Goal: Task Accomplishment & Management: Use online tool/utility

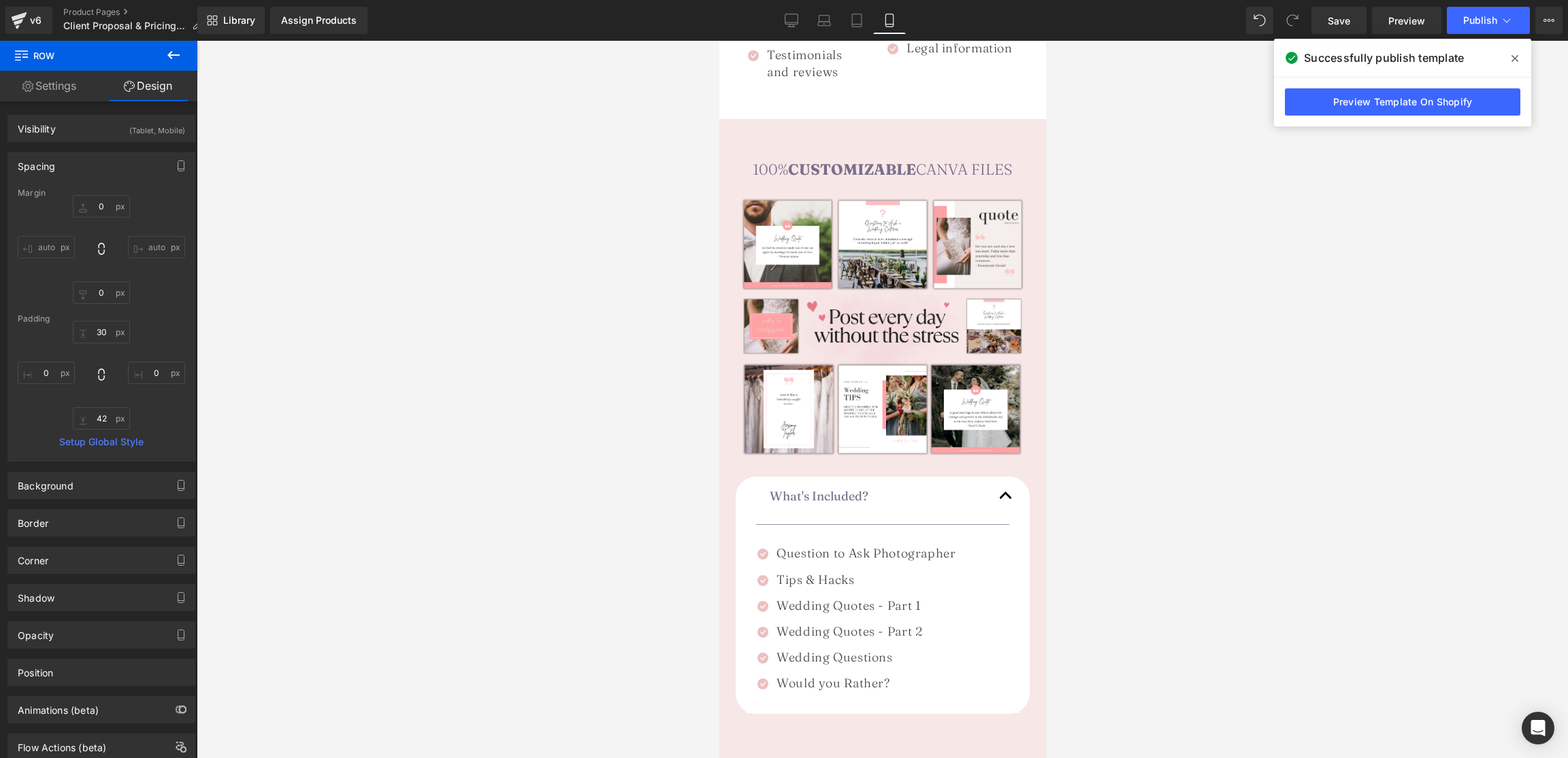
scroll to position [1555, 0]
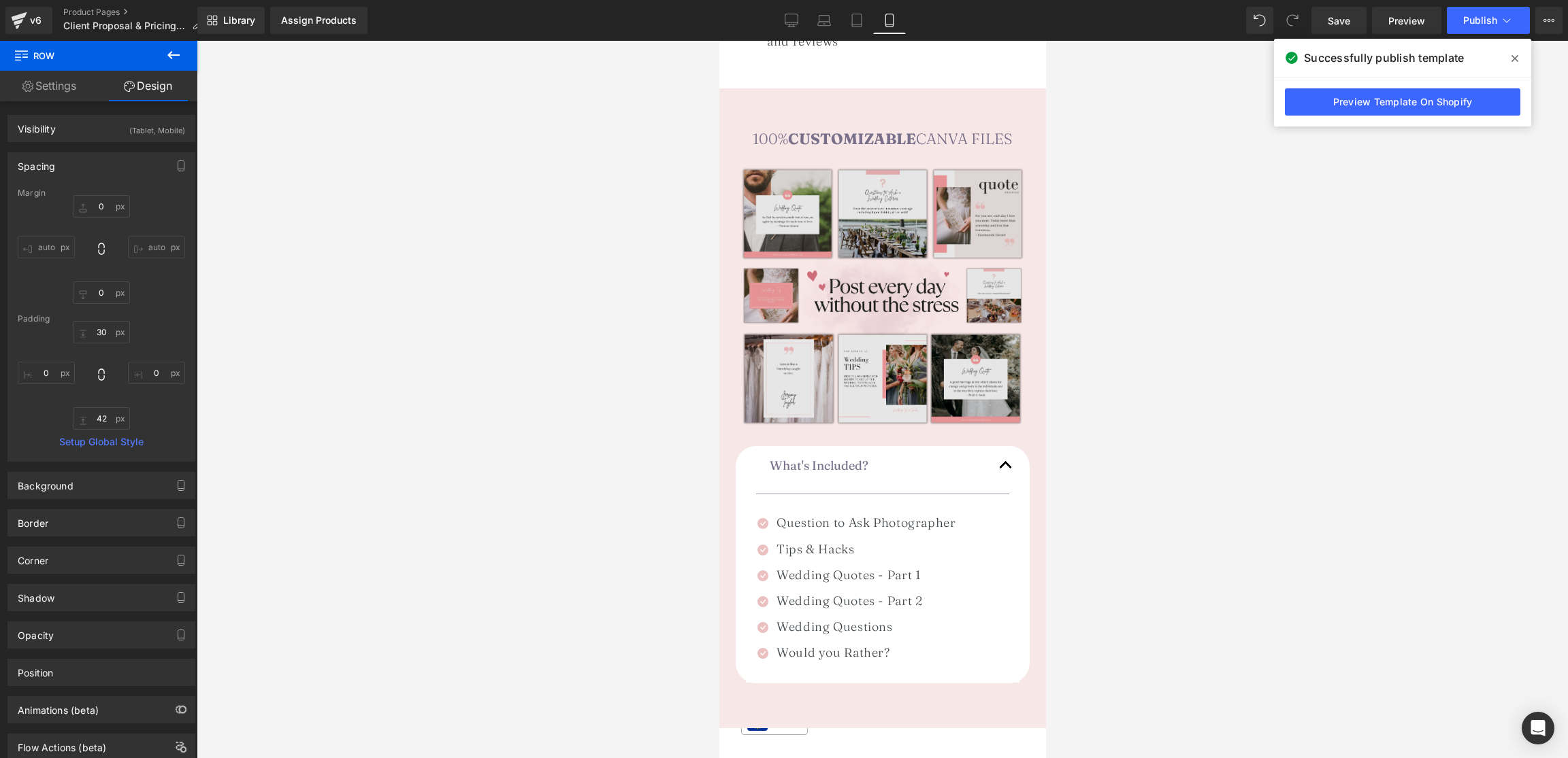
click at [890, 217] on img at bounding box center [882, 298] width 294 height 294
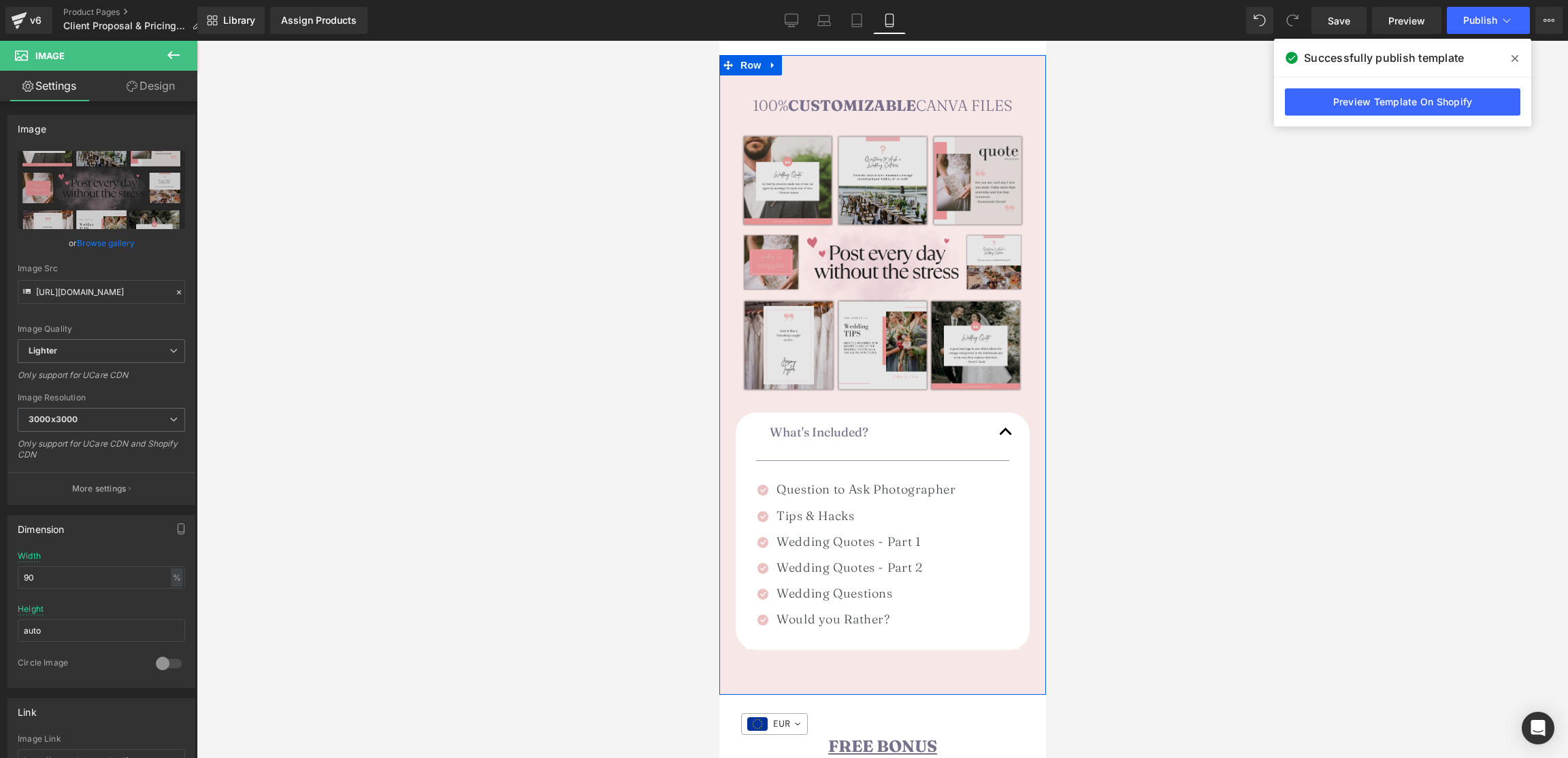
scroll to position [1586, 0]
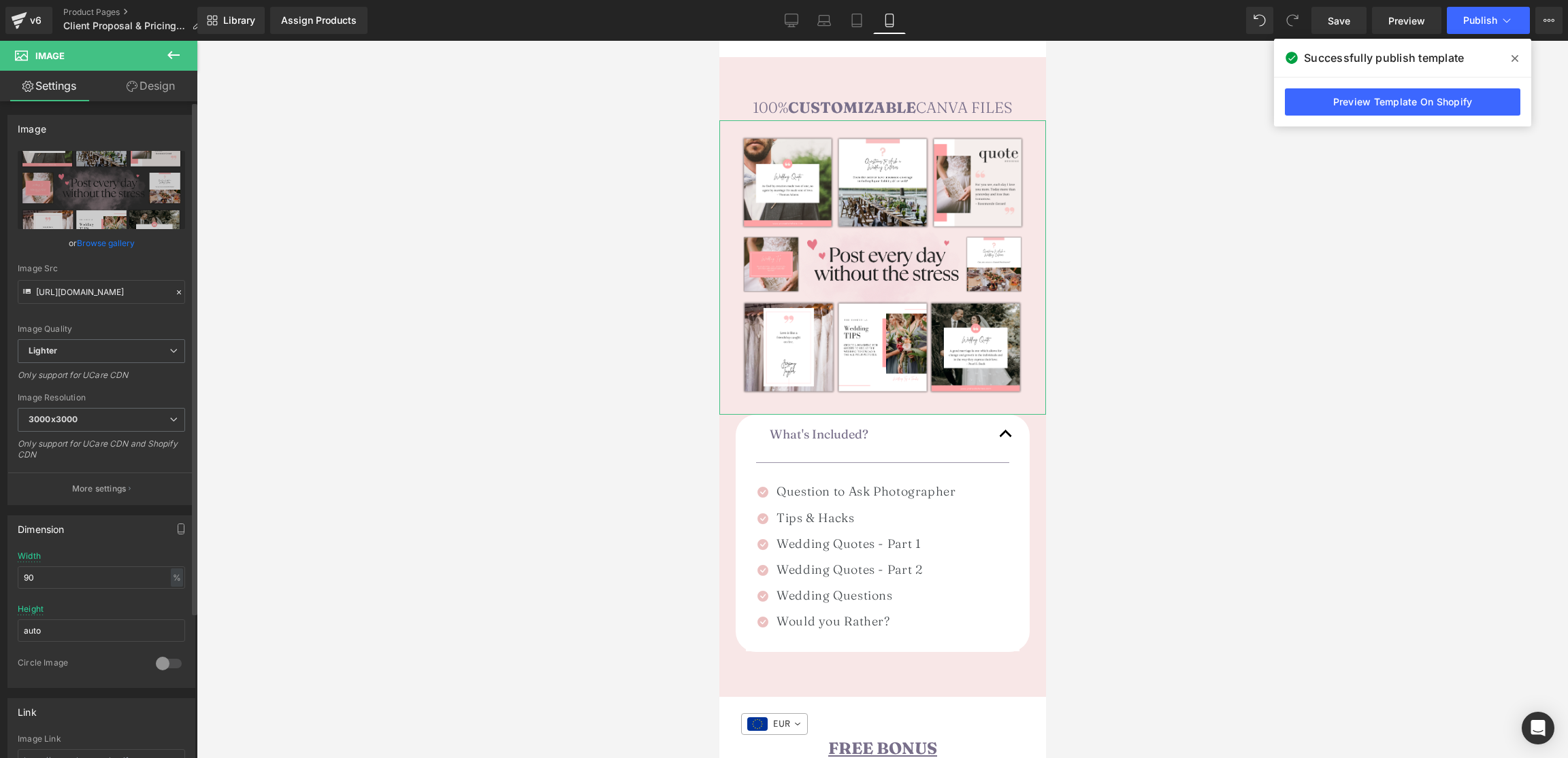
click at [108, 245] on link "Browse gallery" at bounding box center [105, 243] width 58 height 24
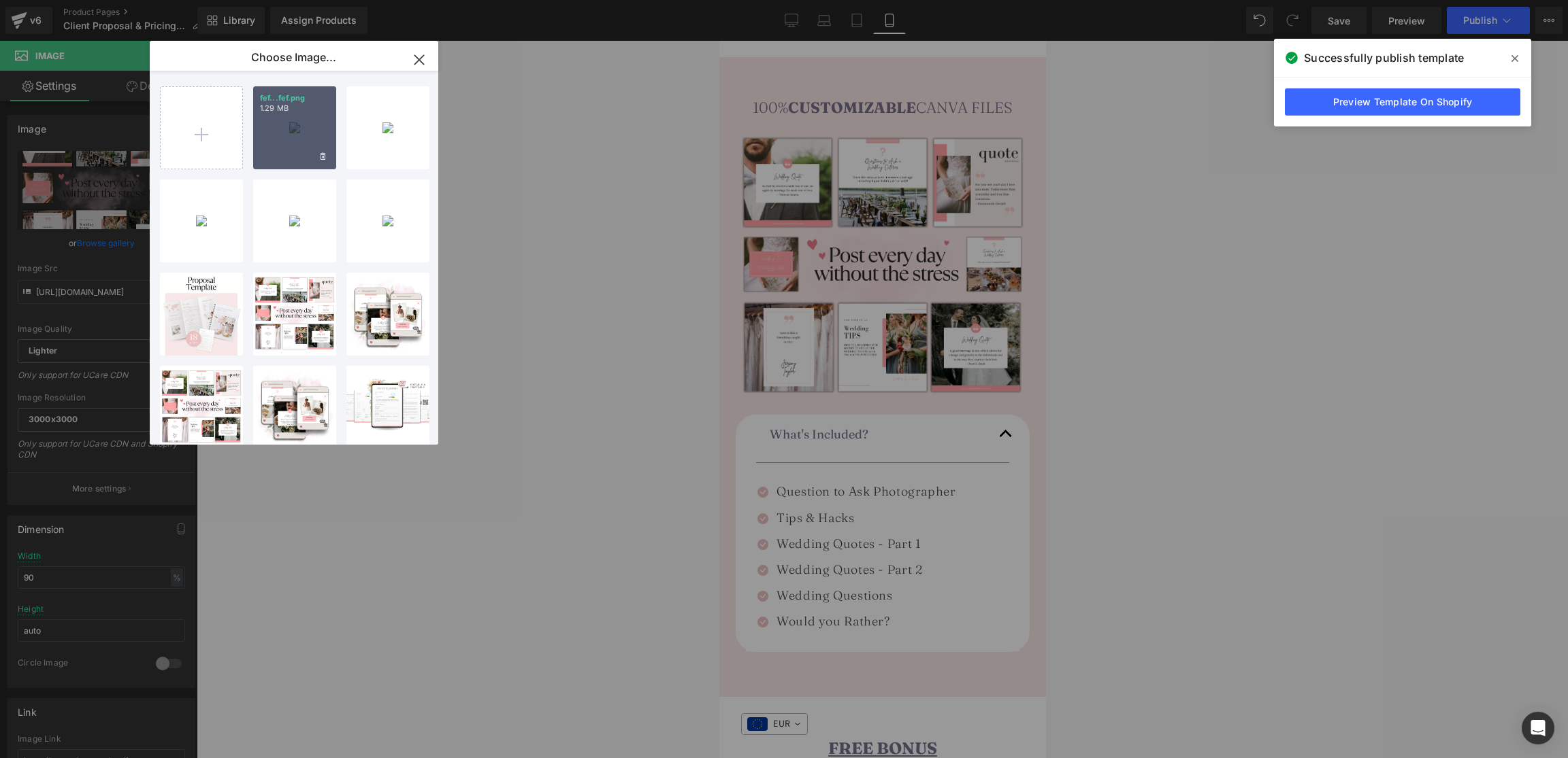
click at [289, 126] on div "fef...fef.png 1.29 MB" at bounding box center [294, 128] width 83 height 83
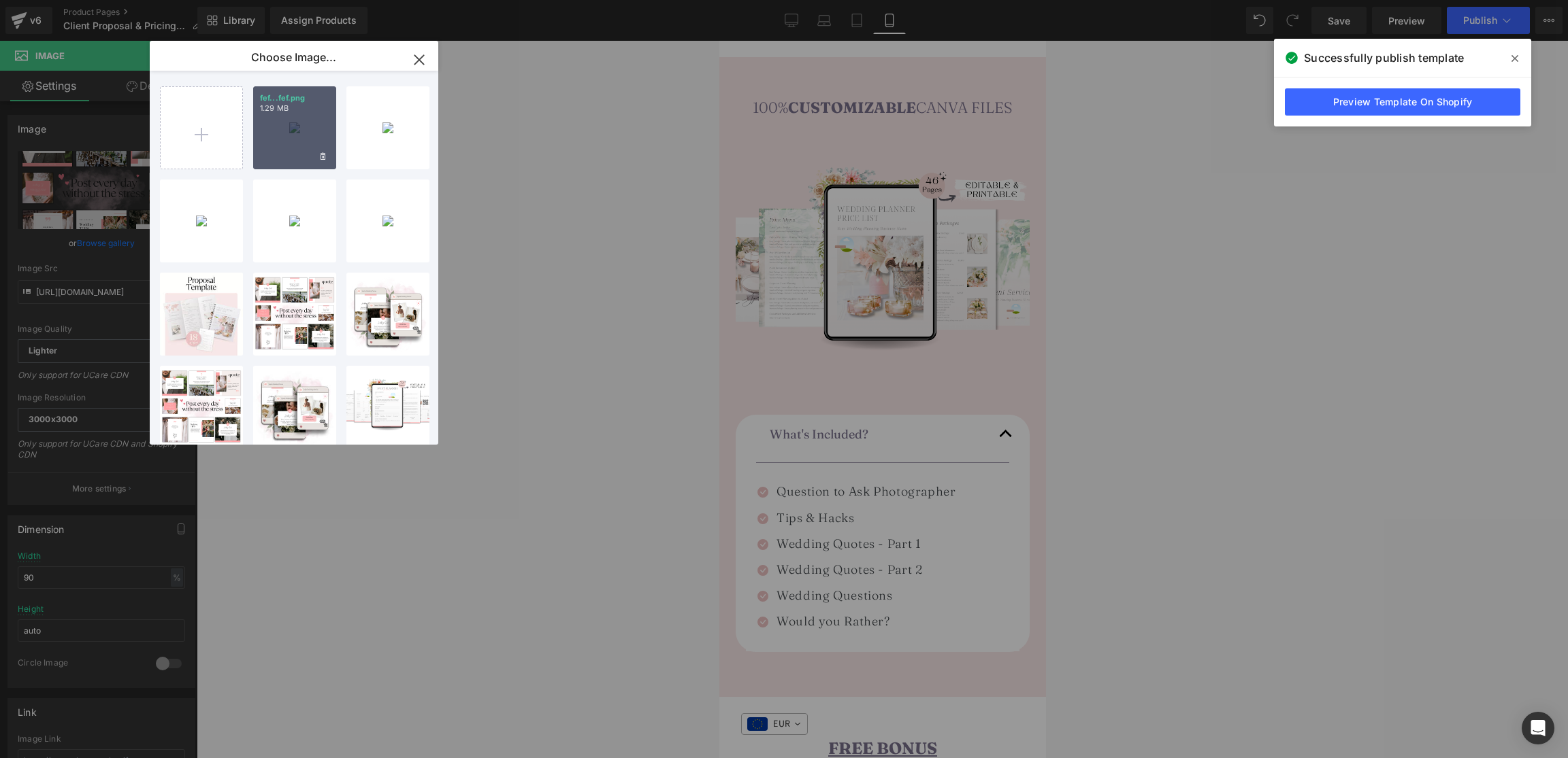
type input "[URL][DOMAIN_NAME]"
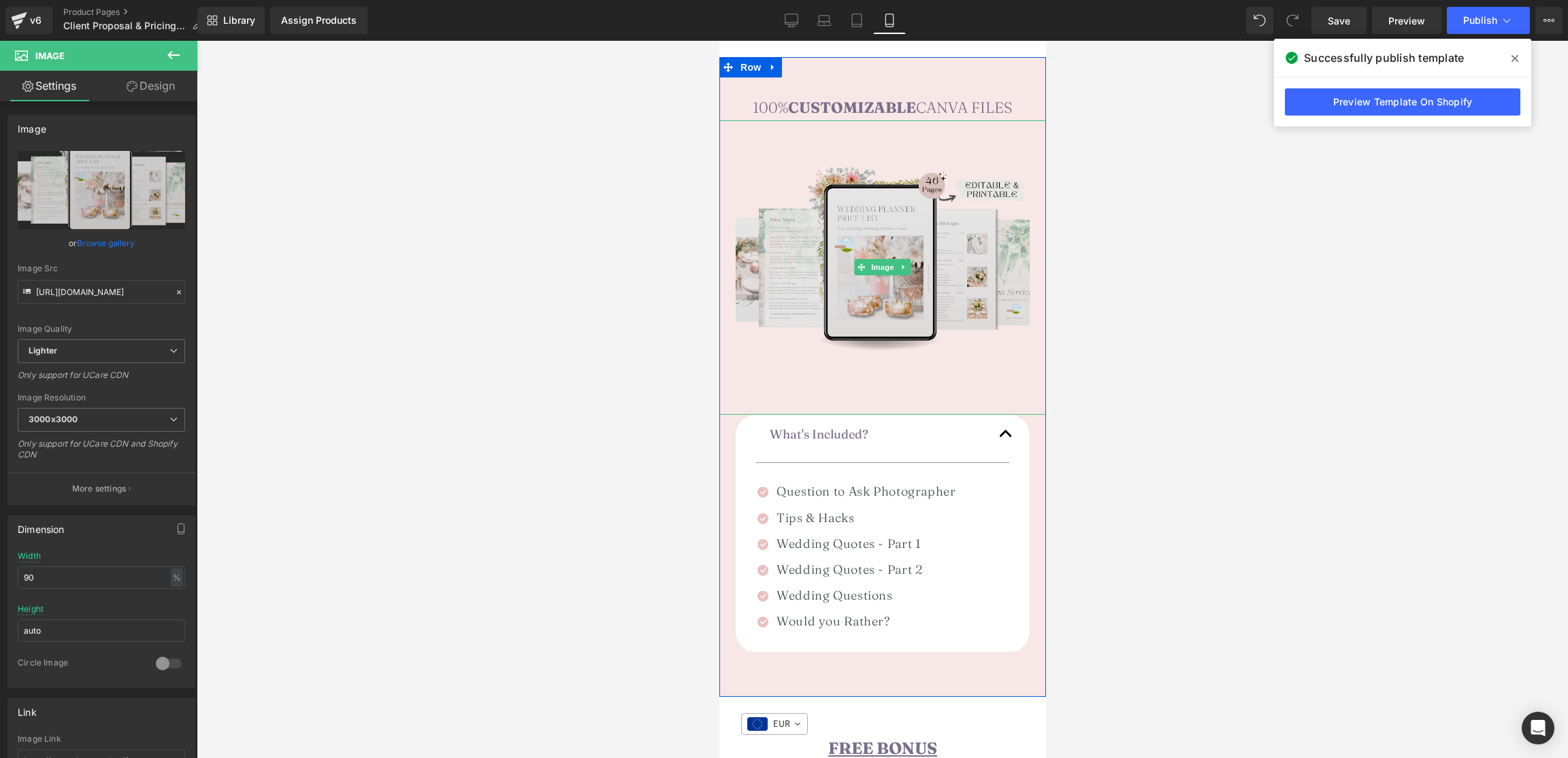
click at [846, 230] on img at bounding box center [882, 267] width 294 height 294
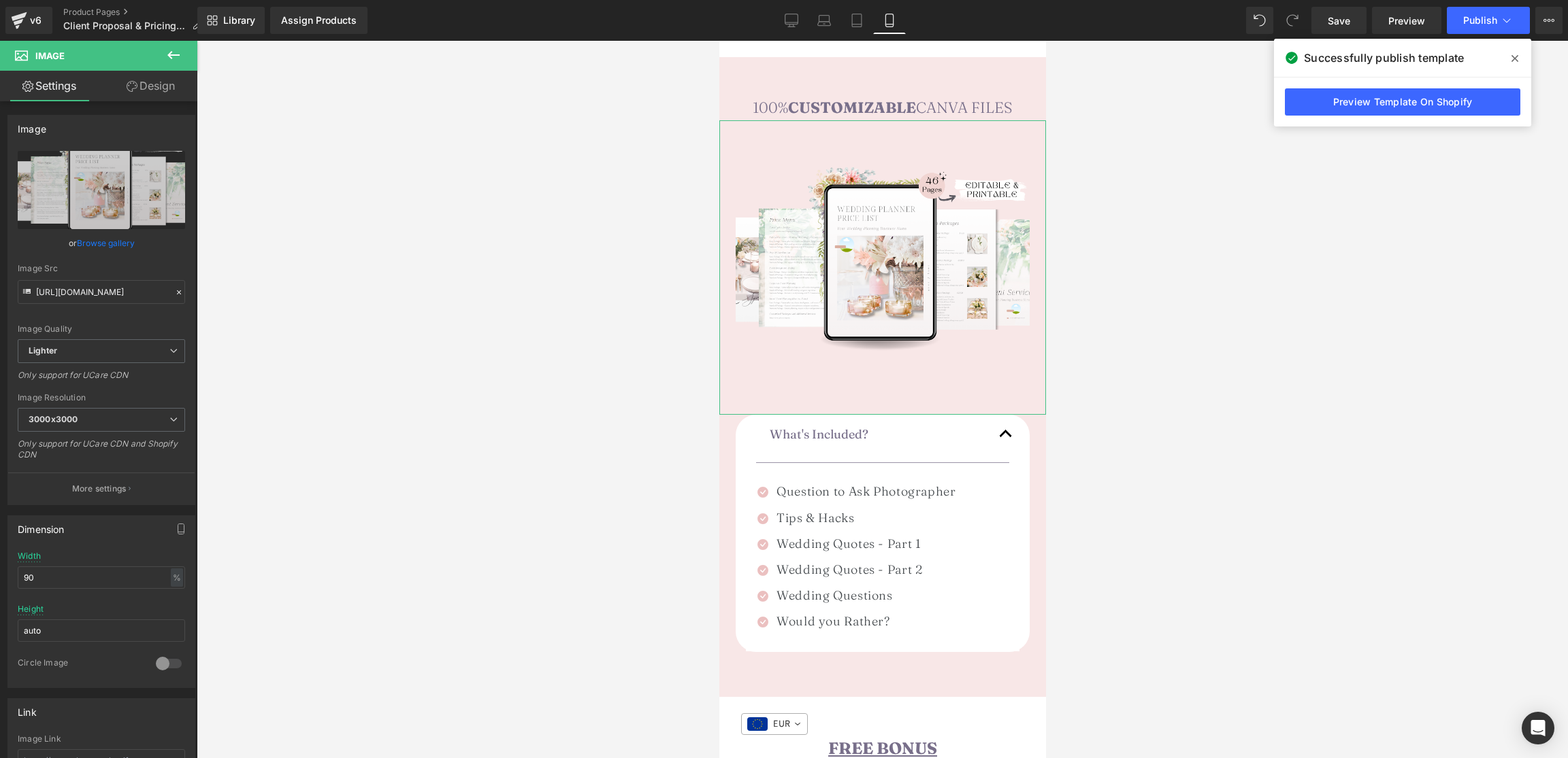
click at [159, 80] on link "Design" at bounding box center [150, 86] width 98 height 30
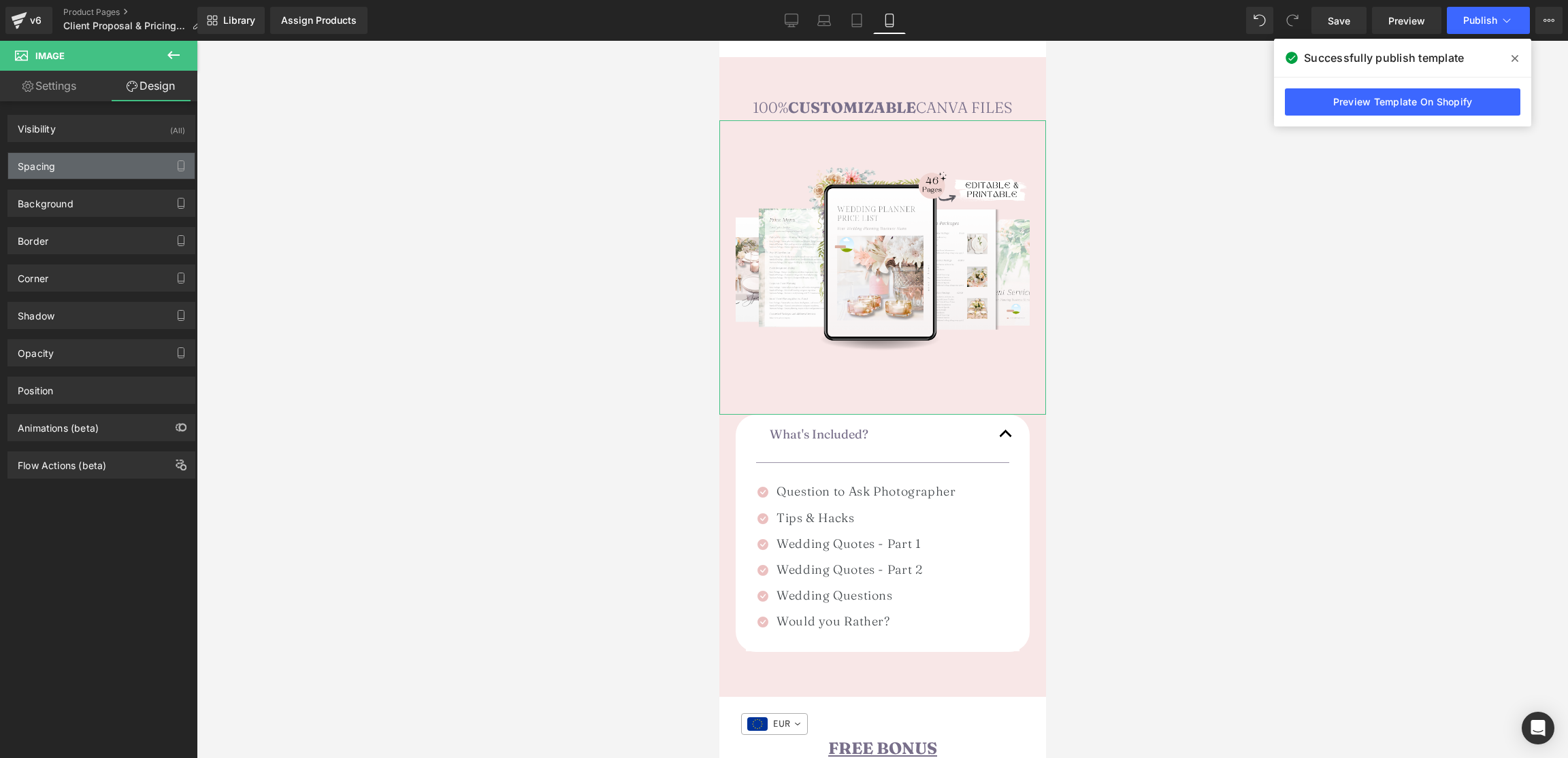
click at [66, 170] on div "Spacing" at bounding box center [102, 166] width 187 height 26
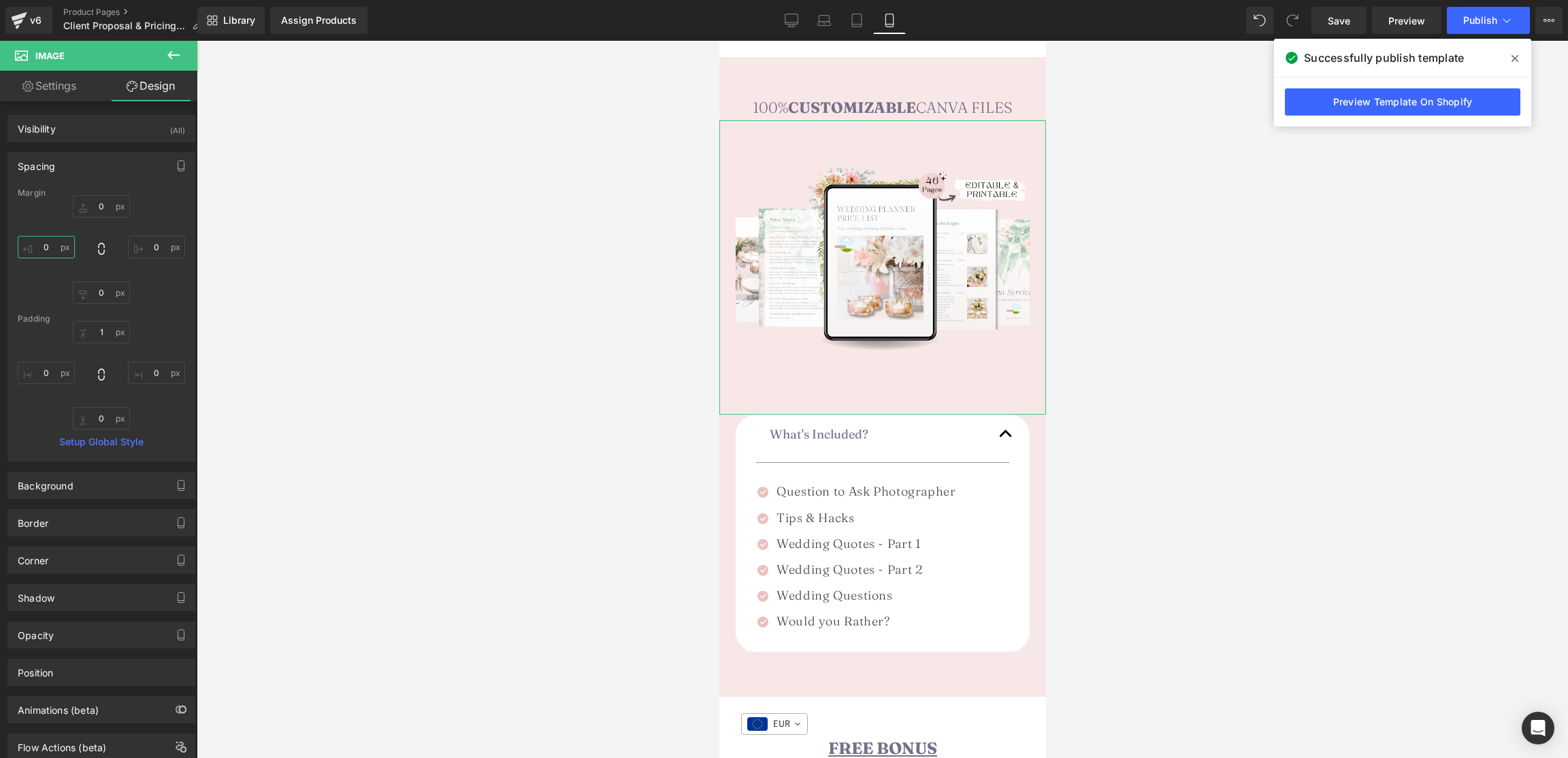
click at [41, 248] on input "0" at bounding box center [46, 247] width 57 height 23
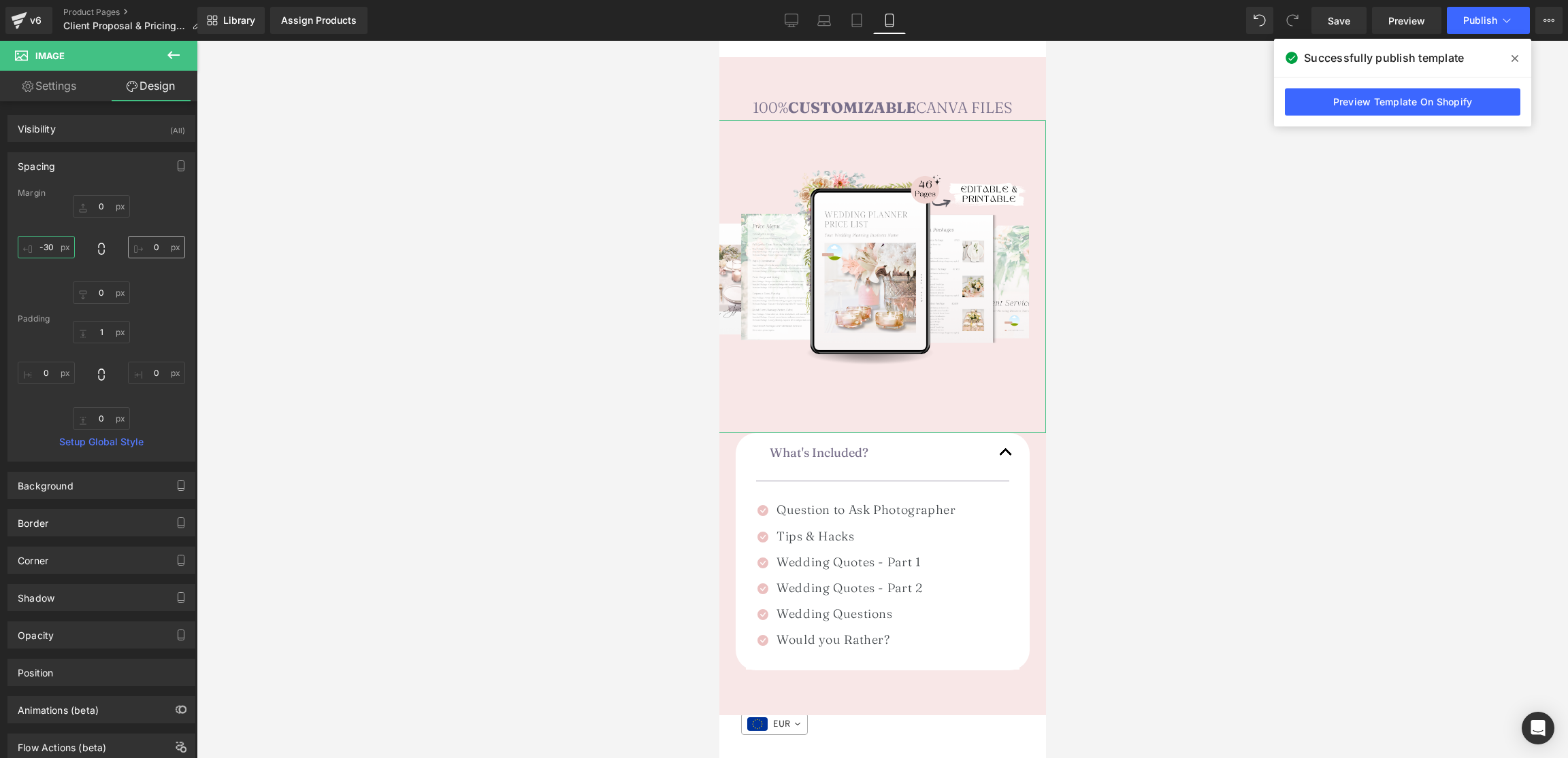
type input "-30"
click at [152, 240] on input "0" at bounding box center [156, 247] width 57 height 23
type input "-30"
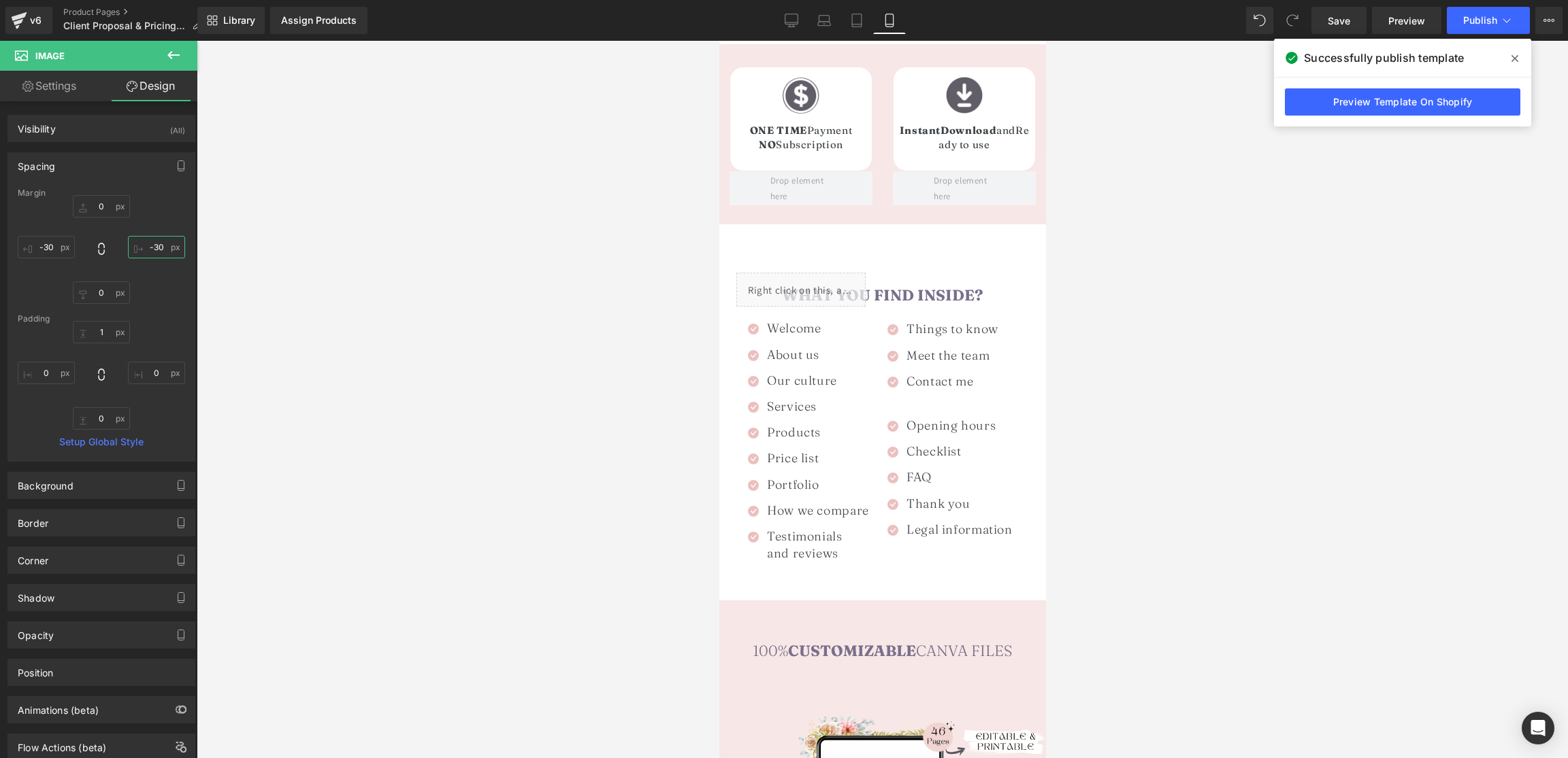
scroll to position [1046, 0]
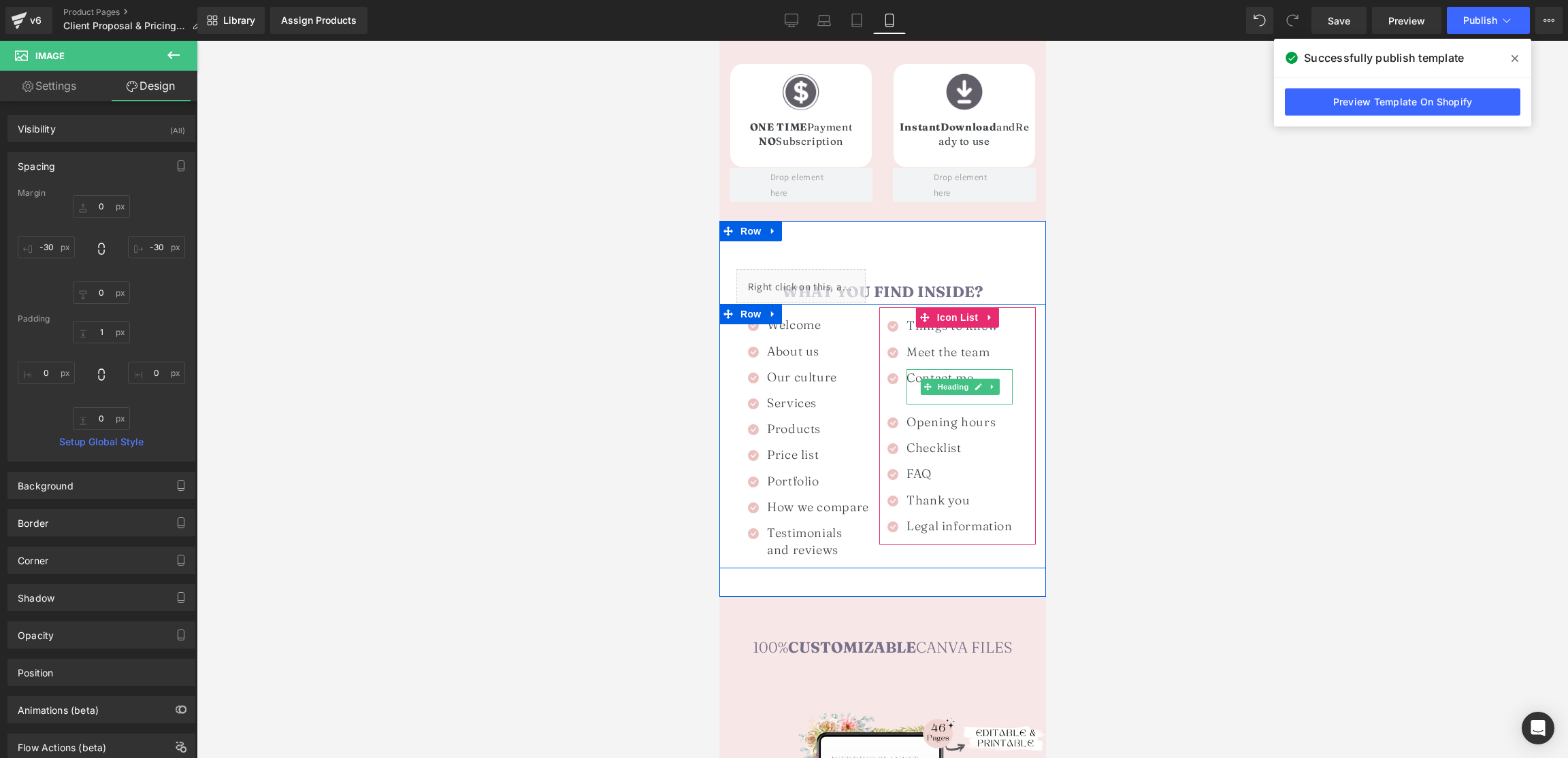
click at [930, 387] on div at bounding box center [958, 396] width 106 height 18
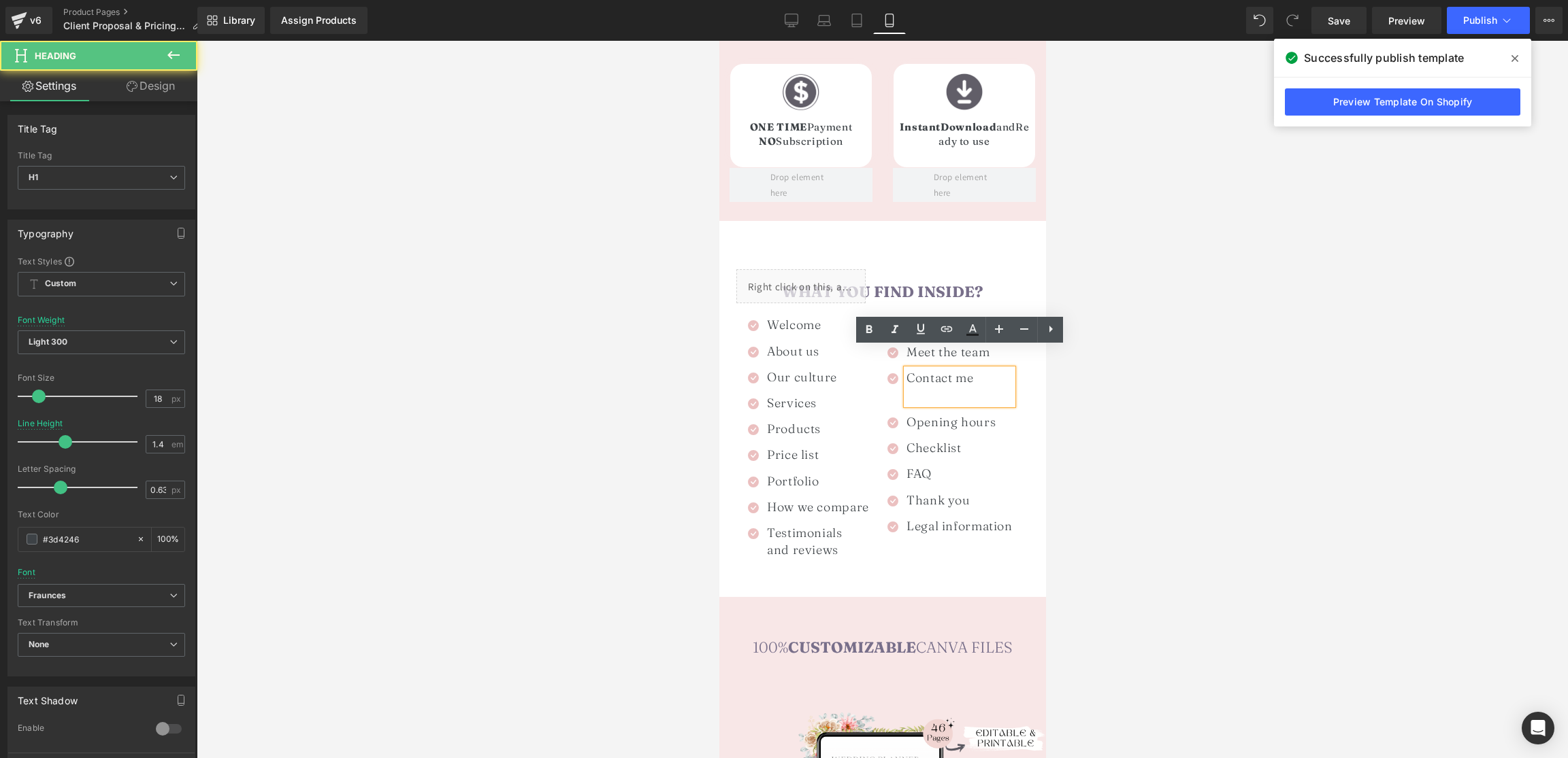
click at [917, 387] on div at bounding box center [958, 396] width 106 height 18
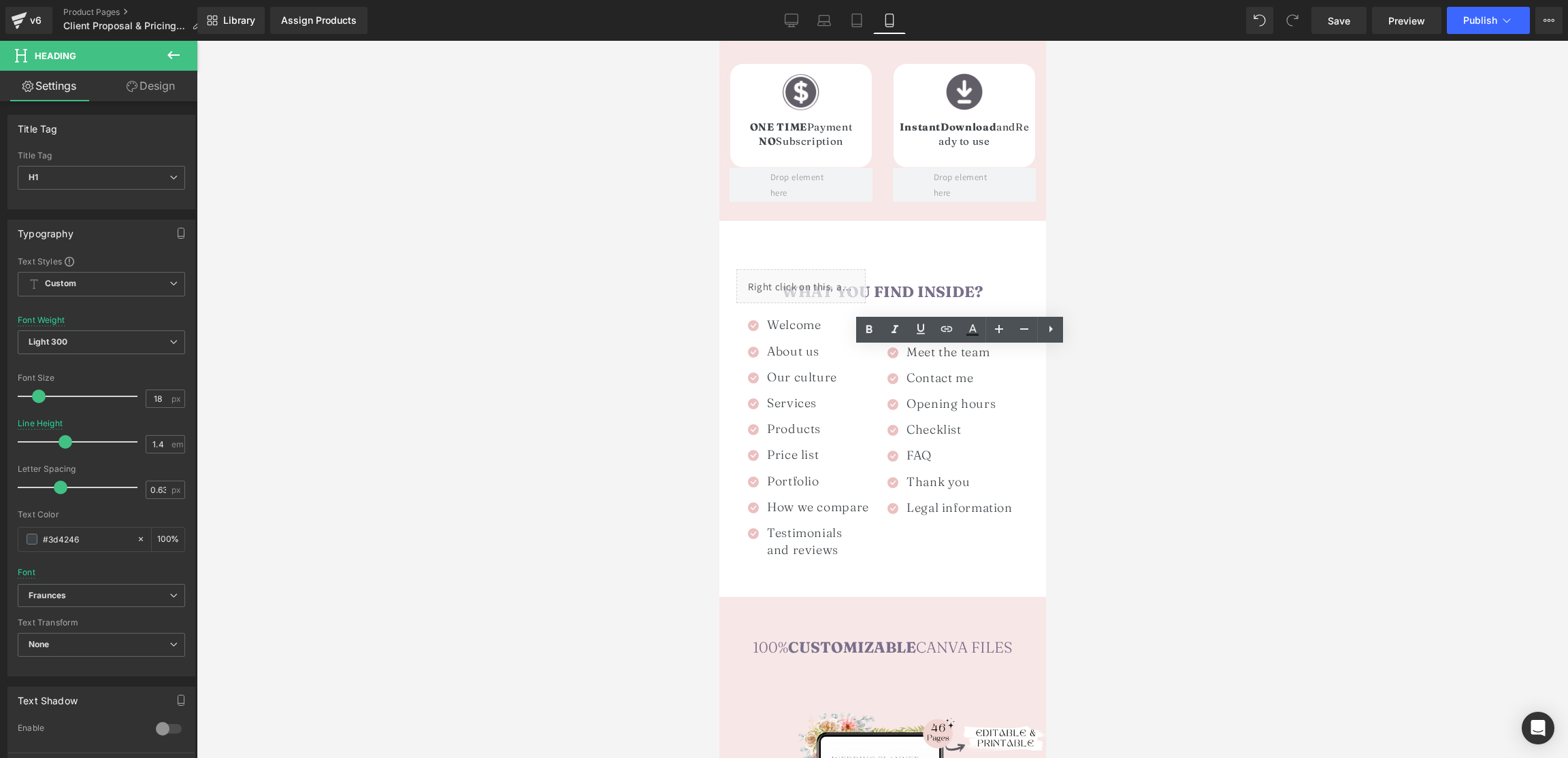
click at [1201, 394] on div at bounding box center [882, 400] width 1371 height 718
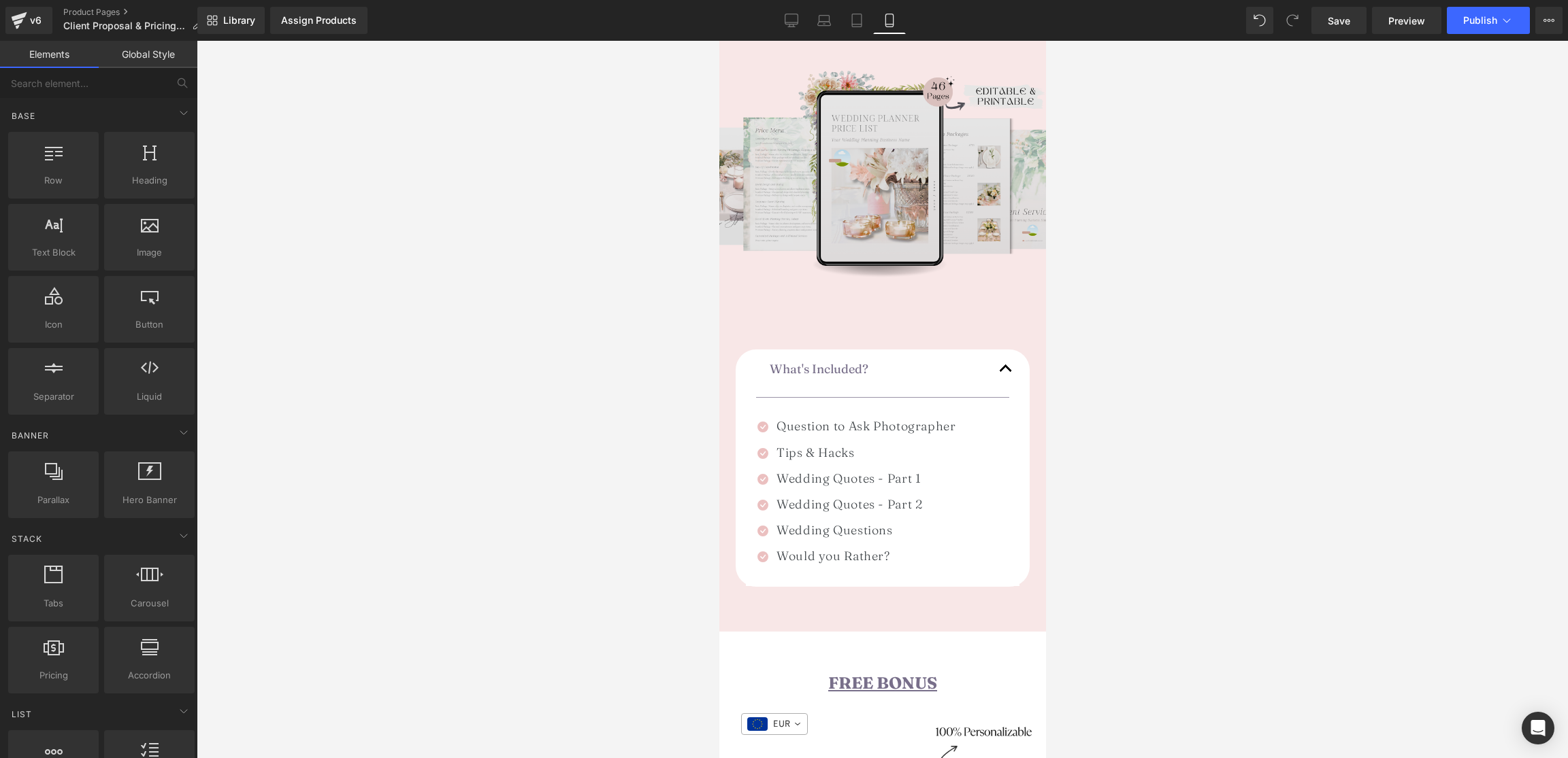
scroll to position [1690, 0]
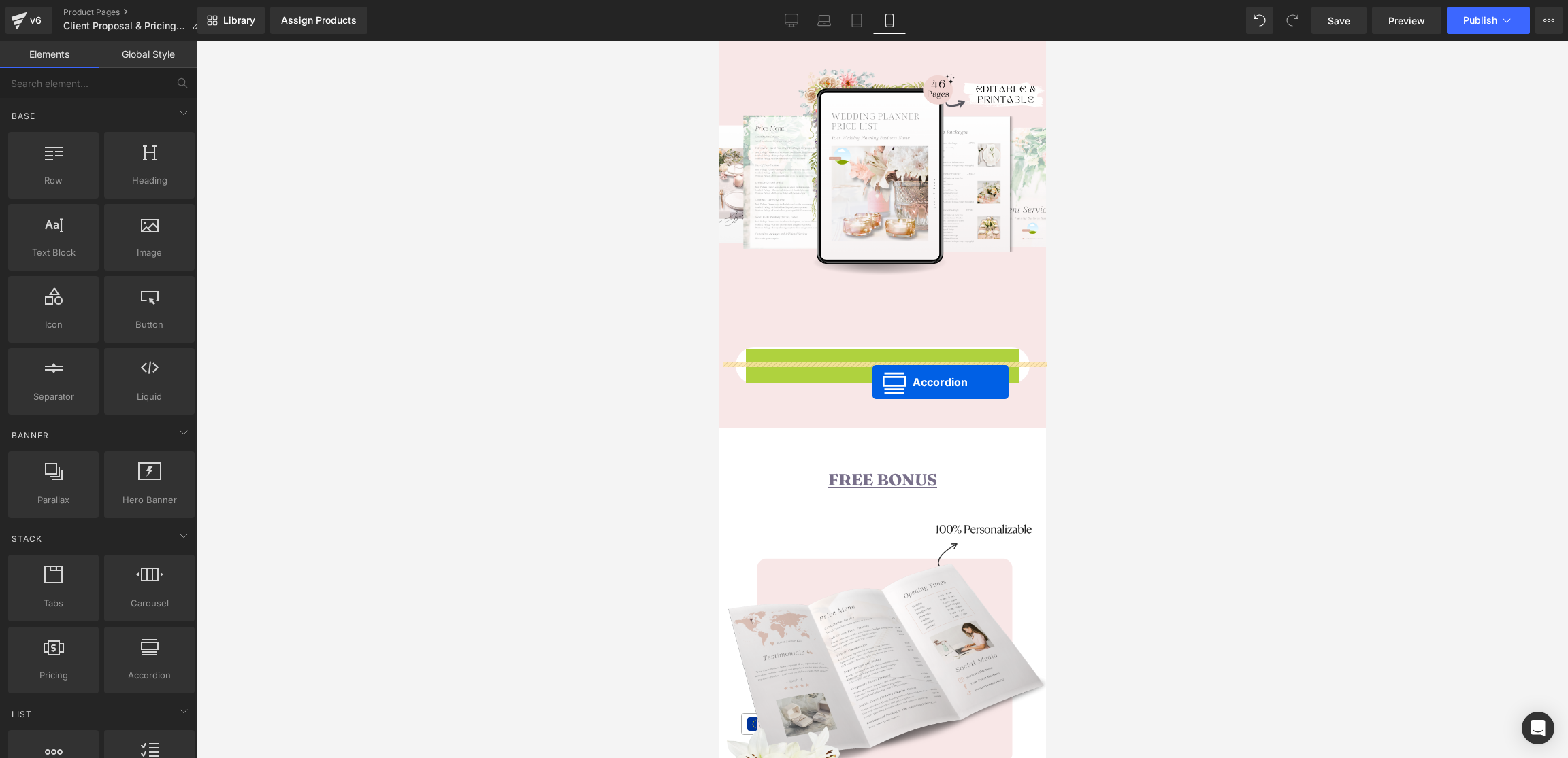
drag, startPoint x: 857, startPoint y: 338, endPoint x: 872, endPoint y: 382, distance: 46.5
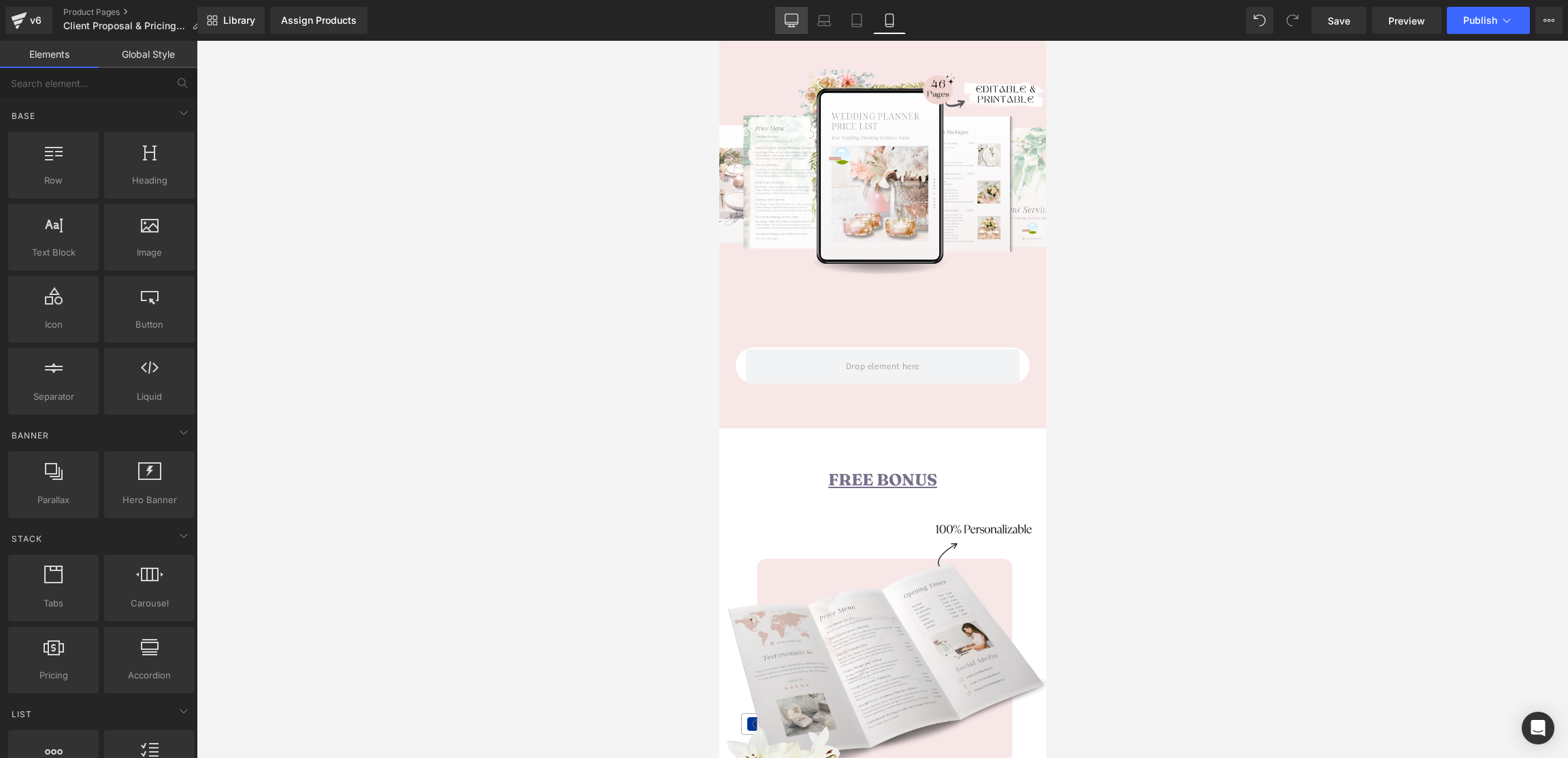
click at [784, 20] on icon at bounding box center [791, 20] width 13 height 13
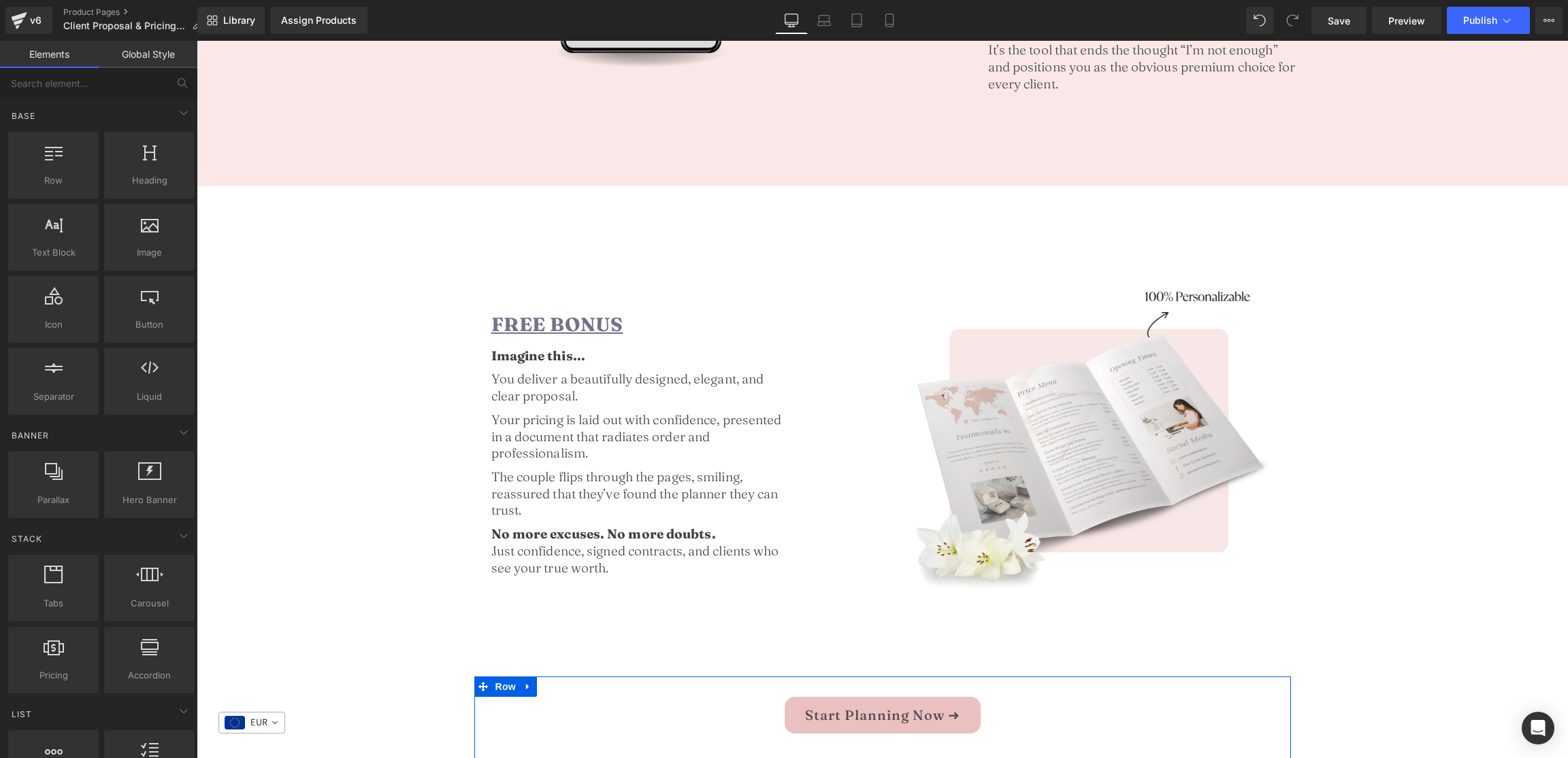
scroll to position [1825, 0]
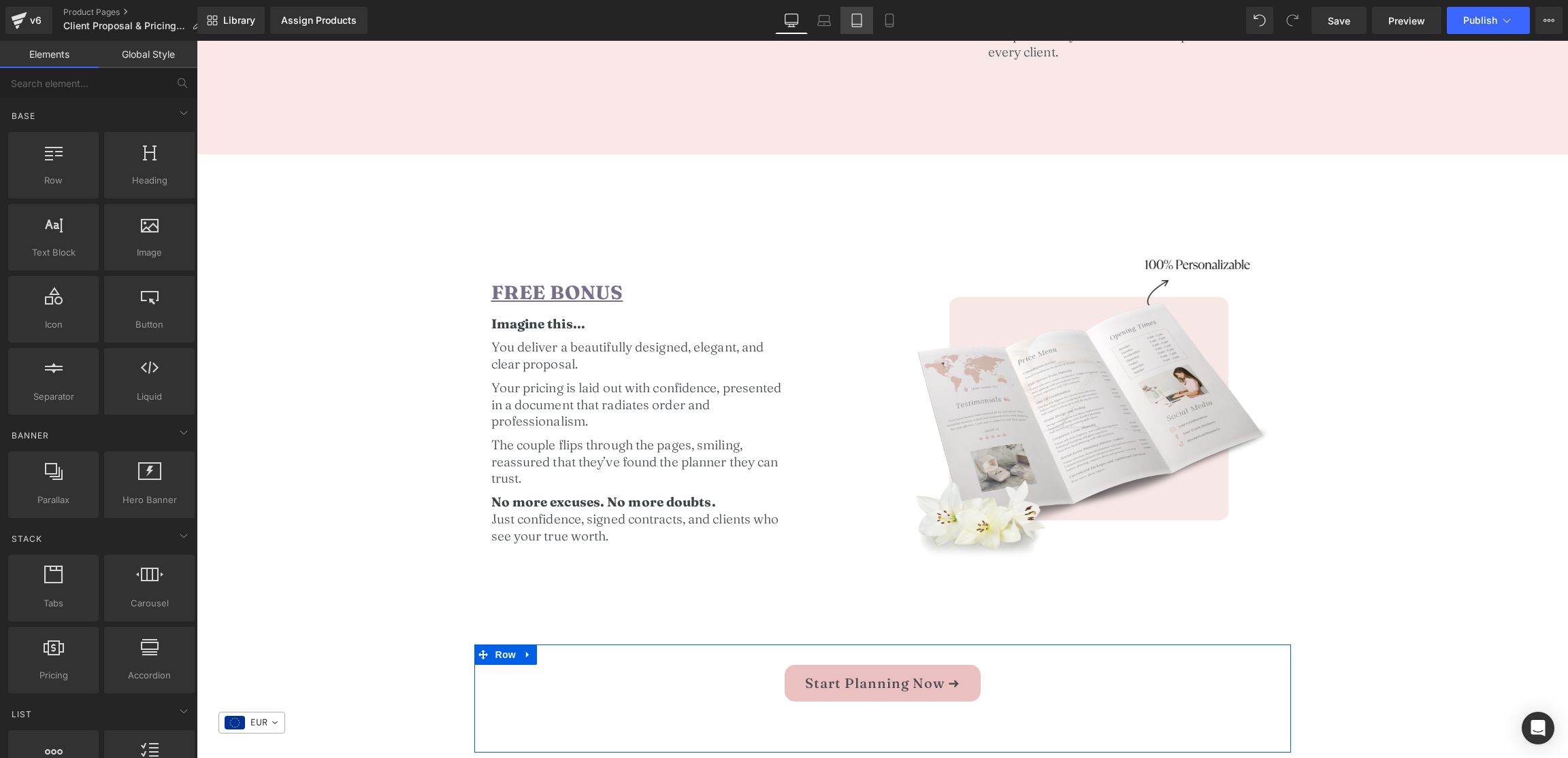
click at [870, 21] on link "Tablet" at bounding box center [857, 20] width 33 height 27
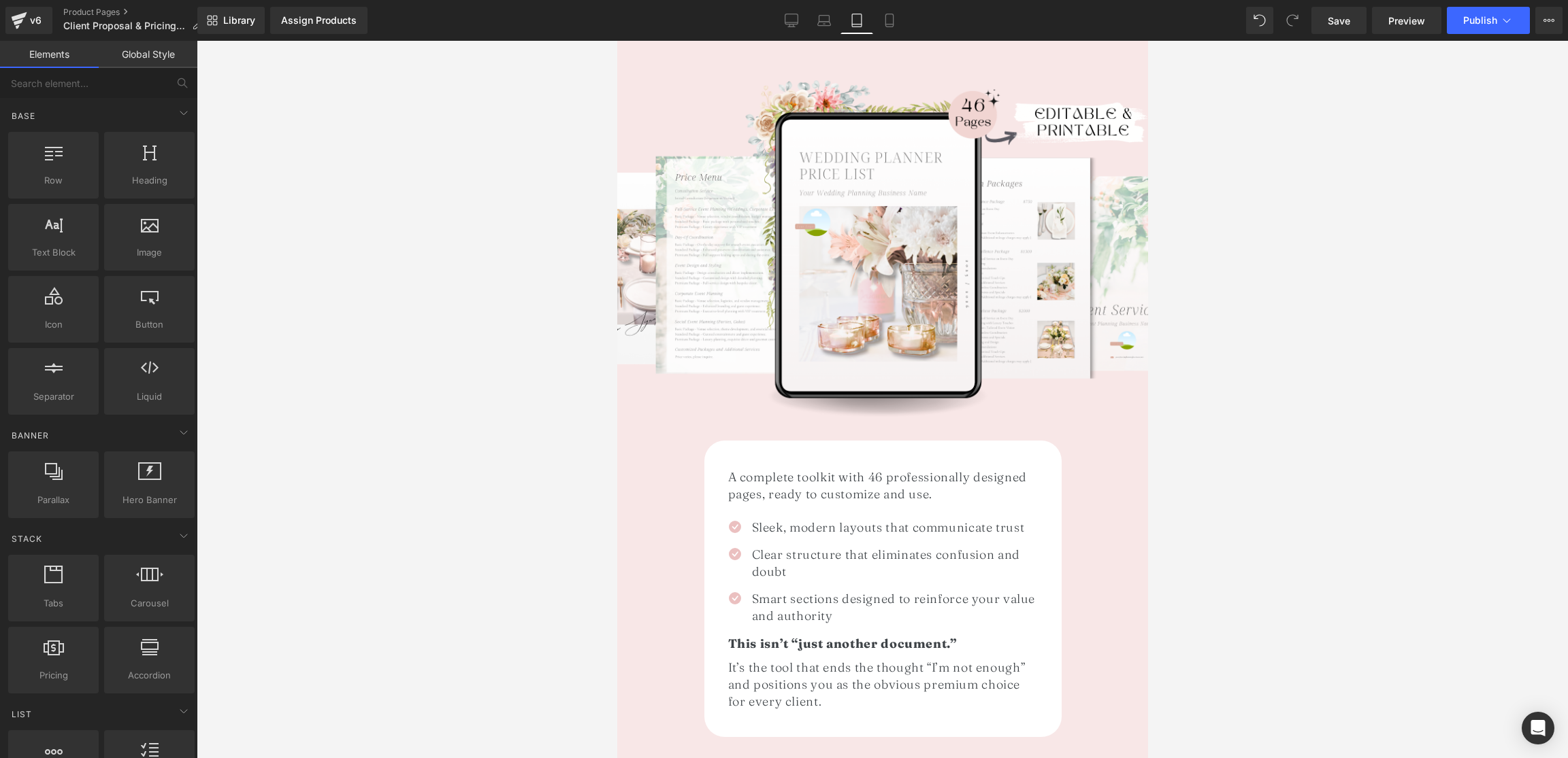
scroll to position [1690, 0]
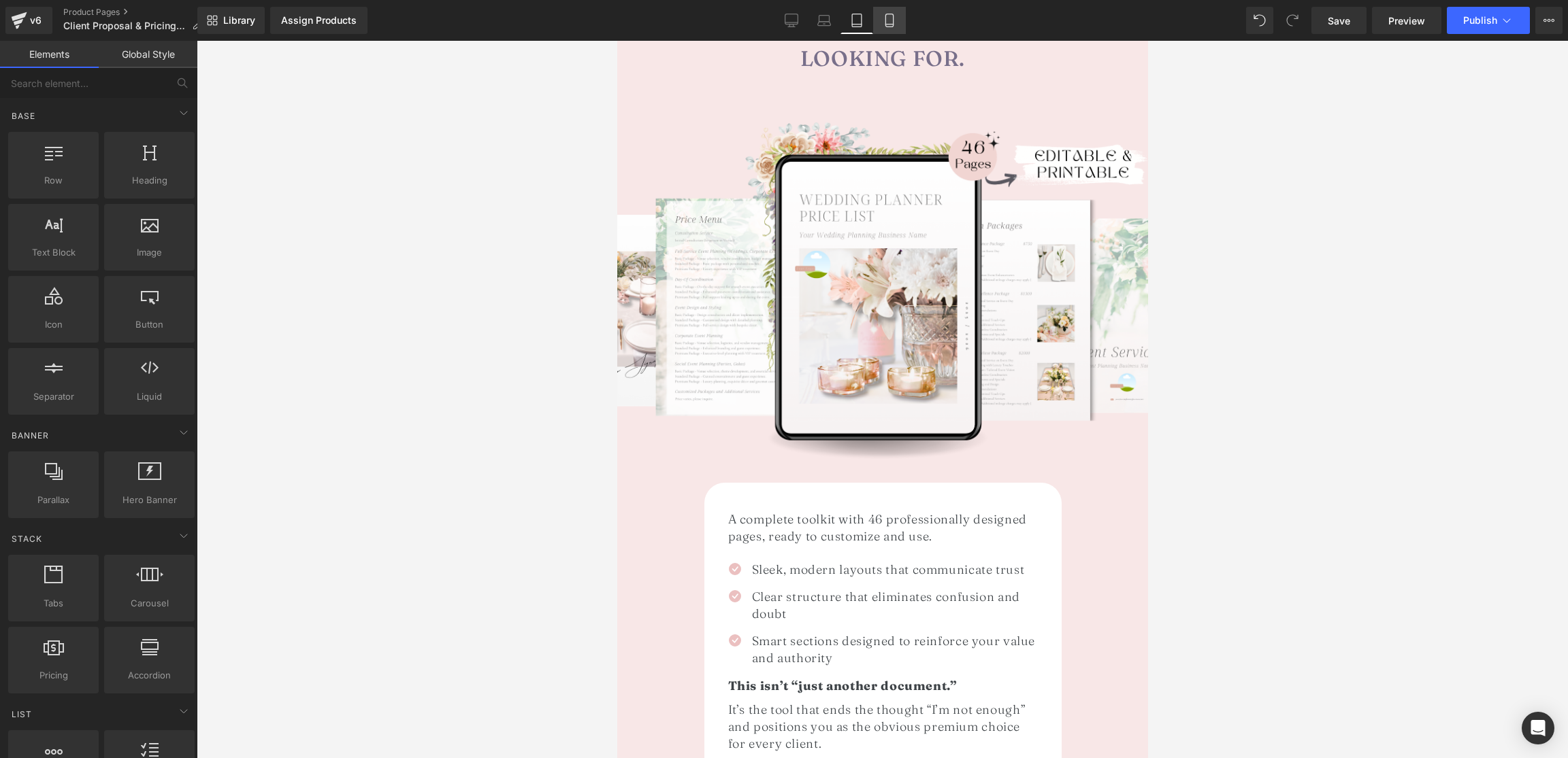
click at [895, 24] on icon at bounding box center [890, 20] width 13 height 13
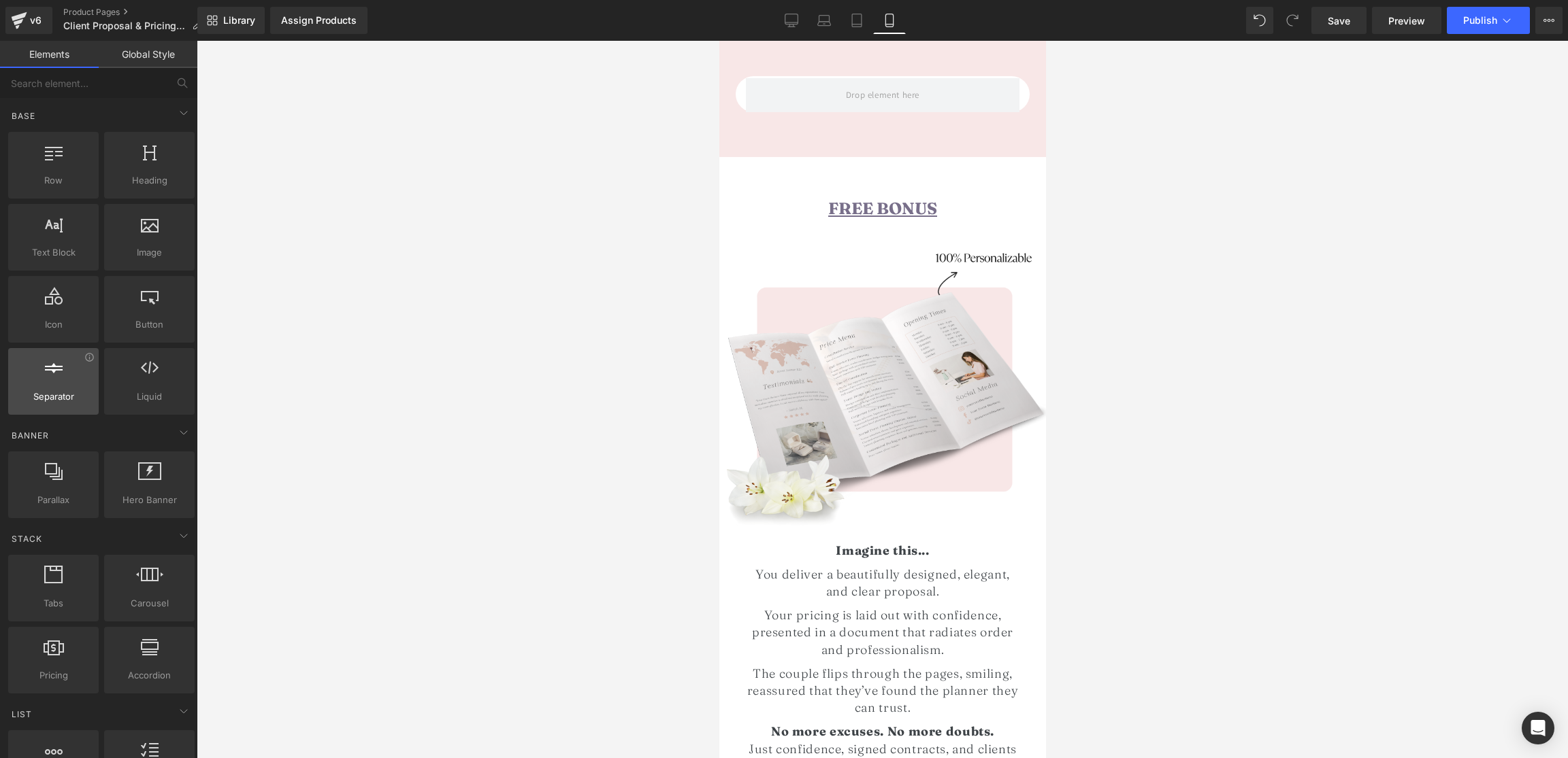
scroll to position [1990, 0]
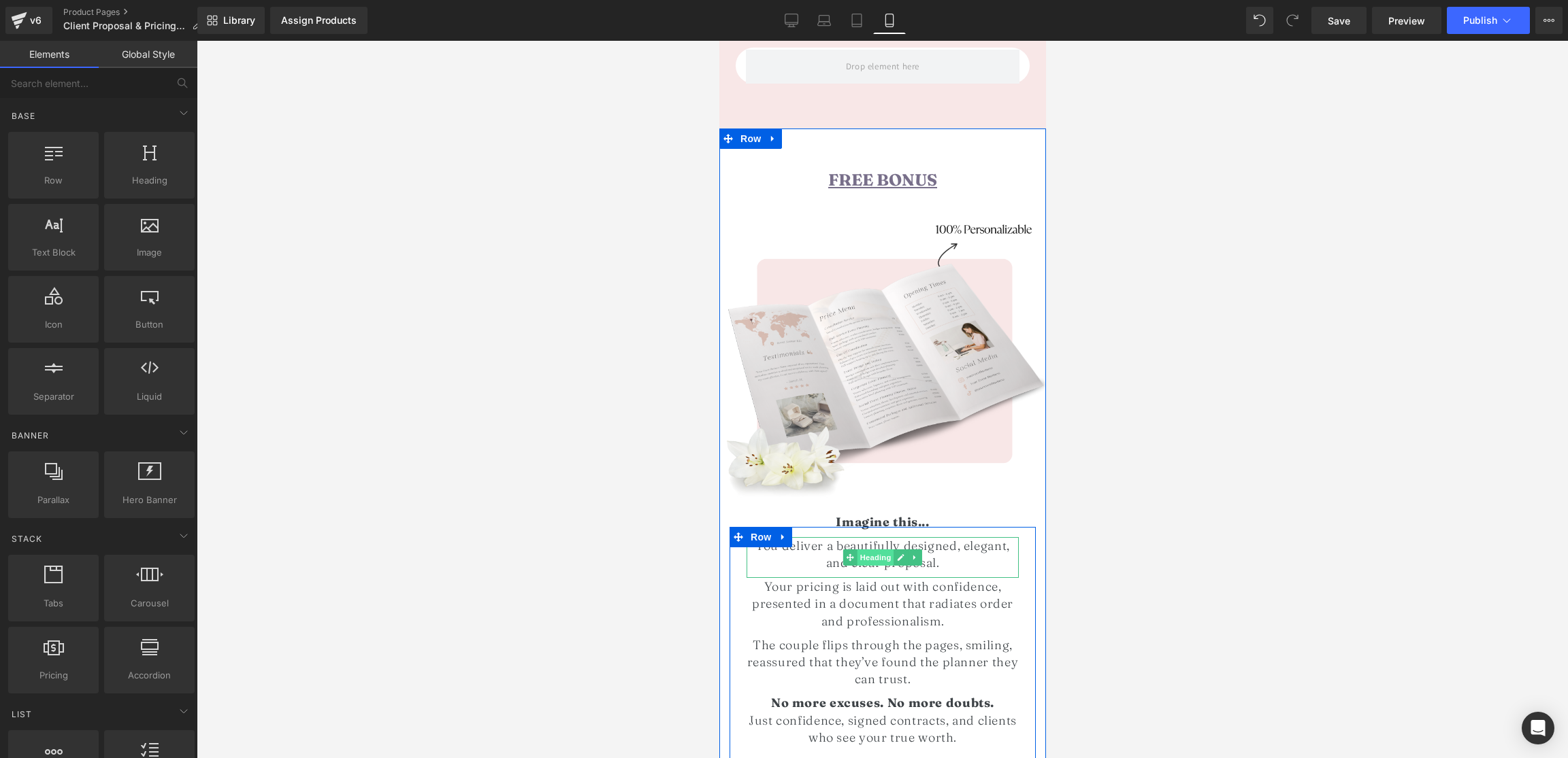
click at [868, 550] on span "Heading" at bounding box center [875, 557] width 37 height 16
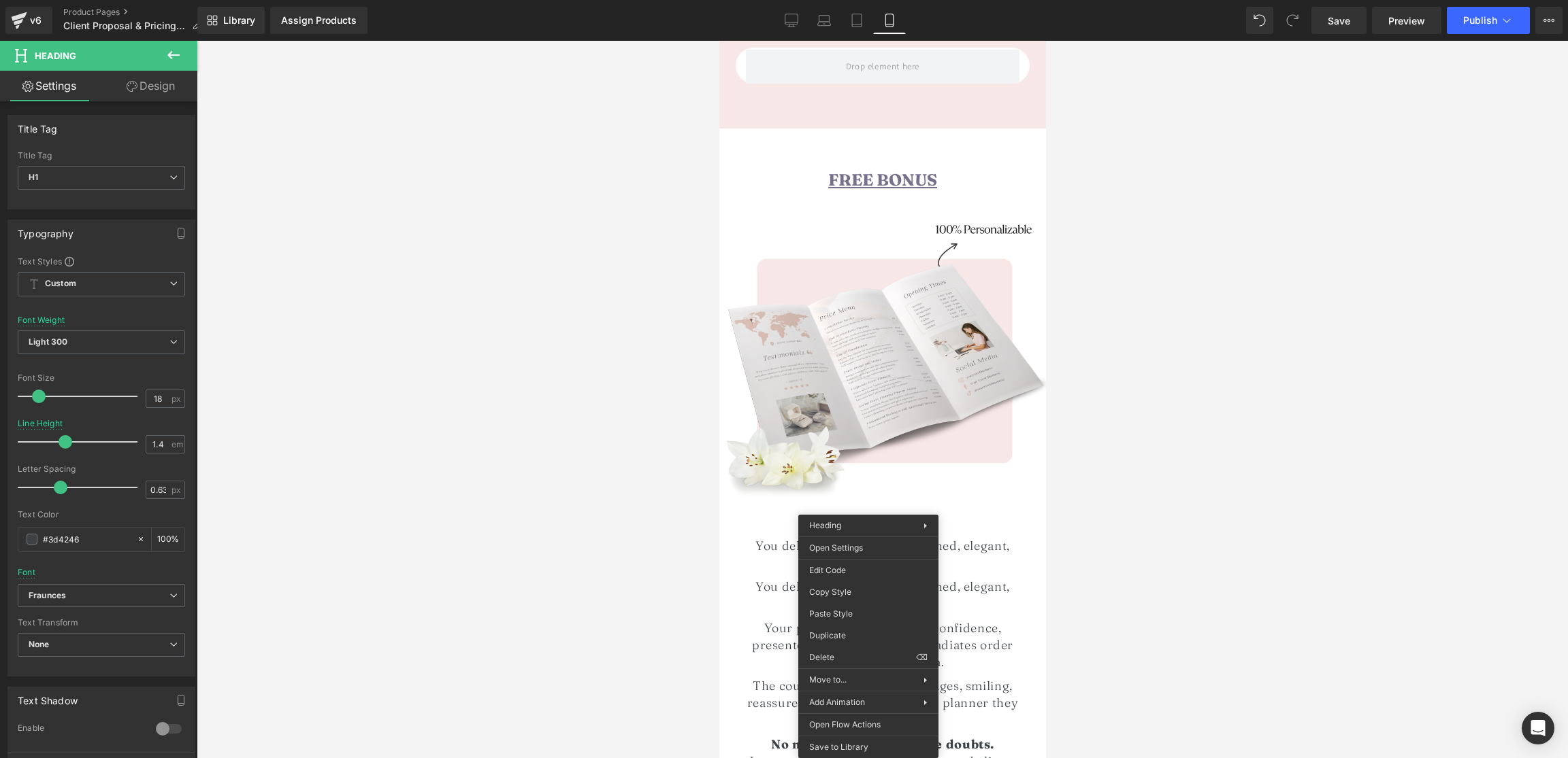
drag, startPoint x: 1549, startPoint y: 676, endPoint x: 830, endPoint y: 634, distance: 720.2
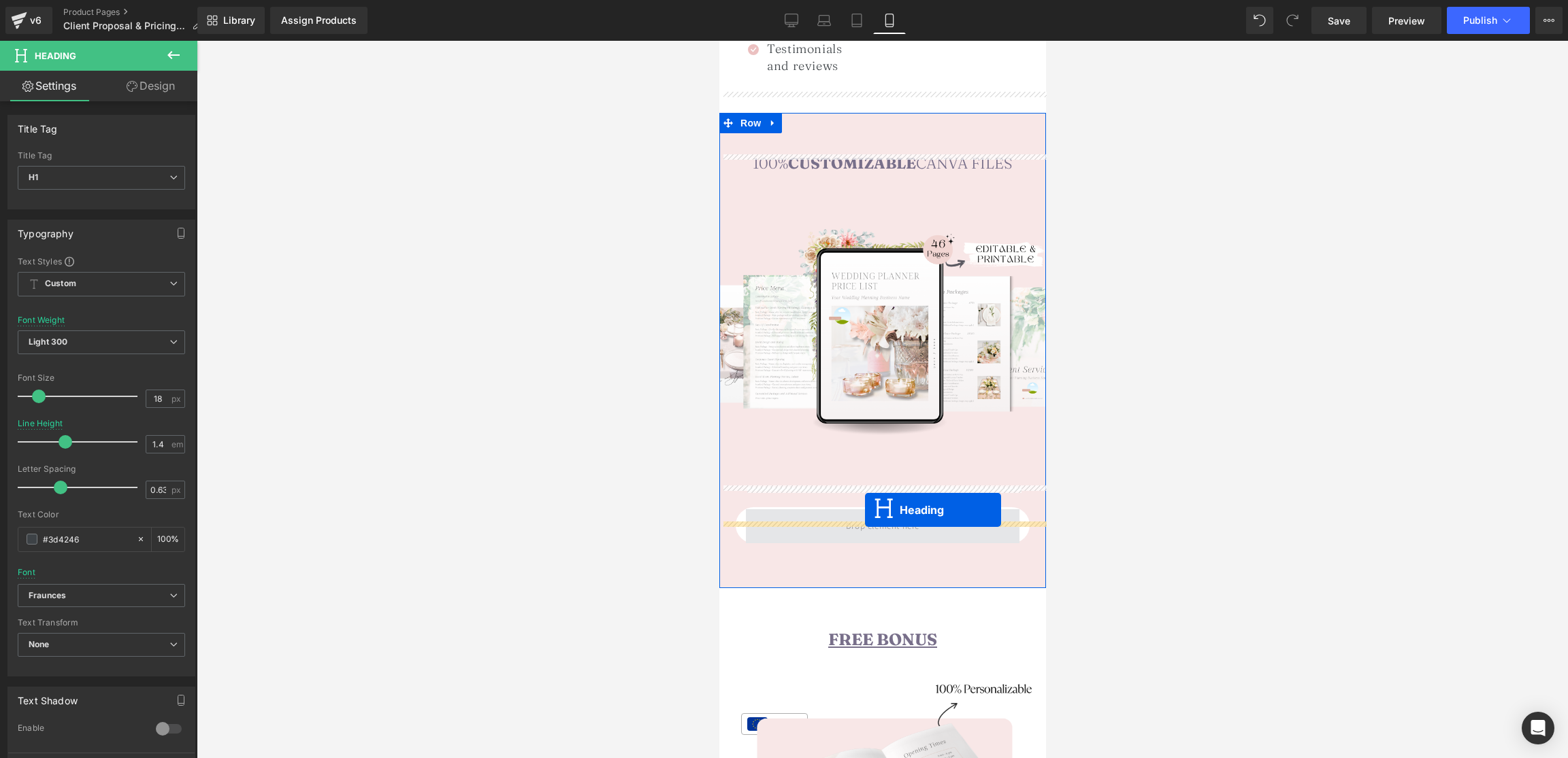
scroll to position [1531, 0]
drag, startPoint x: 868, startPoint y: 536, endPoint x: 865, endPoint y: 501, distance: 35.1
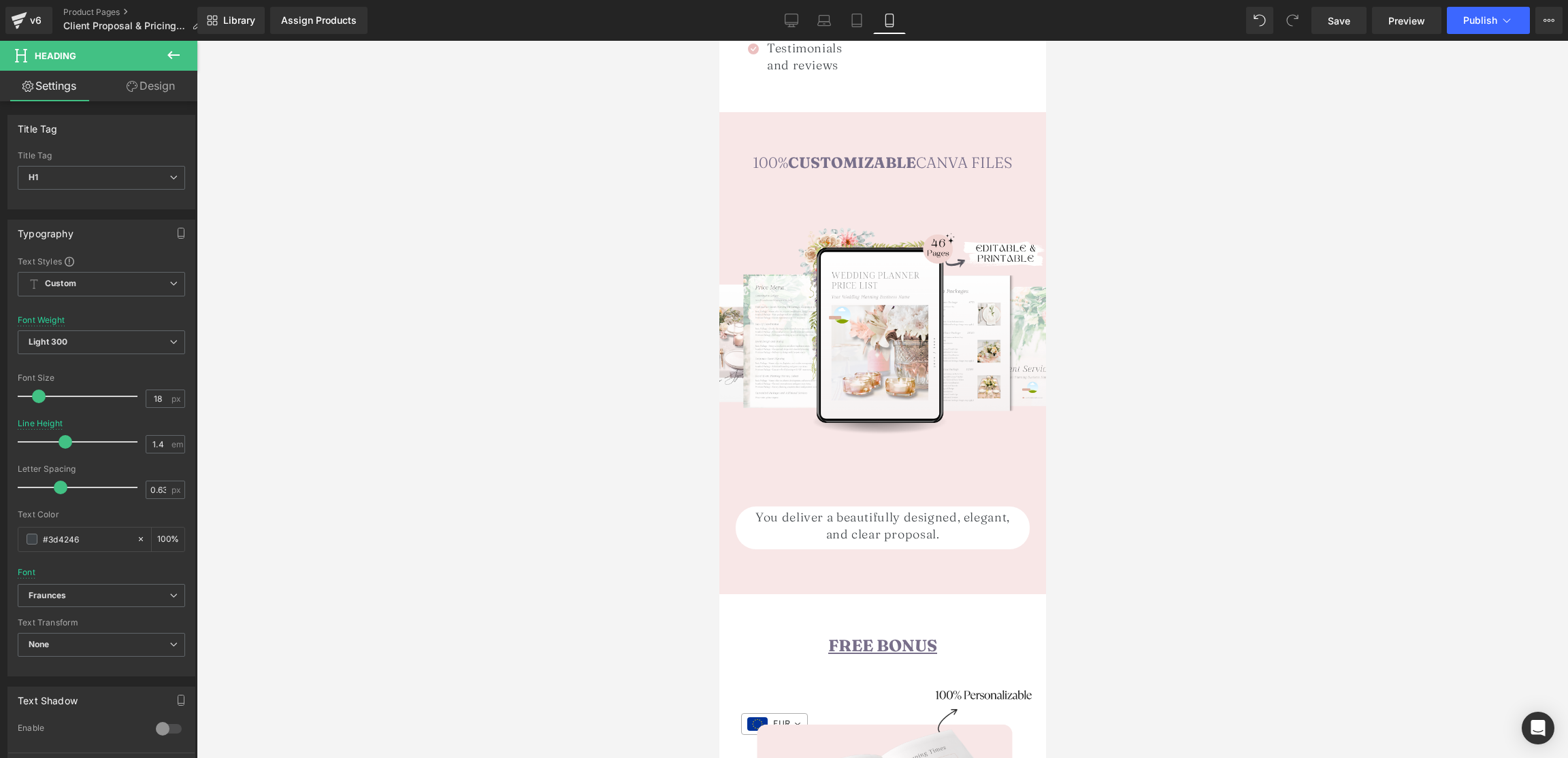
click at [803, 153] on strong "Customizable" at bounding box center [851, 162] width 128 height 19
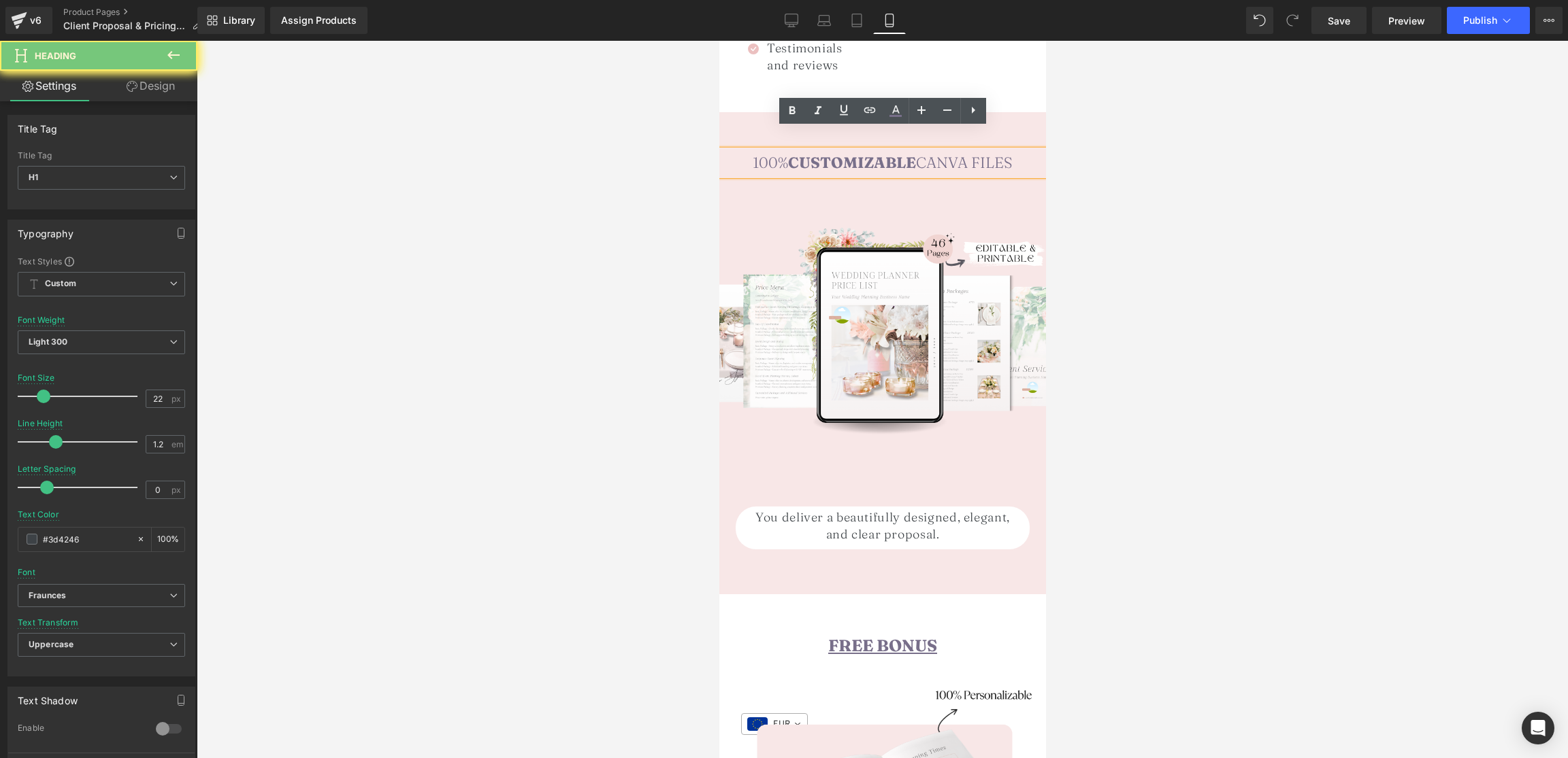
click at [803, 153] on strong "Customizable" at bounding box center [851, 162] width 128 height 19
paste div
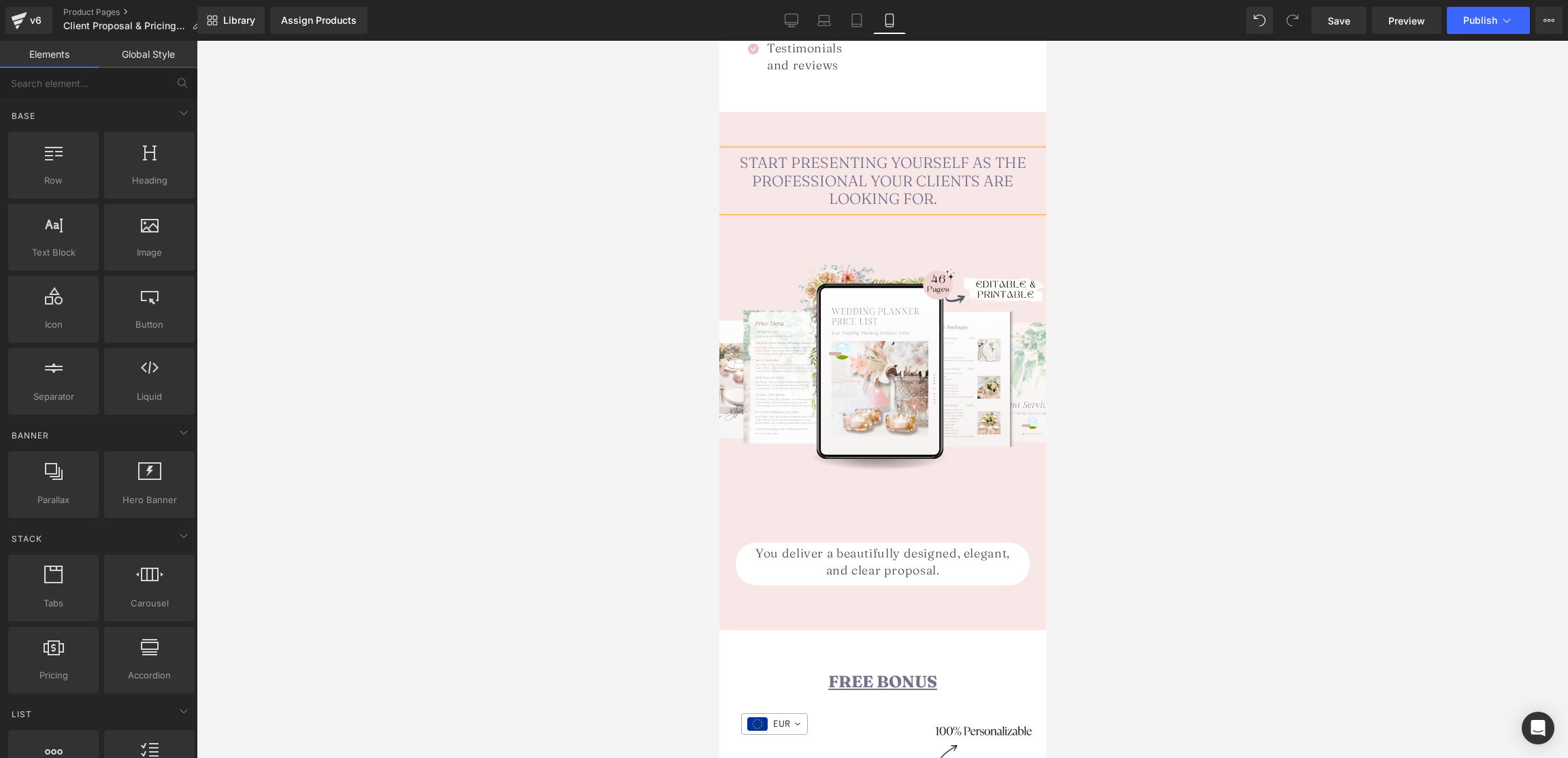
click at [1193, 162] on div at bounding box center [882, 400] width 1371 height 718
drag, startPoint x: 892, startPoint y: 160, endPoint x: 879, endPoint y: 161, distance: 13.0
click at [892, 173] on span "Heading" at bounding box center [875, 181] width 37 height 16
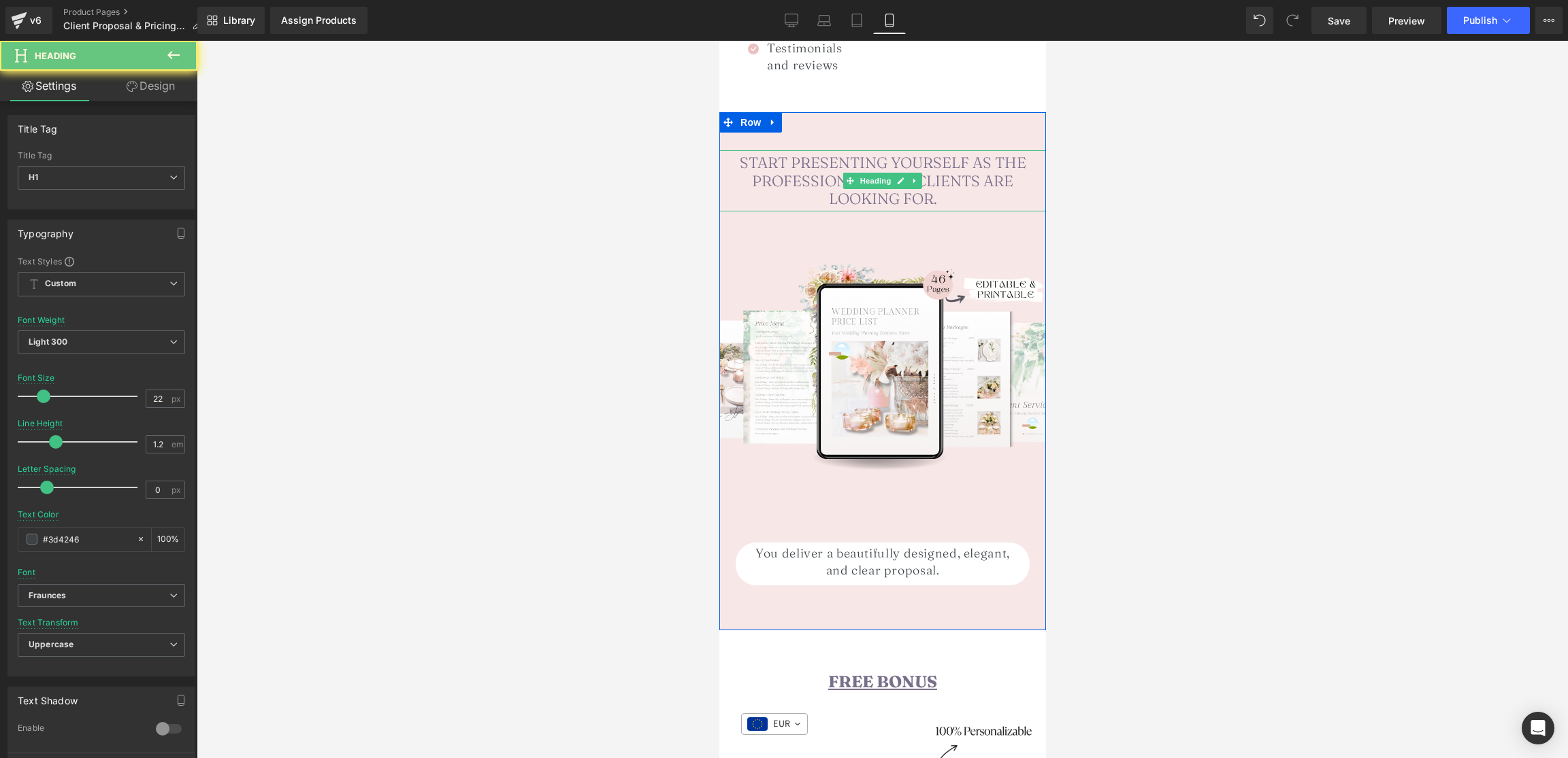
click at [818, 162] on span "Start presenting yourself as the professional your clients are looking for." at bounding box center [882, 181] width 287 height 55
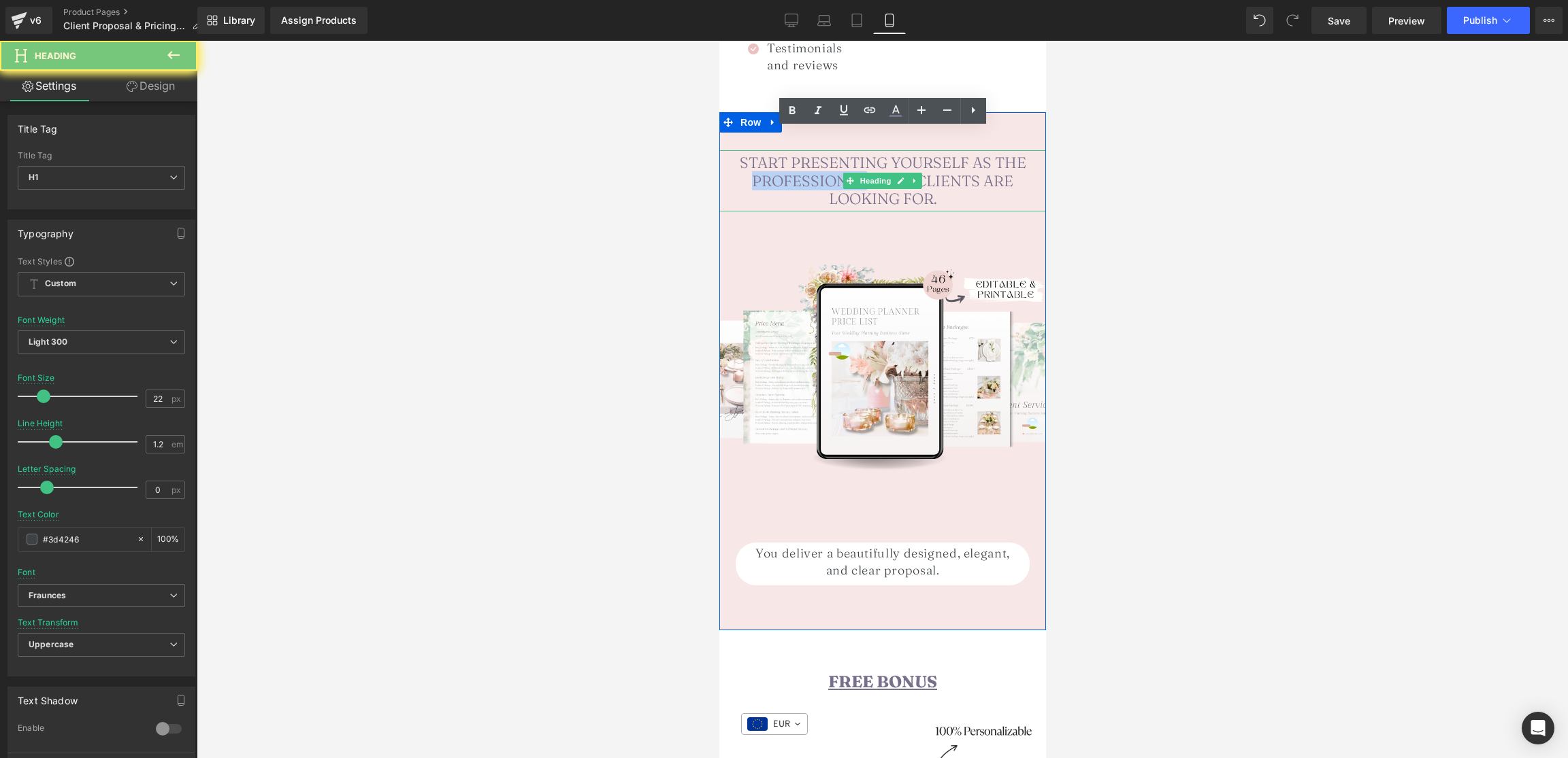
click at [818, 162] on span "Start presenting yourself as the professional your clients are looking for." at bounding box center [882, 181] width 287 height 55
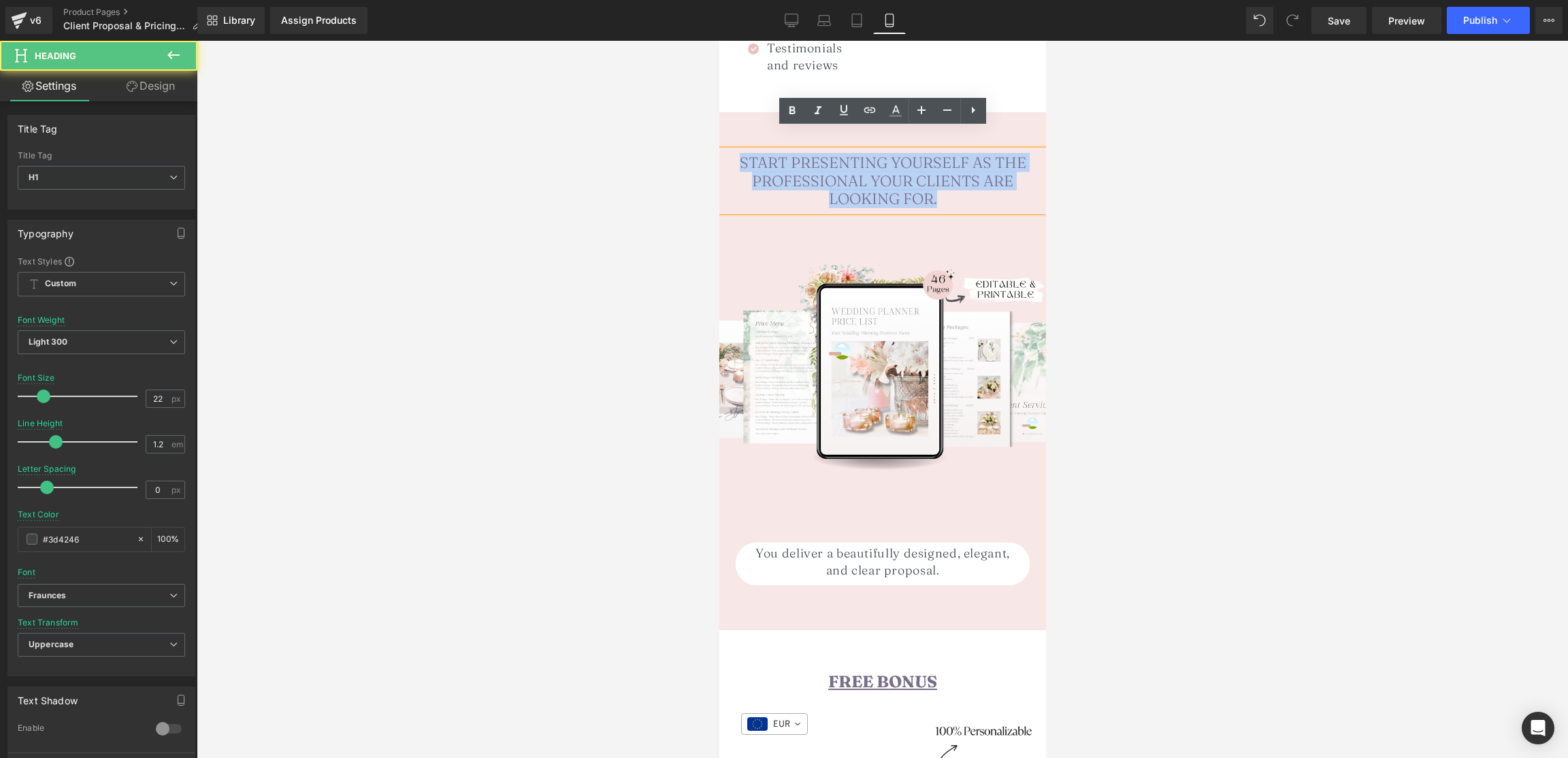
click at [818, 162] on span "Start presenting yourself as the professional your clients are looking for." at bounding box center [882, 181] width 287 height 55
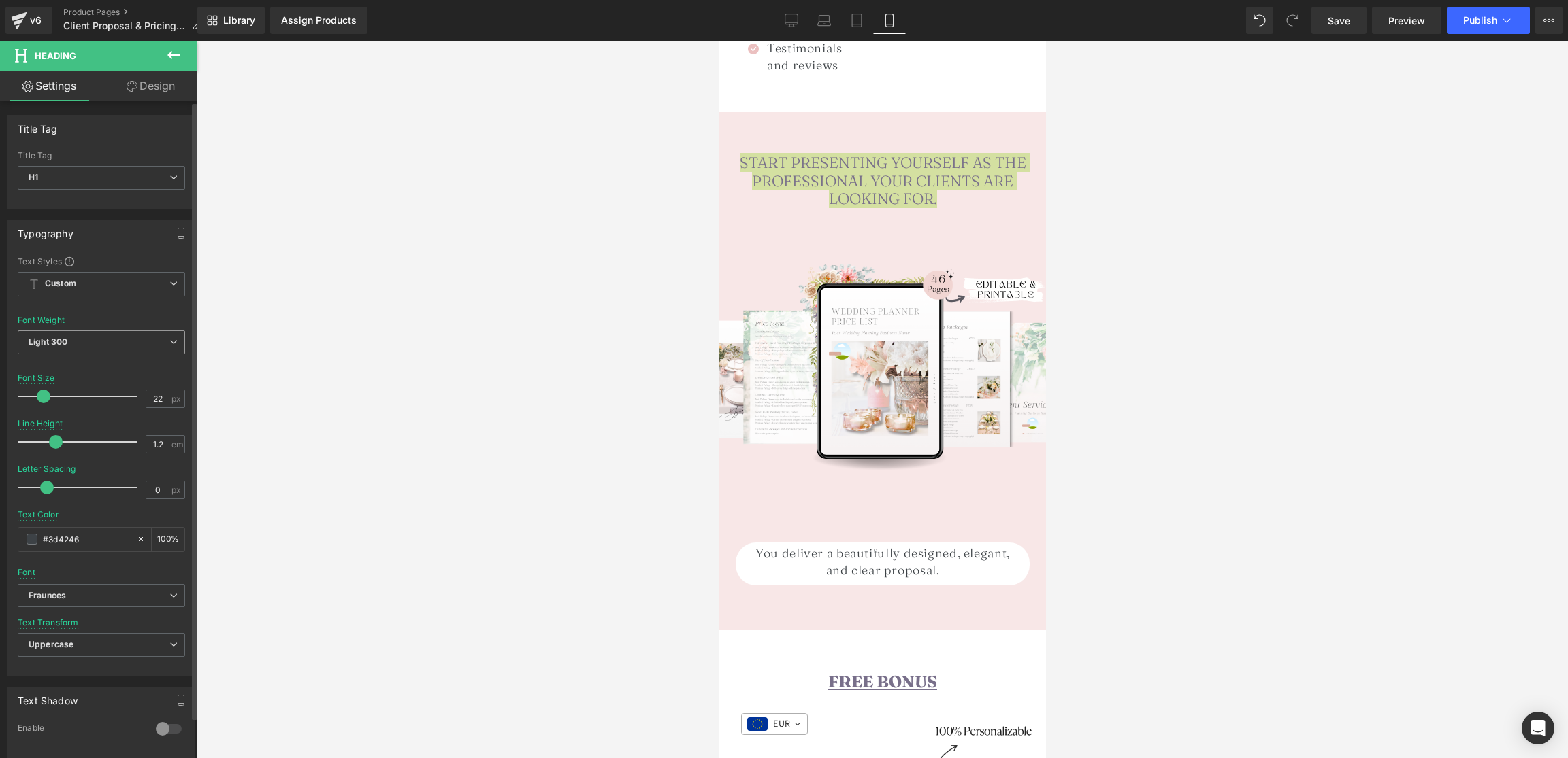
click at [117, 350] on span "Light 300" at bounding box center [101, 342] width 167 height 24
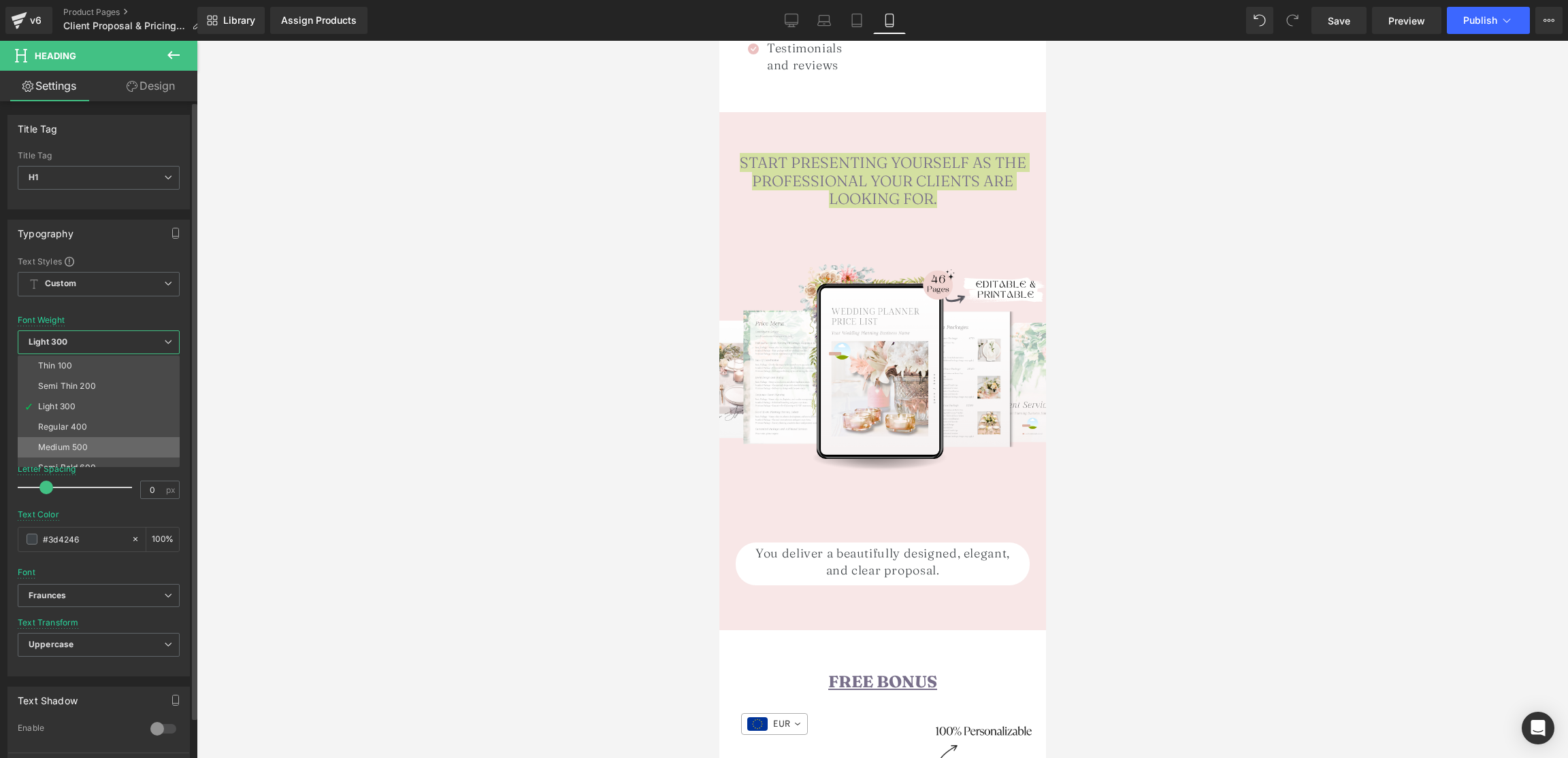
click at [69, 445] on div "Medium 500" at bounding box center [62, 447] width 50 height 9
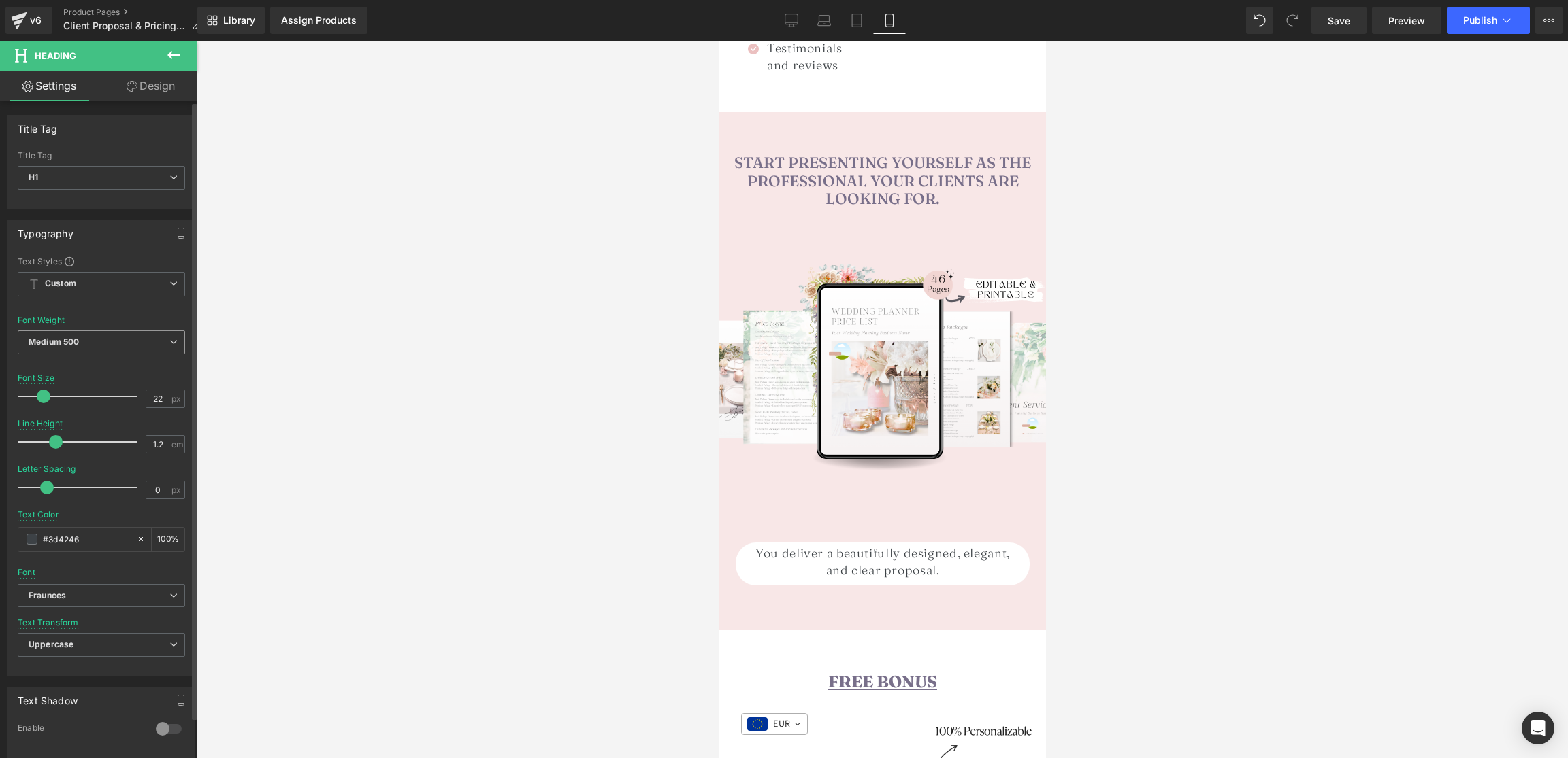
click at [95, 345] on span "Medium 500" at bounding box center [101, 342] width 167 height 24
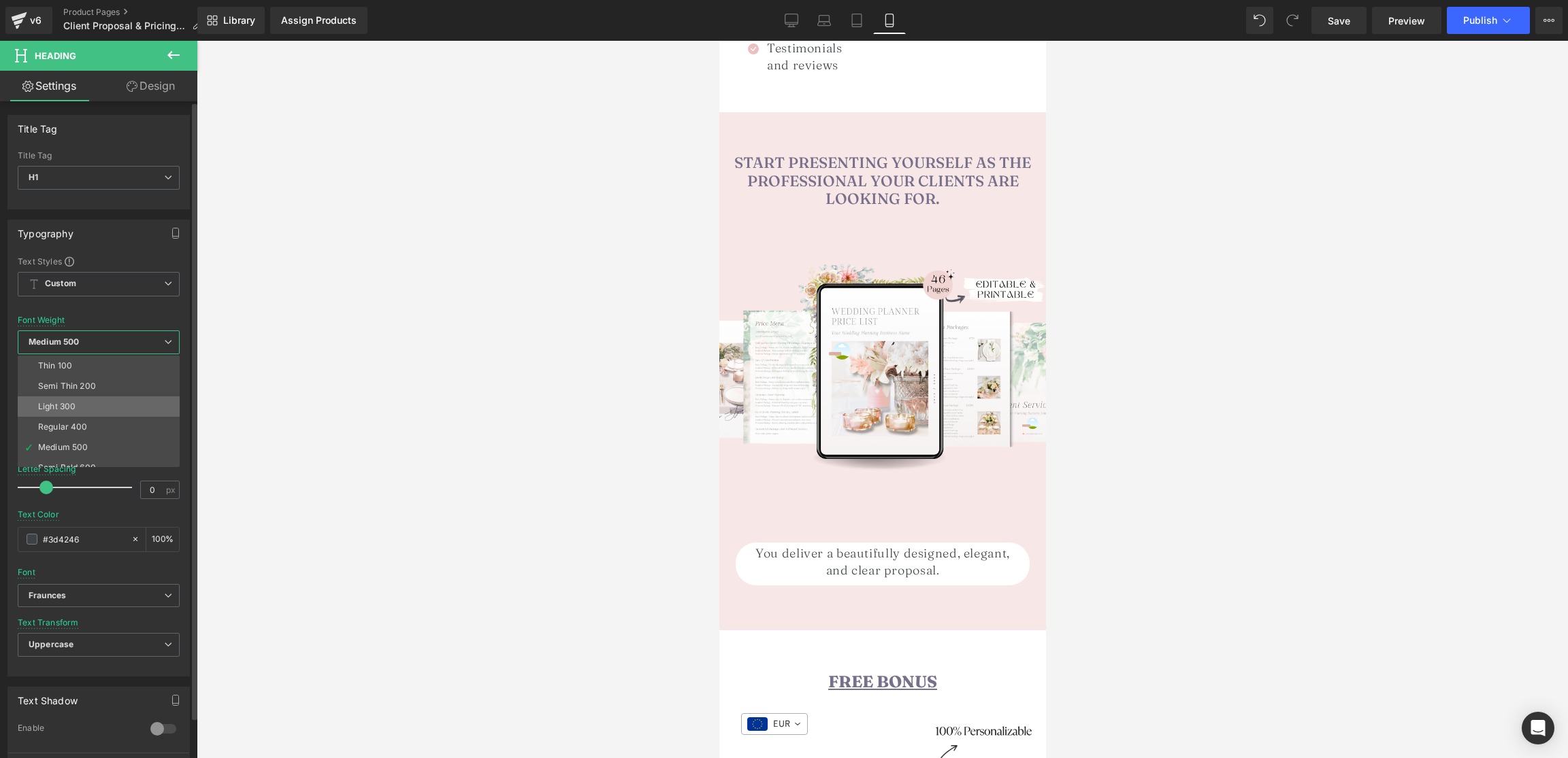
scroll to position [37, 0]
click at [72, 429] on div "Semi Bold 600" at bounding box center [66, 430] width 58 height 9
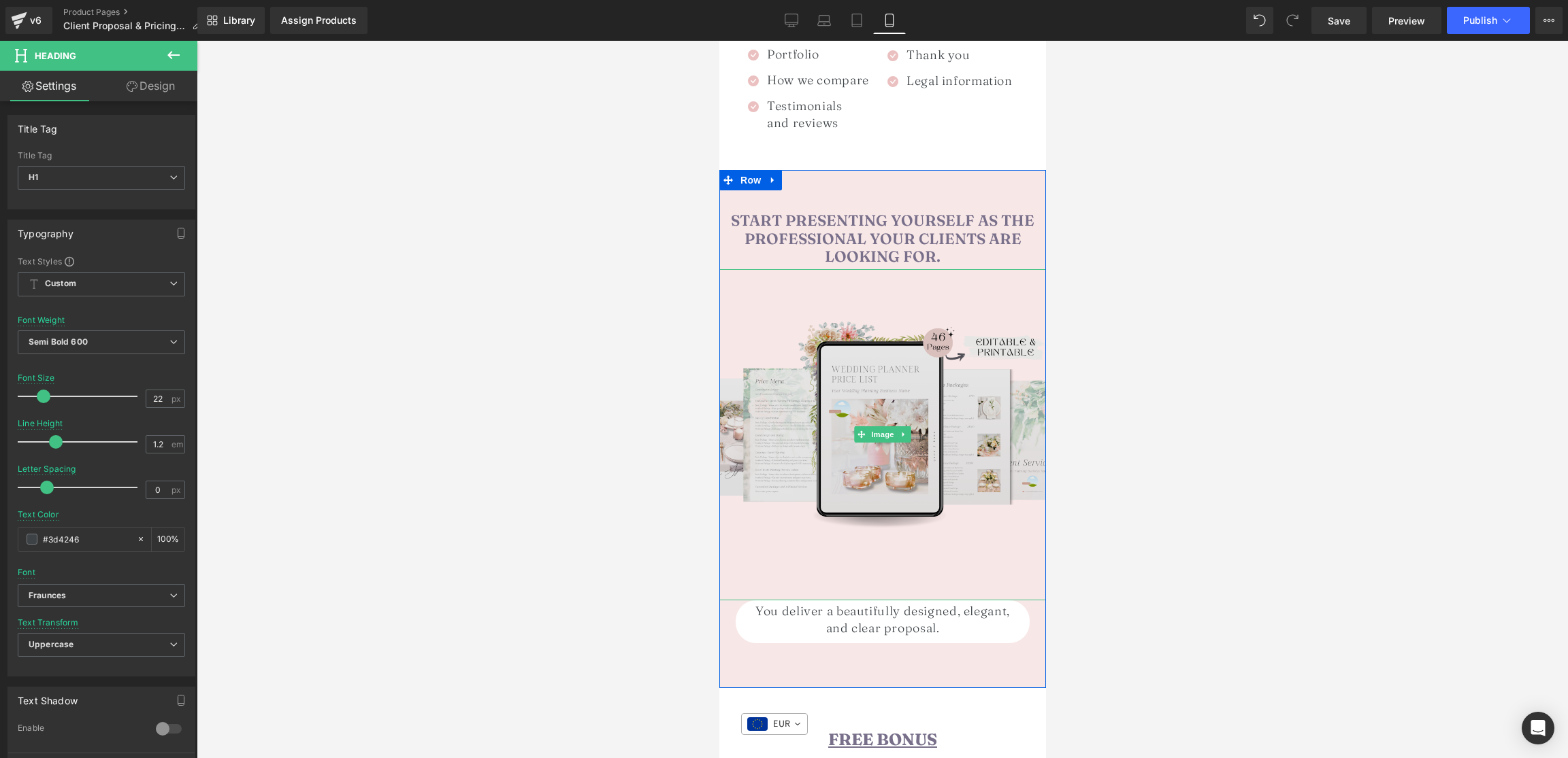
scroll to position [1490, 0]
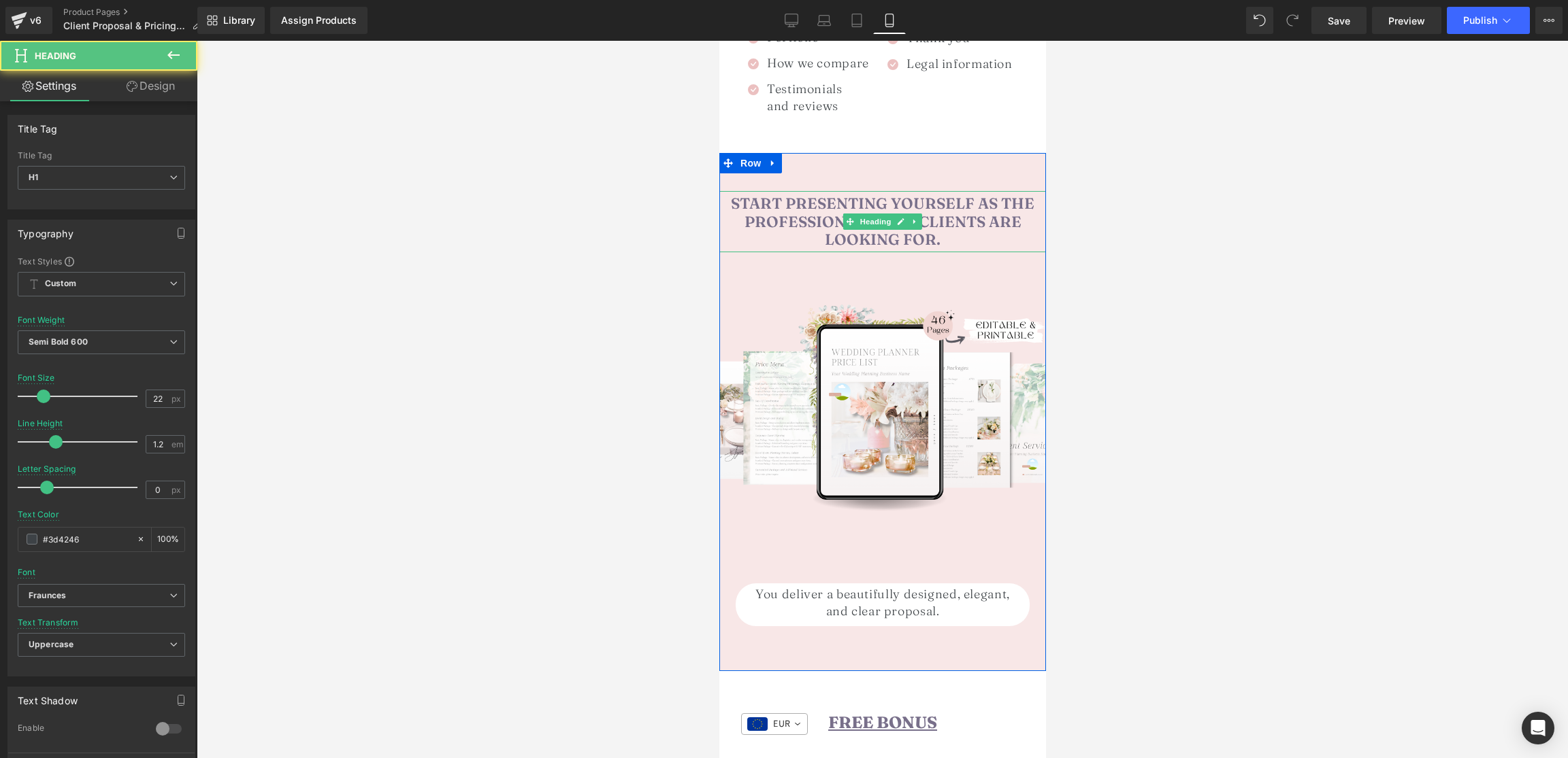
click at [922, 194] on span "Start presenting yourself as the professional your clients are looking for." at bounding box center [881, 222] width 304 height 55
click at [167, 70] on button at bounding box center [173, 56] width 48 height 30
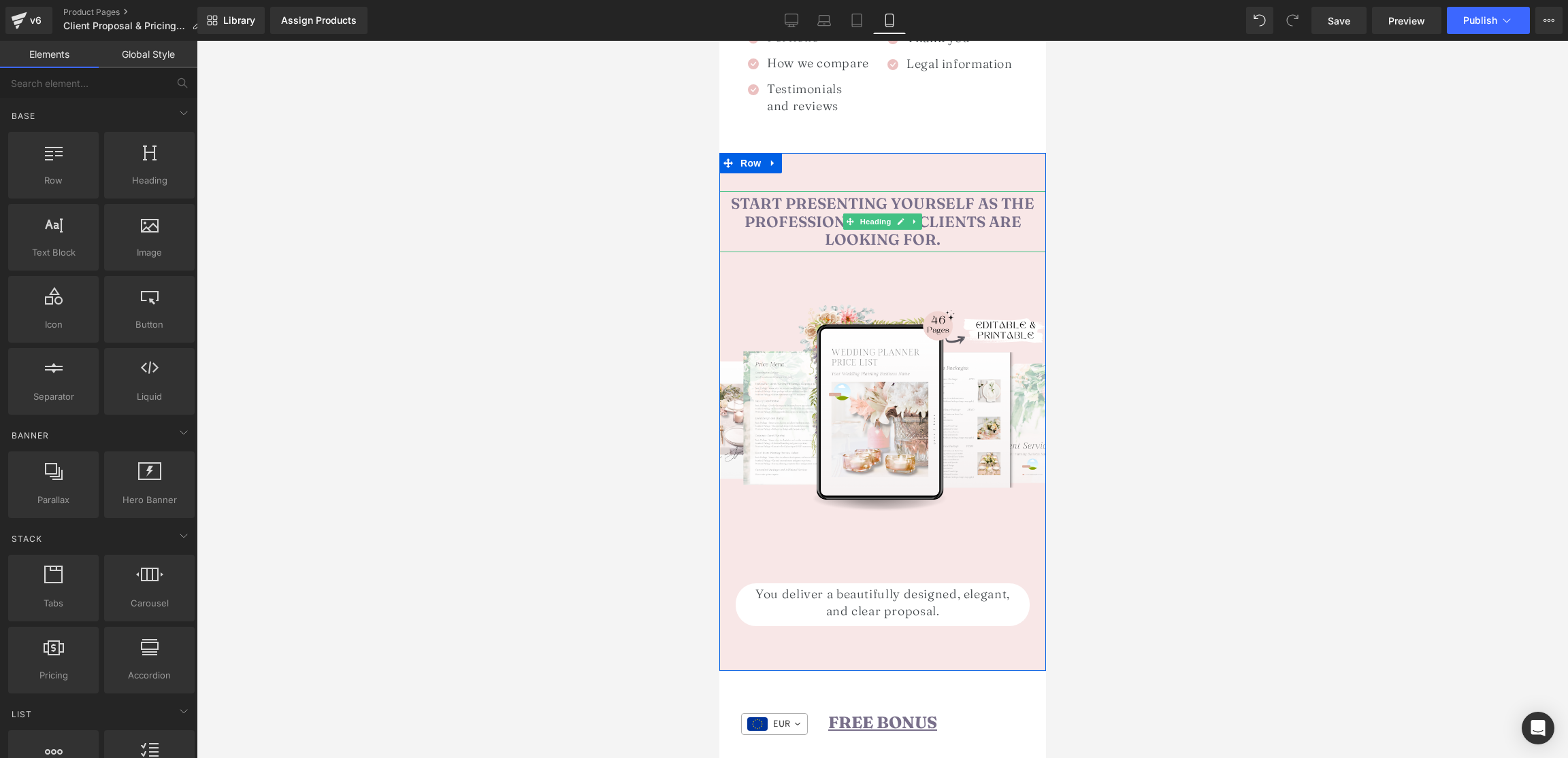
drag, startPoint x: 884, startPoint y: 194, endPoint x: 721, endPoint y: 188, distance: 163.1
click at [884, 213] on span "Heading" at bounding box center [875, 221] width 37 height 16
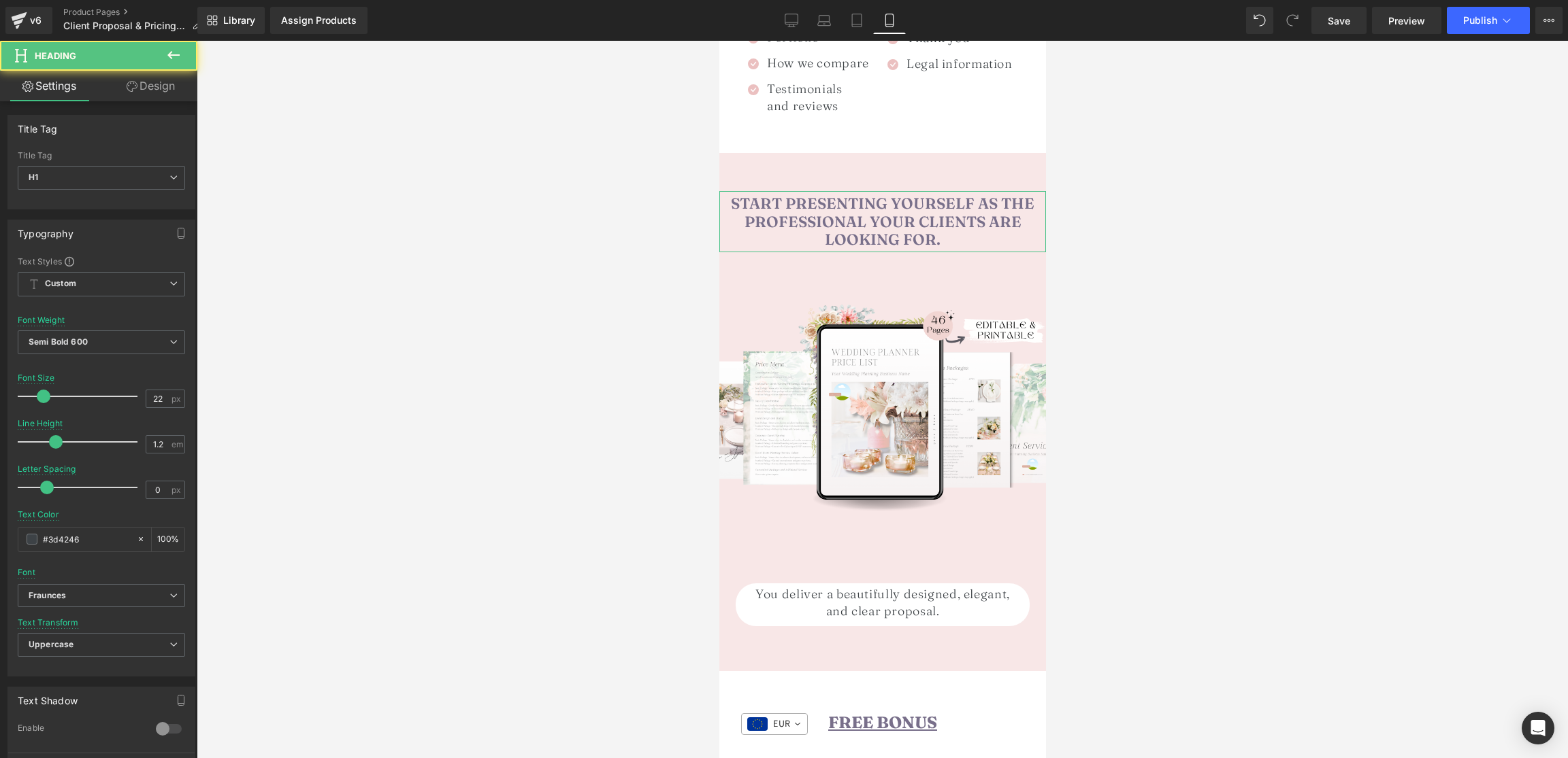
click at [151, 87] on link "Design" at bounding box center [150, 86] width 98 height 30
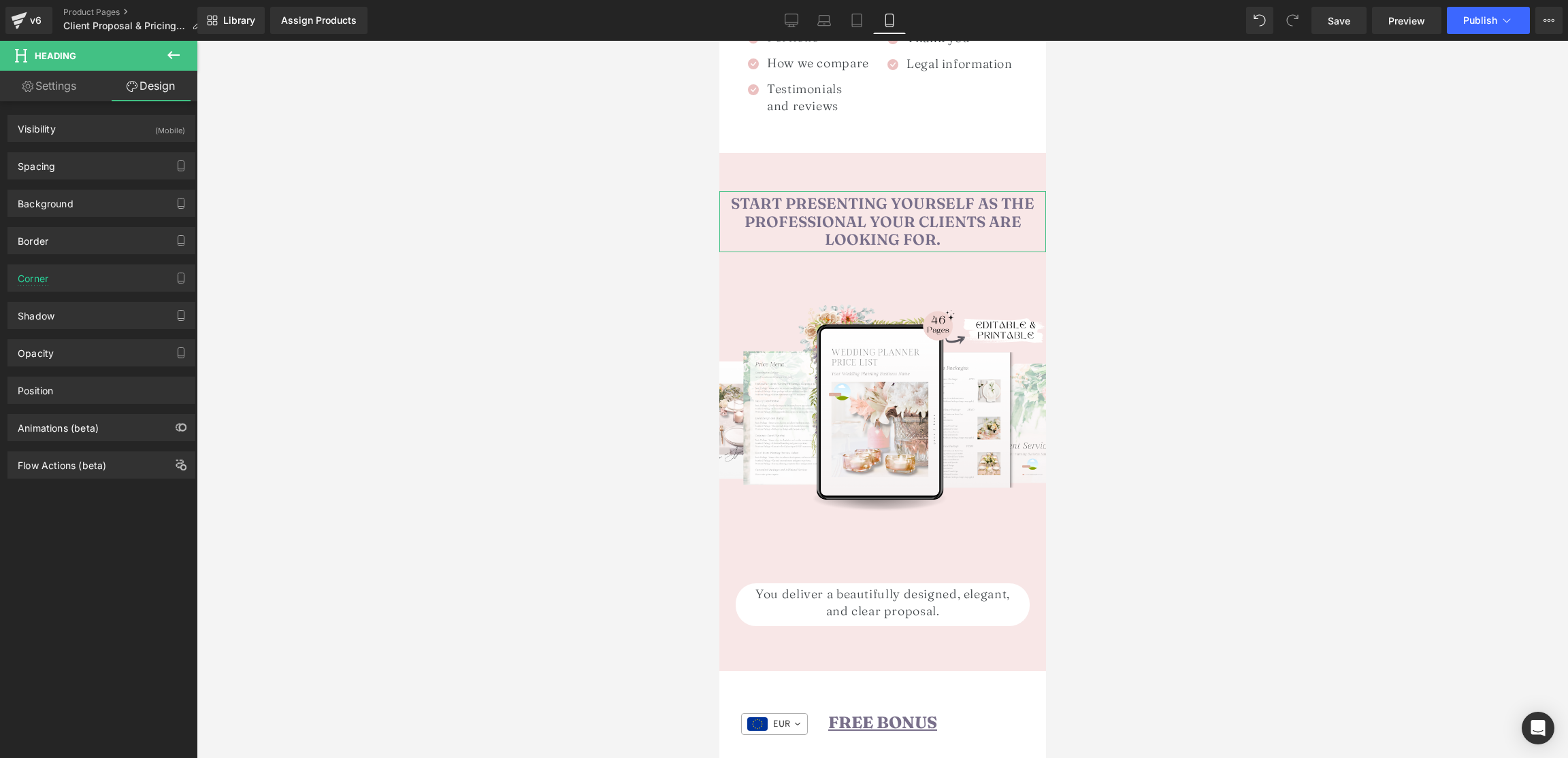
click at [70, 185] on div "Background Color & Image color none Color none 0 % Image Replace Image Upload i…" at bounding box center [102, 198] width 203 height 38
click at [77, 176] on div "Spacing" at bounding box center [102, 166] width 187 height 26
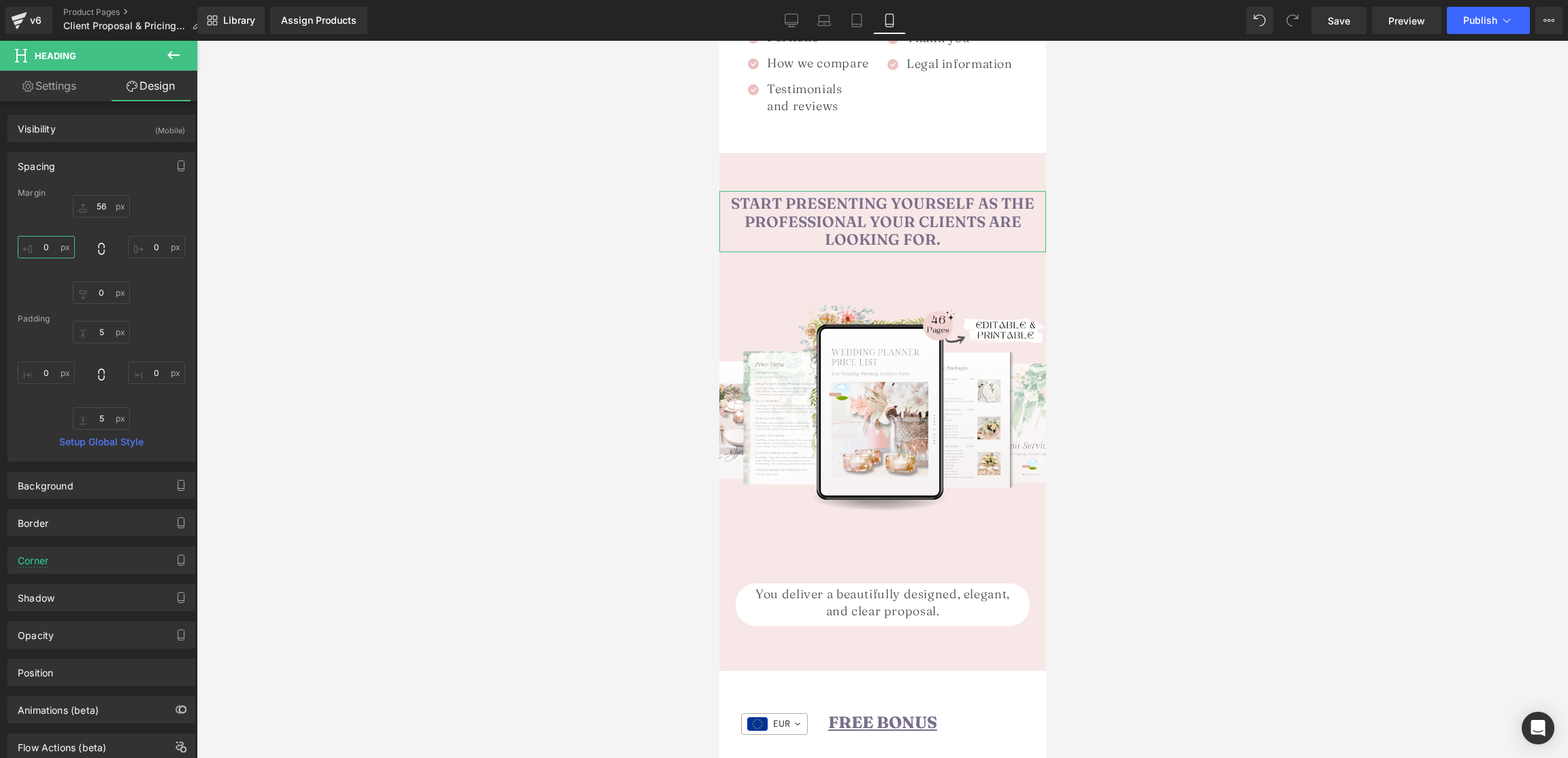
click at [44, 255] on input "0" at bounding box center [46, 247] width 57 height 23
type input "30"
click at [161, 246] on input "0" at bounding box center [156, 247] width 57 height 23
type input "30"
click at [842, 587] on div "You deliver a beautifully designed, elegant, and clear proposal. Heading" at bounding box center [881, 606] width 260 height 41
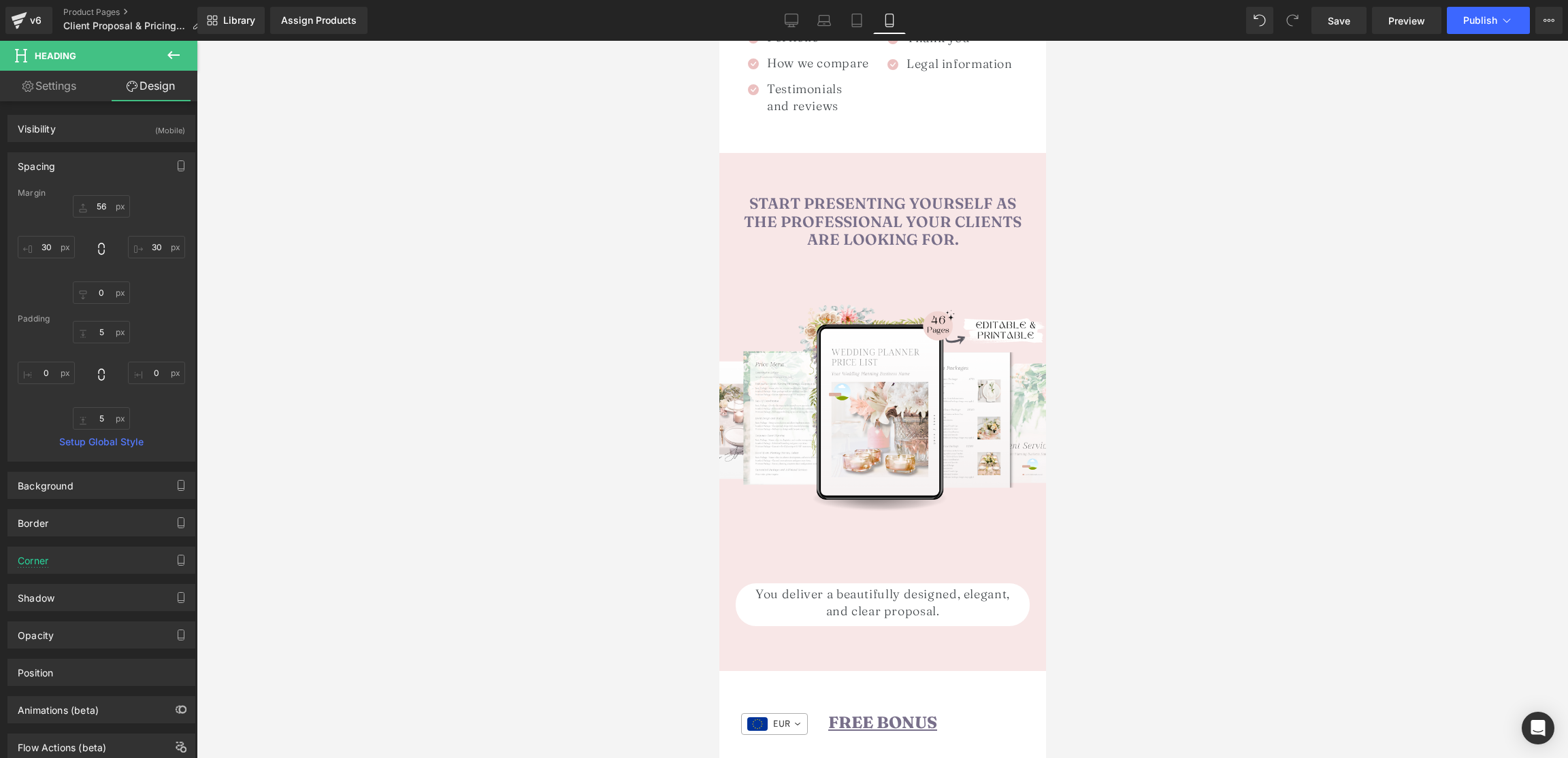
click at [842, 587] on h1 "You deliver a beautifully designed, elegant, and clear proposal." at bounding box center [881, 603] width 260 height 34
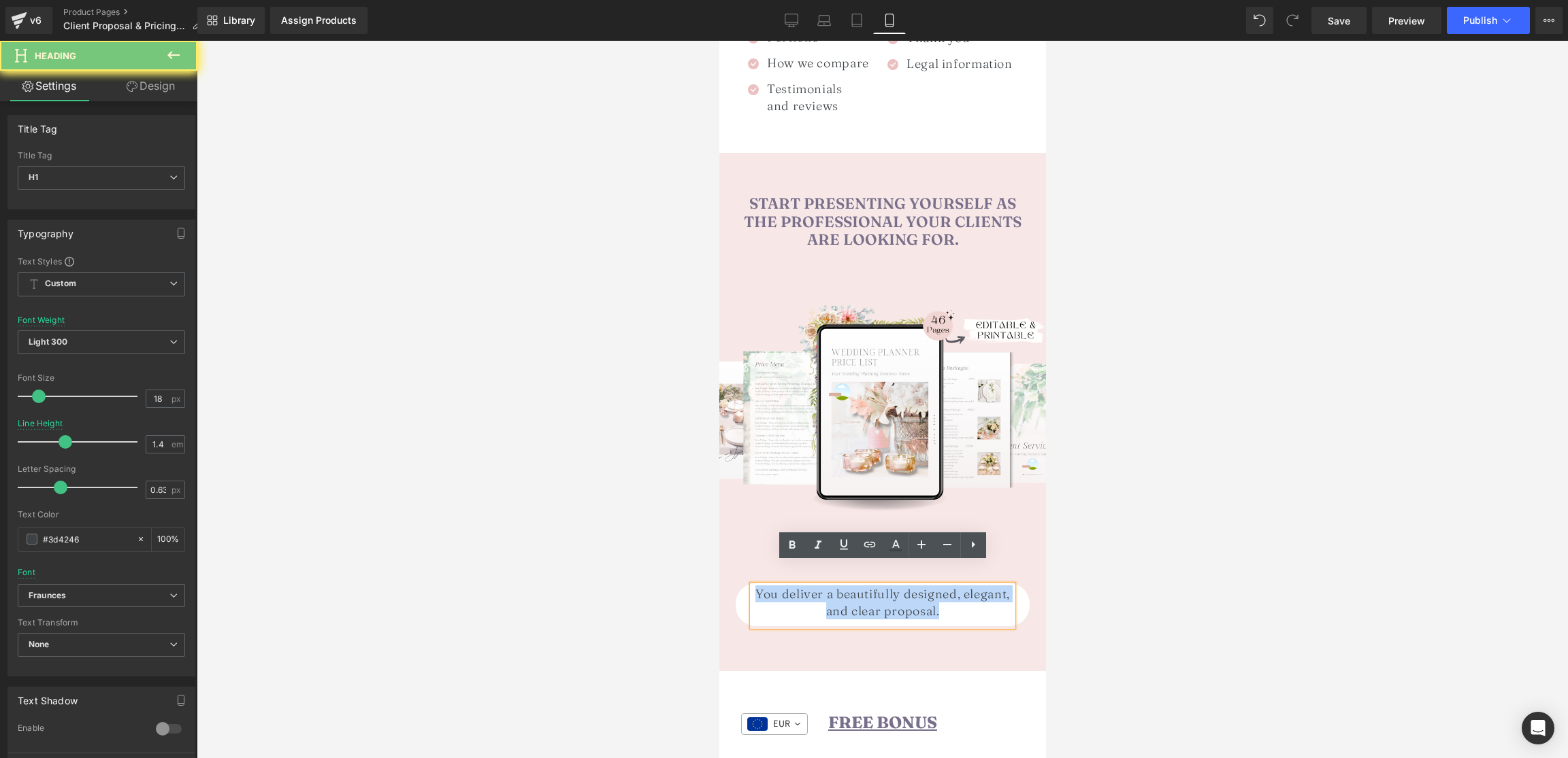
paste div
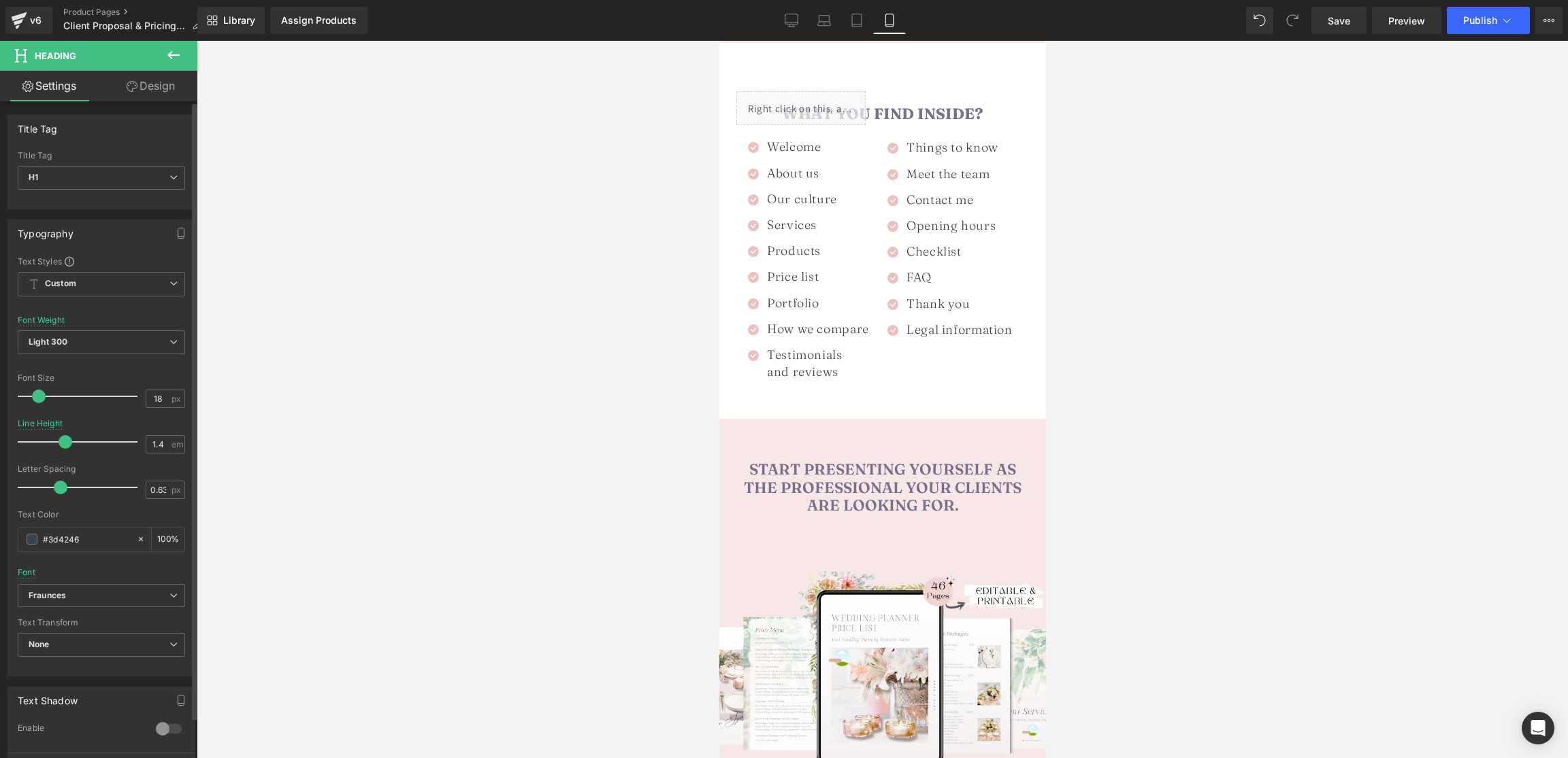
scroll to position [1222, 0]
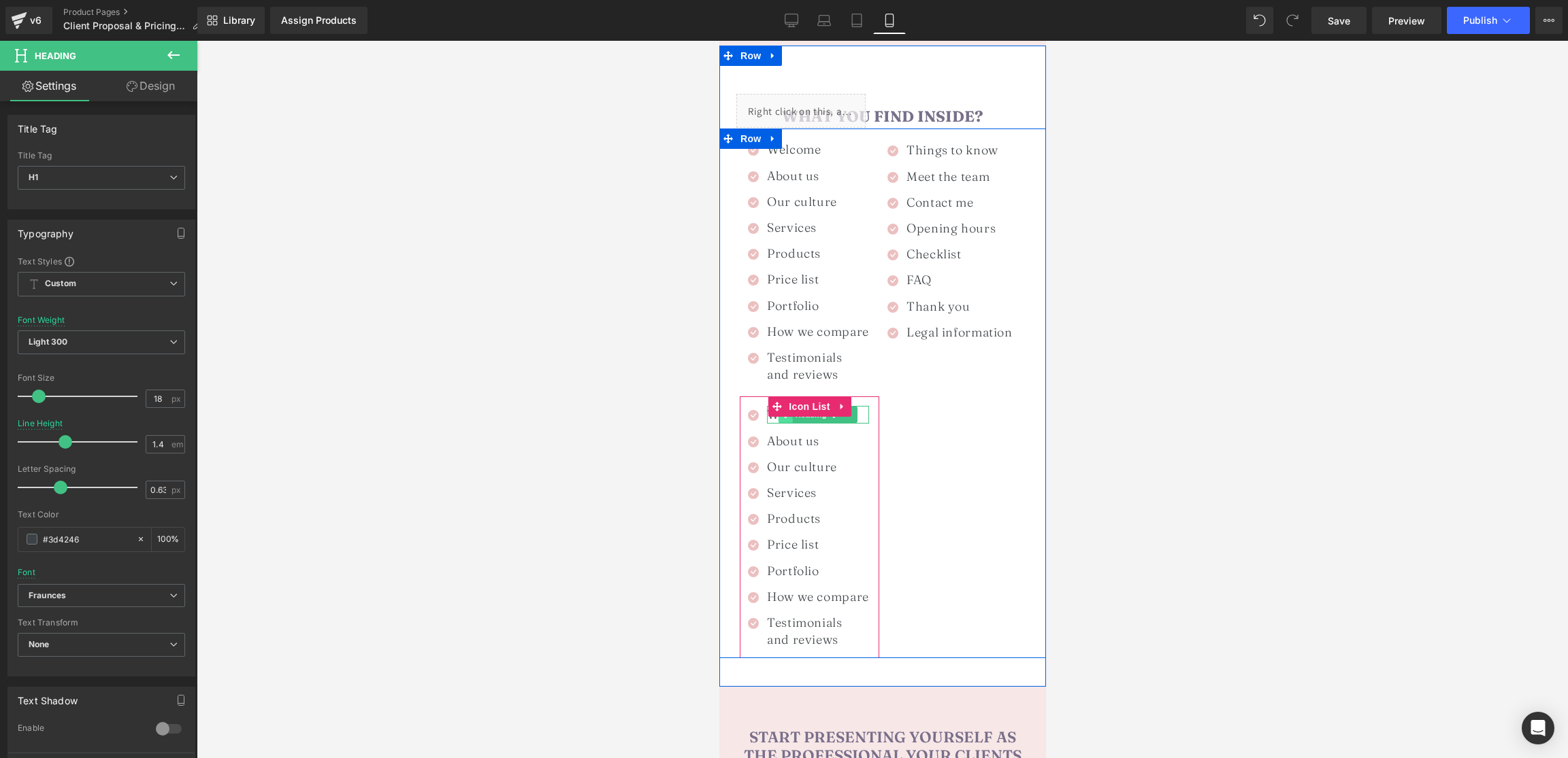
click at [787, 407] on span at bounding box center [784, 414] width 14 height 16
click at [774, 406] on div "Welcome Heading" at bounding box center [816, 414] width 102 height 17
click at [774, 406] on h1 "Welcome" at bounding box center [816, 414] width 102 height 17
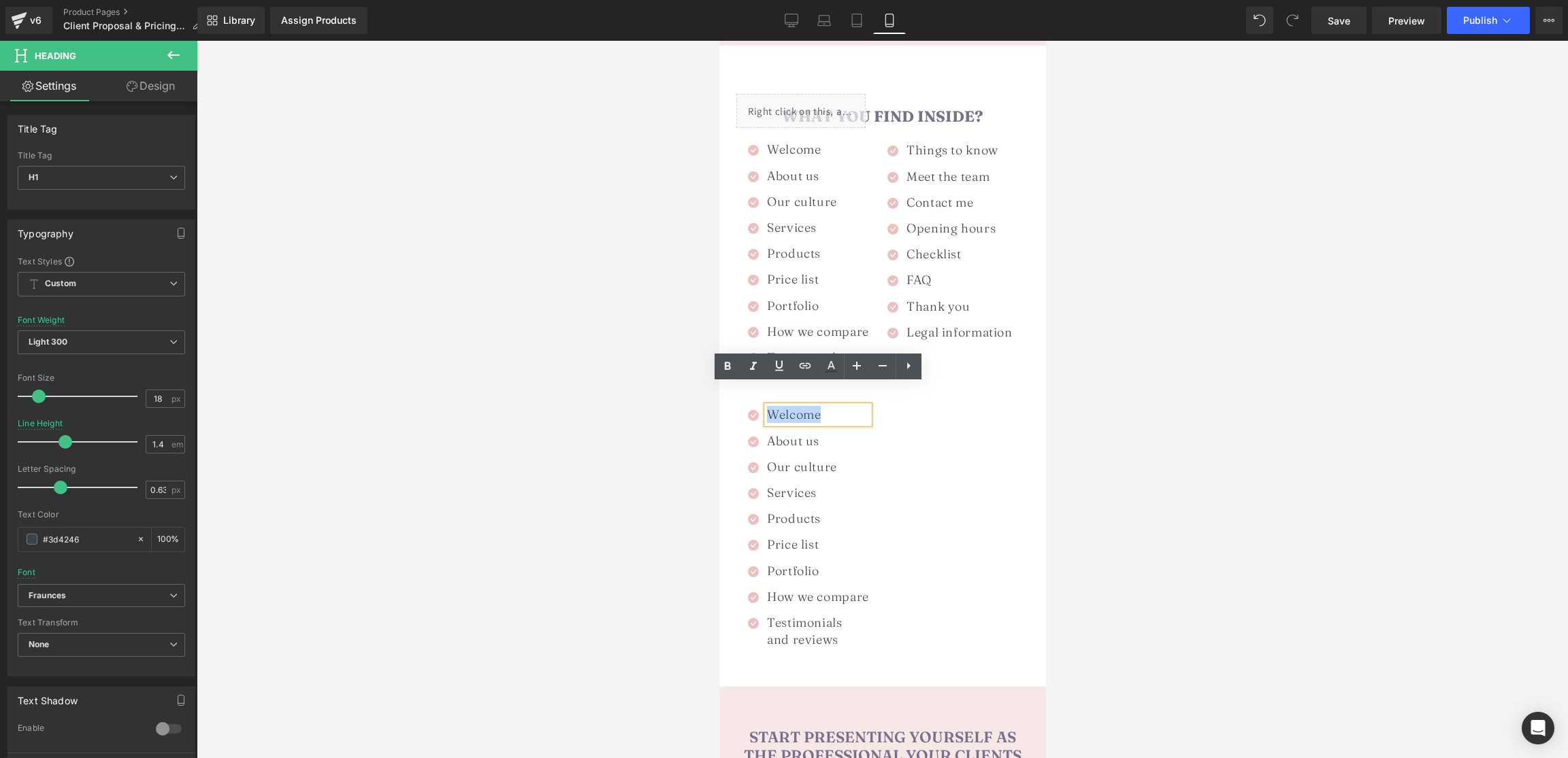
paste div
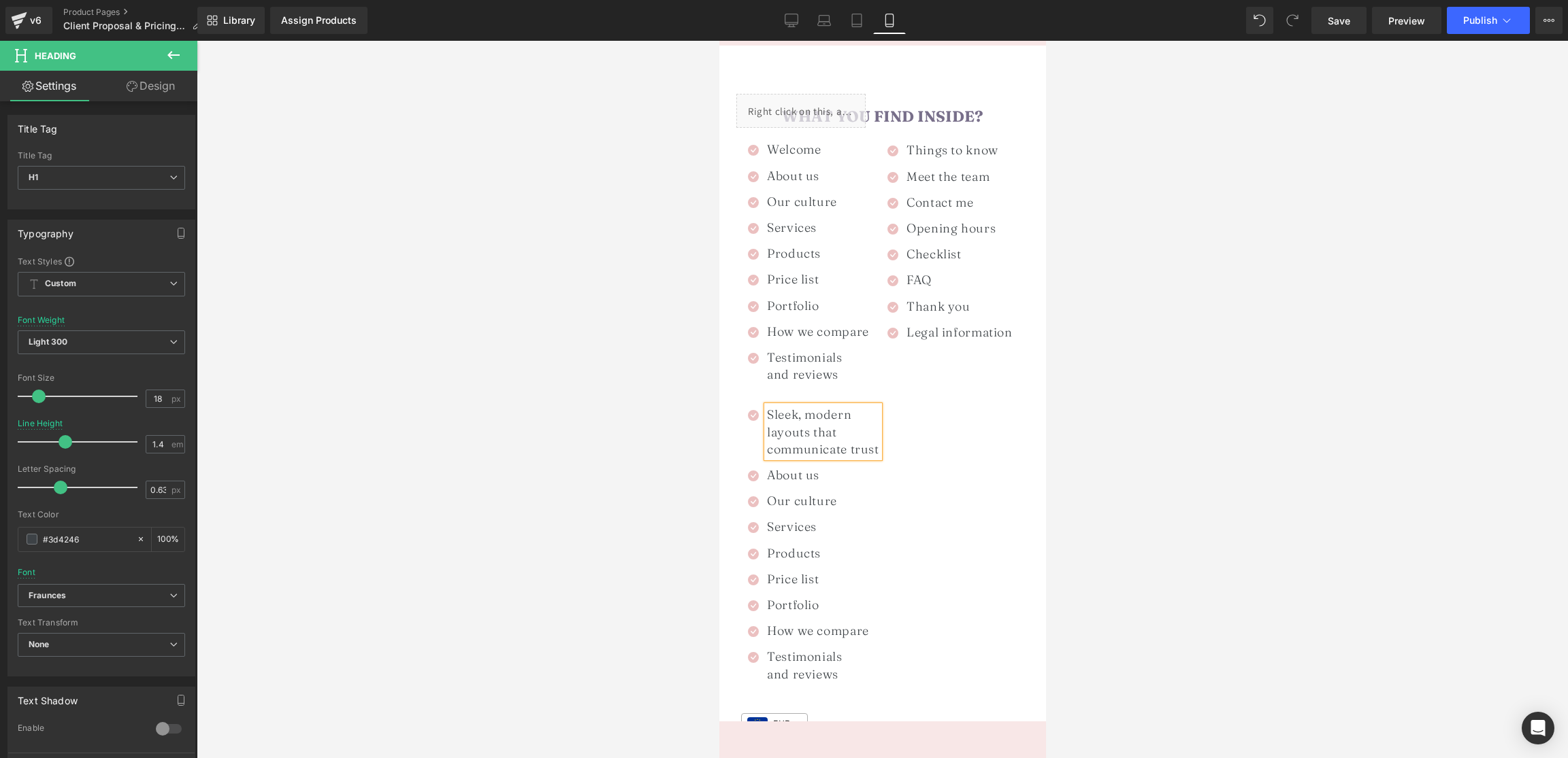
click at [965, 416] on div "100% Customizable Canva Files Heading Liquid Icon Welcome Heading Icon About us…" at bounding box center [882, 410] width 326 height 564
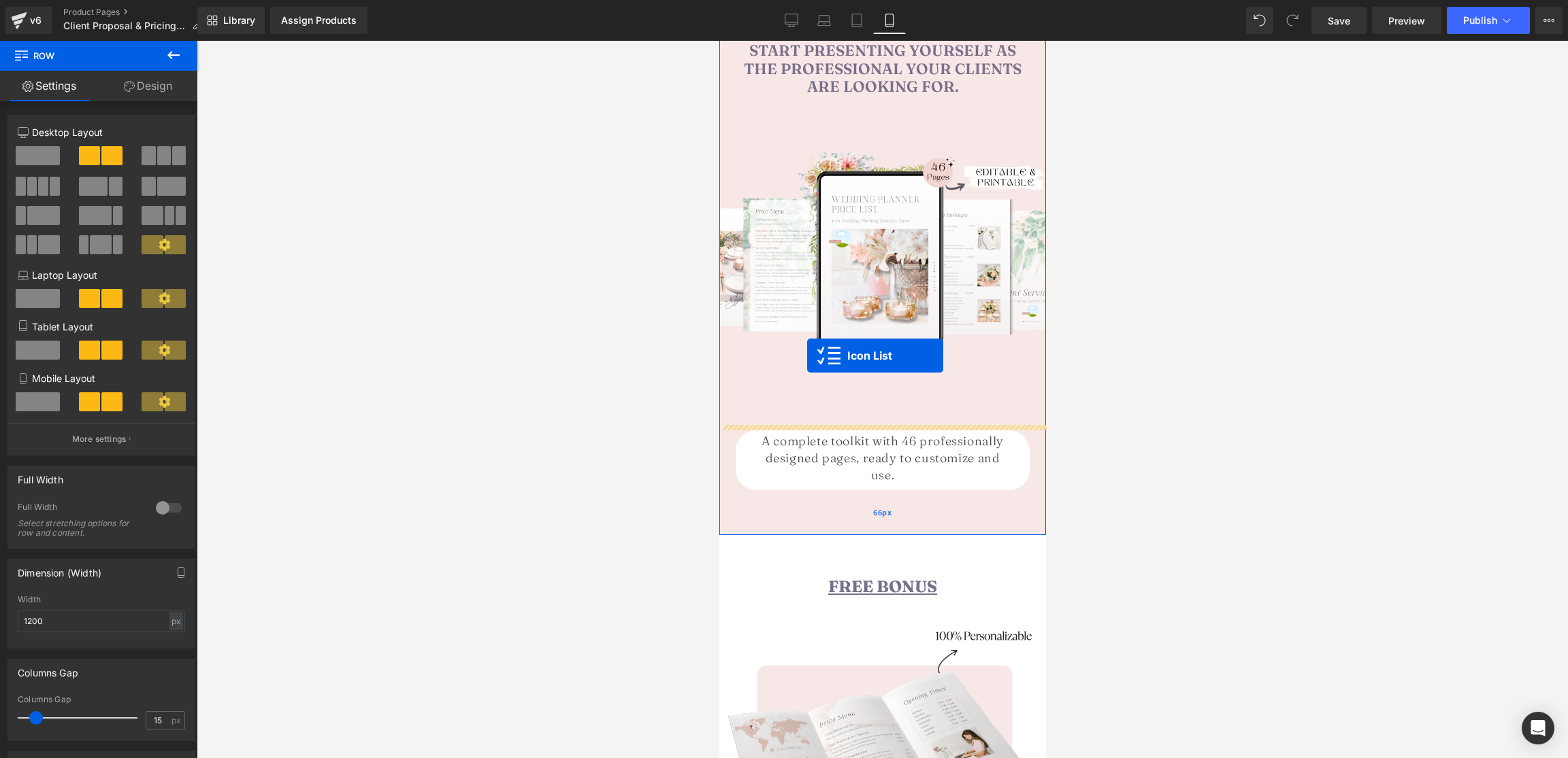
scroll to position [1692, 0]
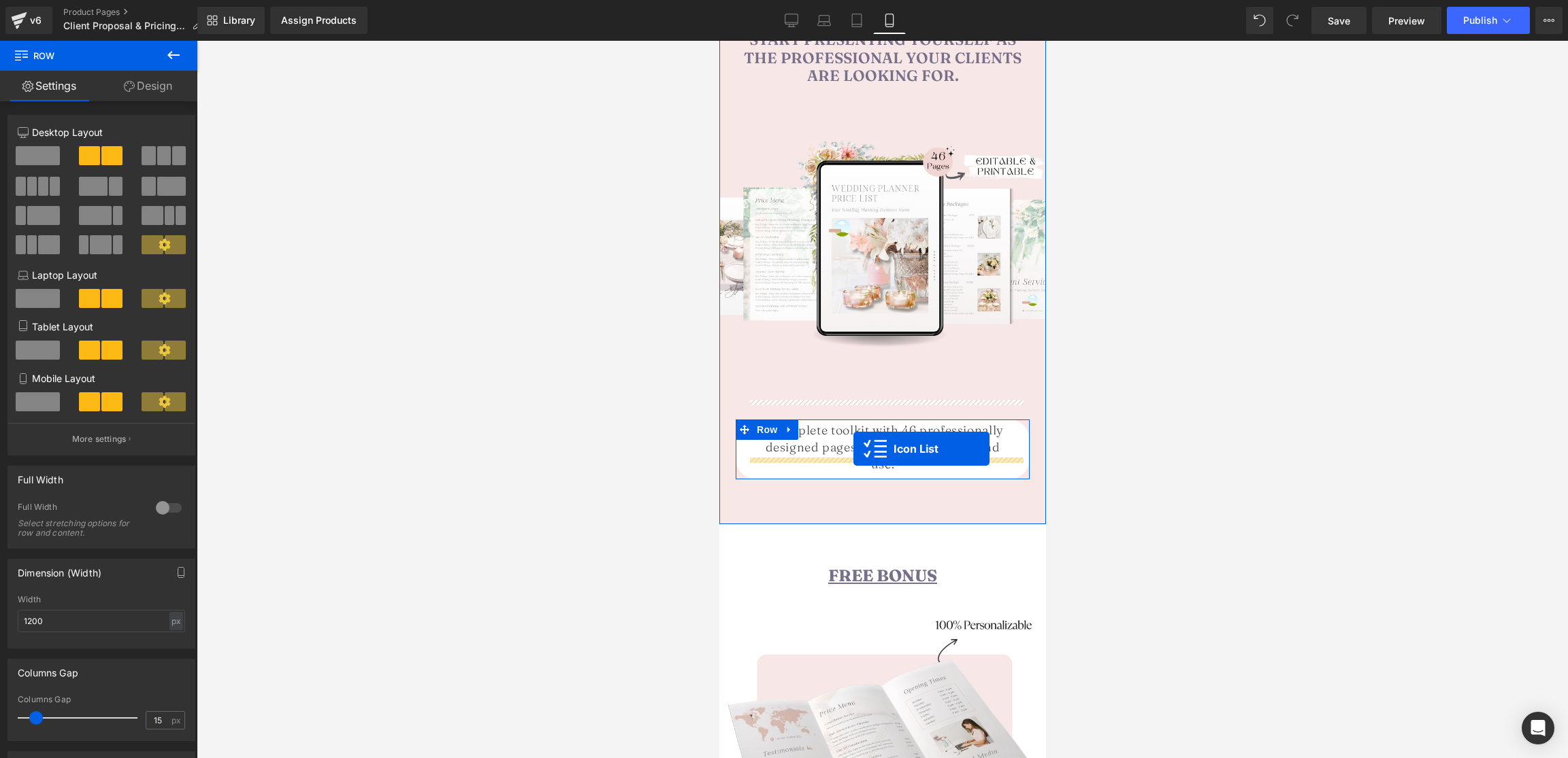
drag, startPoint x: 785, startPoint y: 386, endPoint x: 853, endPoint y: 449, distance: 92.7
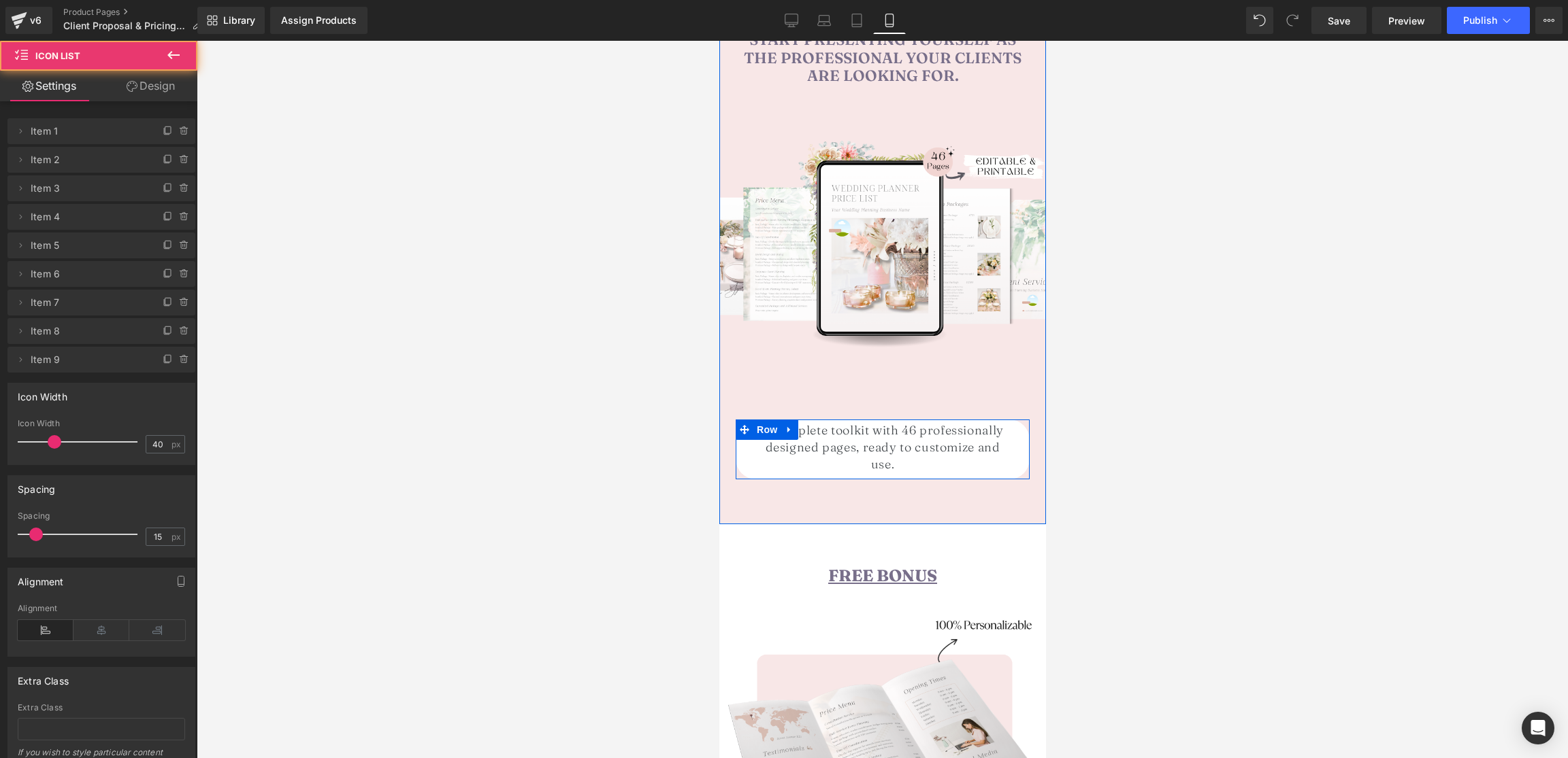
scroll to position [1654, 0]
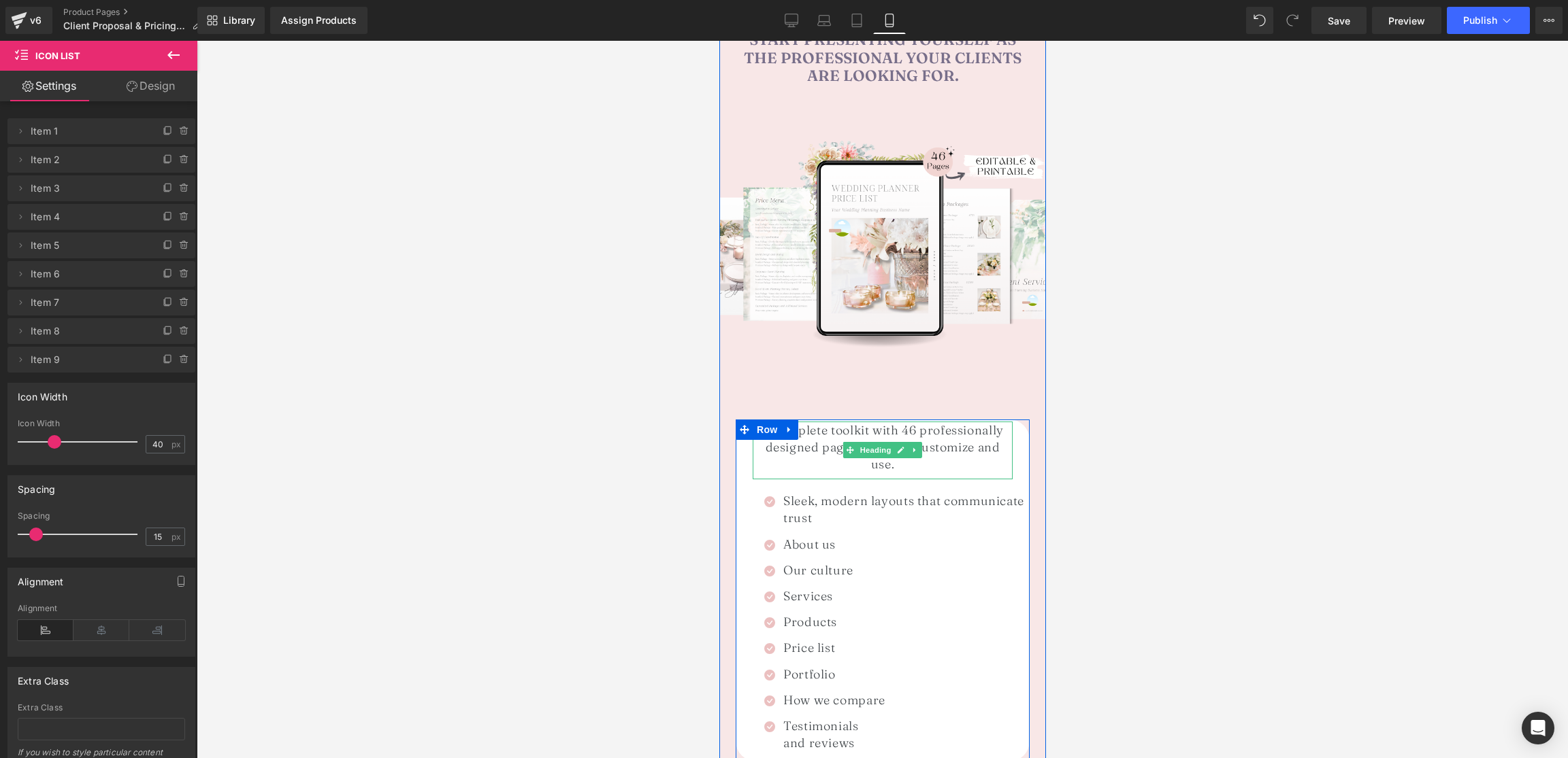
click at [811, 429] on h1 "A complete toolkit with 46 professionally designed pages, ready to customize an…" at bounding box center [881, 448] width 260 height 52
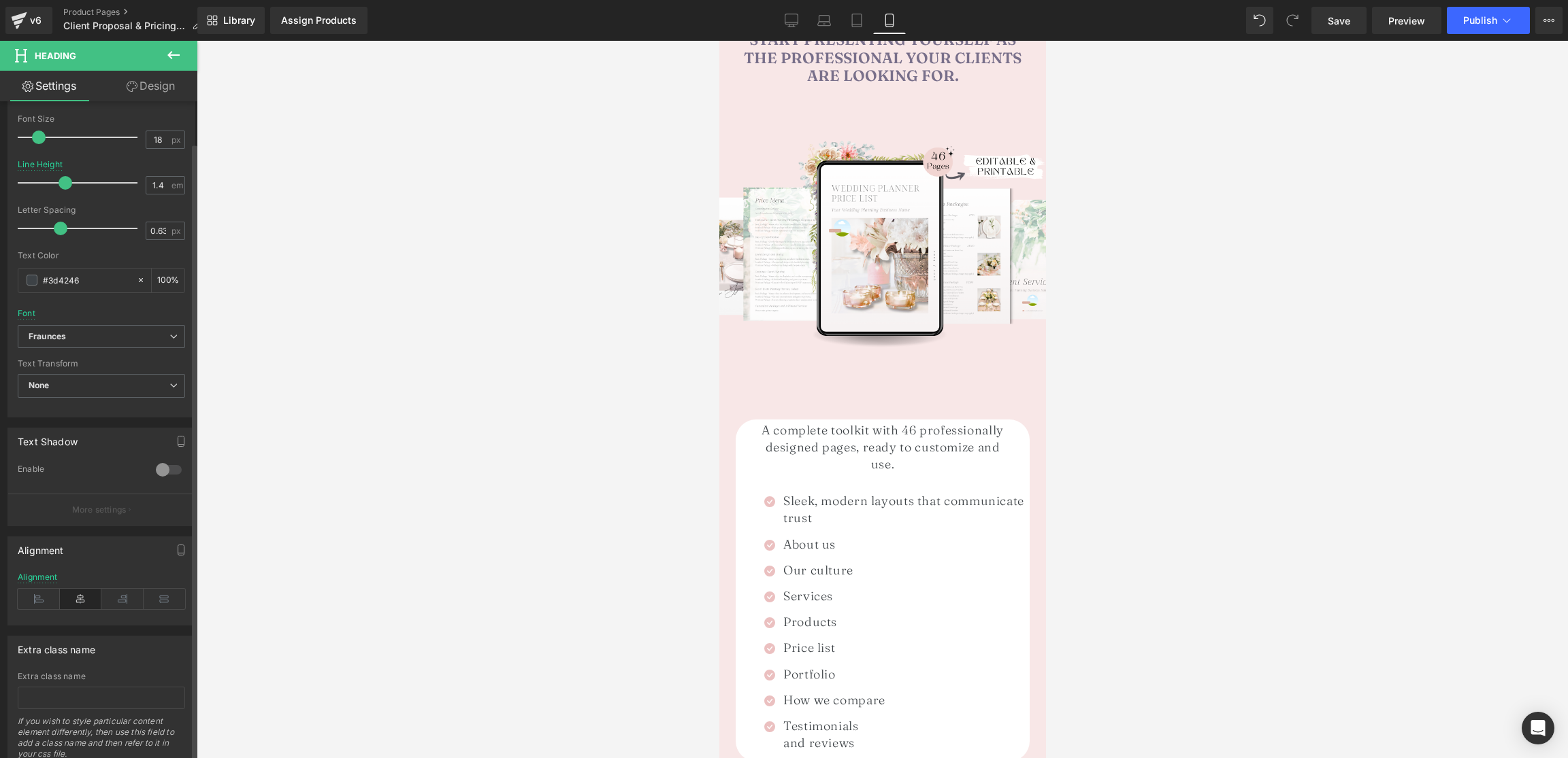
scroll to position [308, 0]
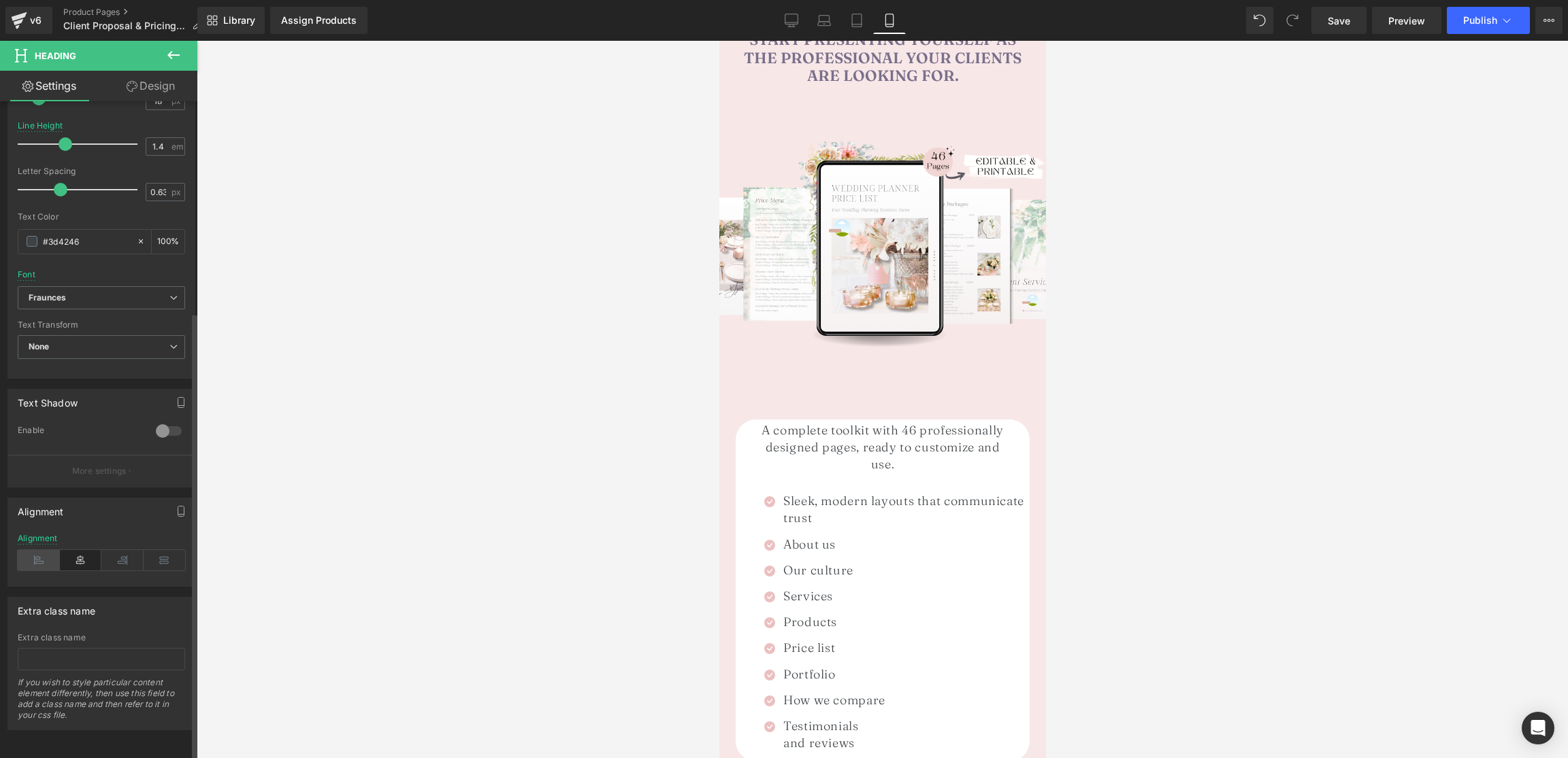
click at [45, 554] on icon at bounding box center [39, 561] width 42 height 20
click at [144, 84] on link "Design" at bounding box center [150, 86] width 98 height 30
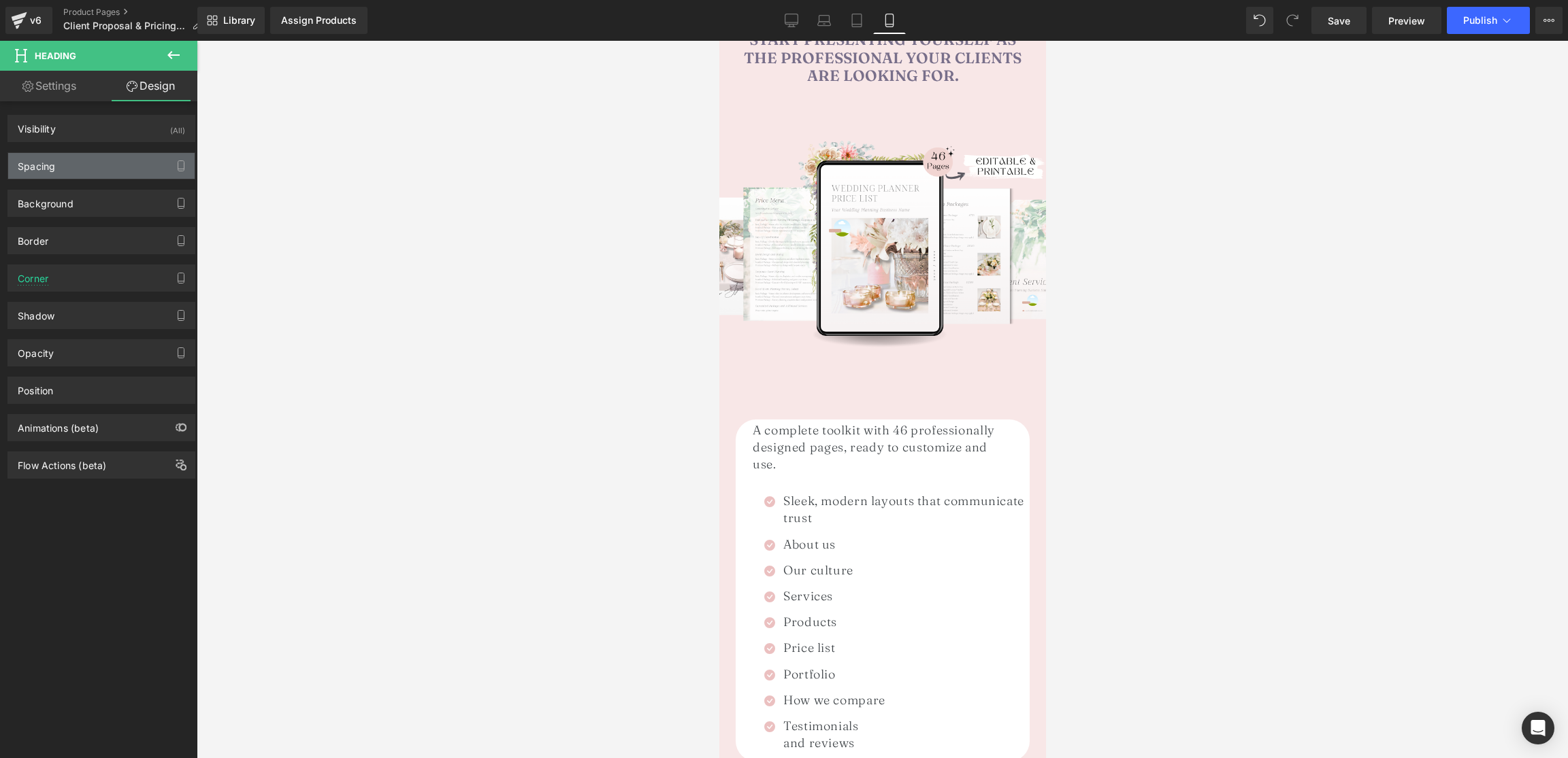
click at [45, 166] on div "Spacing" at bounding box center [36, 162] width 38 height 19
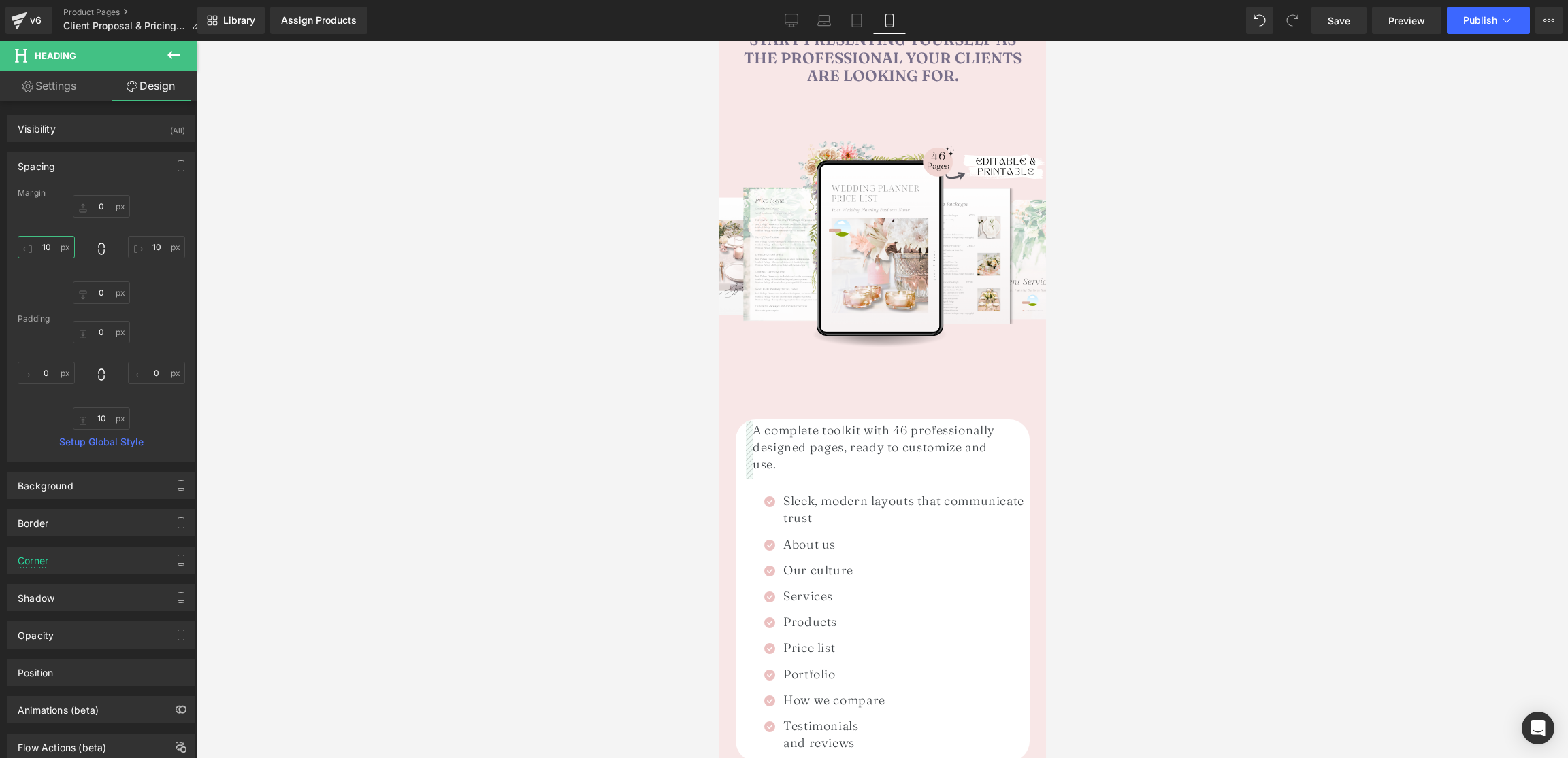
click at [48, 245] on input "10" at bounding box center [46, 247] width 57 height 23
type input "2"
type input "15"
click at [116, 210] on input "0" at bounding box center [102, 206] width 57 height 23
type input "15"
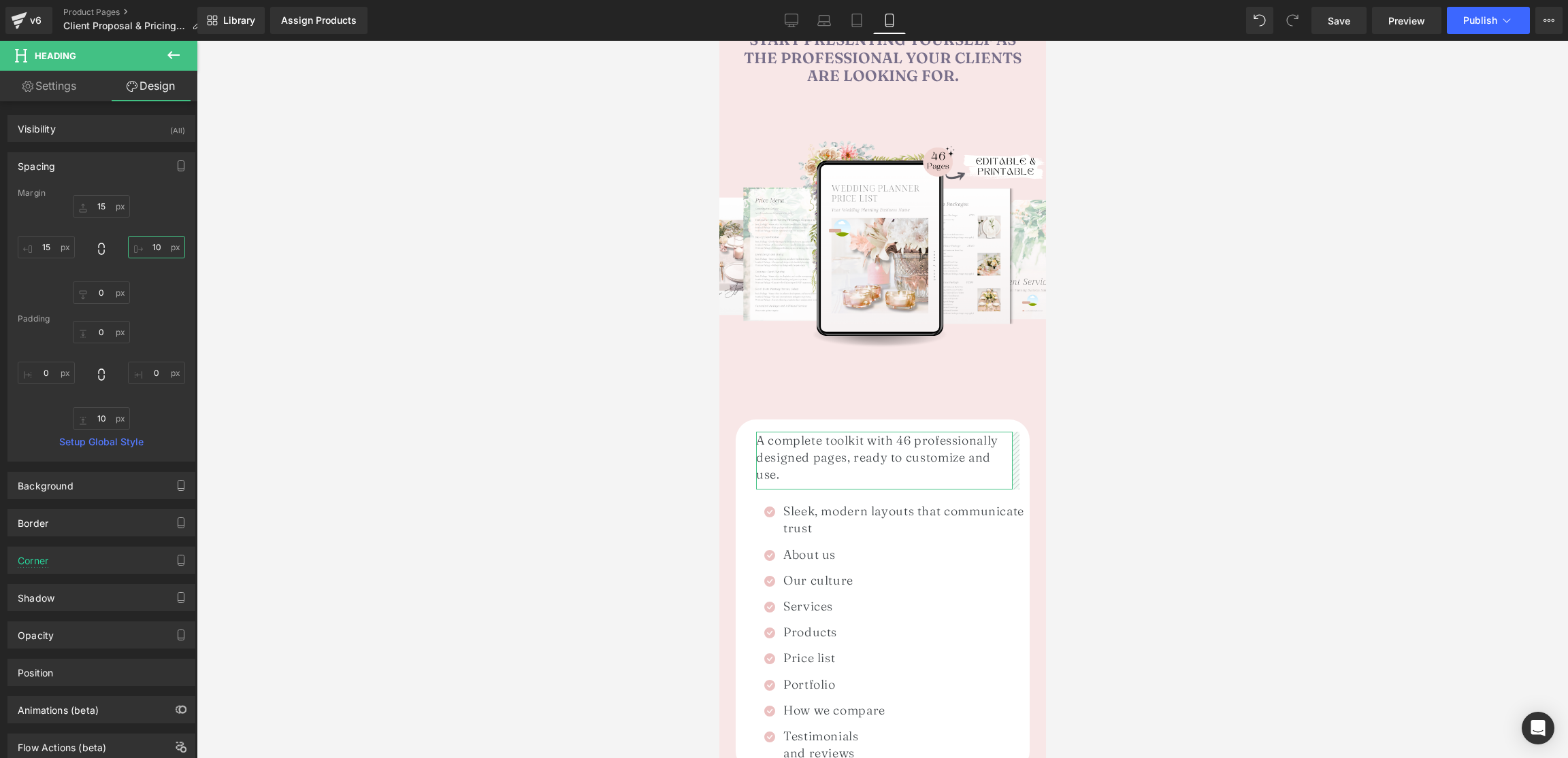
click at [153, 246] on input "10" at bounding box center [156, 247] width 57 height 23
type input "15"
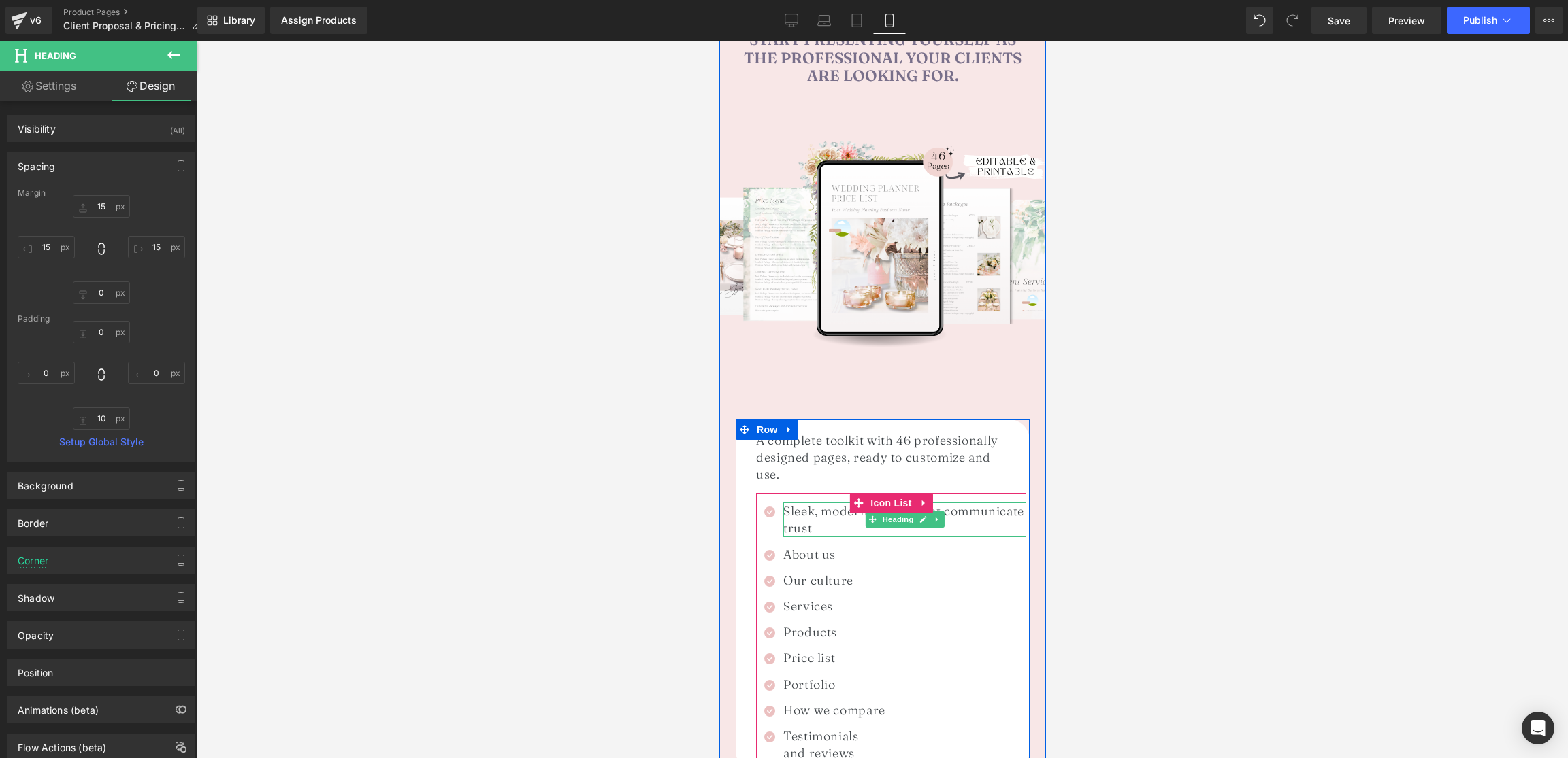
click at [806, 503] on h1 "Sleek, modern layouts that communicate trust" at bounding box center [904, 519] width 243 height 34
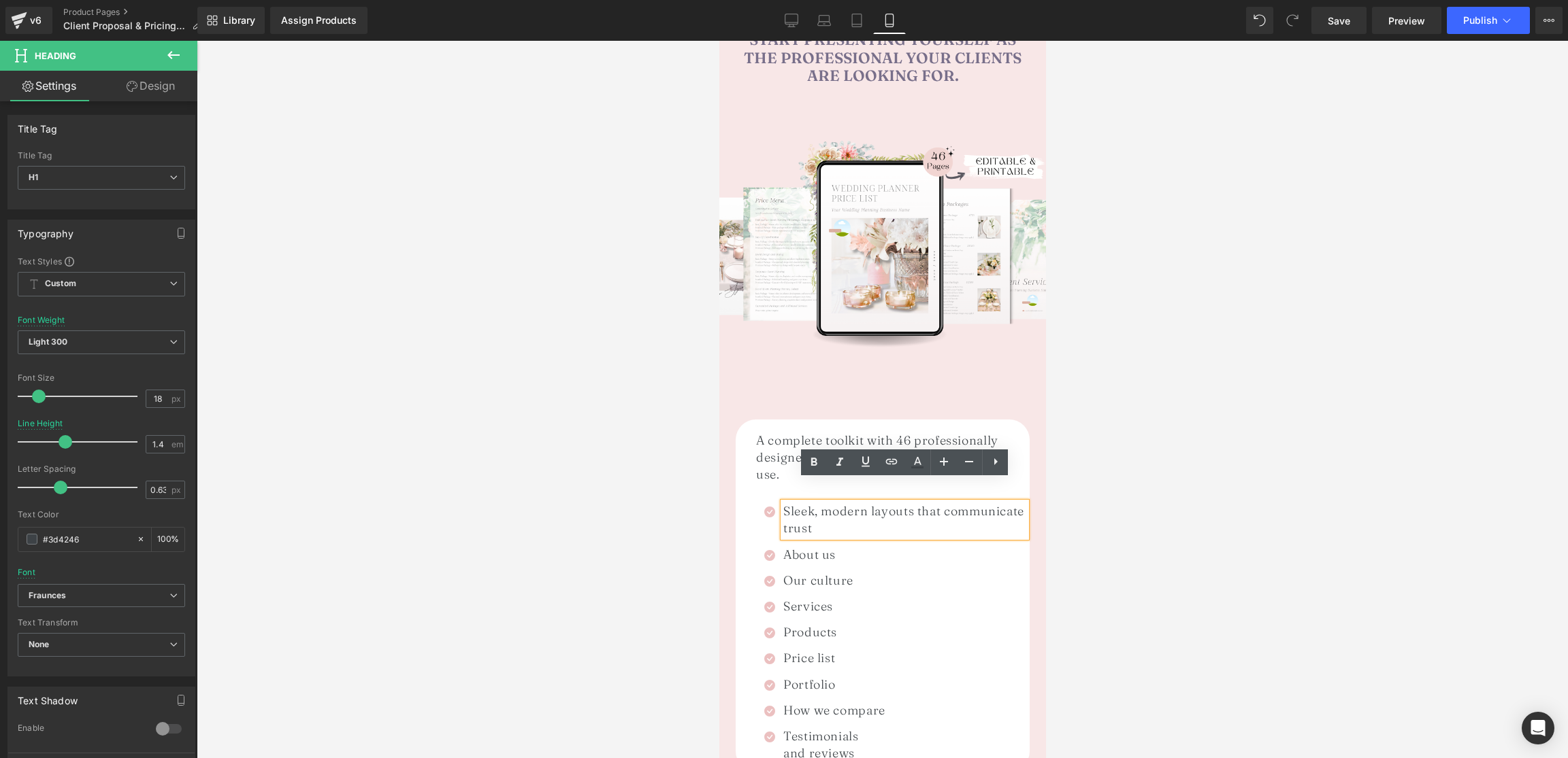
click at [762, 493] on div "Icon Sleek, modern layouts that communicate trust Heading Icon About us Heading…" at bounding box center [890, 633] width 270 height 279
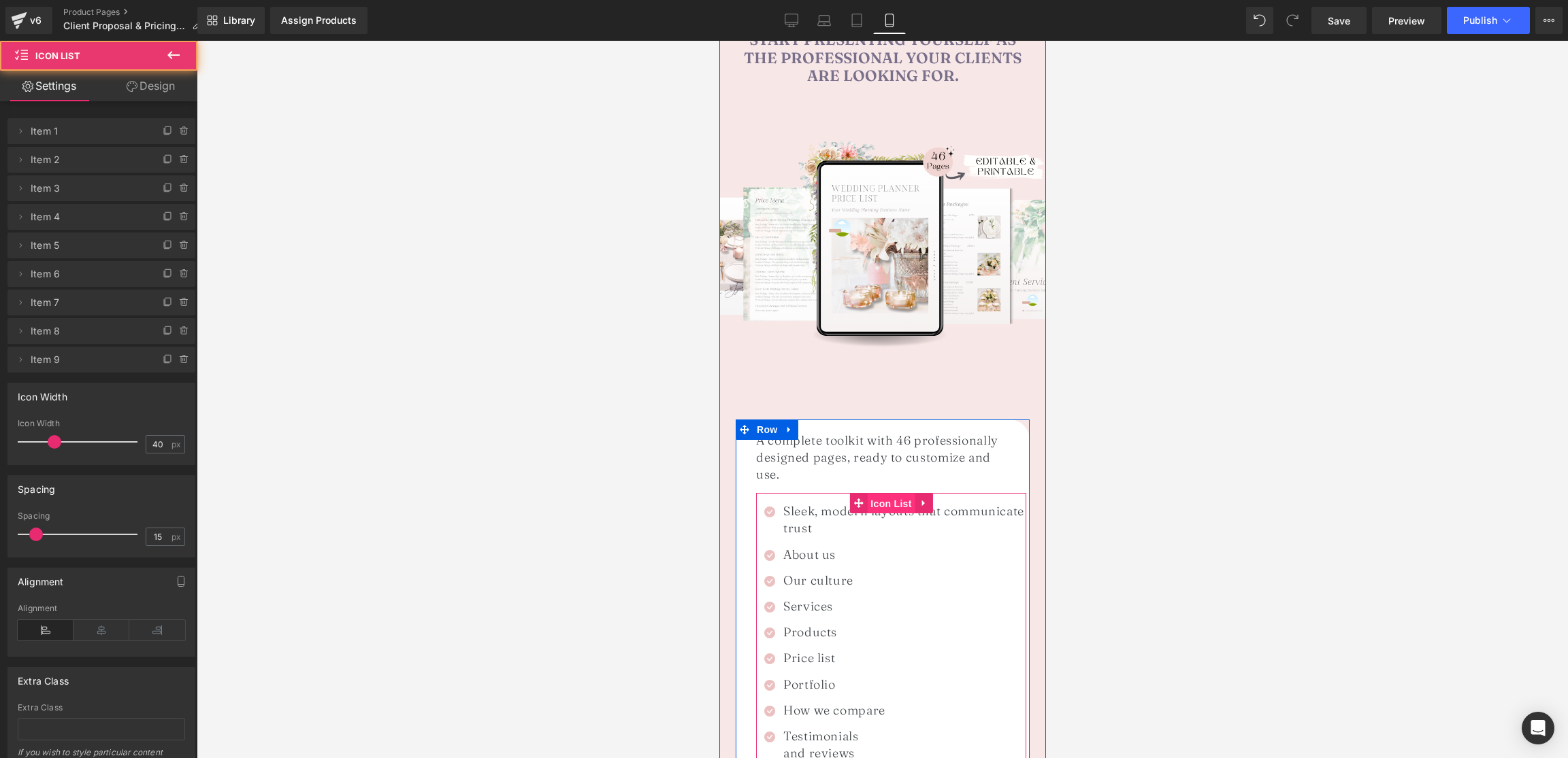
click at [884, 494] on span "Icon List" at bounding box center [890, 504] width 48 height 20
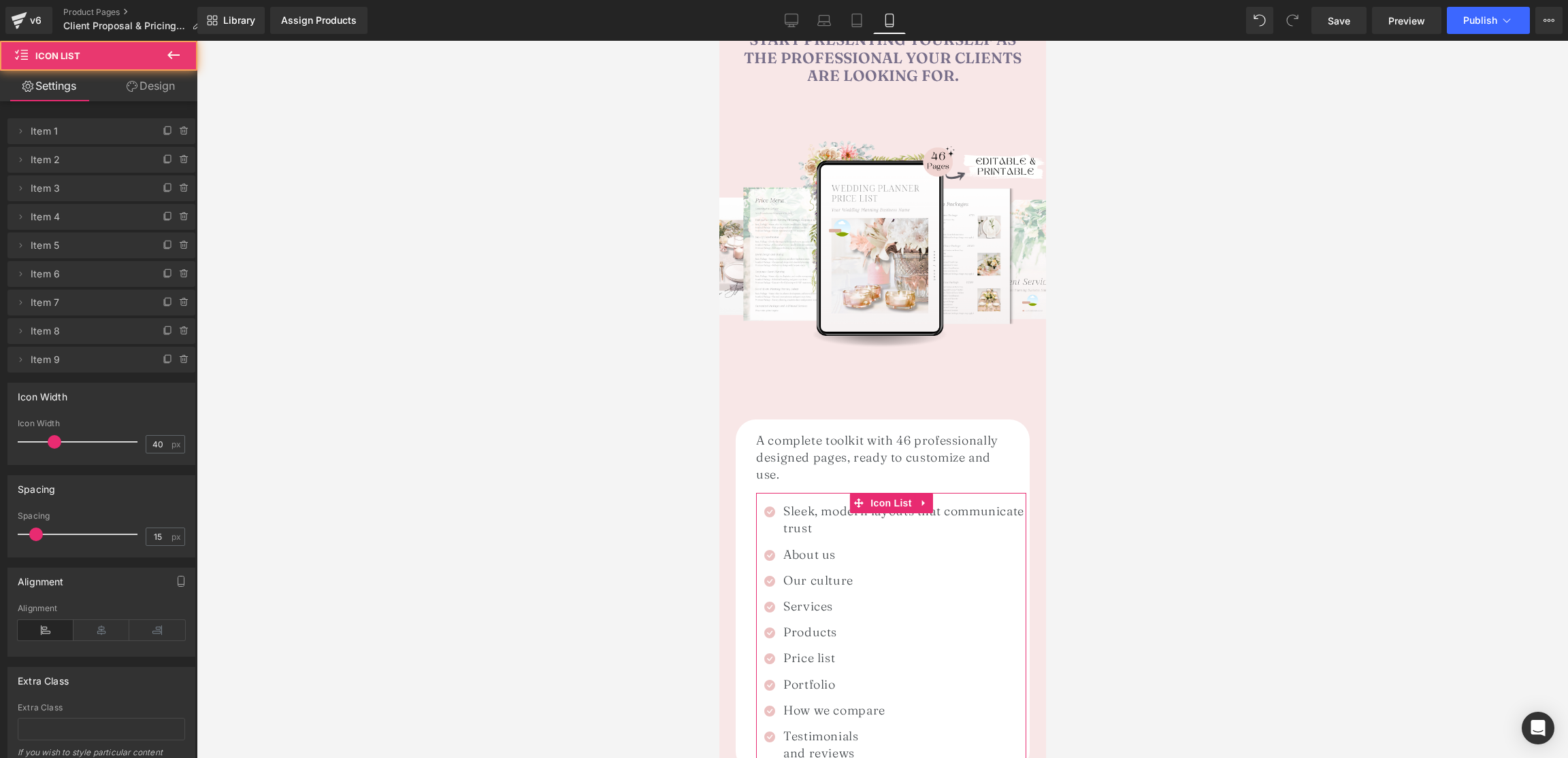
click at [152, 90] on link "Design" at bounding box center [150, 86] width 98 height 30
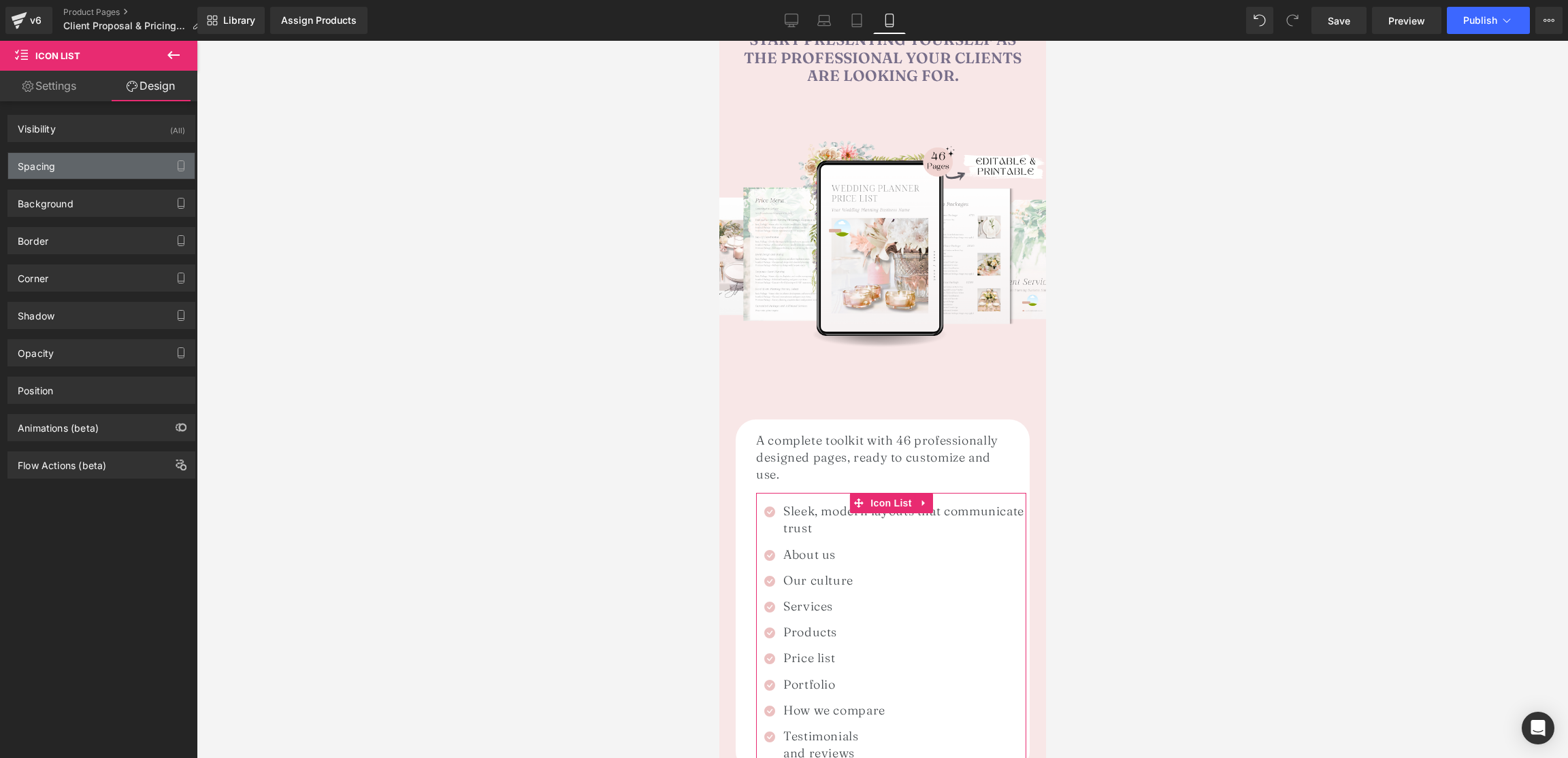
type input "5"
type input "-10"
type input "0"
type input "15"
type input "16"
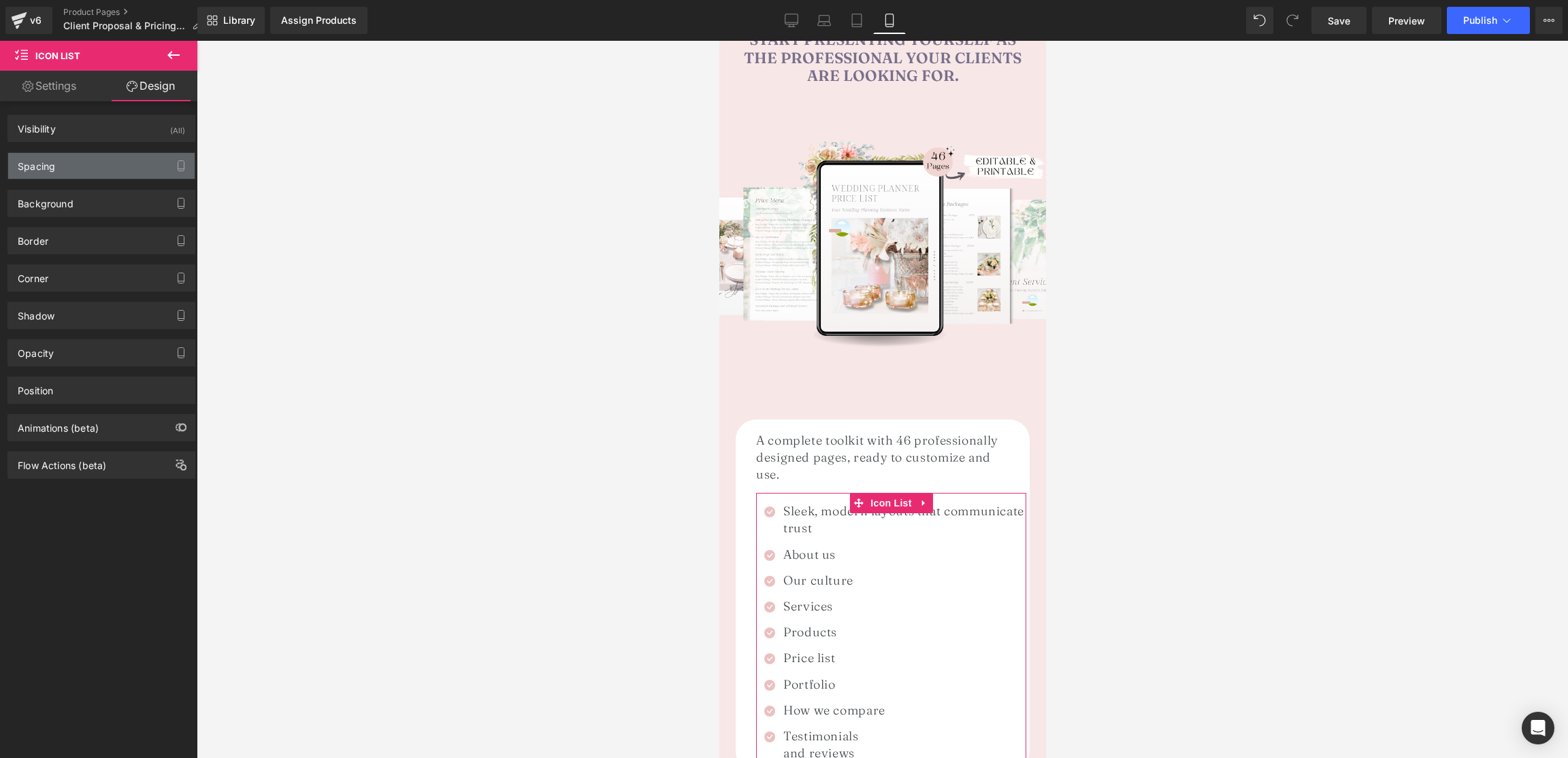
type input "0"
click at [69, 161] on div "Spacing" at bounding box center [102, 166] width 187 height 26
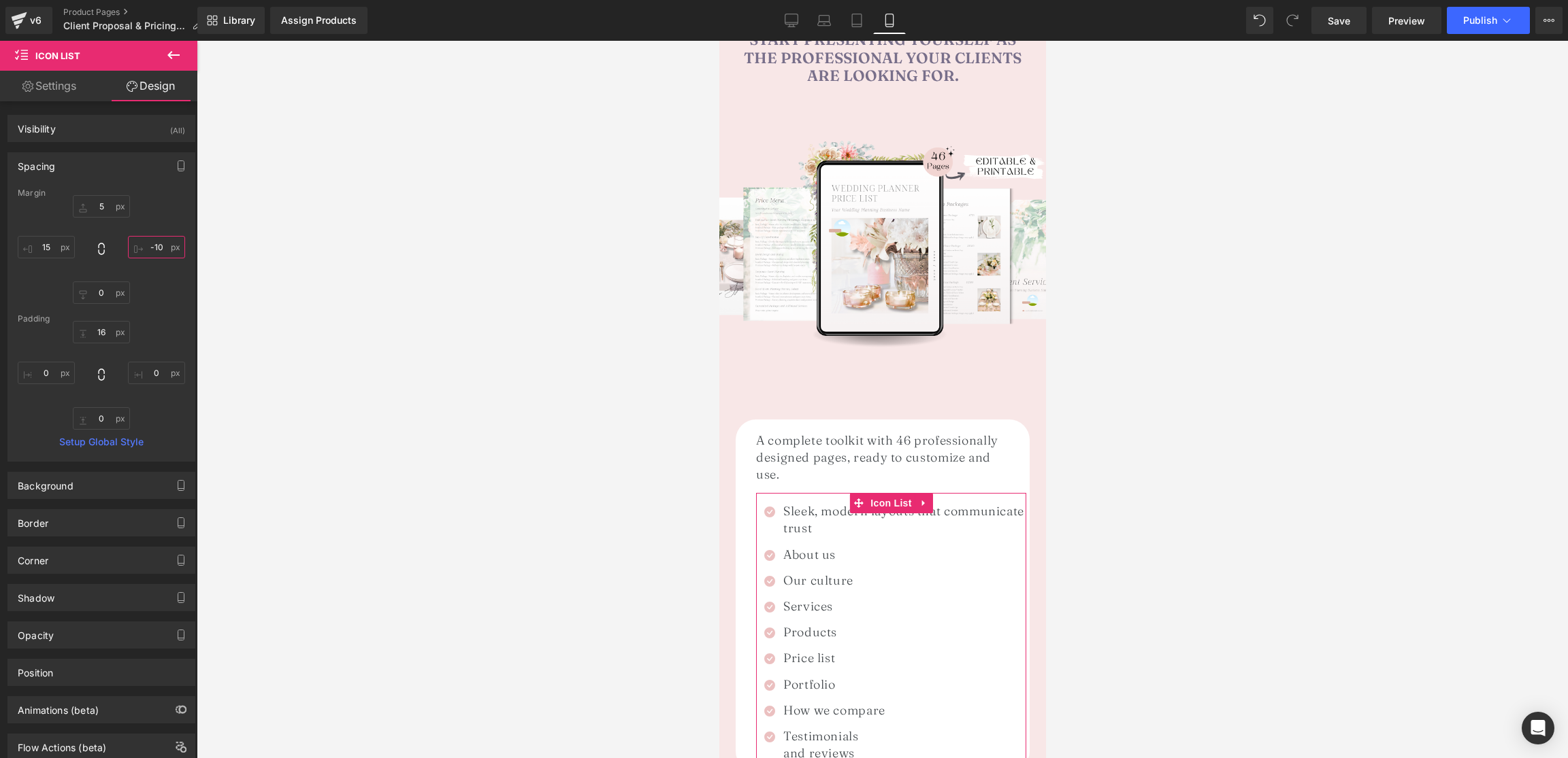
click at [157, 247] on input "-10" at bounding box center [156, 247] width 57 height 23
type input "15"
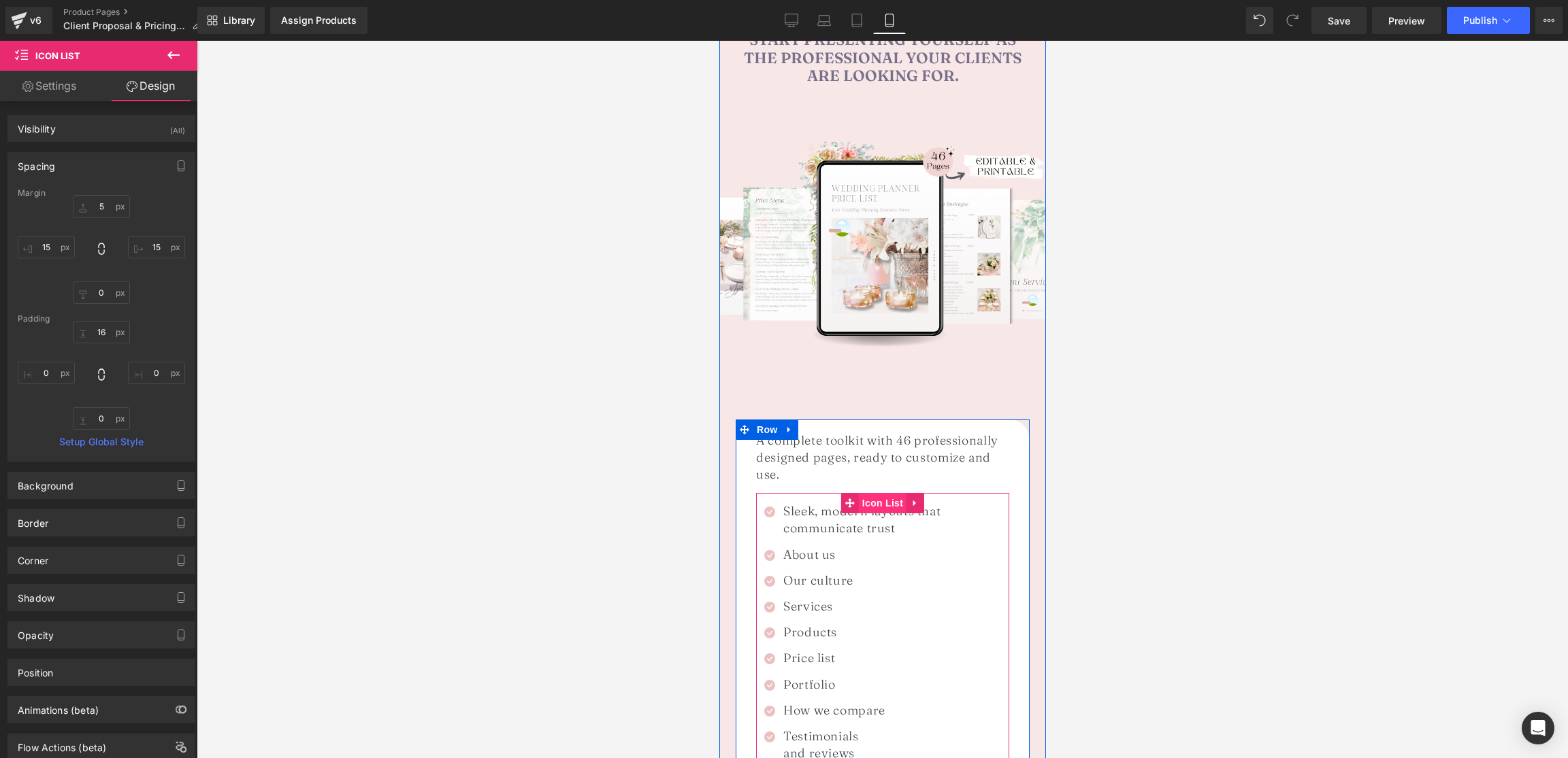
click at [869, 493] on span "Icon List" at bounding box center [882, 503] width 48 height 20
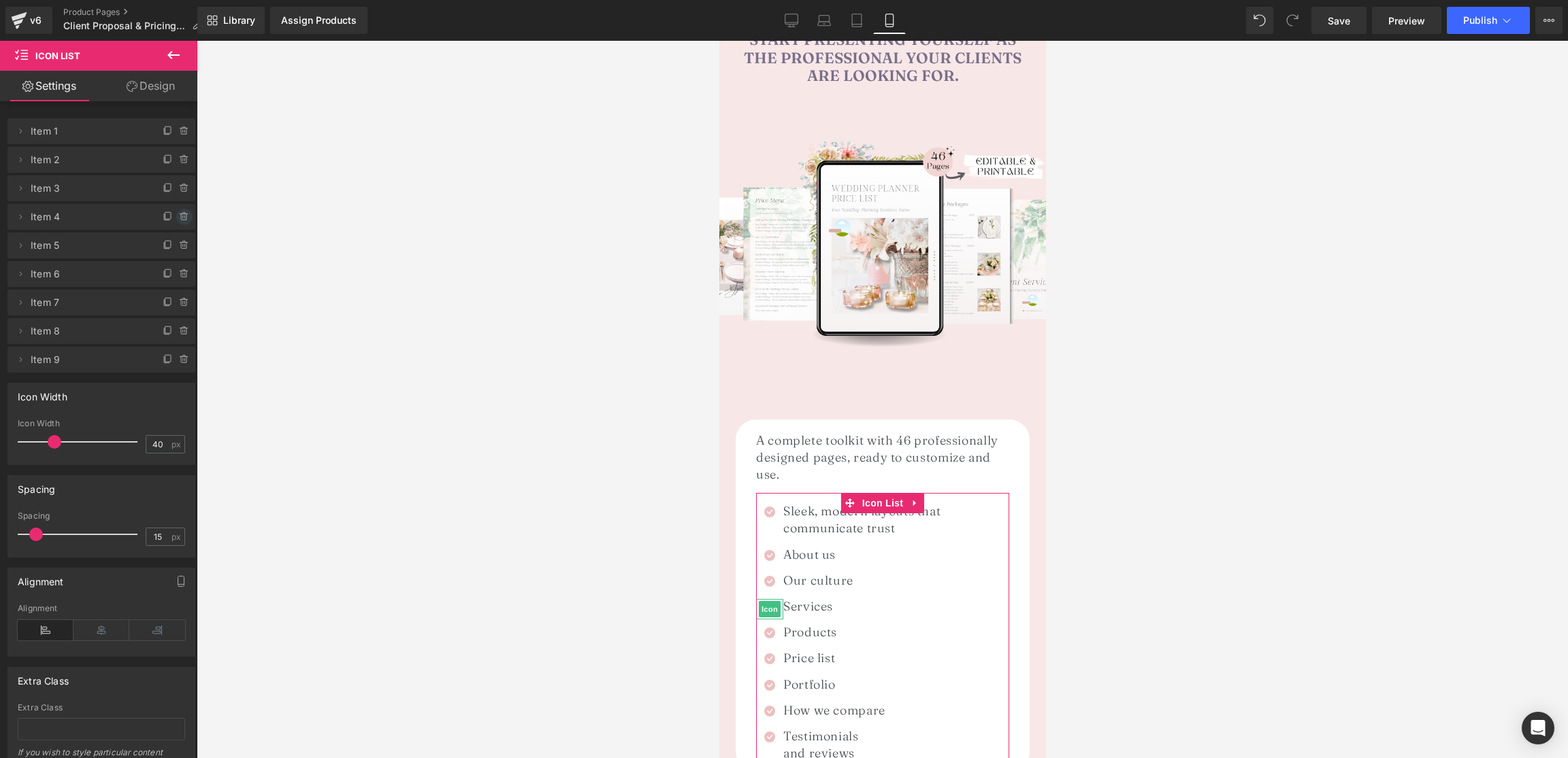
click at [179, 218] on icon at bounding box center [184, 217] width 11 height 11
click at [177, 218] on button "Delete" at bounding box center [172, 217] width 43 height 18
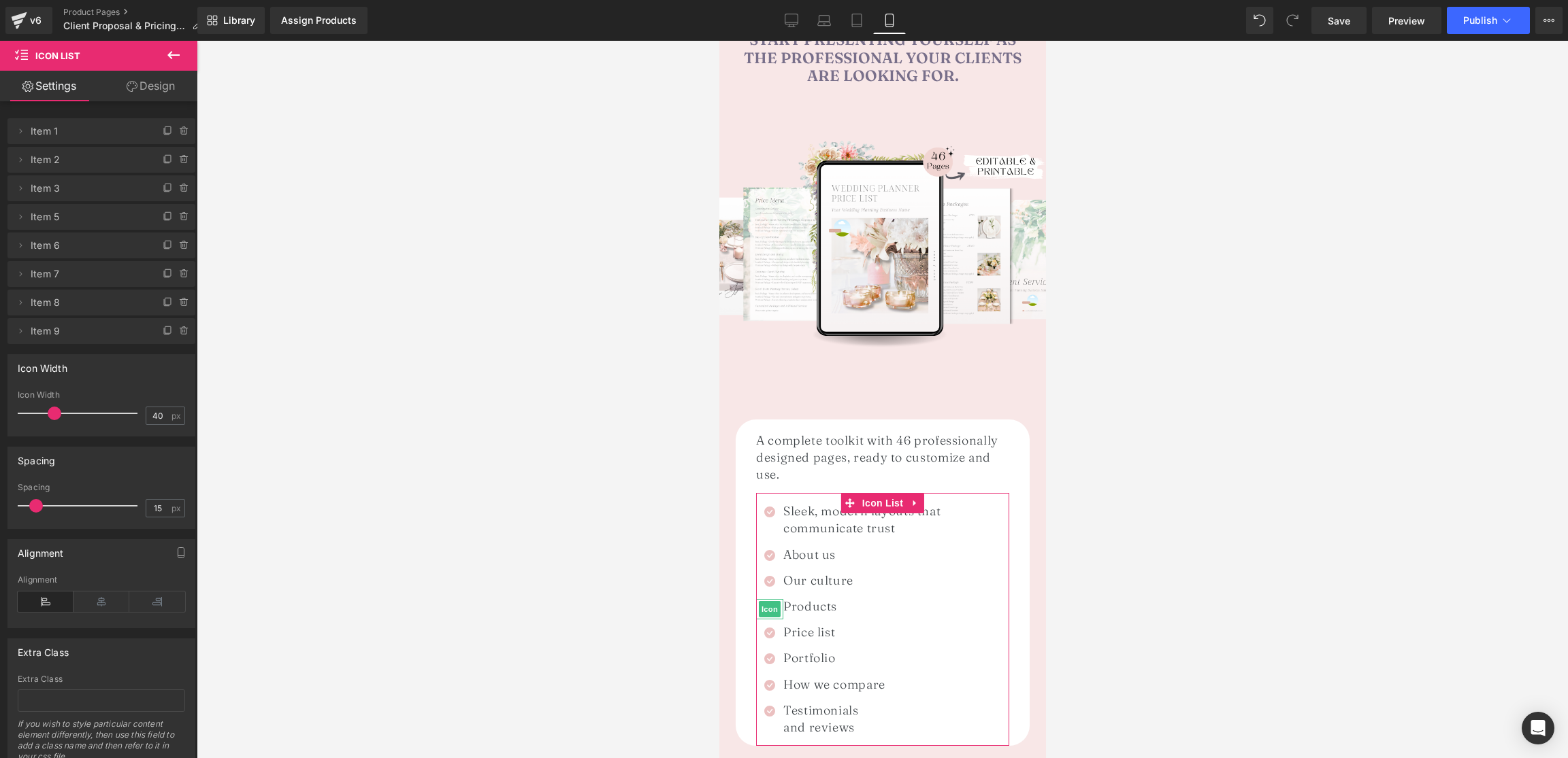
click at [179, 218] on icon at bounding box center [184, 217] width 11 height 11
click at [177, 218] on button "Delete" at bounding box center [169, 217] width 43 height 18
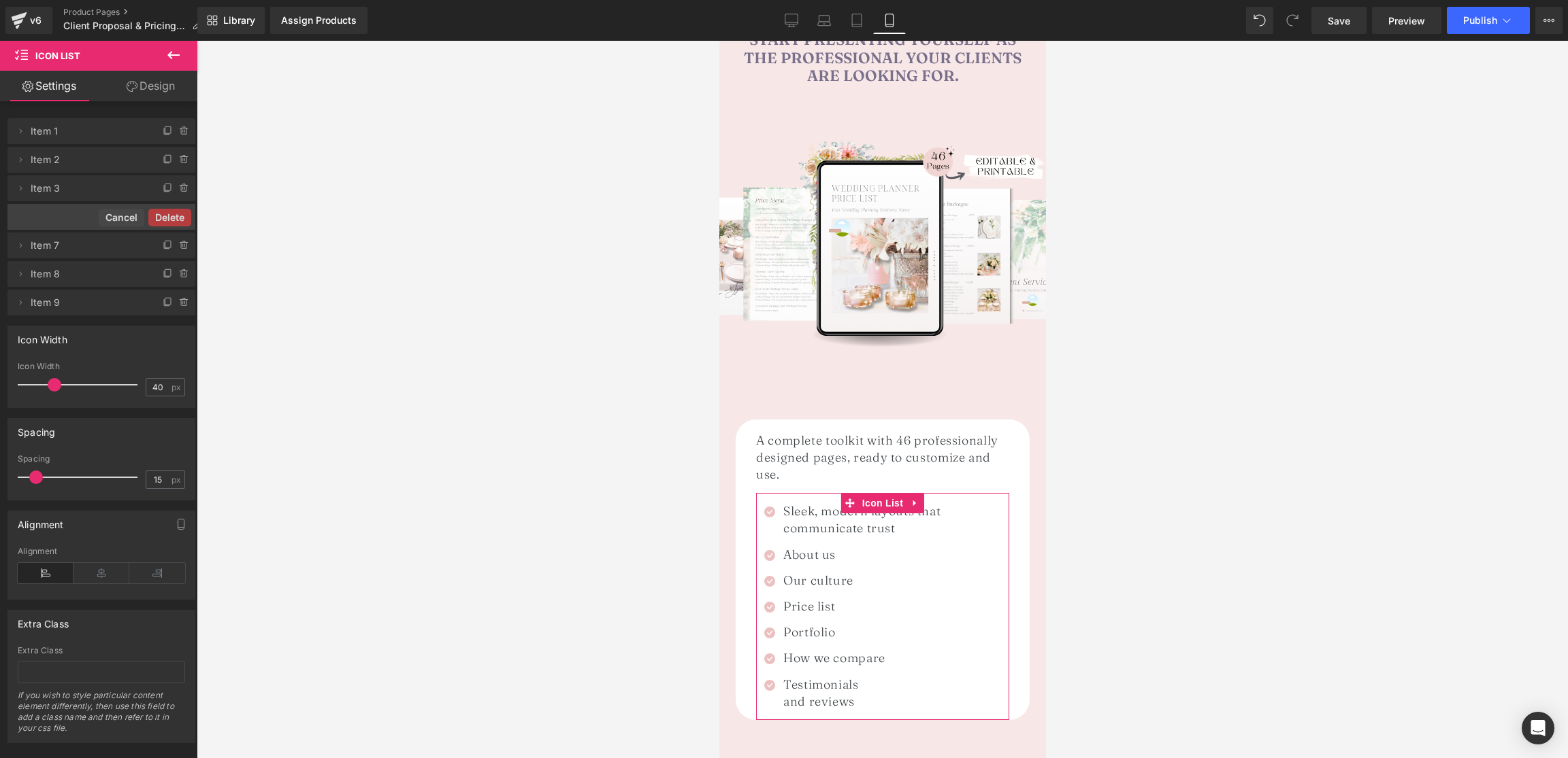
click at [177, 218] on button "Delete" at bounding box center [169, 217] width 43 height 18
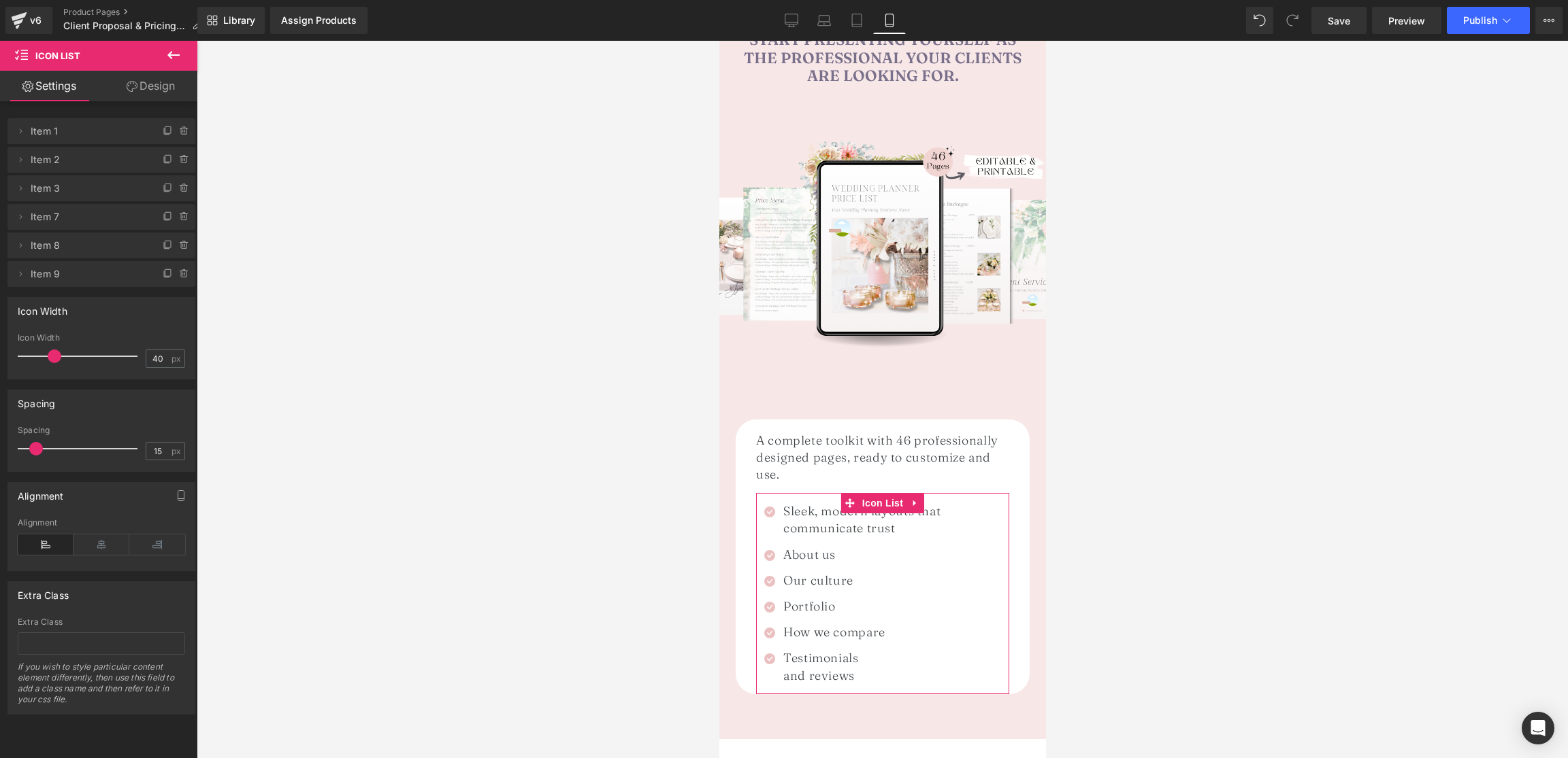
click at [179, 218] on icon at bounding box center [184, 217] width 11 height 11
click at [177, 218] on button "Delete" at bounding box center [169, 217] width 43 height 18
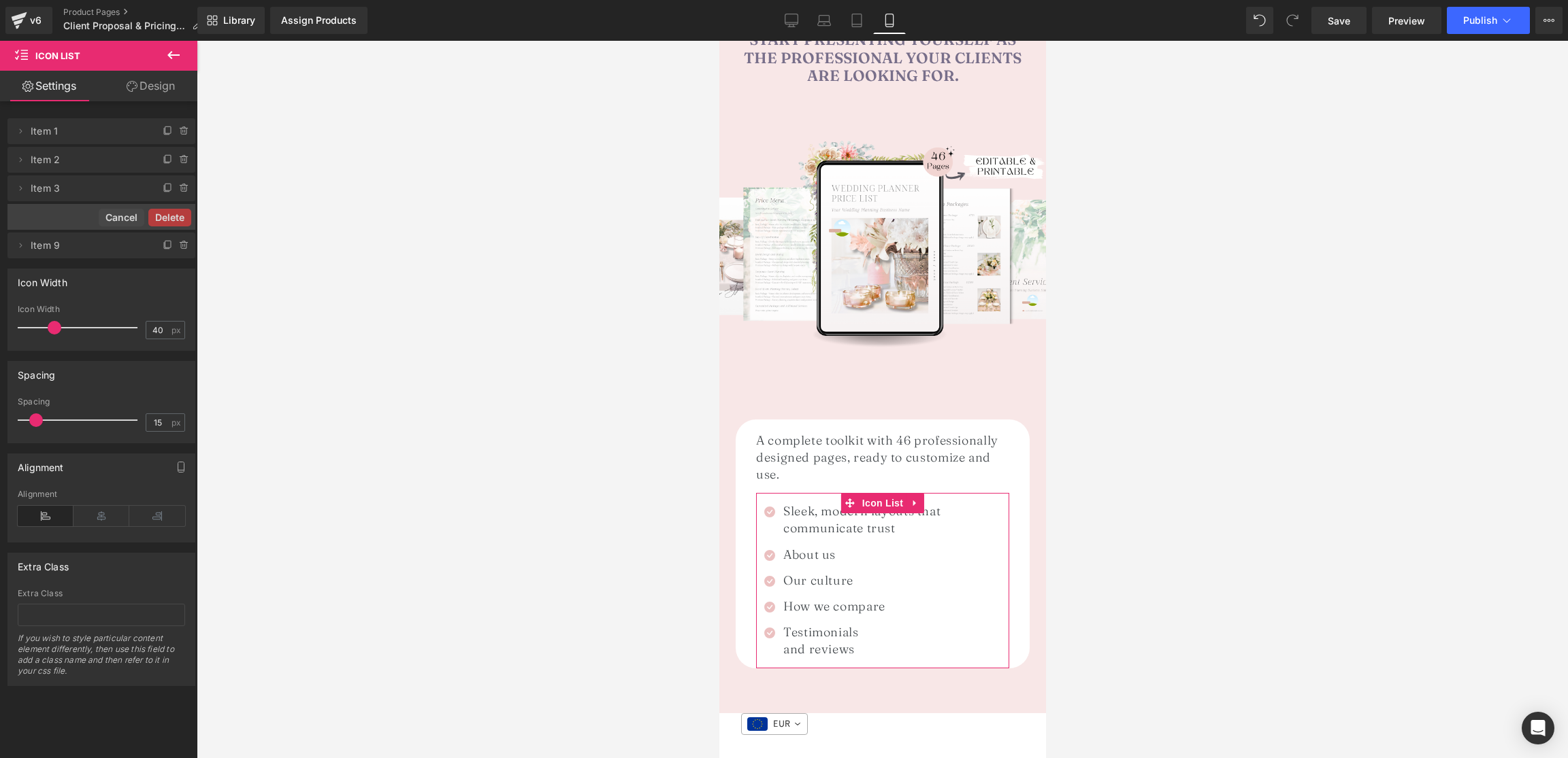
click at [177, 218] on button "Delete" at bounding box center [169, 217] width 43 height 18
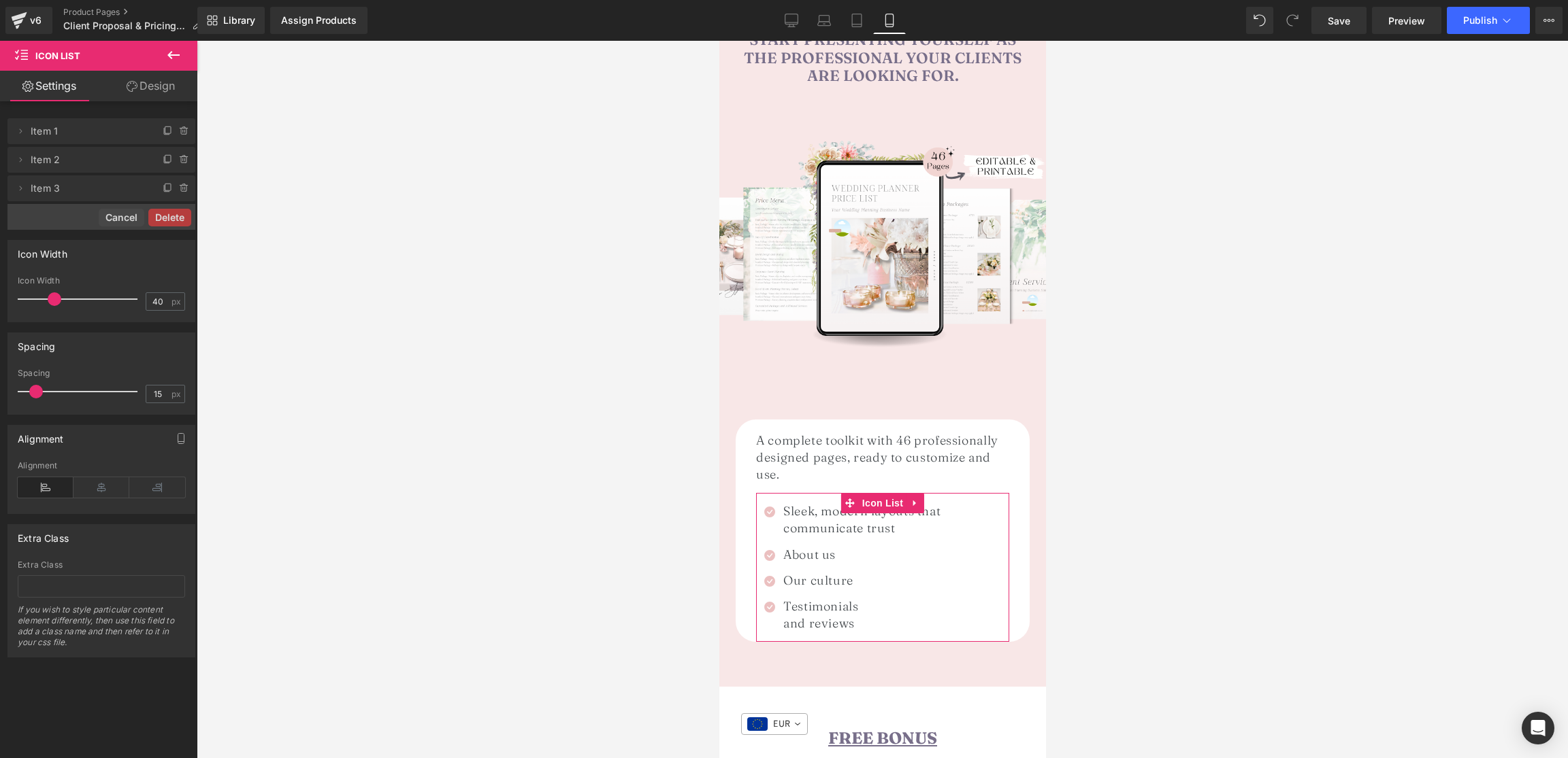
click at [177, 218] on button "Delete" at bounding box center [169, 217] width 43 height 18
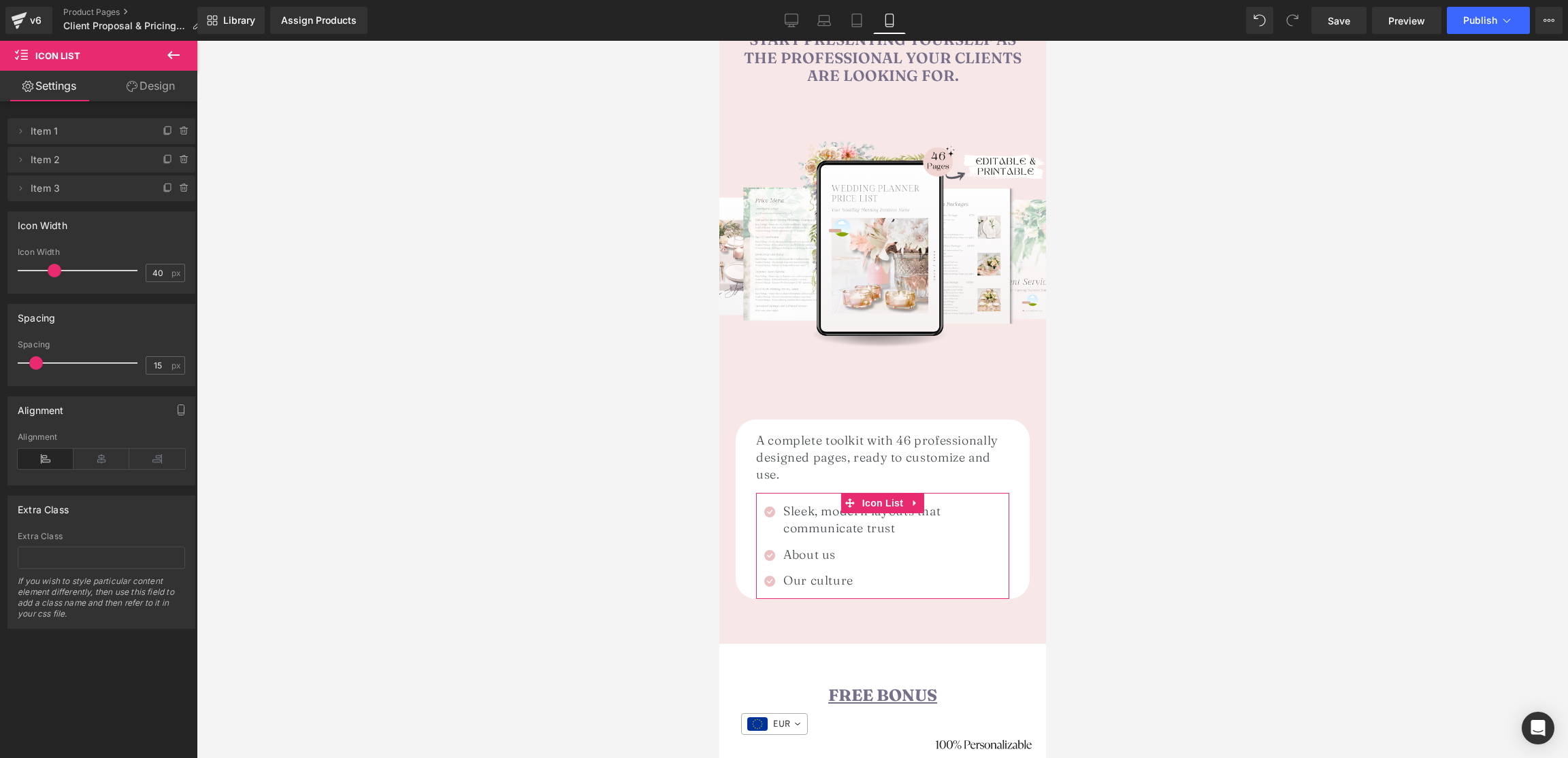
click at [177, 218] on div "Icon Width" at bounding box center [102, 225] width 187 height 26
click at [790, 546] on h1 "About us" at bounding box center [895, 555] width 226 height 17
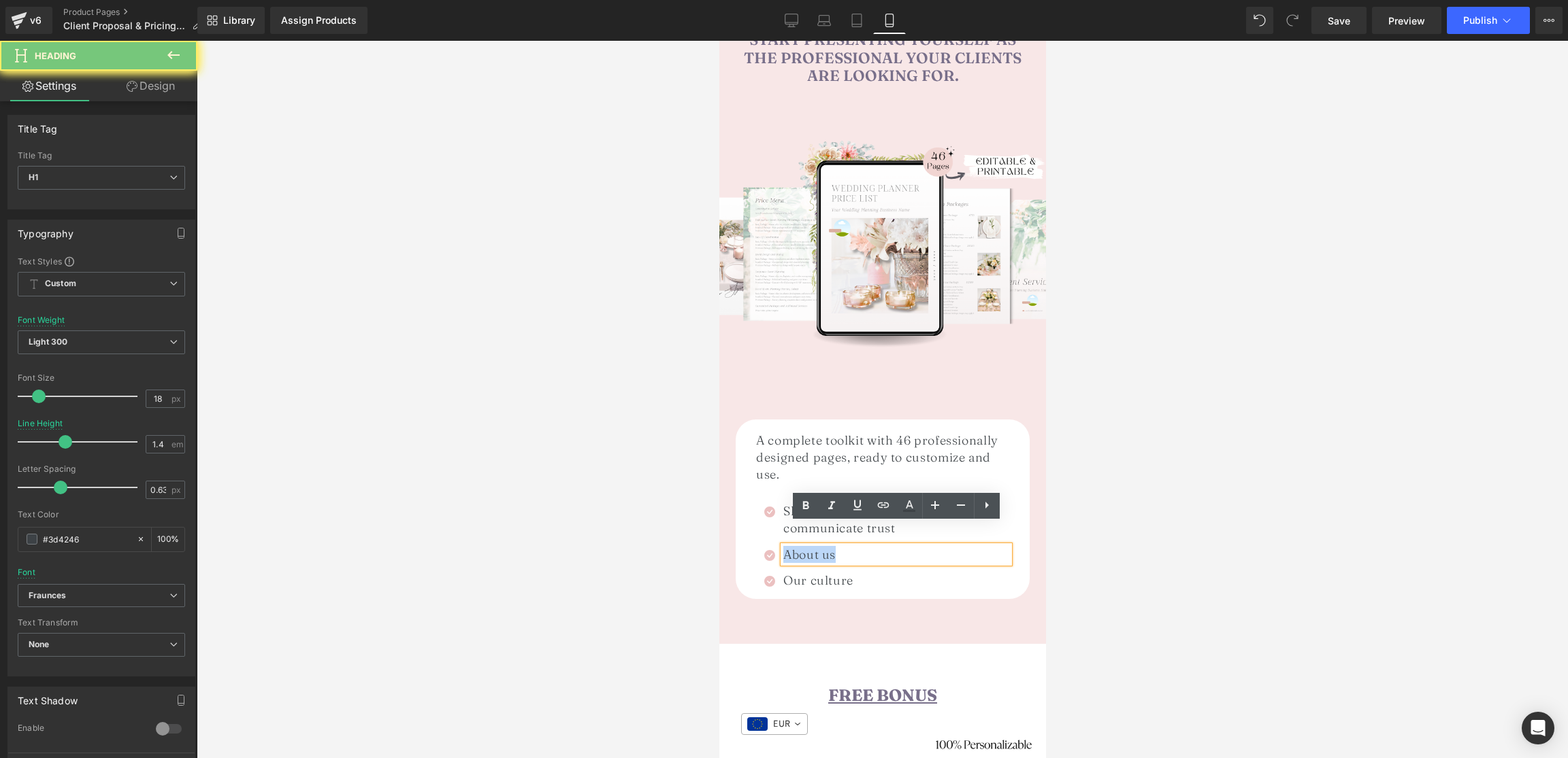
paste div
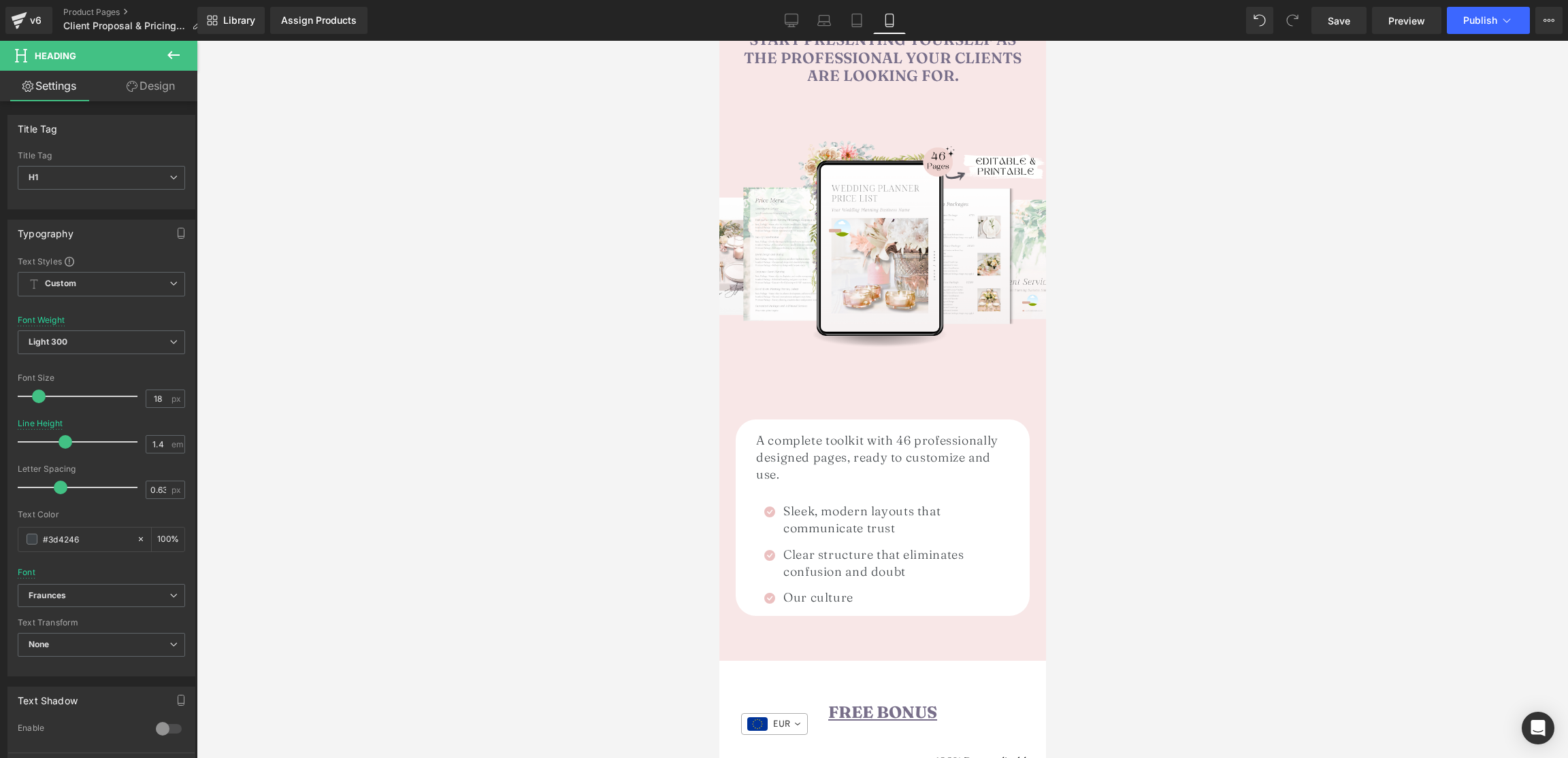
click at [800, 589] on h1 "Our culture" at bounding box center [895, 597] width 226 height 17
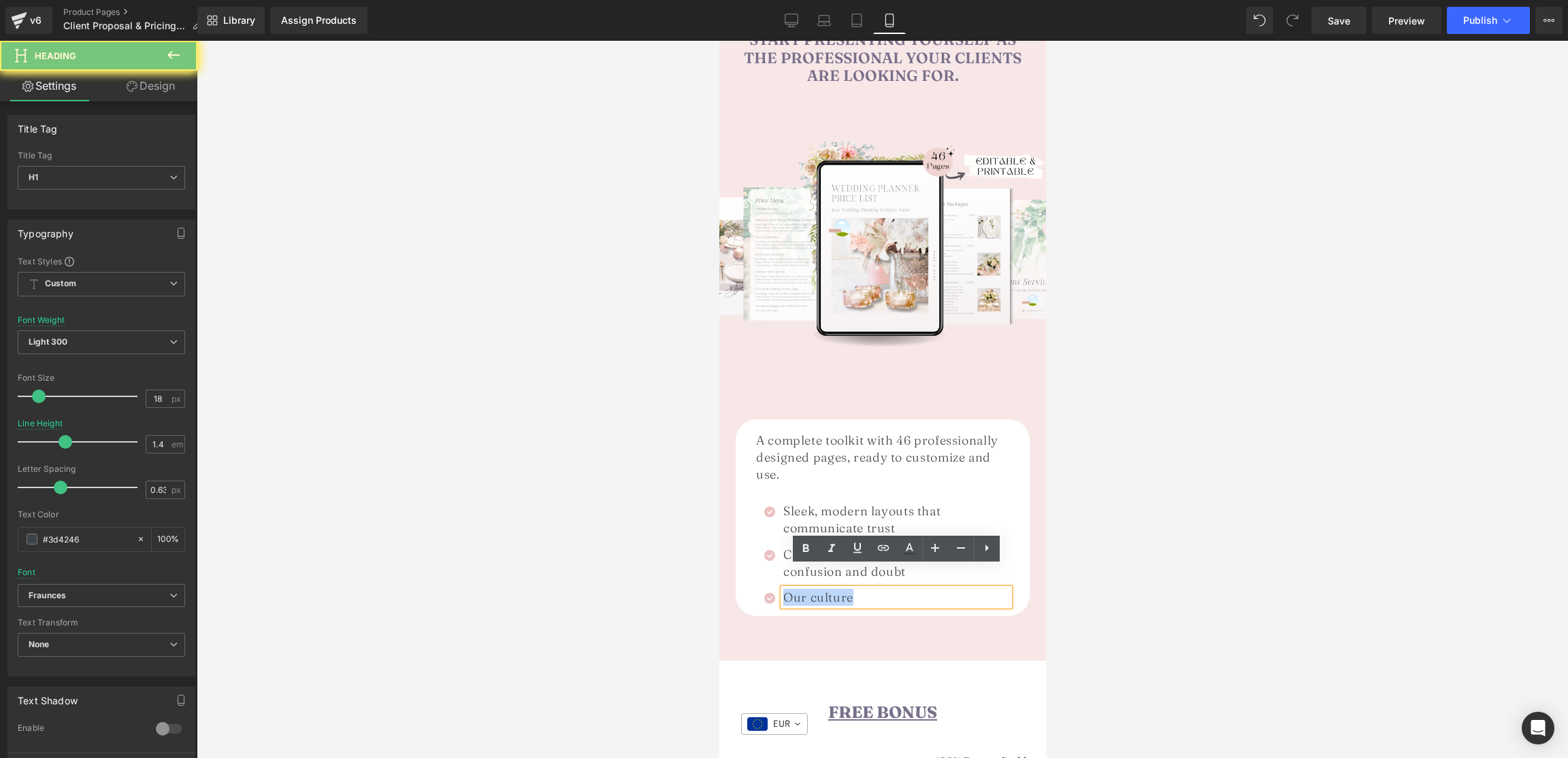
paste div
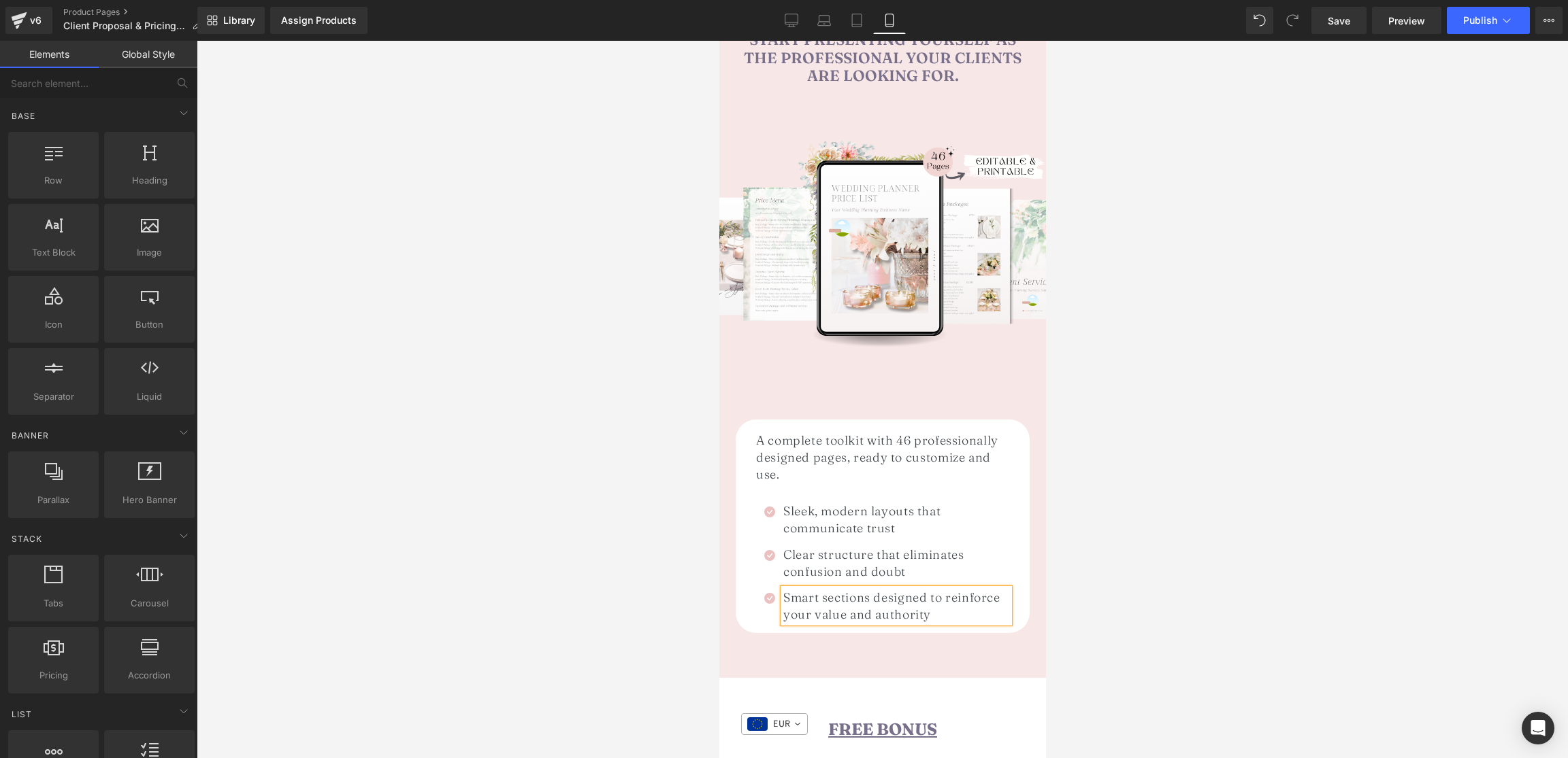
click at [1414, 455] on div at bounding box center [882, 400] width 1371 height 718
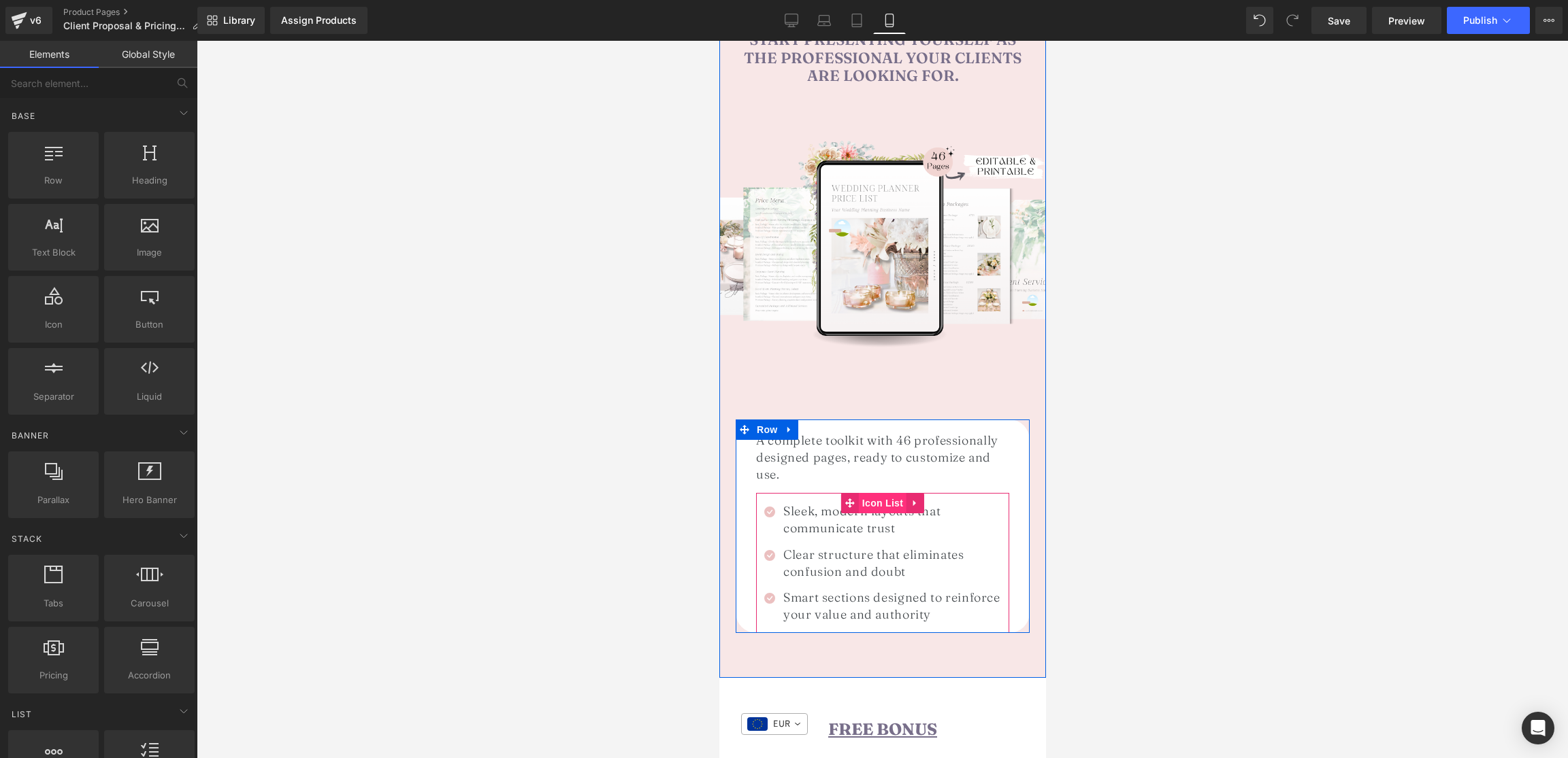
click at [880, 493] on span "Icon List" at bounding box center [882, 503] width 48 height 20
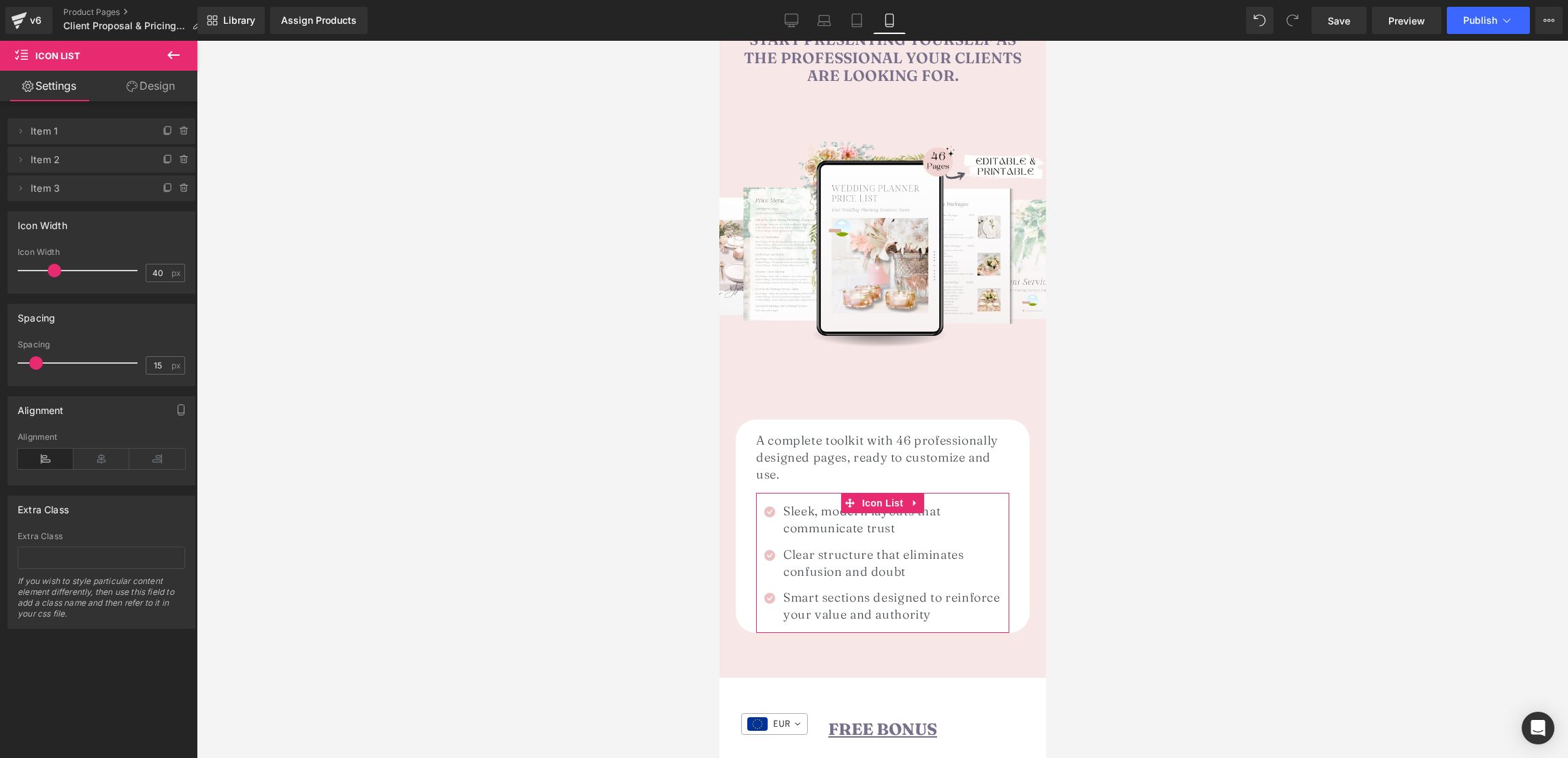
click at [153, 76] on link "Design" at bounding box center [150, 86] width 98 height 30
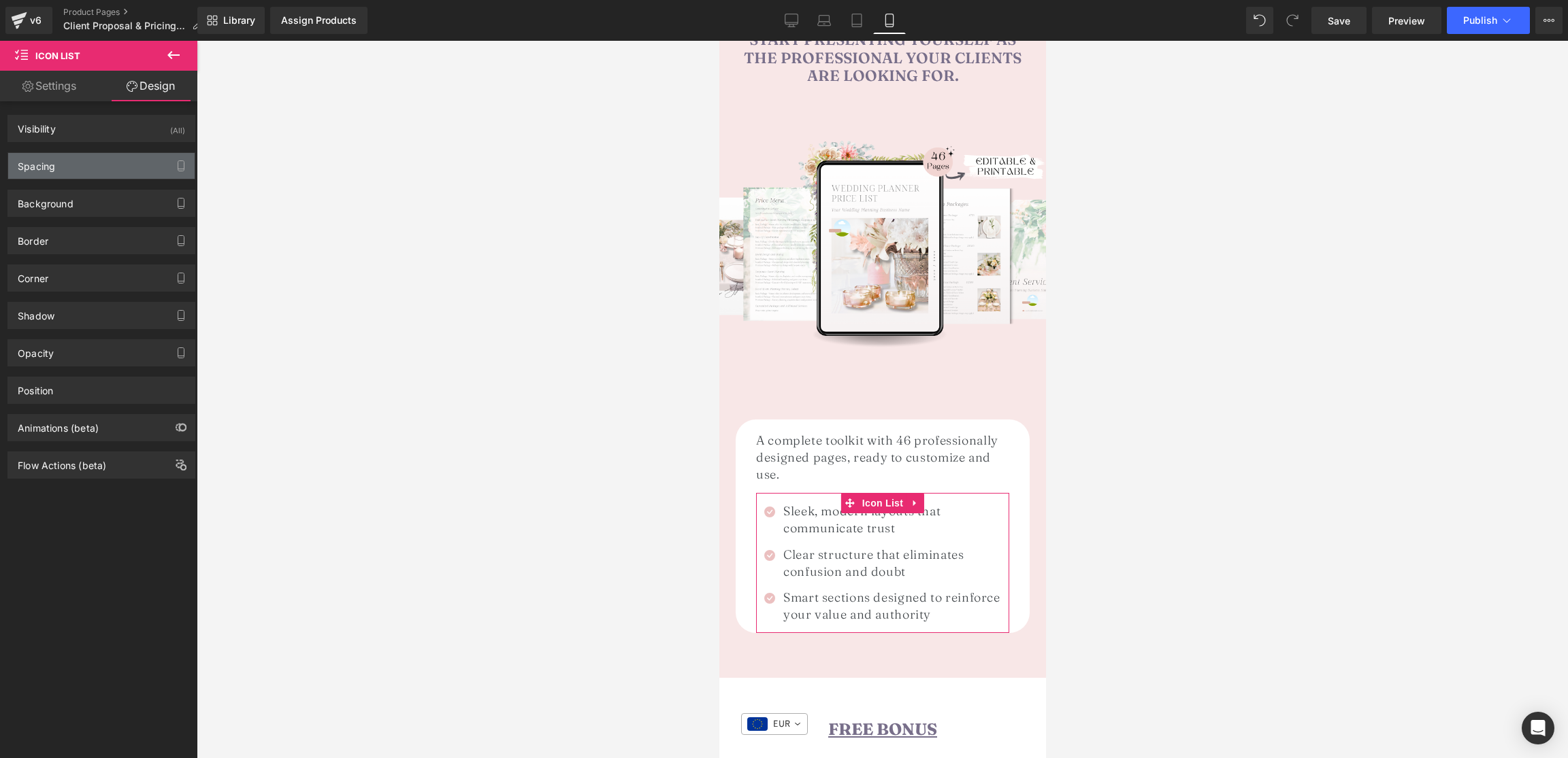
click at [83, 162] on div "Spacing" at bounding box center [102, 166] width 187 height 26
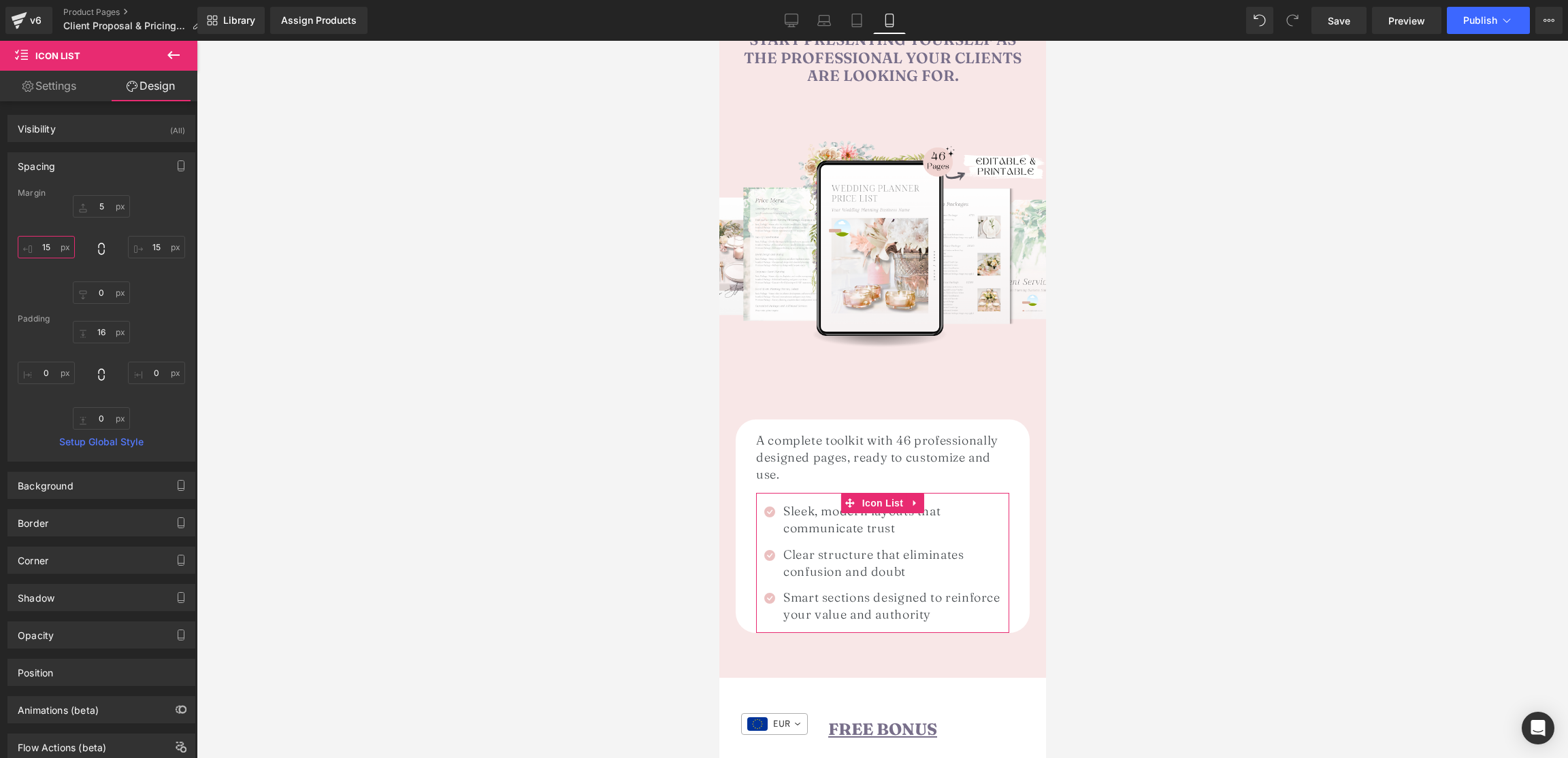
click at [50, 245] on input "15" at bounding box center [46, 247] width 57 height 23
type input "1"
type input "5"
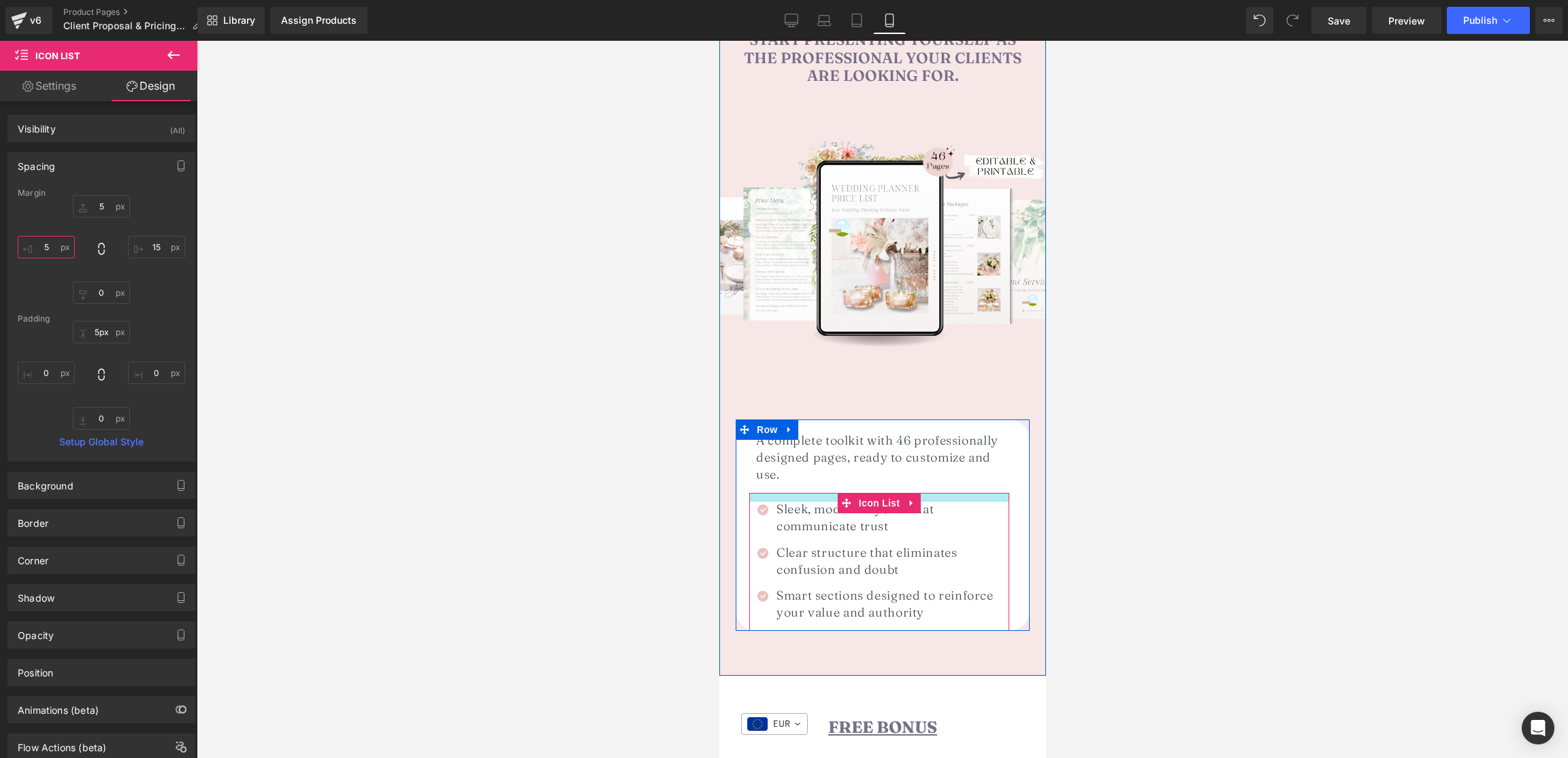
type input "4px"
click at [803, 471] on div "A complete toolkit with 46 professionally designed pages, ready to customize an…" at bounding box center [882, 524] width 294 height 204
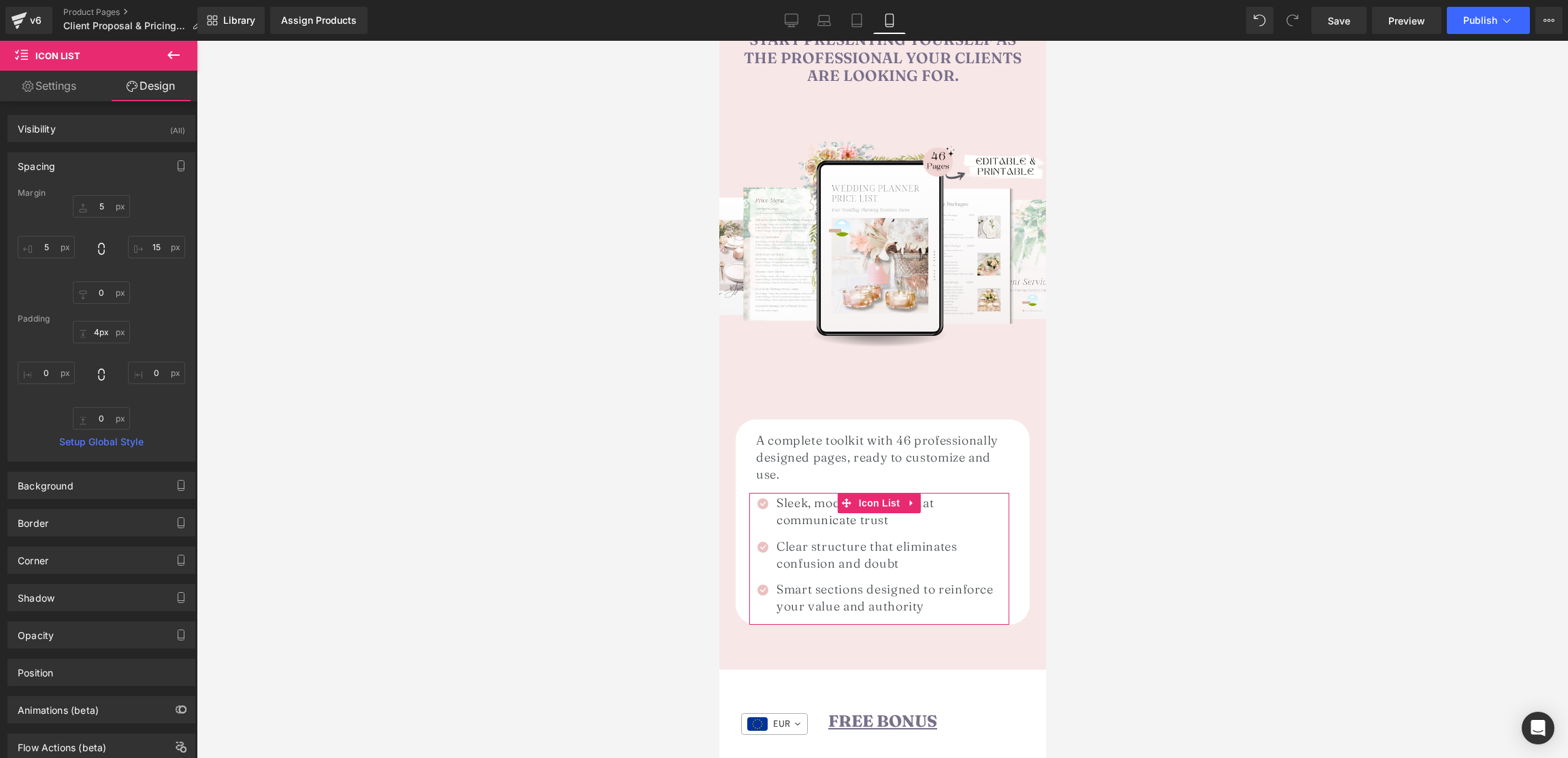
click at [1151, 422] on div at bounding box center [882, 400] width 1371 height 718
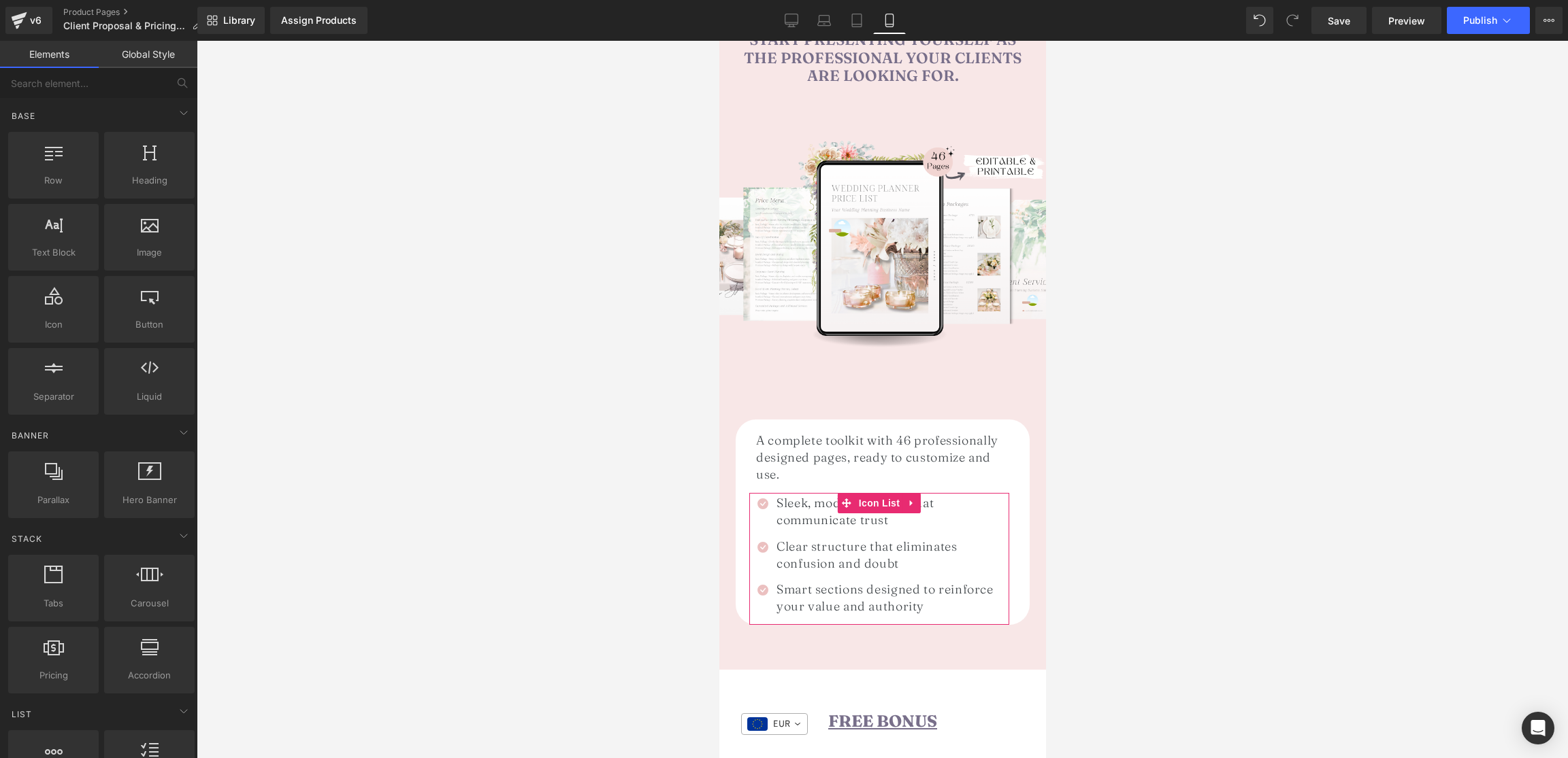
click at [1003, 455] on h1 "A complete toolkit with 46 professionally designed pages, ready to customize an…" at bounding box center [881, 458] width 253 height 52
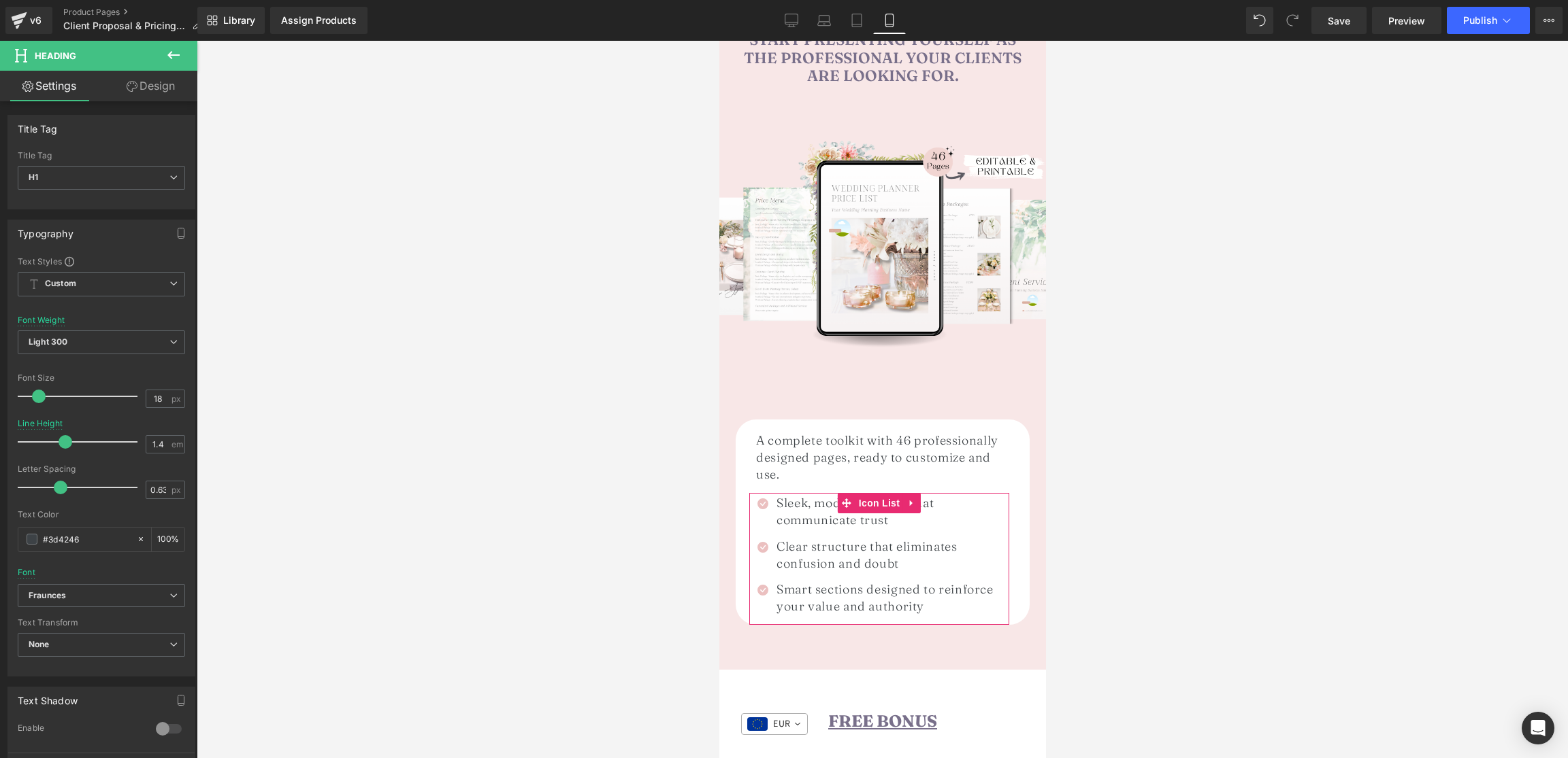
drag, startPoint x: 154, startPoint y: 84, endPoint x: 66, endPoint y: 176, distance: 127.3
click at [154, 84] on link "Design" at bounding box center [150, 86] width 98 height 30
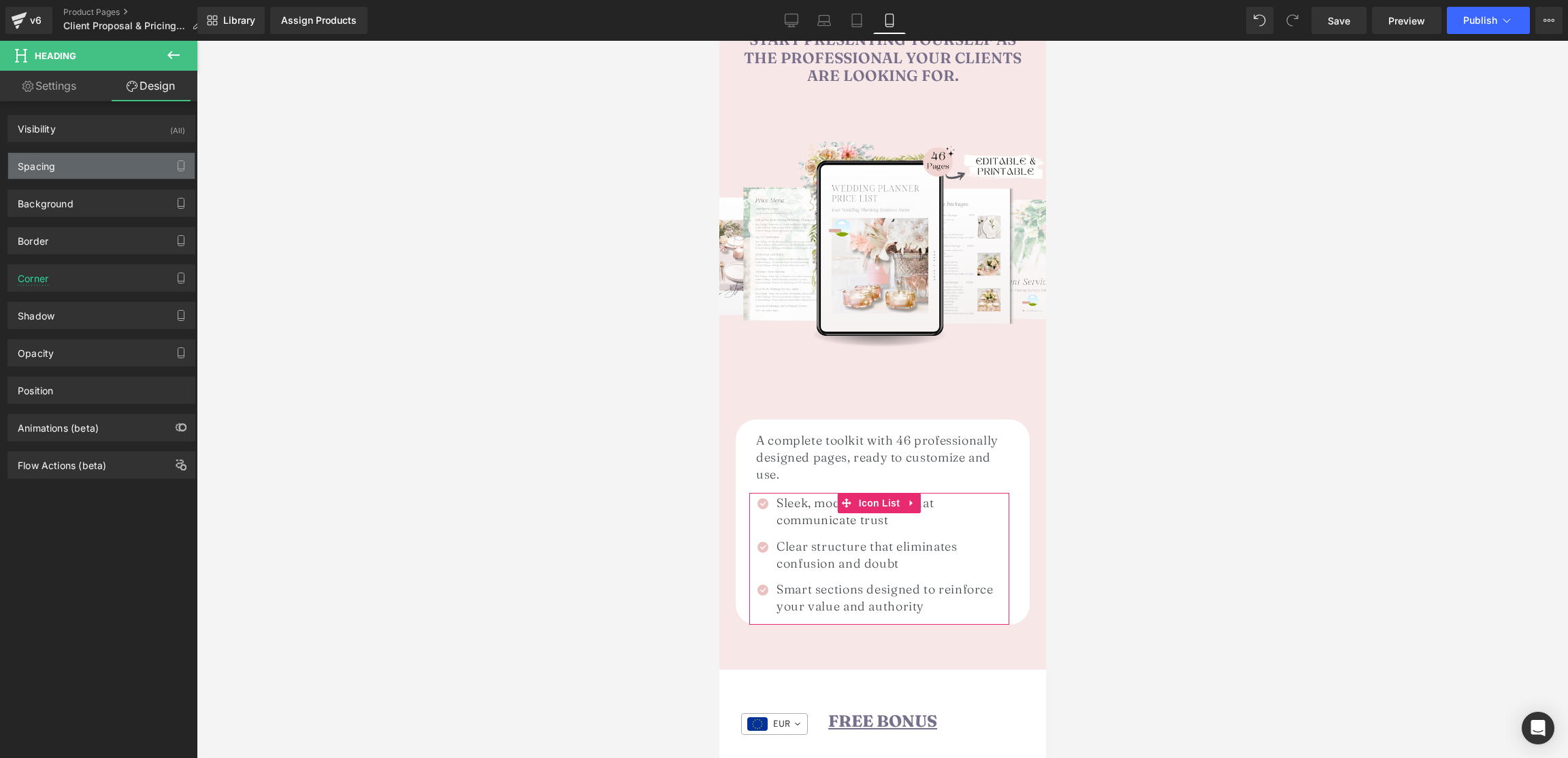
click at [67, 171] on div "Spacing" at bounding box center [102, 166] width 187 height 26
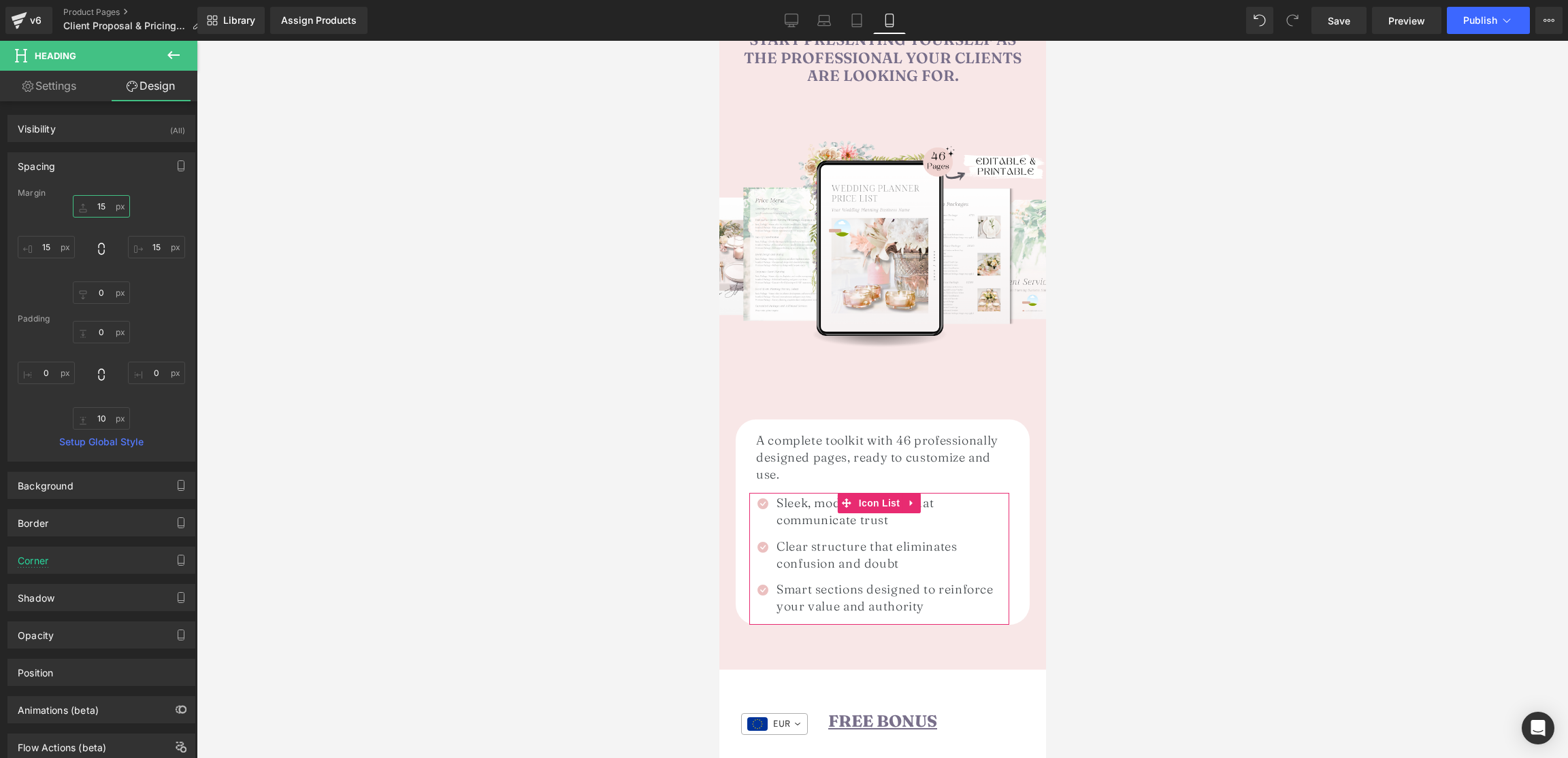
click at [101, 208] on input "15" at bounding box center [102, 206] width 57 height 23
type input "25"
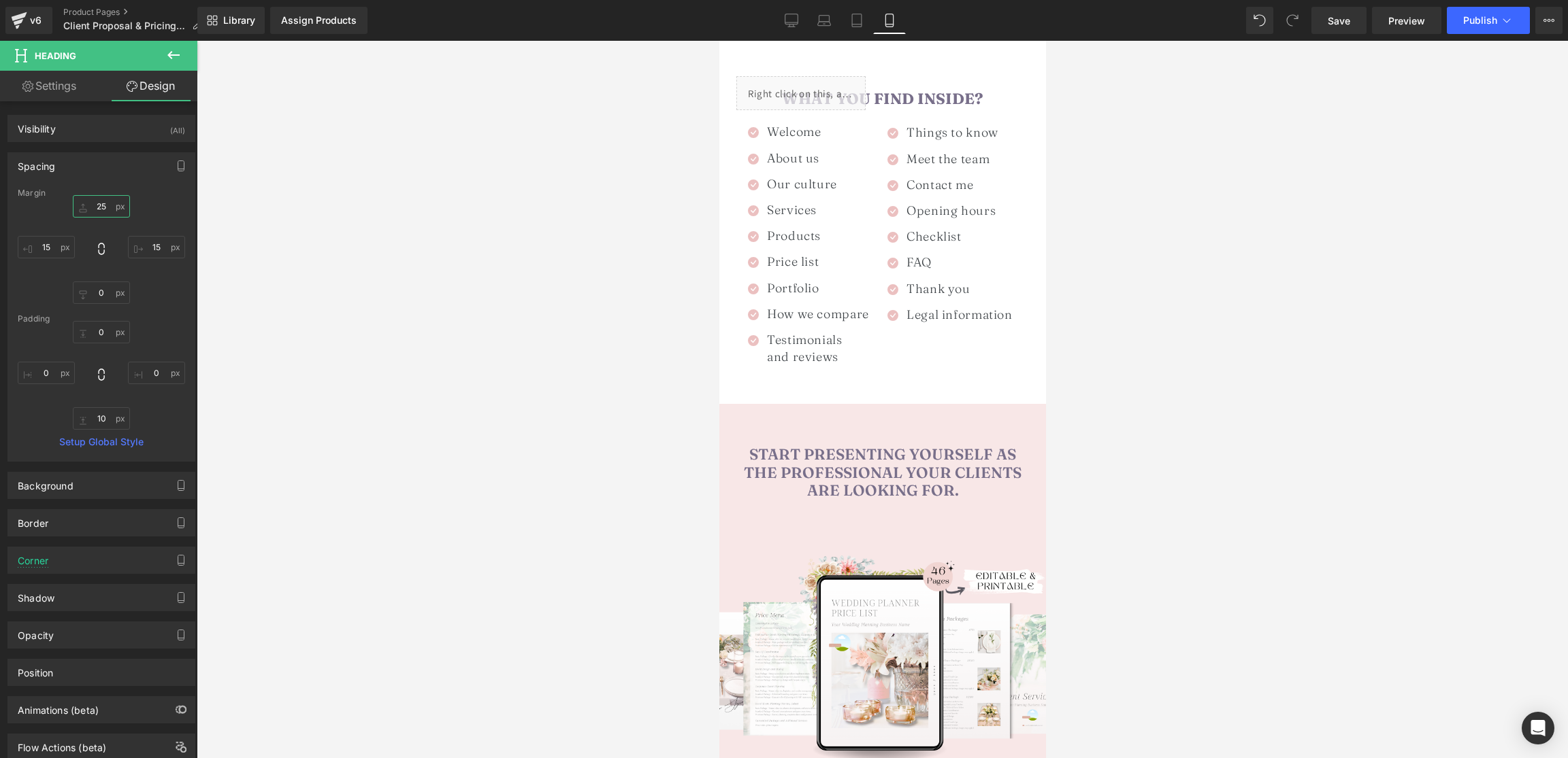
scroll to position [1264, 0]
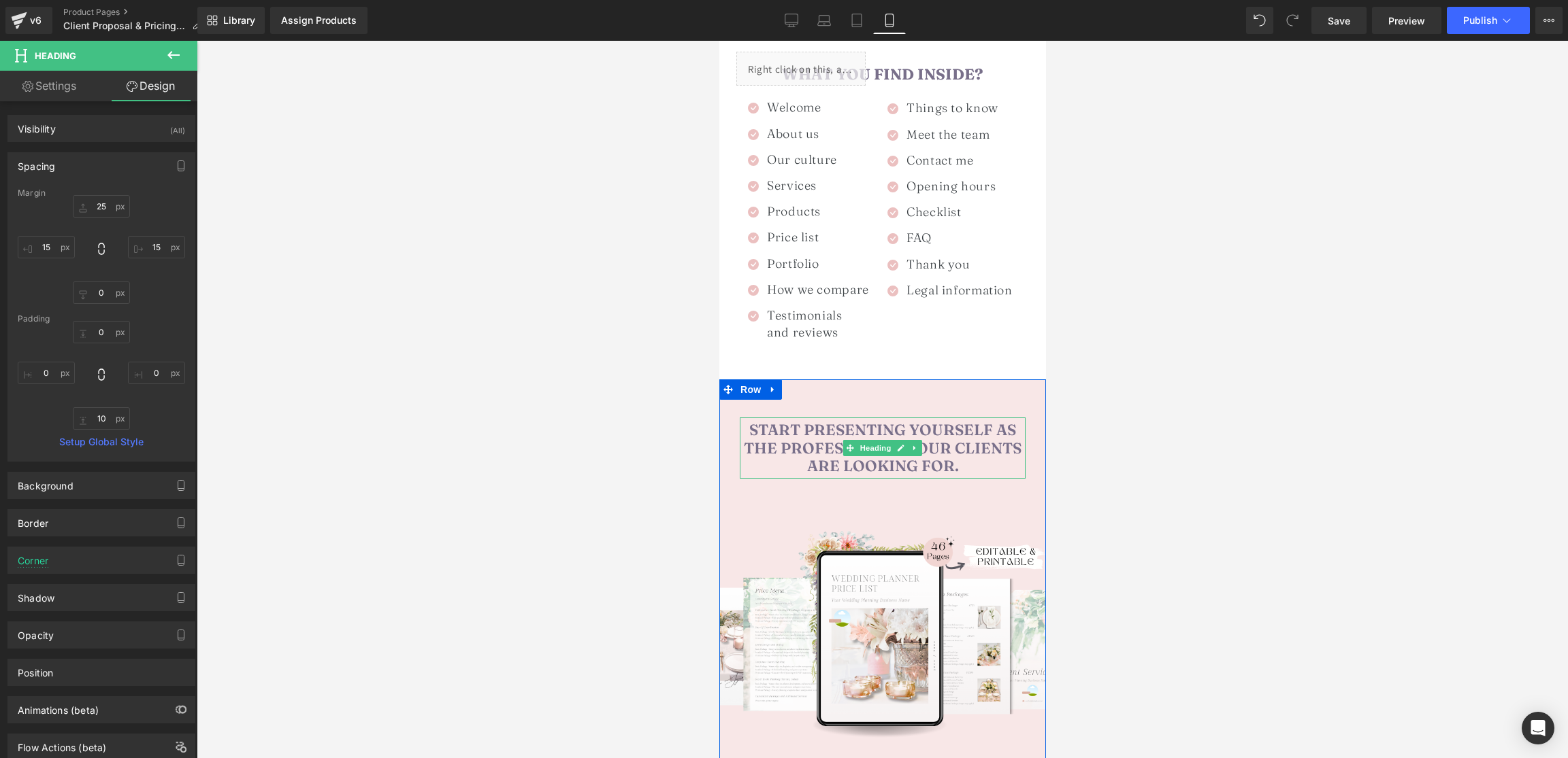
click at [958, 429] on span "Start presenting yourself as the professional your clients are looking for." at bounding box center [882, 448] width 277 height 55
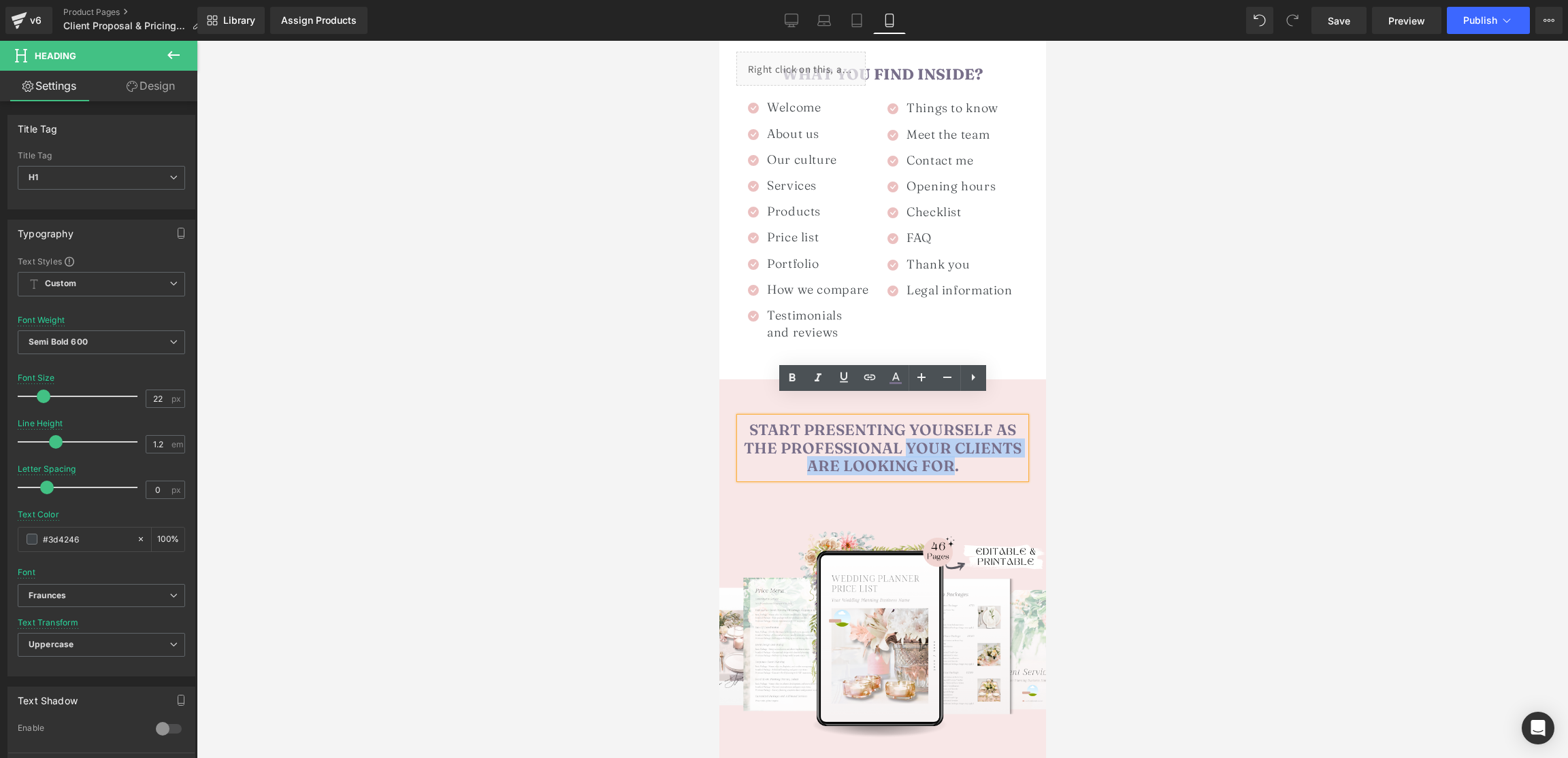
drag, startPoint x: 907, startPoint y: 424, endPoint x: 951, endPoint y: 441, distance: 47.2
click at [951, 441] on span "Start presenting yourself as the professional your clients are looking for." at bounding box center [882, 448] width 277 height 55
click at [790, 370] on icon at bounding box center [791, 377] width 16 height 16
click at [792, 370] on icon at bounding box center [791, 377] width 16 height 16
drag, startPoint x: 905, startPoint y: 424, endPoint x: 920, endPoint y: 423, distance: 15.0
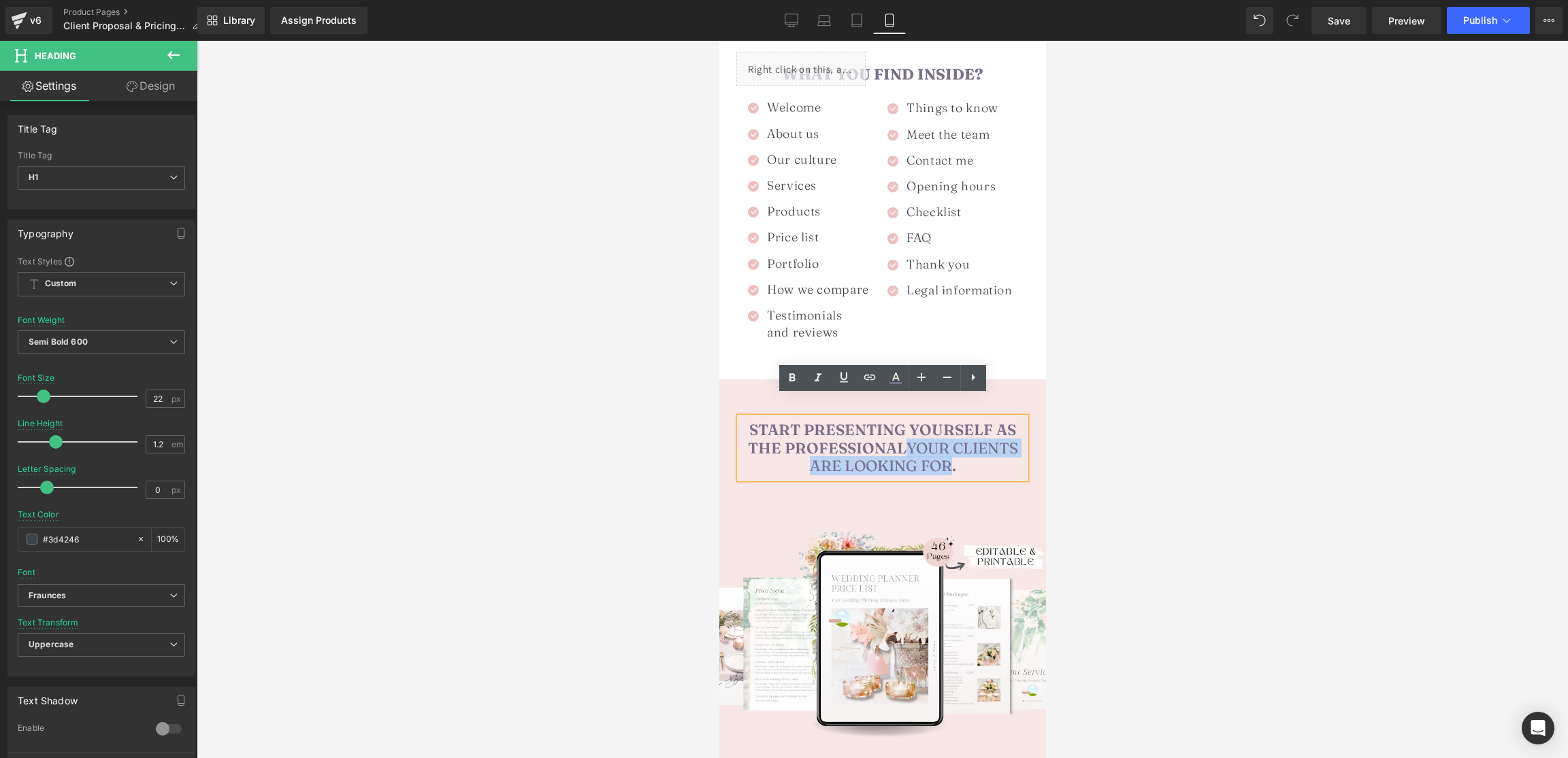
click at [948, 439] on span "Start presenting yourself as the professional your clients are looking for ." at bounding box center [882, 448] width 270 height 55
click at [789, 376] on icon at bounding box center [791, 377] width 6 height 8
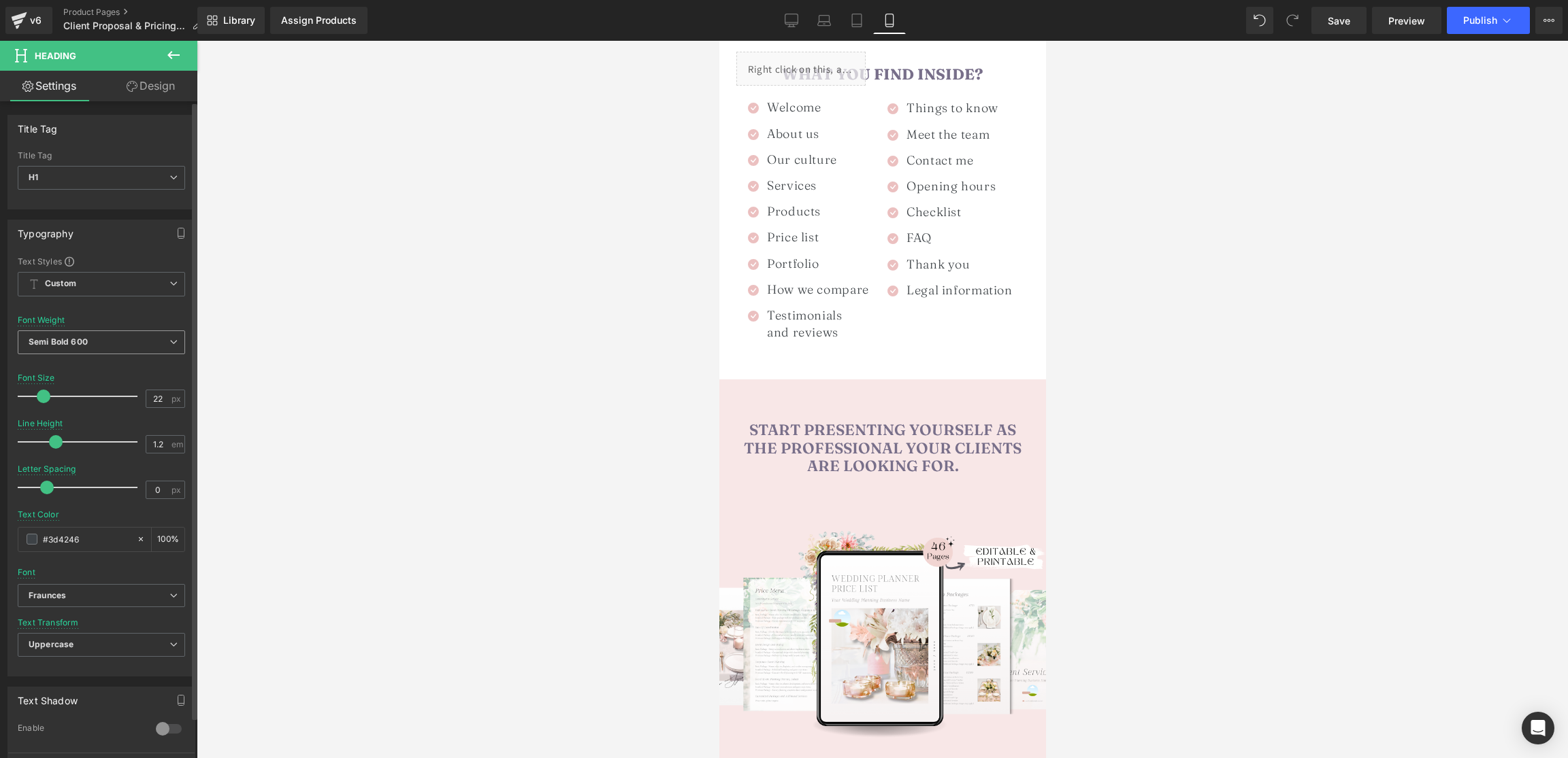
click at [80, 336] on span "Semi Bold 600" at bounding box center [101, 342] width 167 height 24
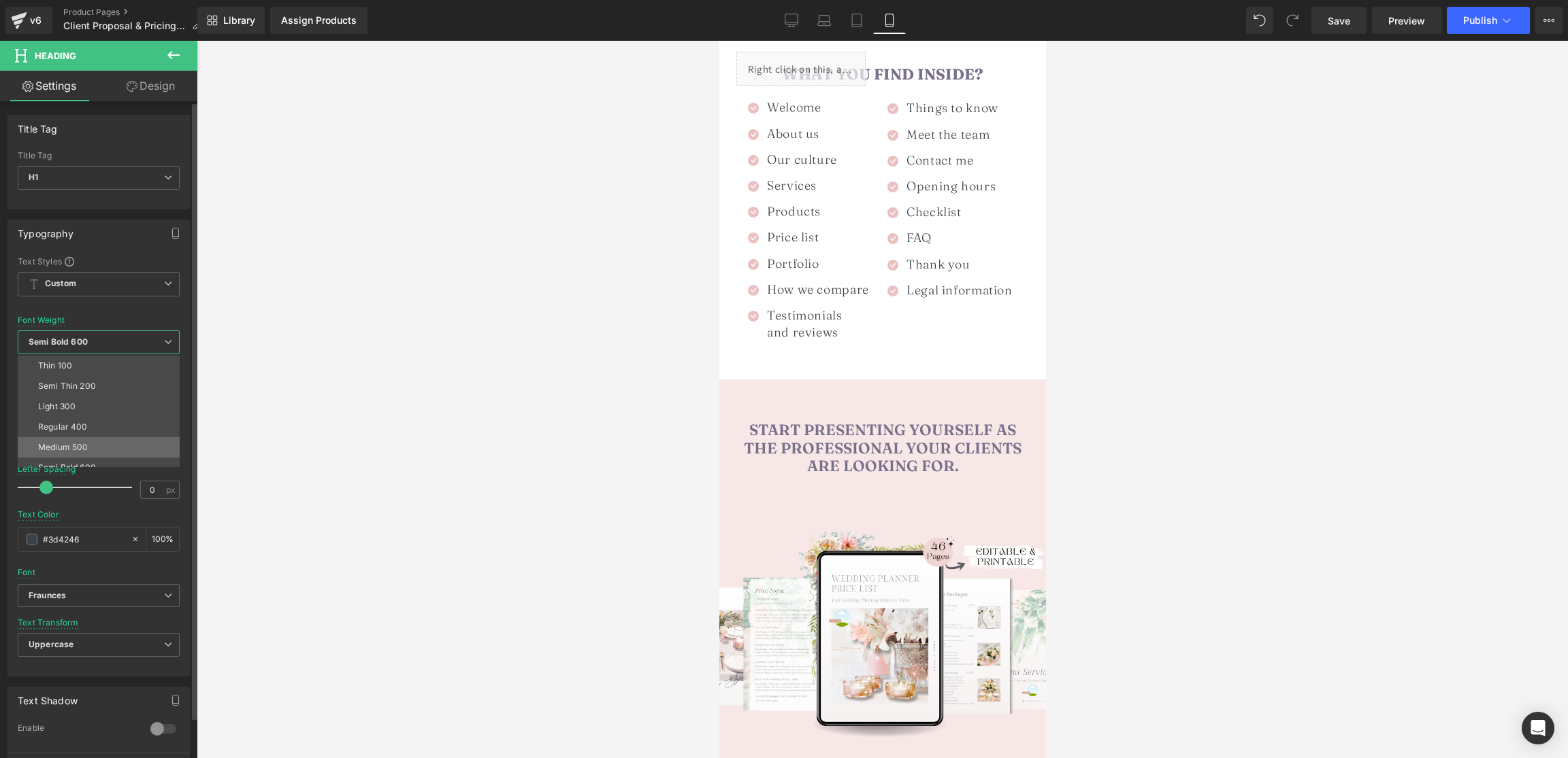
click at [75, 437] on li "Medium 500" at bounding box center [102, 447] width 168 height 20
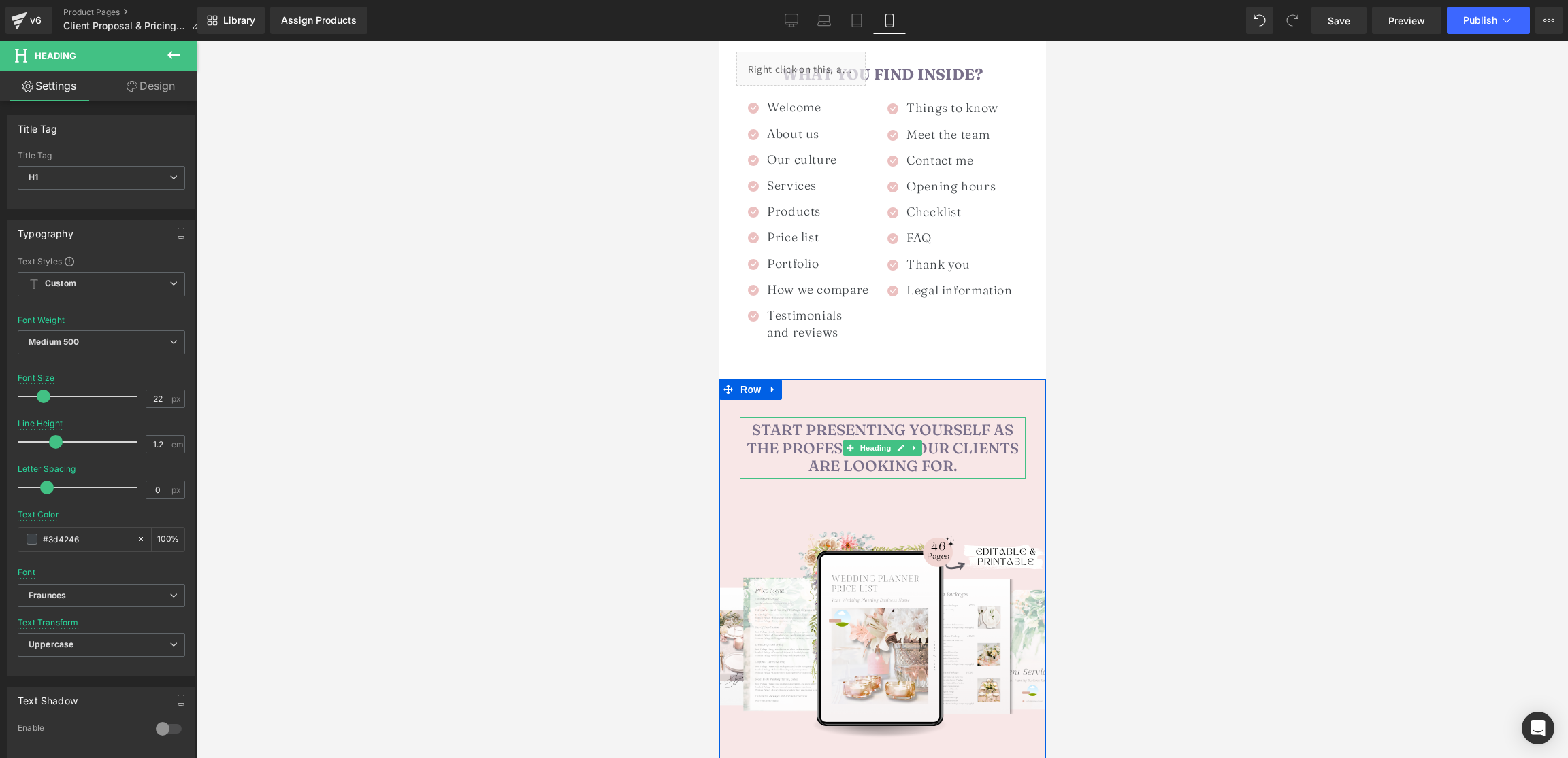
click at [991, 424] on span "Start presenting yourself as the professional your clients are looking for." at bounding box center [882, 448] width 272 height 55
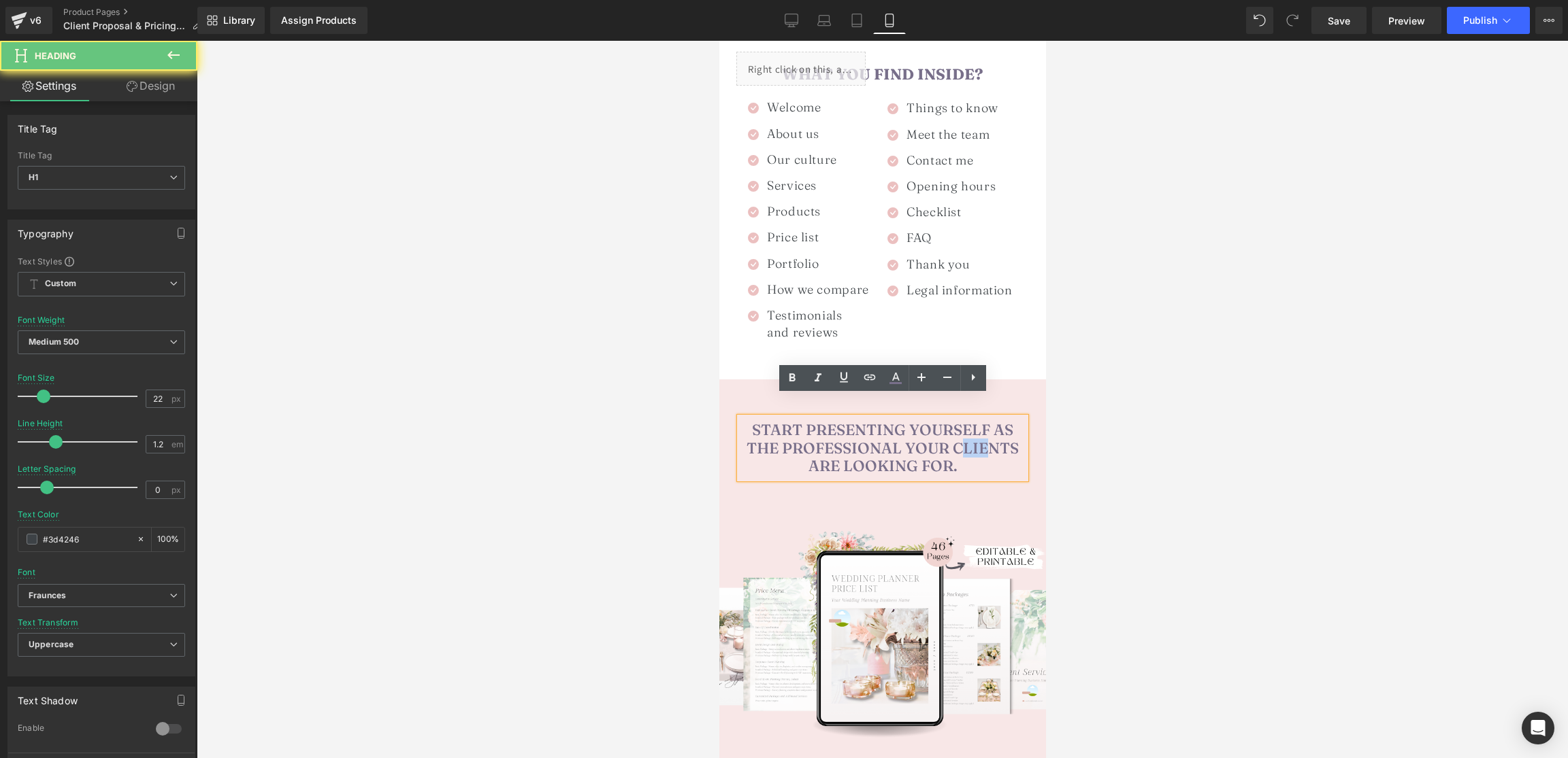
drag, startPoint x: 973, startPoint y: 426, endPoint x: 987, endPoint y: 426, distance: 14.0
click at [987, 426] on span "Start presenting yourself as the professional your clients are looking for." at bounding box center [882, 448] width 272 height 55
click at [955, 446] on span "Start presenting yourself as the professional your clients are looking for." at bounding box center [882, 448] width 272 height 55
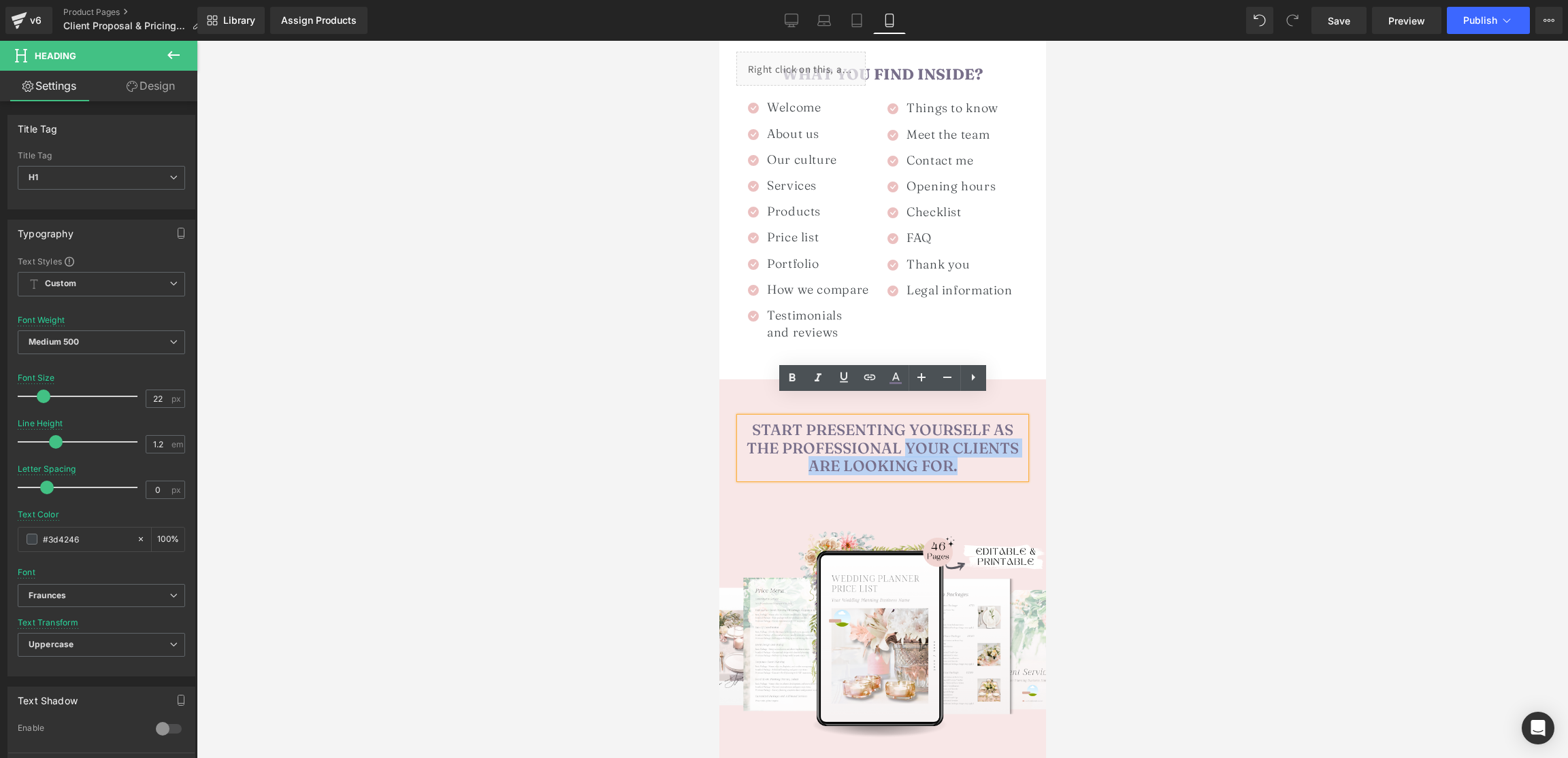
drag, startPoint x: 958, startPoint y: 448, endPoint x: 902, endPoint y: 419, distance: 63.1
click at [907, 421] on h1 "Start presenting yourself as the professional your clients are looking for." at bounding box center [882, 448] width 286 height 54
click at [795, 380] on icon at bounding box center [791, 377] width 16 height 16
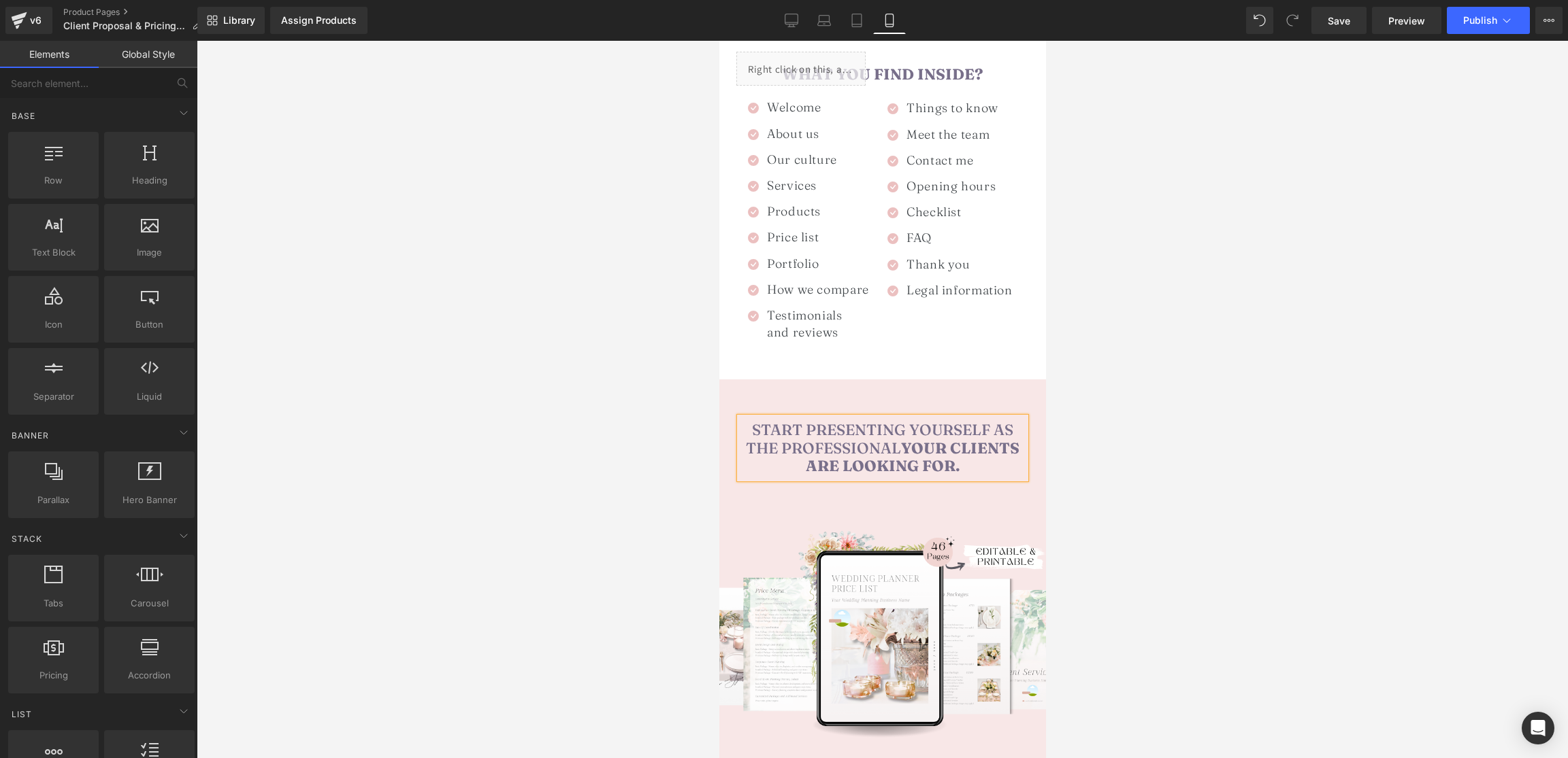
click at [1160, 429] on div at bounding box center [882, 400] width 1371 height 718
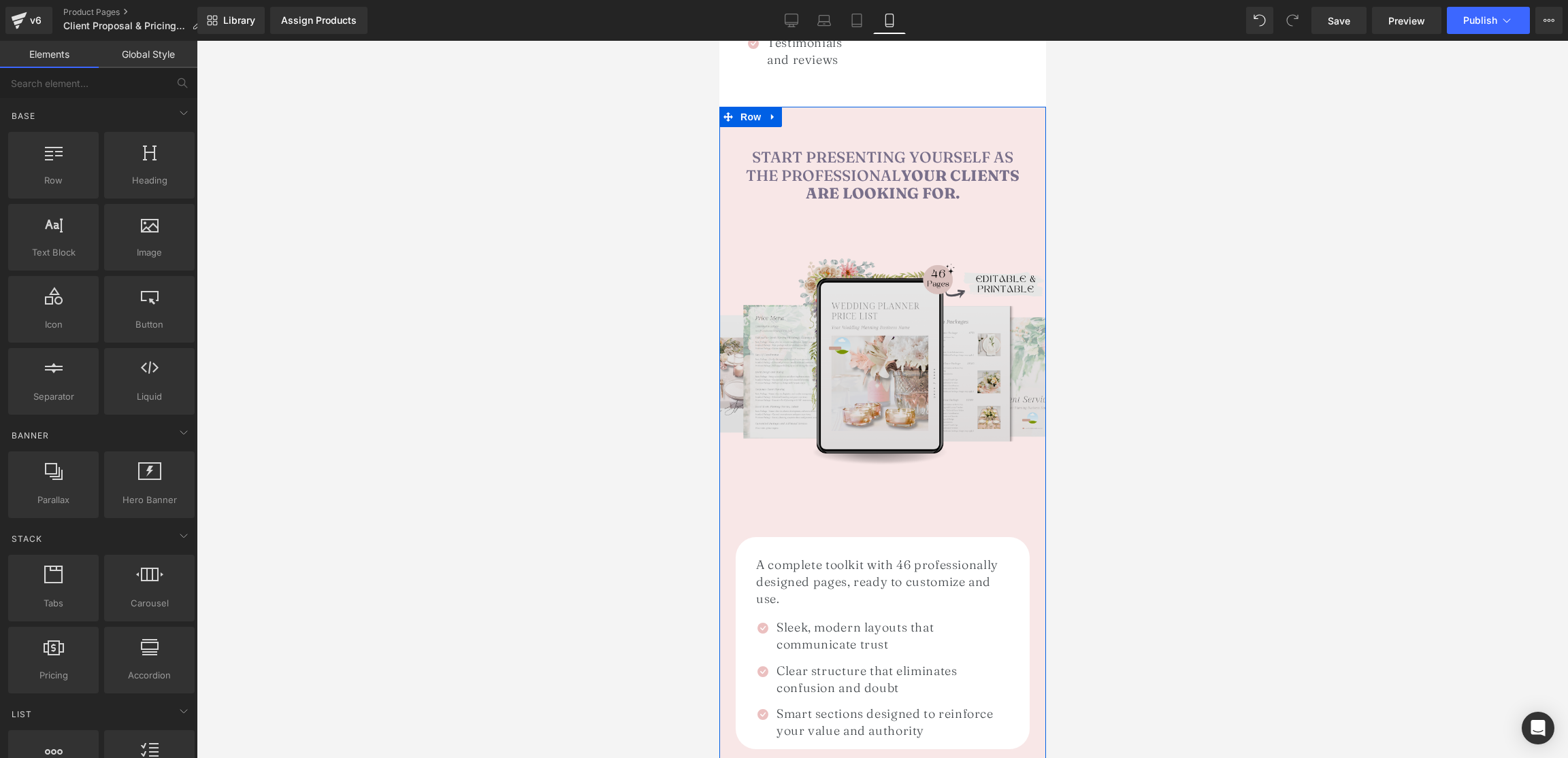
scroll to position [1540, 0]
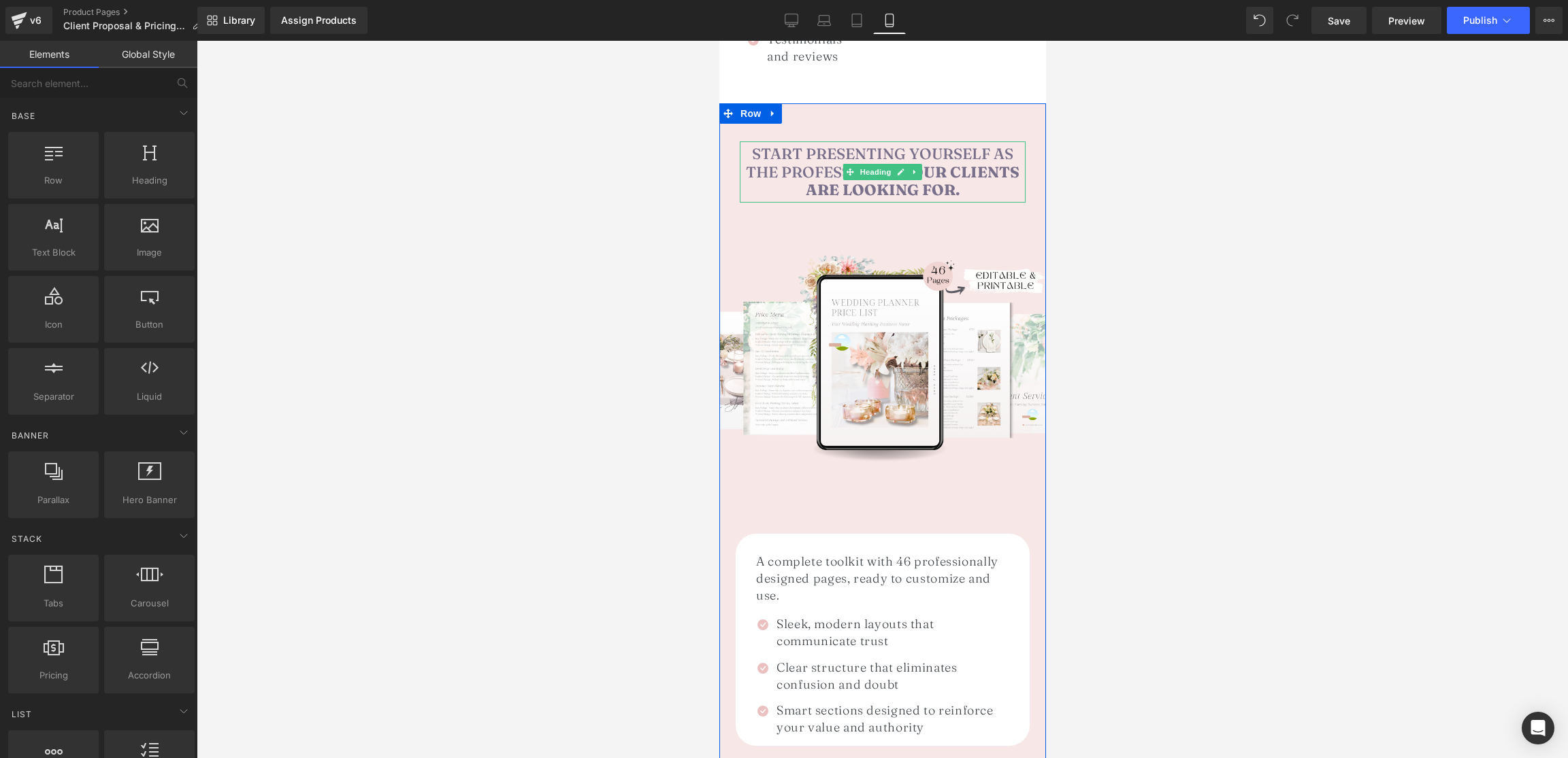
click at [932, 162] on span "your clients are looking for." at bounding box center [911, 181] width 214 height 37
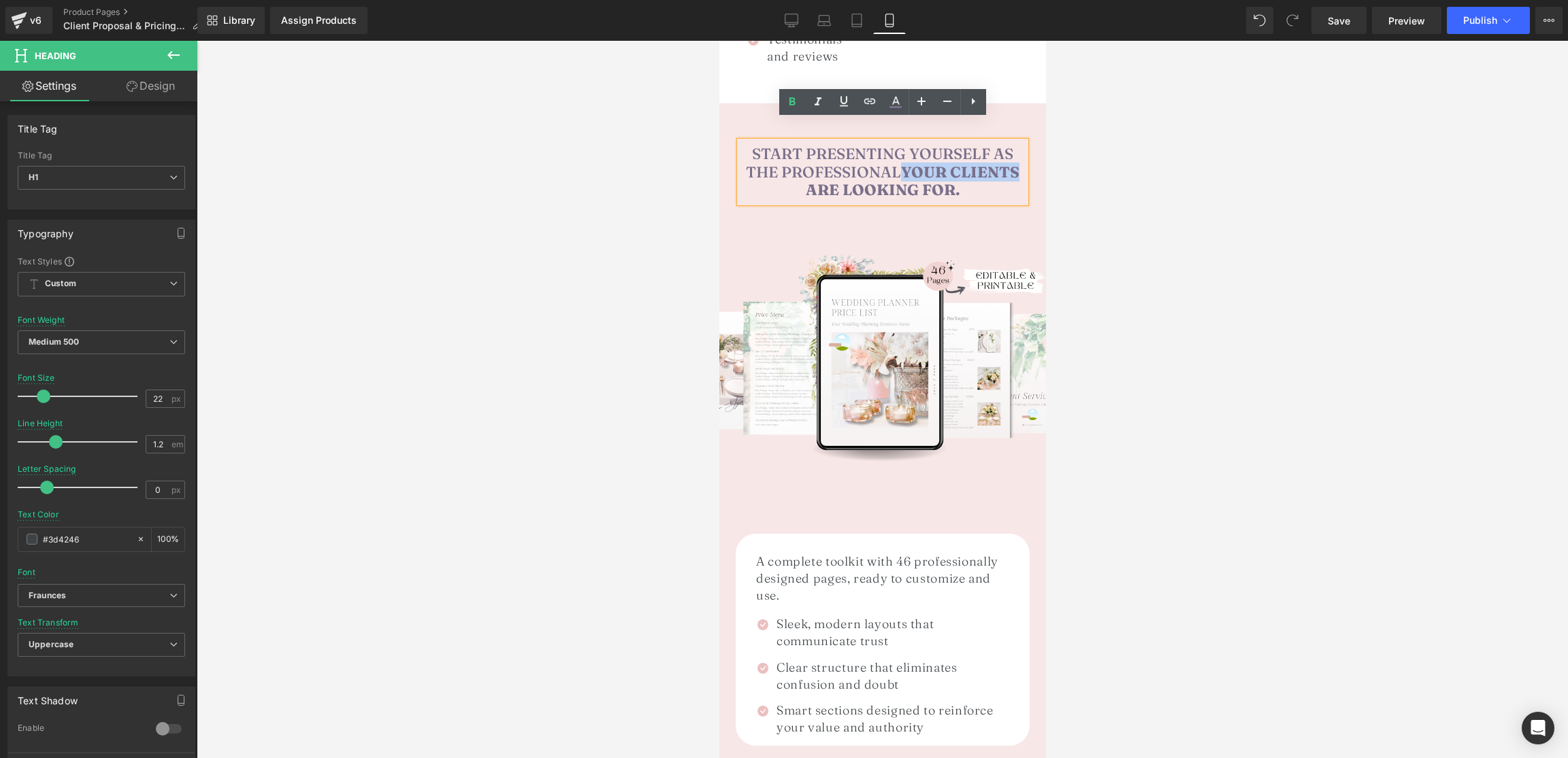
drag, startPoint x: 907, startPoint y: 150, endPoint x: 1018, endPoint y: 148, distance: 111.0
click at [1018, 162] on span "your clients are looking for." at bounding box center [911, 181] width 214 height 37
click at [852, 95] on icon at bounding box center [843, 101] width 16 height 16
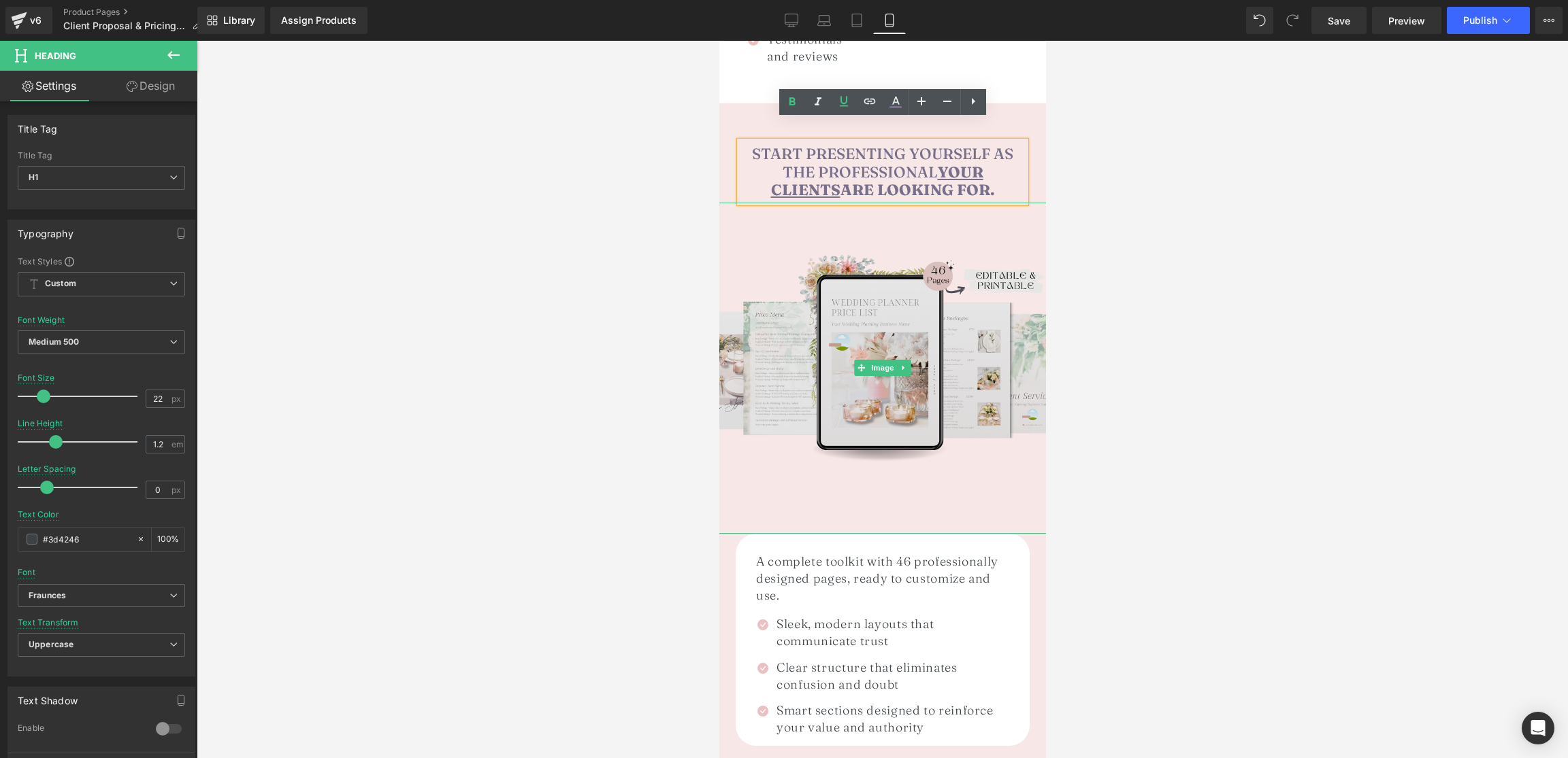
click at [988, 203] on img at bounding box center [881, 368] width 330 height 331
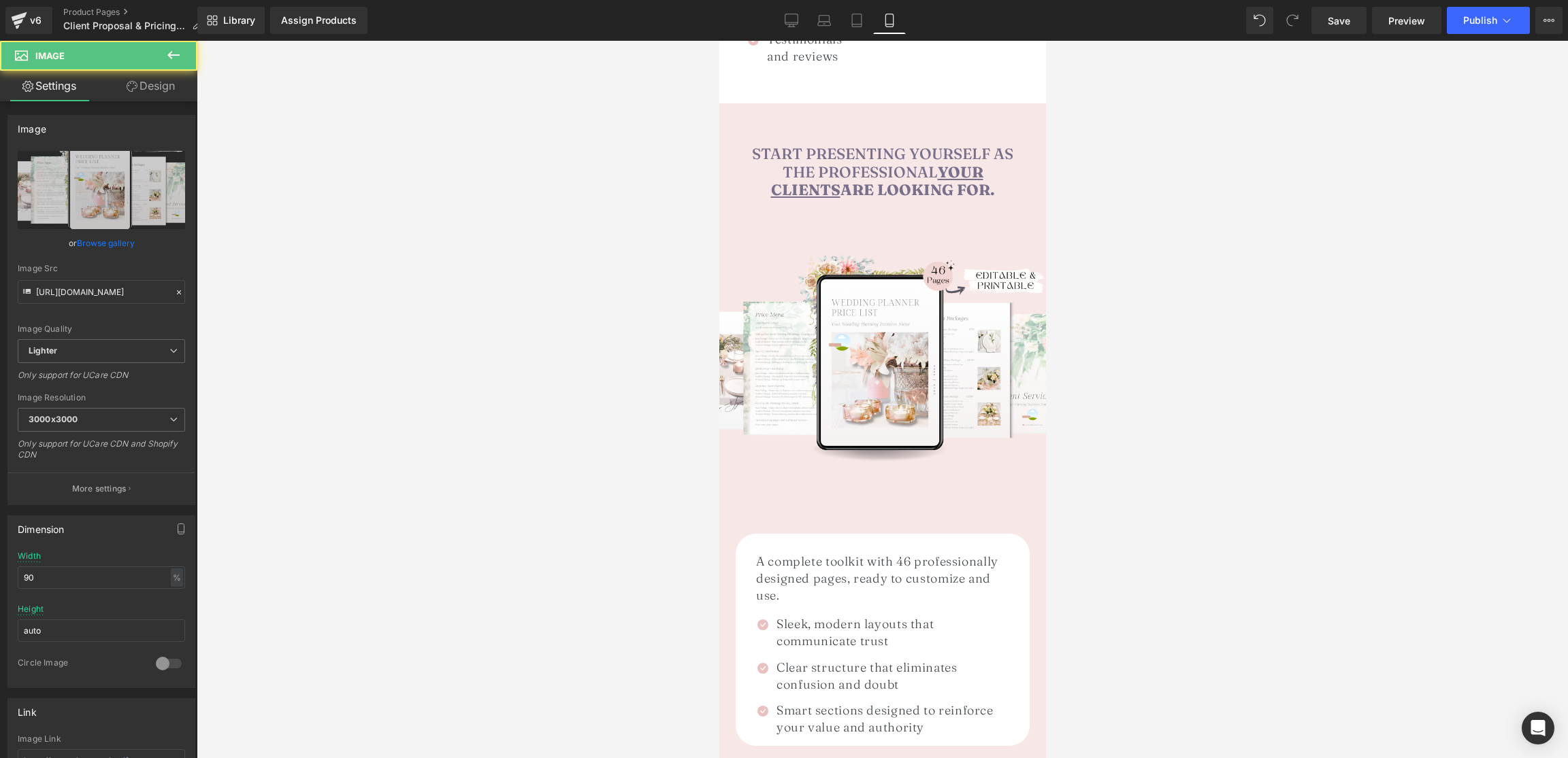
click at [1133, 169] on div at bounding box center [882, 400] width 1371 height 718
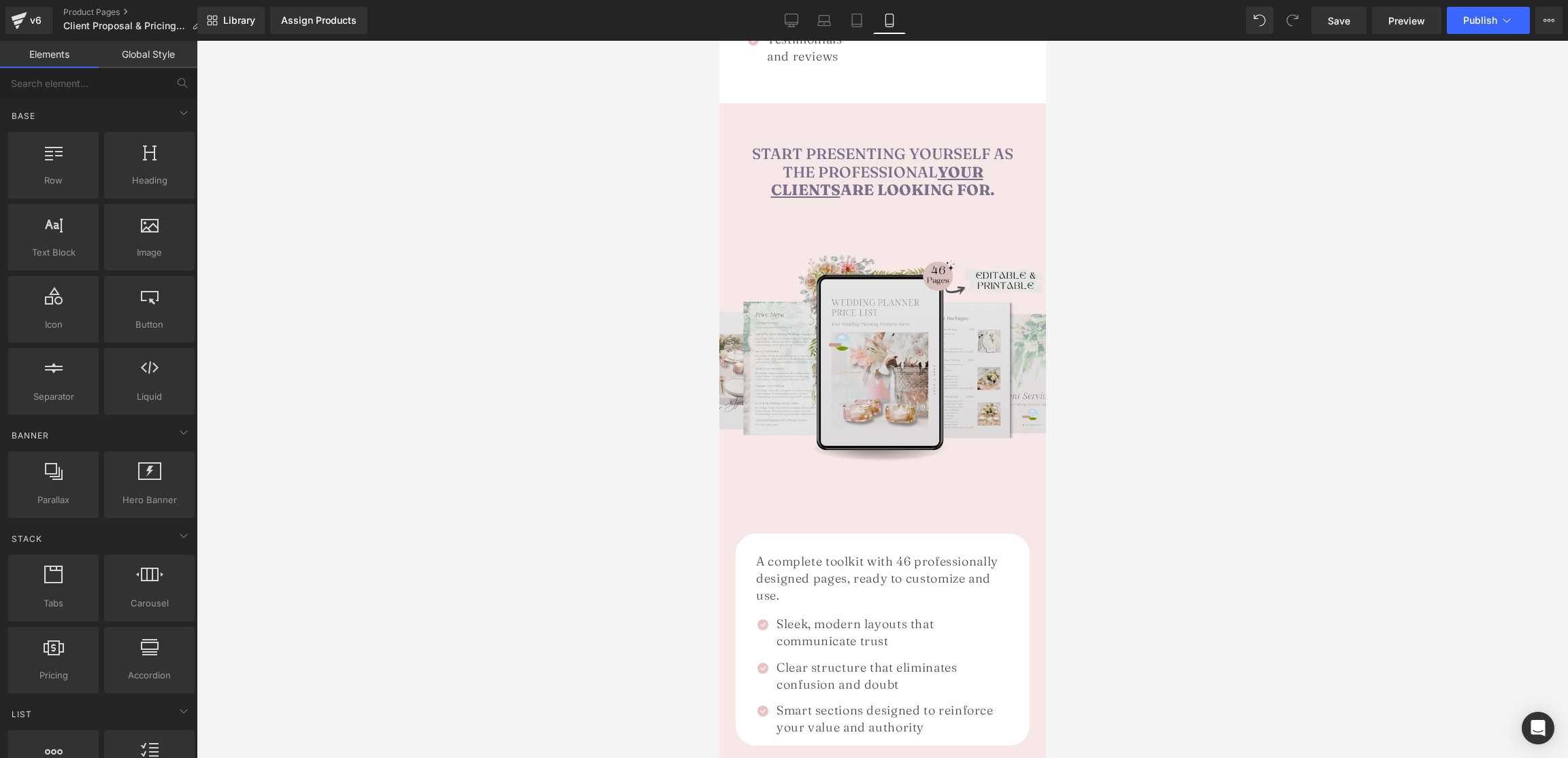
click at [942, 293] on img at bounding box center [881, 368] width 330 height 331
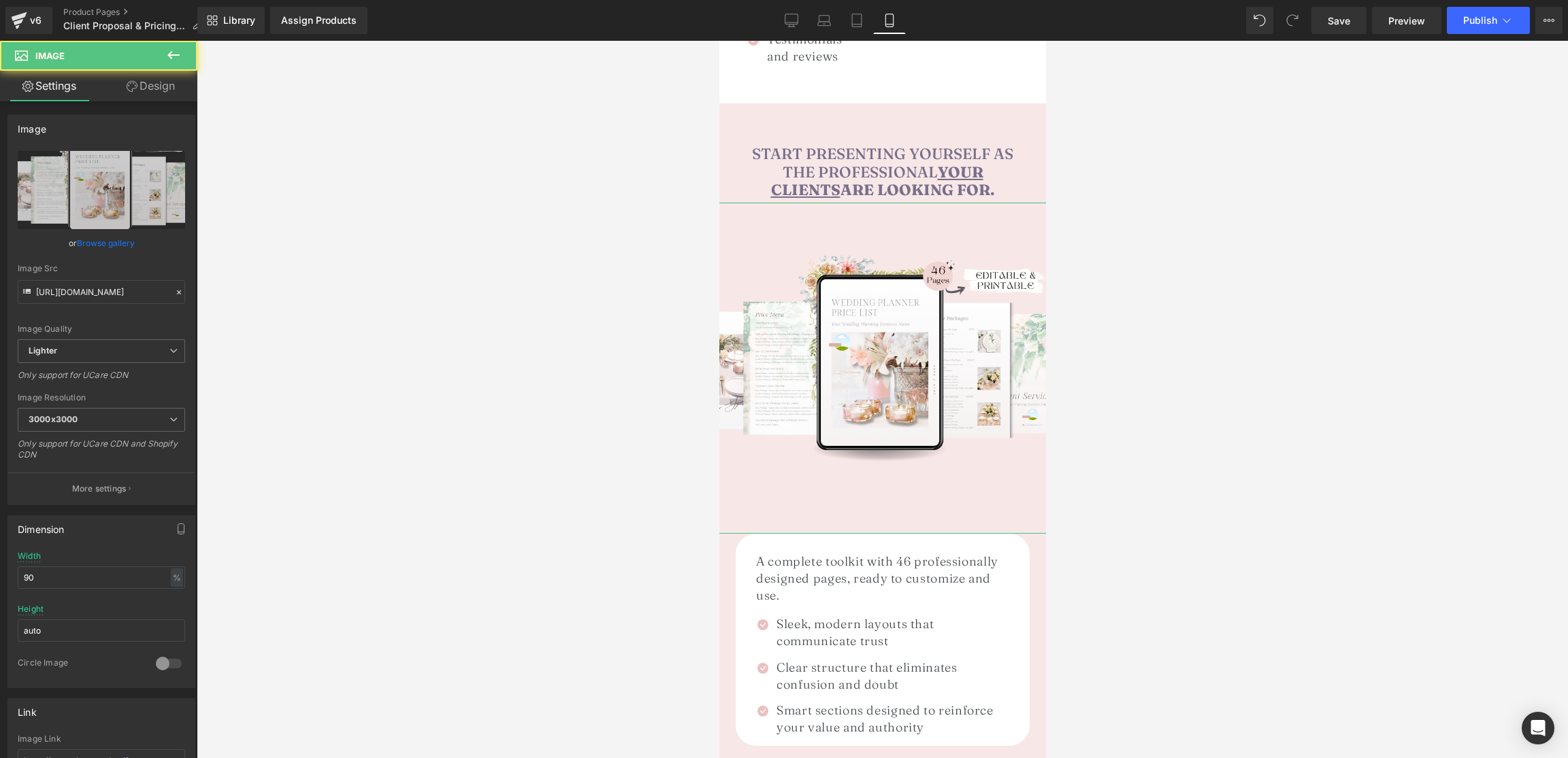
click at [155, 91] on link "Design" at bounding box center [150, 86] width 98 height 30
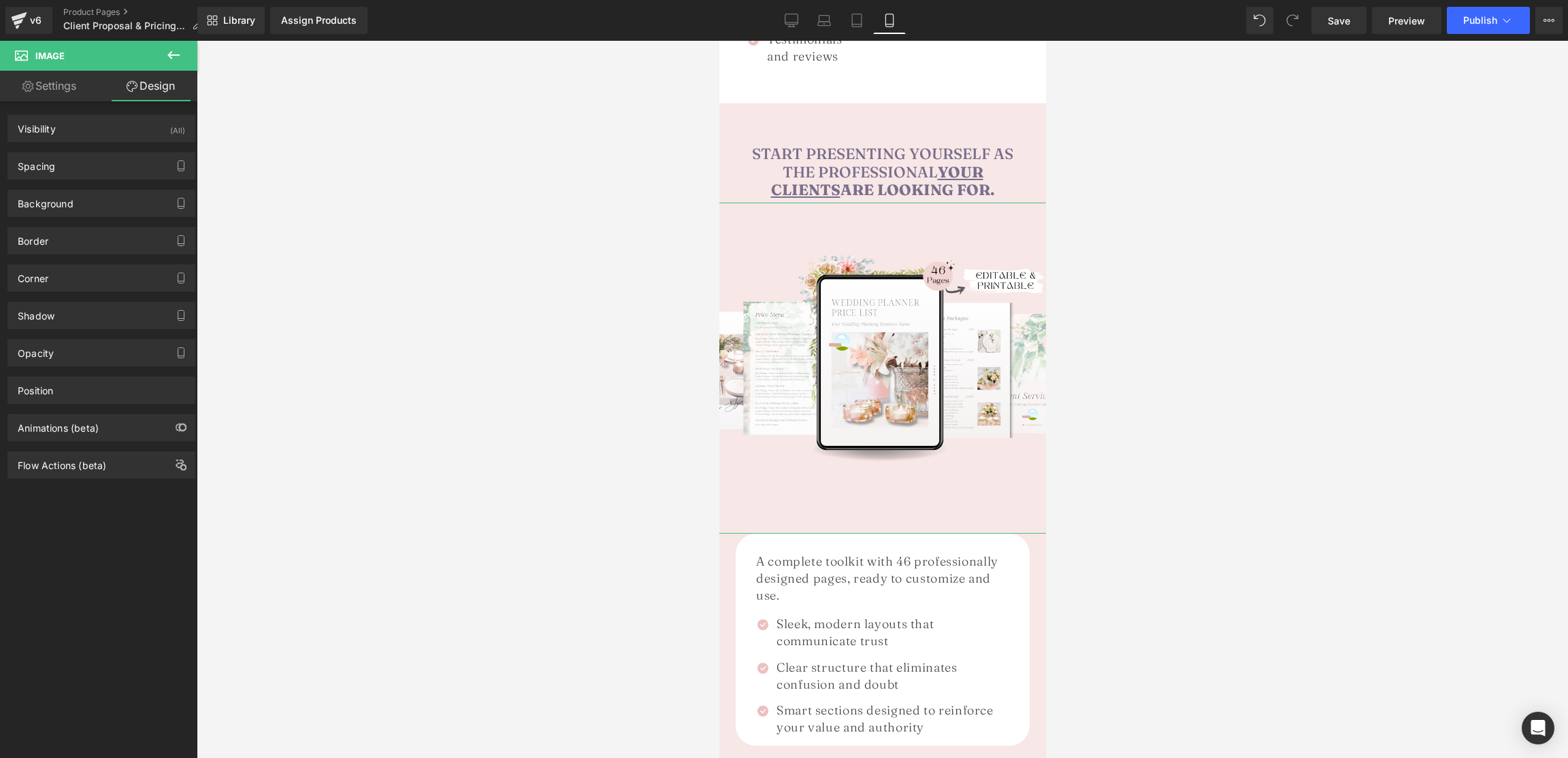
drag, startPoint x: 80, startPoint y: 169, endPoint x: 104, endPoint y: 224, distance: 60.0
click at [81, 169] on div "Spacing" at bounding box center [102, 166] width 187 height 26
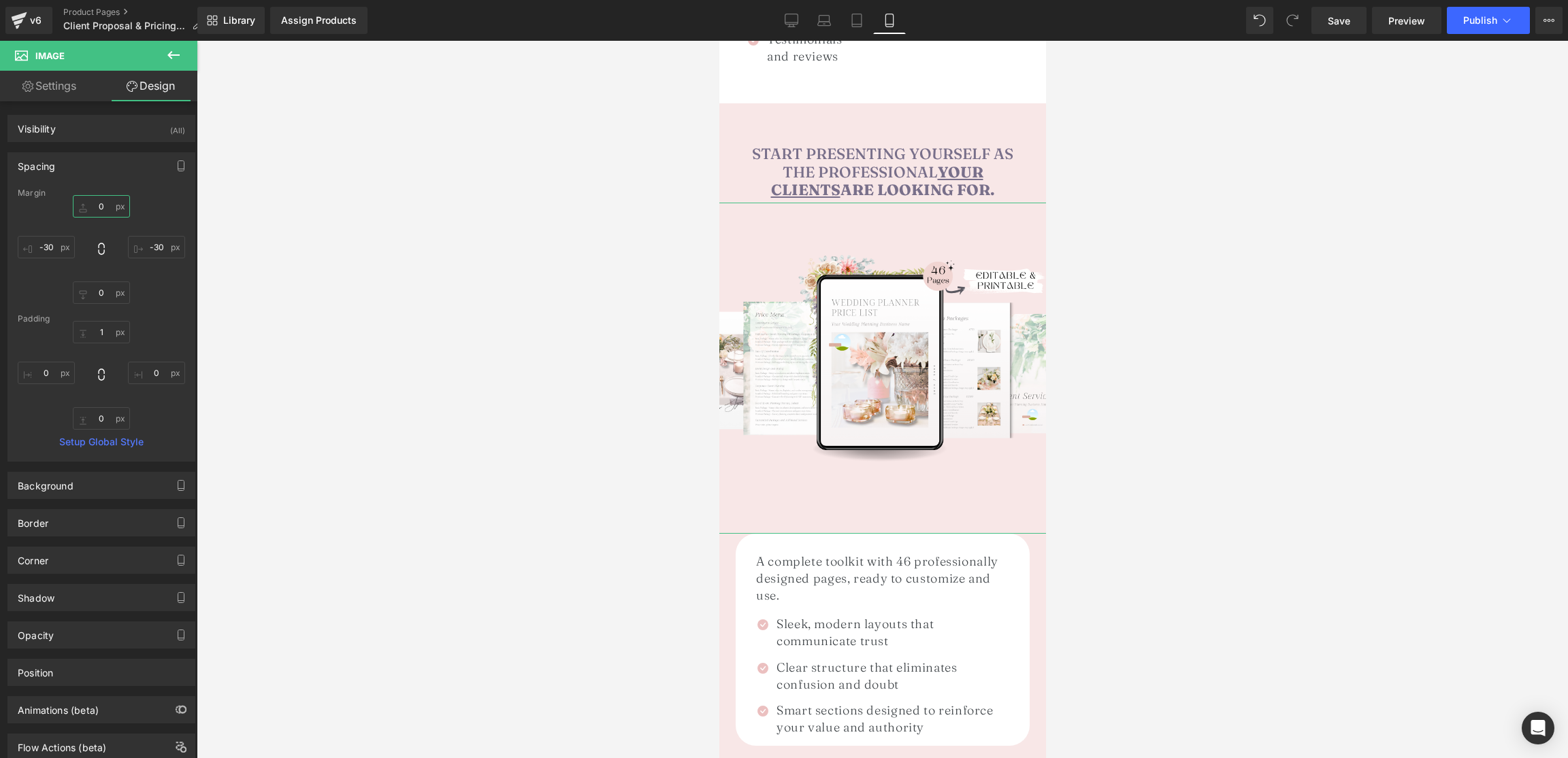
click at [105, 213] on input "0" at bounding box center [102, 206] width 57 height 23
type input "-30"
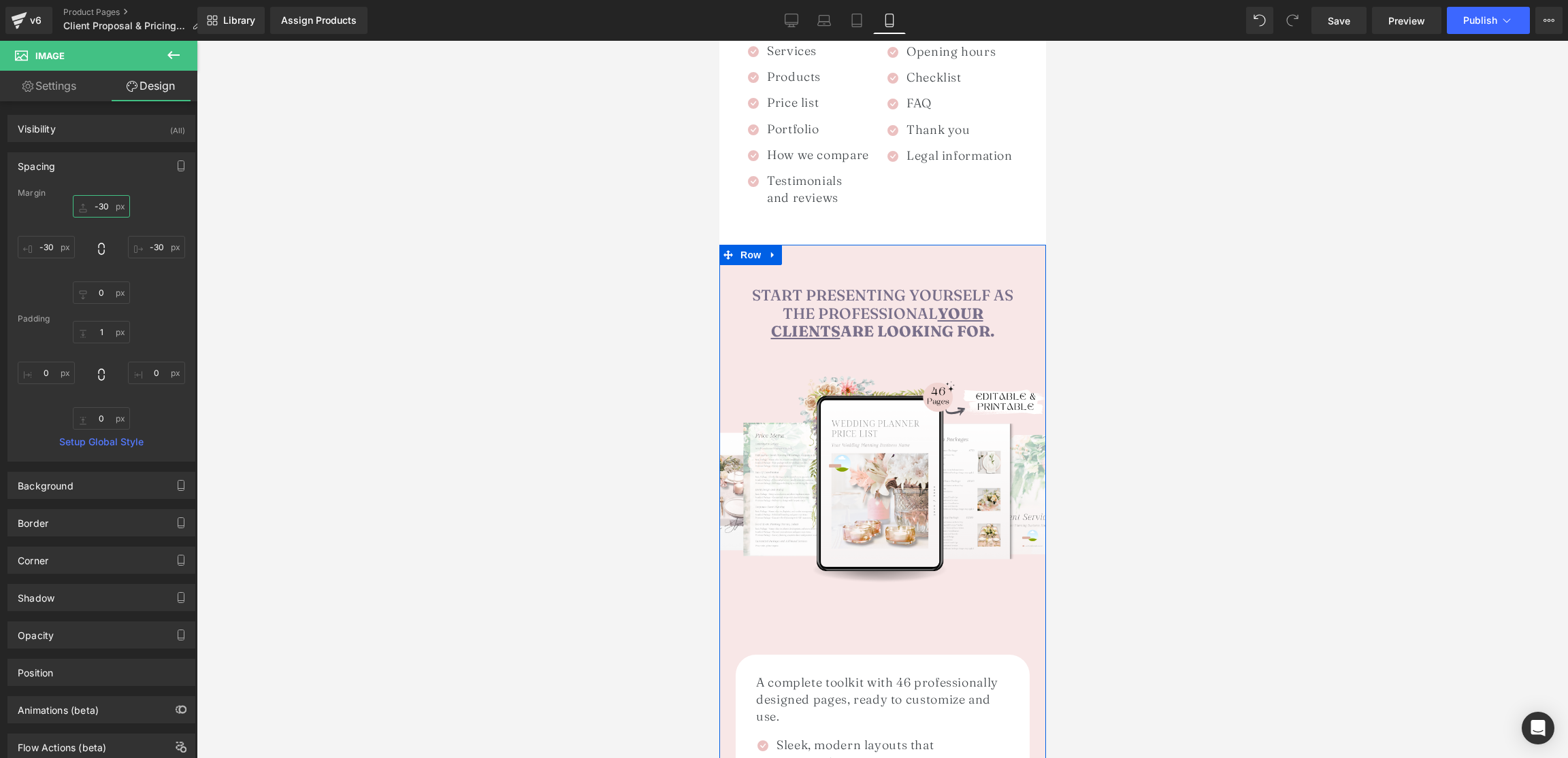
scroll to position [1396, 0]
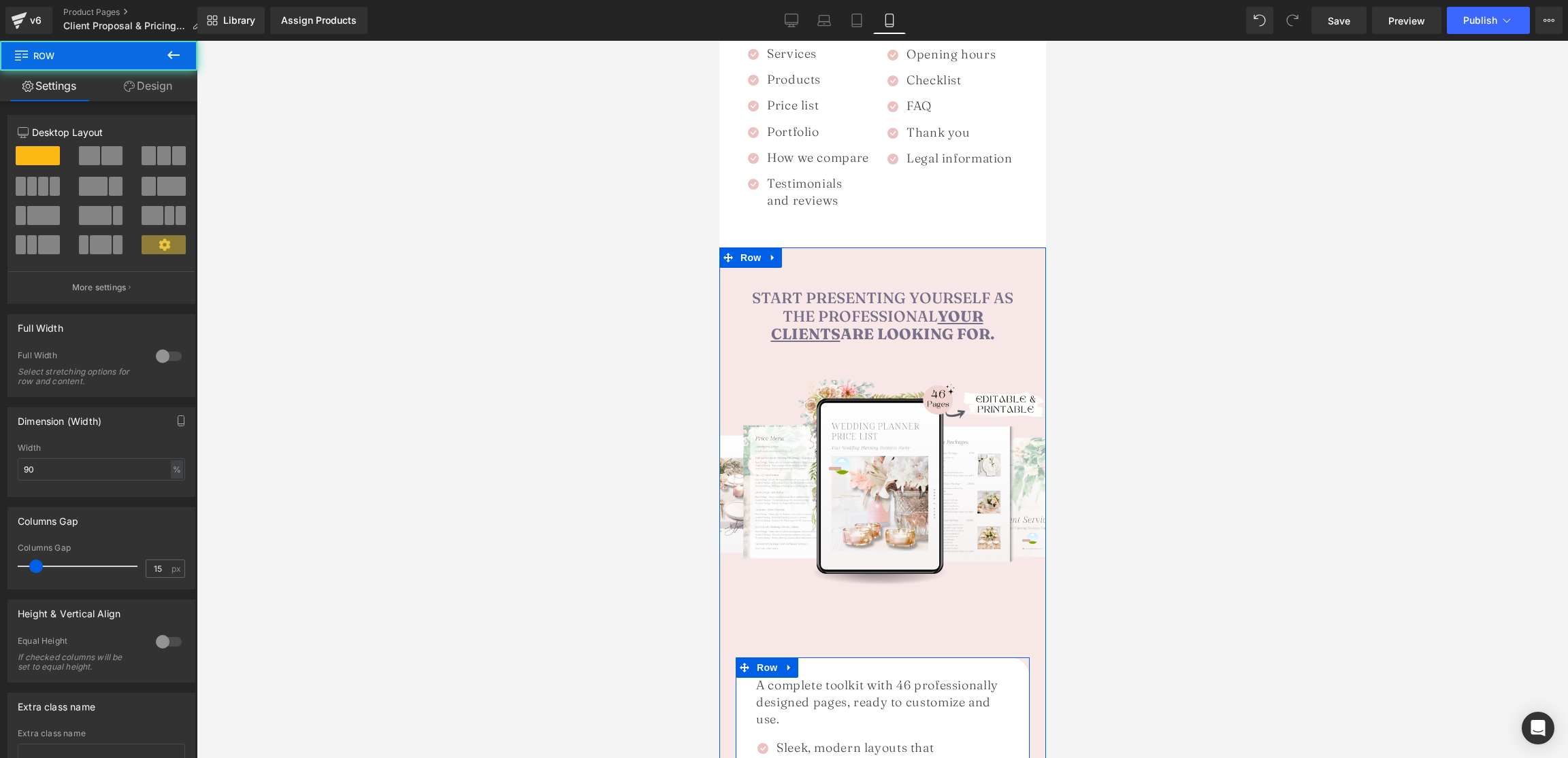
click at [860, 660] on div "A complete toolkit with 46 professionally designed pages, ready to customize an…" at bounding box center [882, 765] width 294 height 211
drag, startPoint x: 148, startPoint y: 76, endPoint x: 33, endPoint y: 159, distance: 141.8
click at [147, 76] on link "Design" at bounding box center [147, 86] width 98 height 30
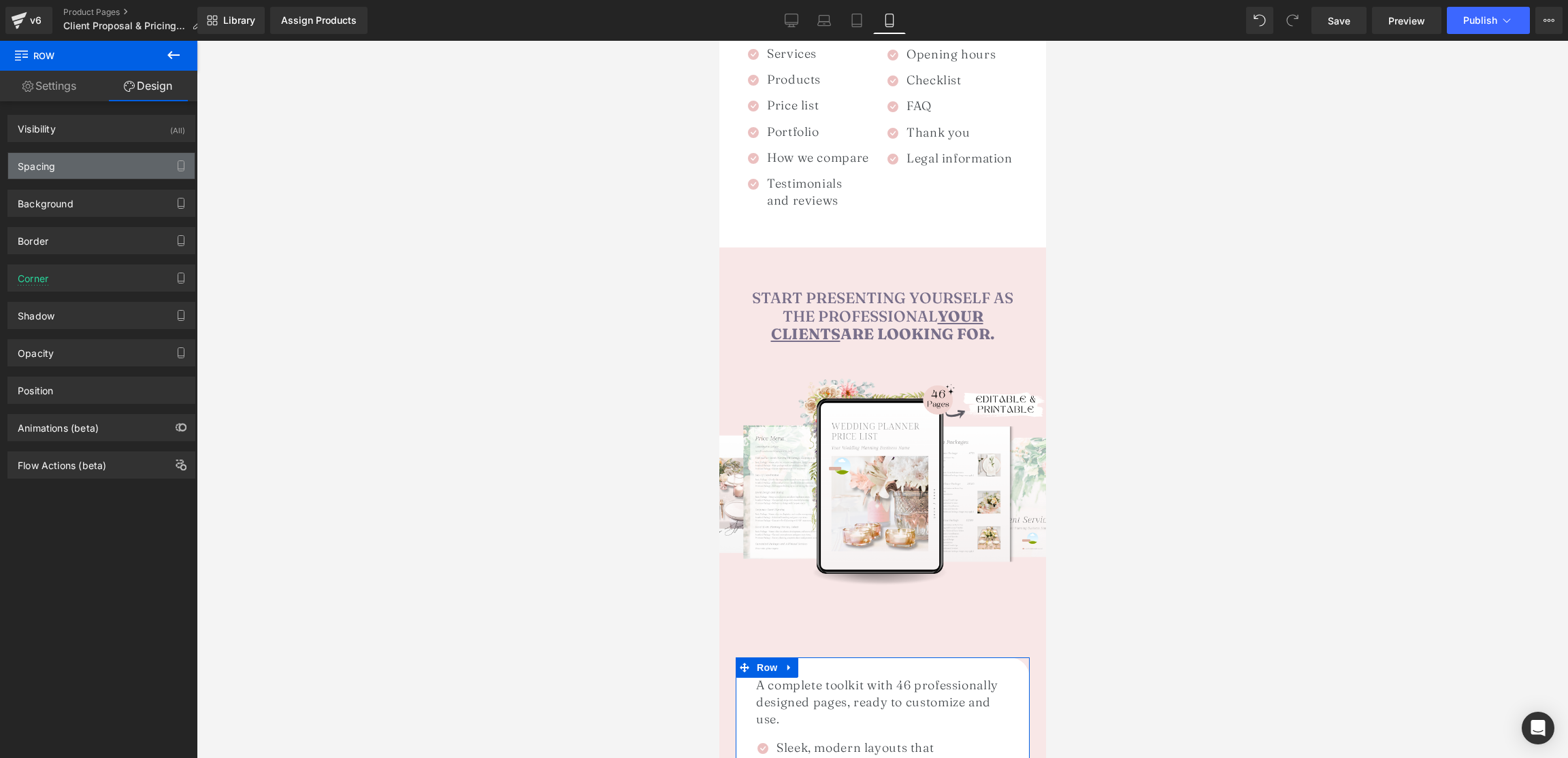
click at [33, 159] on div "Spacing" at bounding box center [36, 162] width 38 height 19
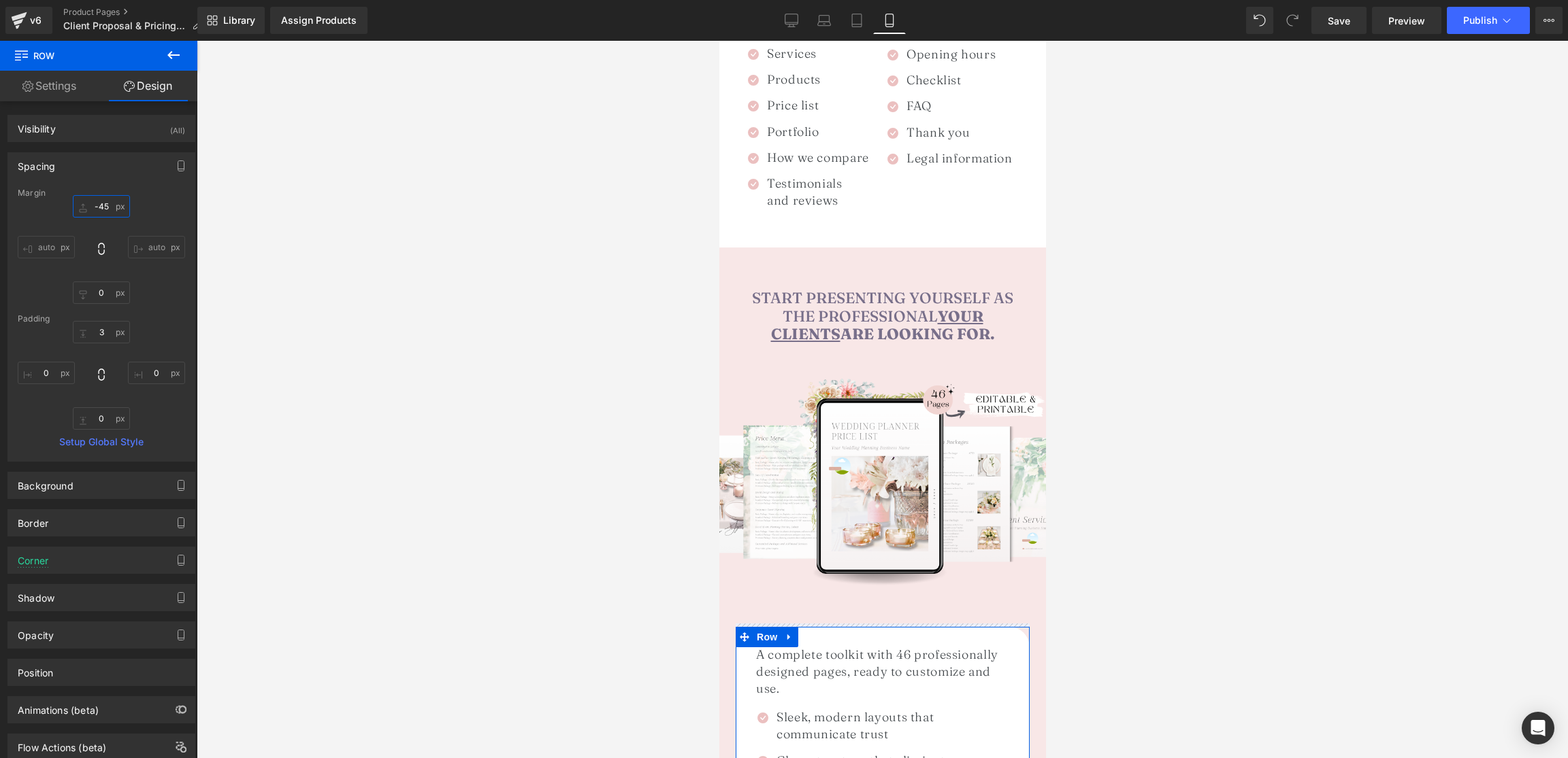
type input "-45"
drag, startPoint x: 91, startPoint y: 202, endPoint x: 93, endPoint y: 233, distance: 31.1
click at [93, 233] on div "-45px -45 auto auto 0px 0 auto auto" at bounding box center [101, 249] width 167 height 108
click at [873, 308] on span "Heading" at bounding box center [875, 316] width 37 height 16
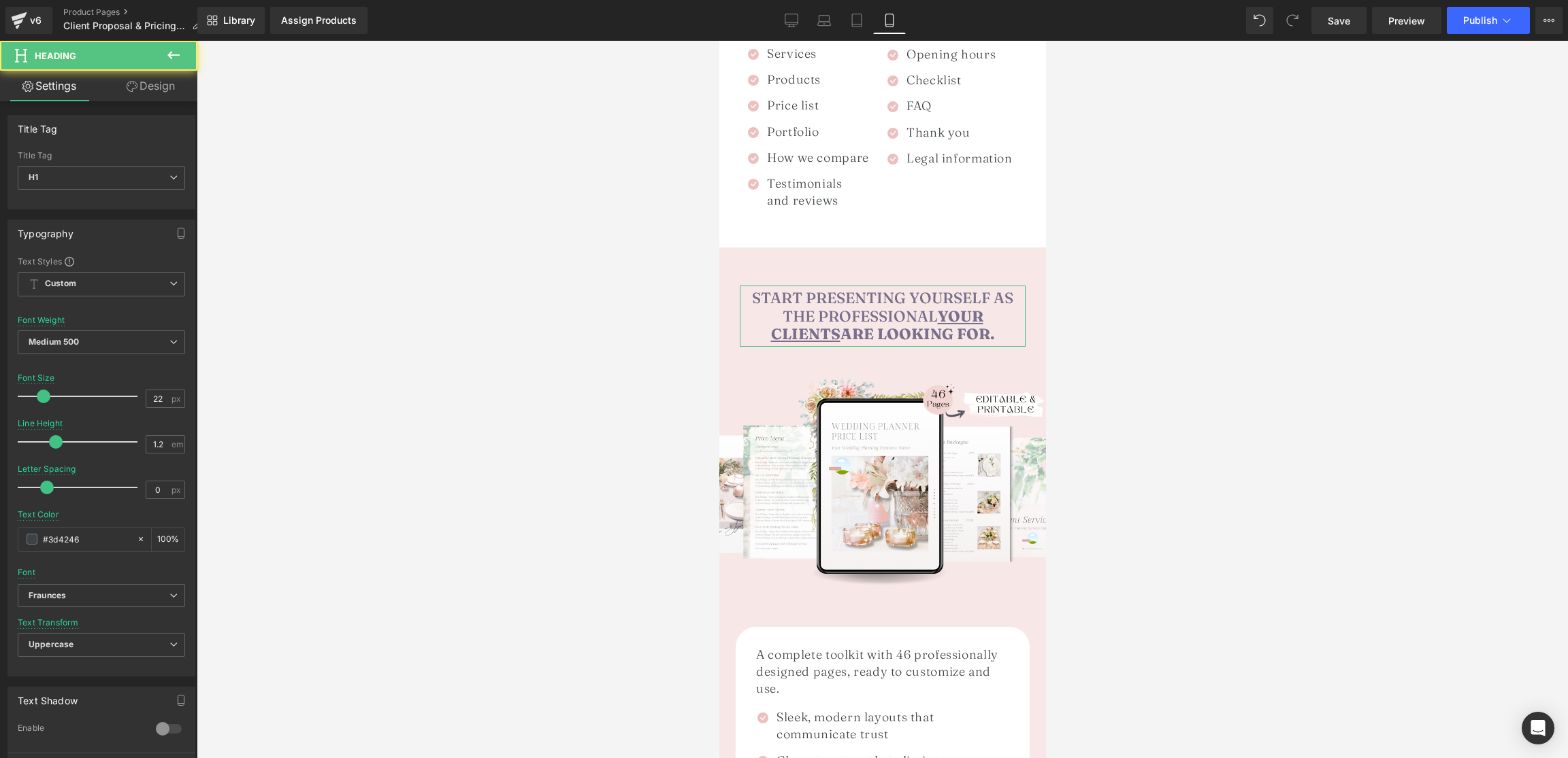
click at [132, 87] on icon at bounding box center [132, 86] width 11 height 11
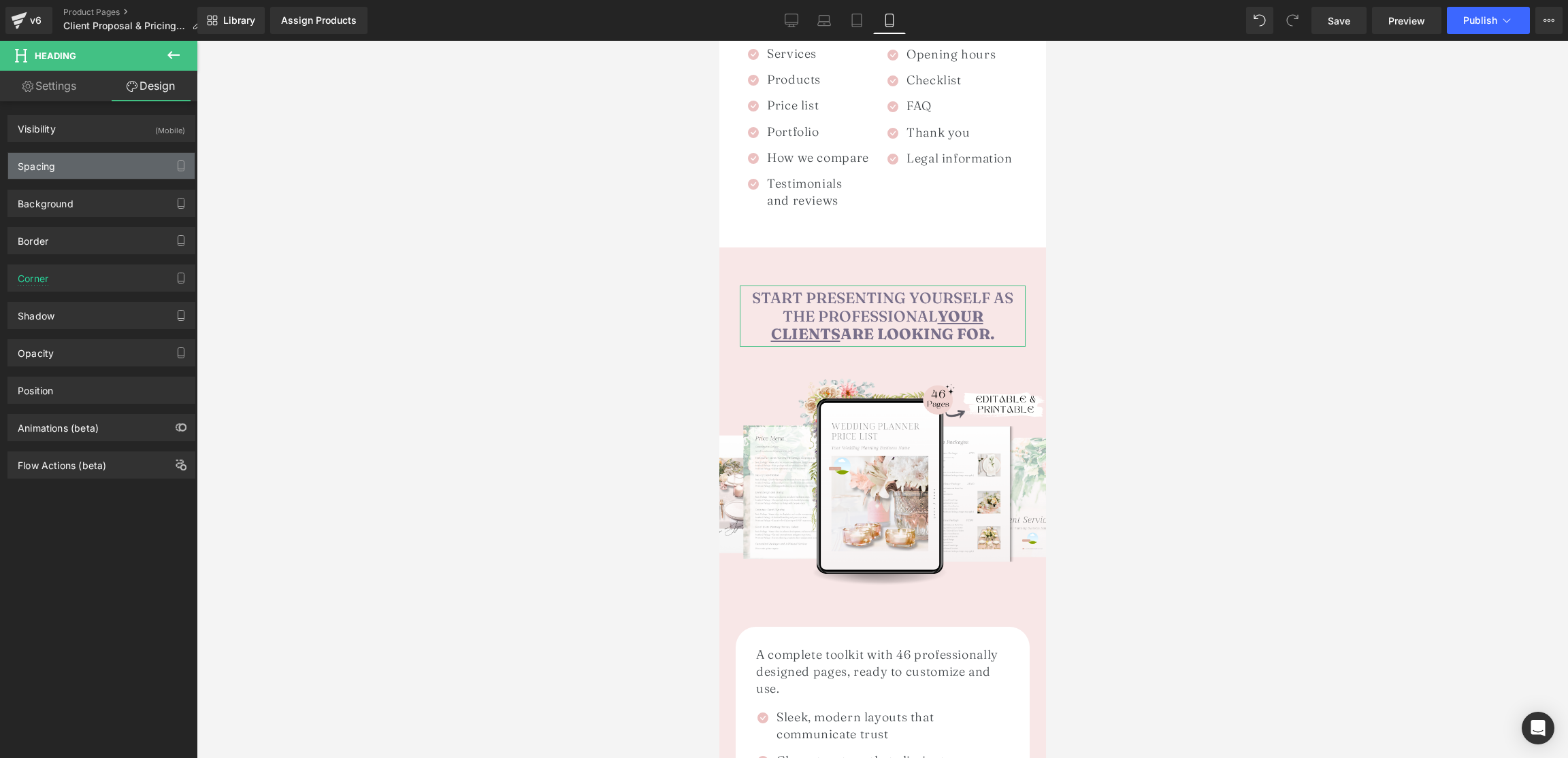
click at [87, 169] on div "Spacing" at bounding box center [102, 166] width 187 height 26
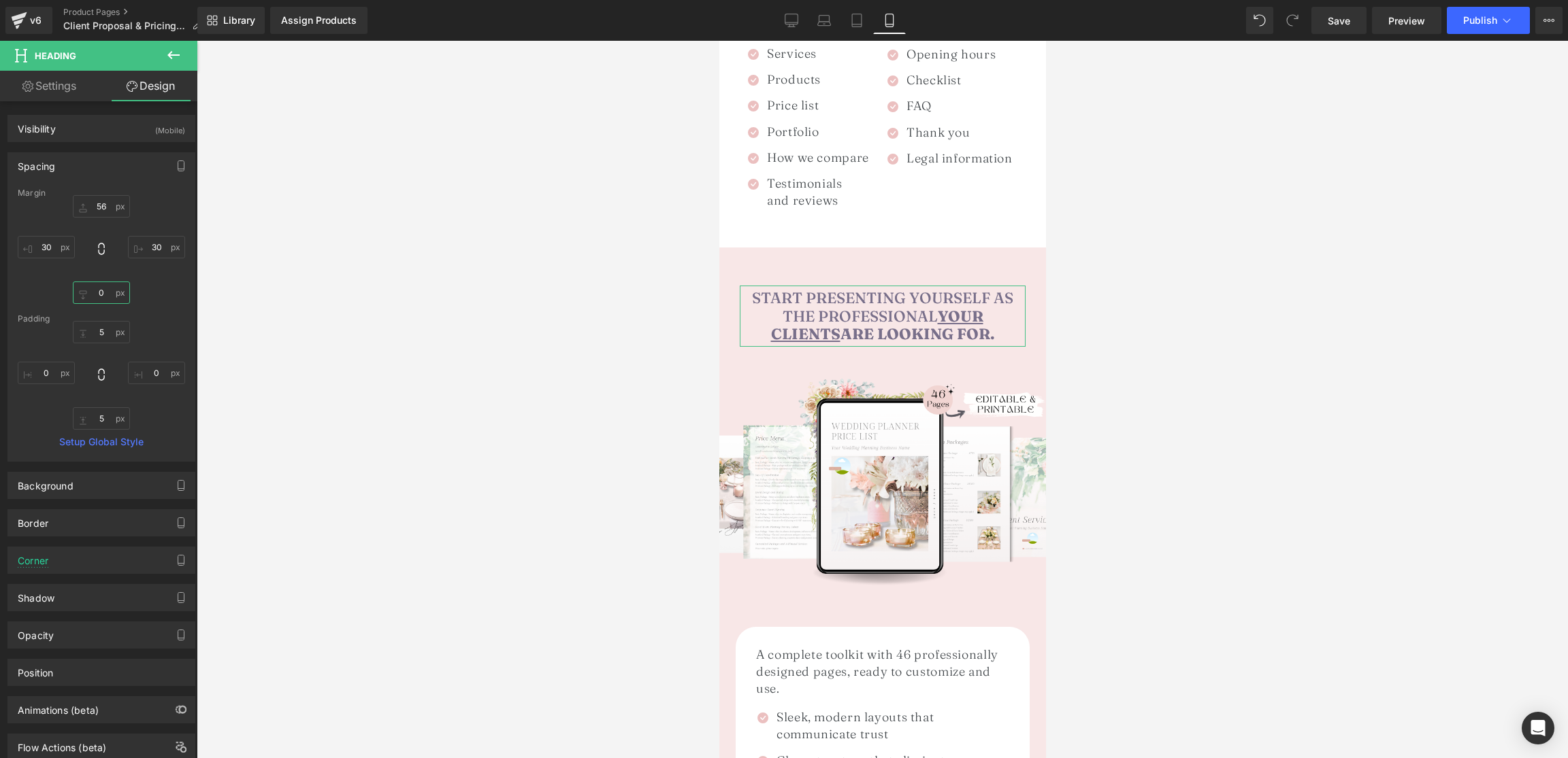
click at [104, 296] on input "0" at bounding box center [102, 292] width 57 height 23
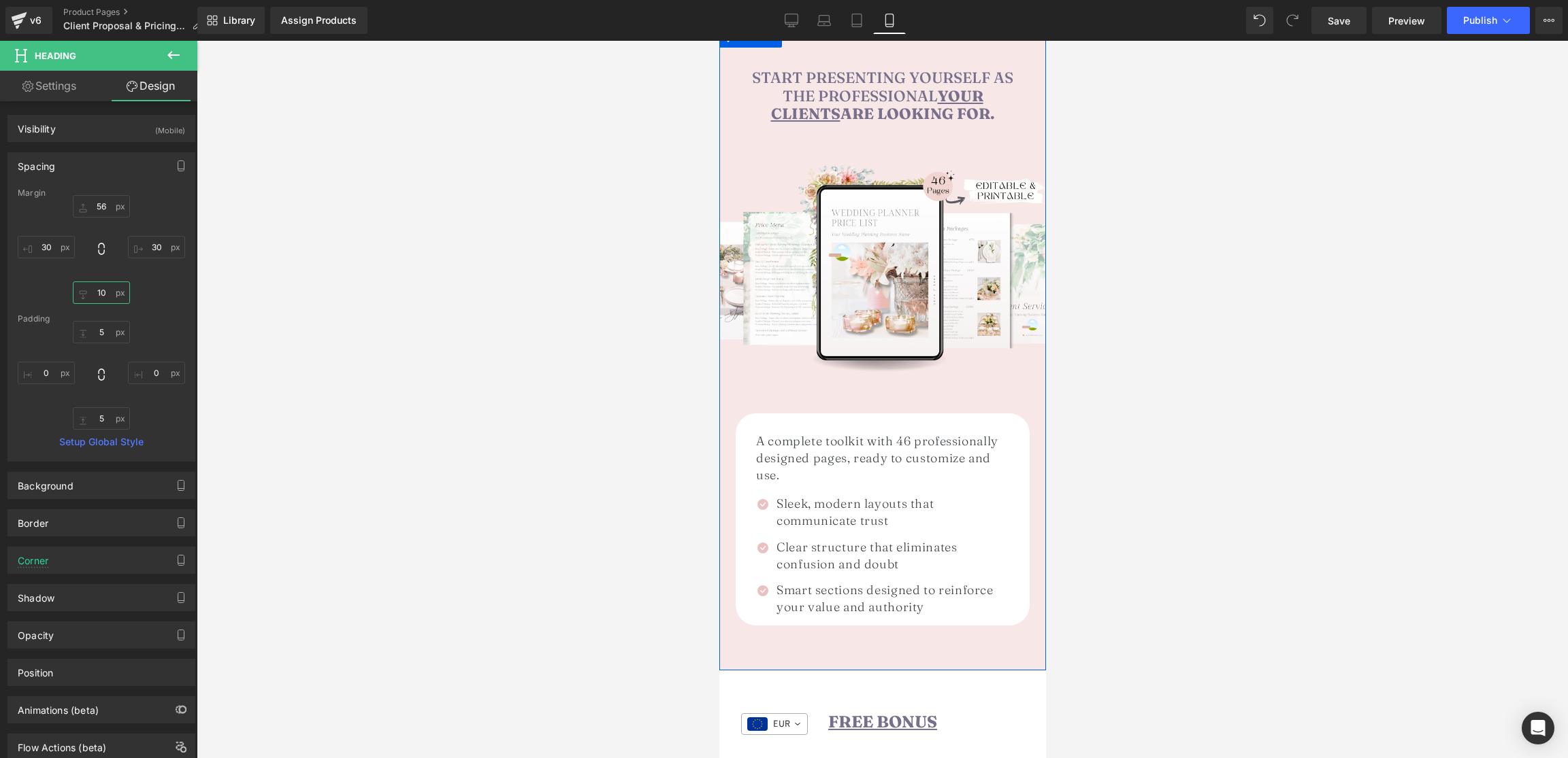
scroll to position [1614, 0]
type input "10"
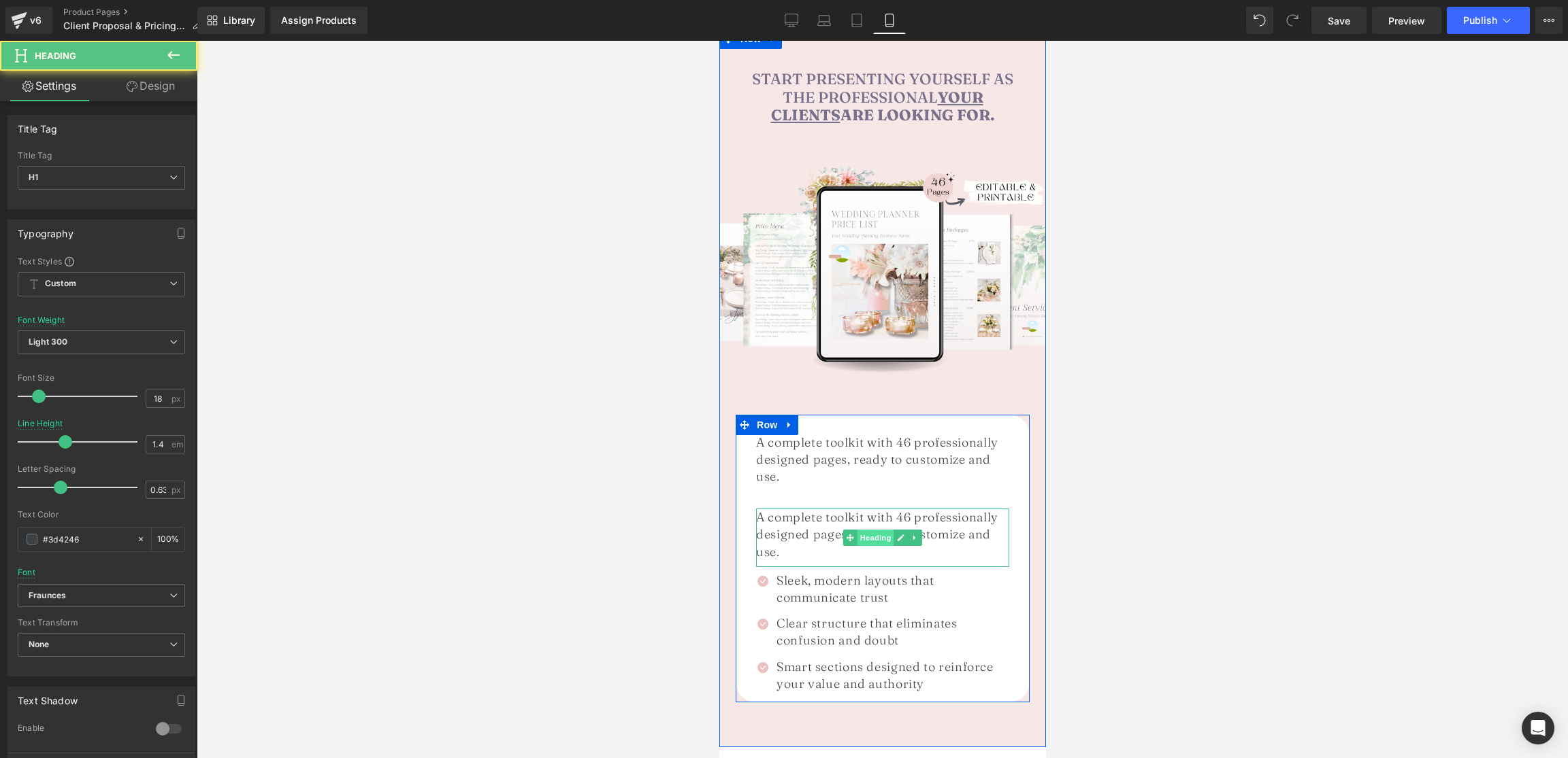
drag, startPoint x: 858, startPoint y: 507, endPoint x: 881, endPoint y: 513, distance: 23.8
click at [881, 513] on div "A complete toolkit with 46 professionally designed pages, ready to customize an…" at bounding box center [881, 538] width 253 height 59
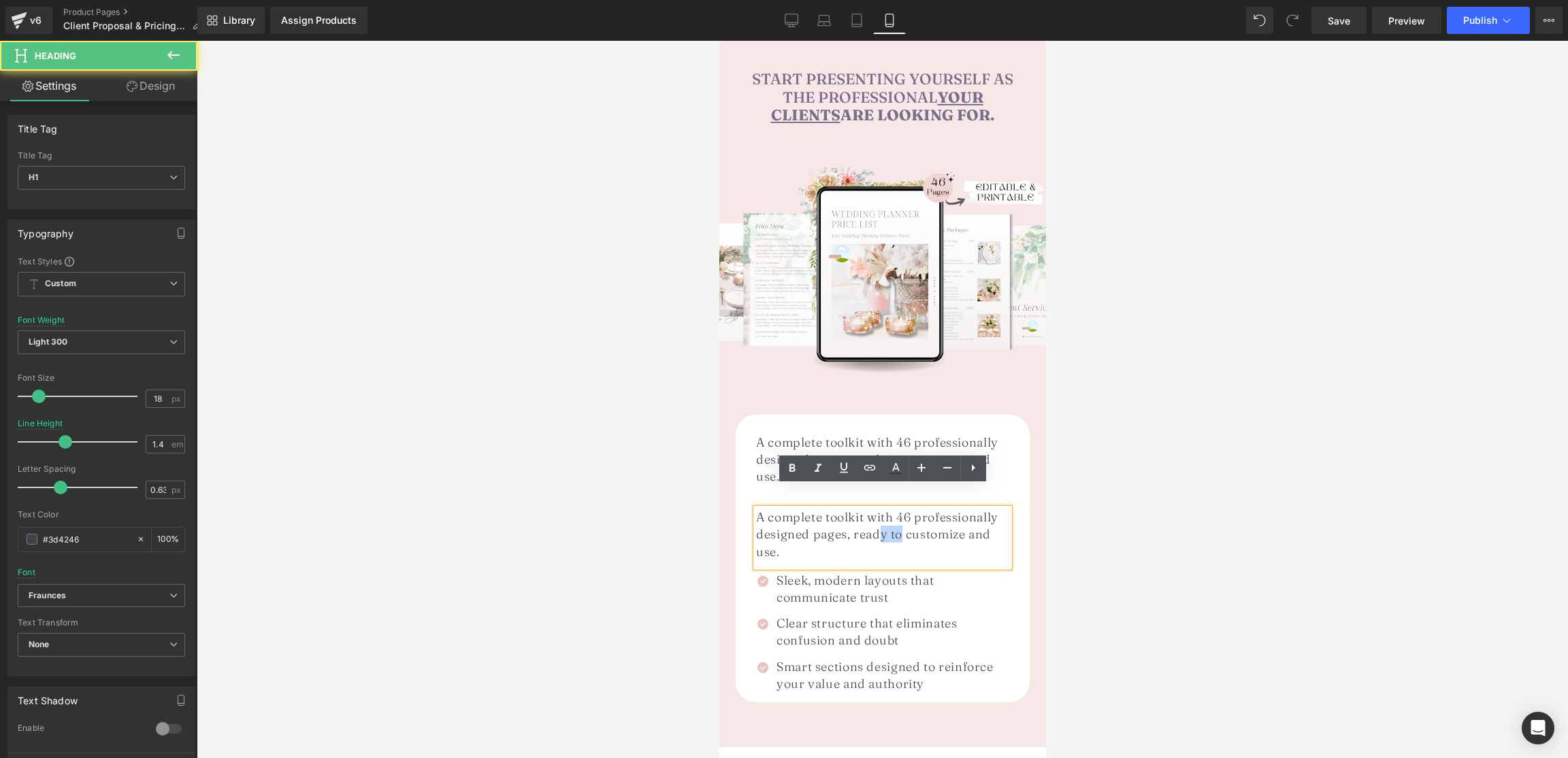
drag, startPoint x: 881, startPoint y: 514, endPoint x: 925, endPoint y: 514, distance: 44.0
click at [906, 515] on h1 "A complete toolkit with 46 professionally designed pages, ready to customize an…" at bounding box center [881, 534] width 253 height 52
drag, startPoint x: 1176, startPoint y: 500, endPoint x: 1148, endPoint y: 505, distance: 28.4
click at [1176, 500] on div at bounding box center [882, 400] width 1371 height 718
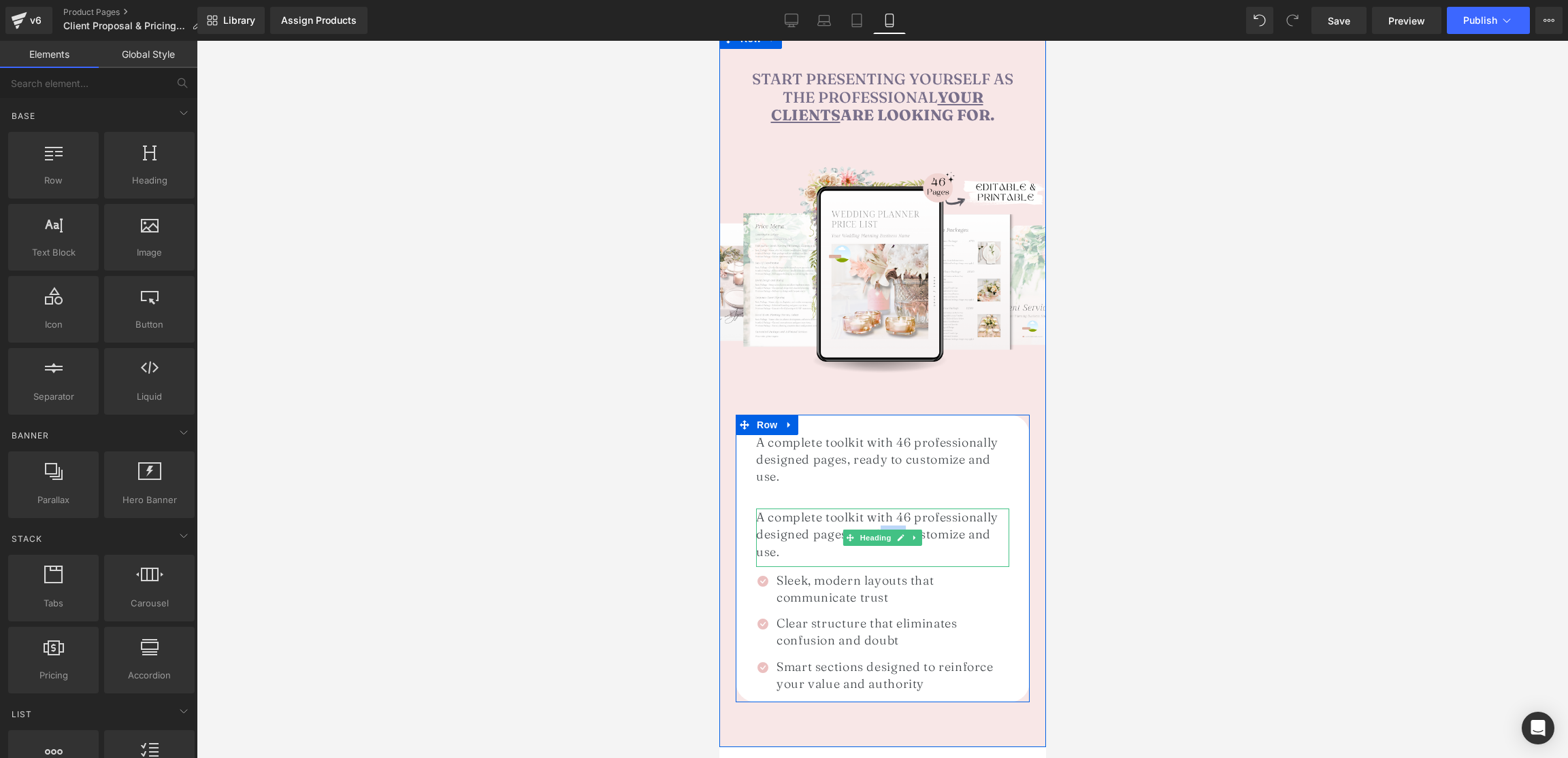
click at [821, 513] on h1 "A complete toolkit with 46 professionally designed pages, ready to customize an…" at bounding box center [881, 534] width 253 height 52
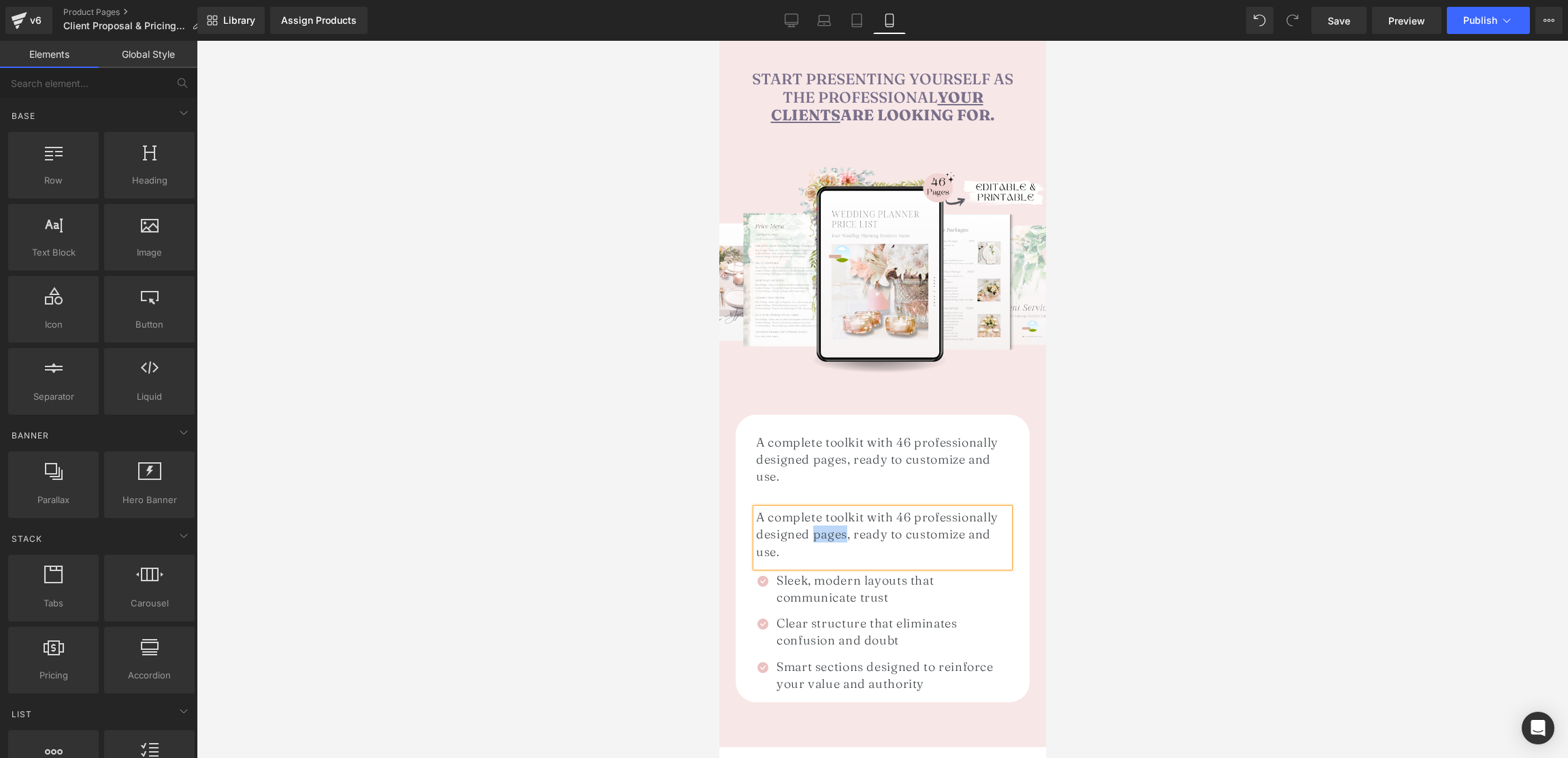
click at [821, 513] on h1 "A complete toolkit with 46 professionally designed pages, ready to customize an…" at bounding box center [881, 534] width 253 height 52
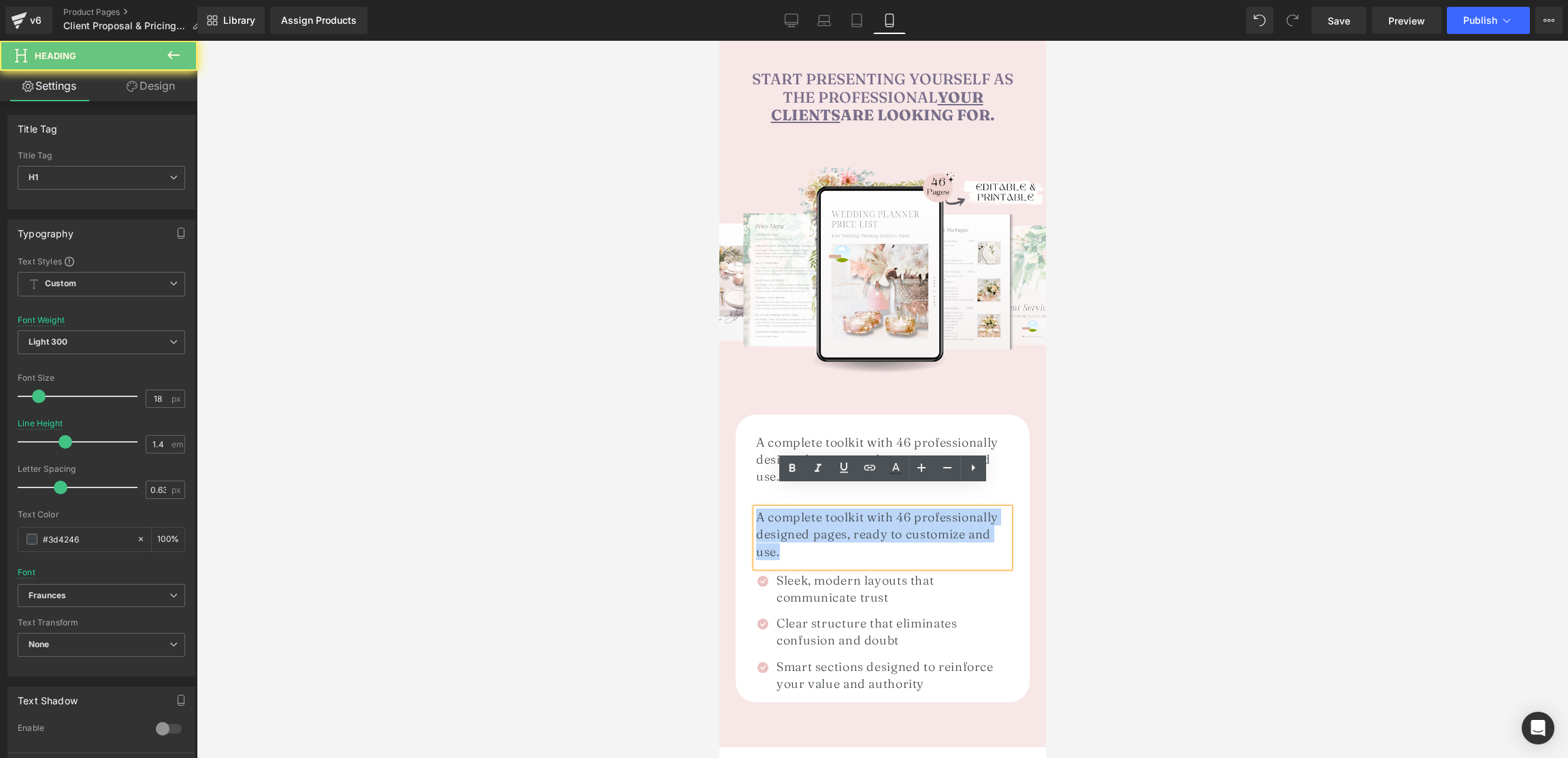
click at [821, 513] on h1 "A complete toolkit with 46 professionally designed pages, ready to customize an…" at bounding box center [881, 534] width 253 height 52
paste div
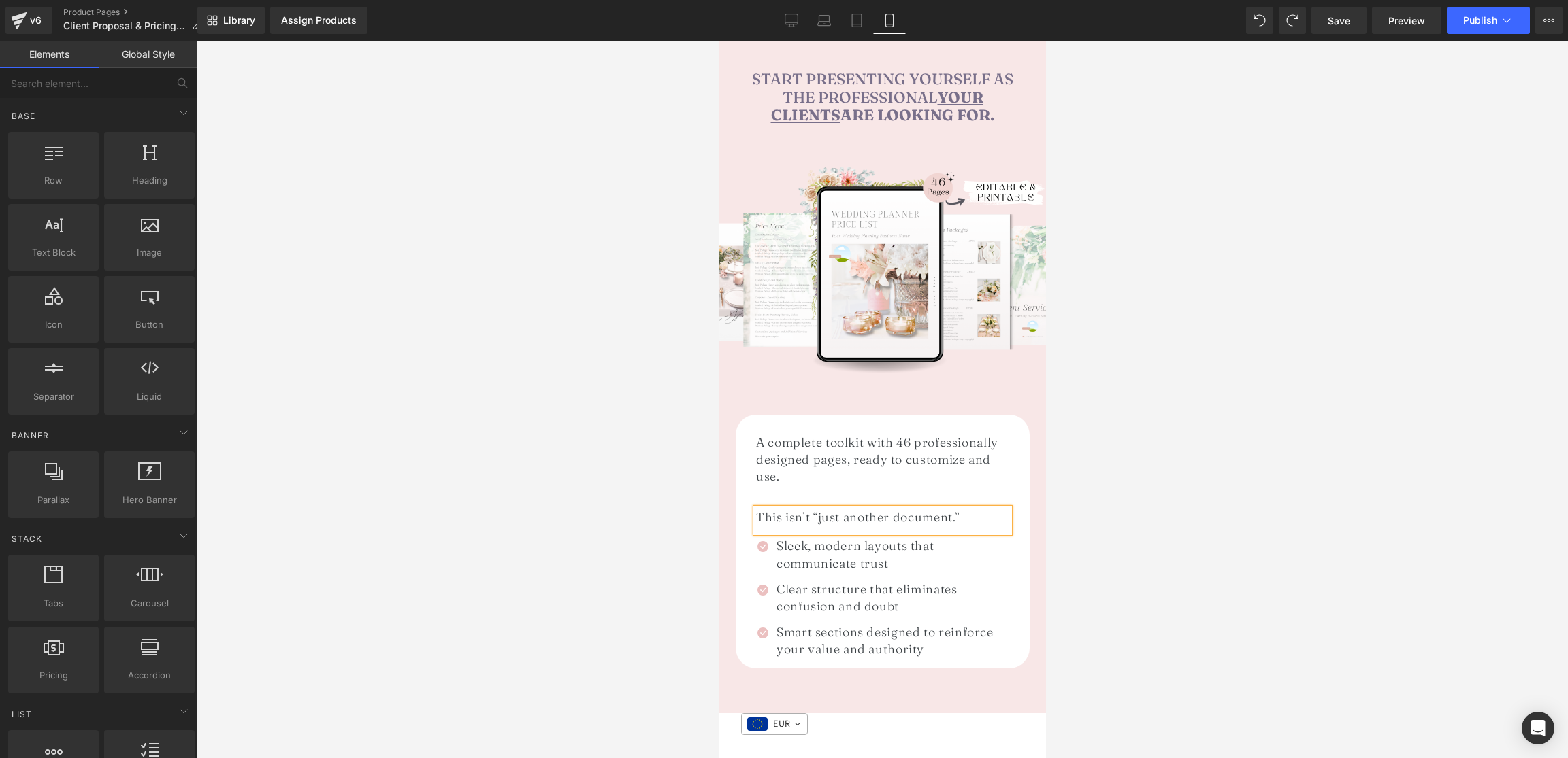
click at [1275, 484] on div at bounding box center [882, 400] width 1371 height 718
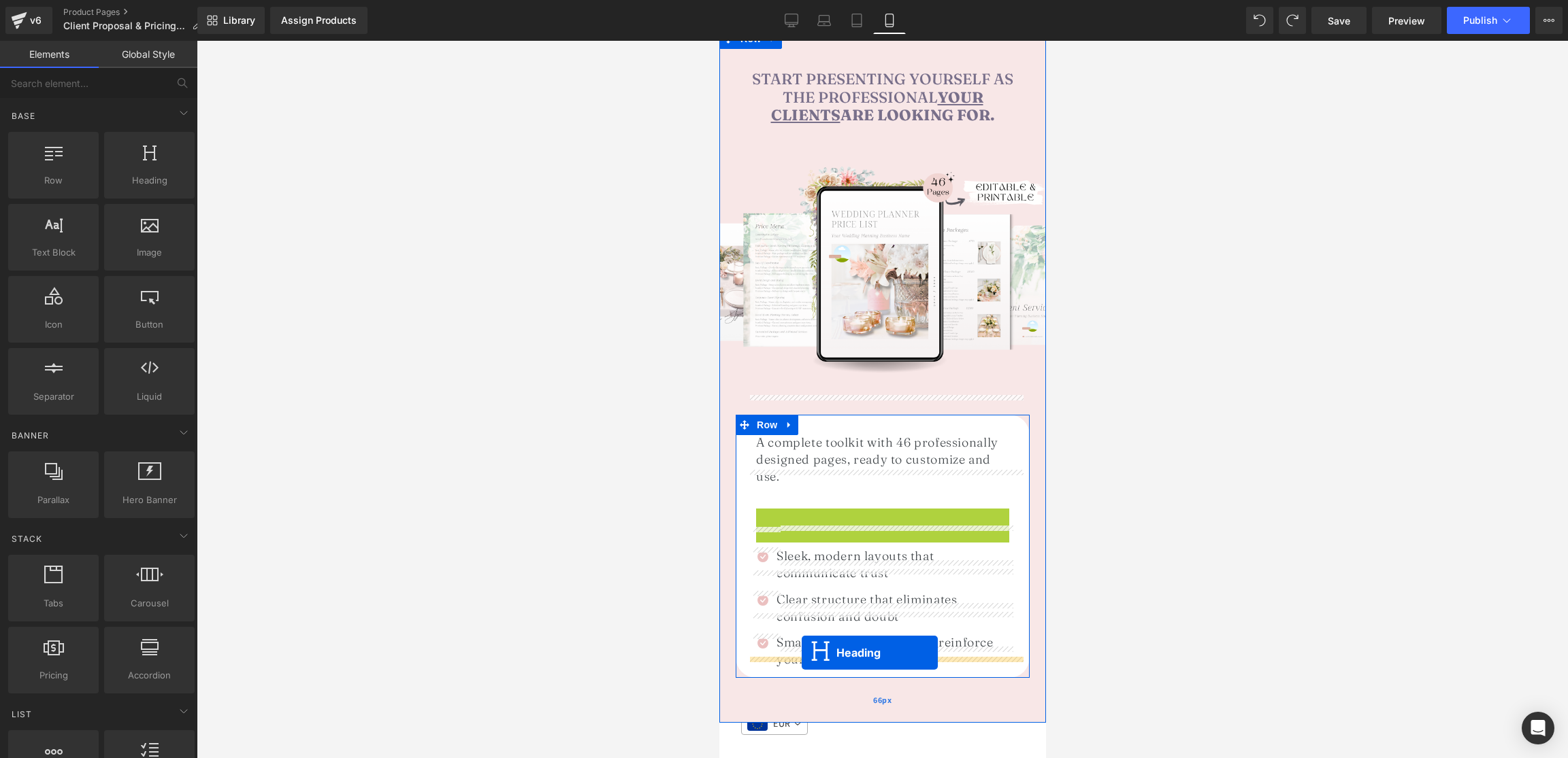
drag, startPoint x: 847, startPoint y: 498, endPoint x: 800, endPoint y: 652, distance: 161.0
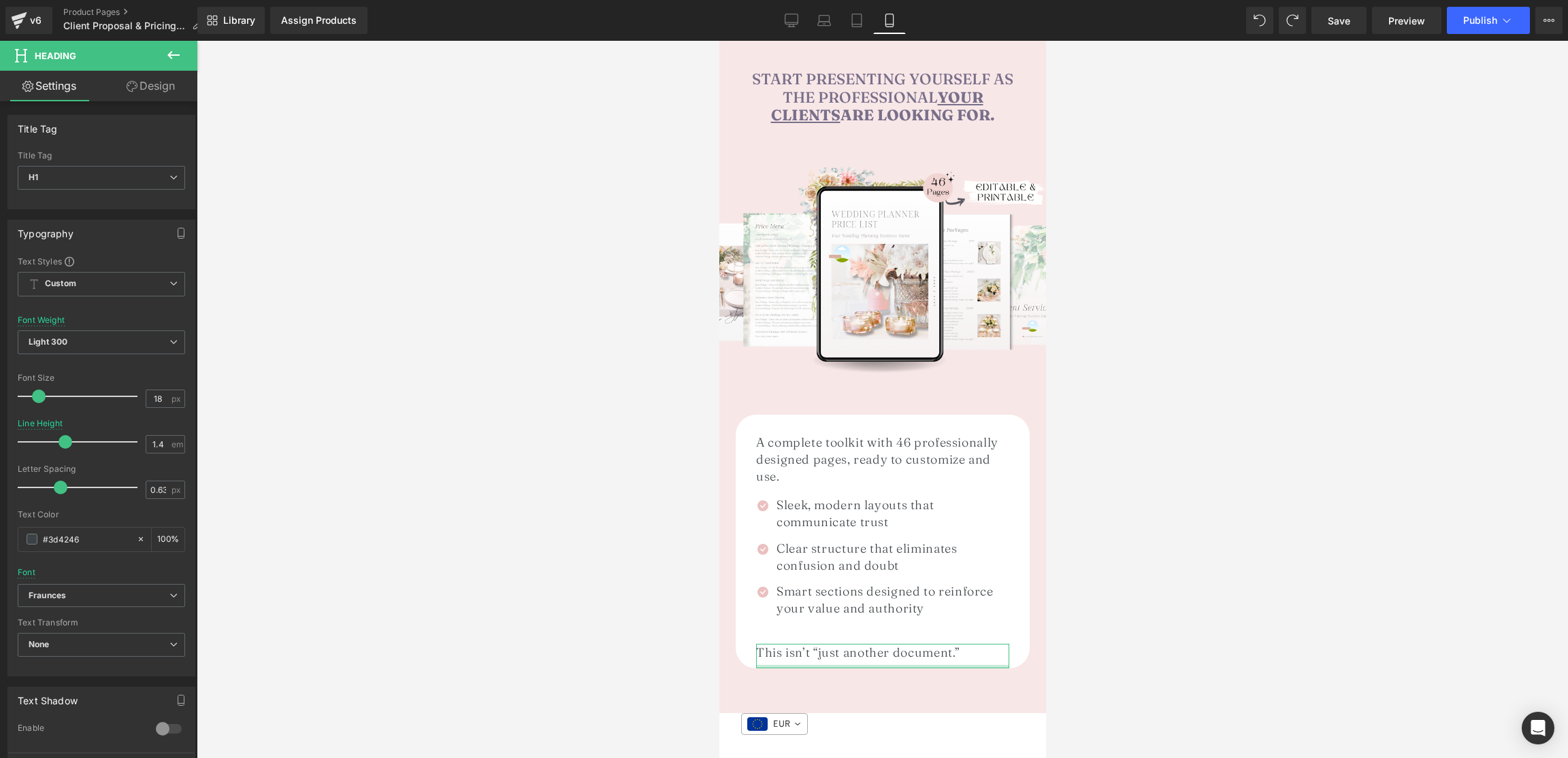
click at [145, 82] on link "Design" at bounding box center [150, 86] width 98 height 30
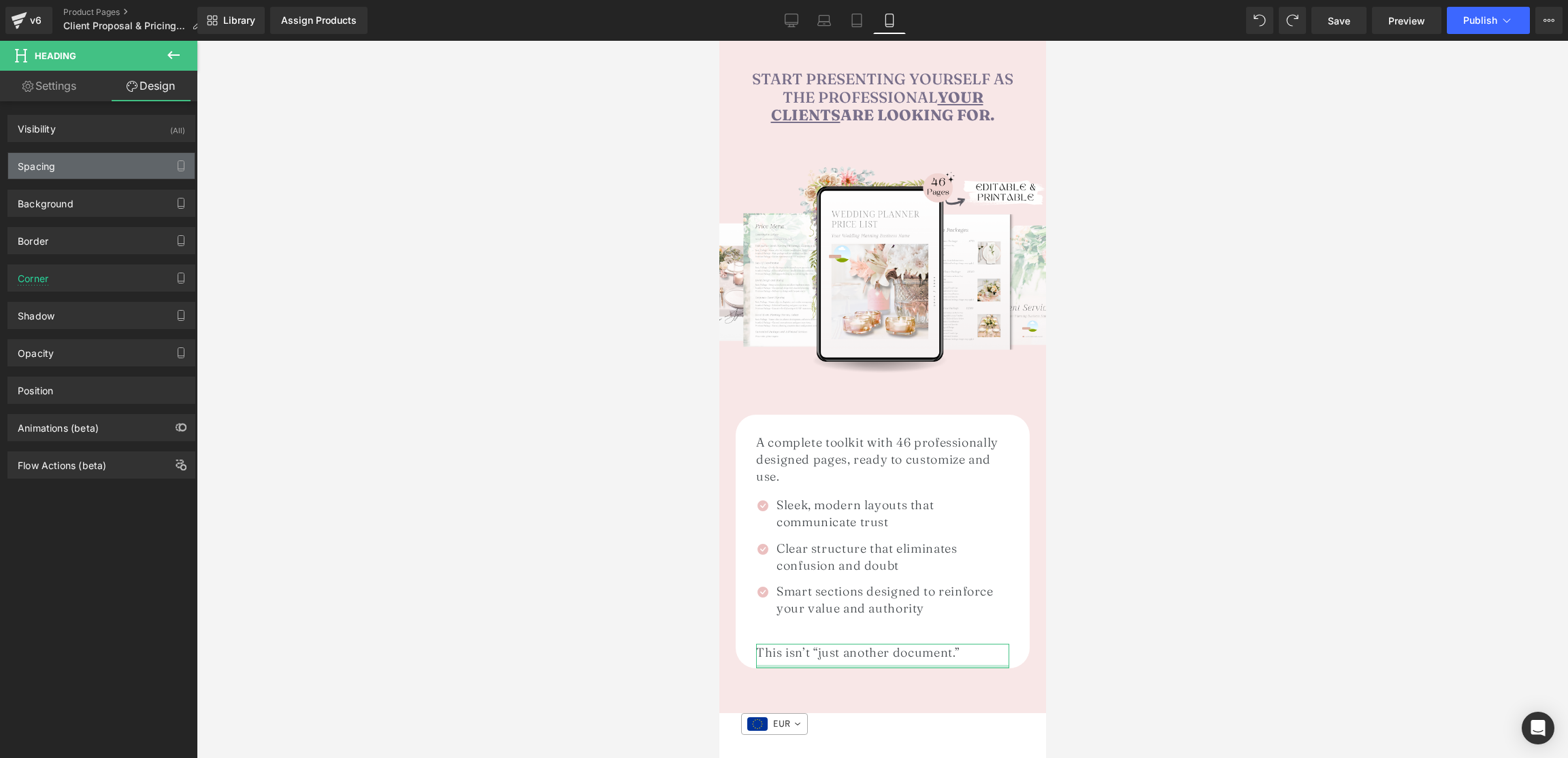
click at [55, 163] on div "Spacing" at bounding box center [102, 166] width 187 height 26
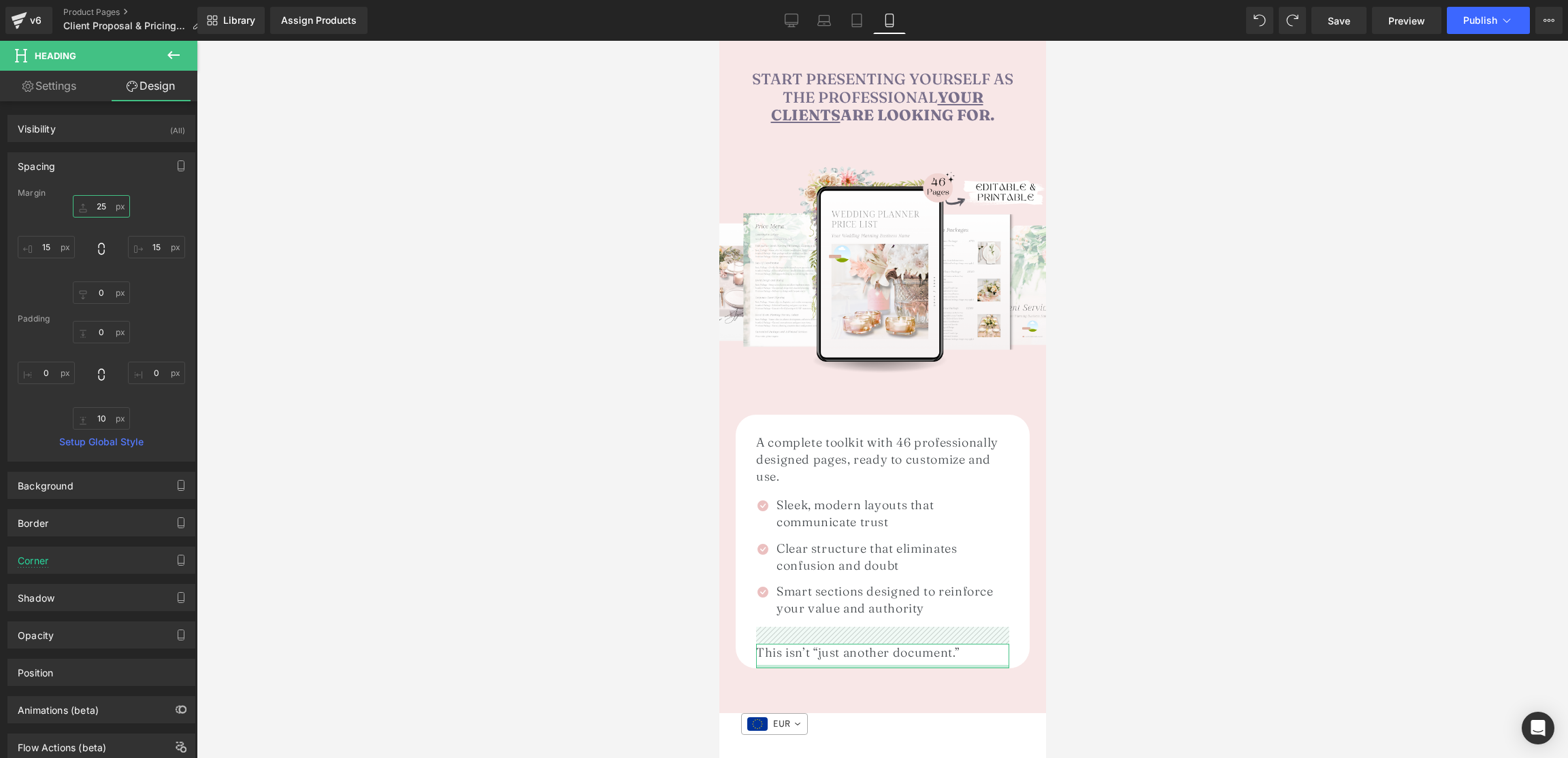
click at [113, 205] on input "25" at bounding box center [102, 206] width 57 height 23
type input "10"
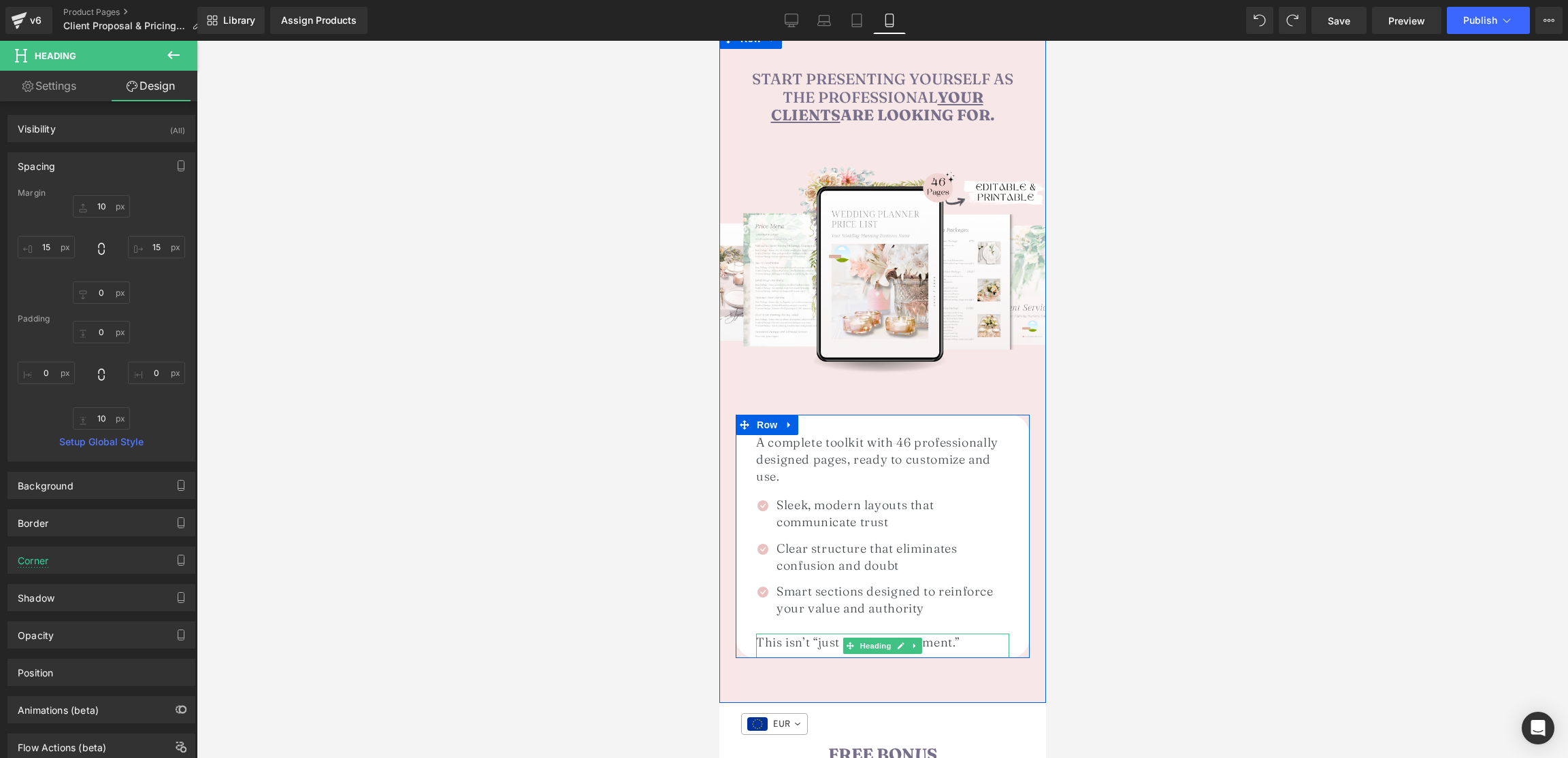
click at [794, 634] on h1 "This isn’t “just another document.”" at bounding box center [881, 642] width 253 height 17
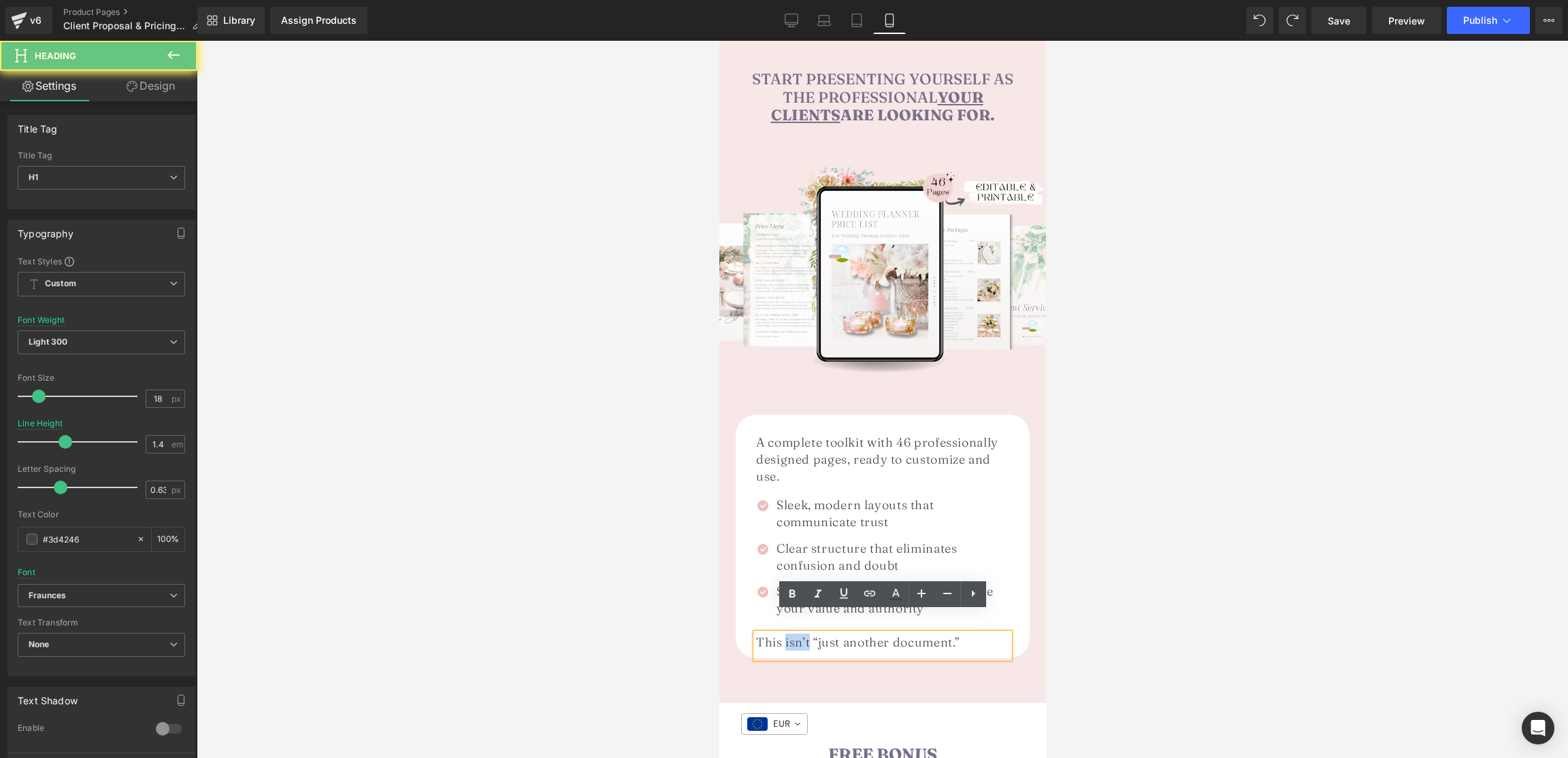
click at [794, 634] on h1 "This isn’t “just another document.”" at bounding box center [881, 642] width 253 height 17
click at [798, 597] on icon at bounding box center [791, 594] width 16 height 16
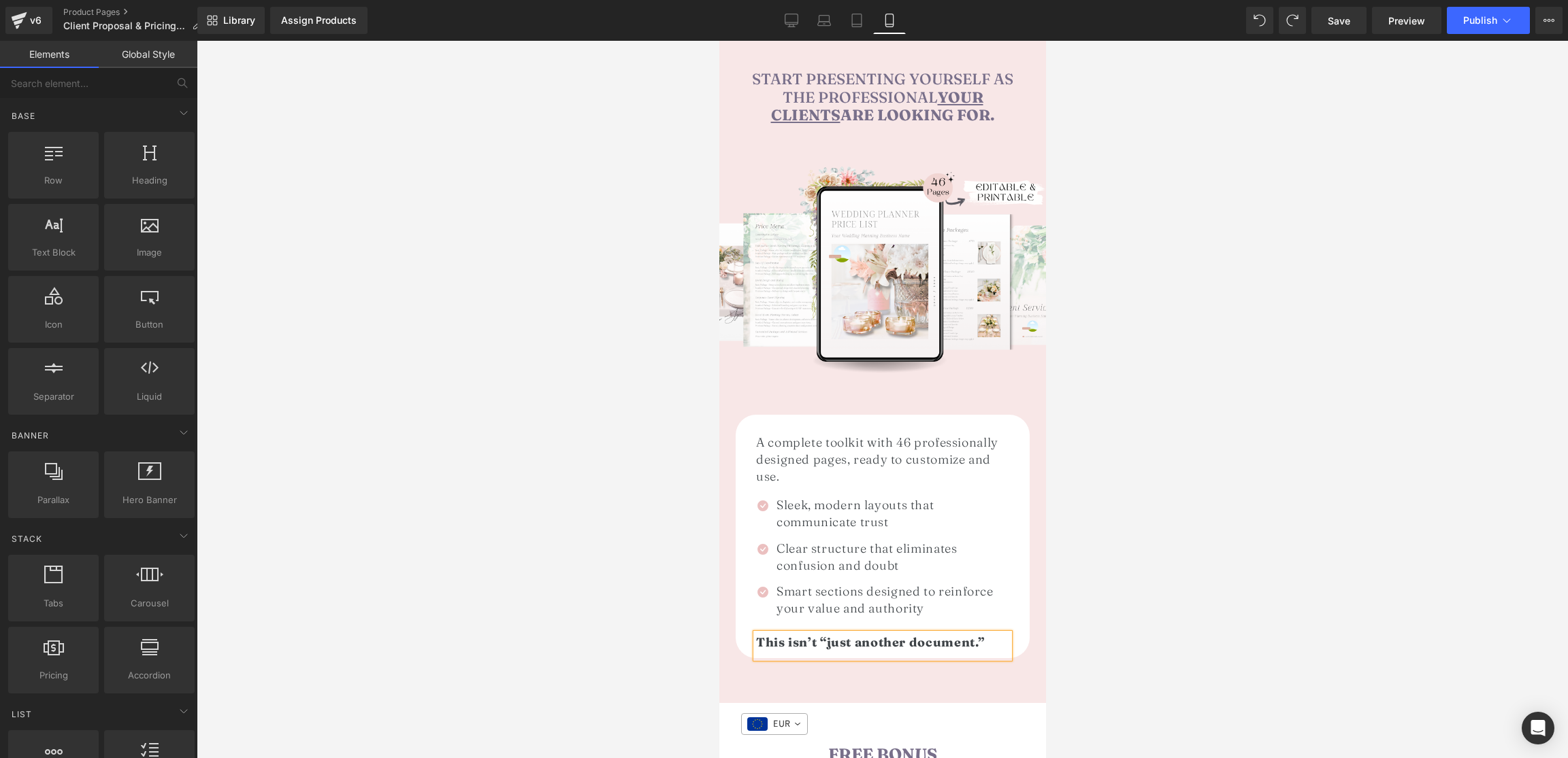
click at [1126, 576] on div at bounding box center [882, 400] width 1371 height 718
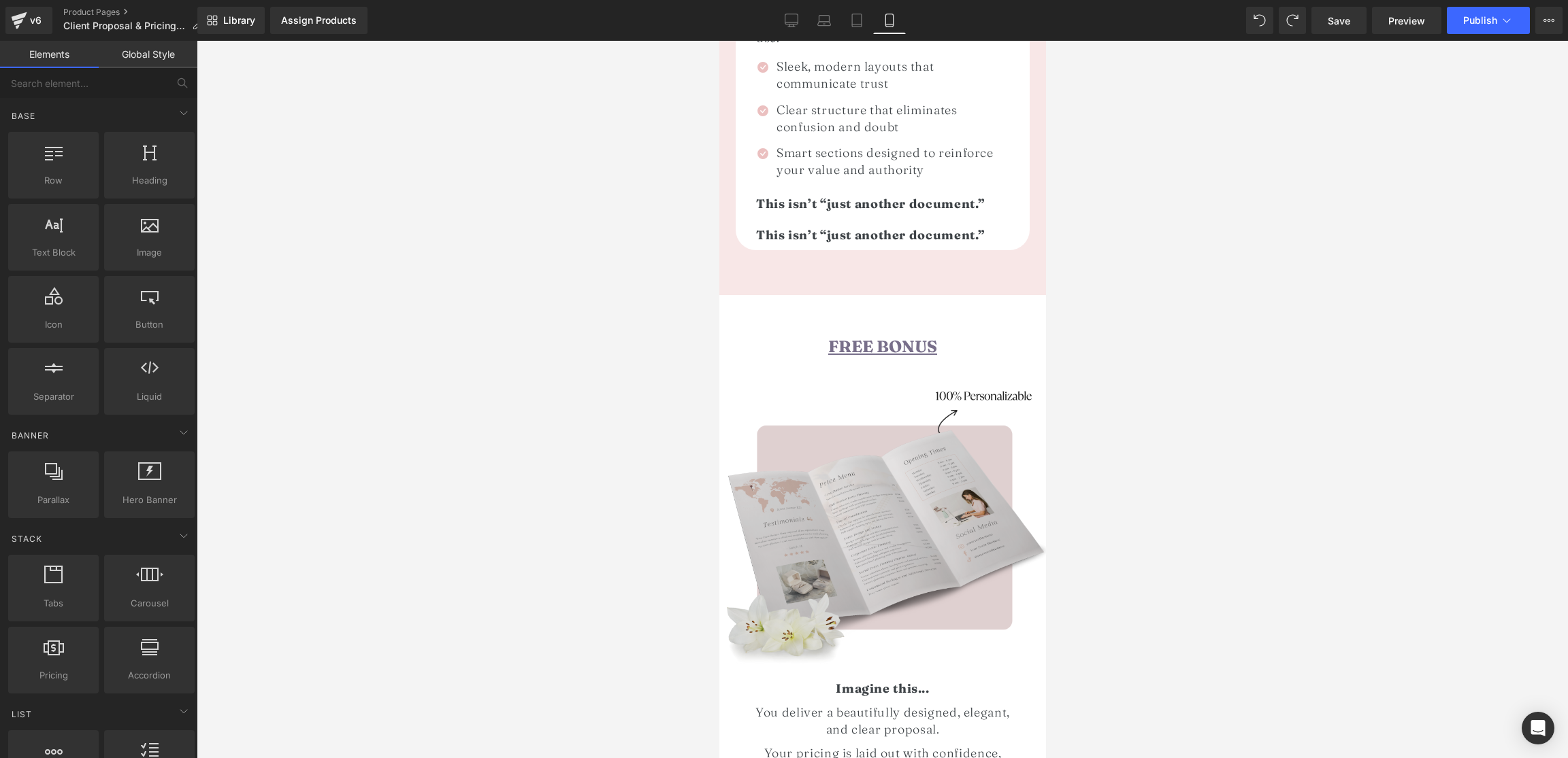
scroll to position [1756, 0]
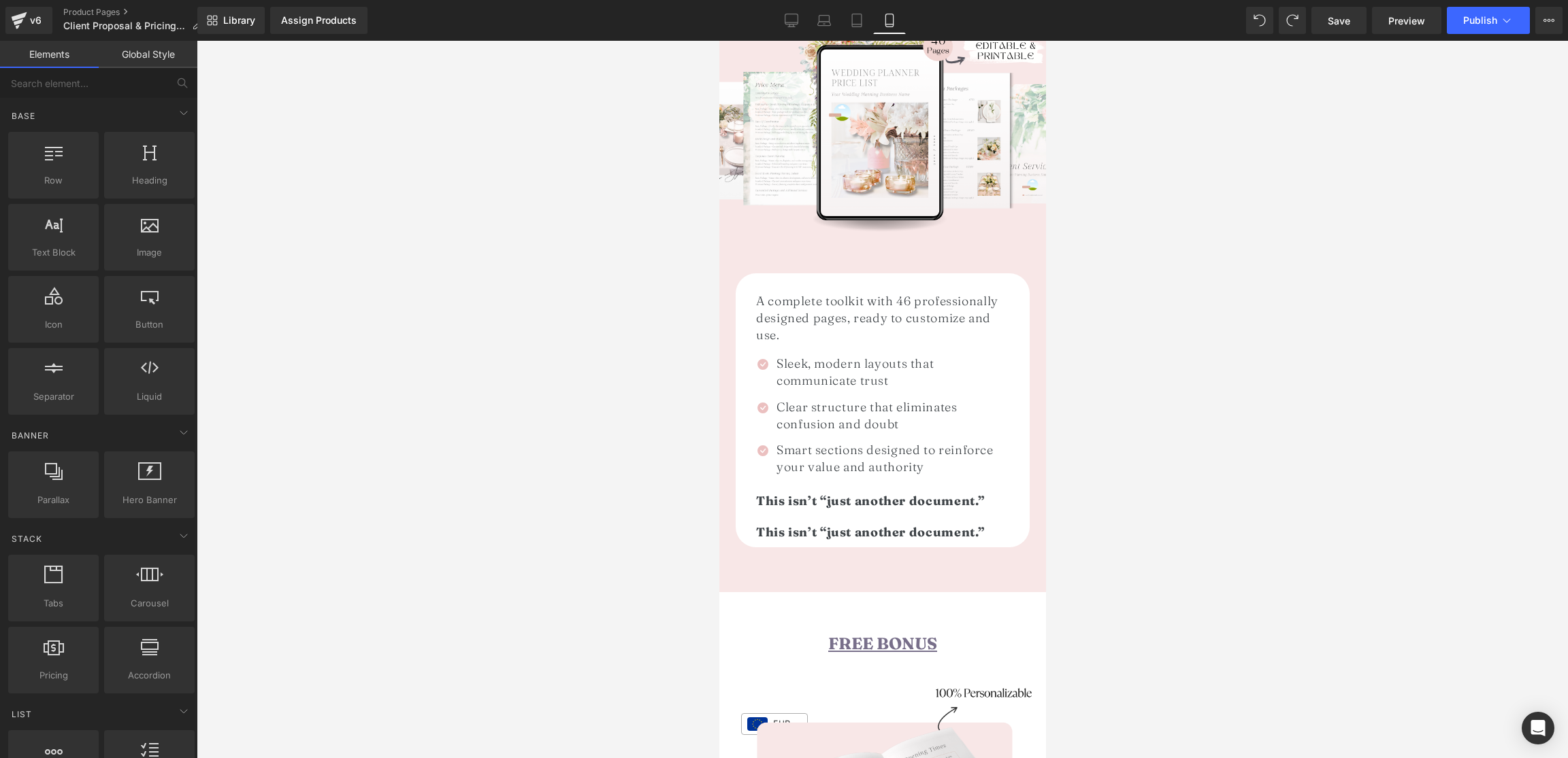
click at [778, 524] on span "This isn’t “just another document.”" at bounding box center [869, 532] width 229 height 16
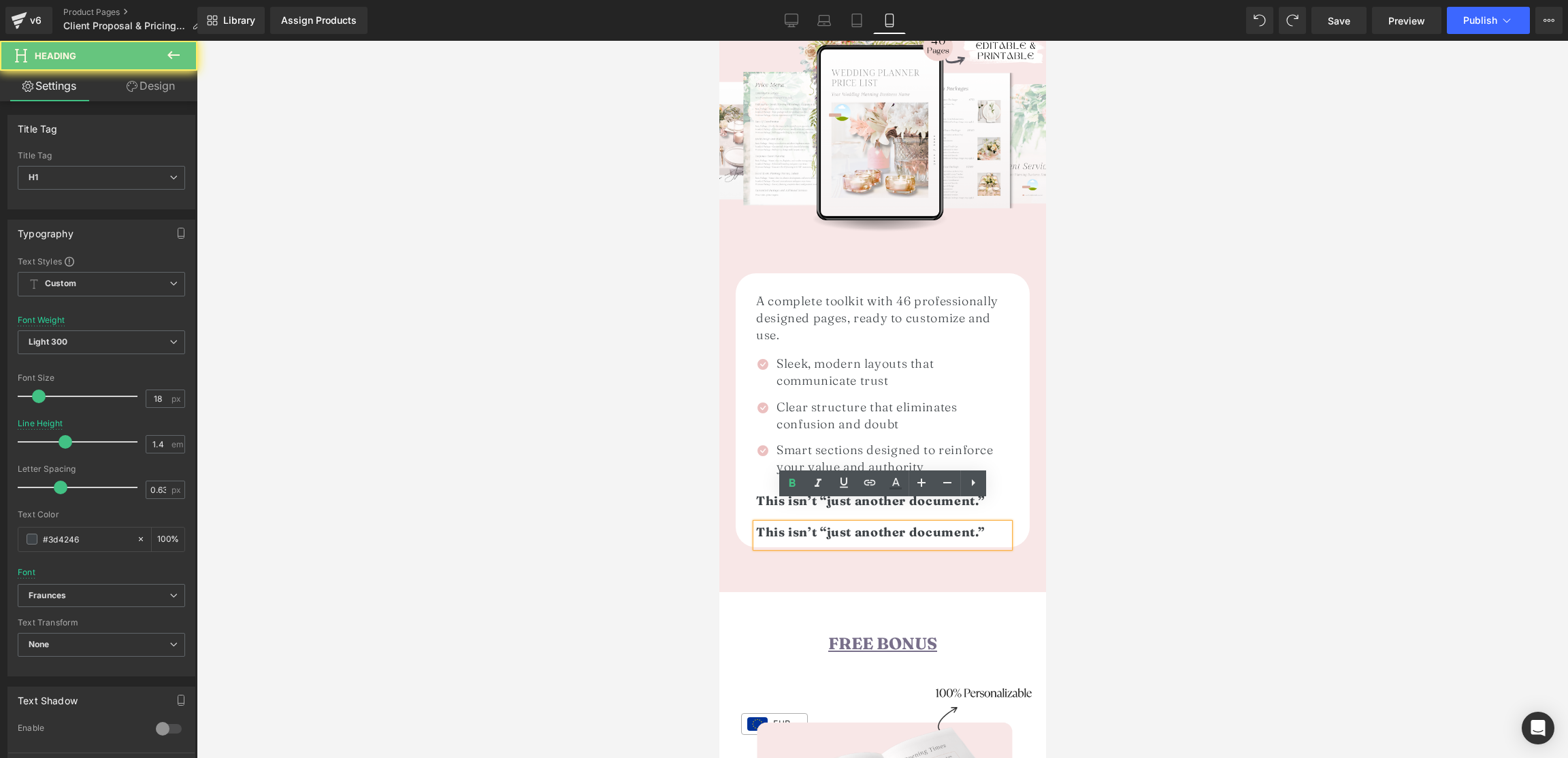
click at [778, 524] on span "This isn’t “just another document.”" at bounding box center [869, 532] width 229 height 16
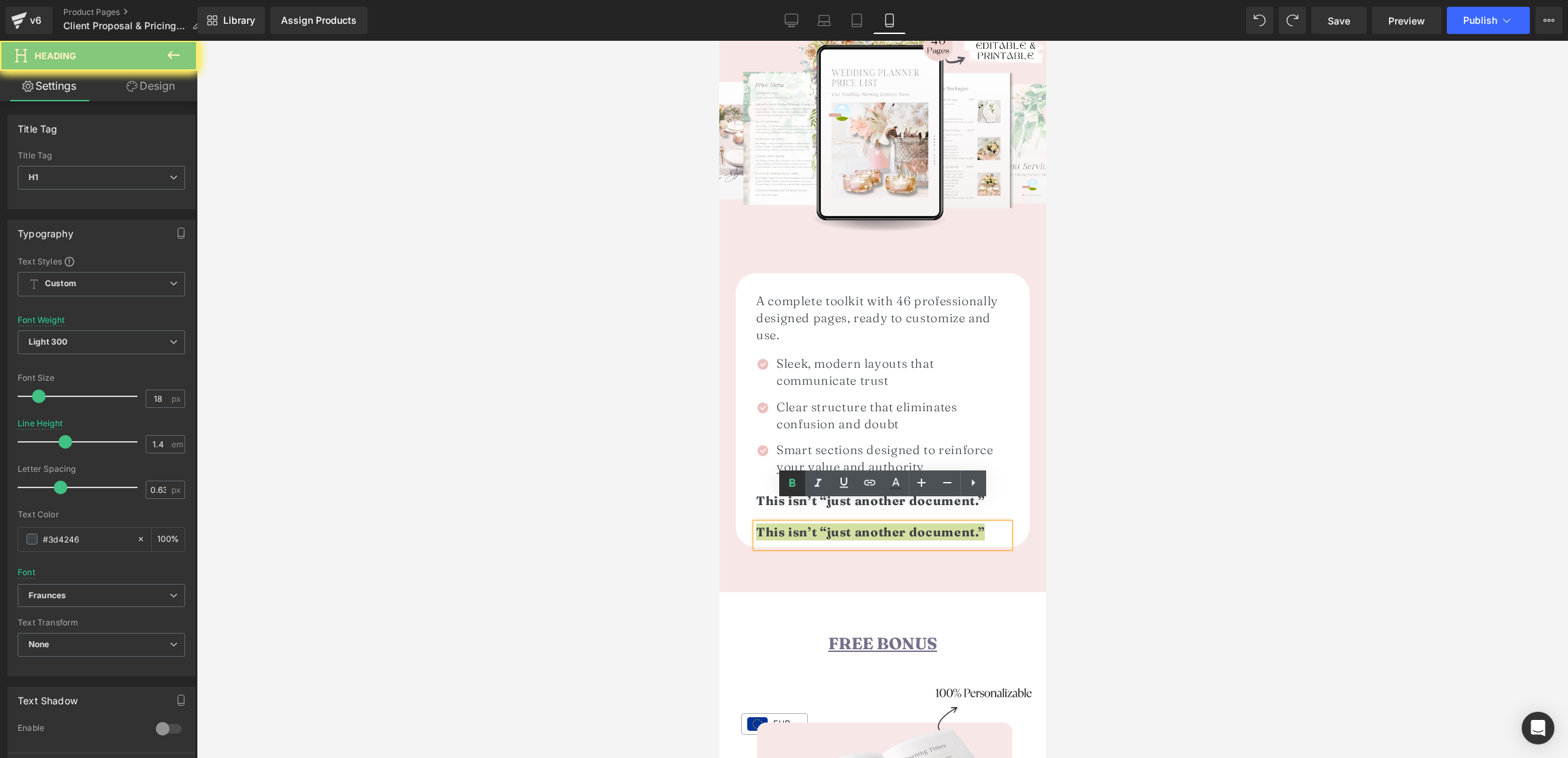
click at [795, 486] on icon at bounding box center [791, 483] width 6 height 8
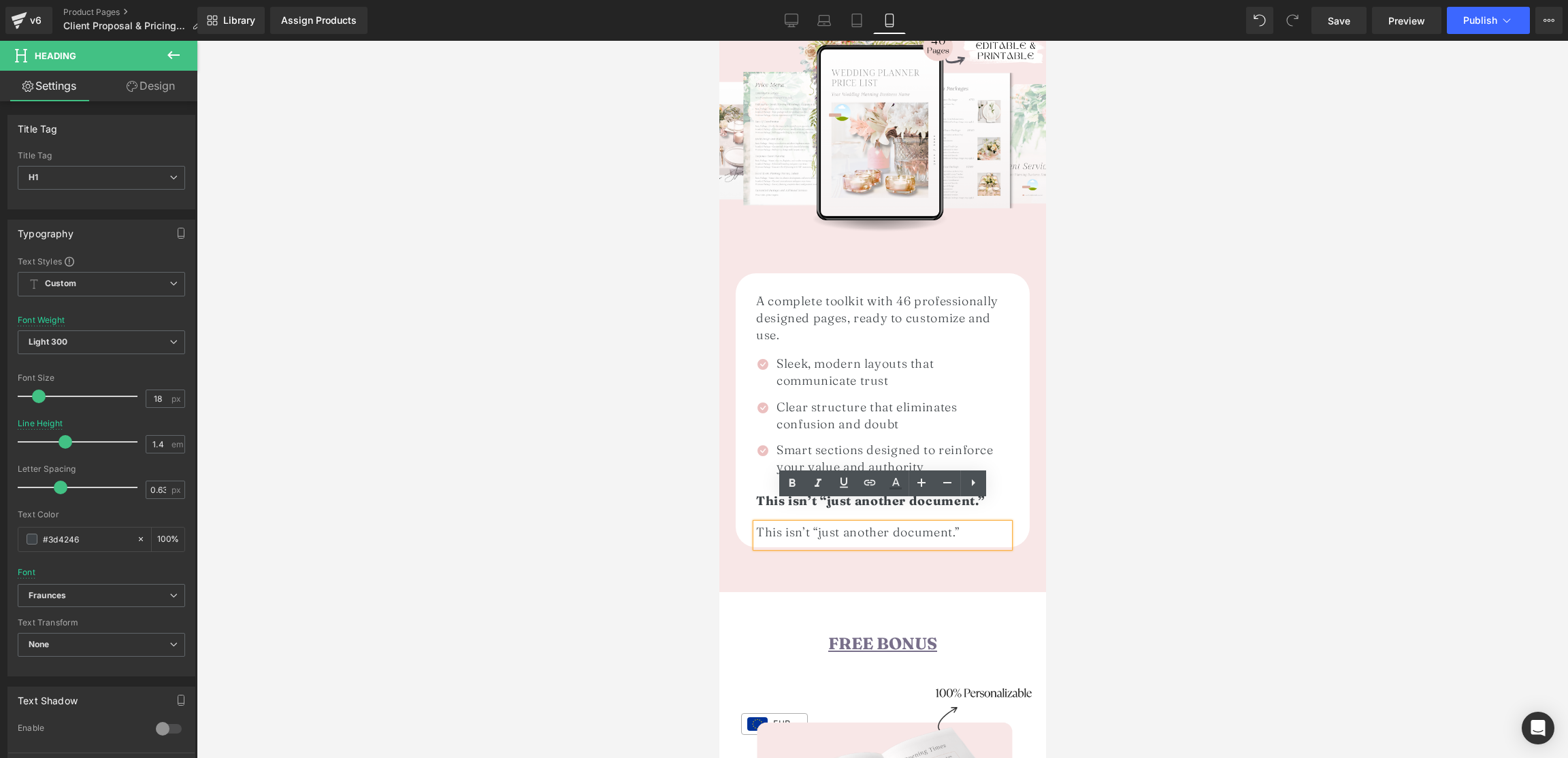
click at [786, 524] on h1 "This isn’t “just another document.”" at bounding box center [881, 532] width 253 height 17
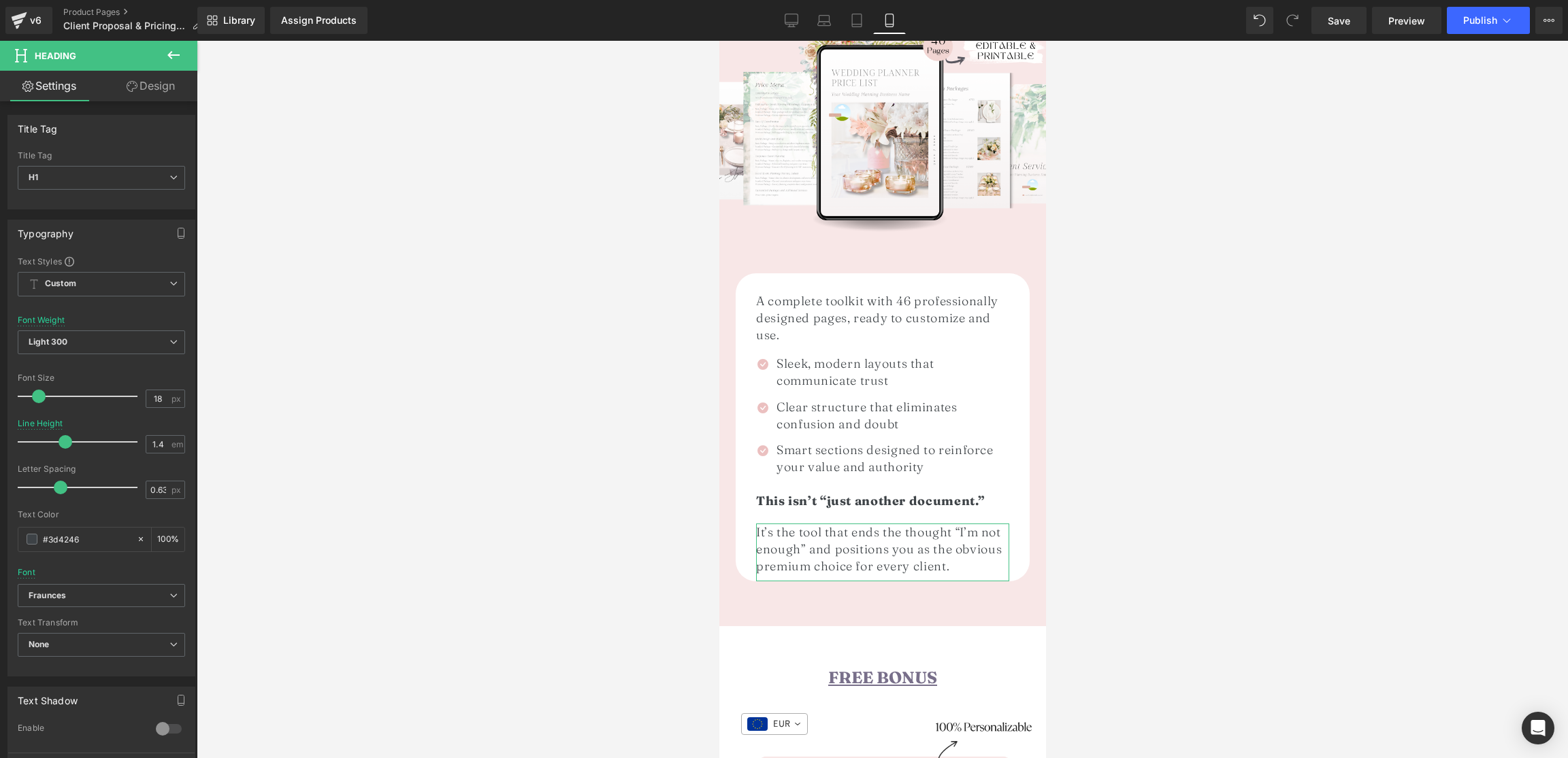
click at [147, 87] on link "Design" at bounding box center [150, 86] width 98 height 30
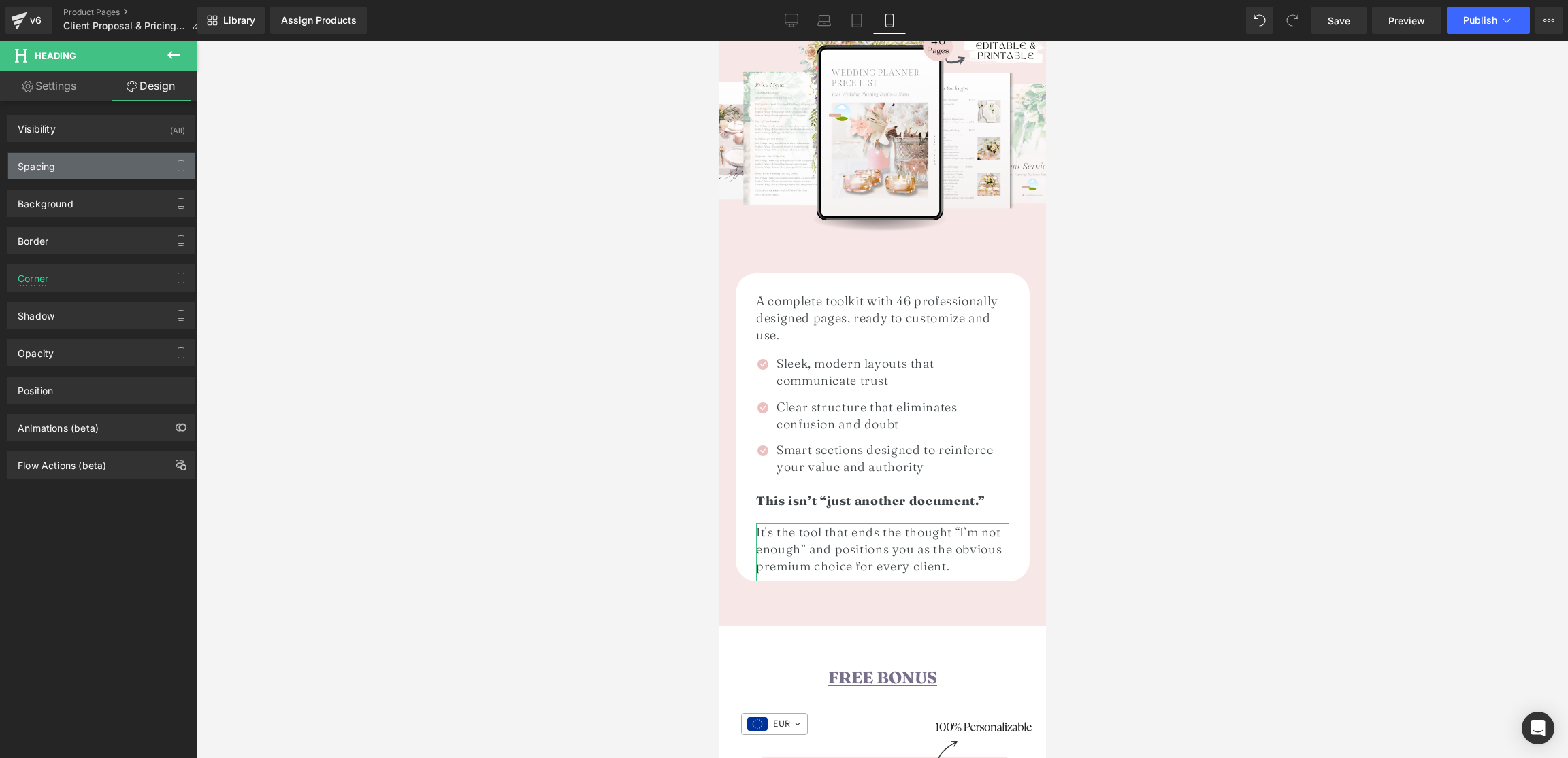
type input "10"
type input "15"
type input "0"
type input "15"
type input "0"
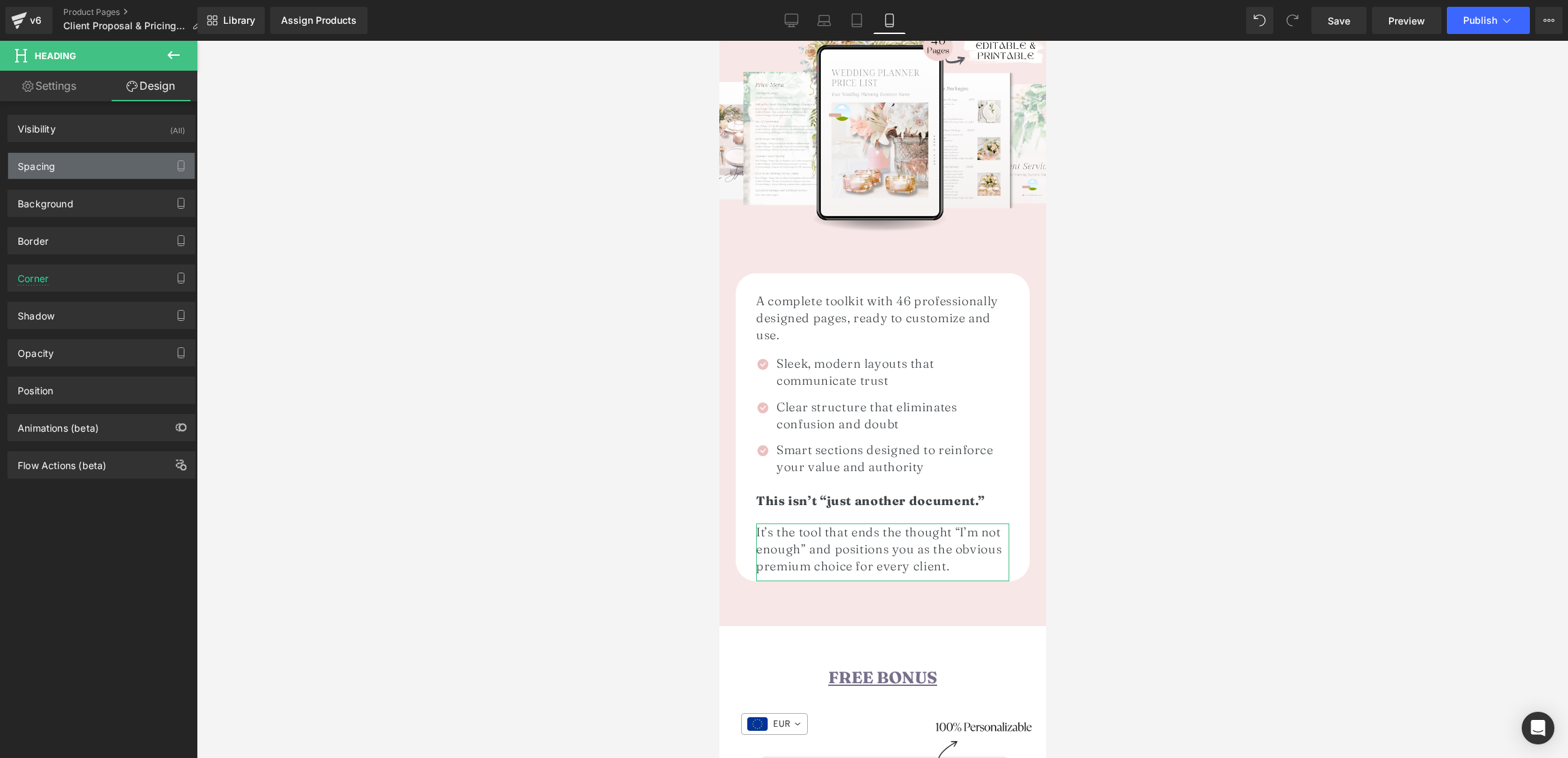
type input "0"
type input "10"
type input "0"
click at [74, 165] on div "Spacing" at bounding box center [102, 166] width 187 height 26
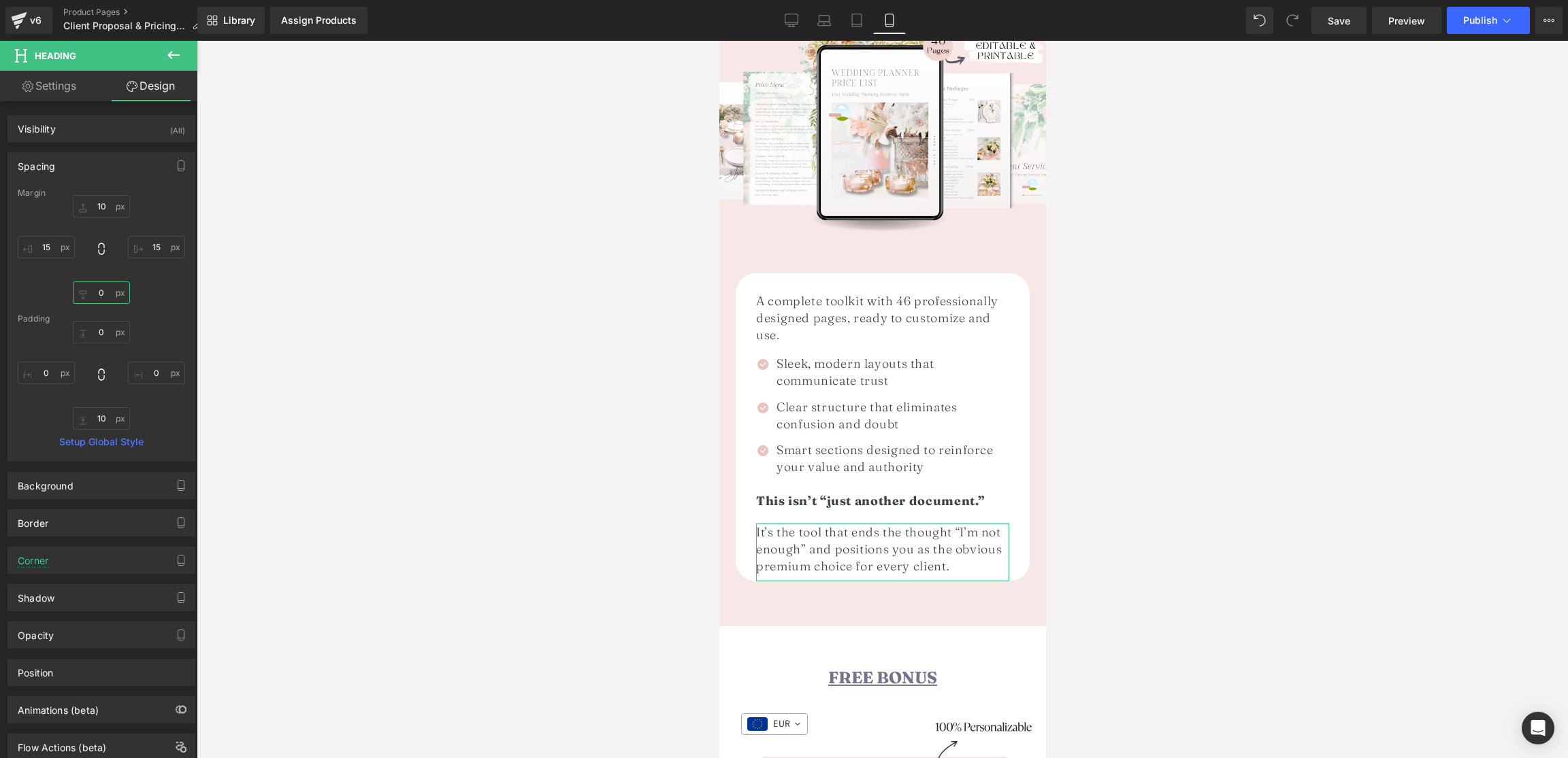
click at [103, 292] on input "0" at bounding box center [102, 292] width 57 height 23
type input "1"
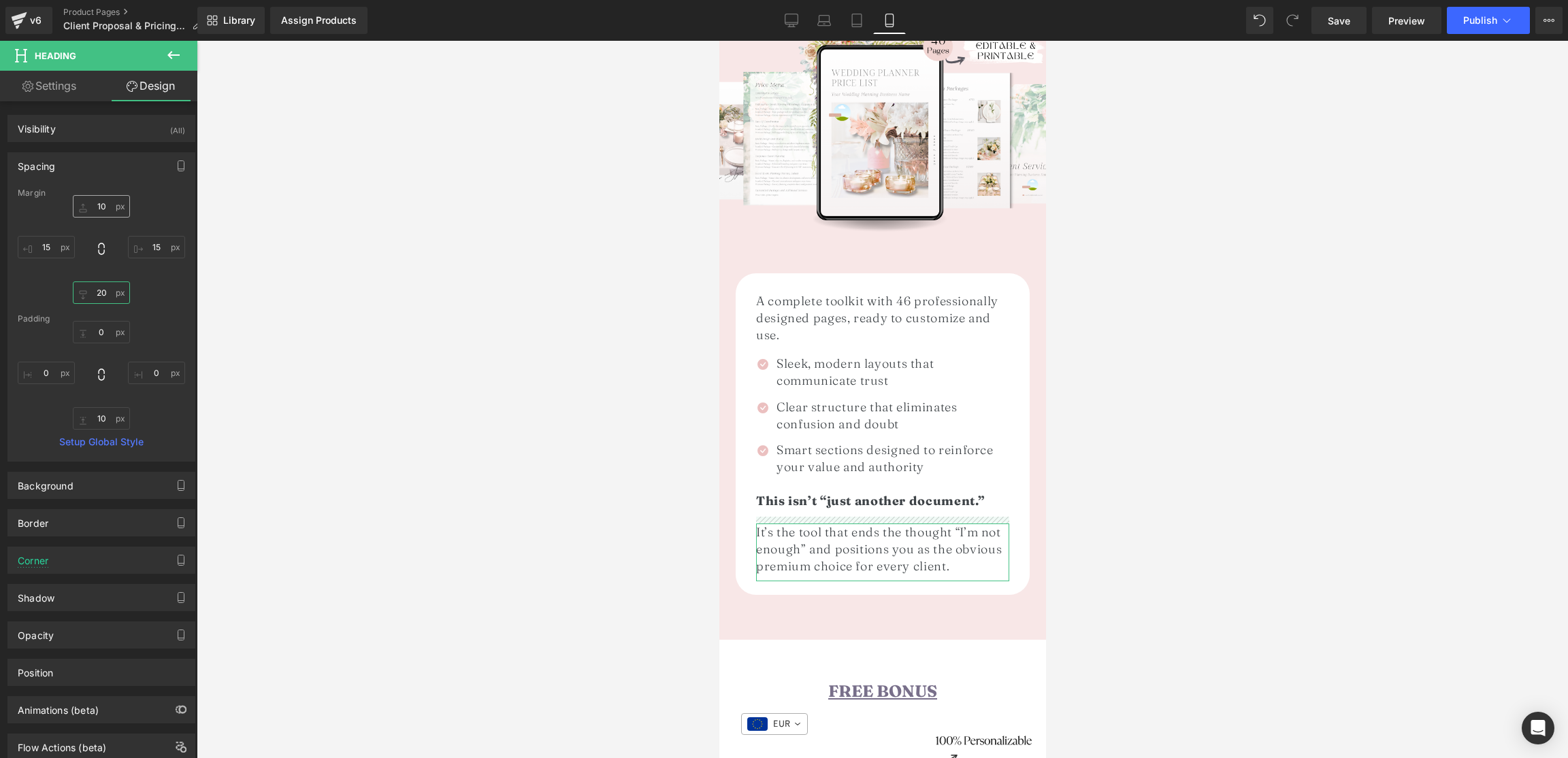
type input "20"
click at [108, 210] on input "10" at bounding box center [102, 206] width 57 height 23
type input "5"
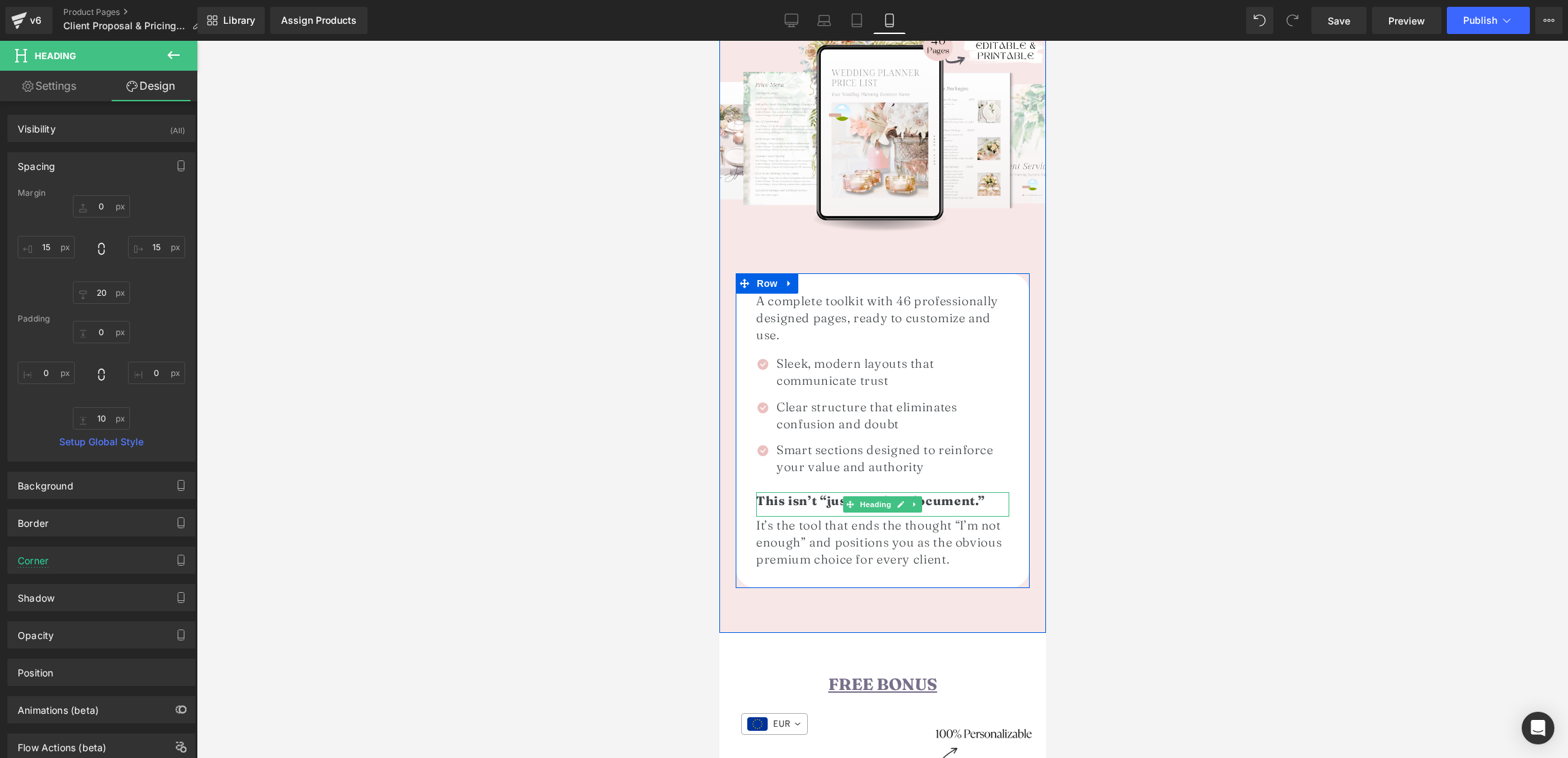
click at [890, 497] on span "Heading" at bounding box center [875, 504] width 37 height 16
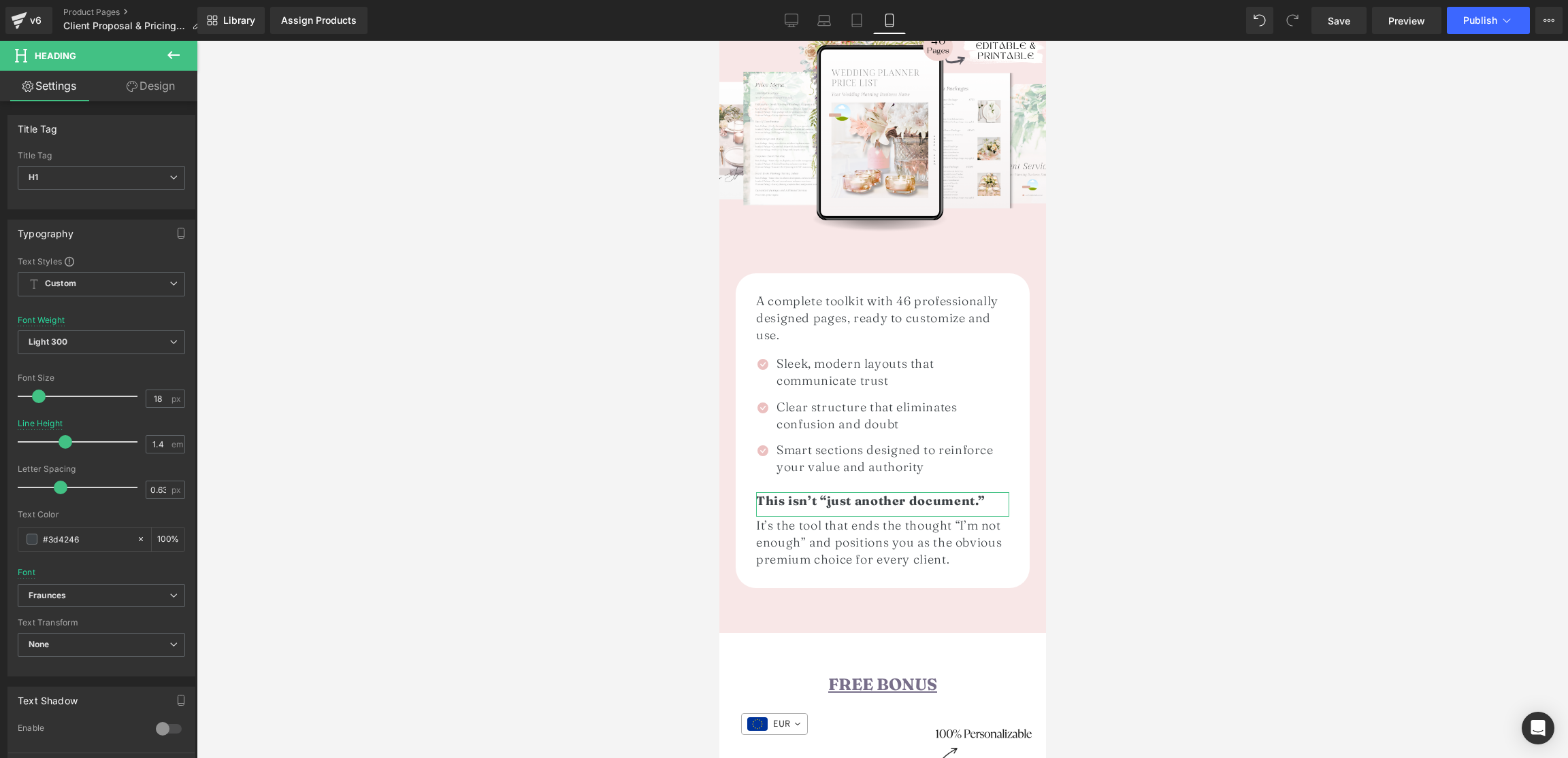
click at [146, 87] on link "Design" at bounding box center [150, 86] width 98 height 30
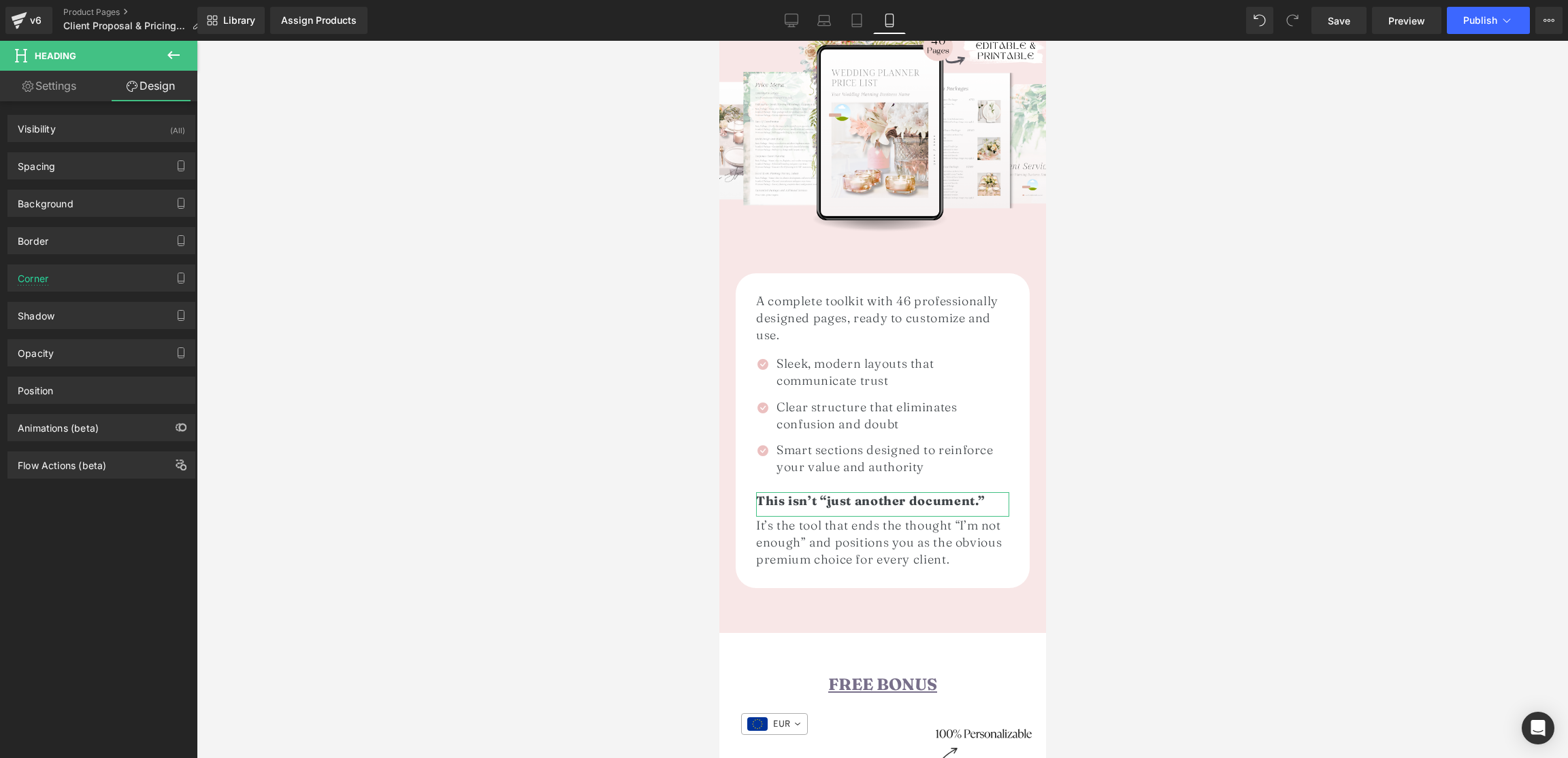
type input "10"
type input "15"
type input "0"
type input "15"
type input "0"
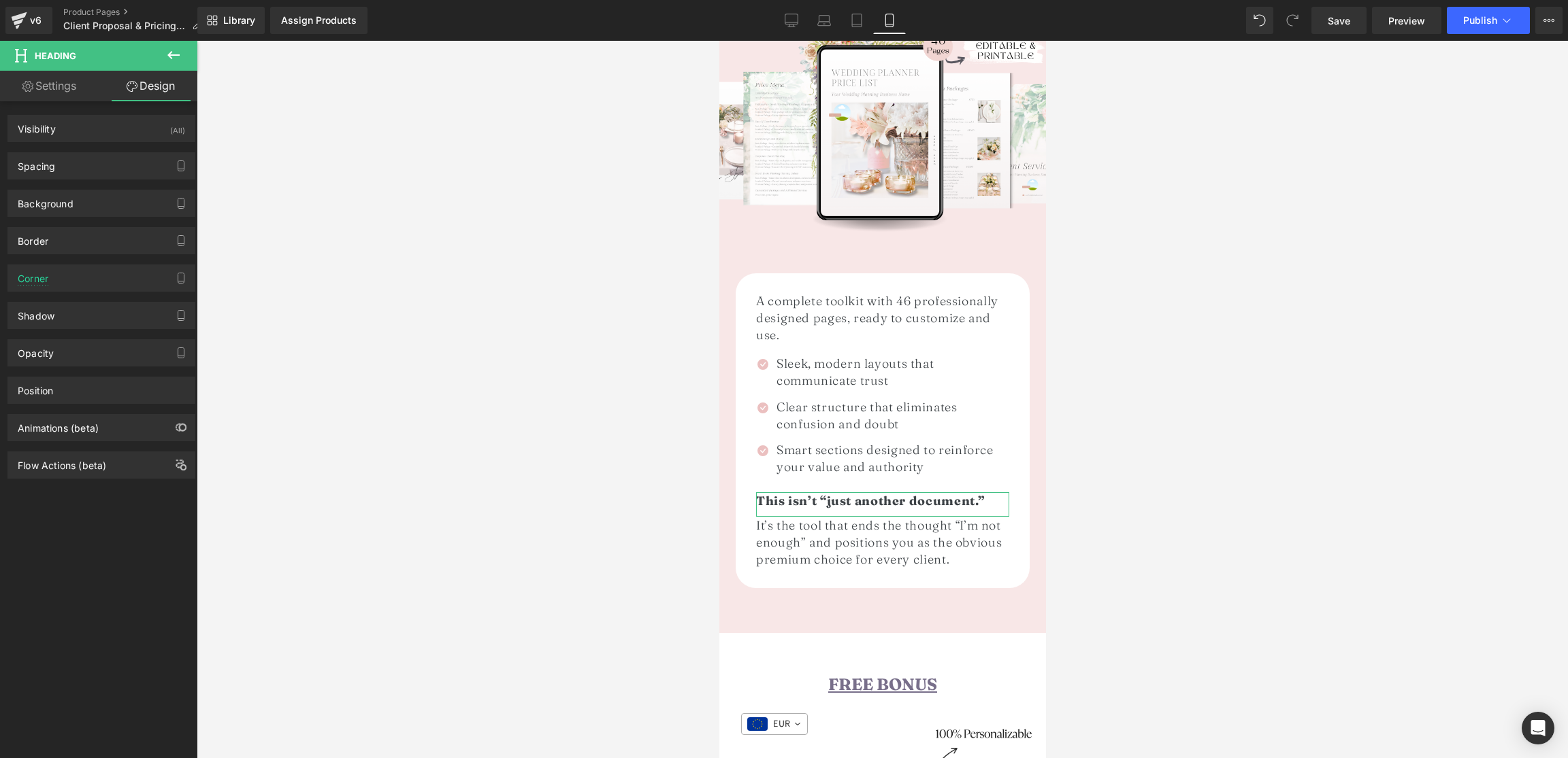
type input "0"
type input "10"
type input "0"
click at [58, 171] on div "Spacing" at bounding box center [102, 166] width 187 height 26
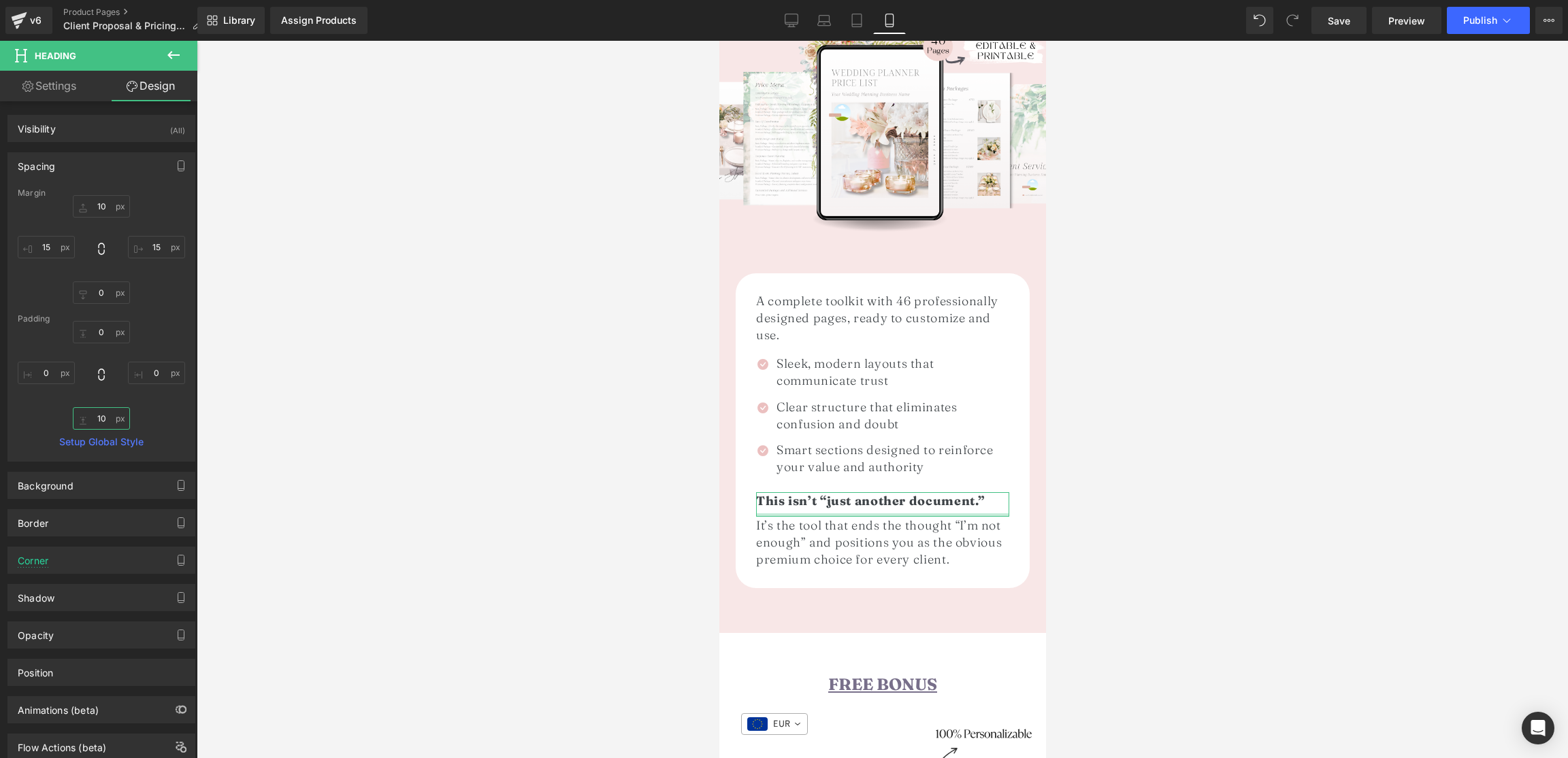
click at [103, 420] on input "10" at bounding box center [102, 418] width 57 height 23
type input "5"
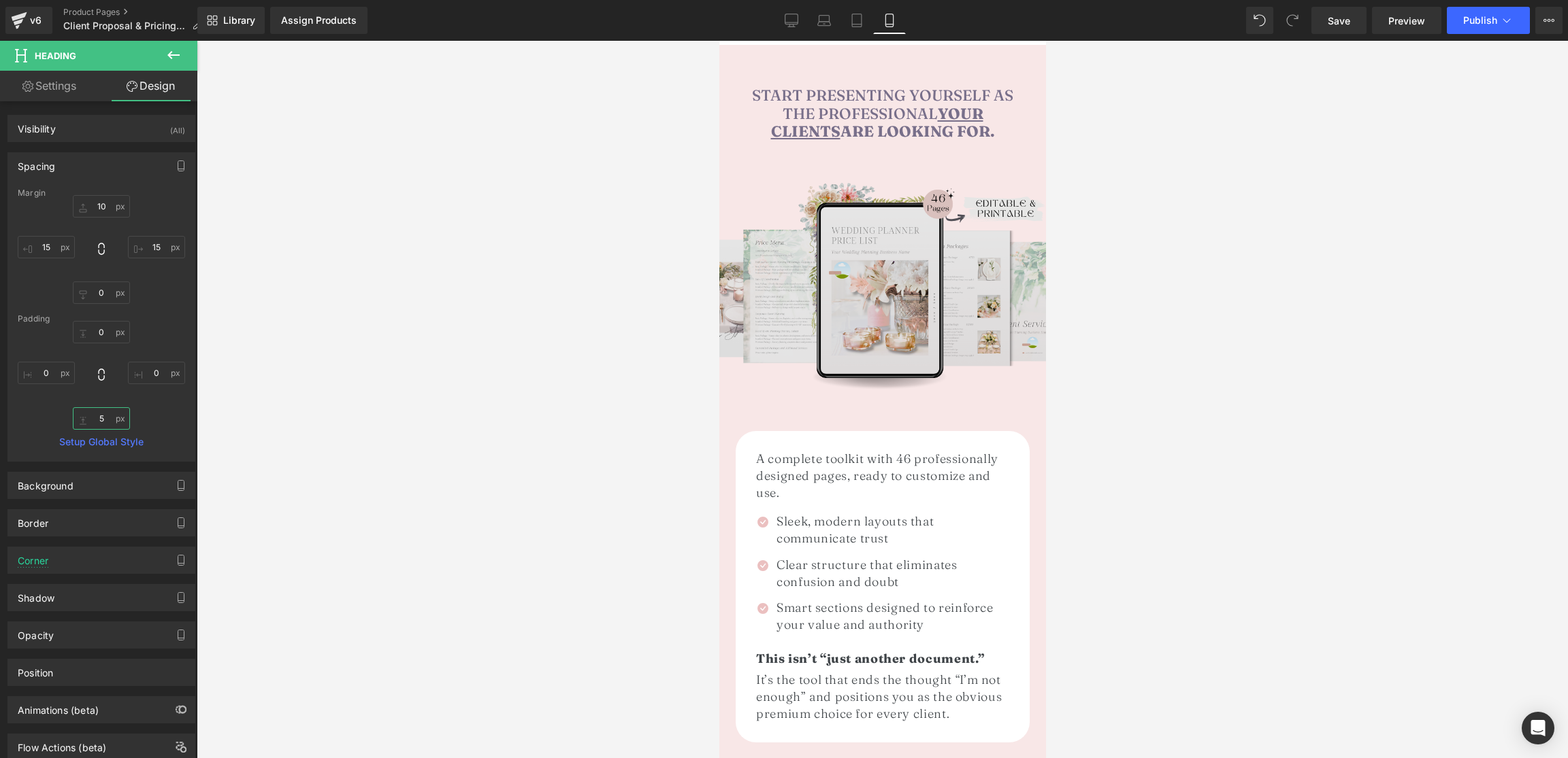
scroll to position [1632, 0]
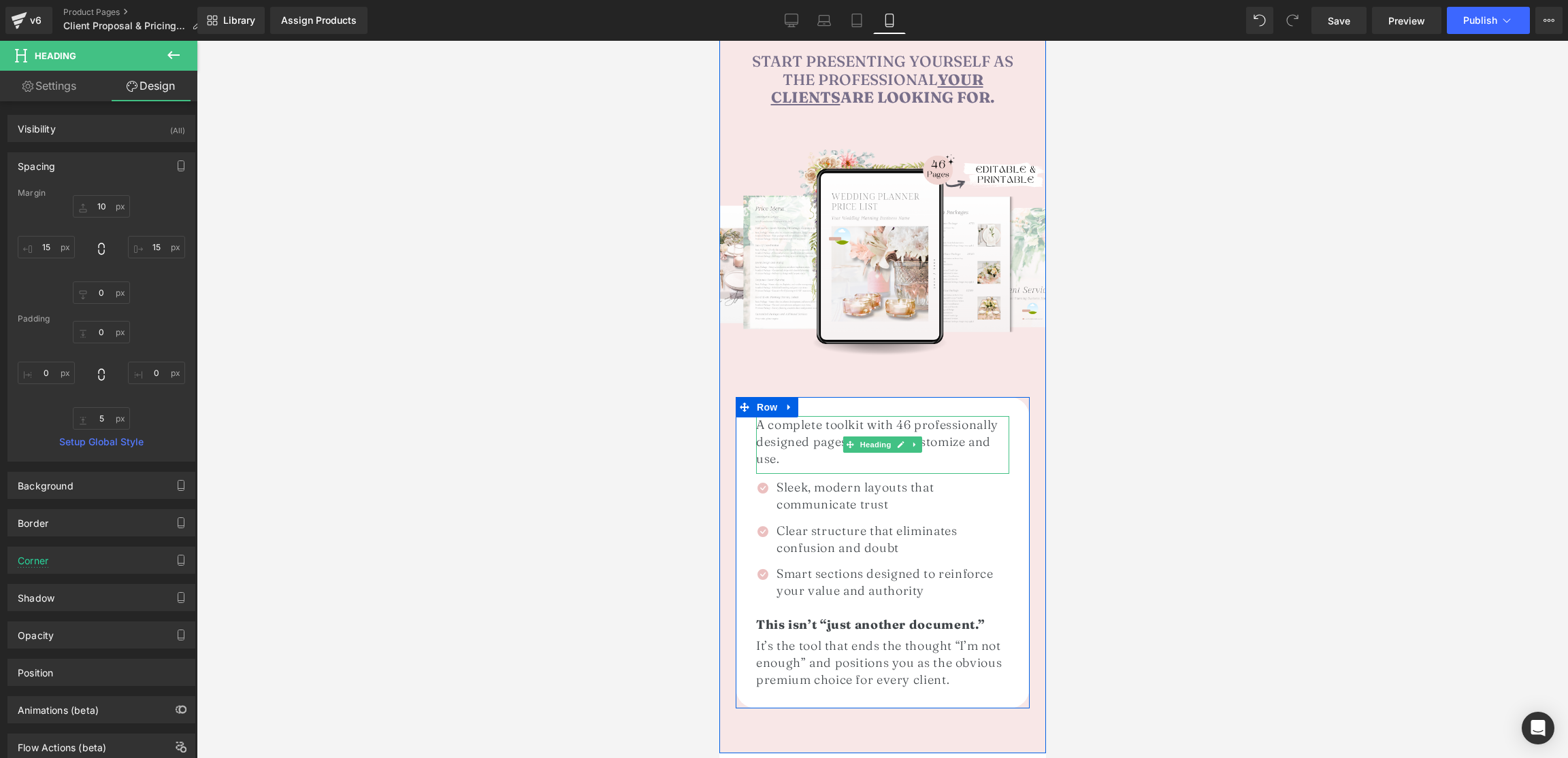
click at [905, 416] on h1 "A complete toolkit with 46 professionally designed pages, ready to customize an…" at bounding box center [881, 442] width 253 height 52
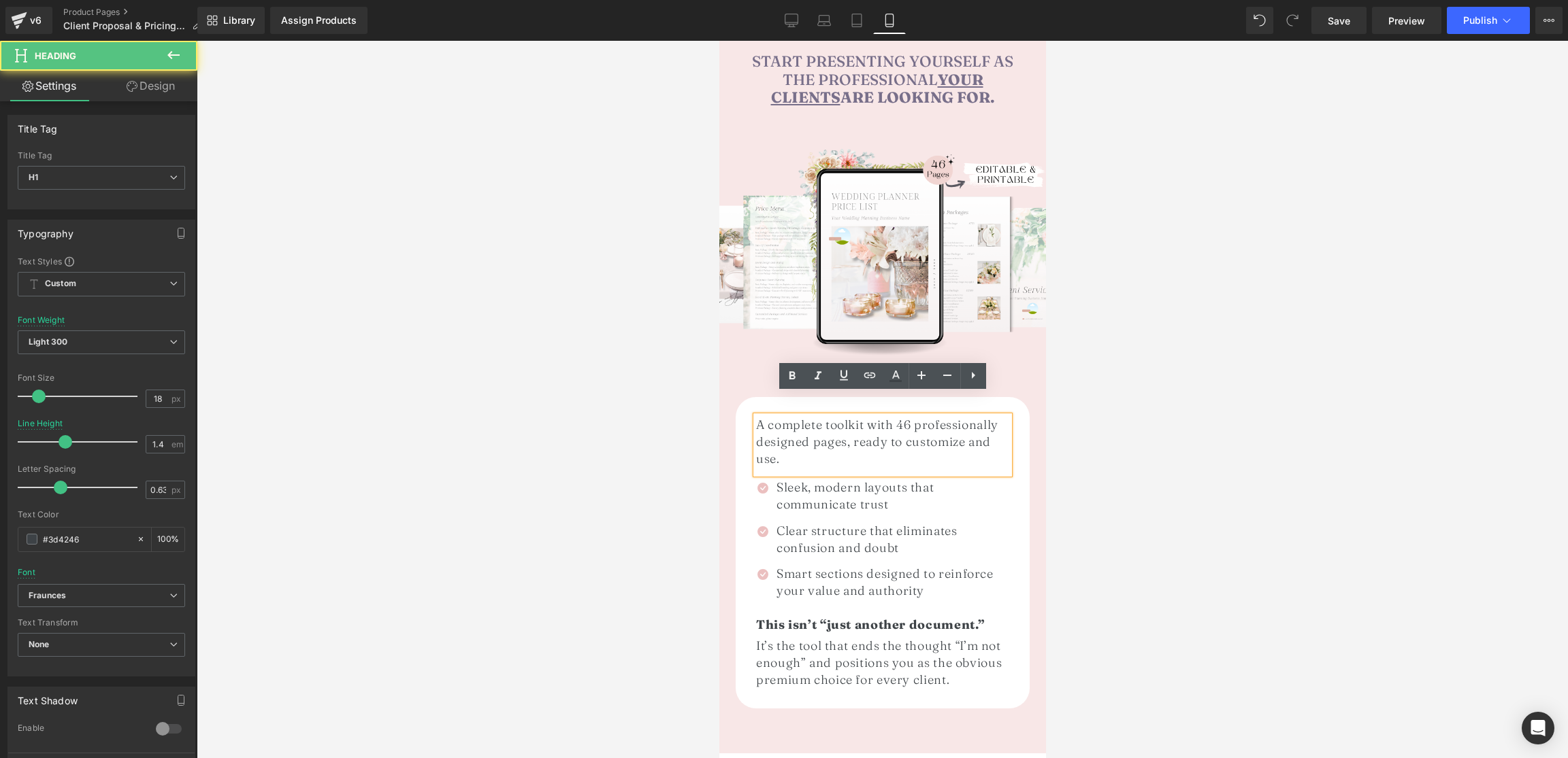
drag, startPoint x: 851, startPoint y: 424, endPoint x: 898, endPoint y: 423, distance: 47.0
click at [891, 424] on h1 "A complete toolkit with 46 professionally designed pages, ready to customize an…" at bounding box center [881, 442] width 253 height 52
drag, startPoint x: 900, startPoint y: 423, endPoint x: 853, endPoint y: 426, distance: 47.1
click at [852, 425] on h1 "A complete toolkit with 46 professionally designed pages, ready to customize an…" at bounding box center [881, 442] width 253 height 52
click at [789, 380] on icon at bounding box center [791, 376] width 16 height 16
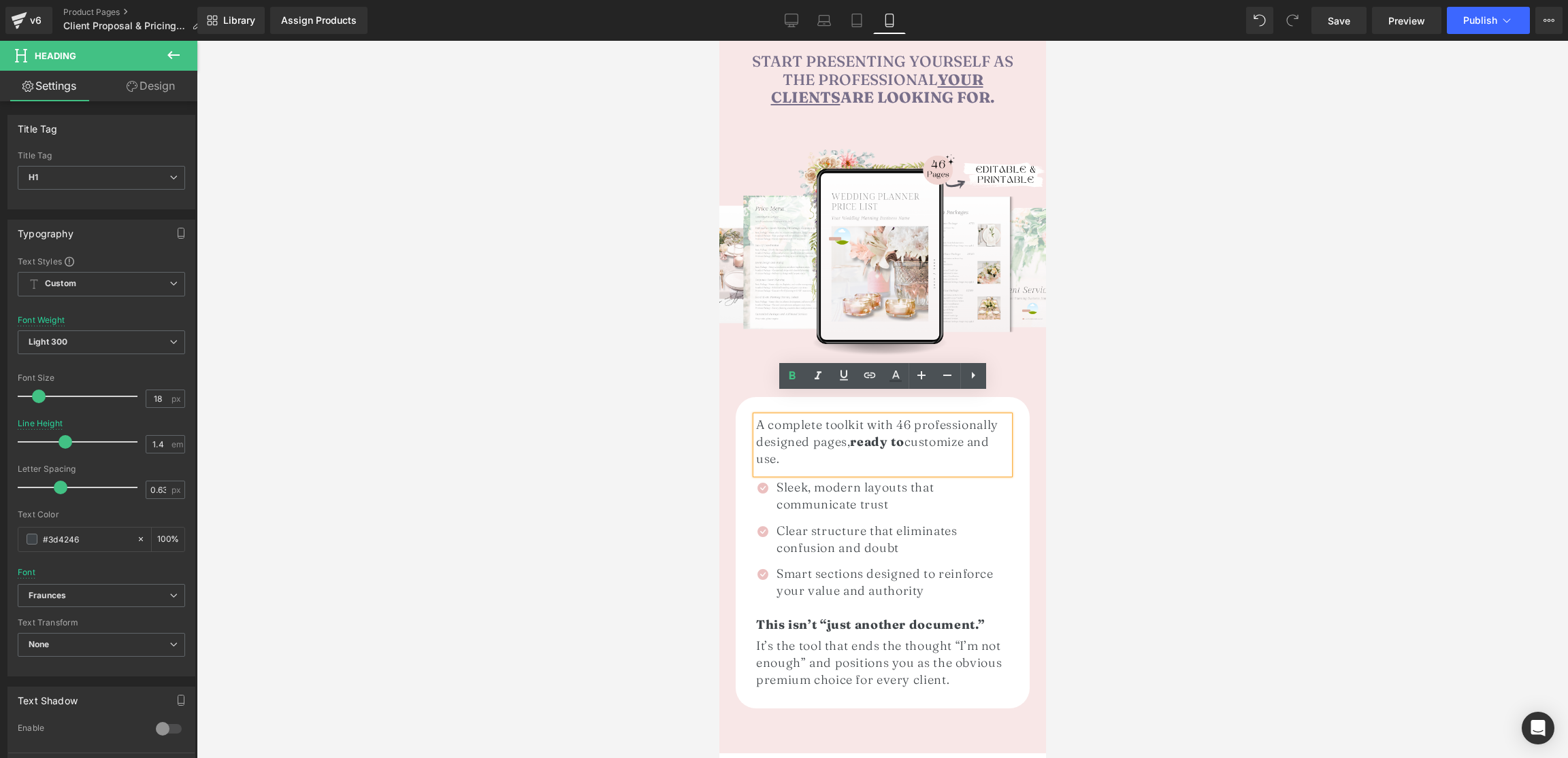
click at [764, 443] on h1 "A complete toolkit with 46 professionally designed pages, ready to customize an…" at bounding box center [881, 442] width 253 height 52
click at [790, 380] on icon at bounding box center [791, 376] width 16 height 16
click at [1113, 416] on div at bounding box center [882, 400] width 1371 height 718
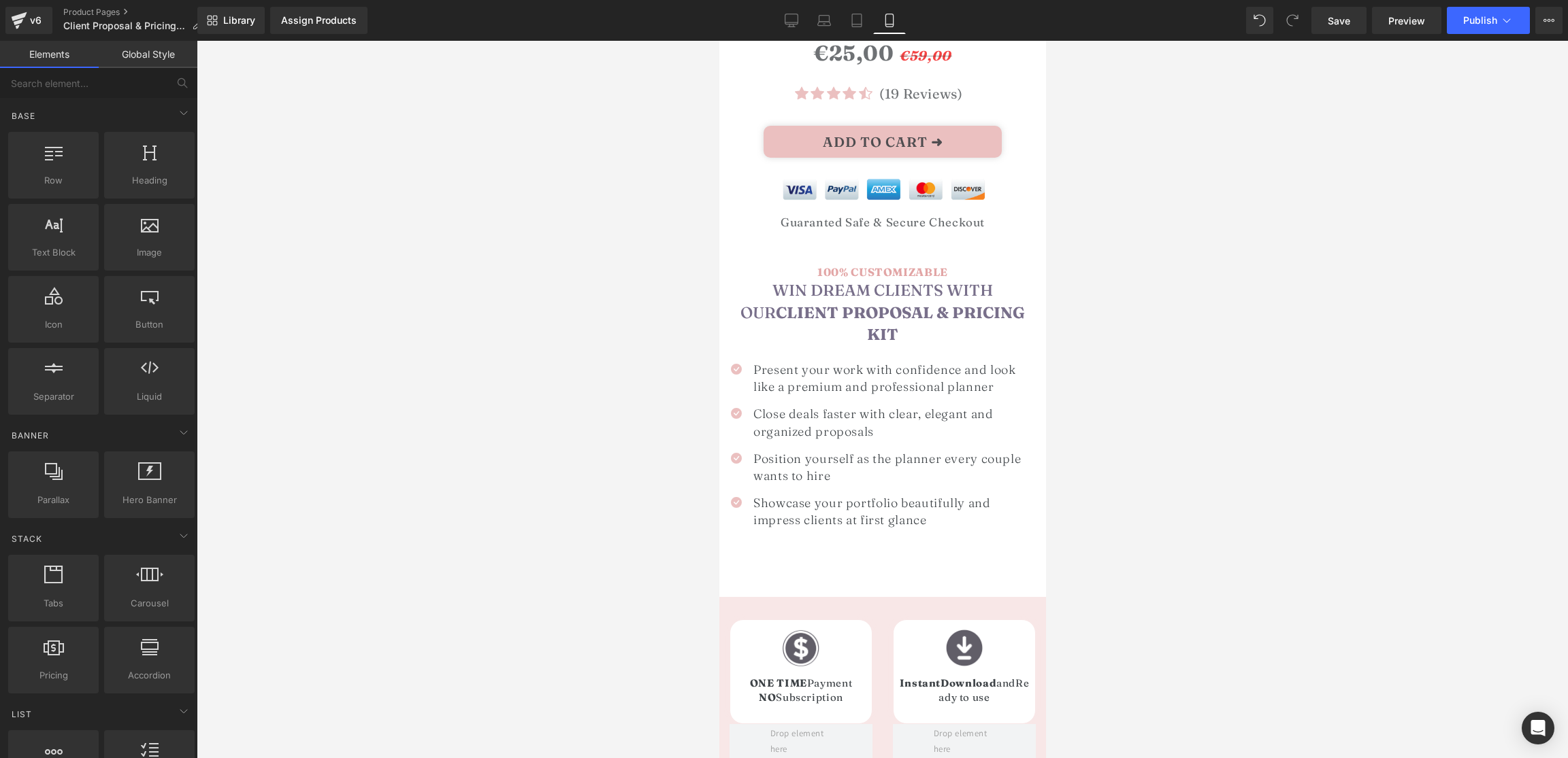
scroll to position [491, 0]
click at [886, 270] on span "Heading" at bounding box center [875, 270] width 37 height 16
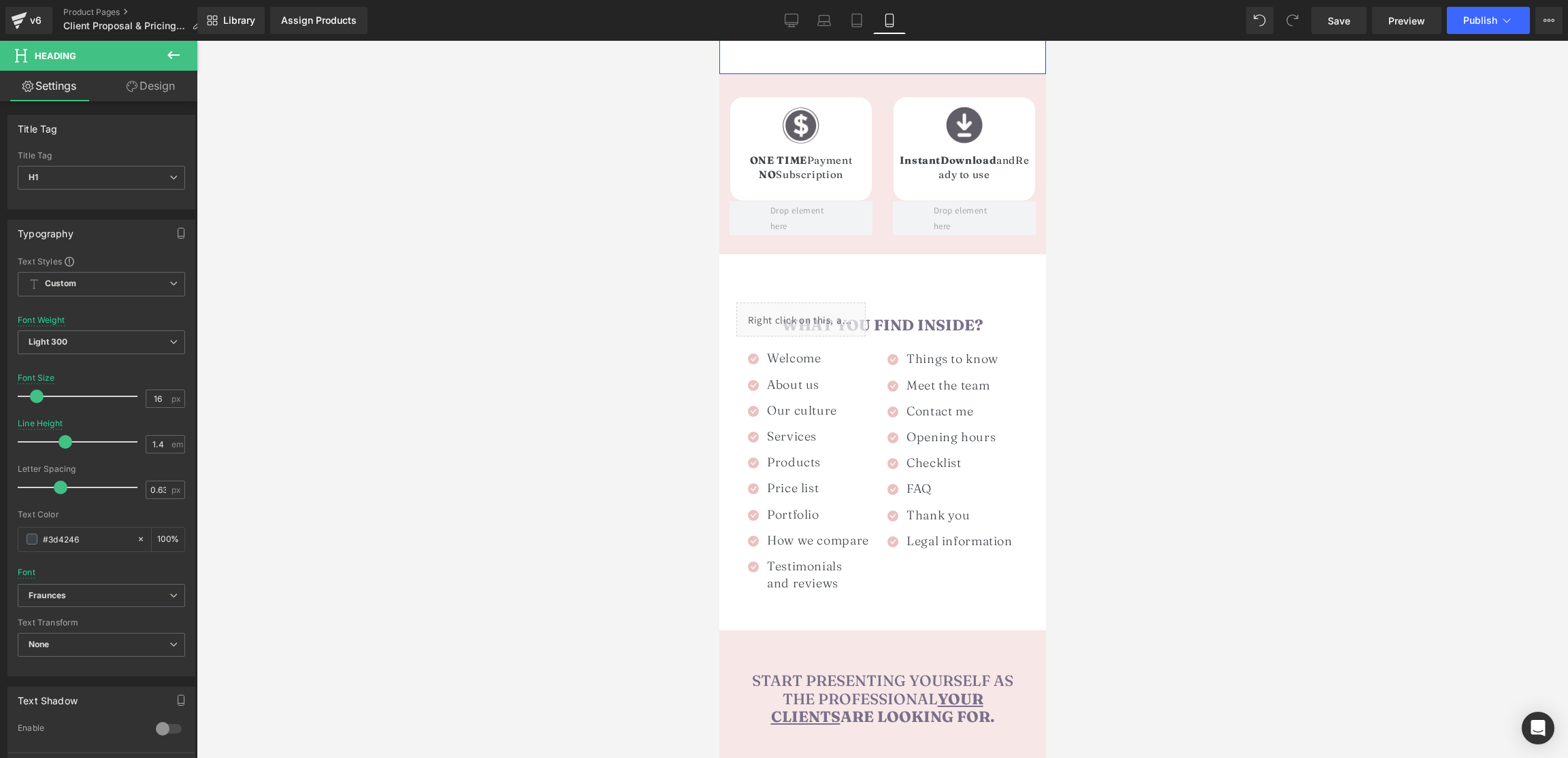
scroll to position [1083, 0]
drag, startPoint x: 876, startPoint y: 321, endPoint x: 889, endPoint y: 251, distance: 71.2
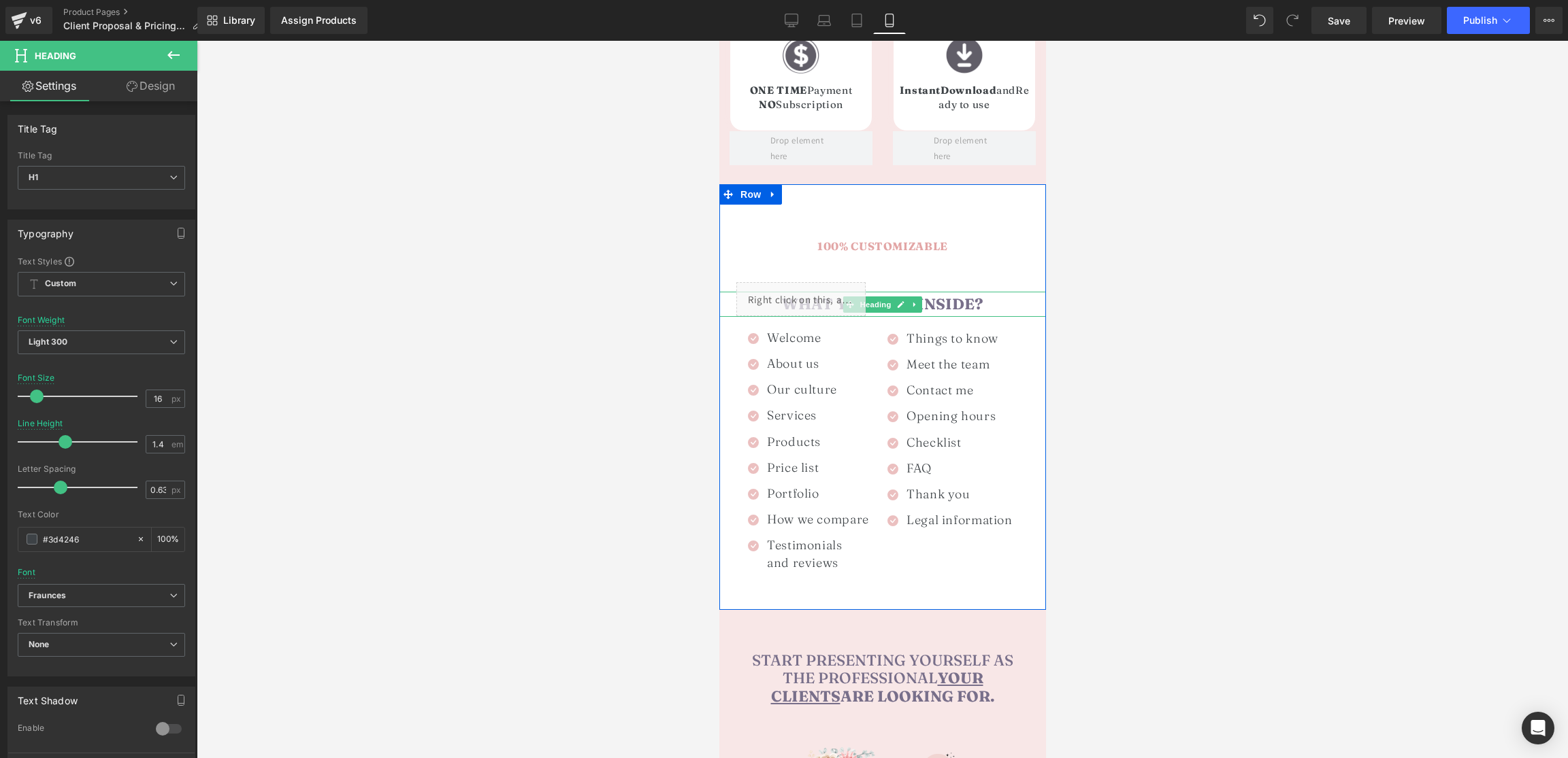
click at [933, 294] on span "What you find inside?" at bounding box center [882, 303] width 202 height 19
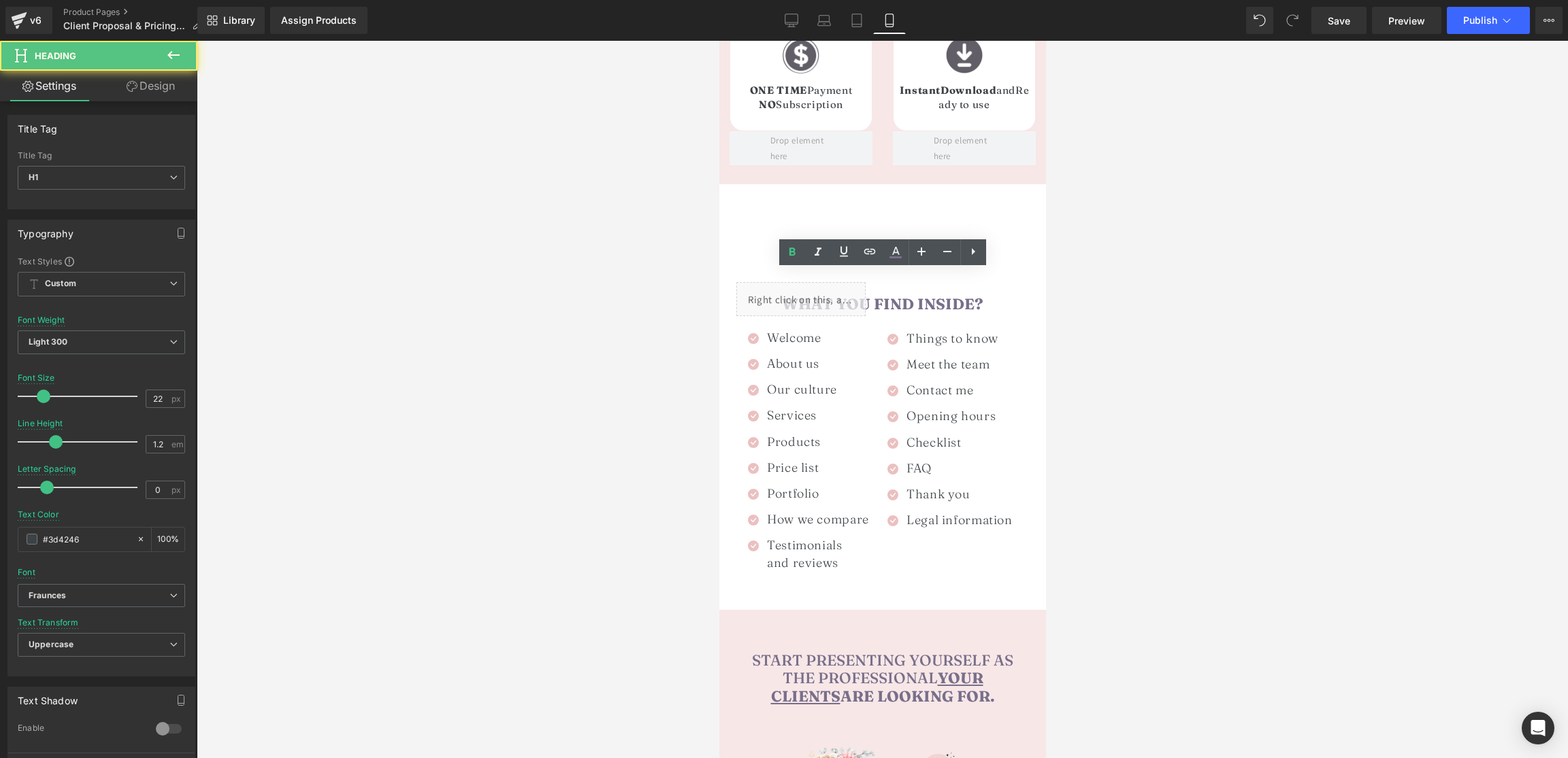
click at [170, 89] on link "Design" at bounding box center [150, 86] width 98 height 30
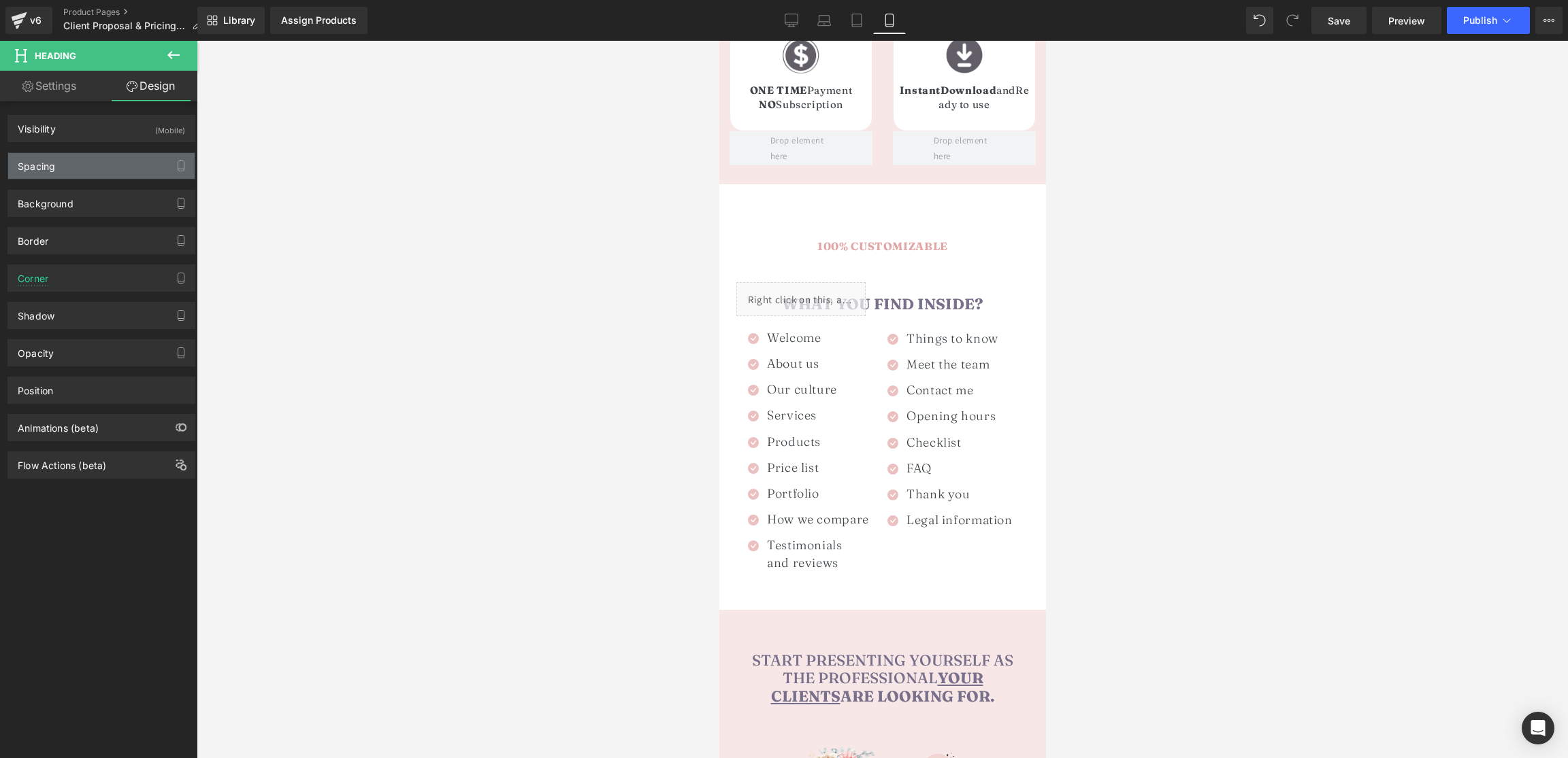
type input "56"
type input "0"
type input "5"
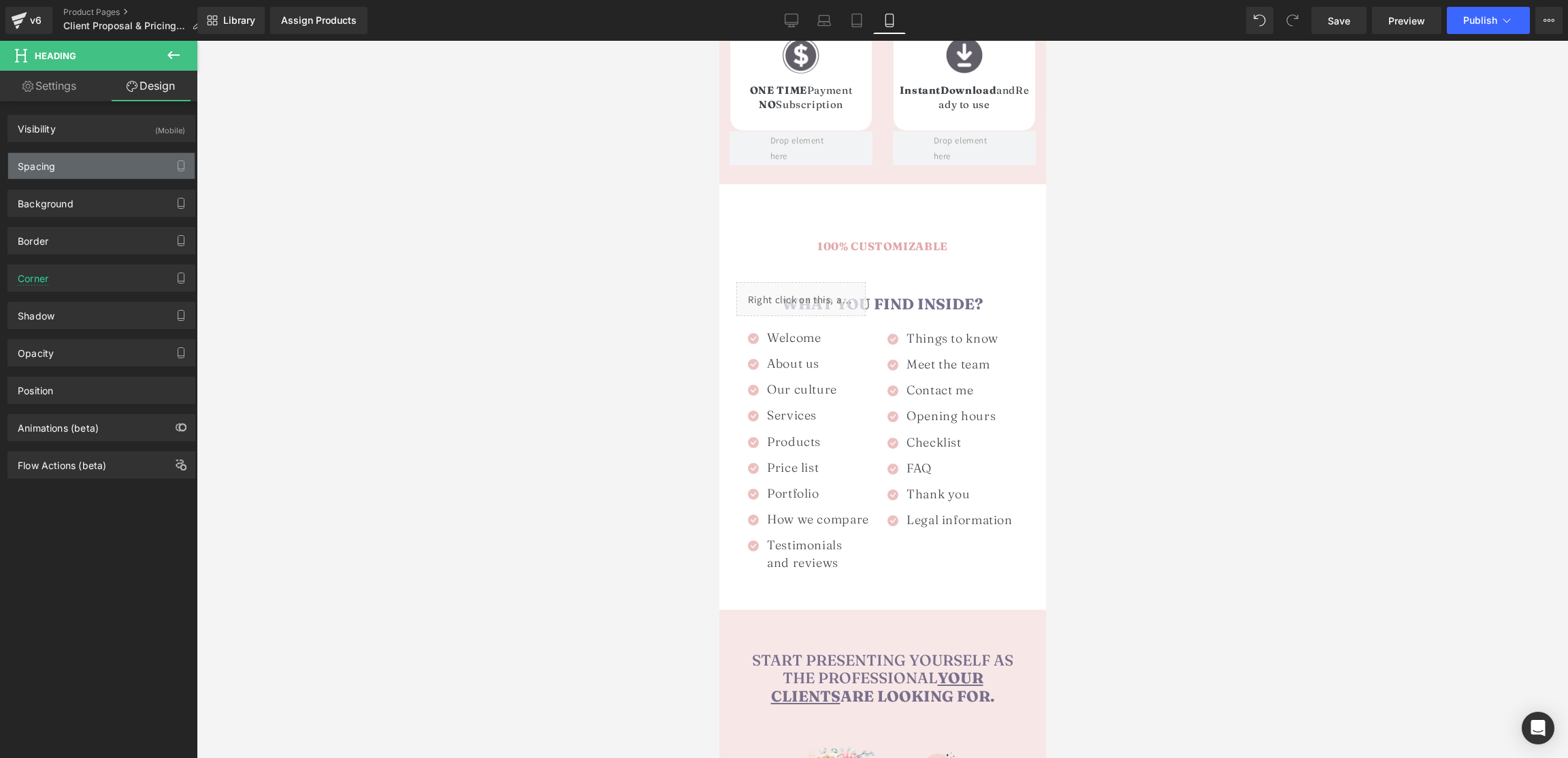
type input "0"
type input "5"
type input "0"
click at [98, 163] on div "Spacing" at bounding box center [102, 166] width 187 height 26
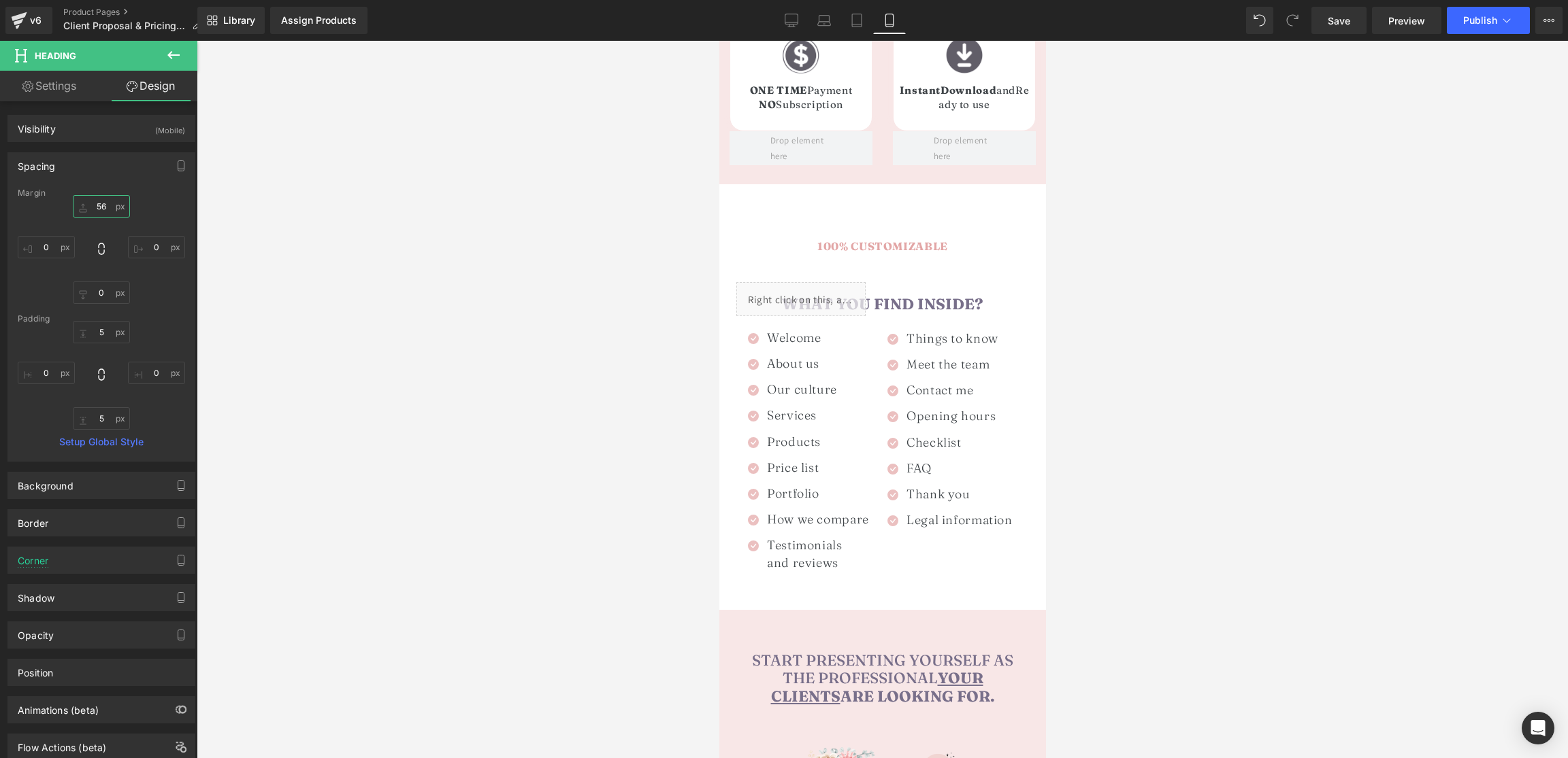
click at [102, 211] on input "56" at bounding box center [102, 206] width 57 height 23
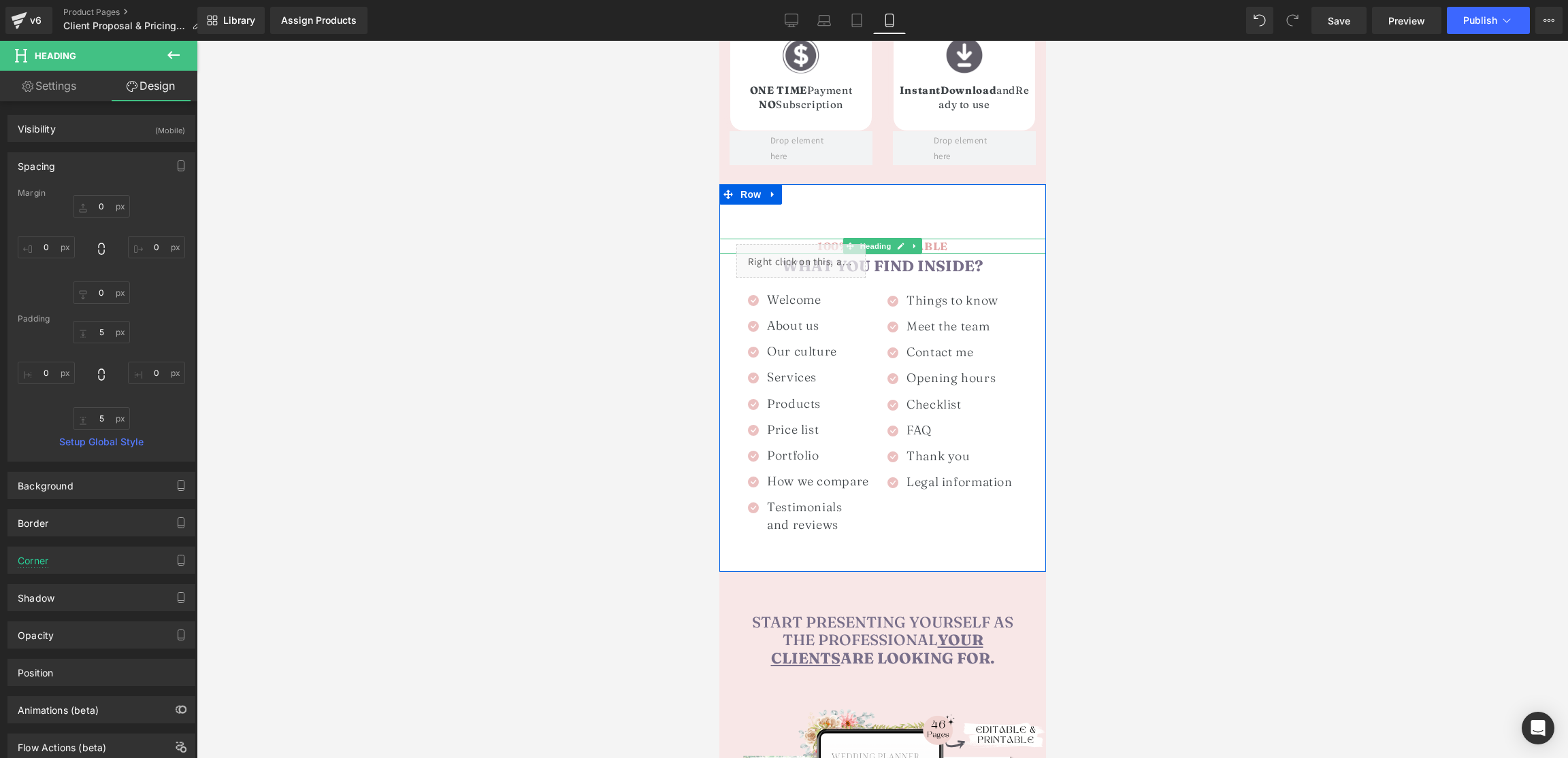
click at [937, 240] on span "100% CUSTOMIZABLE" at bounding box center [881, 246] width 130 height 13
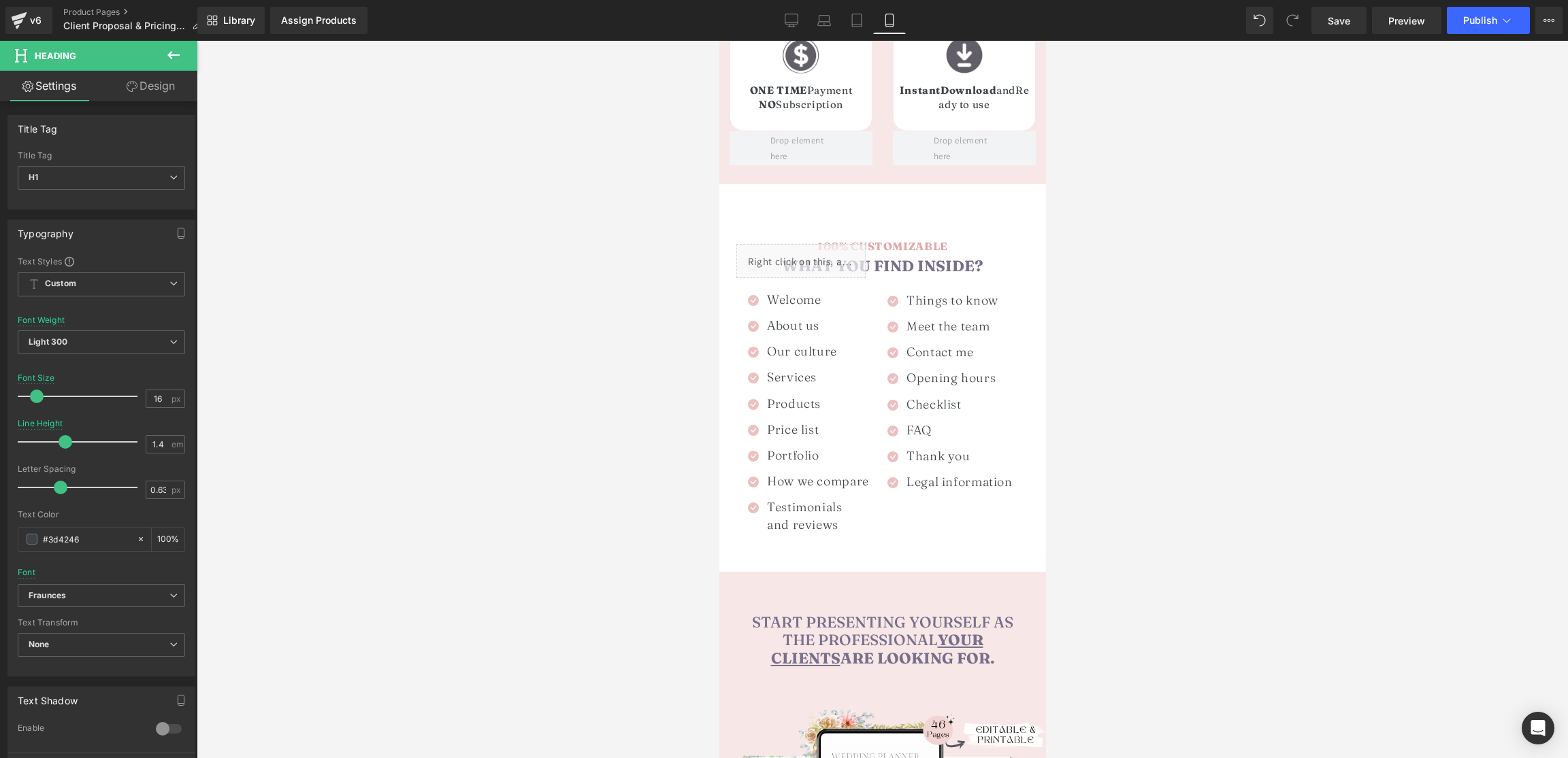
click at [177, 82] on link "Design" at bounding box center [150, 86] width 98 height 30
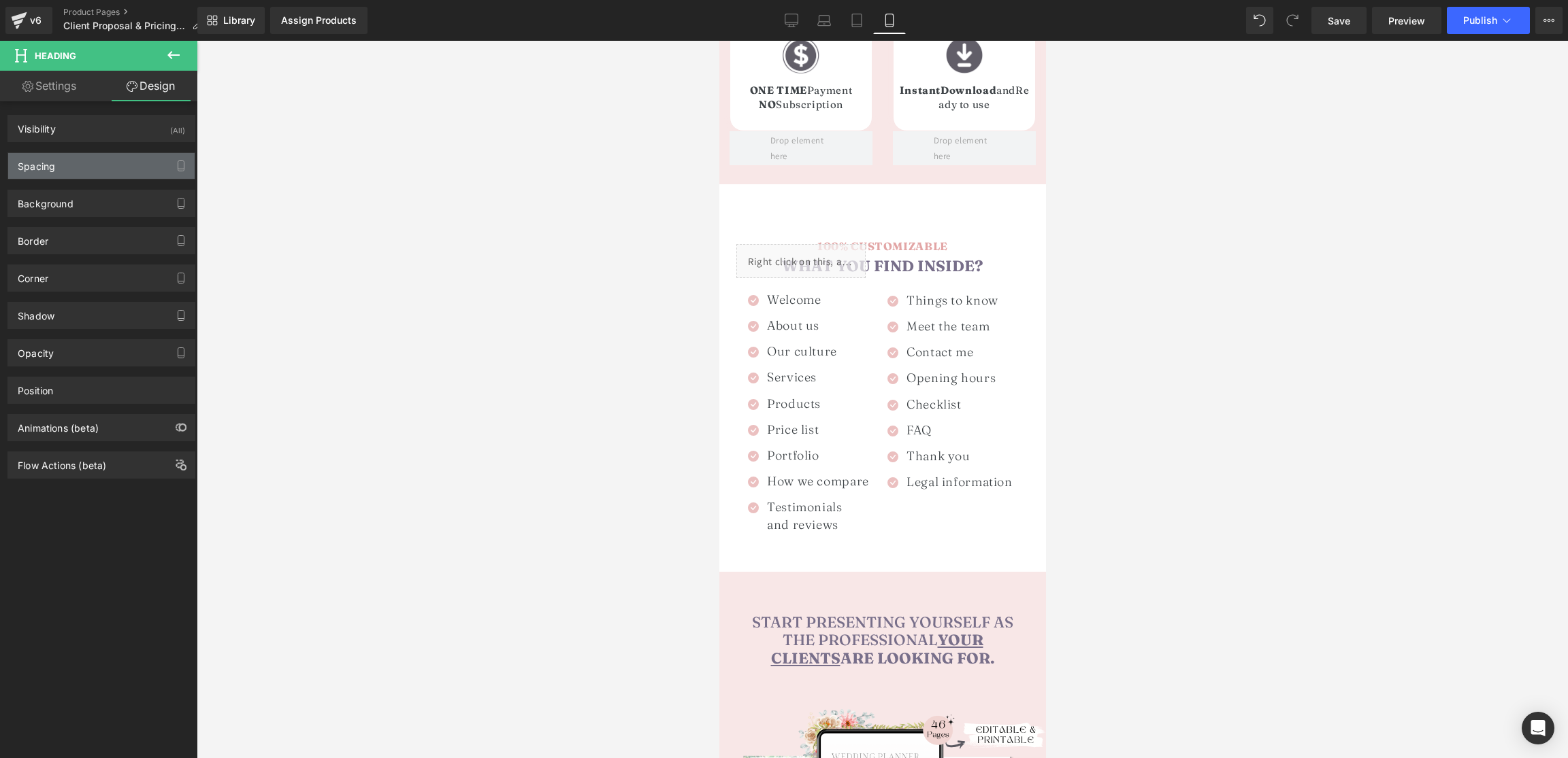
type input "50"
type input "0"
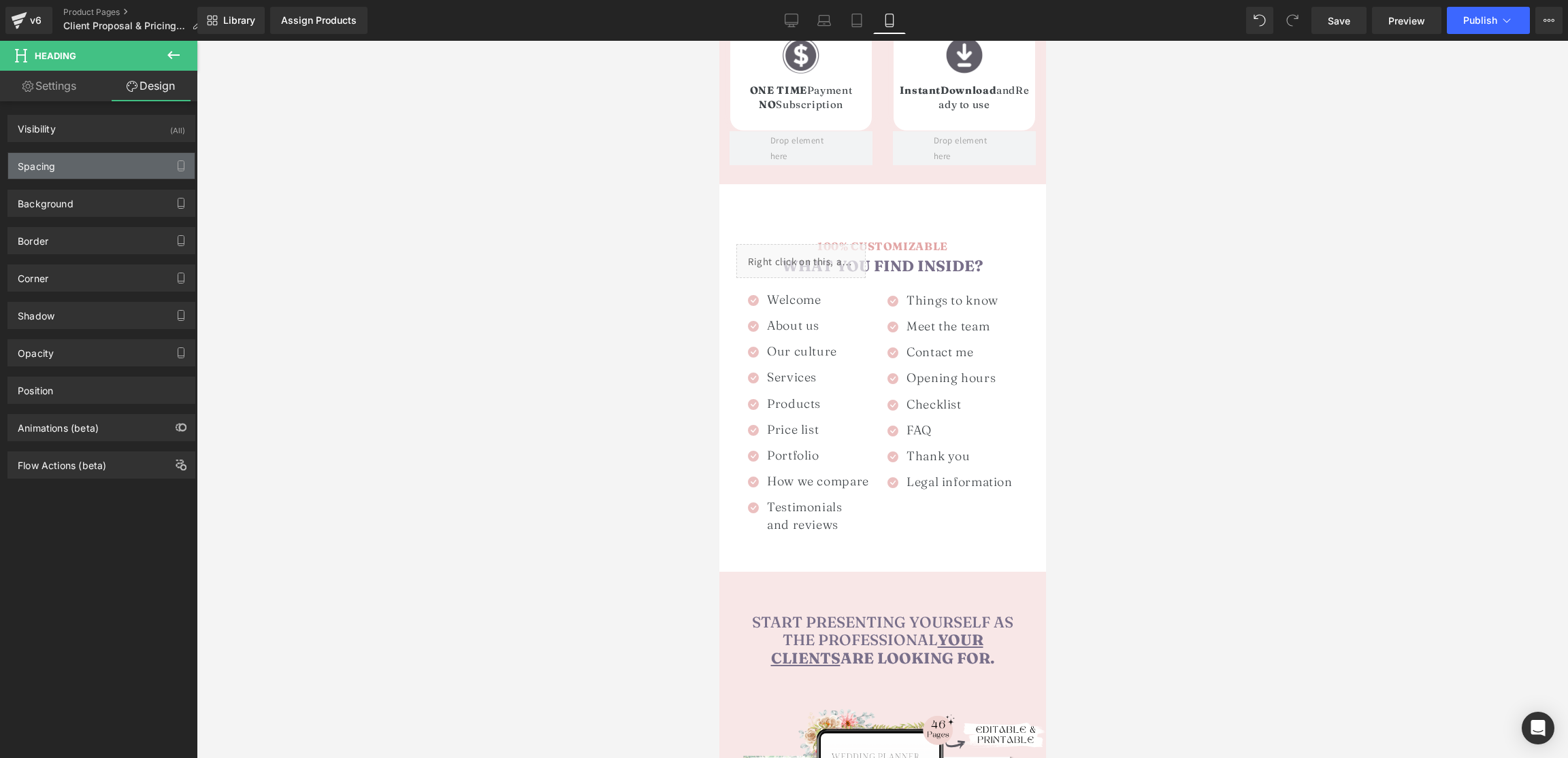
type input "0"
click at [72, 160] on div "Spacing" at bounding box center [102, 166] width 187 height 26
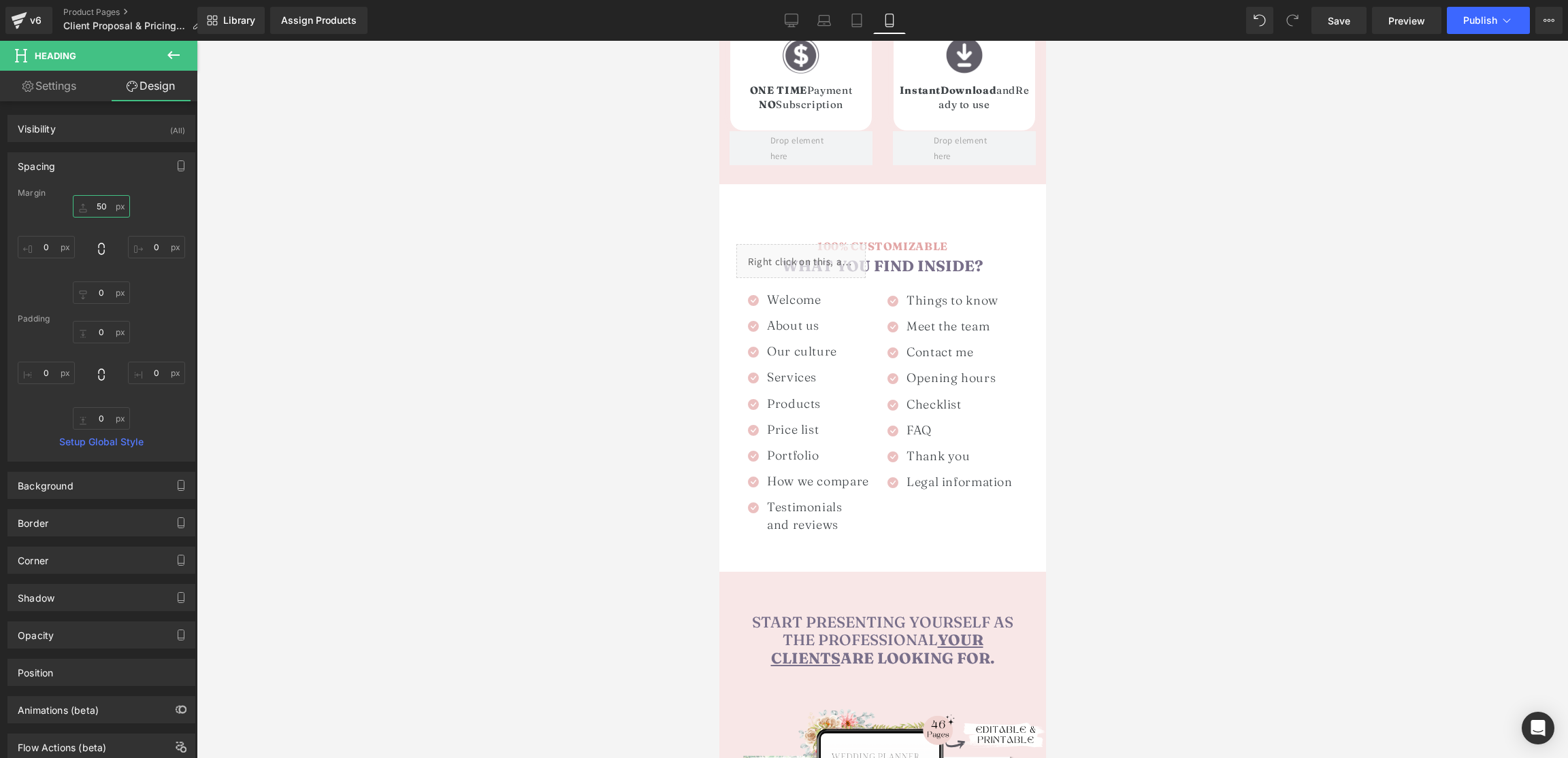
click at [106, 206] on input "50" at bounding box center [102, 206] width 57 height 23
click at [911, 239] on div "100% CUSTOMIZABLE Heading" at bounding box center [882, 246] width 326 height 15
click at [911, 240] on span "100% CUSTOMIZABLE" at bounding box center [881, 246] width 130 height 13
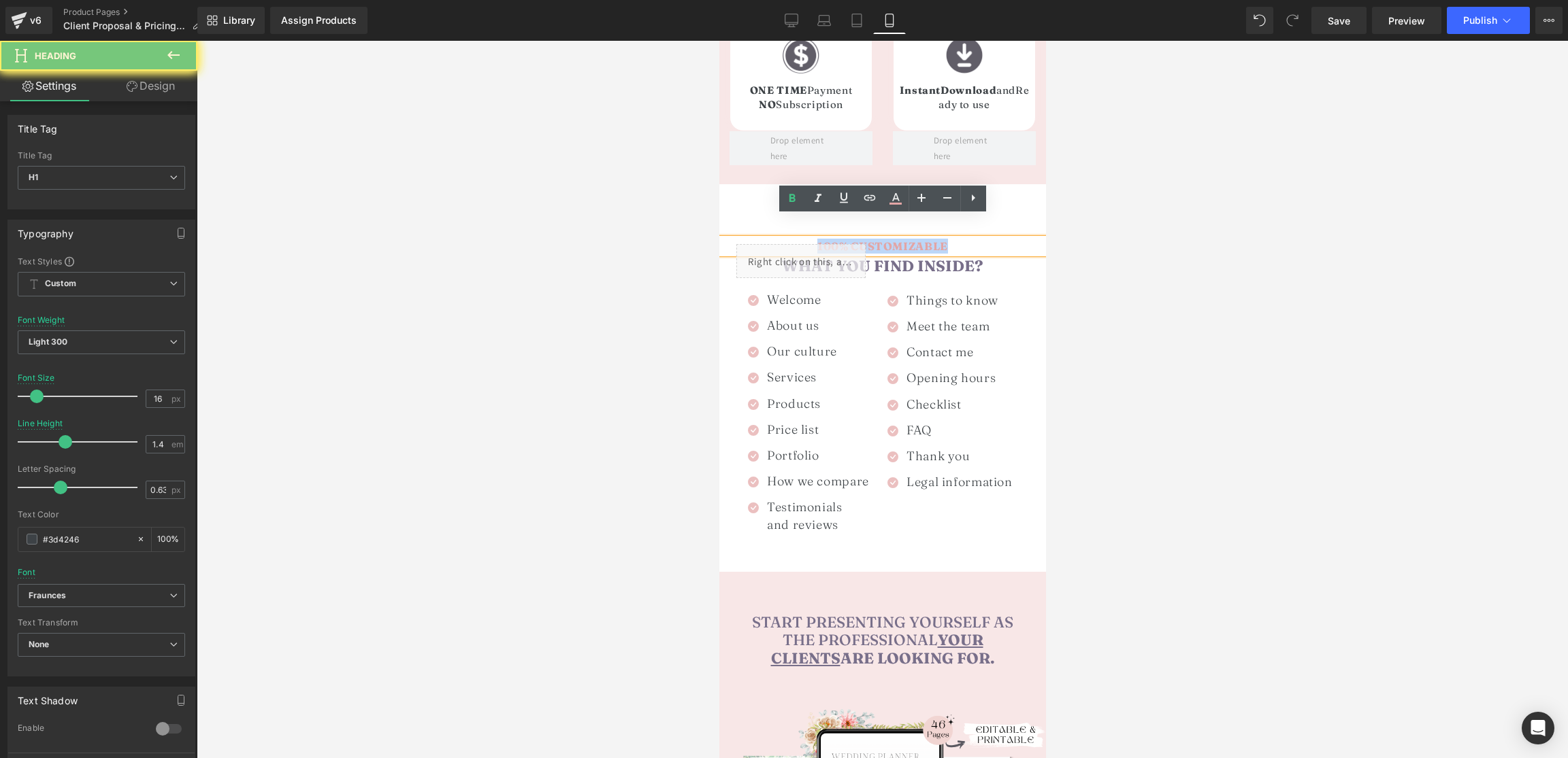
paste div
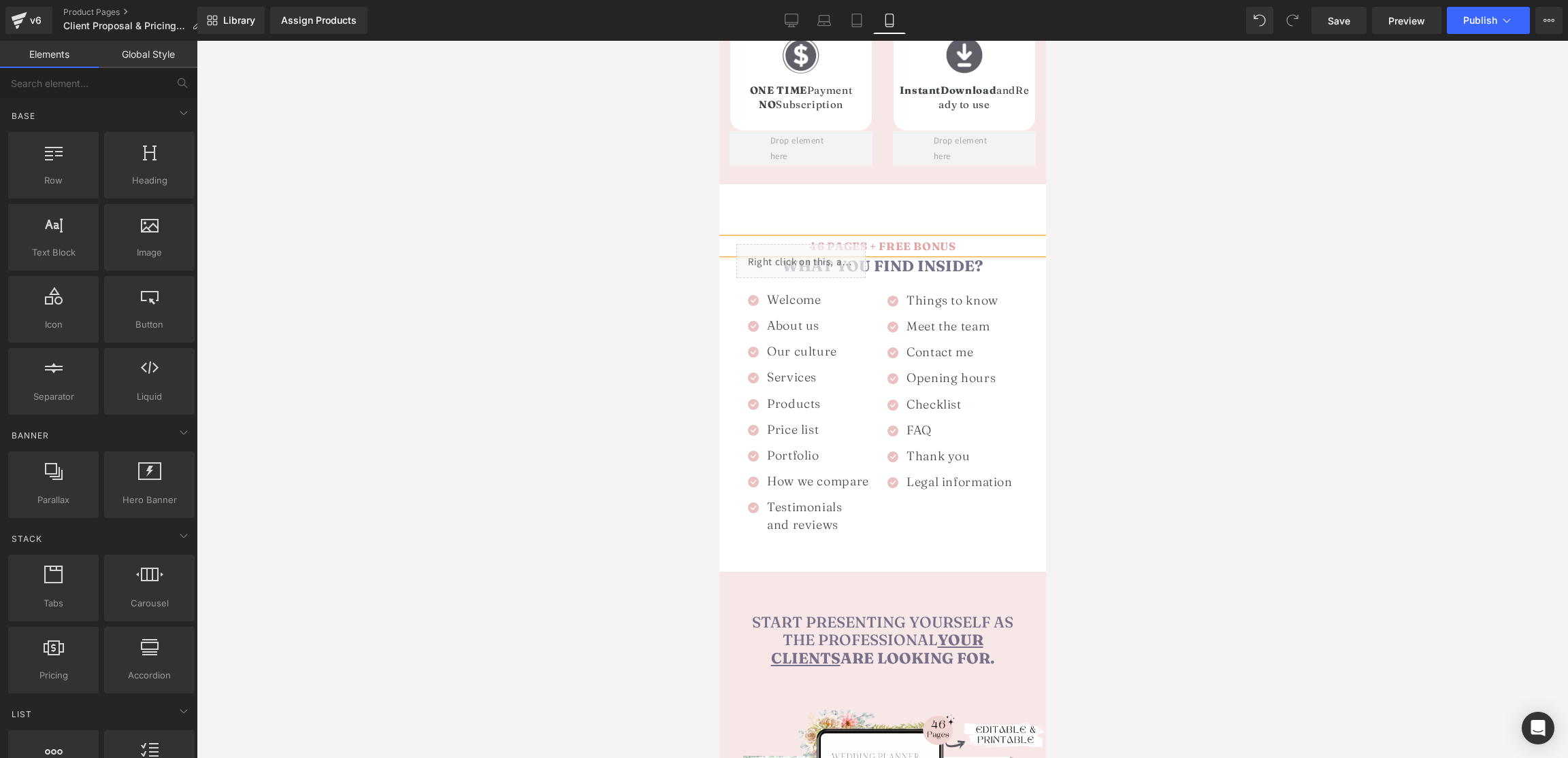
click at [1187, 226] on div at bounding box center [882, 400] width 1371 height 718
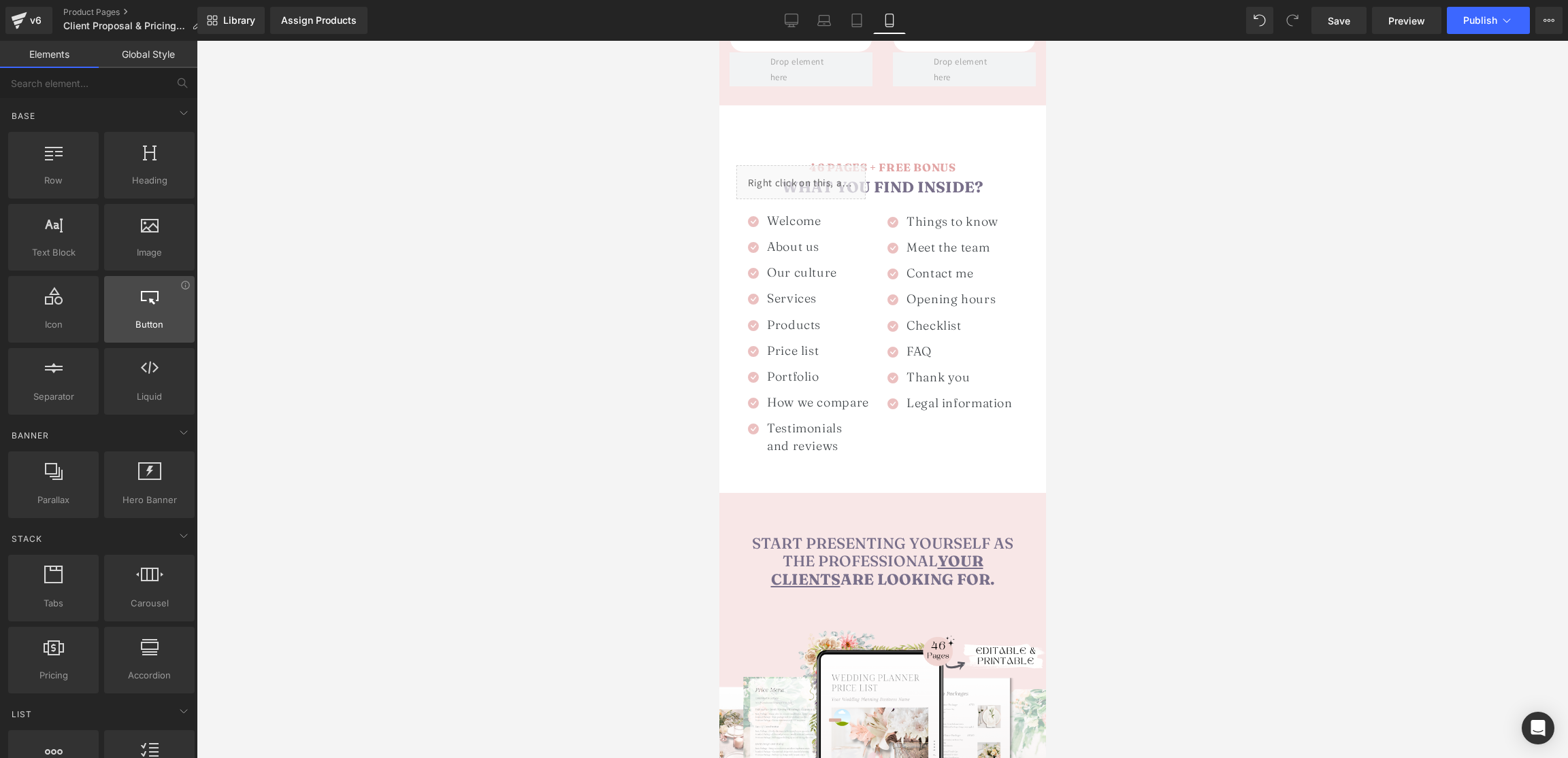
scroll to position [1056, 0]
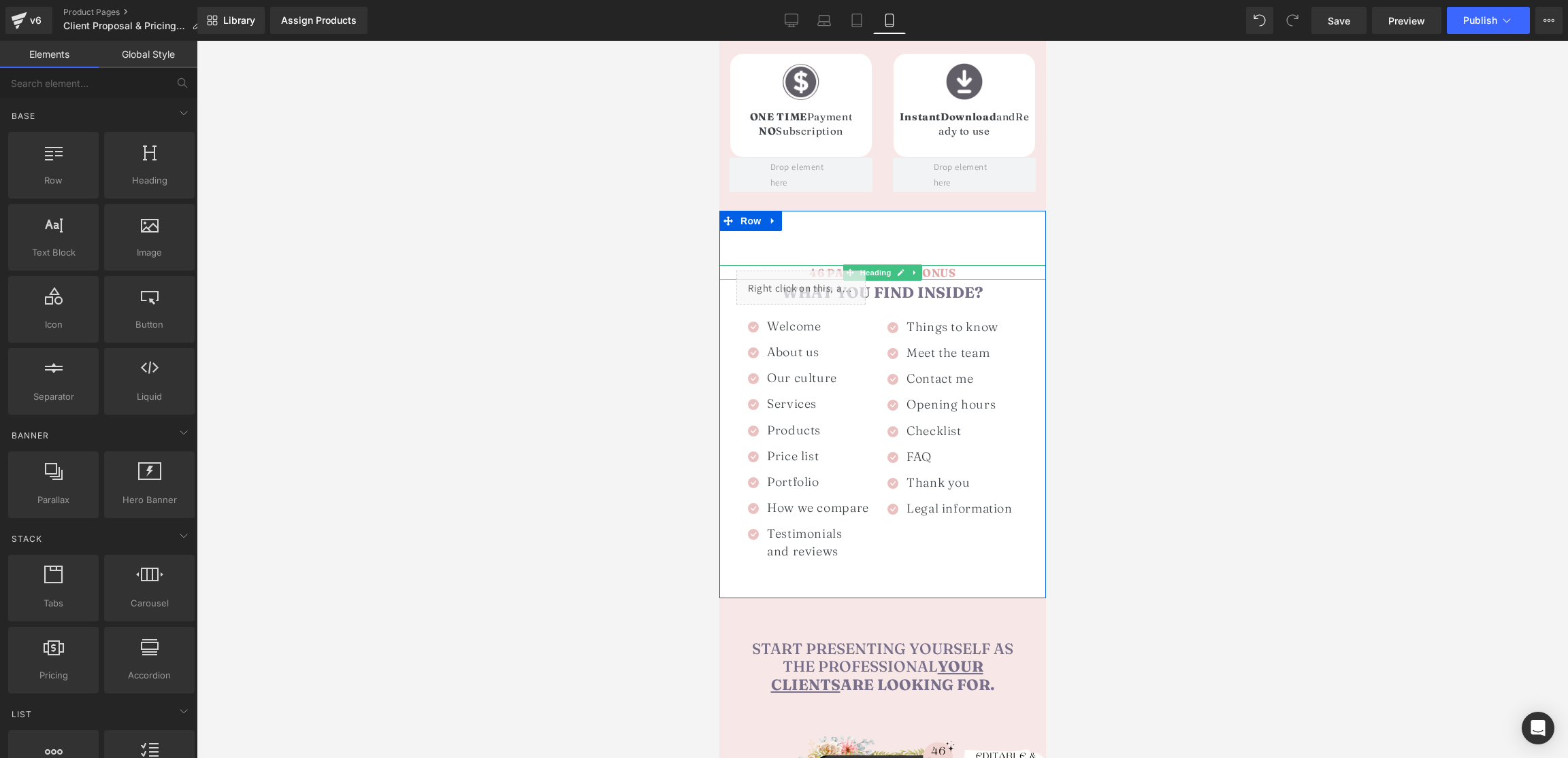
click at [924, 266] on span "46 PAGES + FREE BONUS" at bounding box center [882, 272] width 146 height 13
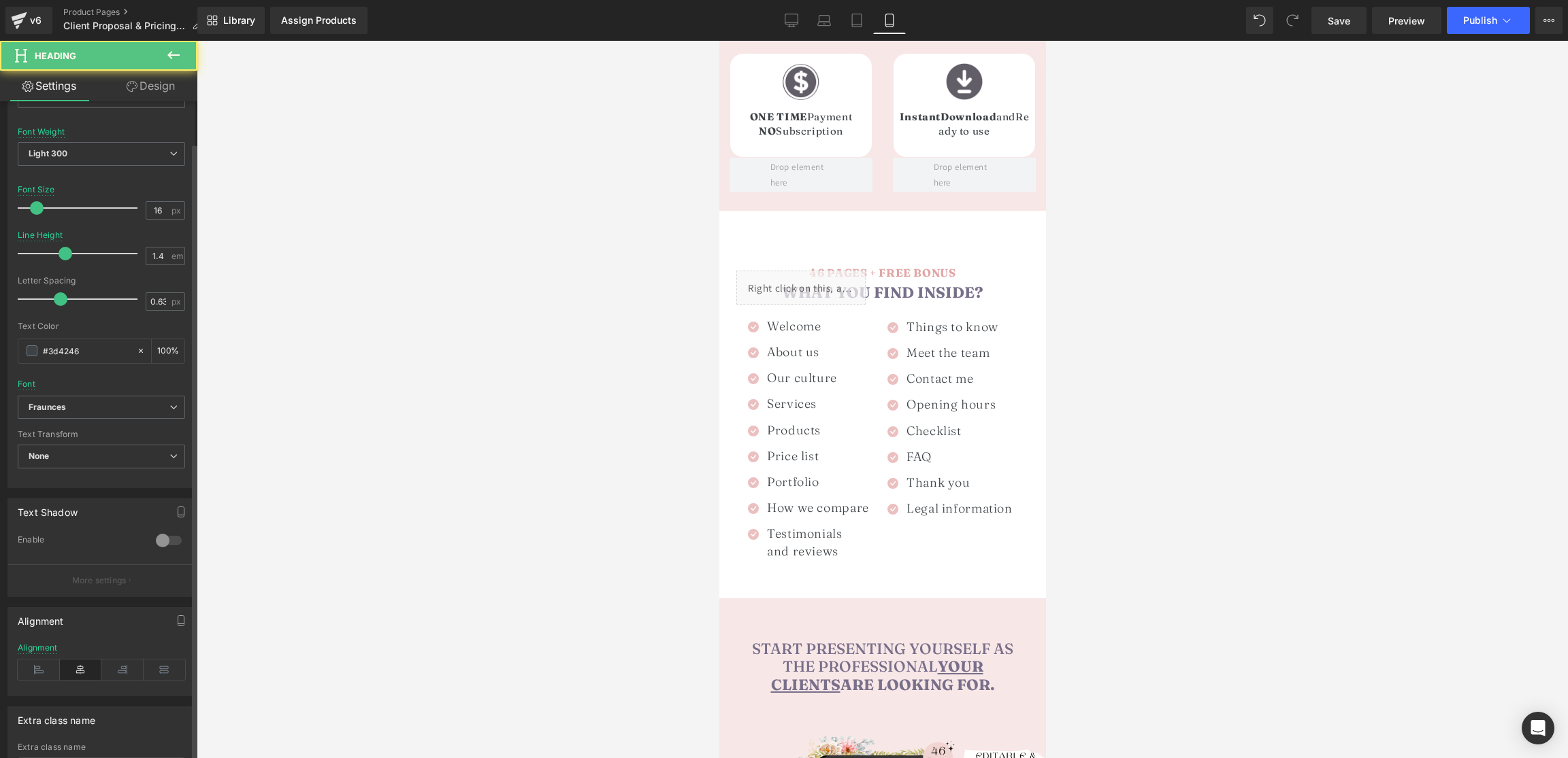
scroll to position [225, 0]
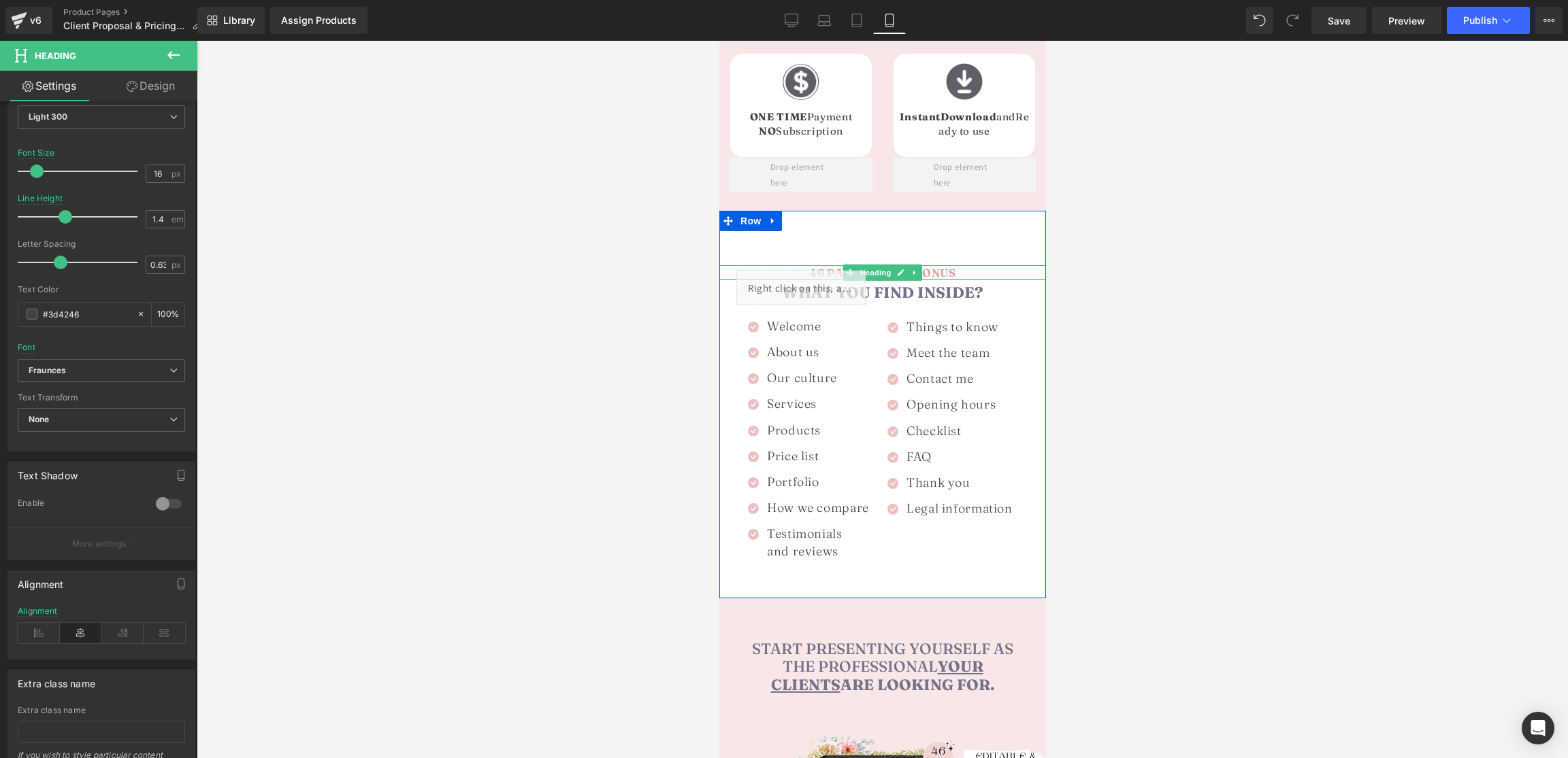
click at [945, 266] on span "46 PAGES + FREE BONUS" at bounding box center [882, 272] width 146 height 13
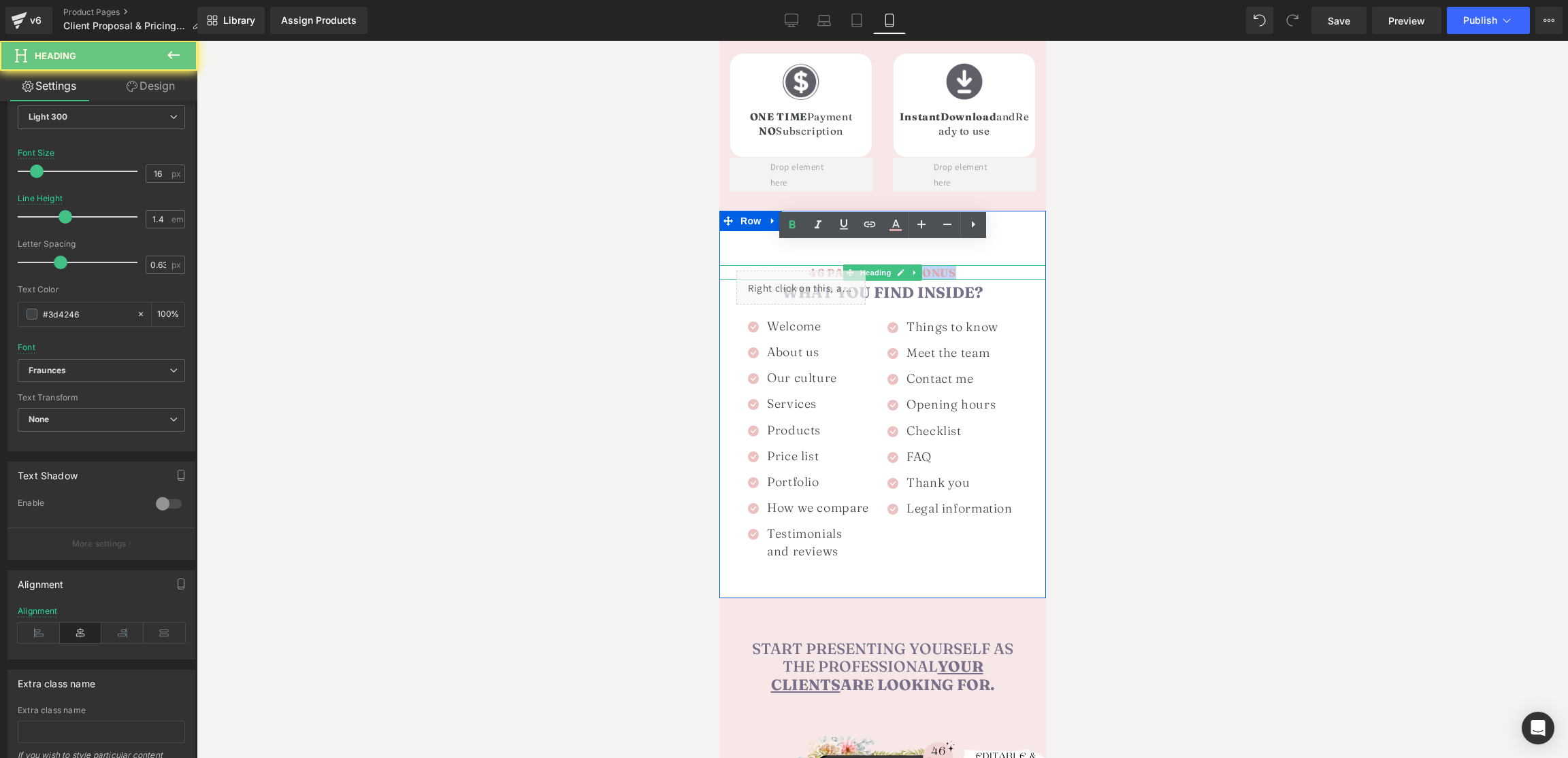
click at [945, 266] on span "46 PAGES + FREE BONUS" at bounding box center [882, 272] width 146 height 13
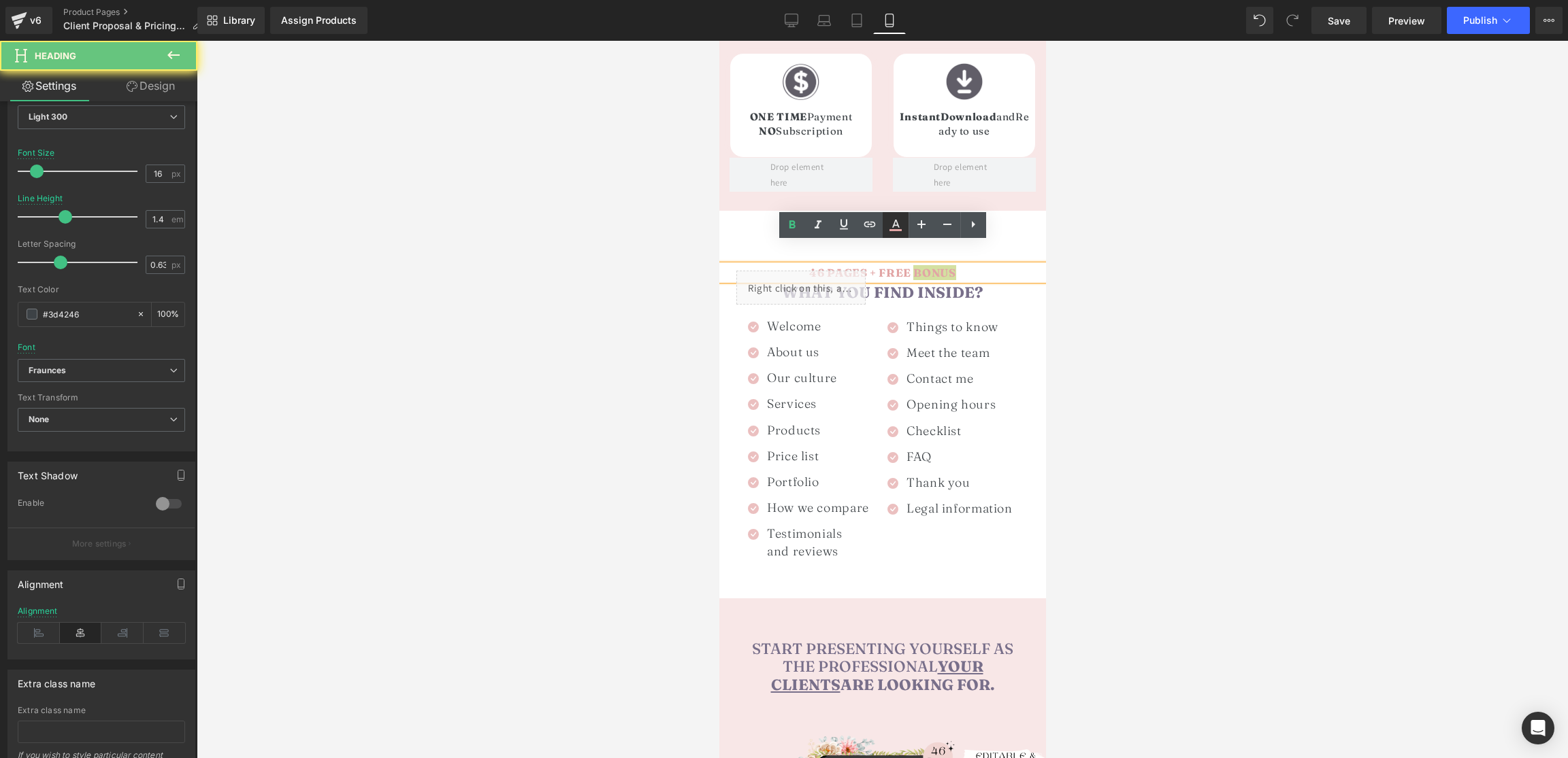
click at [890, 224] on icon at bounding box center [895, 224] width 16 height 16
type input "#e2a5a5"
type input "100"
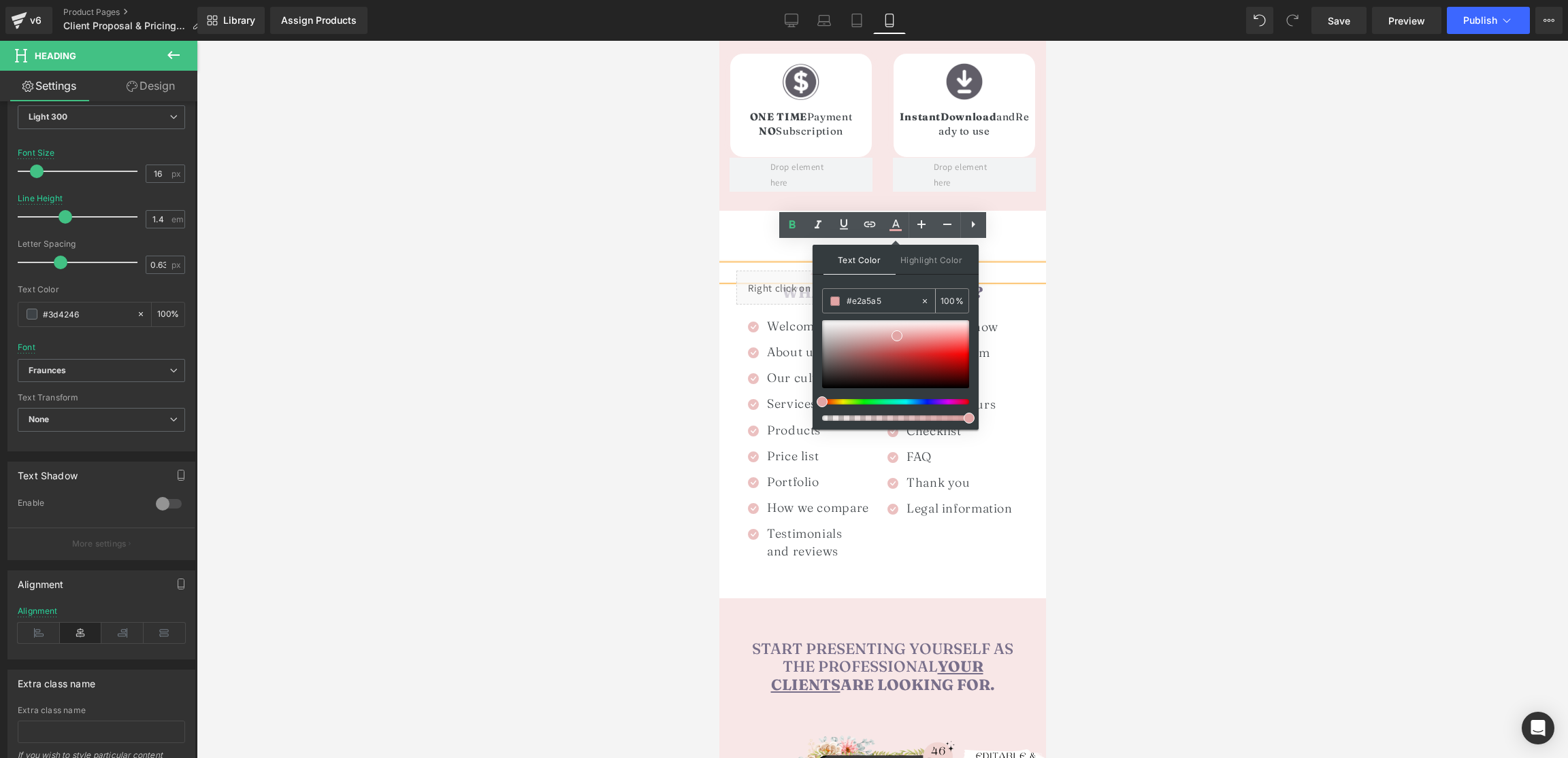
click at [880, 301] on input "#e2a5a5" at bounding box center [883, 302] width 73 height 15
click at [1222, 333] on div at bounding box center [882, 400] width 1371 height 718
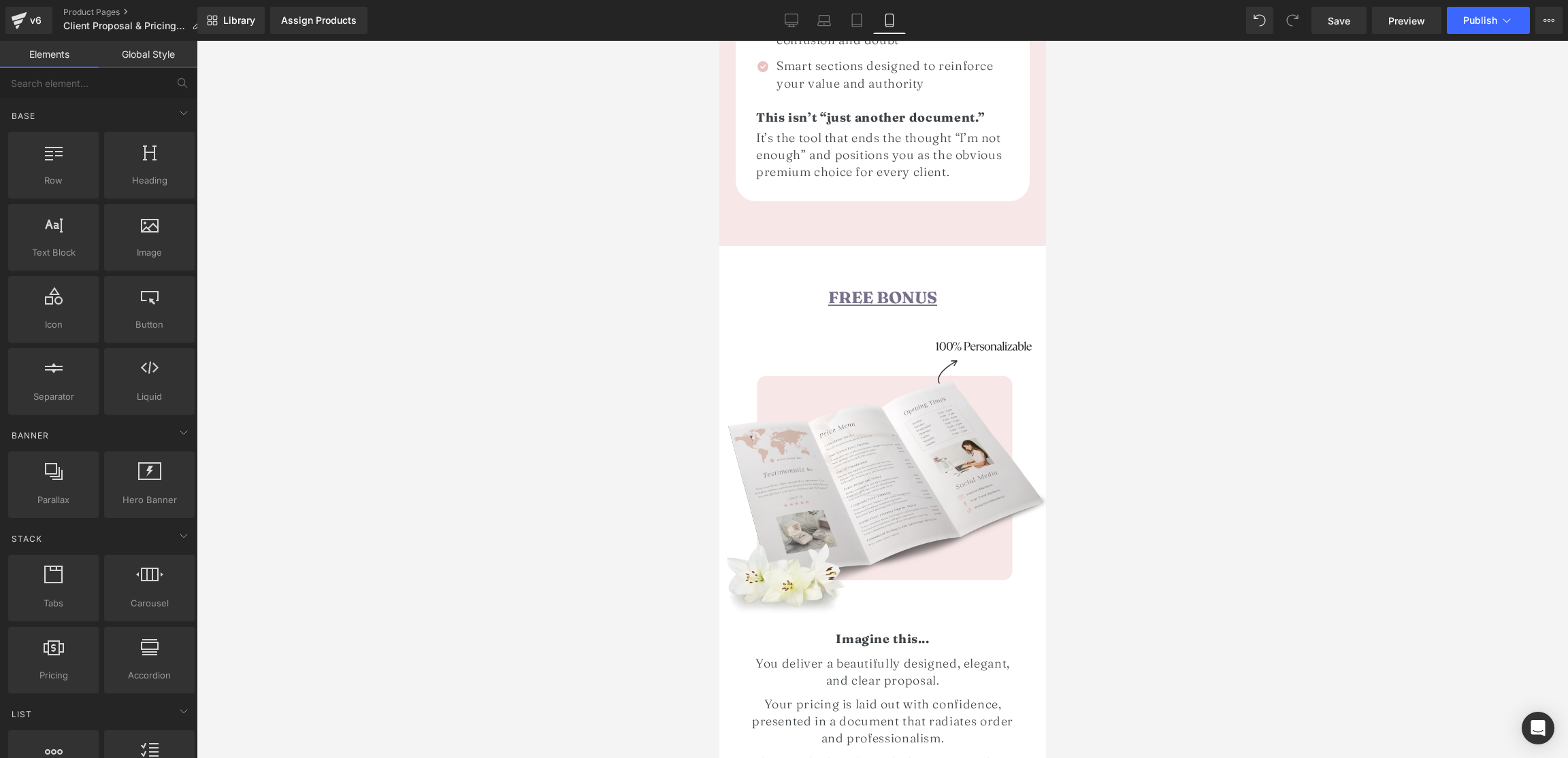
scroll to position [2107, 0]
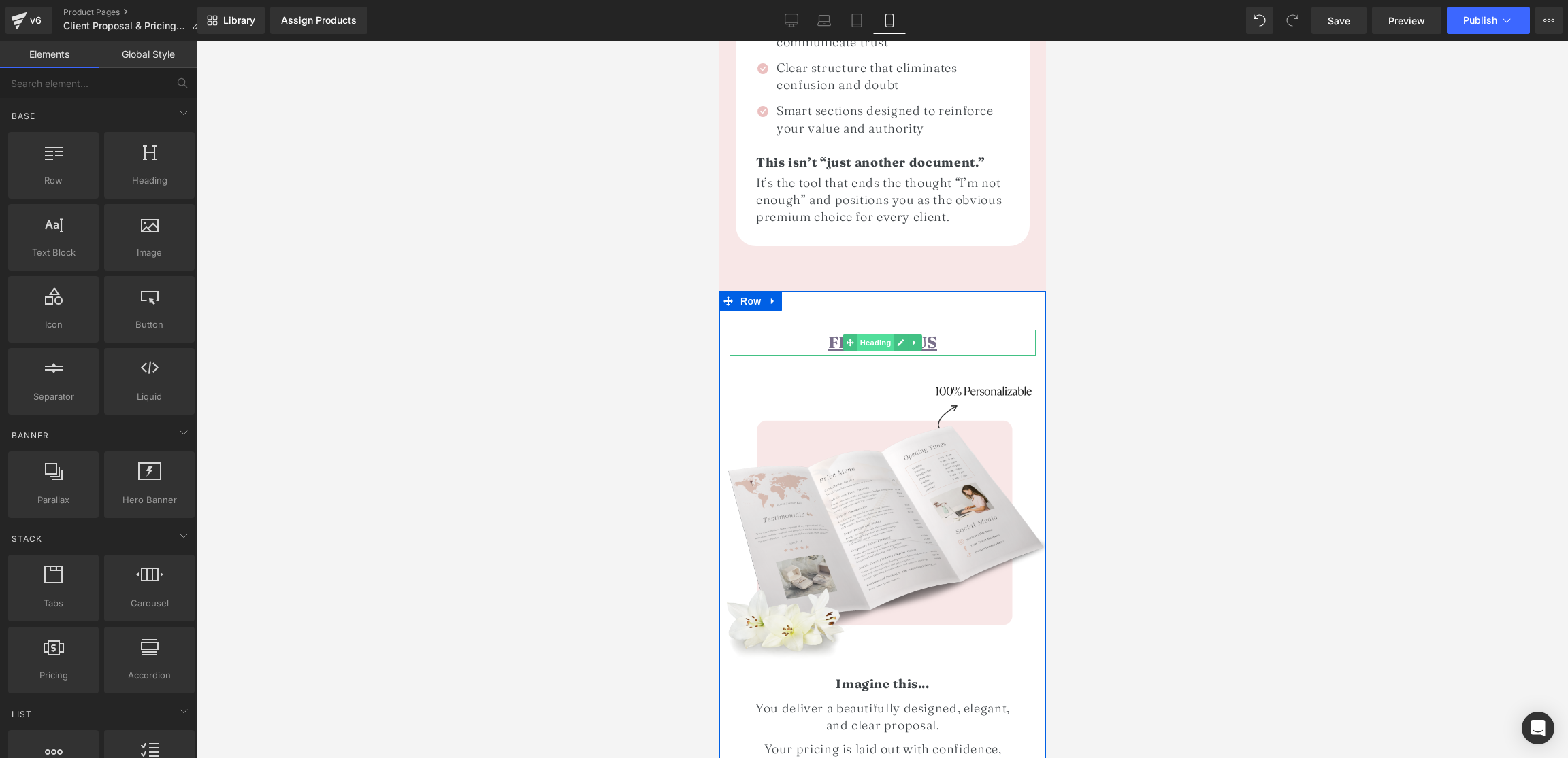
click at [881, 334] on span "Heading" at bounding box center [875, 342] width 37 height 16
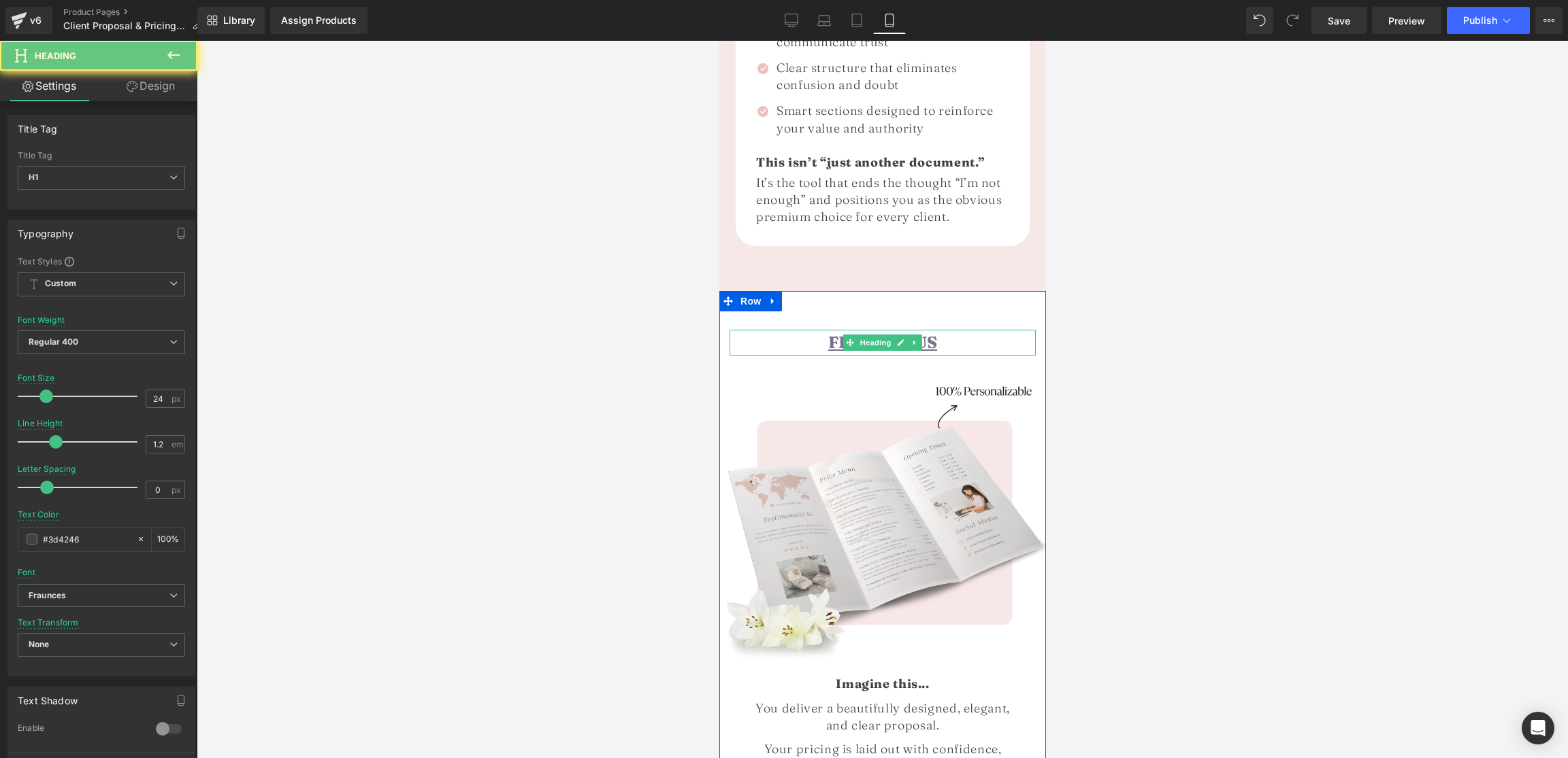
click at [806, 334] on h1 "FREE BONUS" at bounding box center [882, 343] width 306 height 19
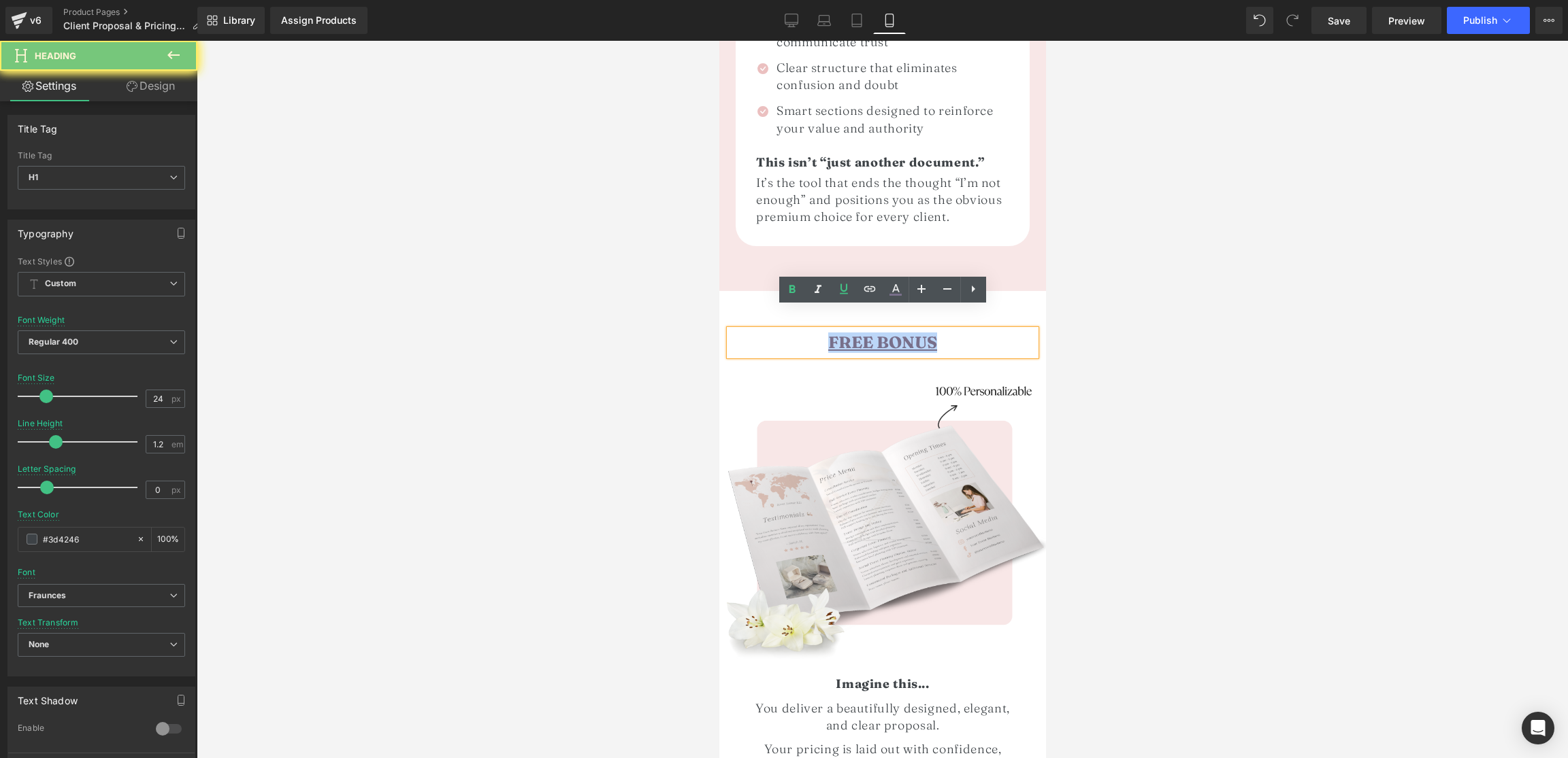
click at [806, 334] on h1 "FREE BONUS" at bounding box center [882, 343] width 306 height 19
click at [900, 294] on icon at bounding box center [895, 295] width 13 height 2
type input "#786f8a"
type input "100"
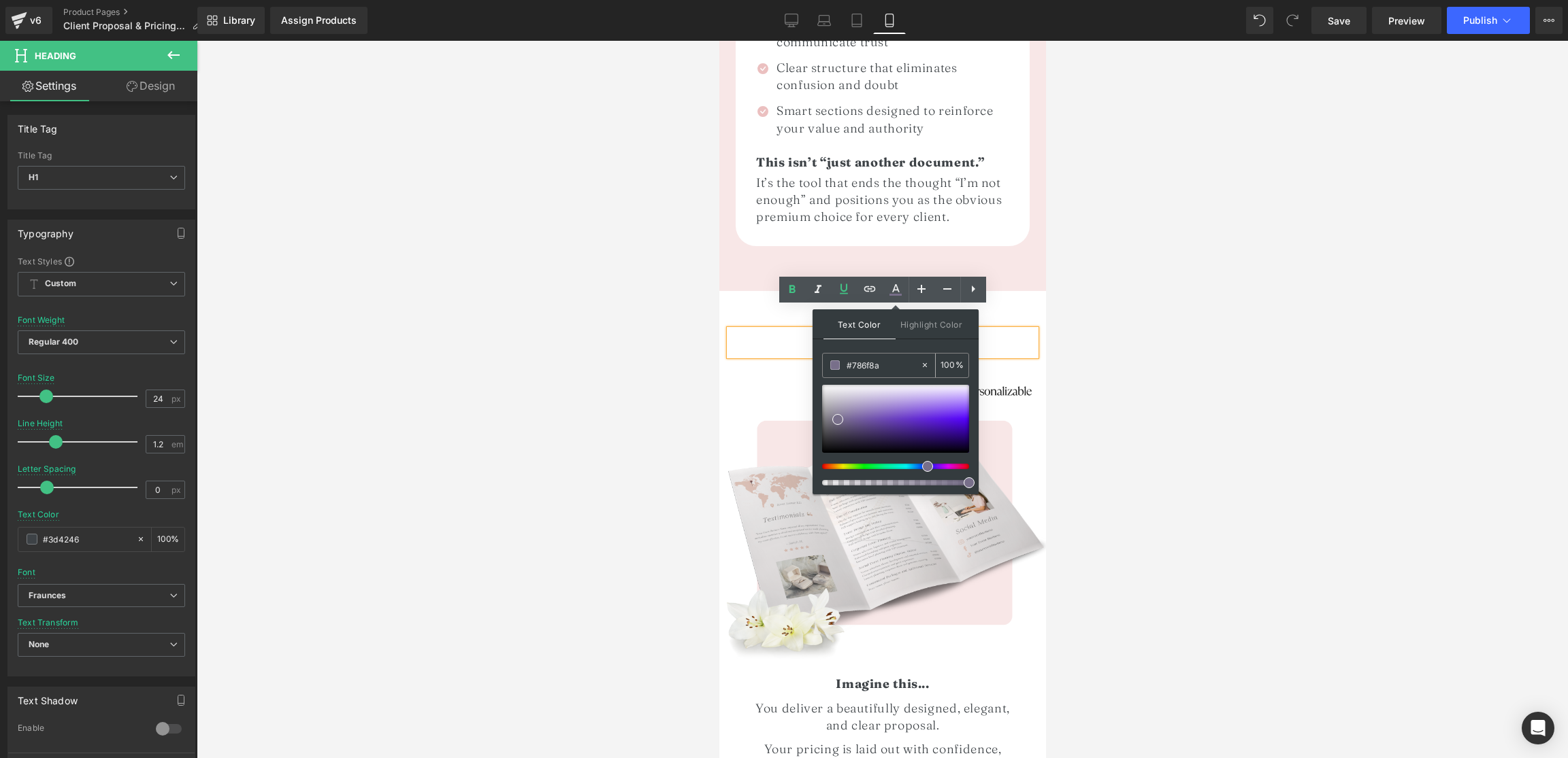
click at [881, 367] on input "#786f8a" at bounding box center [883, 366] width 73 height 15
paste input "e2a5a5"
type input "#e2a5a5"
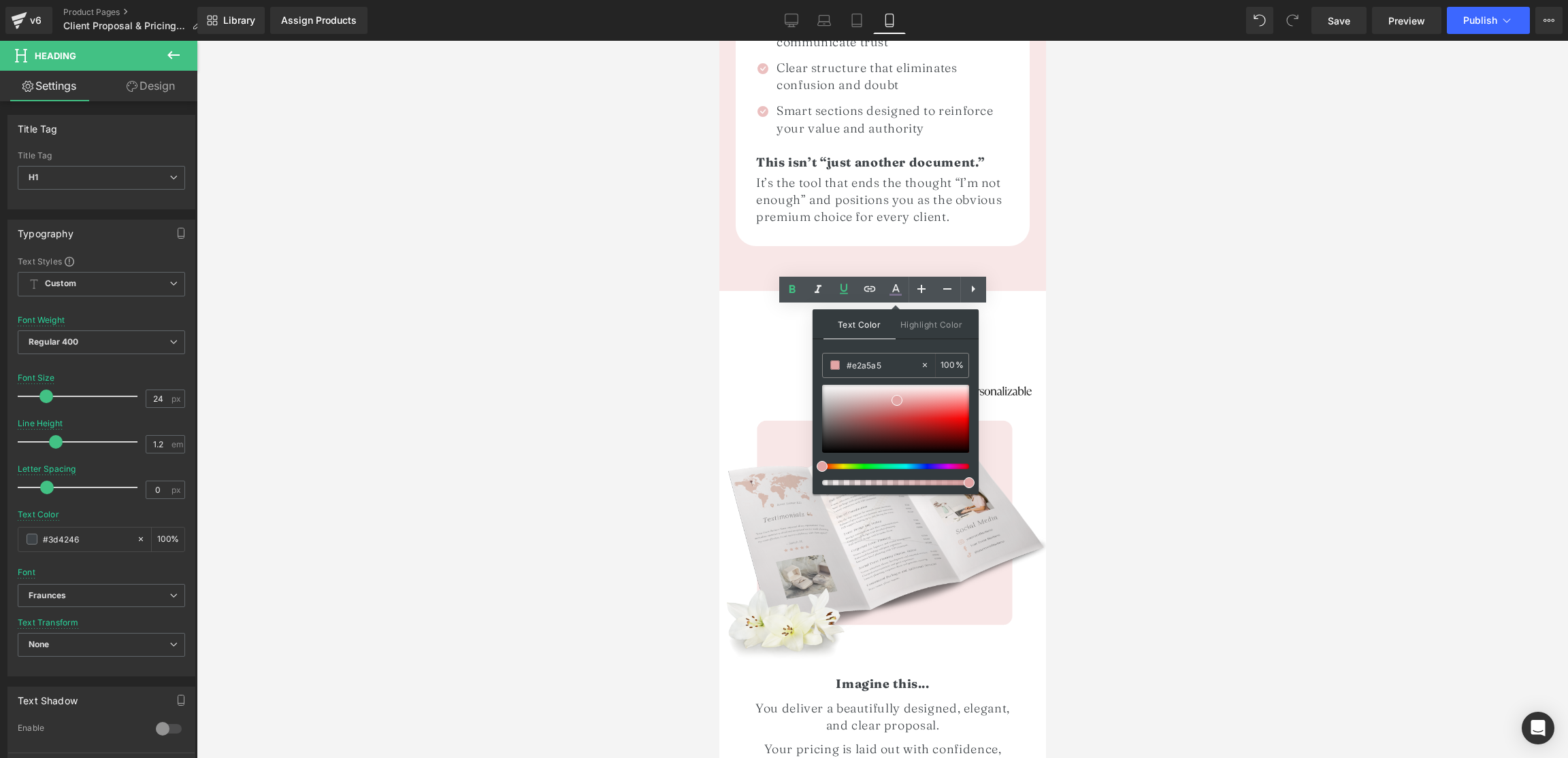
click at [1152, 341] on div at bounding box center [882, 400] width 1371 height 718
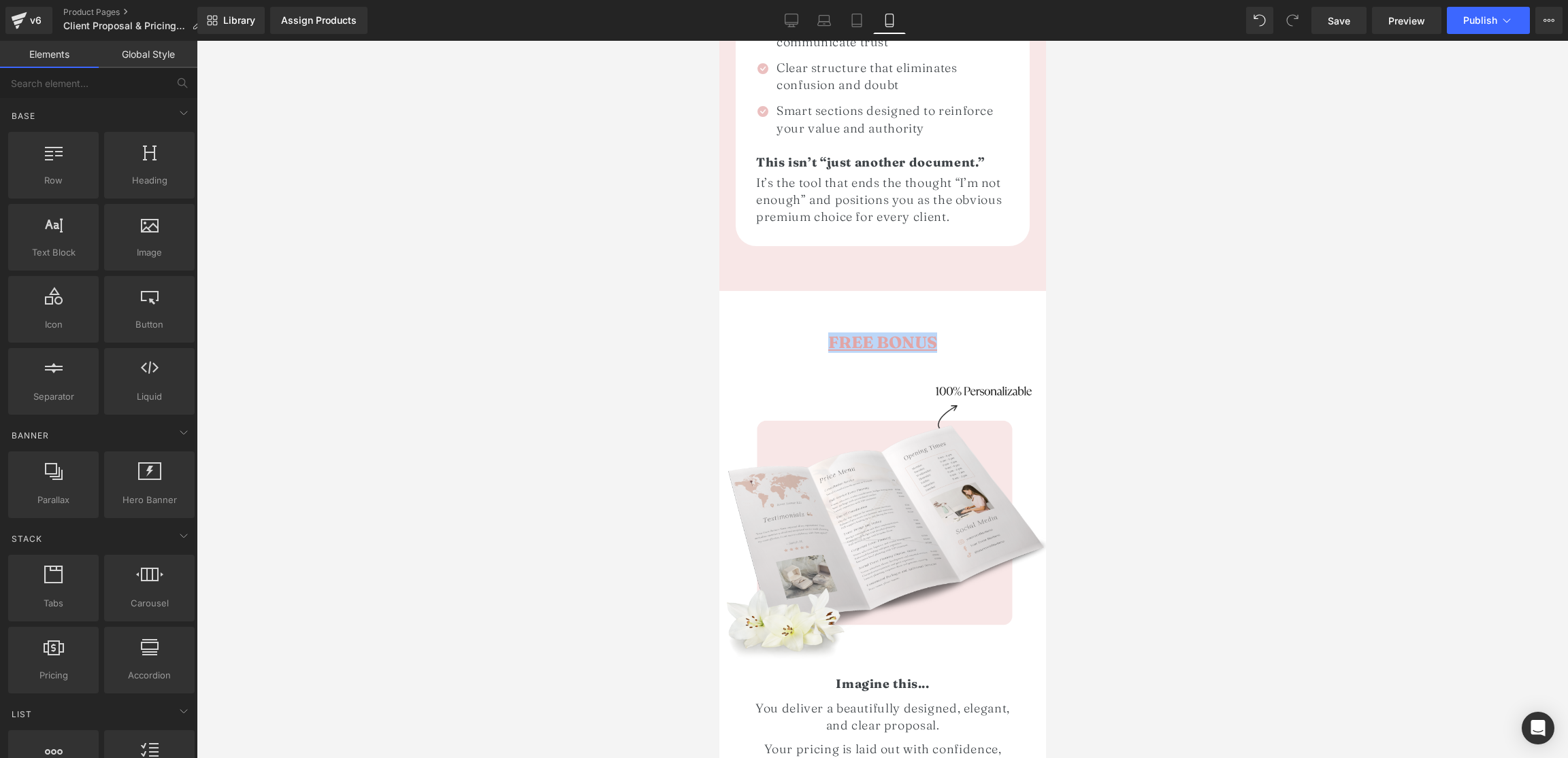
click at [937, 333] on span "FREE BONUS" at bounding box center [881, 342] width 108 height 19
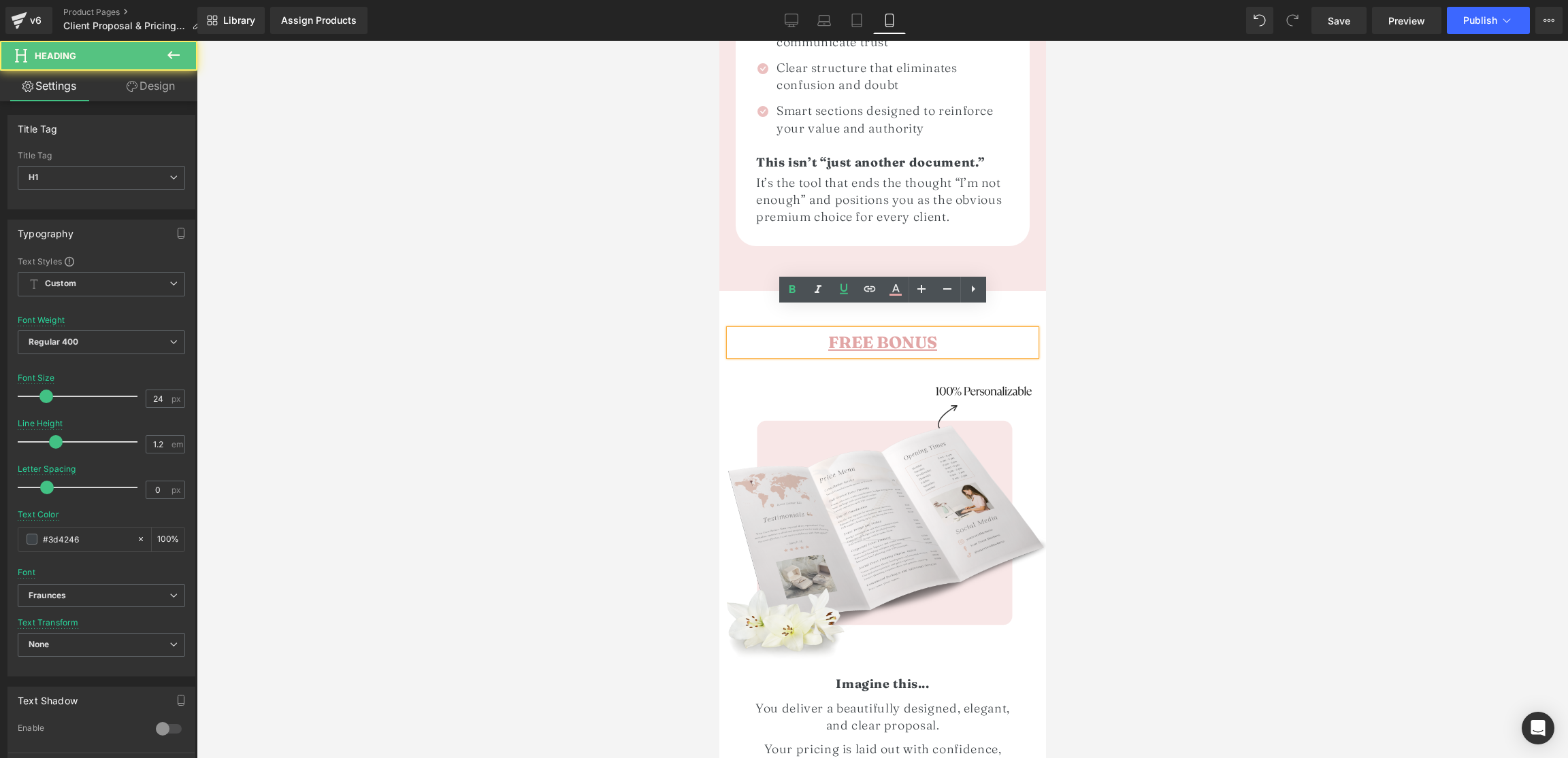
click at [953, 334] on h1 "FREE BONUS" at bounding box center [882, 343] width 306 height 19
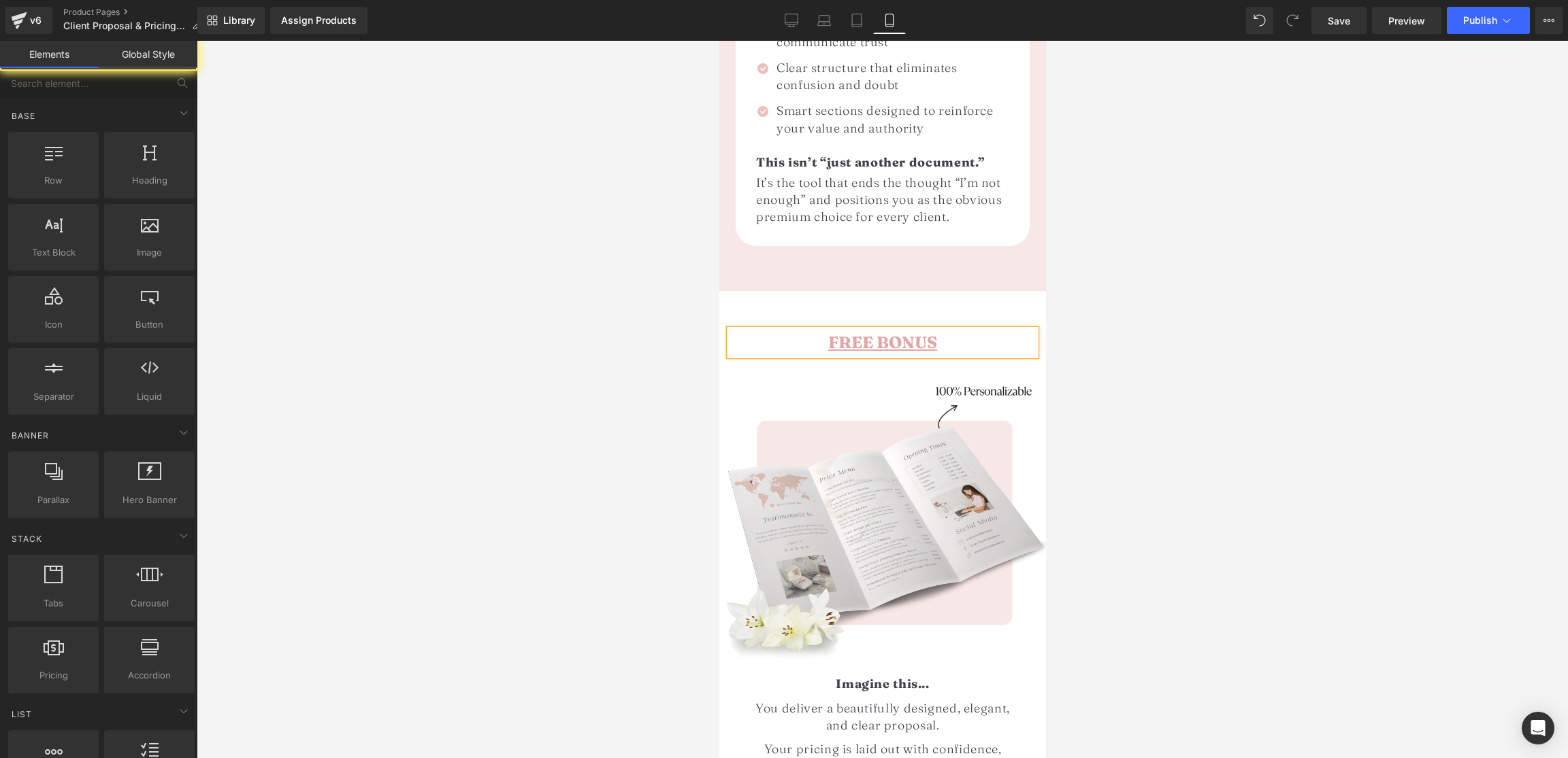
click at [1137, 326] on div at bounding box center [882, 400] width 1371 height 718
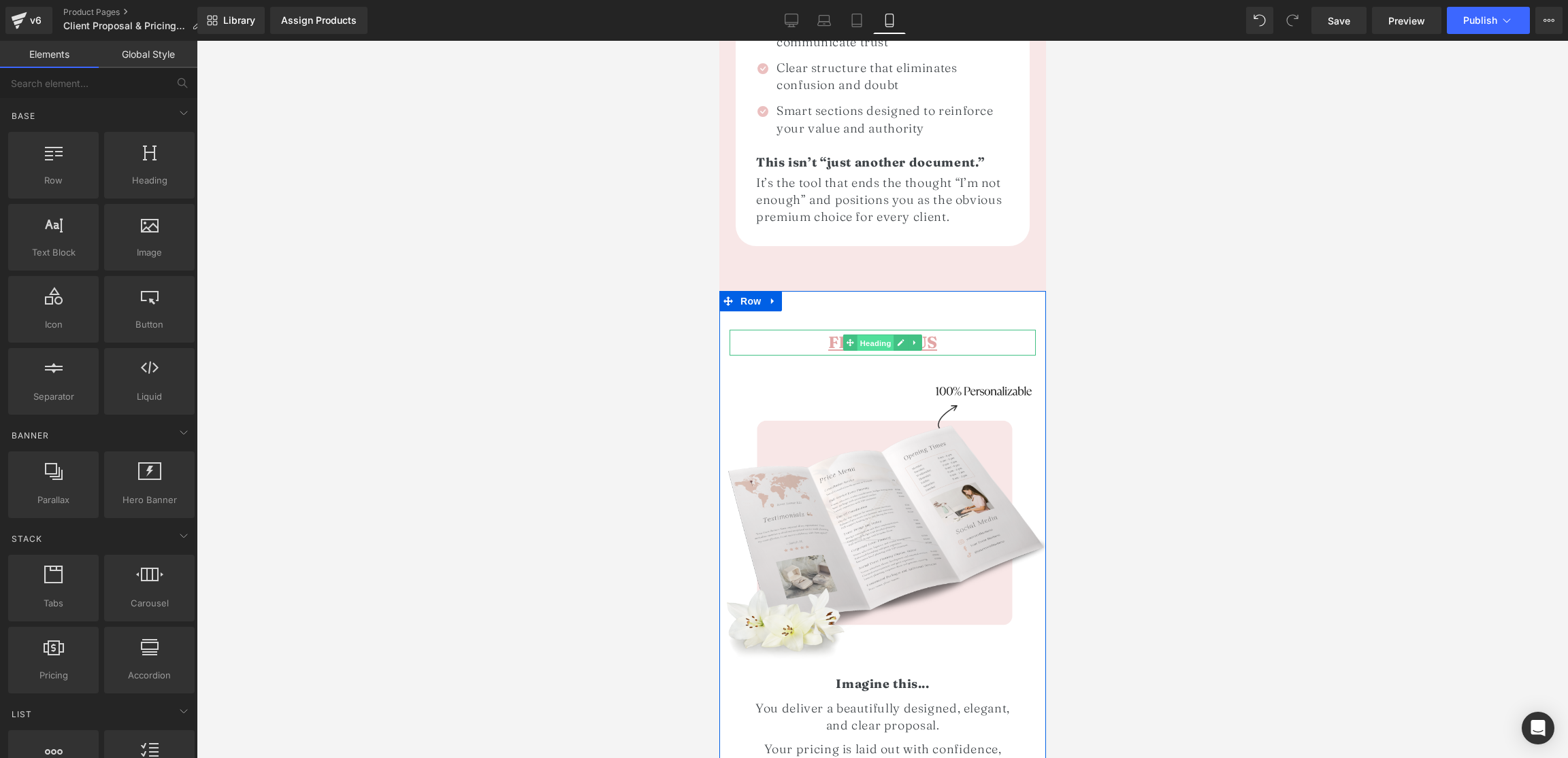
click at [870, 335] on span "Heading" at bounding box center [875, 343] width 37 height 16
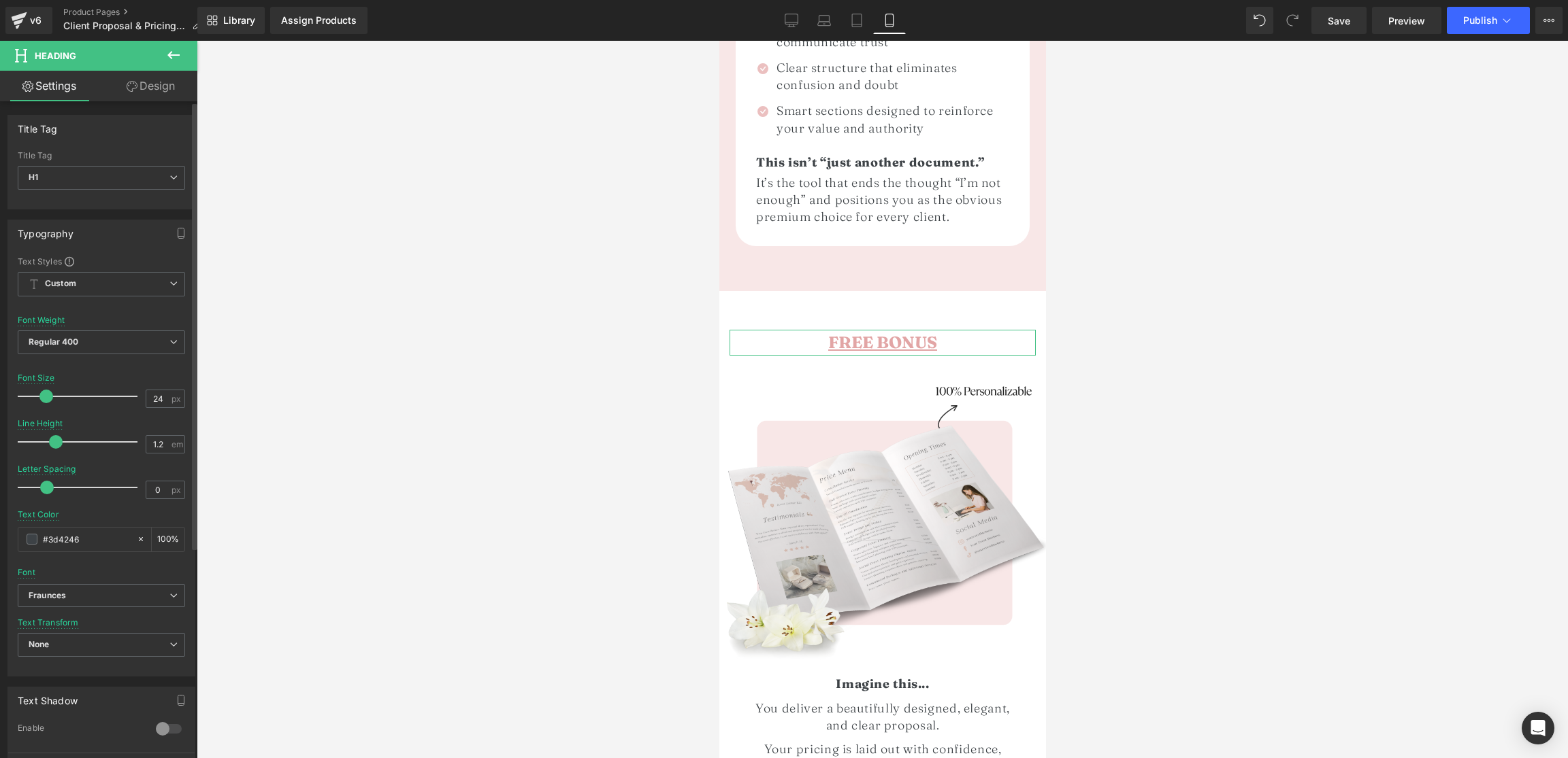
scroll to position [1, 0]
type input "27"
click at [50, 397] on span at bounding box center [50, 396] width 13 height 13
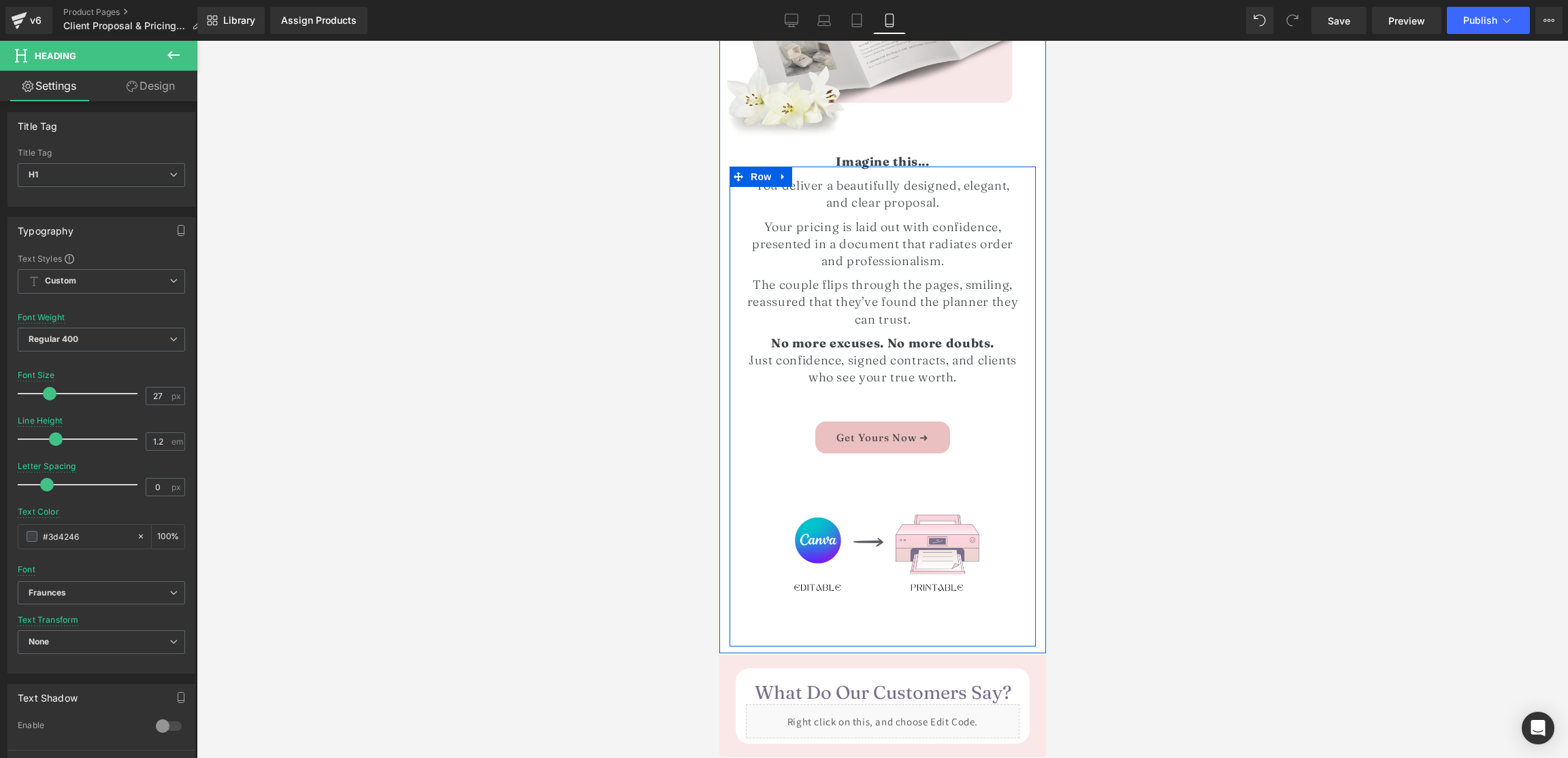
scroll to position [2685, 0]
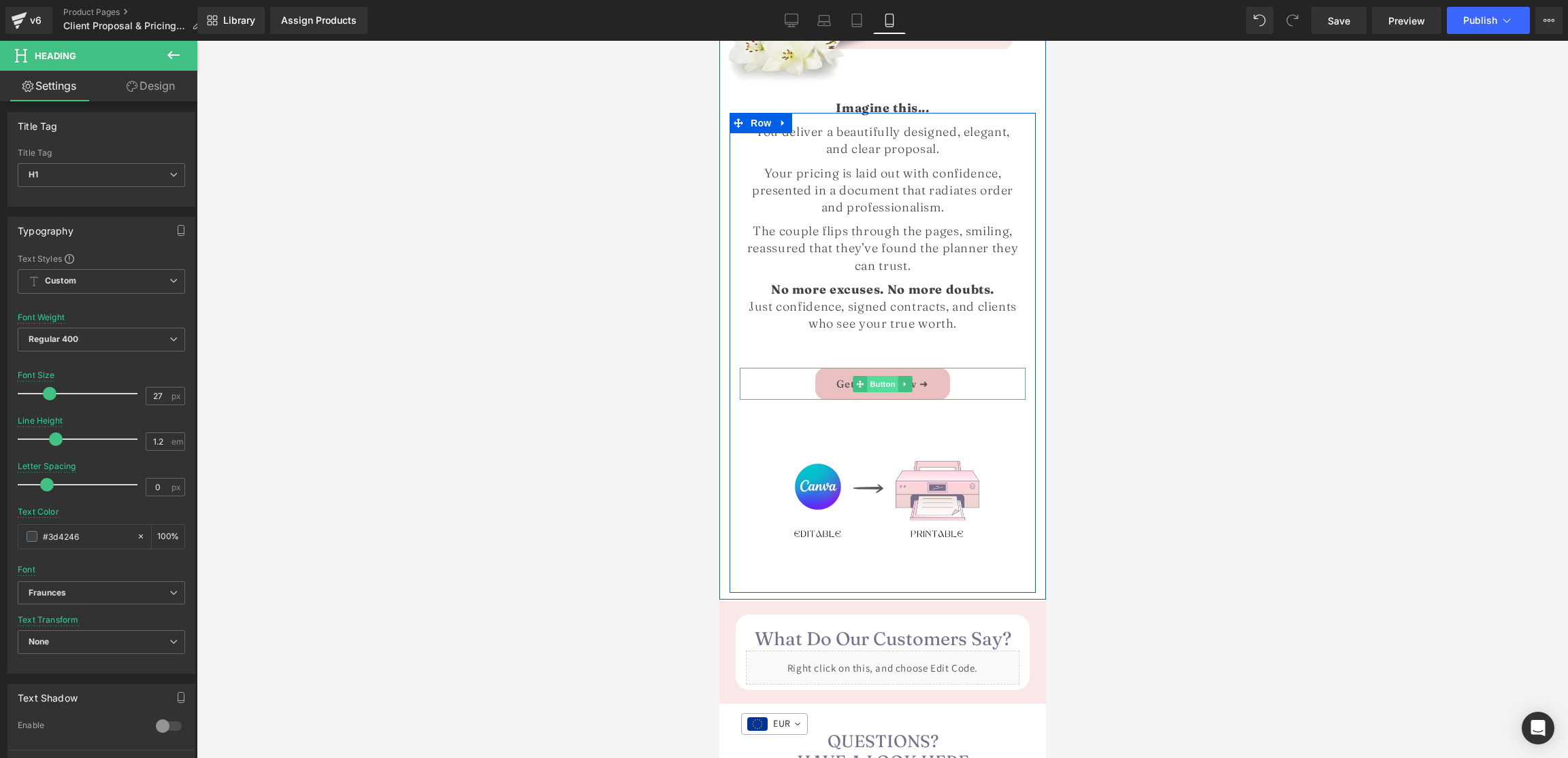
click at [884, 376] on span "Button" at bounding box center [881, 384] width 31 height 16
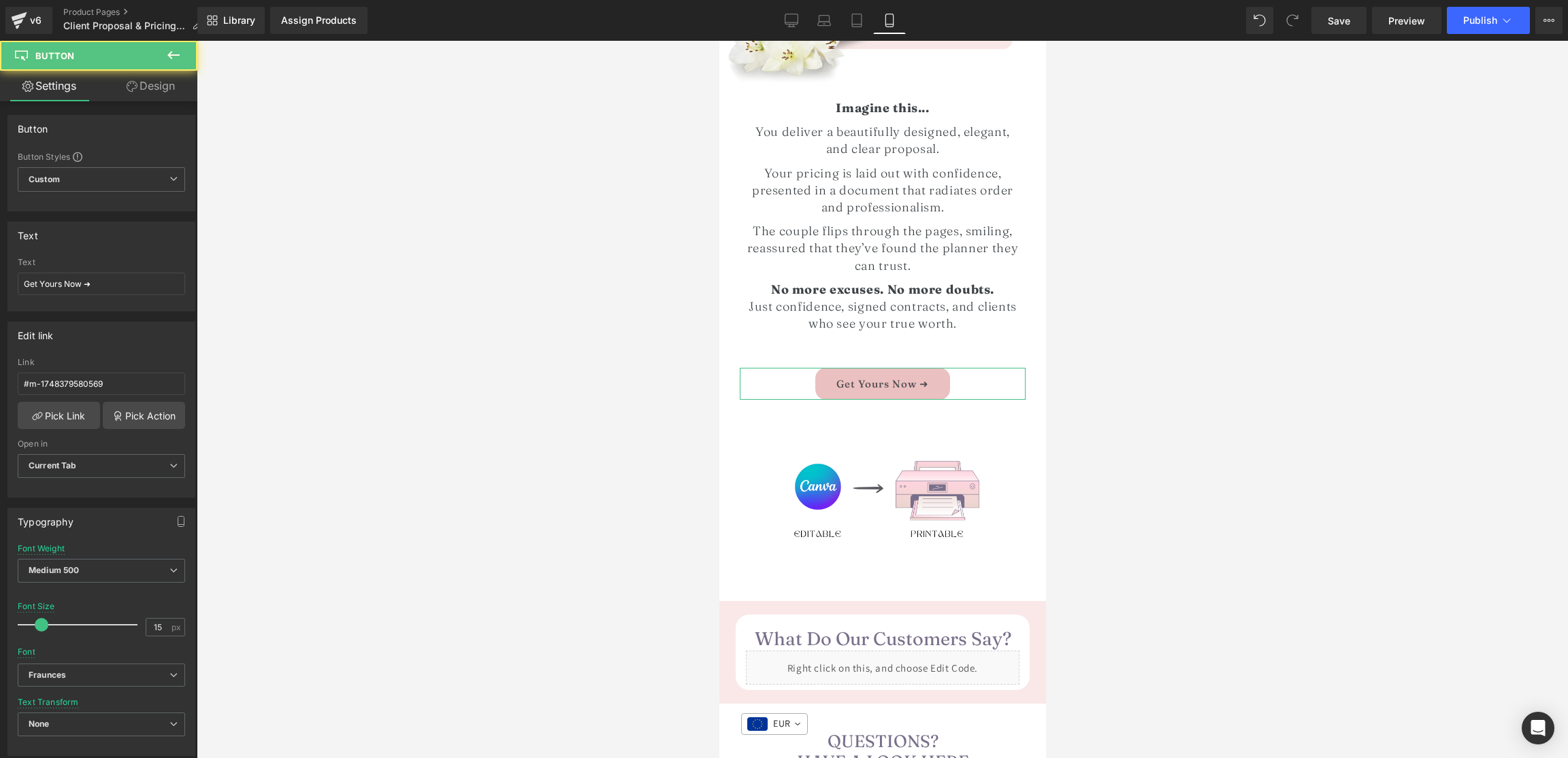
click at [141, 76] on link "Design" at bounding box center [150, 86] width 98 height 30
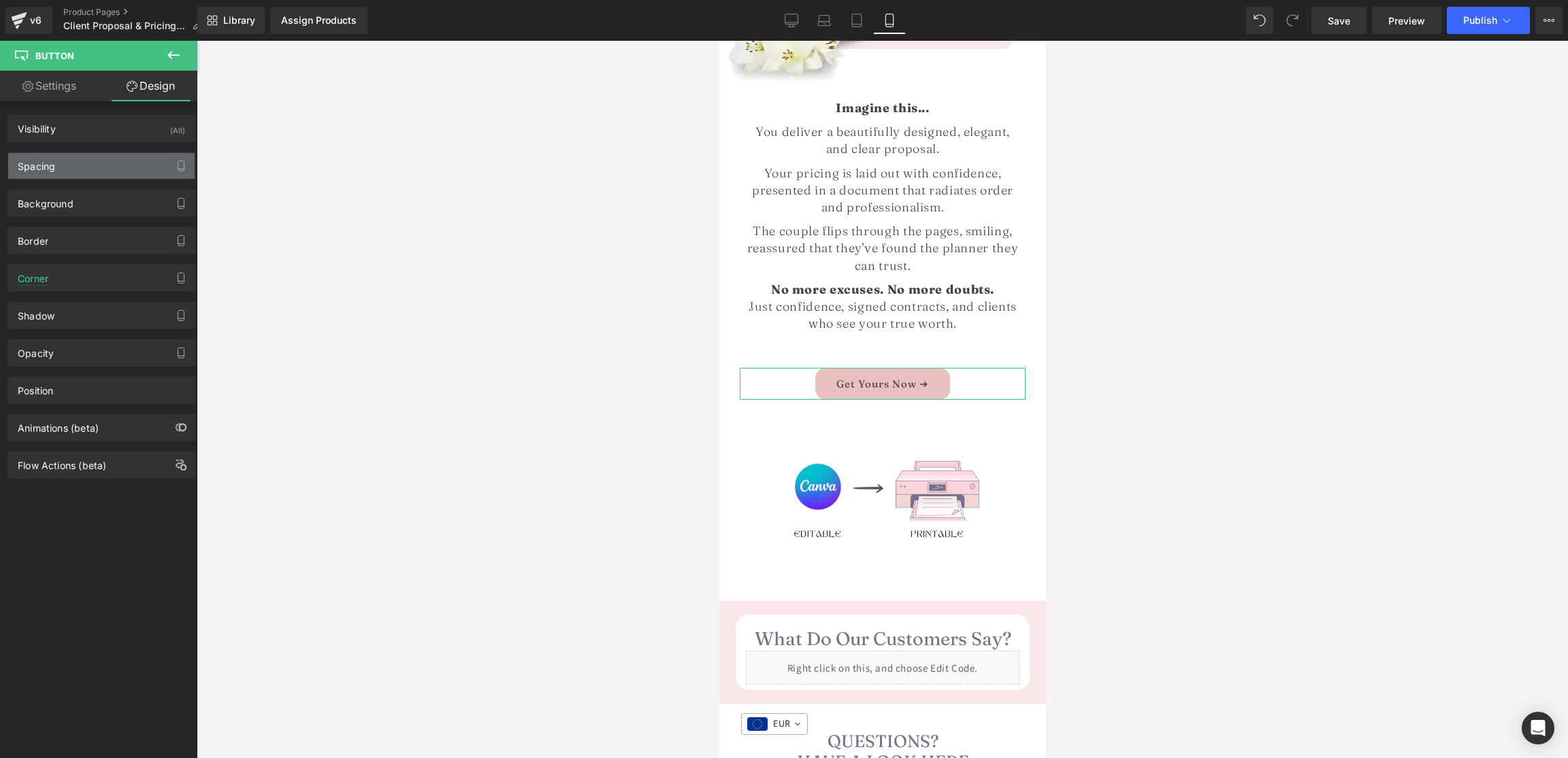
click at [80, 176] on div "Spacing" at bounding box center [102, 166] width 187 height 26
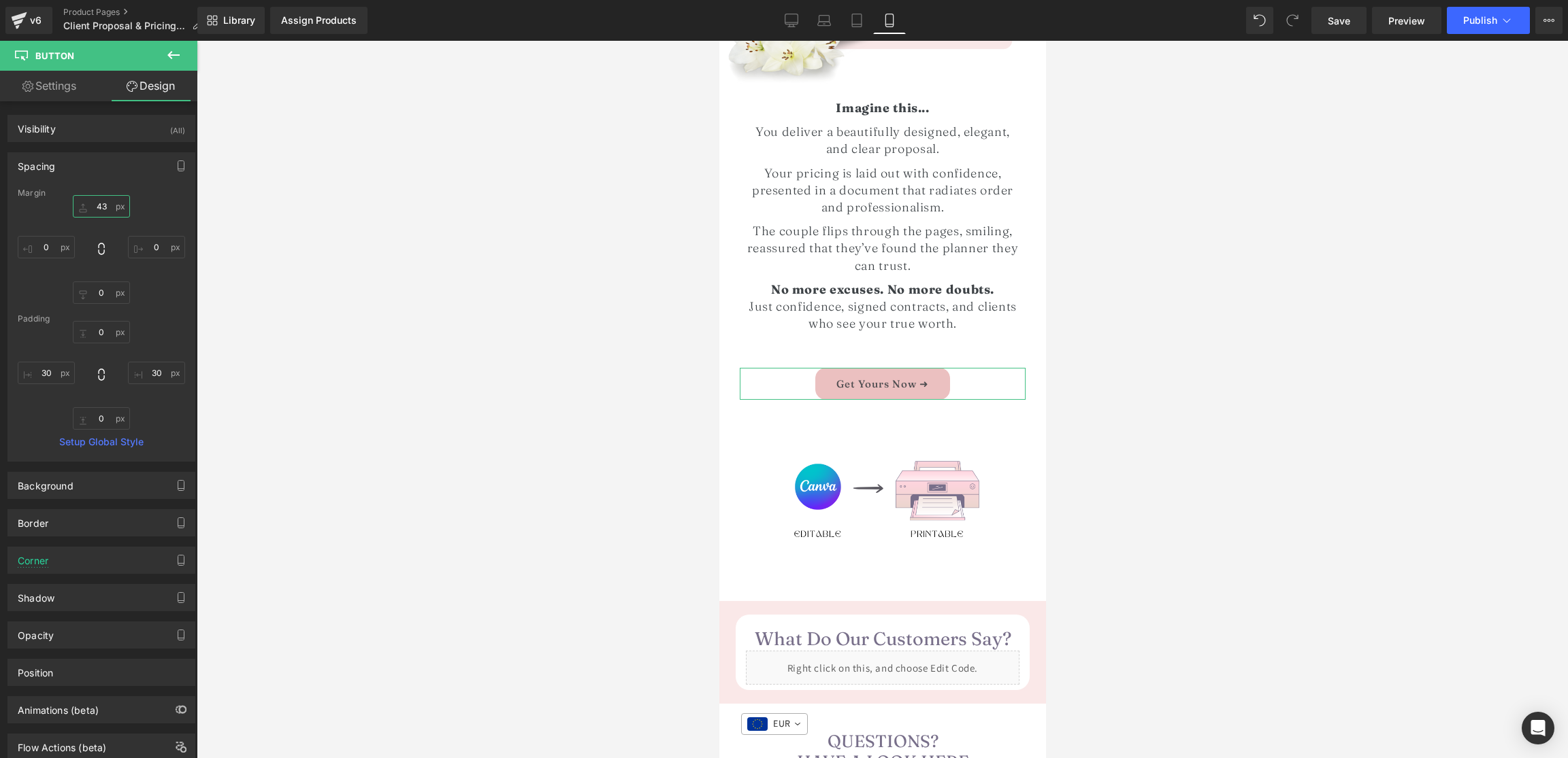
click at [105, 213] on input "43" at bounding box center [102, 206] width 57 height 23
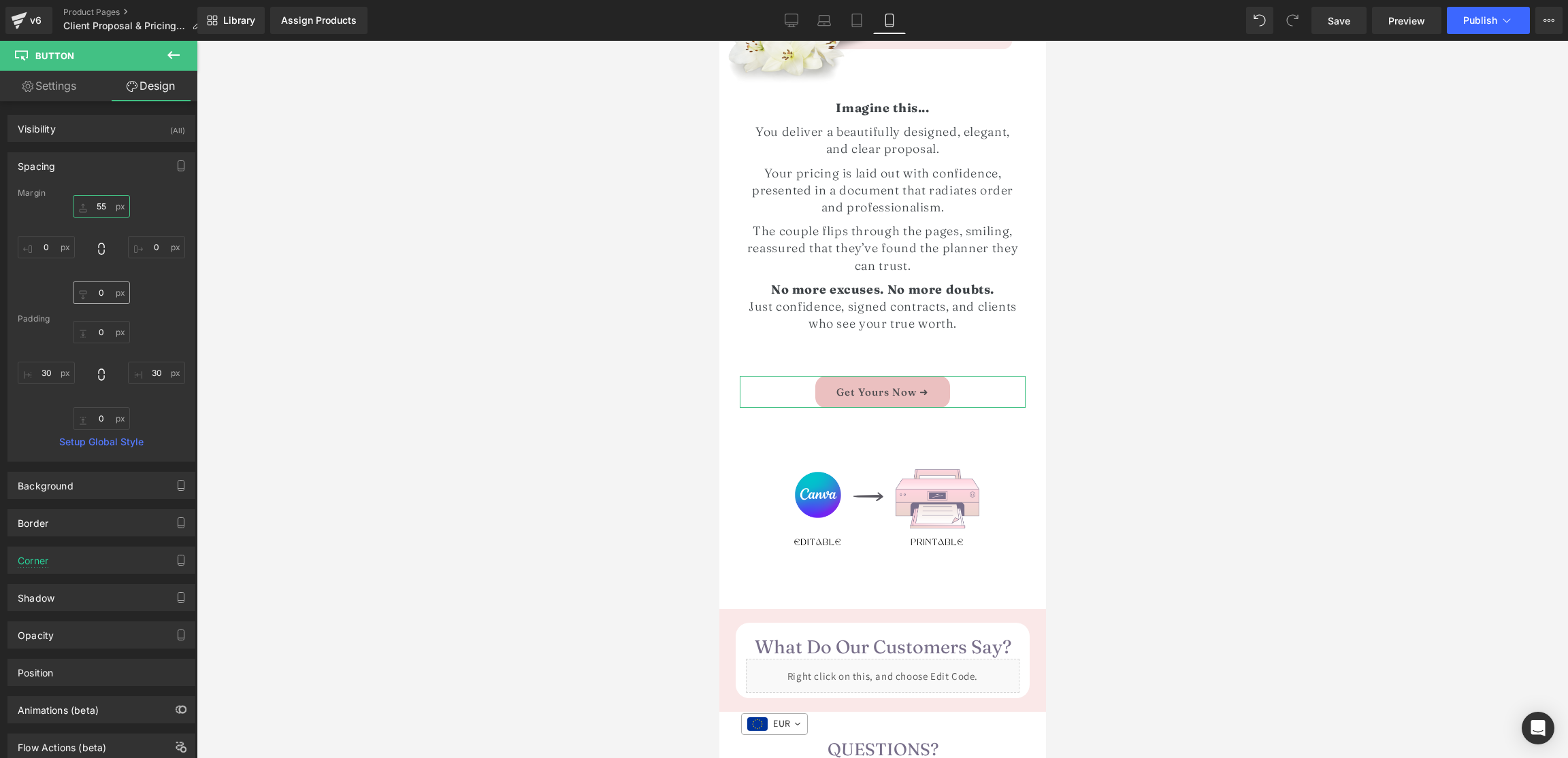
type input "55"
click at [98, 296] on input "0" at bounding box center [102, 292] width 57 height 23
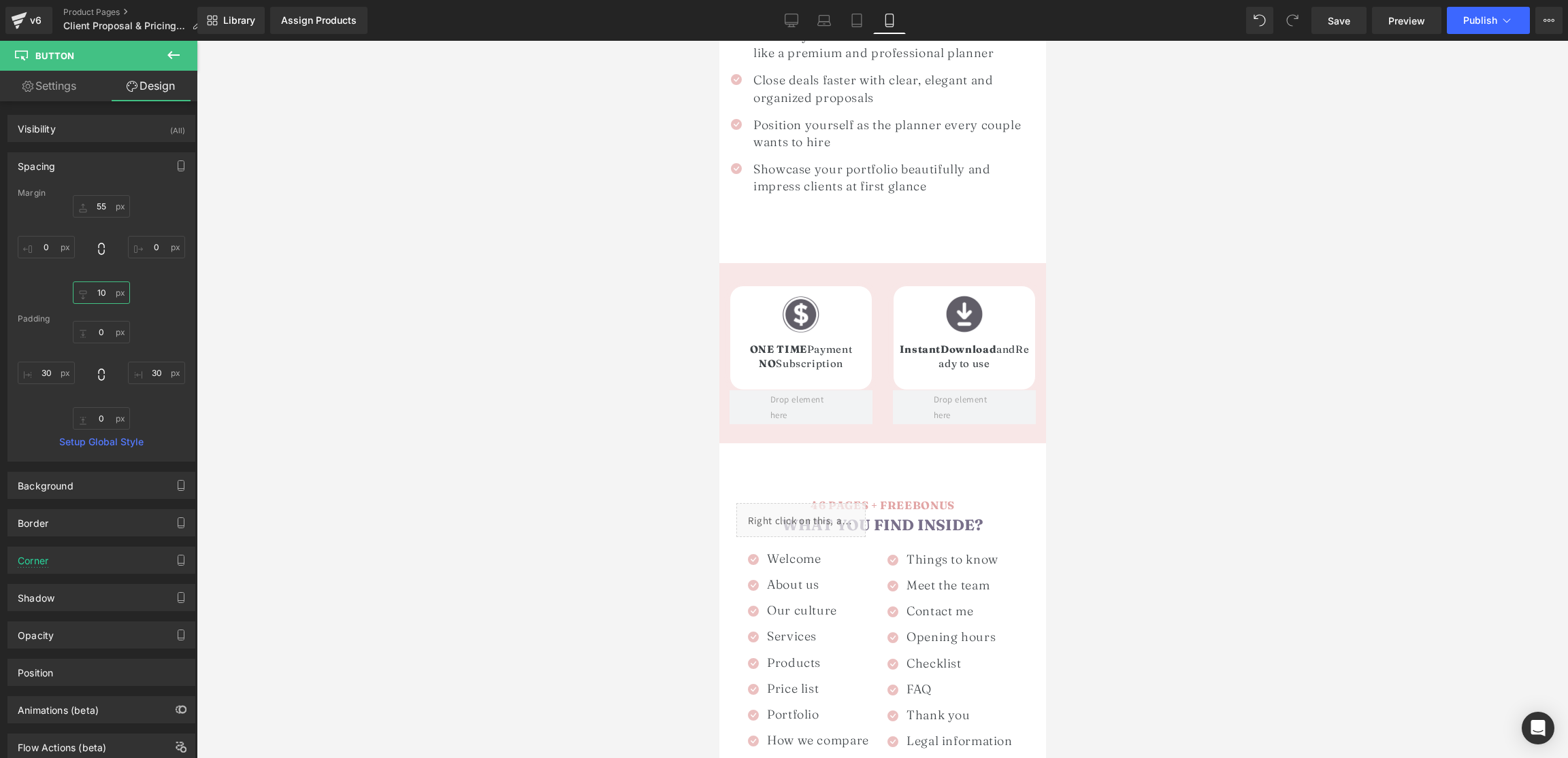
scroll to position [850, 0]
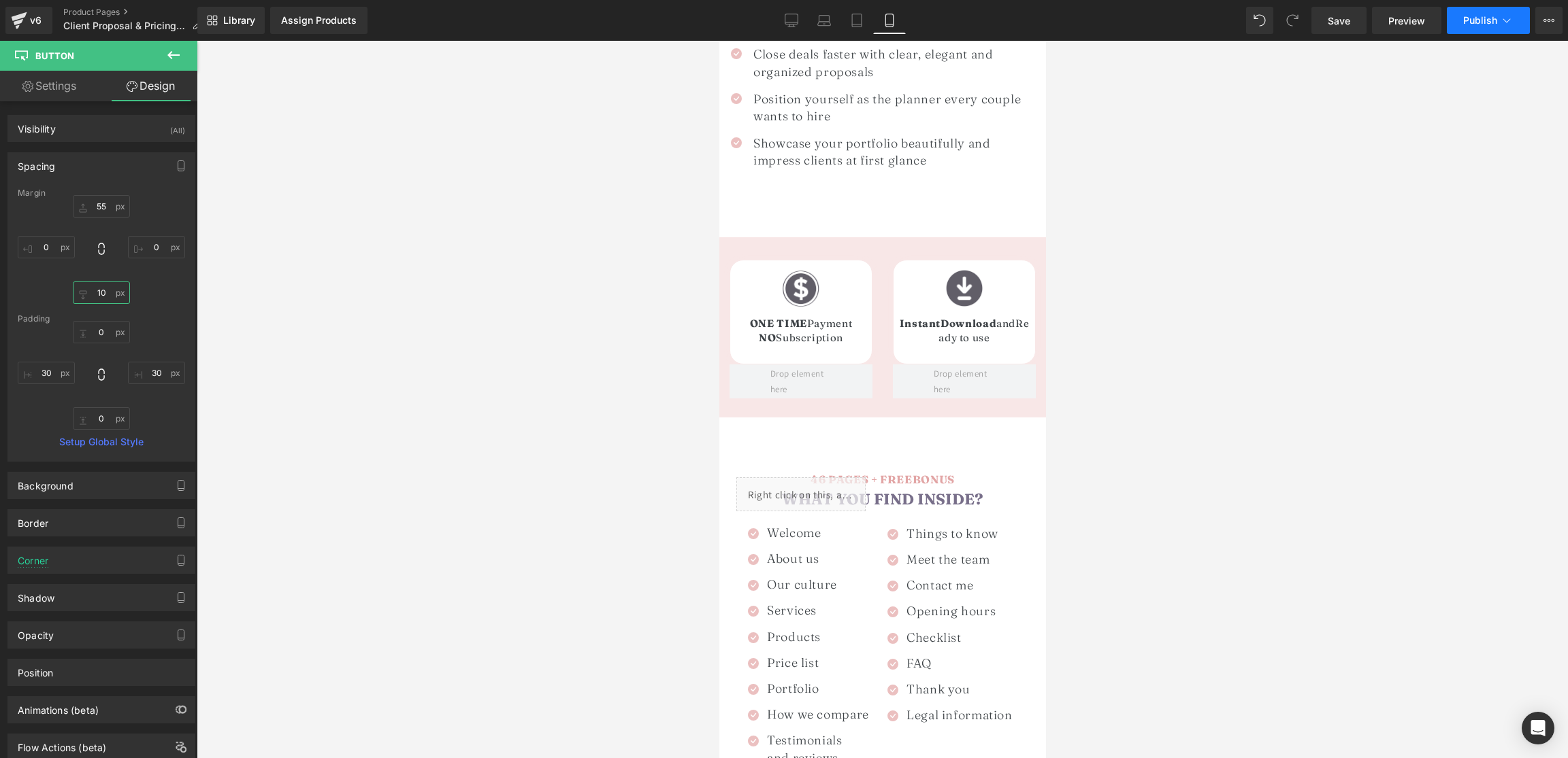
type input "10"
click at [1460, 28] on button "Publish" at bounding box center [1488, 20] width 83 height 27
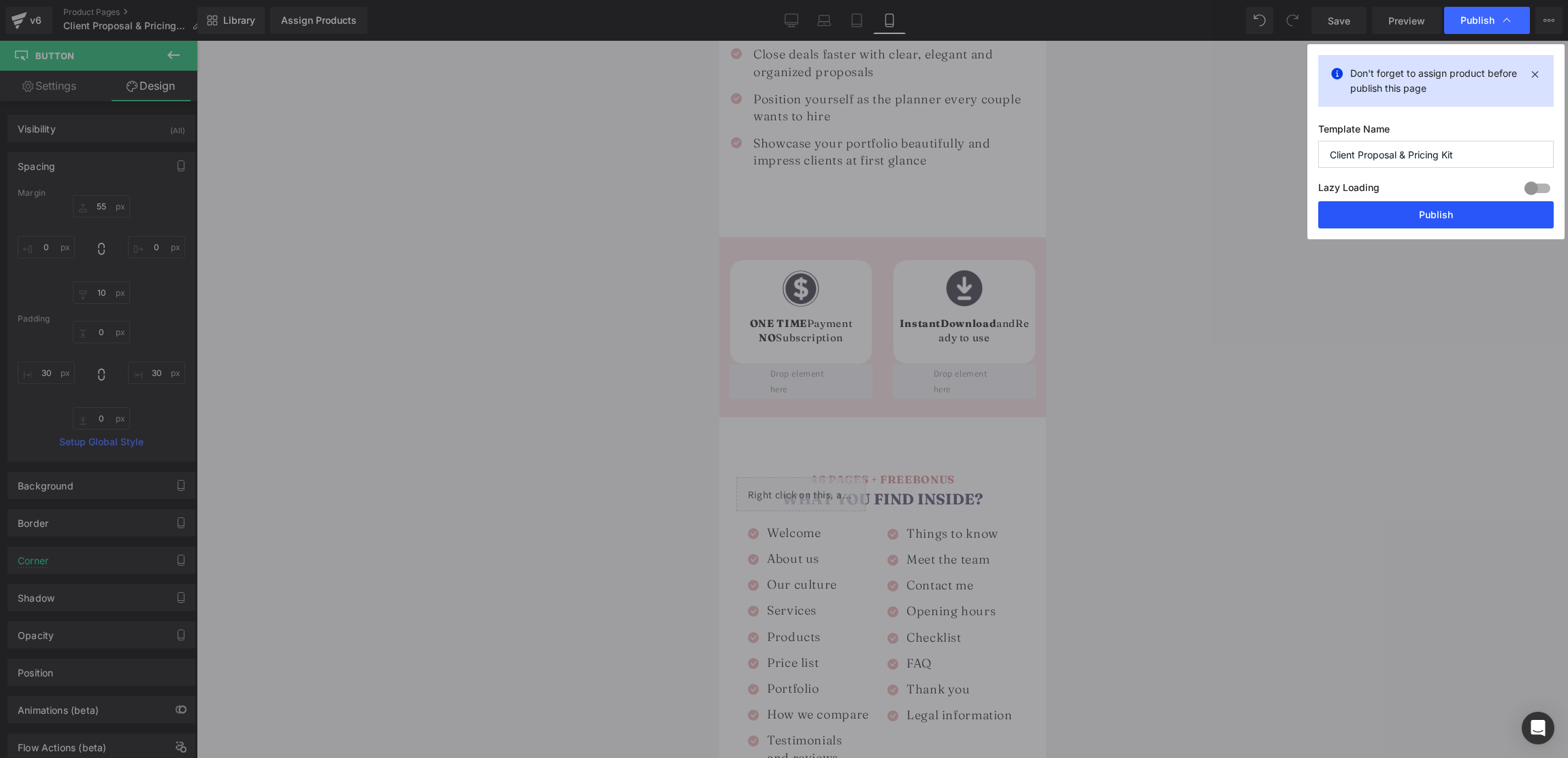
click at [1392, 213] on button "Publish" at bounding box center [1436, 215] width 235 height 27
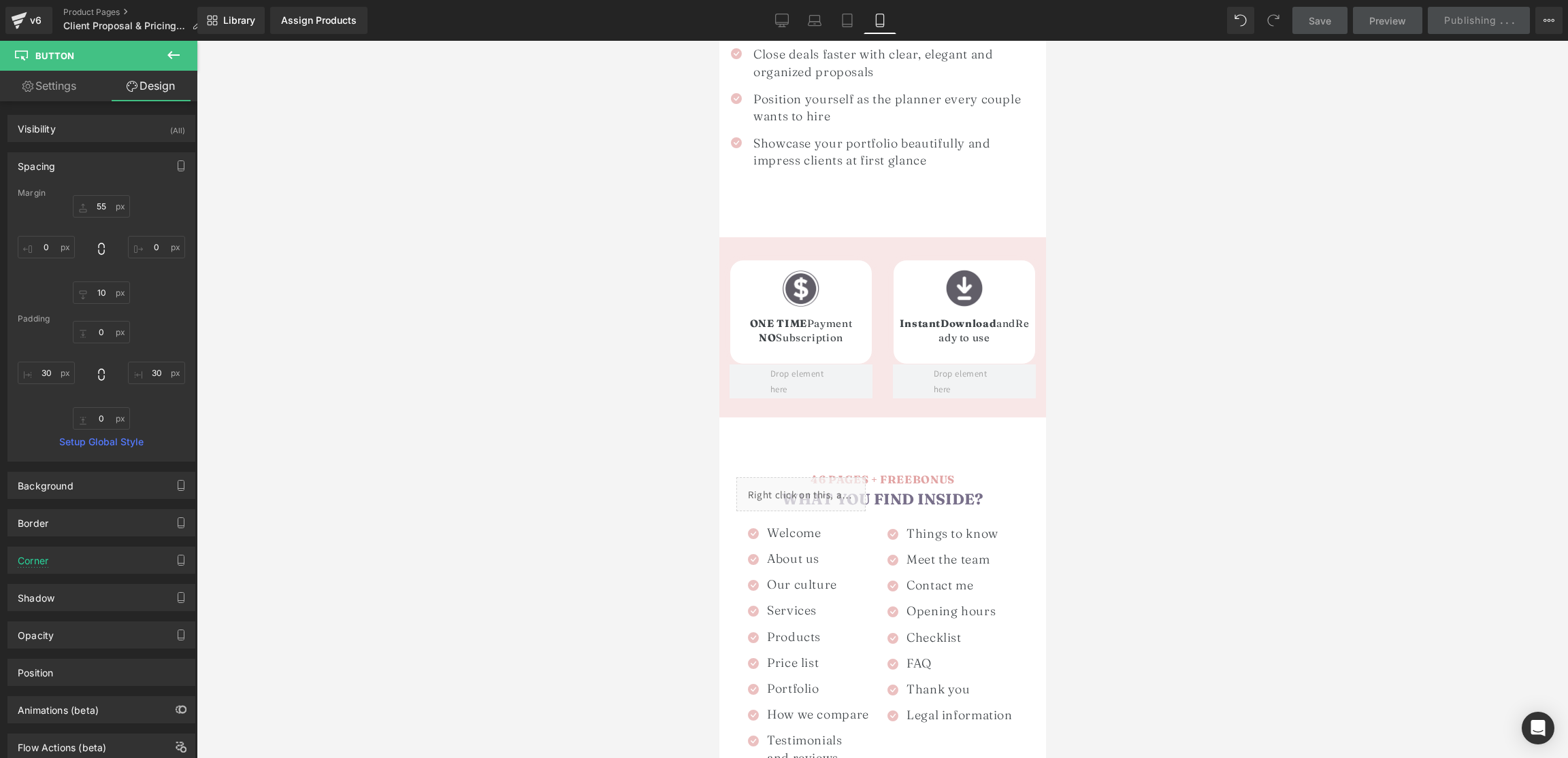
scroll to position [0, 0]
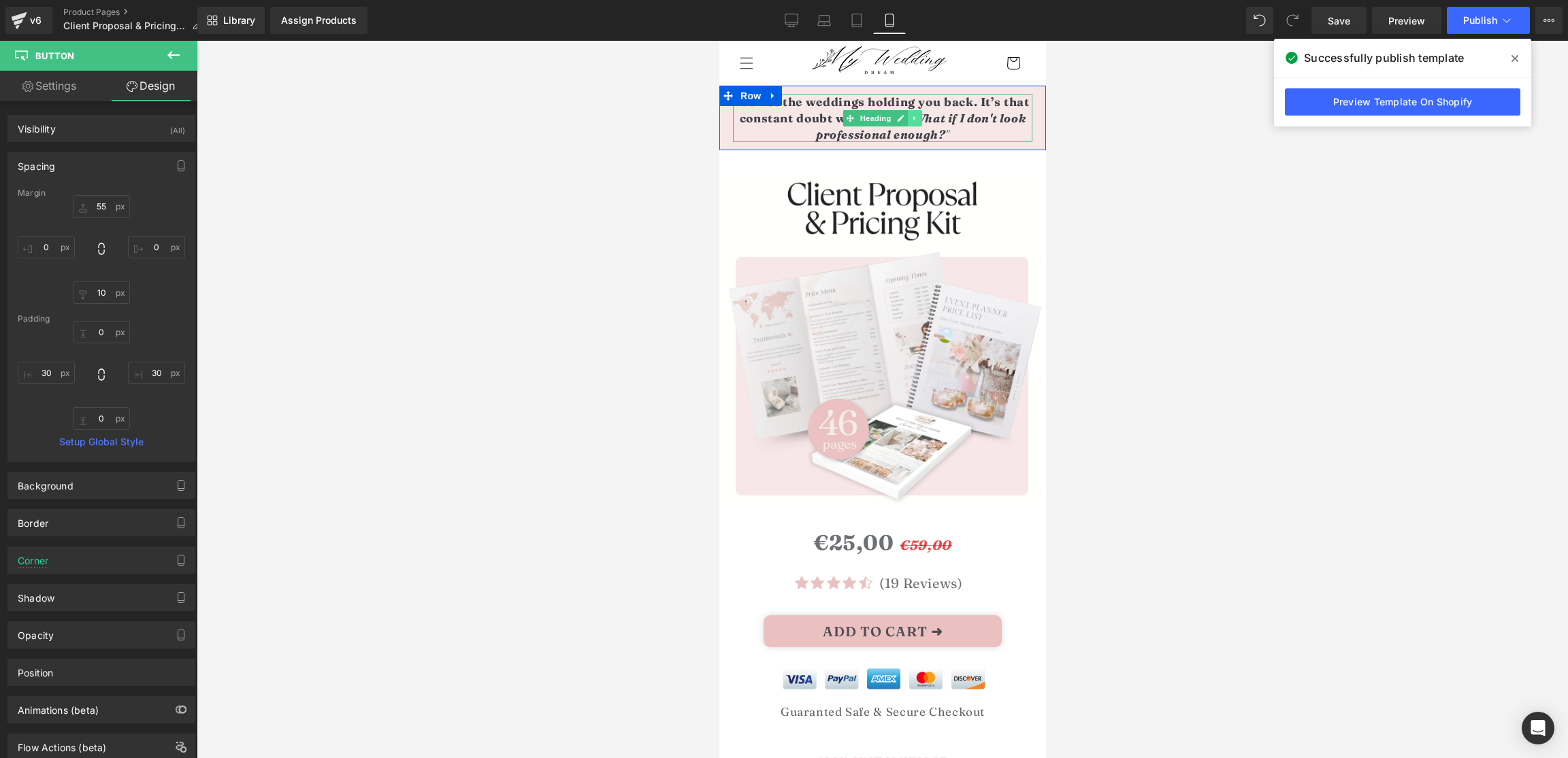
click at [911, 123] on link at bounding box center [914, 118] width 14 height 16
click at [800, 114] on strong "It’s not the weddings holding you back. It’s that constant doubt whispering" at bounding box center [882, 110] width 293 height 30
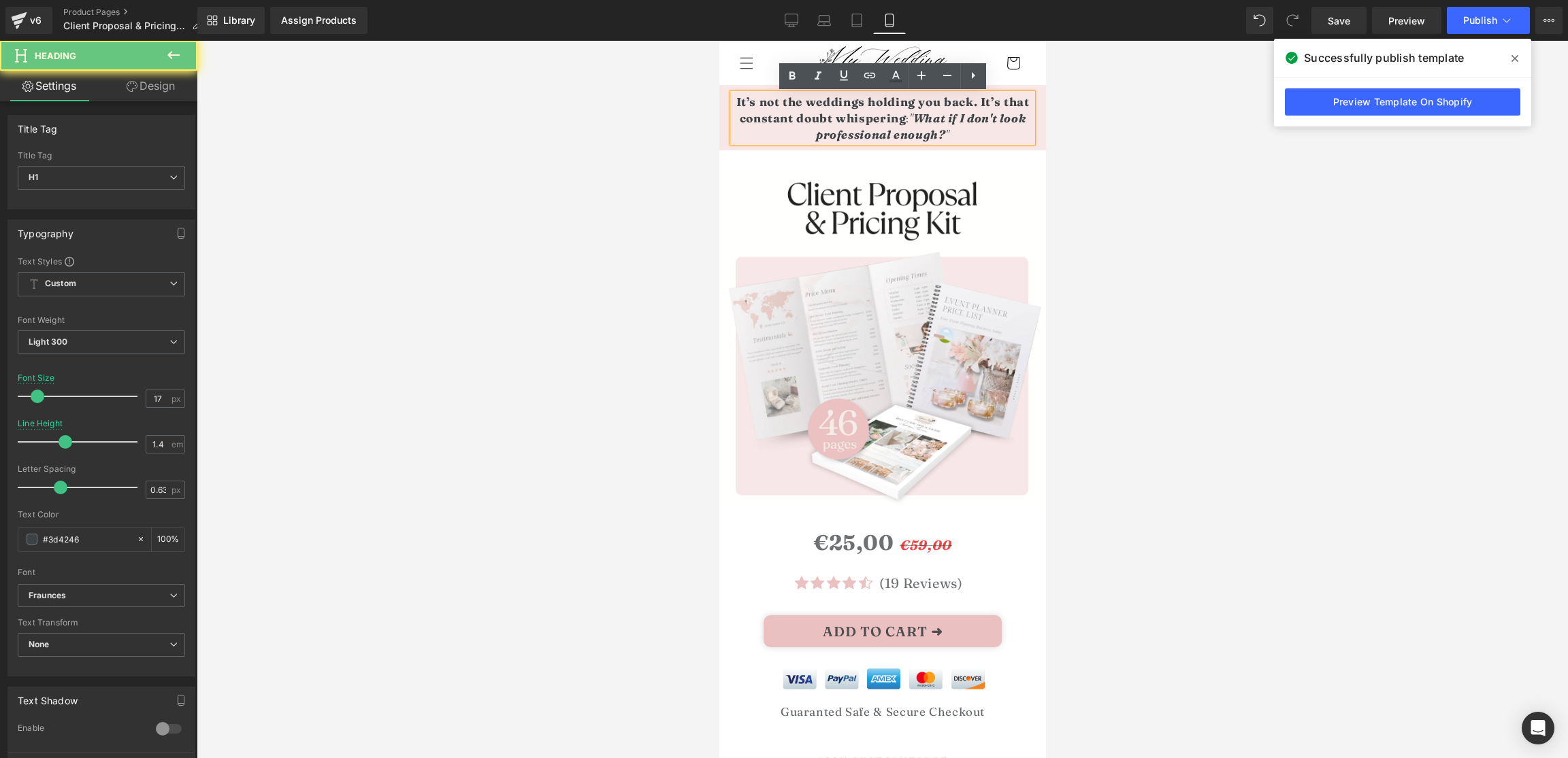
click at [800, 114] on strong "It’s not the weddings holding you back. It’s that constant doubt whispering" at bounding box center [882, 110] width 293 height 30
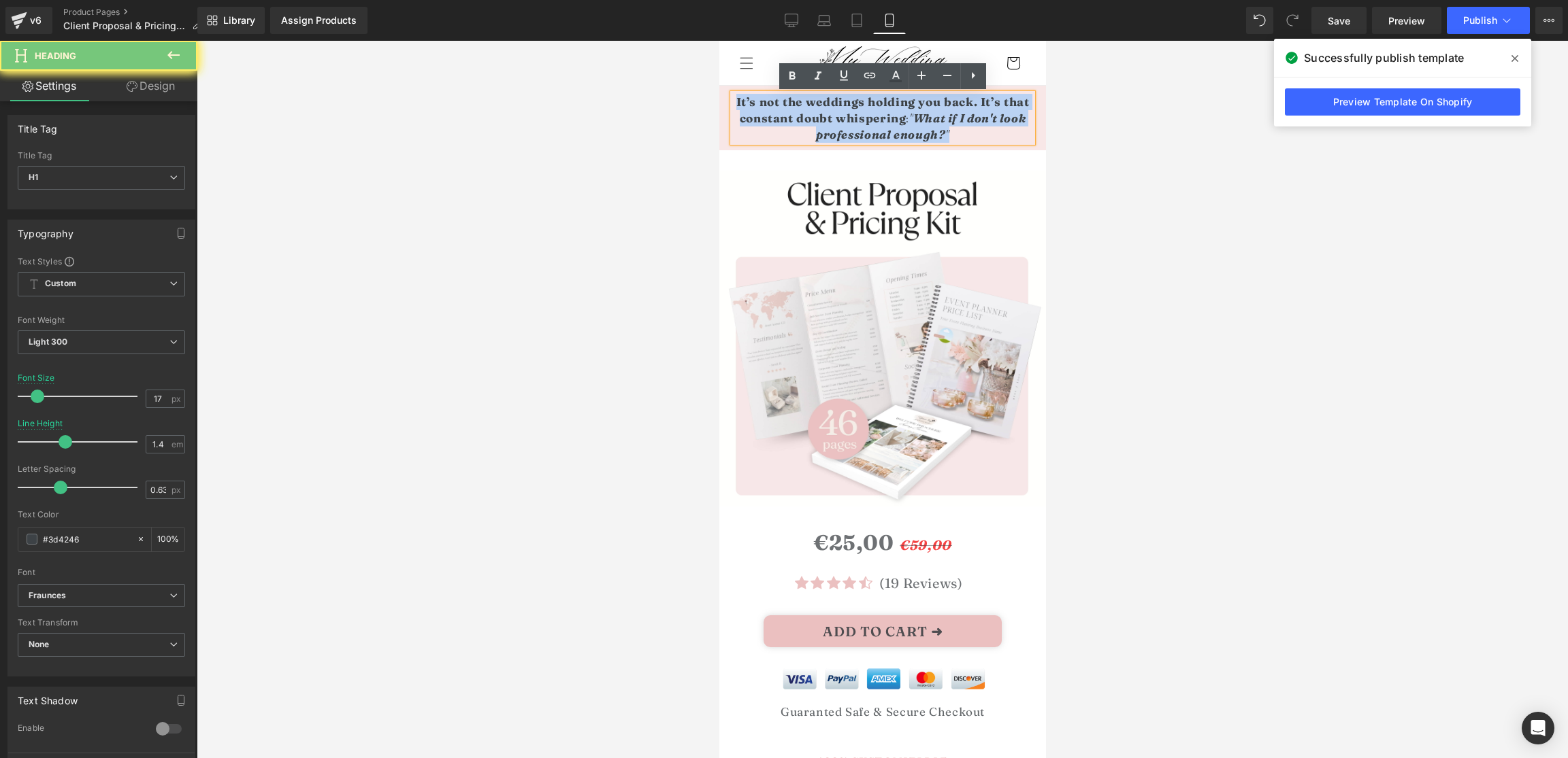
paste div
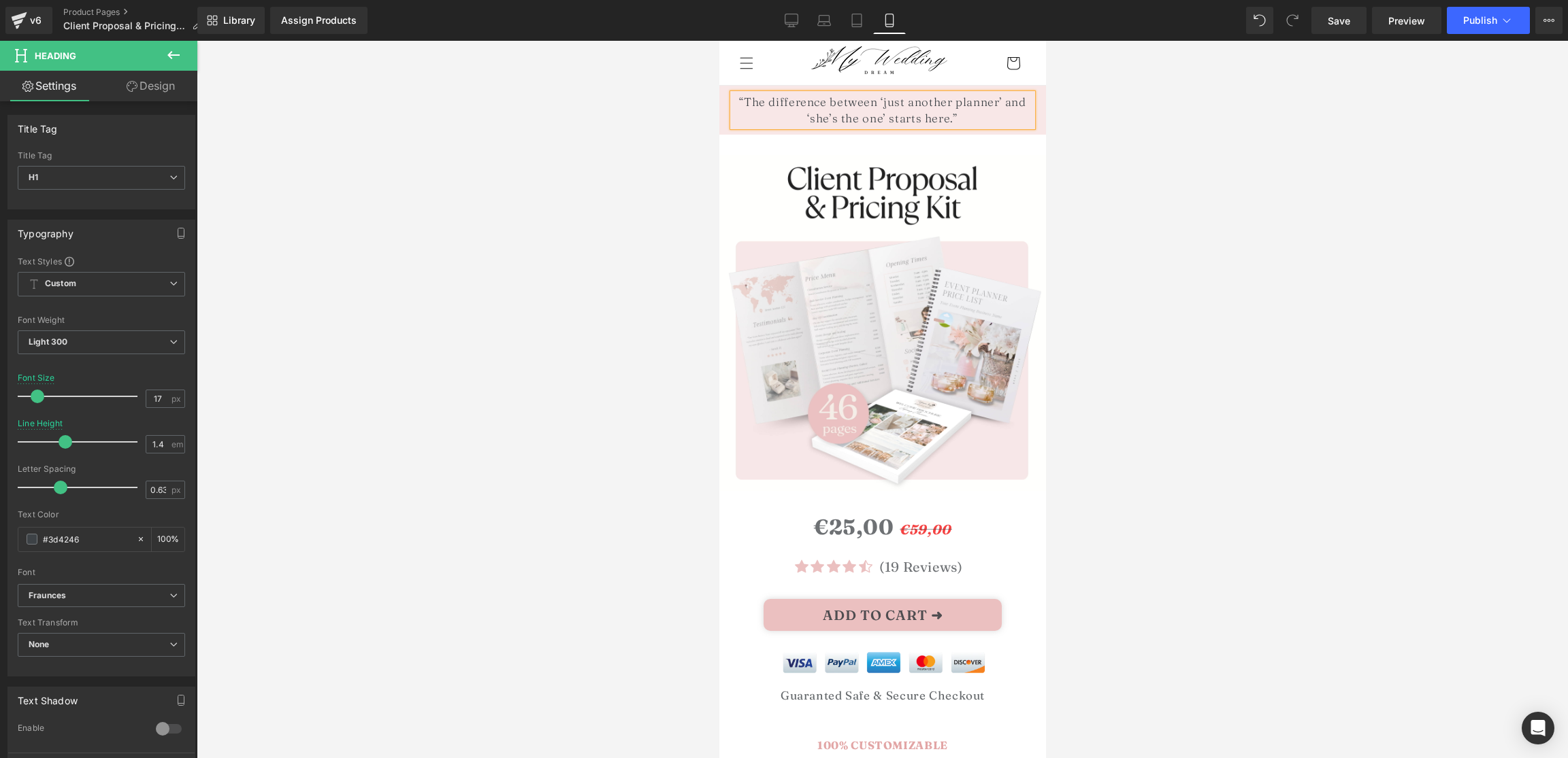
click at [747, 101] on h1 "“The difference between ‘just another planner’ and ‘she’s the one’ starts here.”" at bounding box center [882, 110] width 299 height 33
click at [979, 116] on h1 "The difference between ‘just another planner’ and ‘she’s the one’ starts here.”" at bounding box center [882, 110] width 299 height 33
click at [1202, 124] on div at bounding box center [882, 400] width 1371 height 718
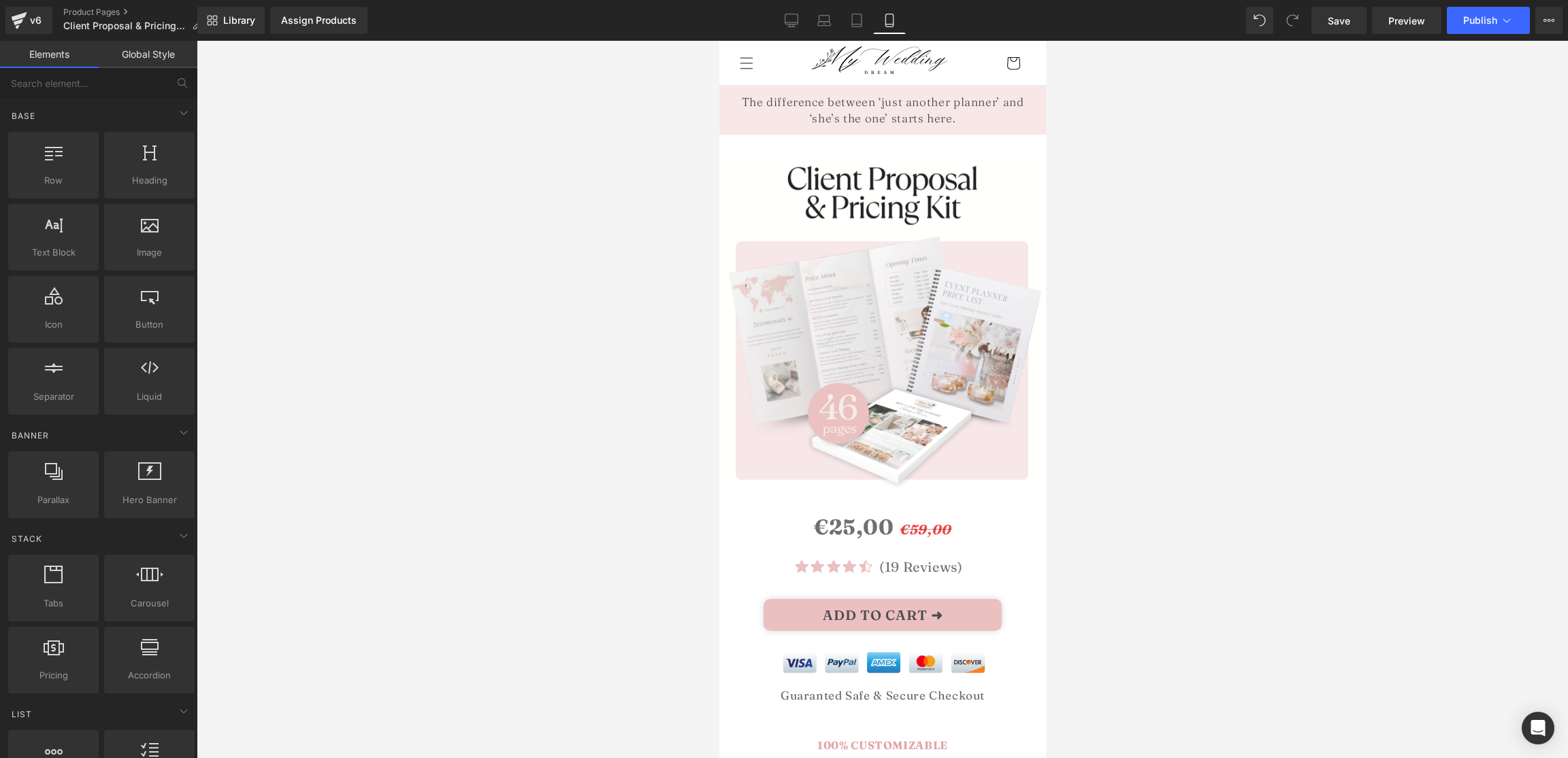
click at [1180, 114] on div at bounding box center [882, 400] width 1371 height 718
click at [785, 114] on h1 "The difference between ‘just another planner’ and ‘she’s the one’ starts here." at bounding box center [882, 110] width 299 height 33
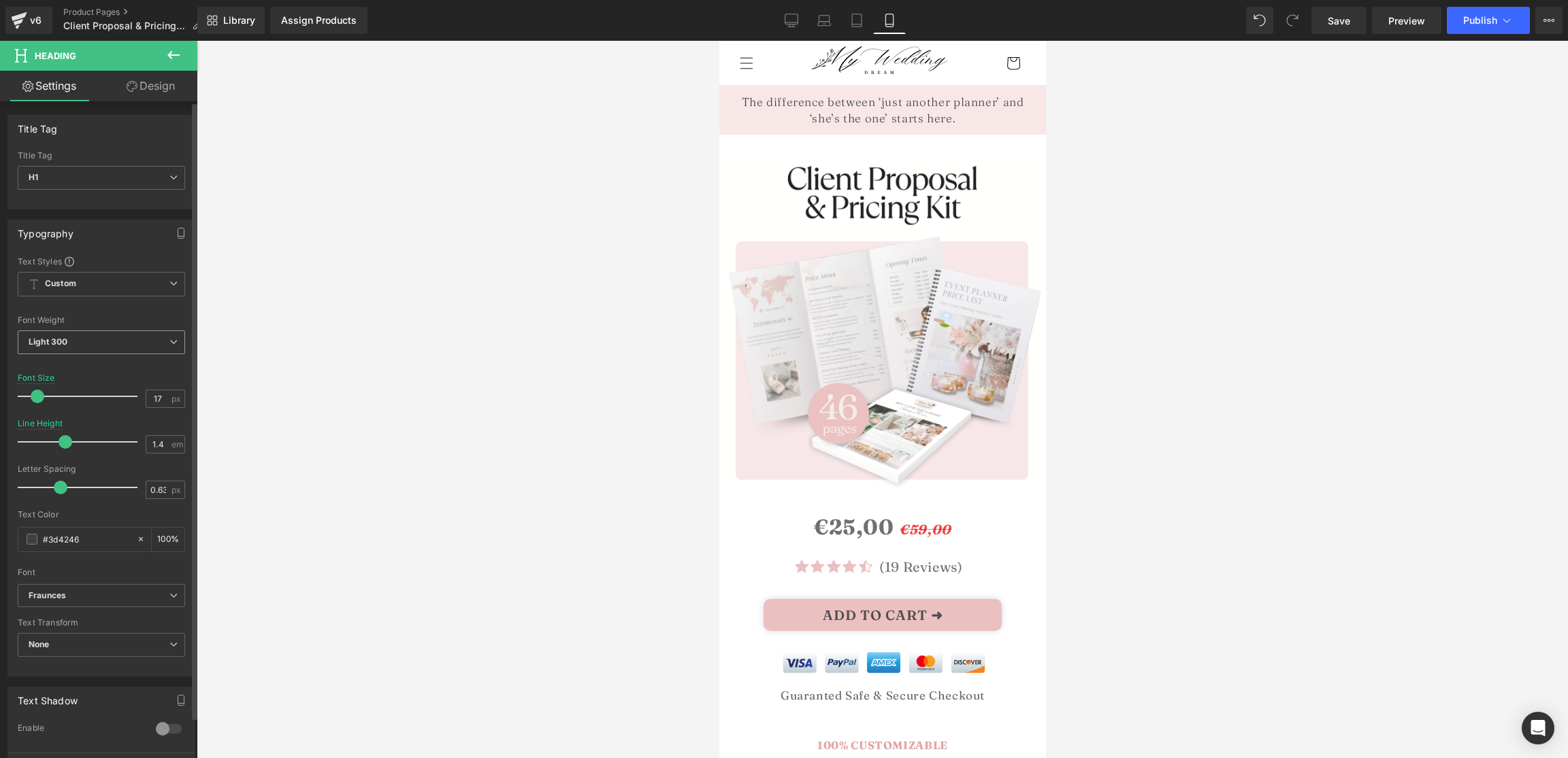
click at [77, 334] on span "Light 300" at bounding box center [101, 342] width 167 height 24
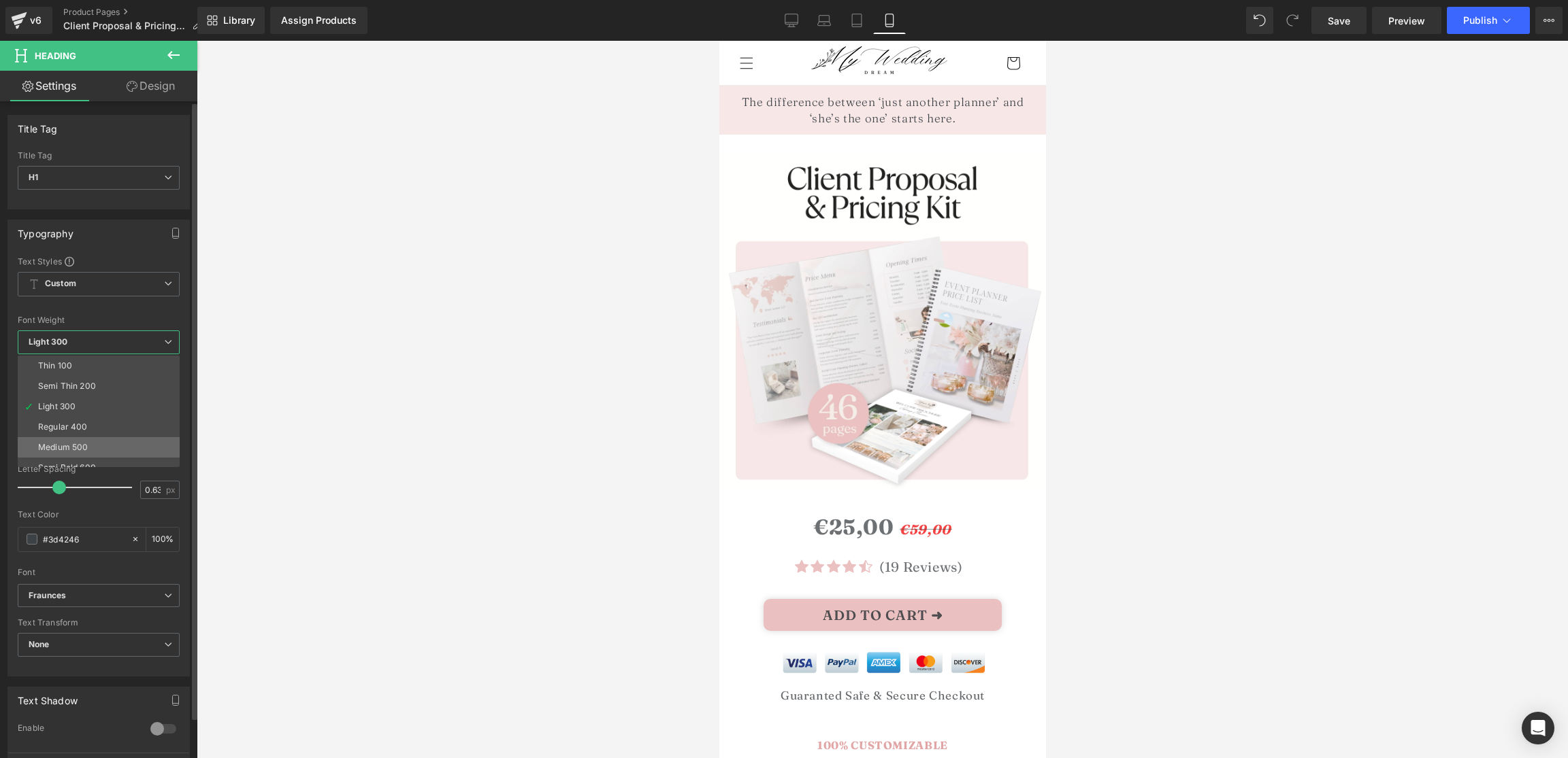
click at [60, 440] on li "Medium 500" at bounding box center [102, 447] width 168 height 20
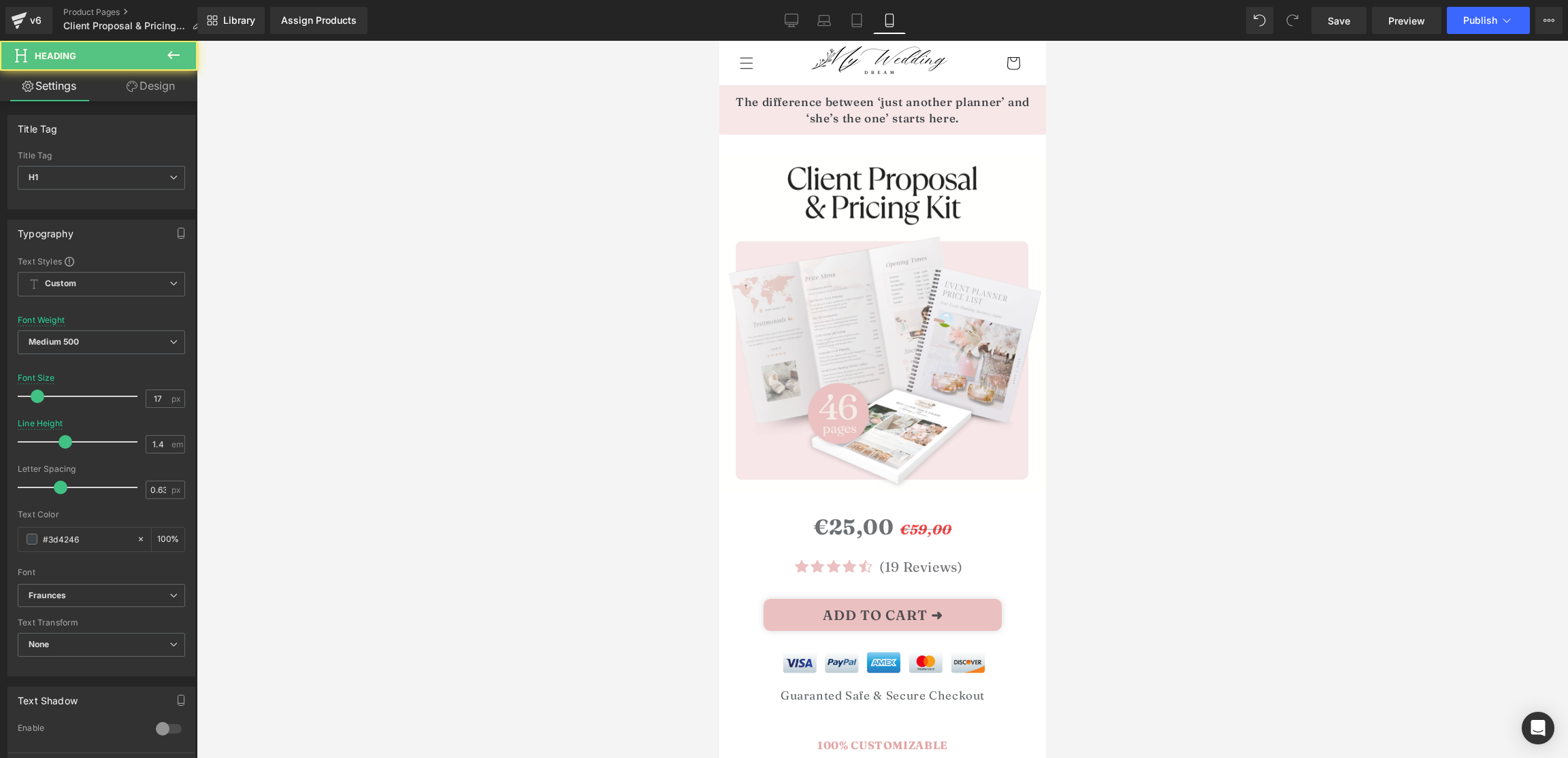
click at [903, 119] on h1 "The difference between ‘just another planner’ and ‘she’s the one’ starts here." at bounding box center [882, 110] width 299 height 33
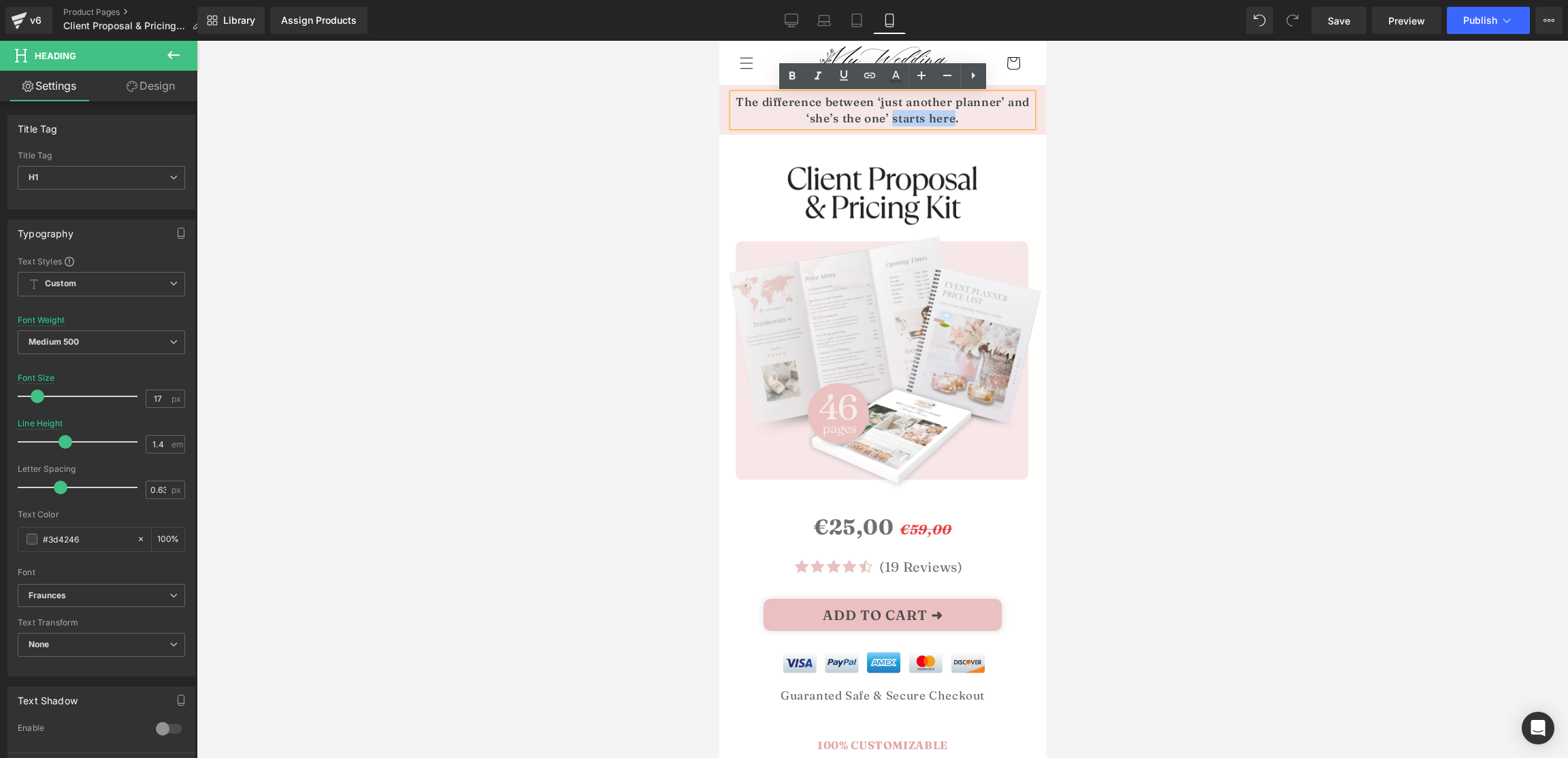
drag, startPoint x: 890, startPoint y: 119, endPoint x: 951, endPoint y: 119, distance: 61.0
click at [951, 119] on h1 "The difference between ‘just another planner’ and ‘she’s the one’ starts here." at bounding box center [882, 110] width 299 height 33
click at [795, 76] on icon at bounding box center [791, 76] width 6 height 8
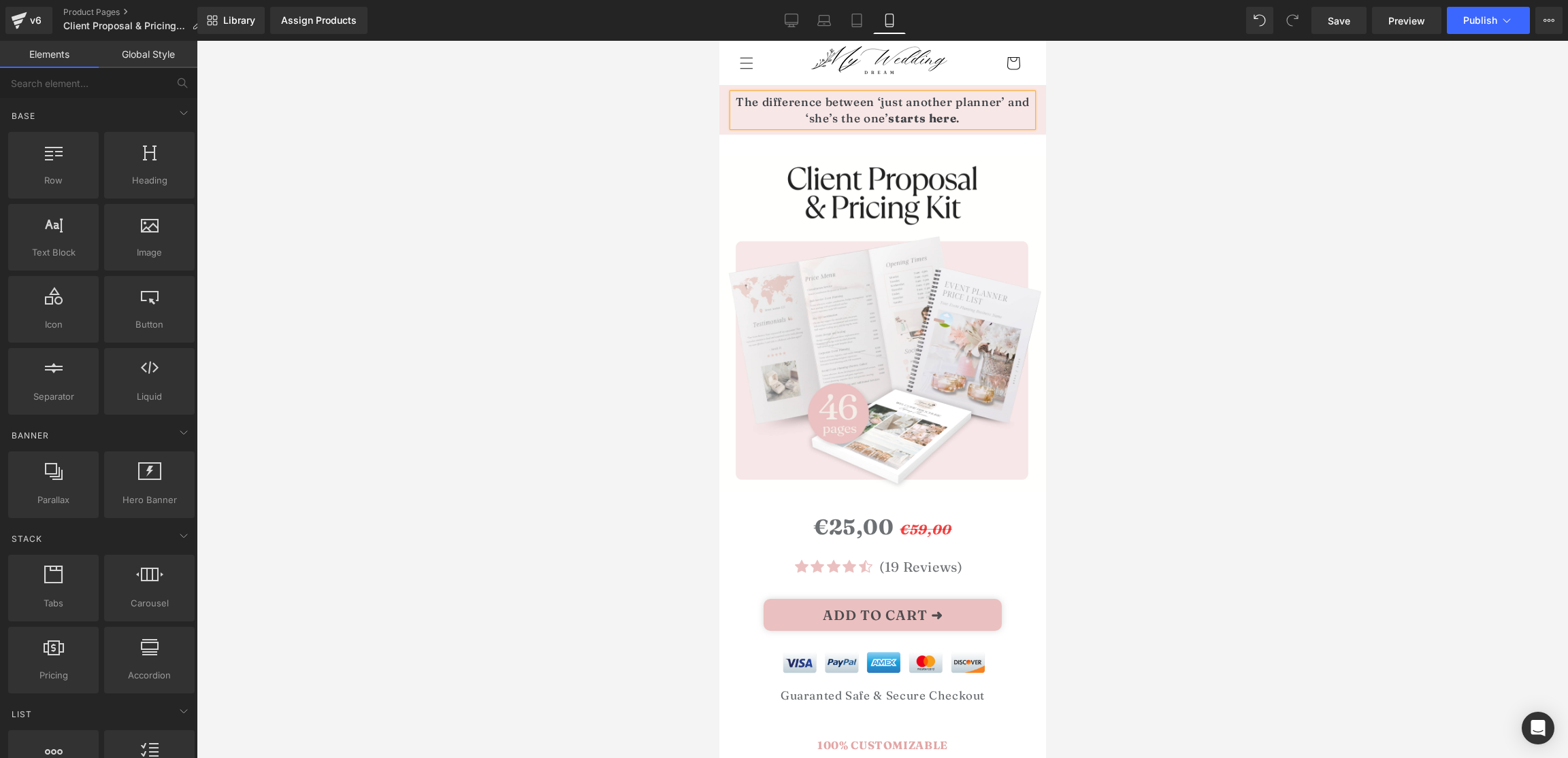
click at [1078, 124] on div at bounding box center [882, 400] width 1371 height 718
click at [1226, 137] on div at bounding box center [882, 400] width 1371 height 718
click at [787, 25] on icon at bounding box center [791, 20] width 13 height 13
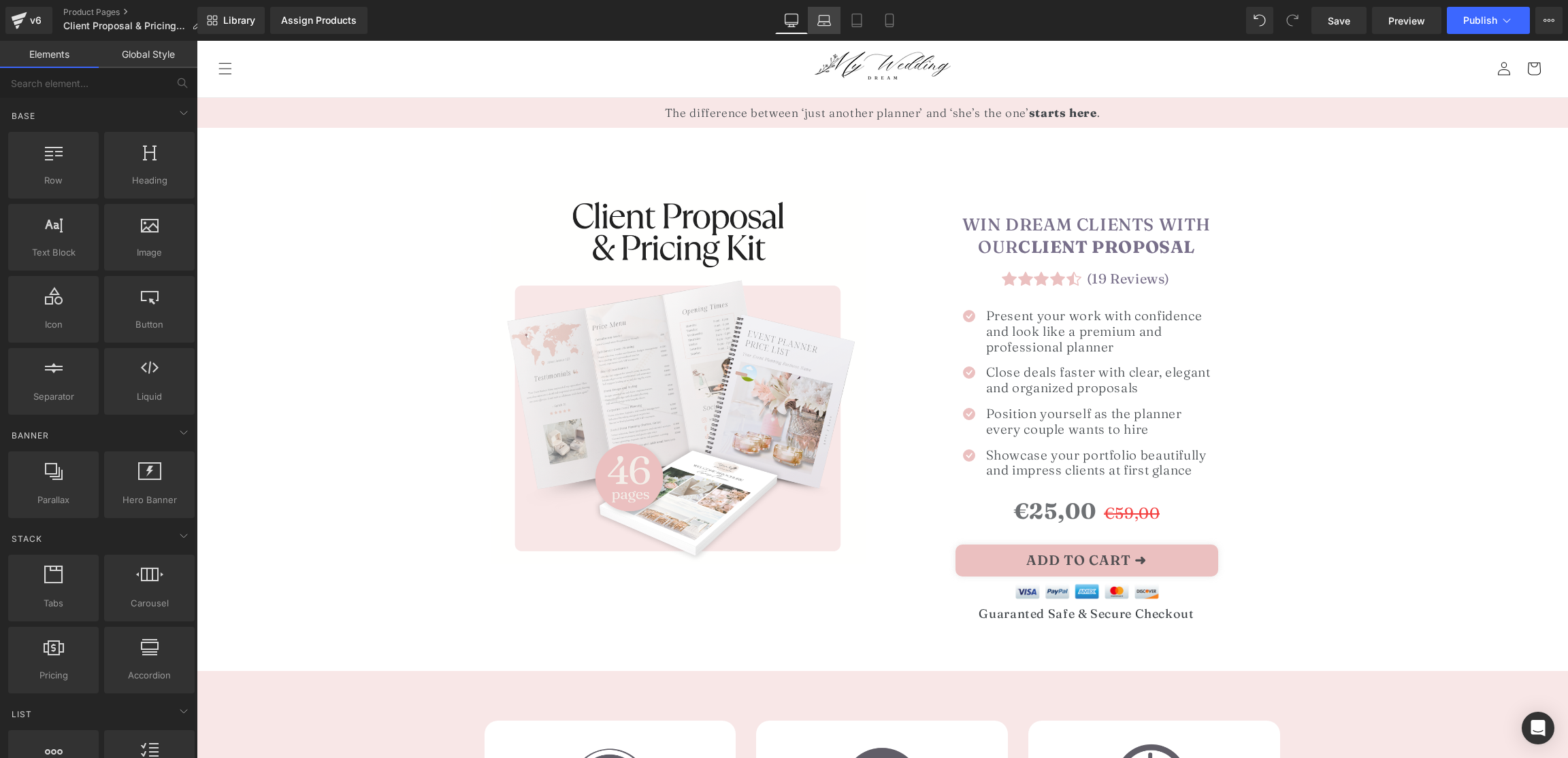
click at [830, 16] on icon at bounding box center [824, 20] width 13 height 13
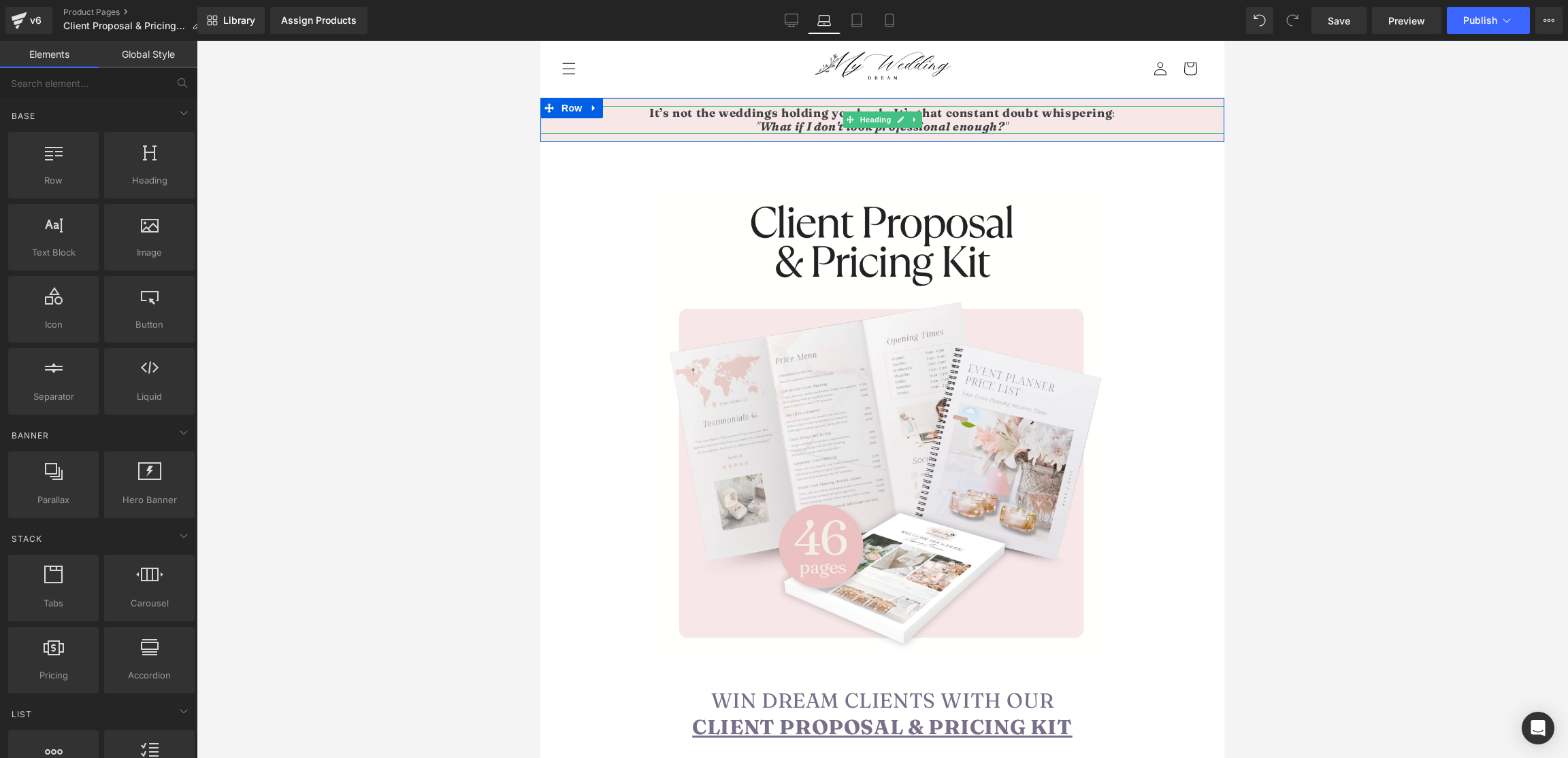
click at [735, 121] on h1 "It’s not the weddings holding you back. It’s that constant doubt whispering : "…" at bounding box center [882, 119] width 684 height 28
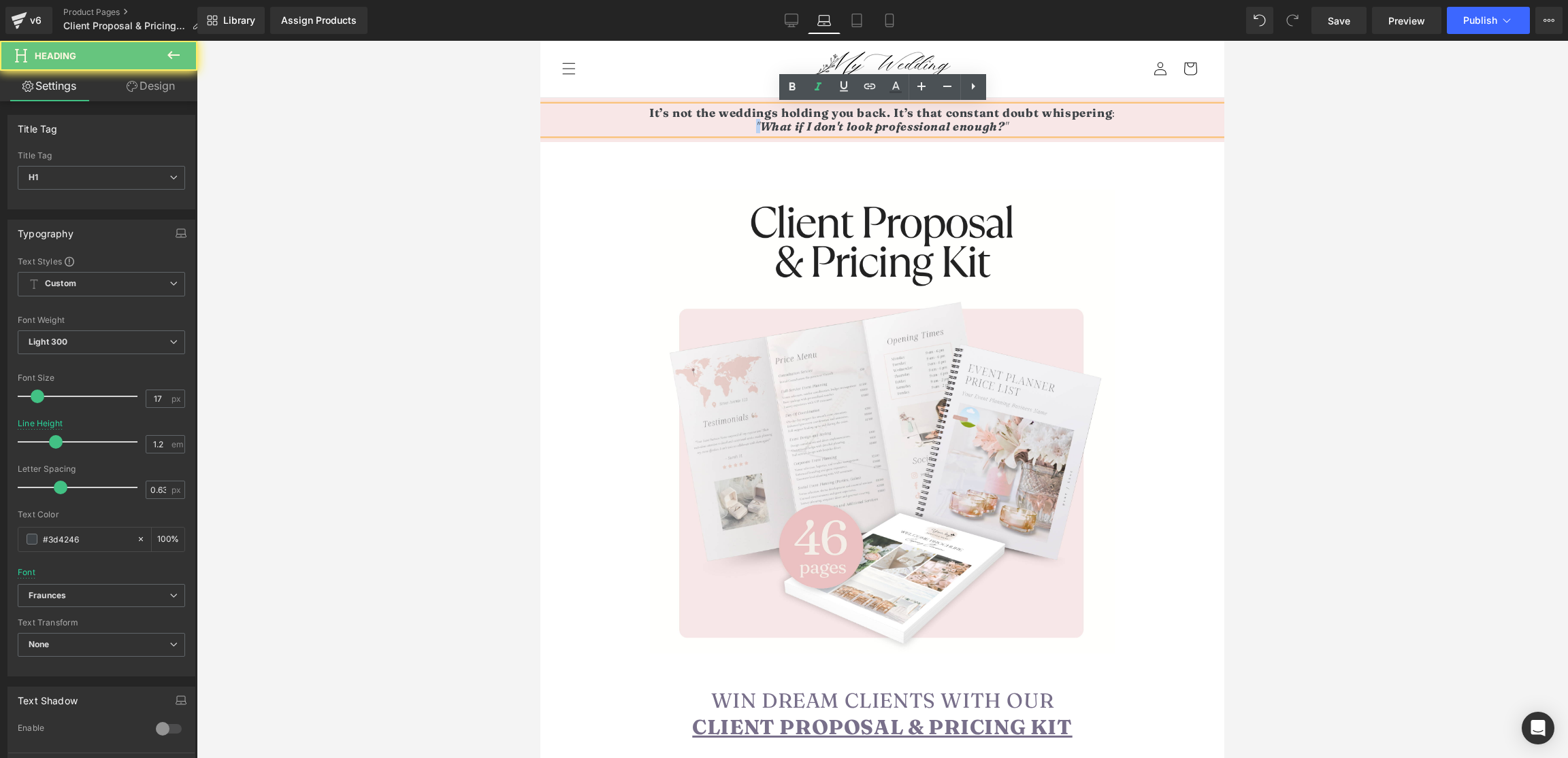
click at [735, 121] on h1 "It’s not the weddings holding you back. It’s that constant doubt whispering : "…" at bounding box center [882, 119] width 684 height 28
click at [698, 115] on strong "It’s not the weddings holding you back. It’s that constant doubt whispering" at bounding box center [880, 112] width 462 height 14
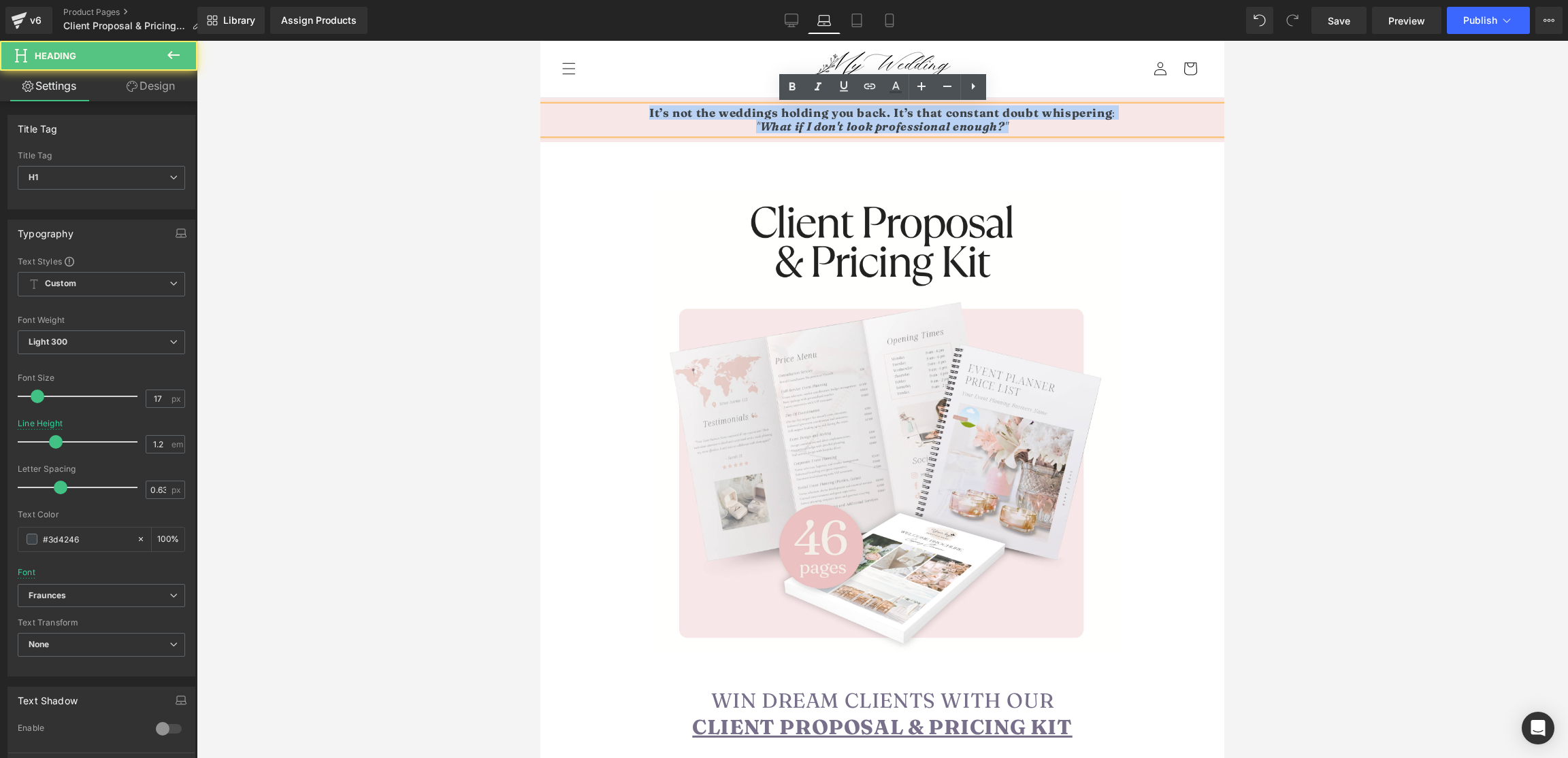
drag, startPoint x: 658, startPoint y: 108, endPoint x: 1117, endPoint y: 160, distance: 461.9
paste div
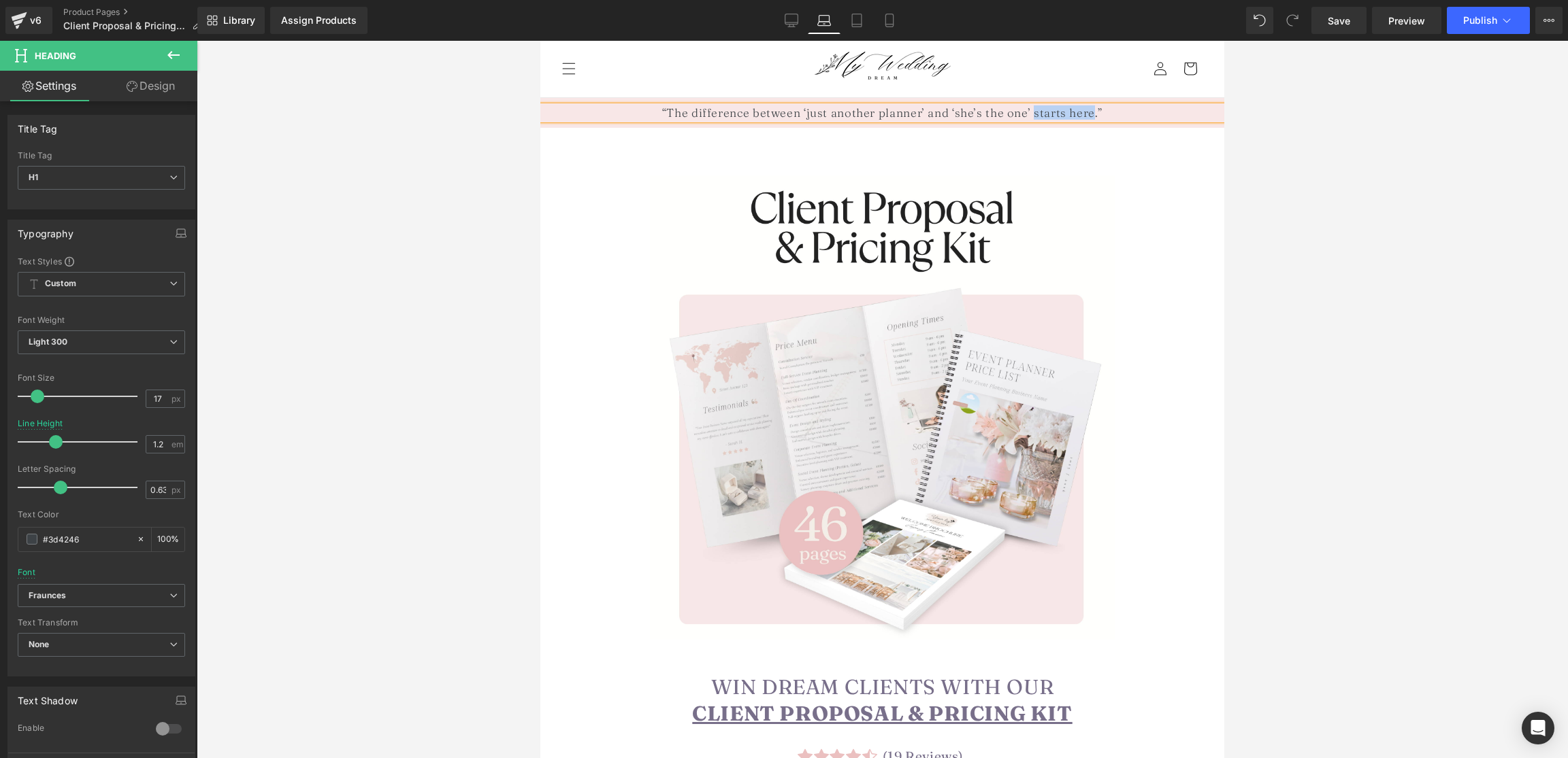
drag, startPoint x: 1033, startPoint y: 113, endPoint x: 1090, endPoint y: 107, distance: 57.3
click at [1091, 107] on h1 "“The difference between ‘just another planner’ and ‘she’s the one’ starts here.”" at bounding box center [882, 113] width 684 height 13
click at [785, 80] on icon at bounding box center [791, 87] width 16 height 16
click at [665, 115] on h1 "“The difference between ‘just another planner’ and ‘she’s the one’ starts here …" at bounding box center [882, 113] width 684 height 13
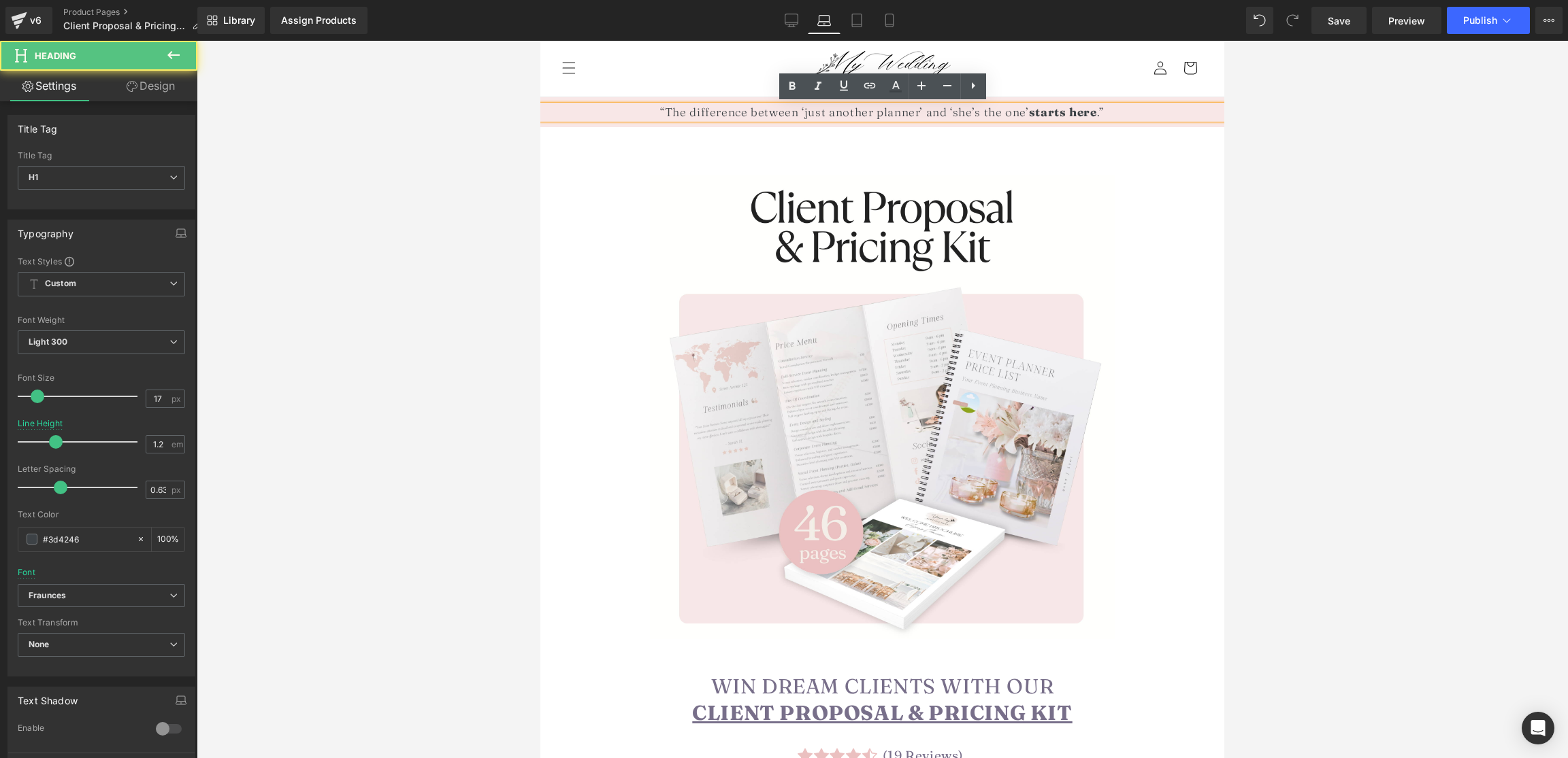
scroll to position [2, 0]
click at [1122, 110] on h1 "The difference between ‘just another planner’ and ‘she’s the one’ starts here .”" at bounding box center [882, 112] width 684 height 13
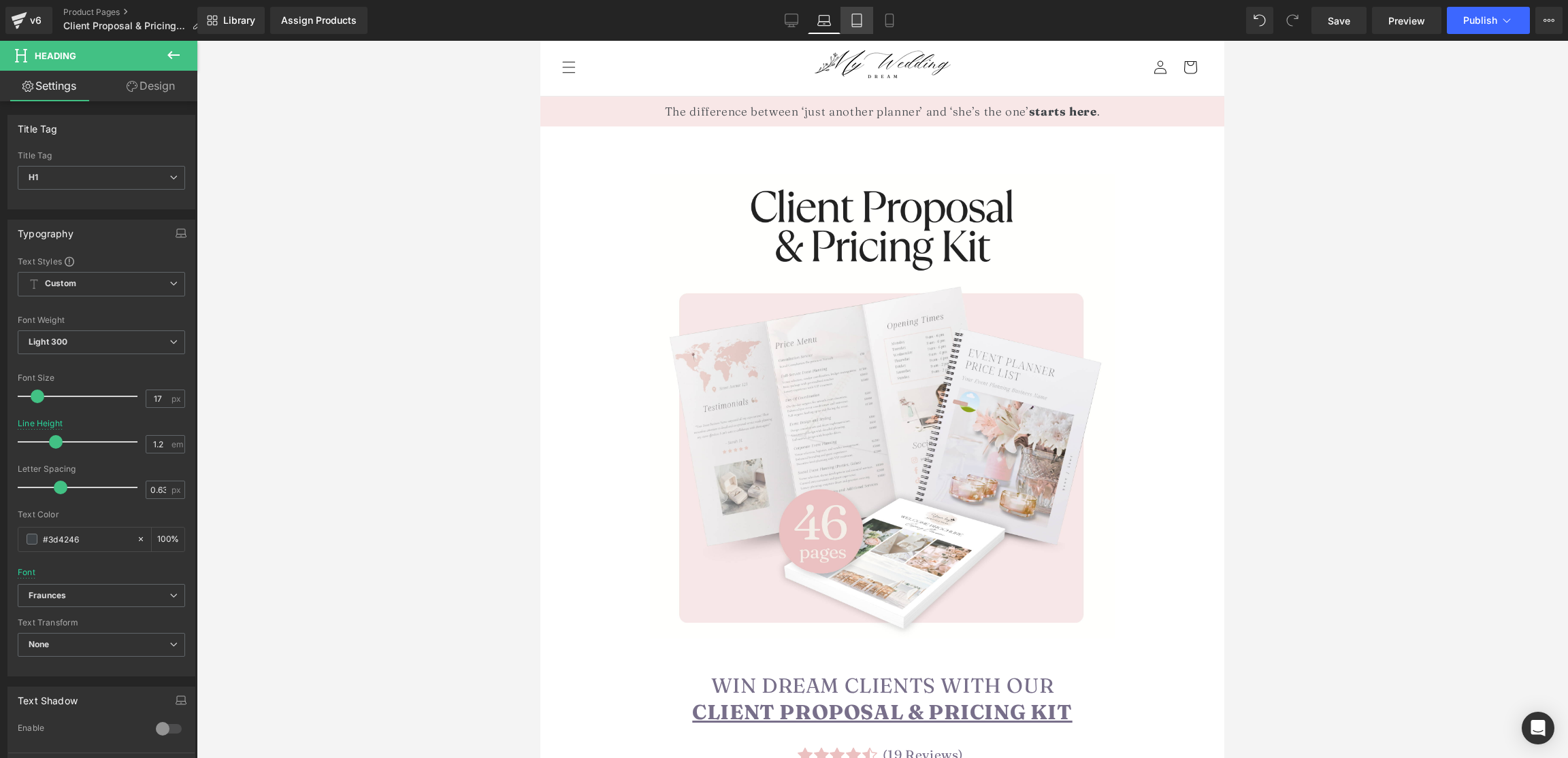
click at [858, 14] on icon at bounding box center [856, 20] width 9 height 13
type input "100"
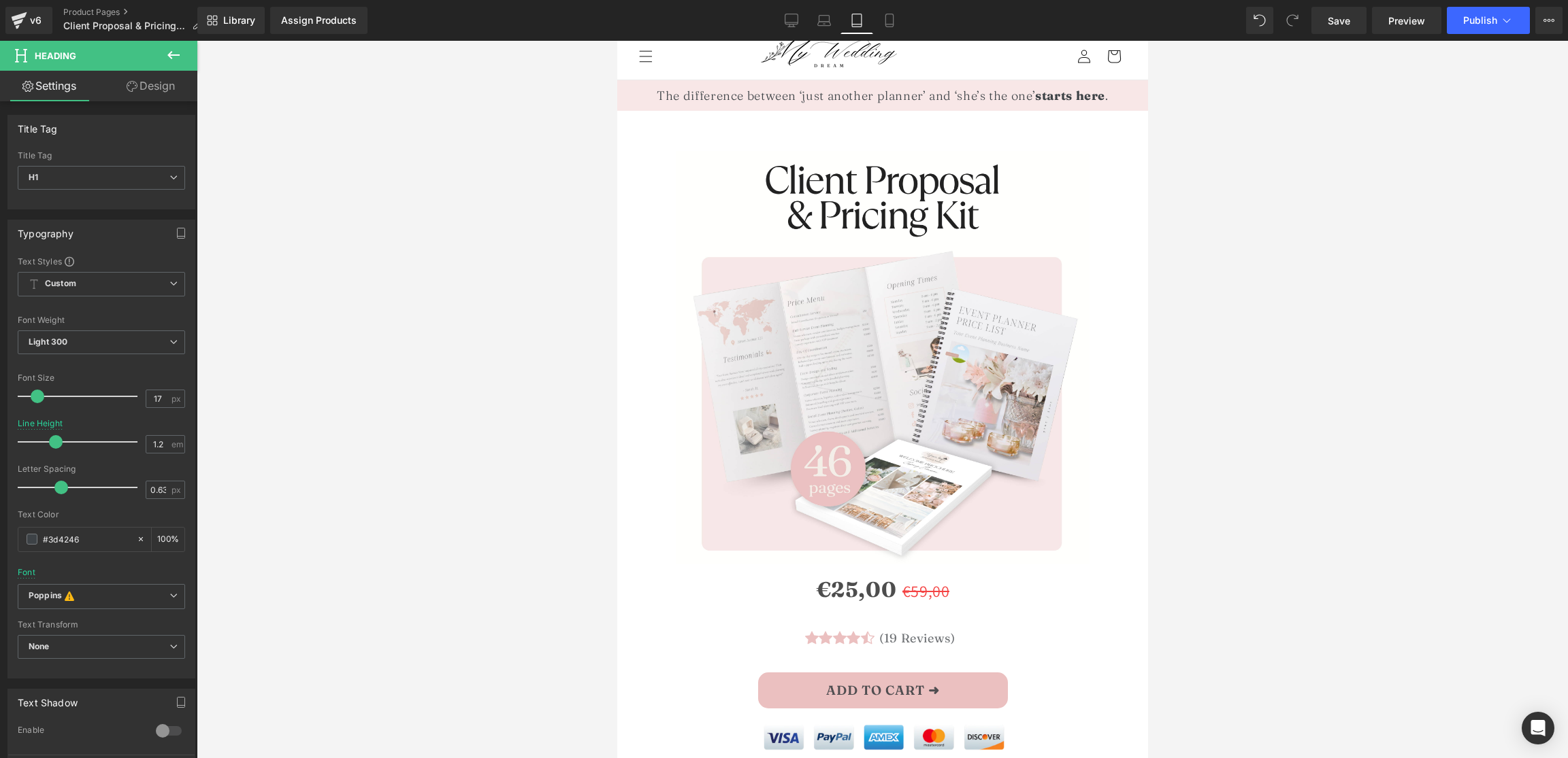
scroll to position [9, 0]
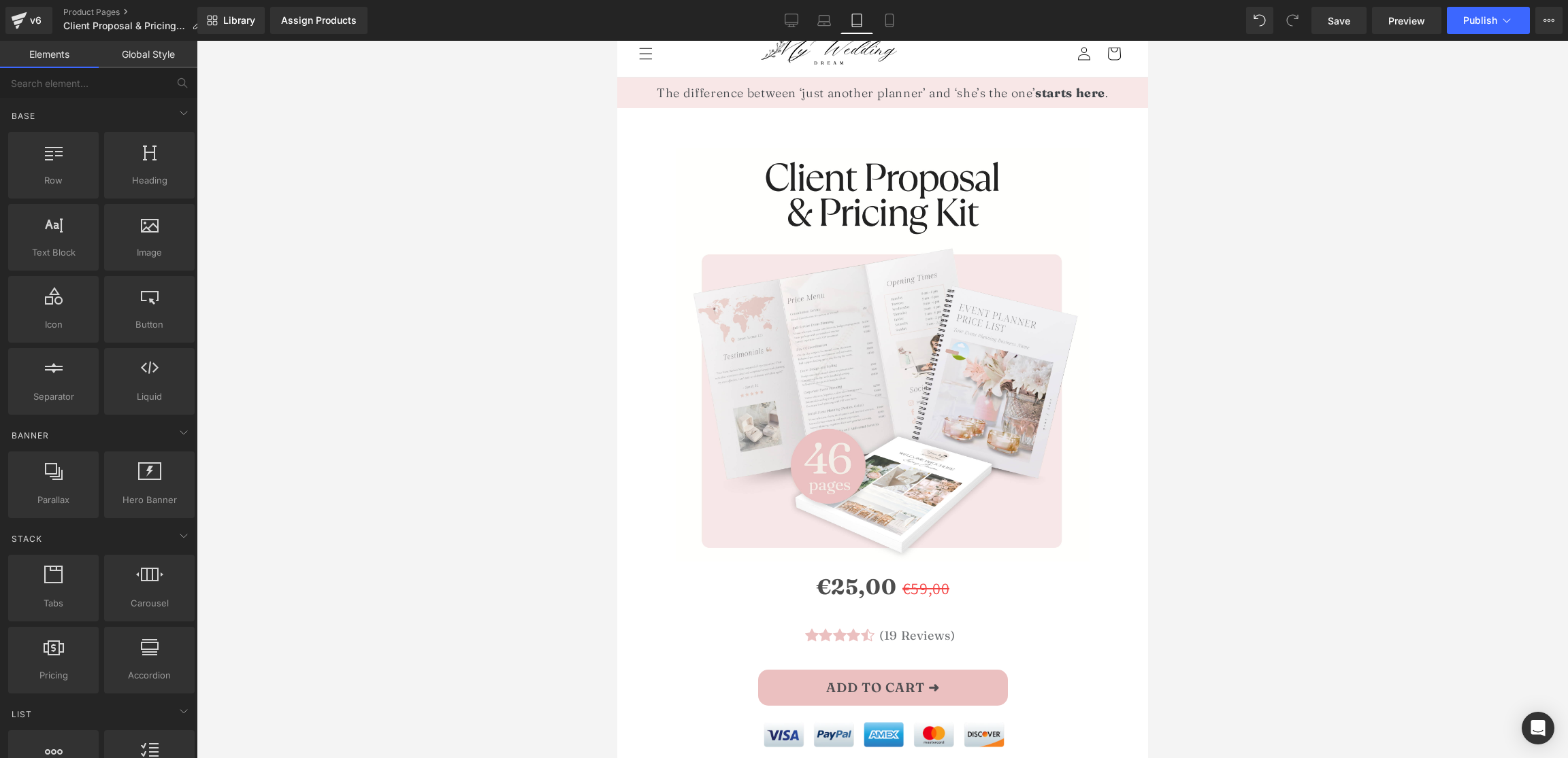
click at [1356, 316] on div at bounding box center [882, 400] width 1371 height 718
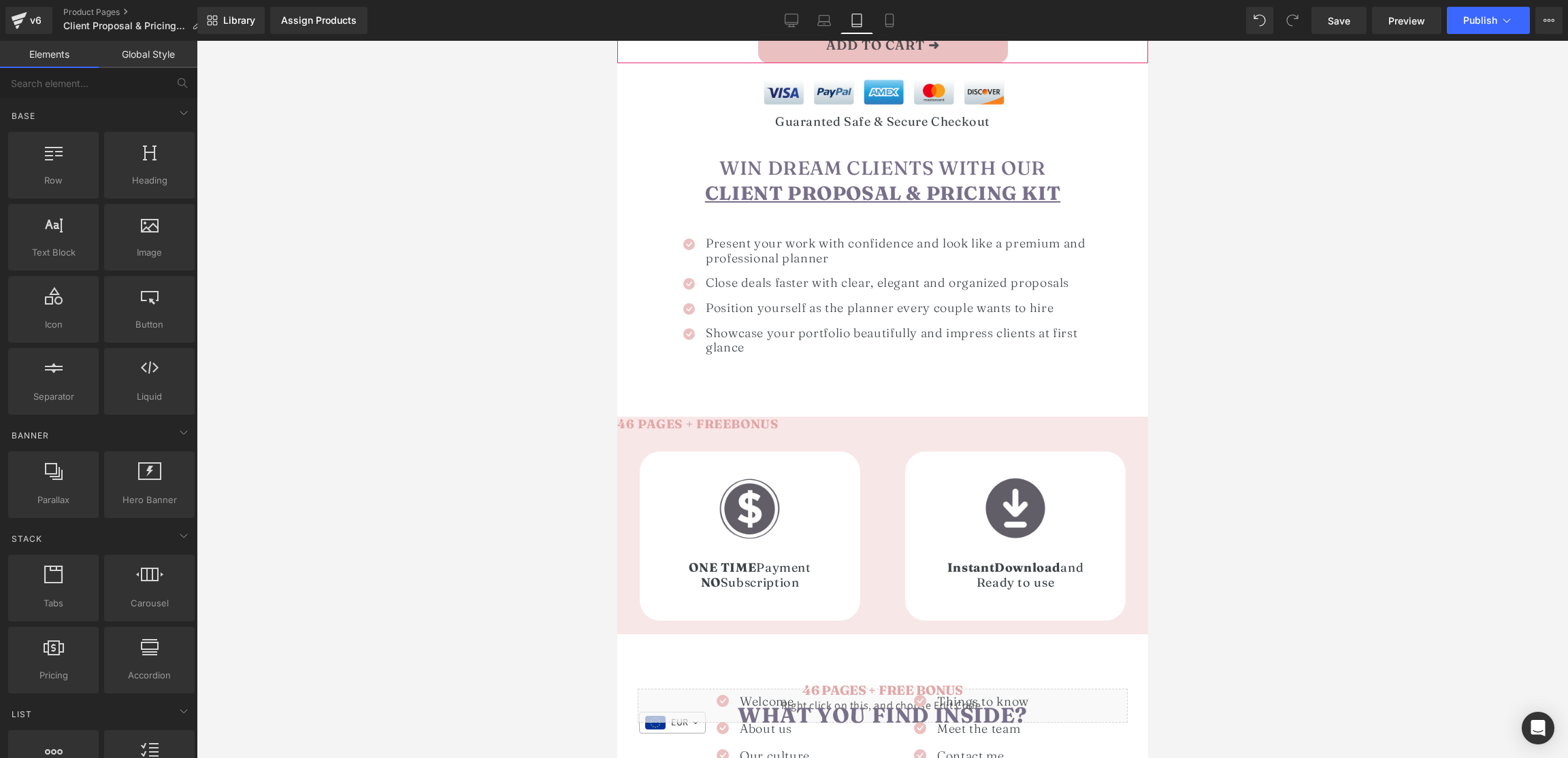
scroll to position [654, 0]
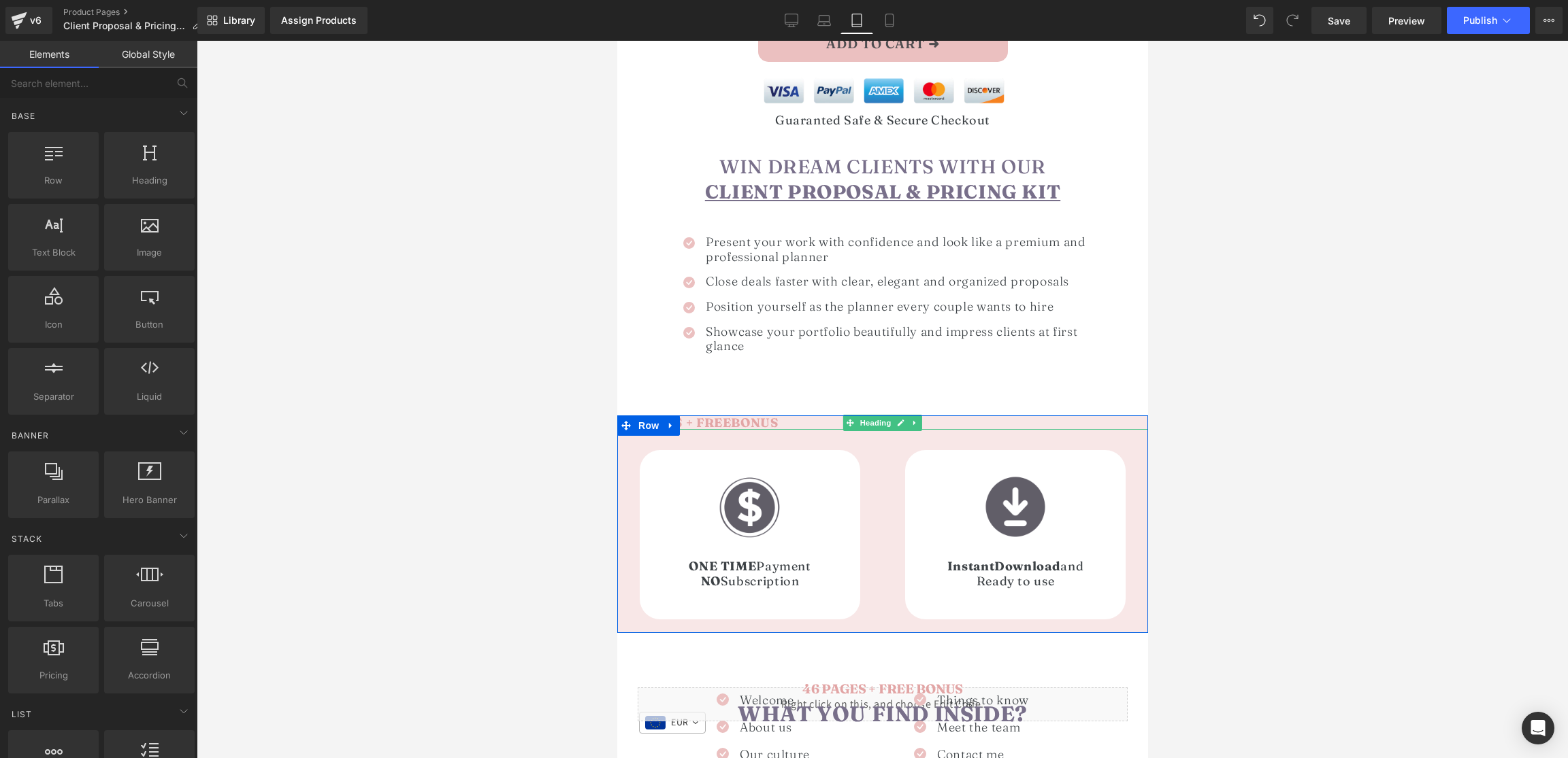
click at [737, 418] on span "BONUS" at bounding box center [753, 423] width 47 height 16
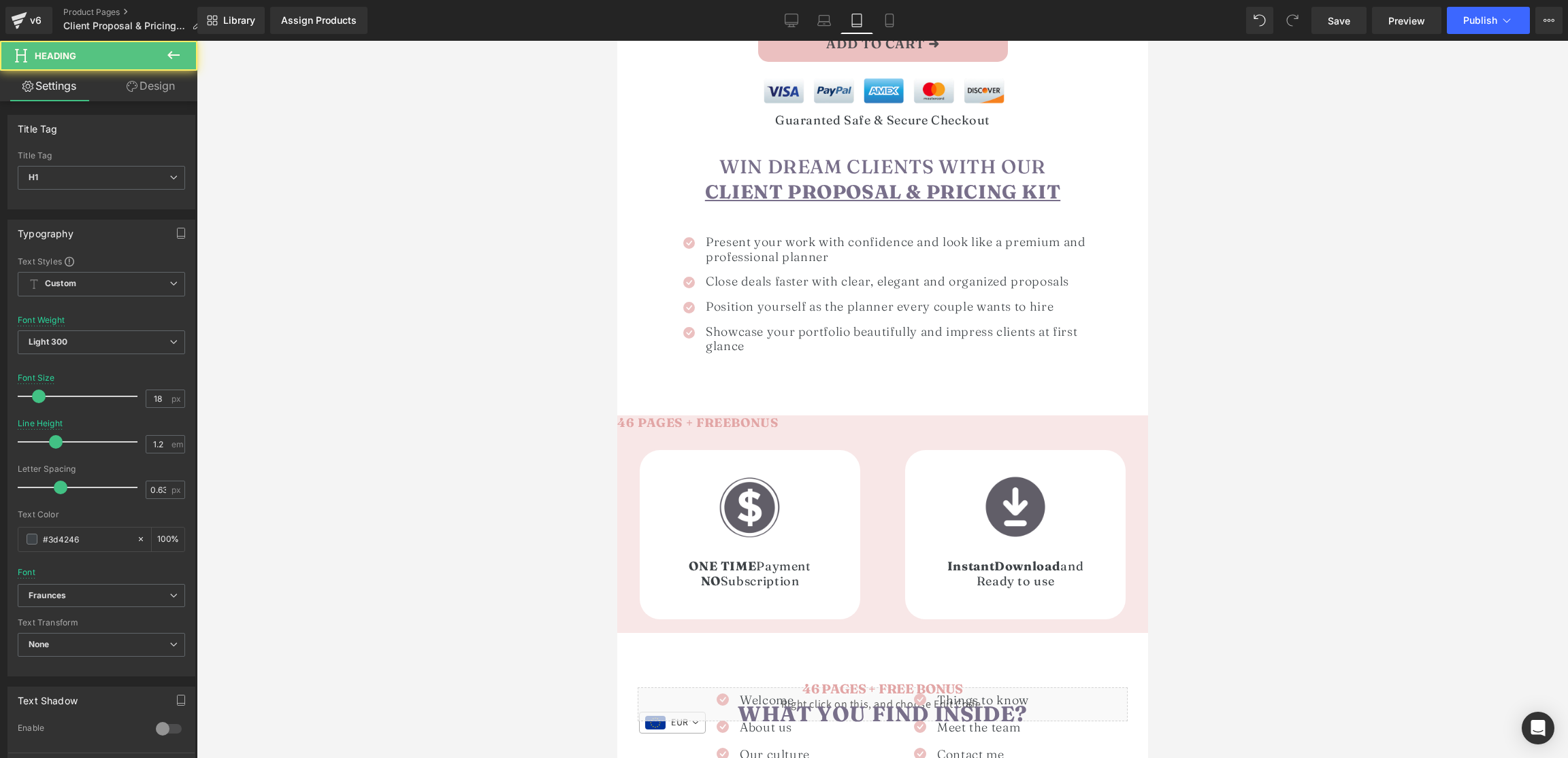
click at [153, 78] on link "Design" at bounding box center [150, 86] width 98 height 30
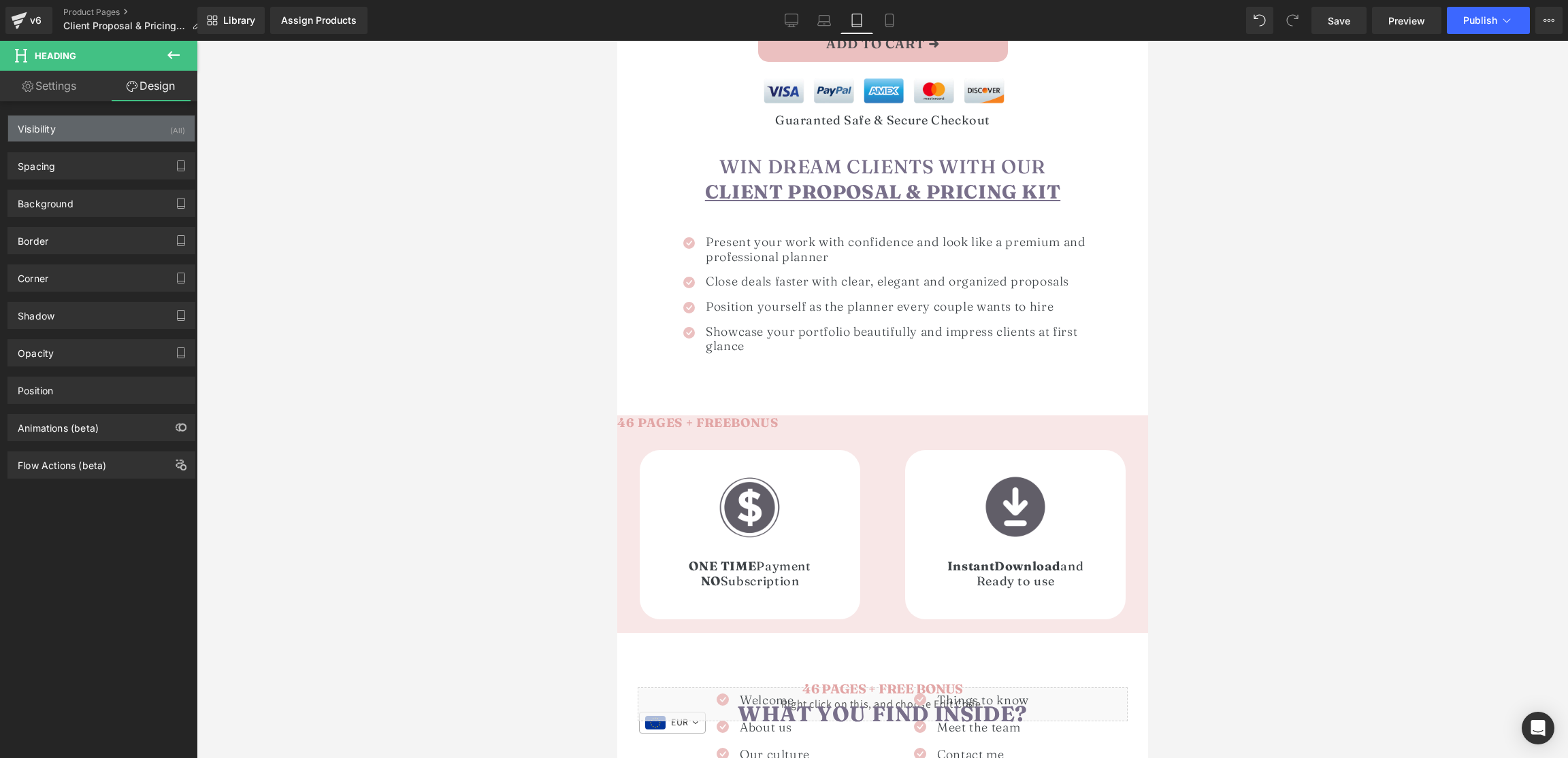
click at [127, 121] on div "Visibility (All)" at bounding box center [102, 129] width 187 height 26
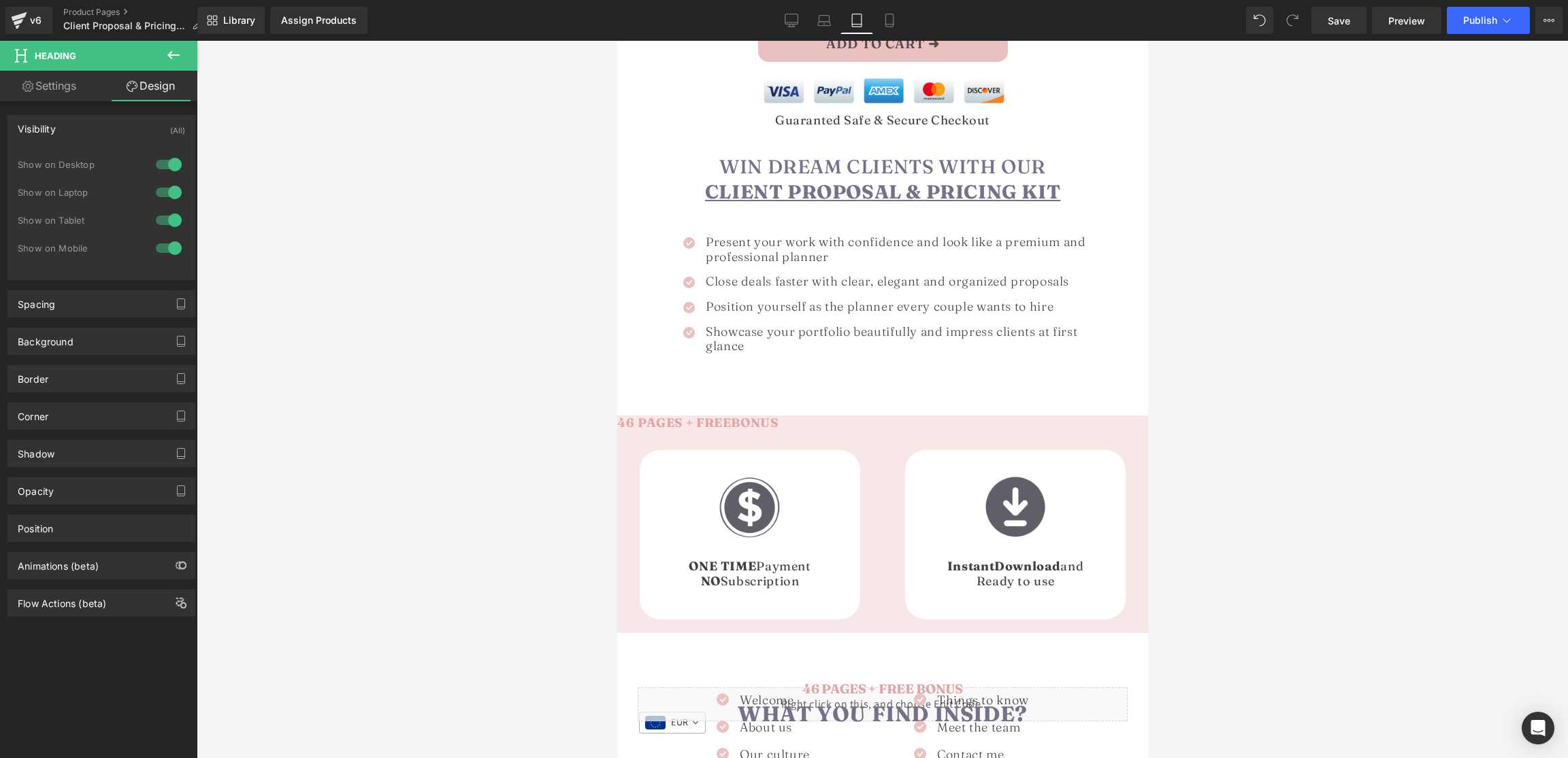
click at [162, 166] on div at bounding box center [168, 165] width 33 height 22
click at [163, 186] on div at bounding box center [168, 192] width 33 height 22
click at [169, 219] on div at bounding box center [168, 220] width 33 height 22
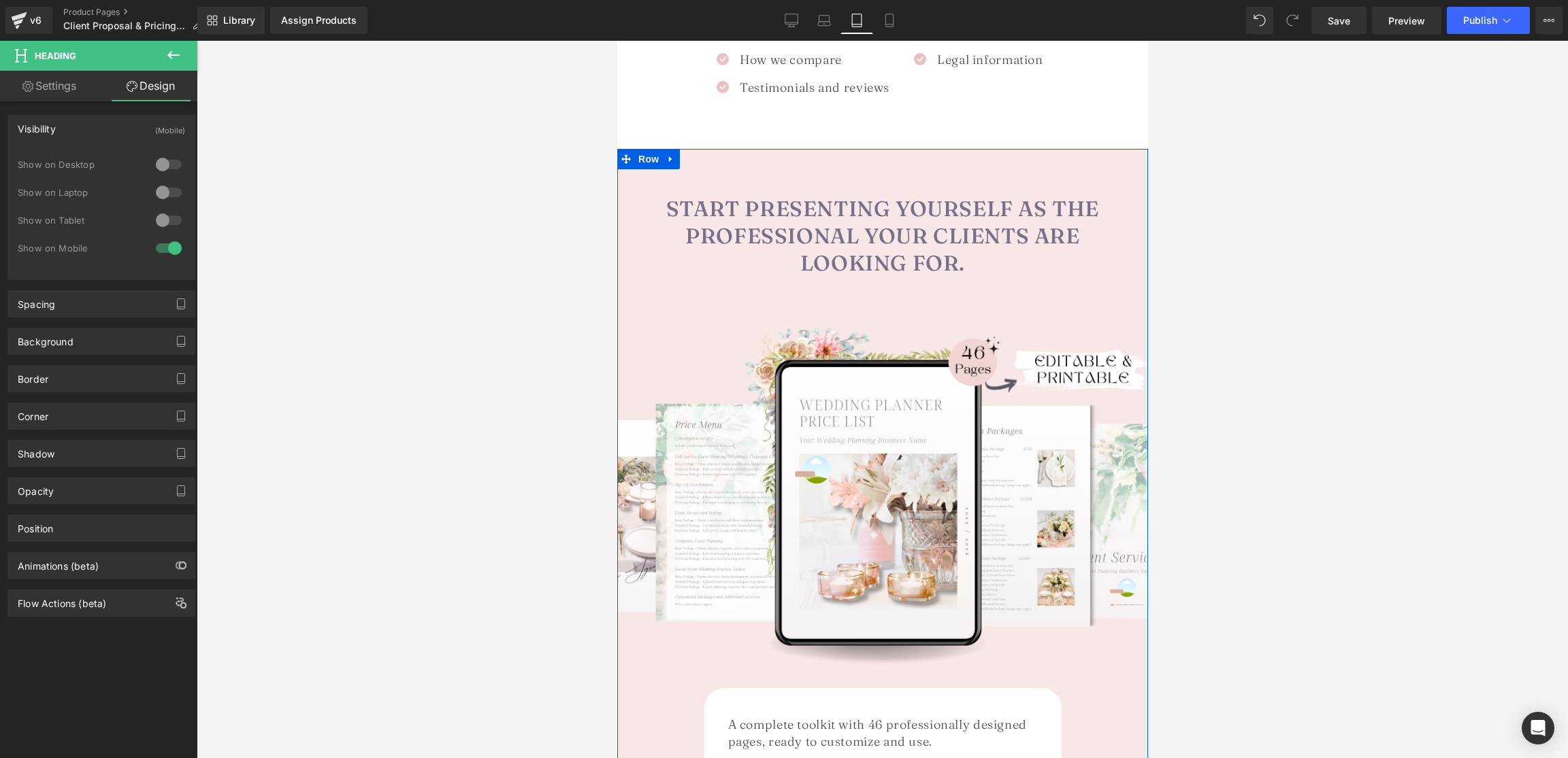
scroll to position [1487, 0]
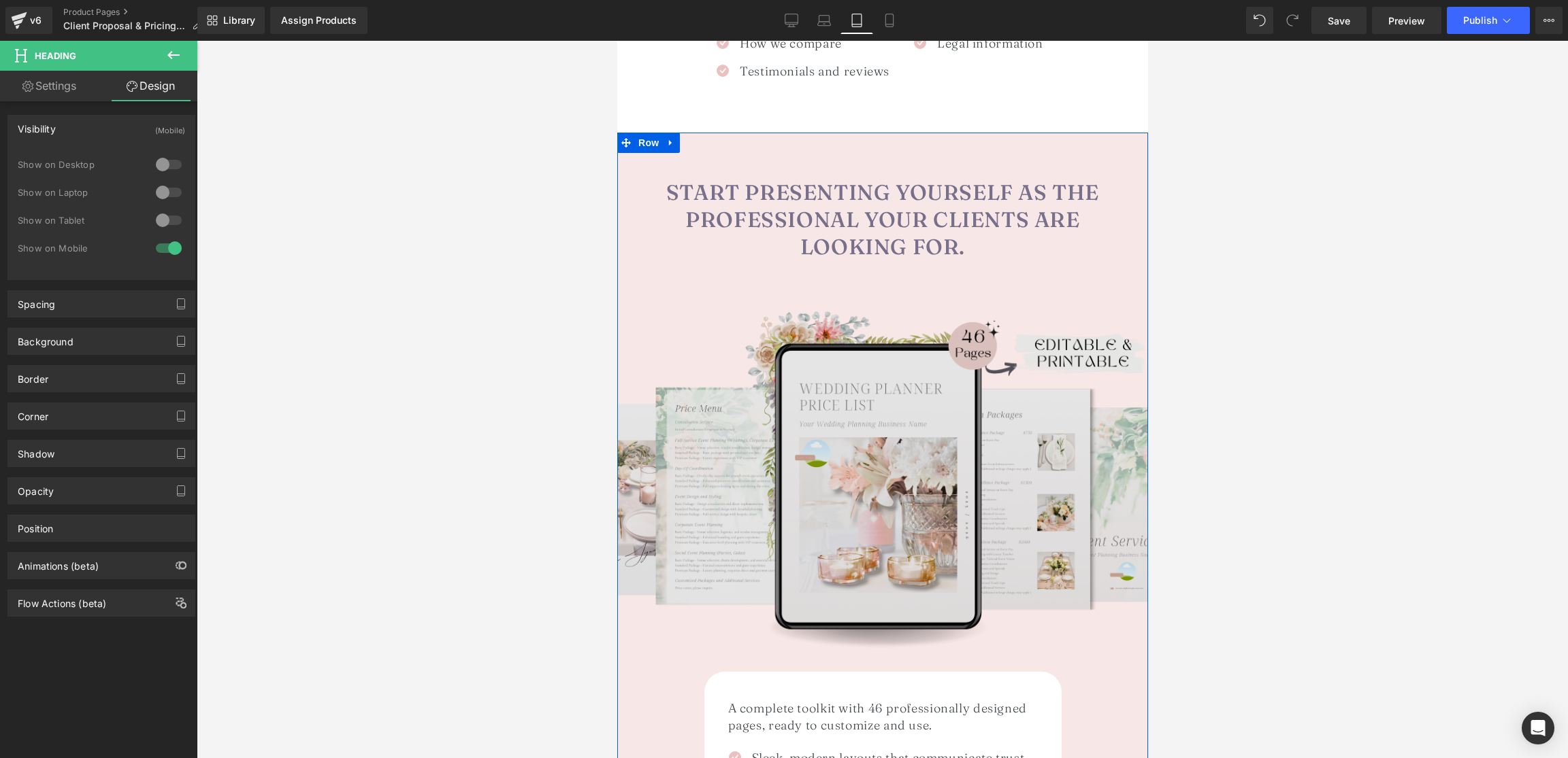
click at [957, 426] on img at bounding box center [881, 496] width 539 height 539
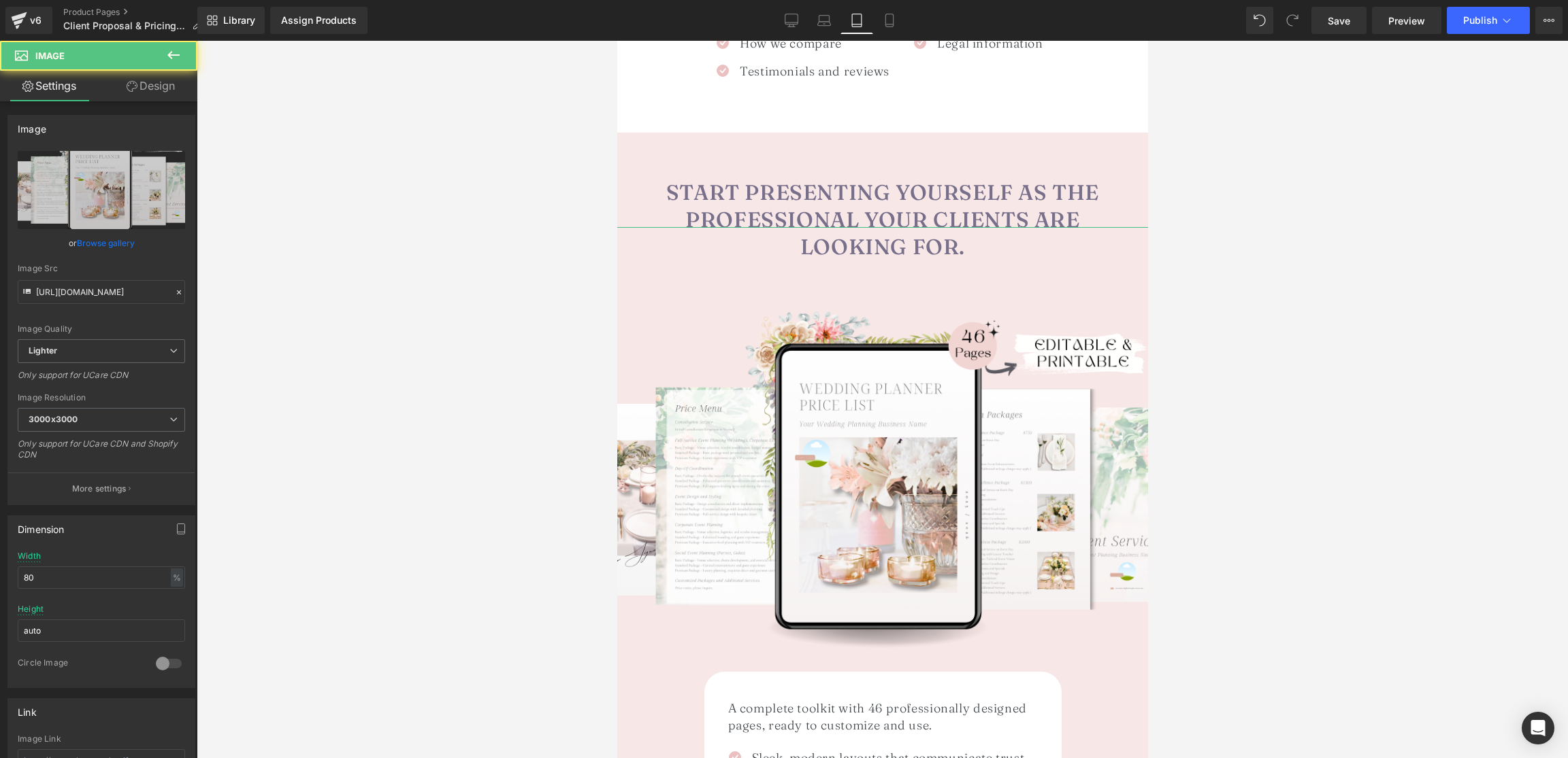
click at [154, 81] on link "Design" at bounding box center [150, 86] width 98 height 30
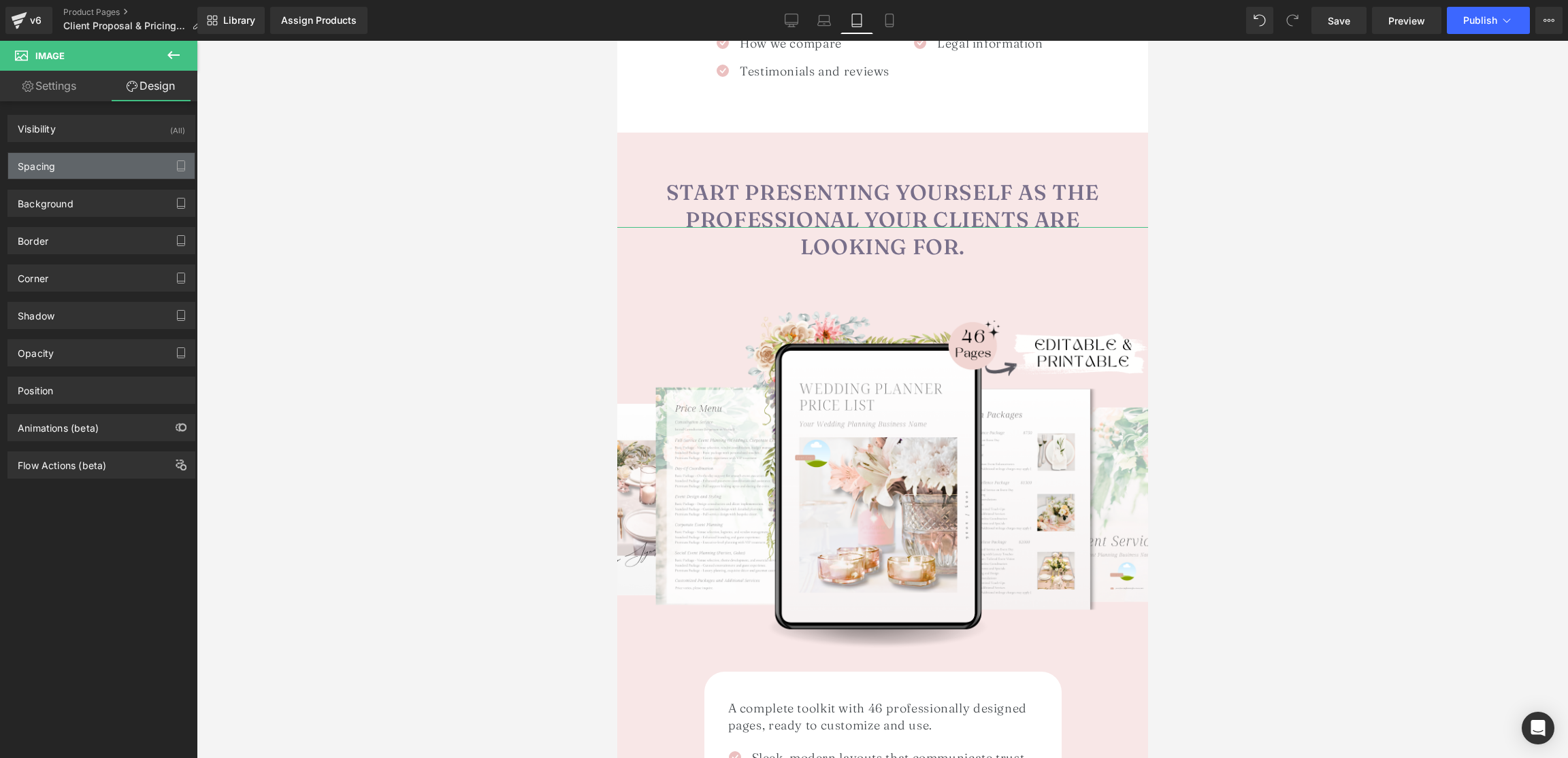
click at [50, 166] on div "Spacing" at bounding box center [36, 162] width 38 height 19
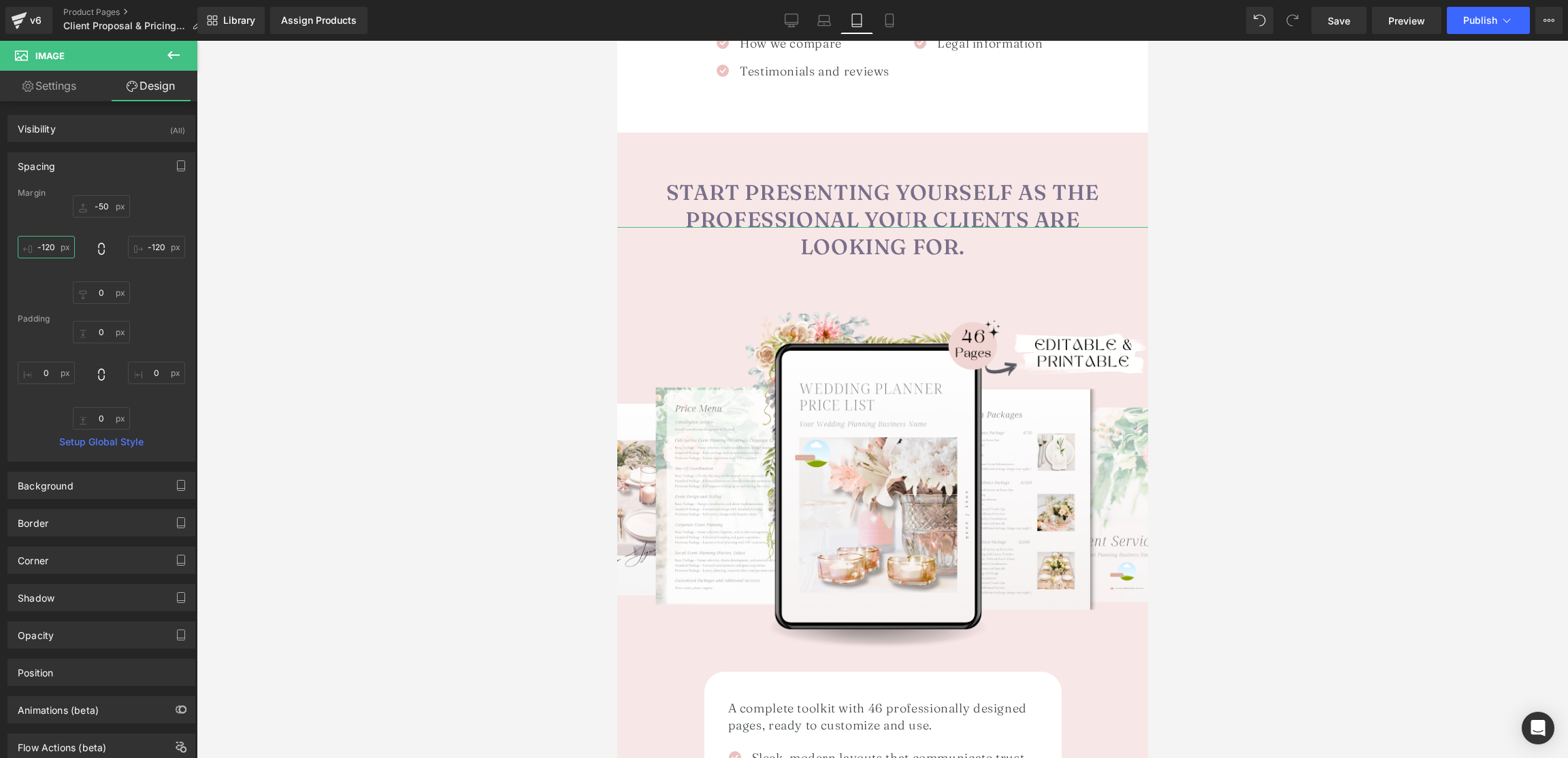
drag, startPoint x: 54, startPoint y: 250, endPoint x: 55, endPoint y: 259, distance: 9.1
click at [54, 250] on input "-120" at bounding box center [46, 247] width 57 height 23
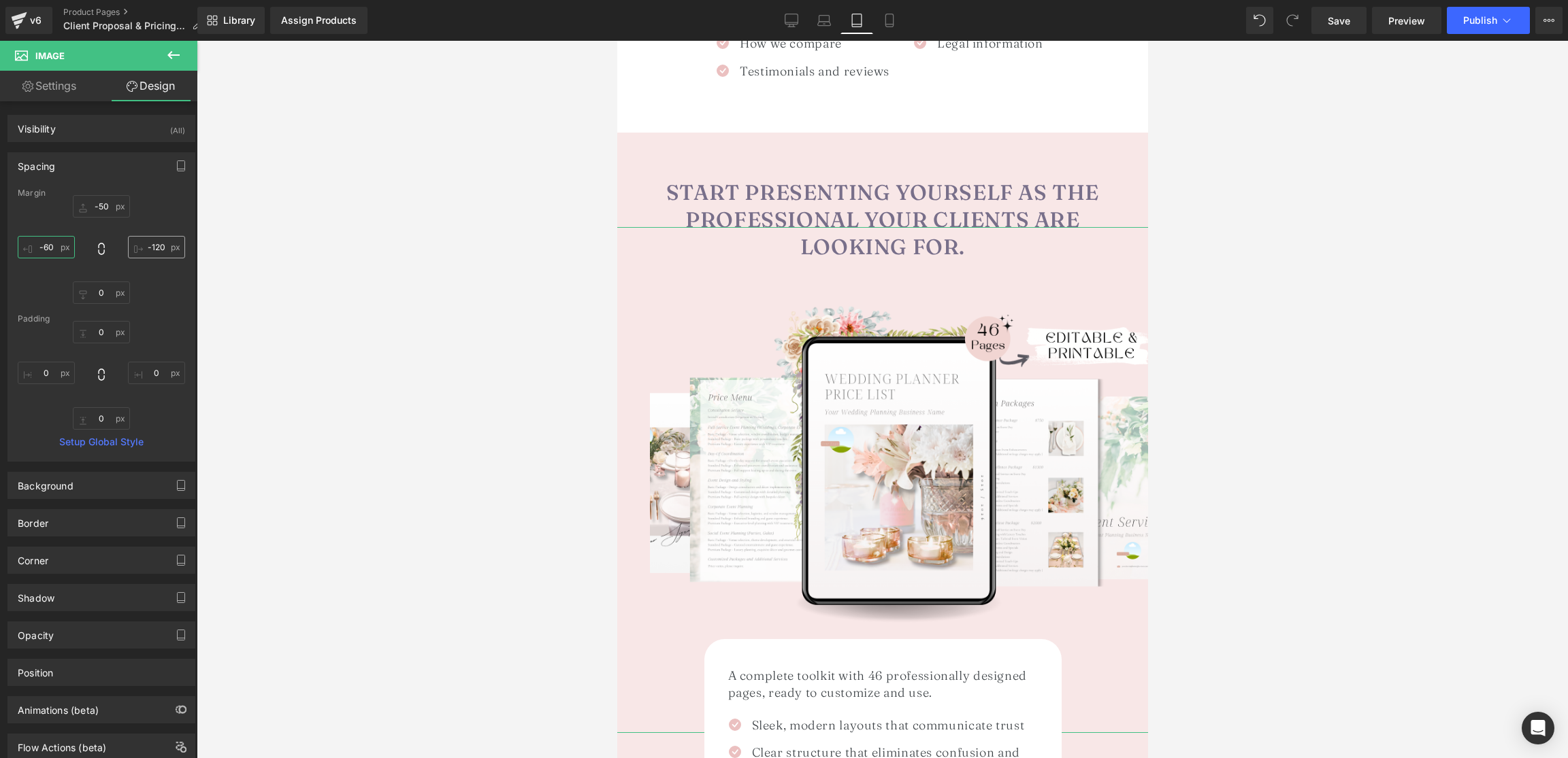
type input "-60"
click at [166, 245] on input "-120" at bounding box center [156, 247] width 57 height 23
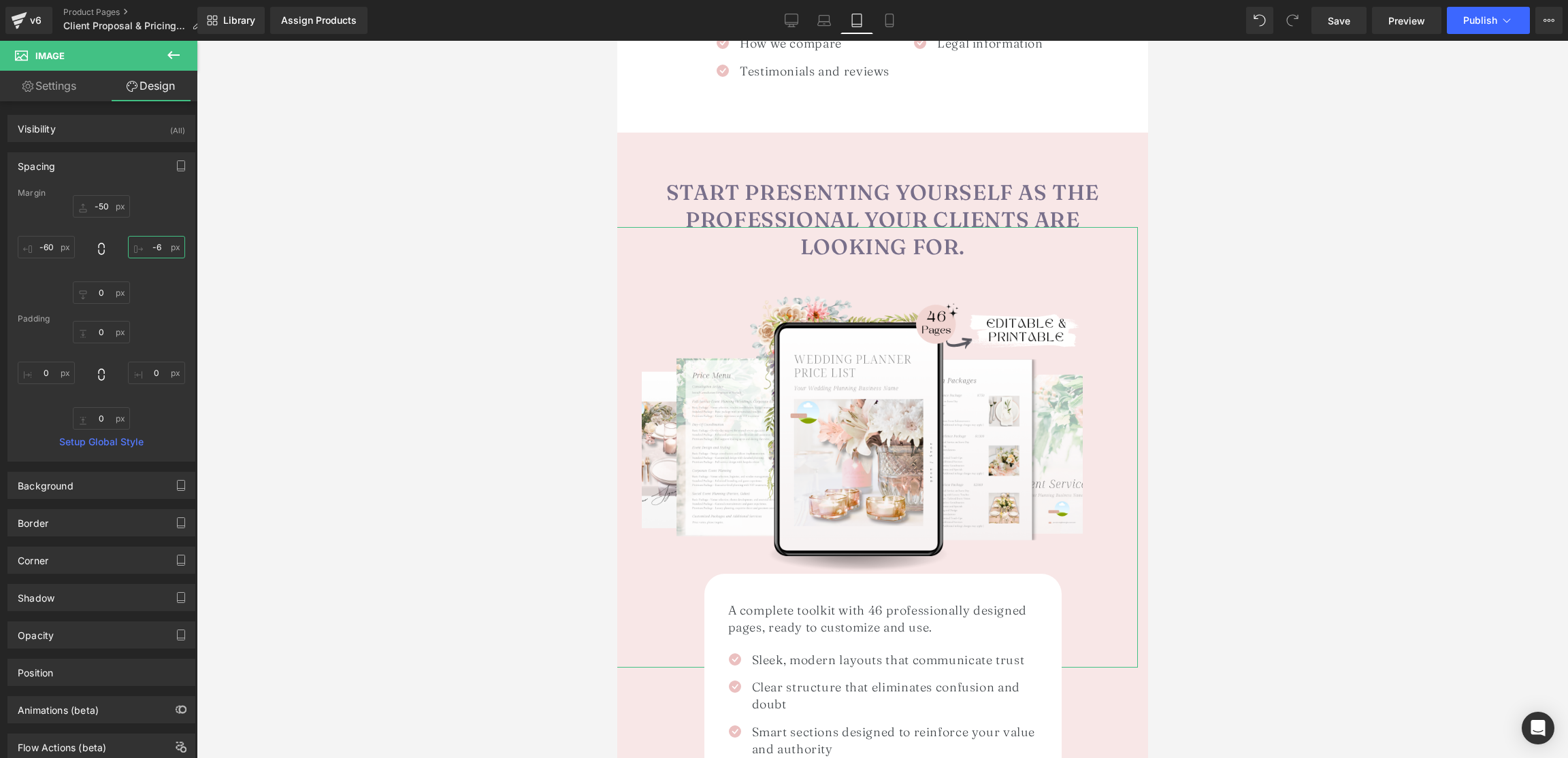
type input "-60"
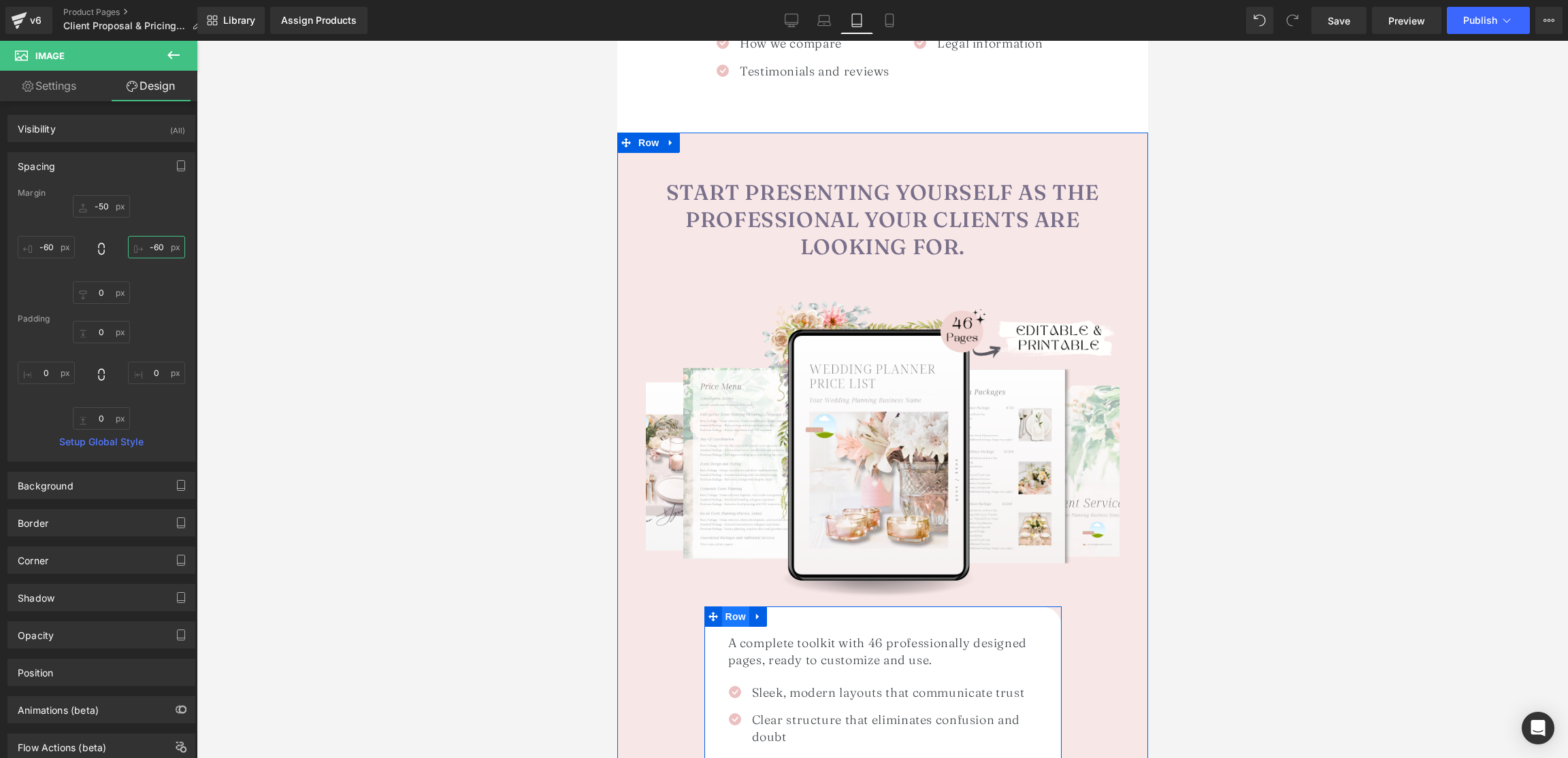
drag, startPoint x: 729, startPoint y: 615, endPoint x: 1151, endPoint y: 511, distance: 434.6
click at [729, 615] on span "Row" at bounding box center [735, 617] width 27 height 20
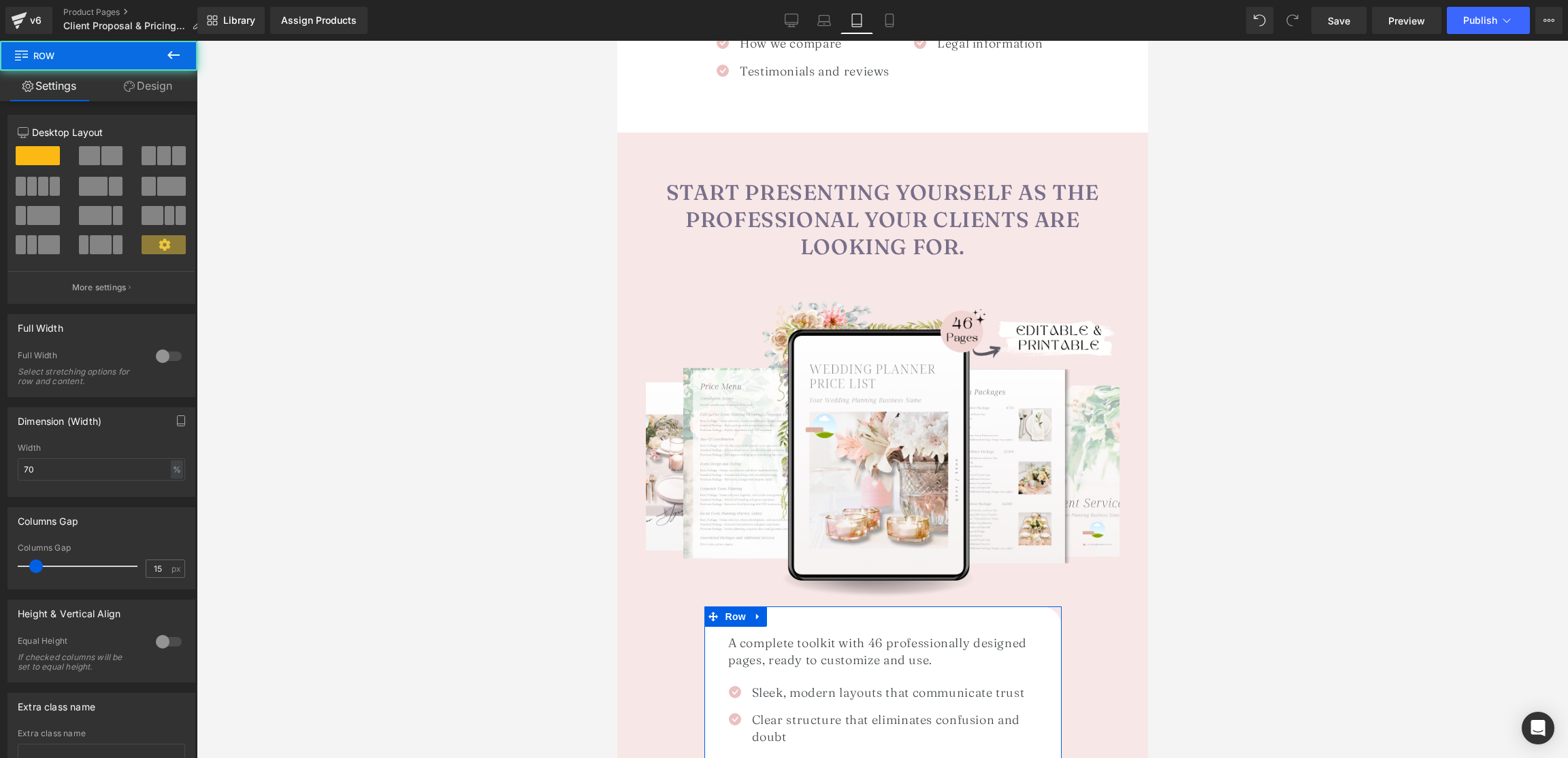
click at [168, 87] on link "Design" at bounding box center [147, 86] width 98 height 30
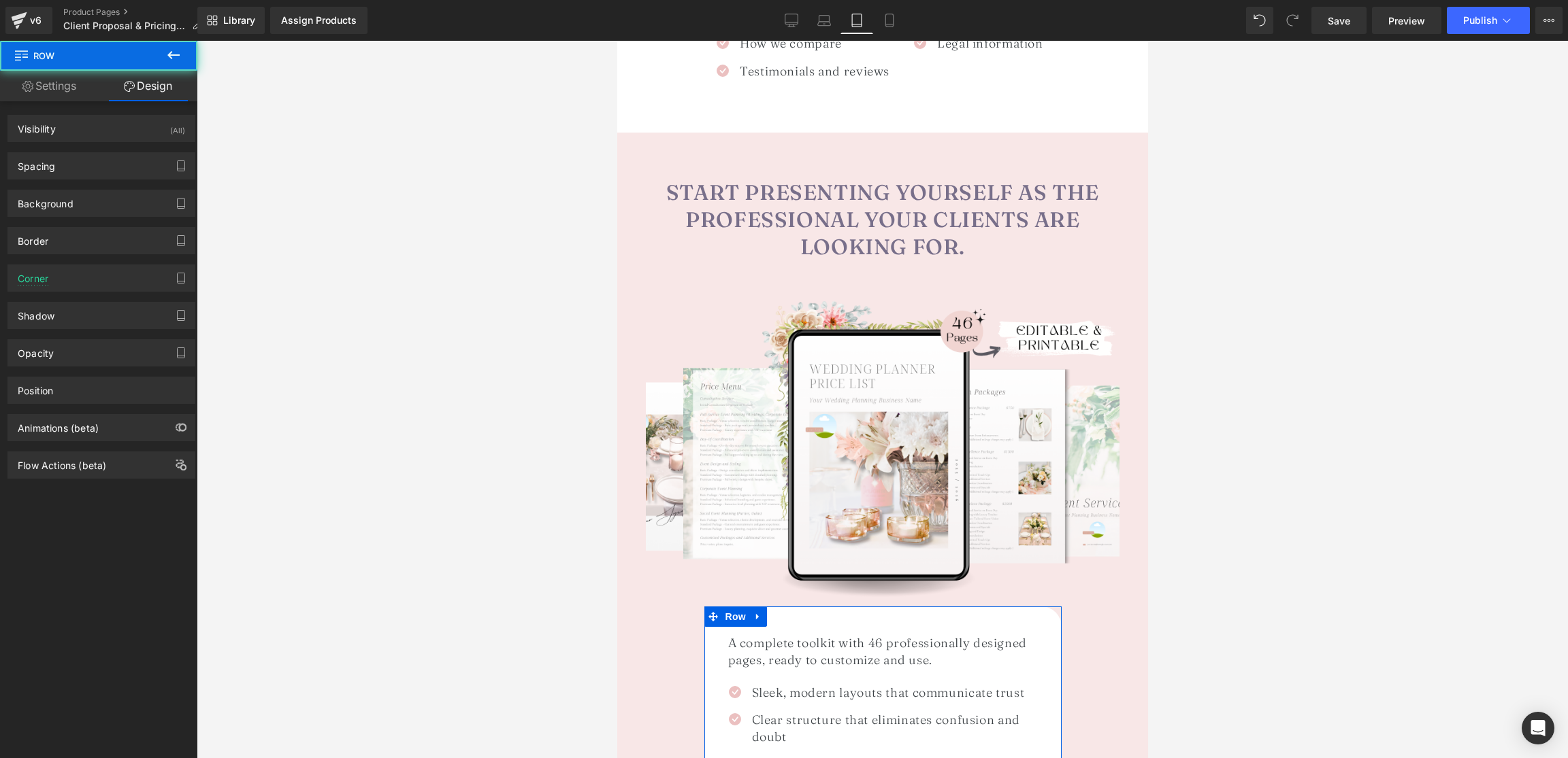
click at [43, 179] on div "Spacing [GEOGRAPHIC_DATA] -138px -138 auto auto 0px 0 auto auto [GEOGRAPHIC_DAT…" at bounding box center [101, 166] width 187 height 27
click at [52, 171] on div "Spacing" at bounding box center [36, 162] width 38 height 19
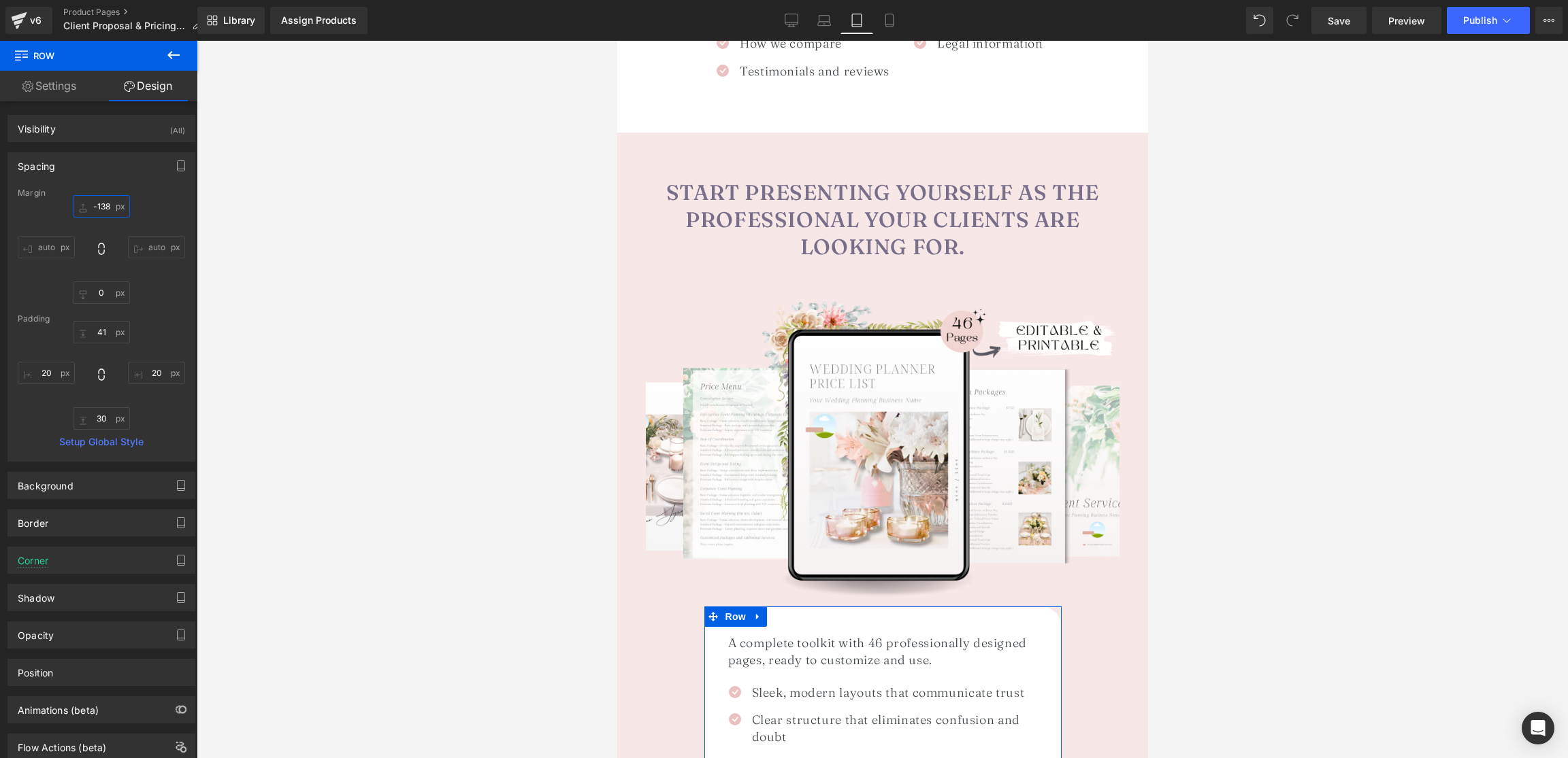
click at [103, 210] on input "-138" at bounding box center [102, 206] width 57 height 23
click at [102, 205] on input "-138" at bounding box center [102, 206] width 57 height 23
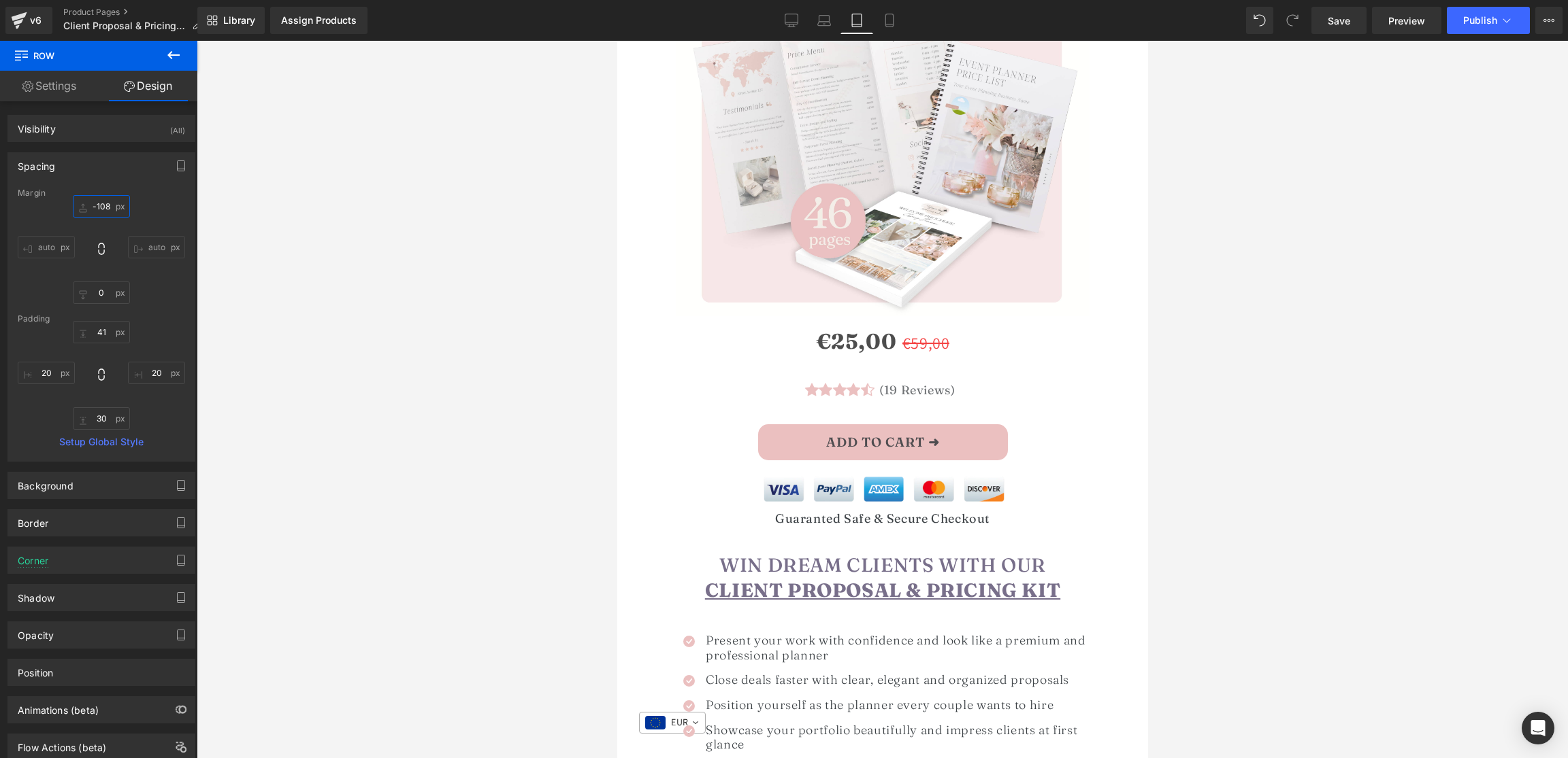
scroll to position [0, 0]
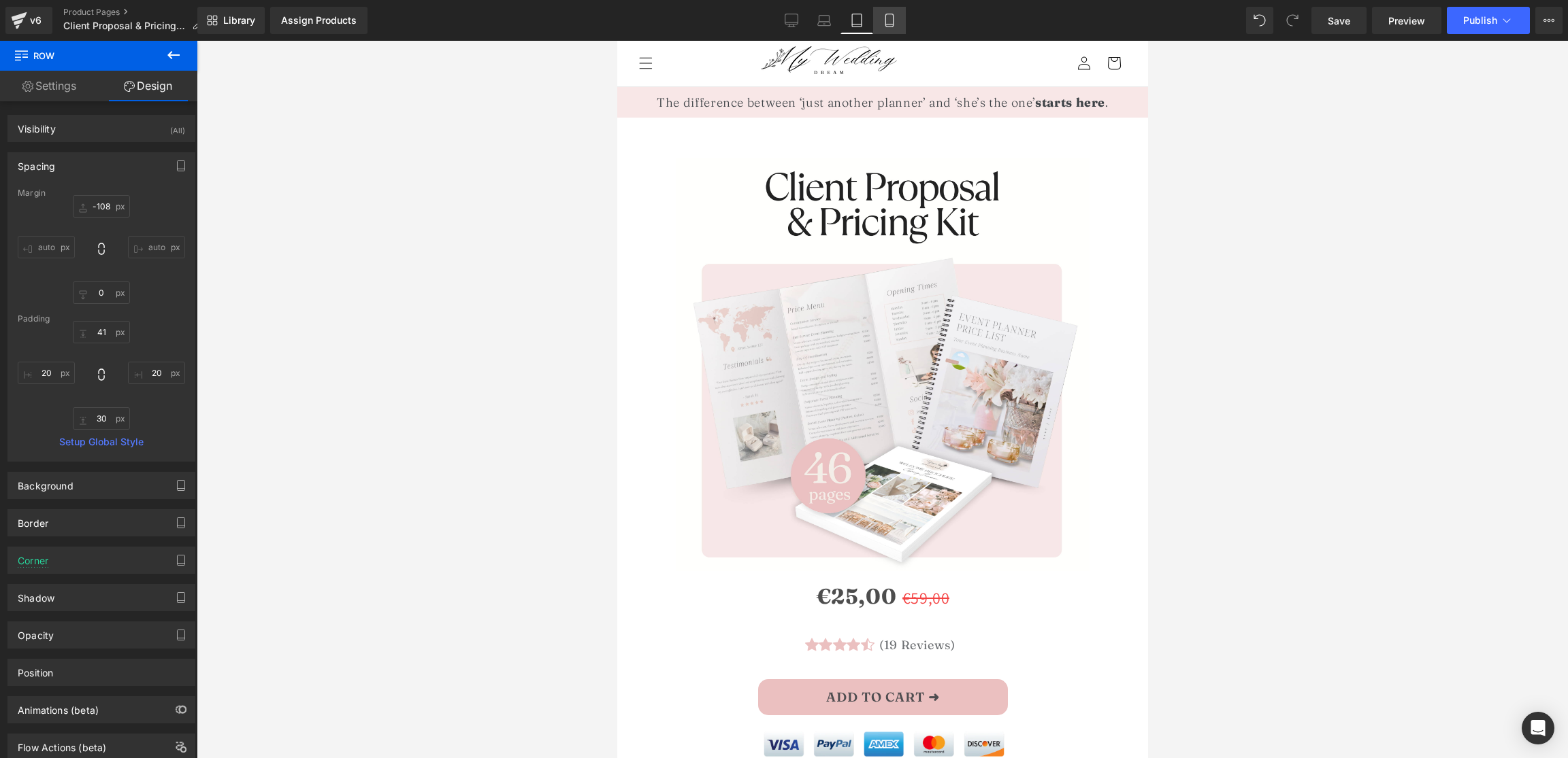
click at [895, 27] on link "Mobile" at bounding box center [889, 20] width 33 height 27
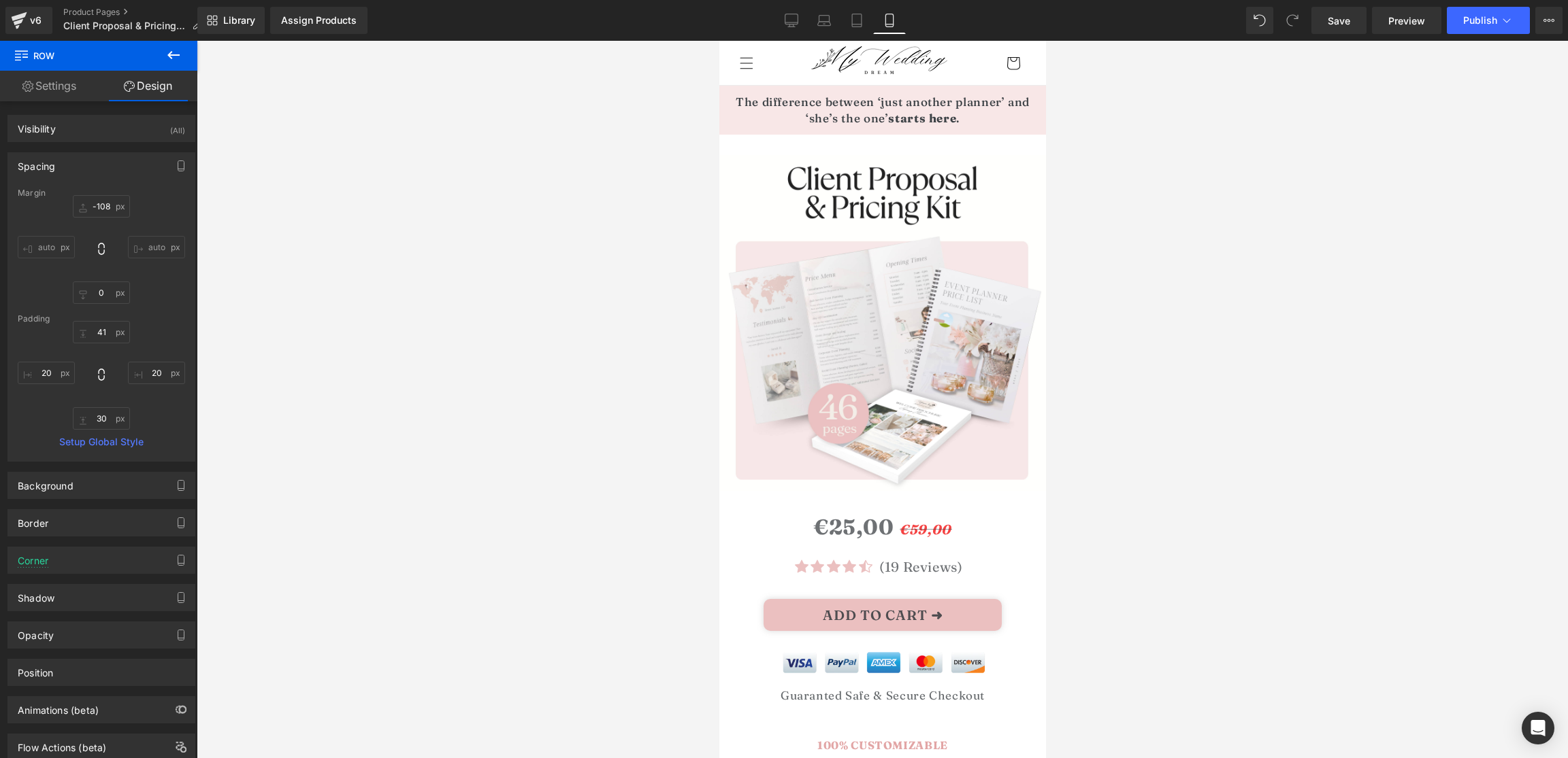
type input "40"
type input "0"
type input "3"
type input "0"
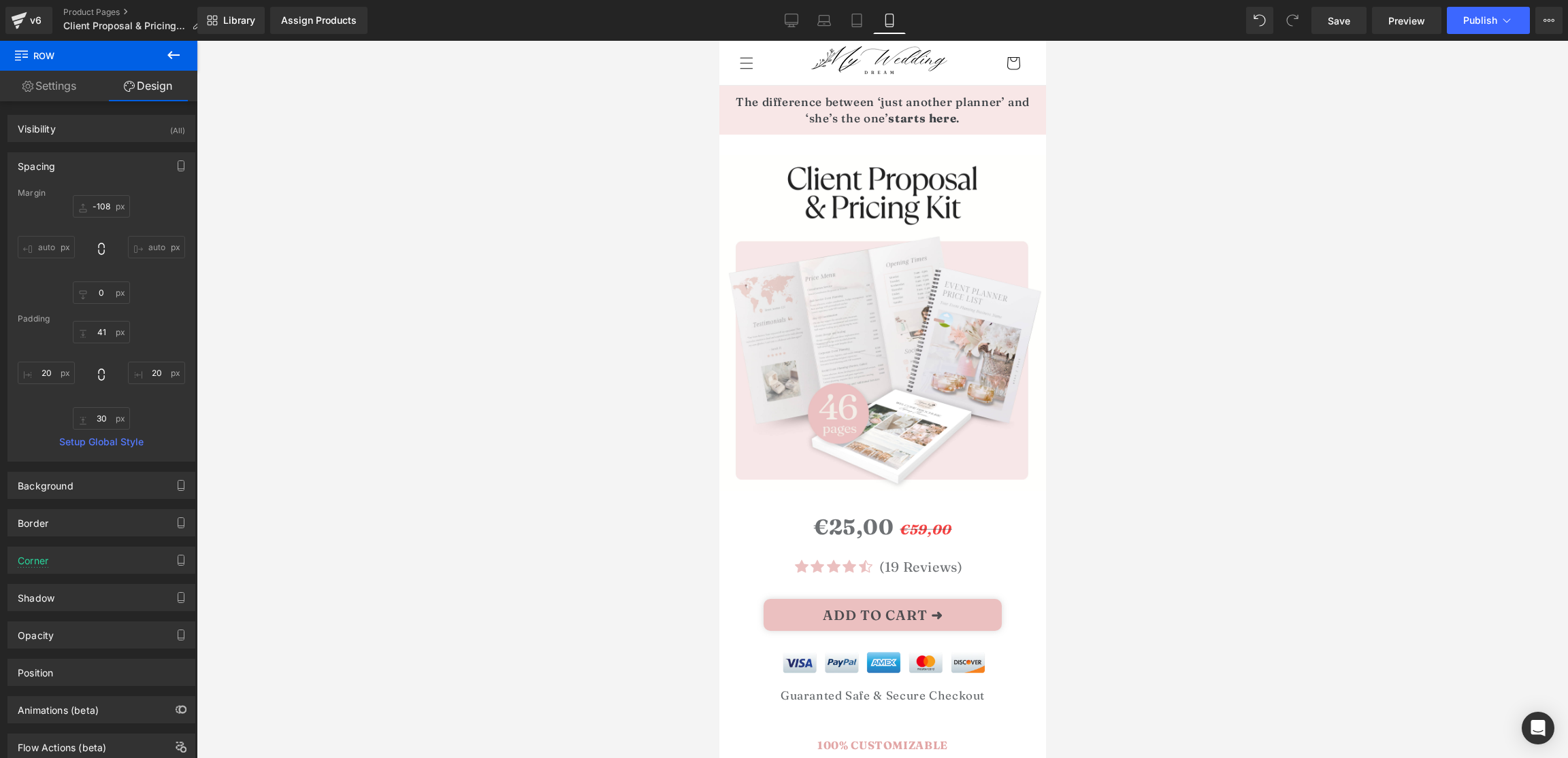
type input "0"
click at [800, 99] on h1 "The difference between ‘just another planner’ and ‘she’s the one’ starts here ." at bounding box center [882, 110] width 299 height 33
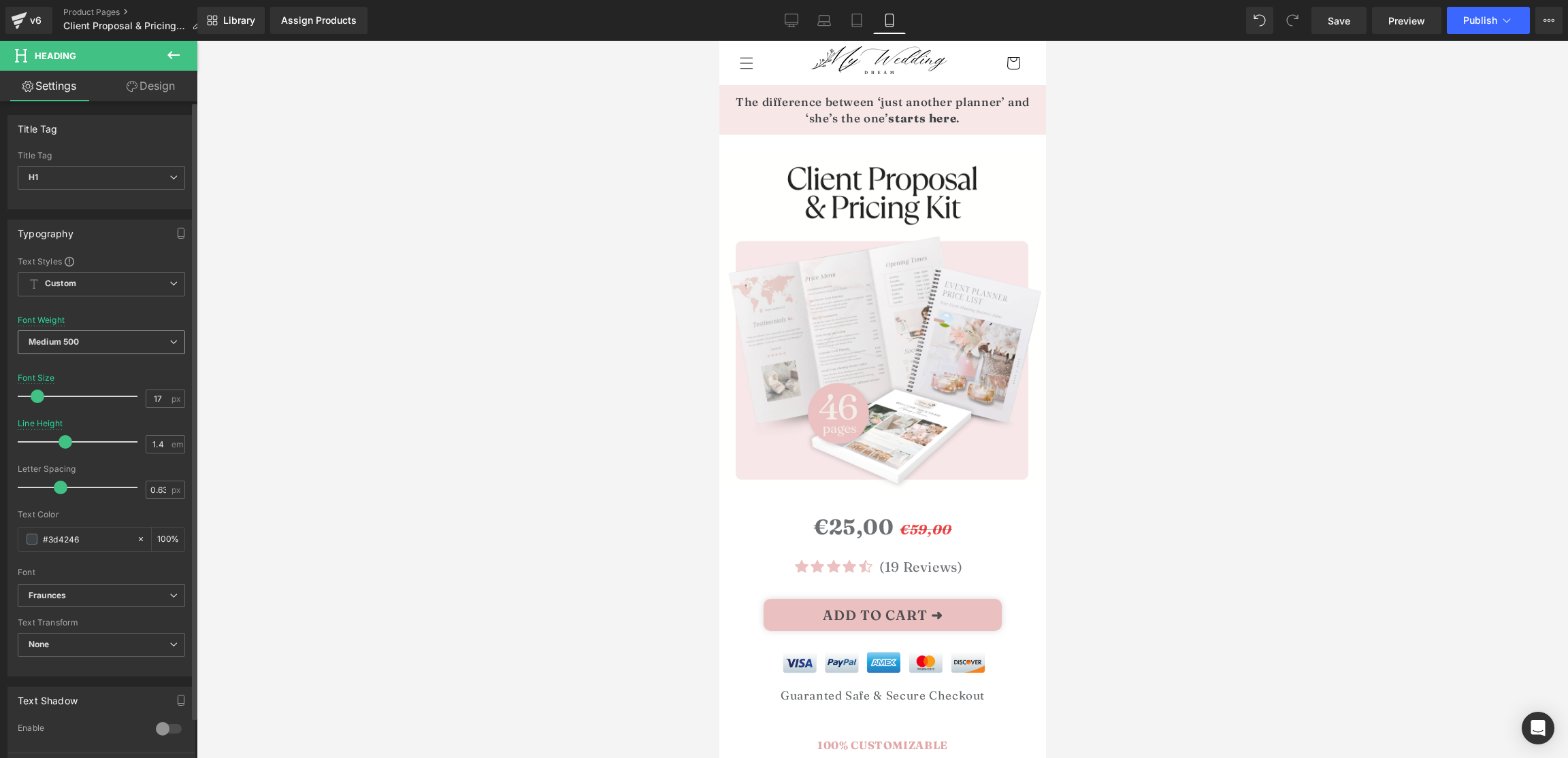
drag, startPoint x: 77, startPoint y: 340, endPoint x: 70, endPoint y: 340, distance: 7.0
click at [77, 340] on b "Medium 500" at bounding box center [54, 342] width 50 height 10
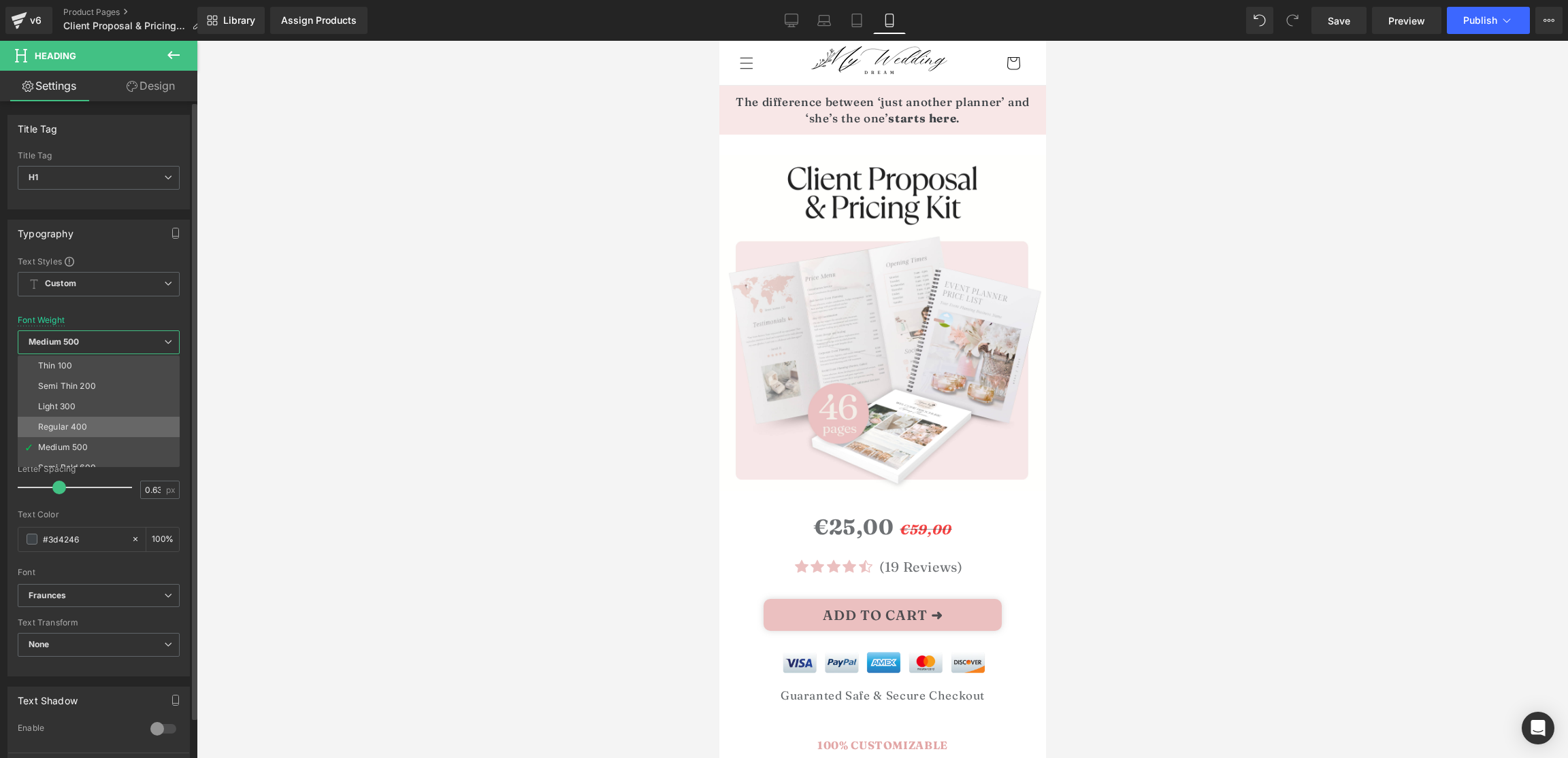
click at [84, 419] on li "Regular 400" at bounding box center [102, 427] width 168 height 20
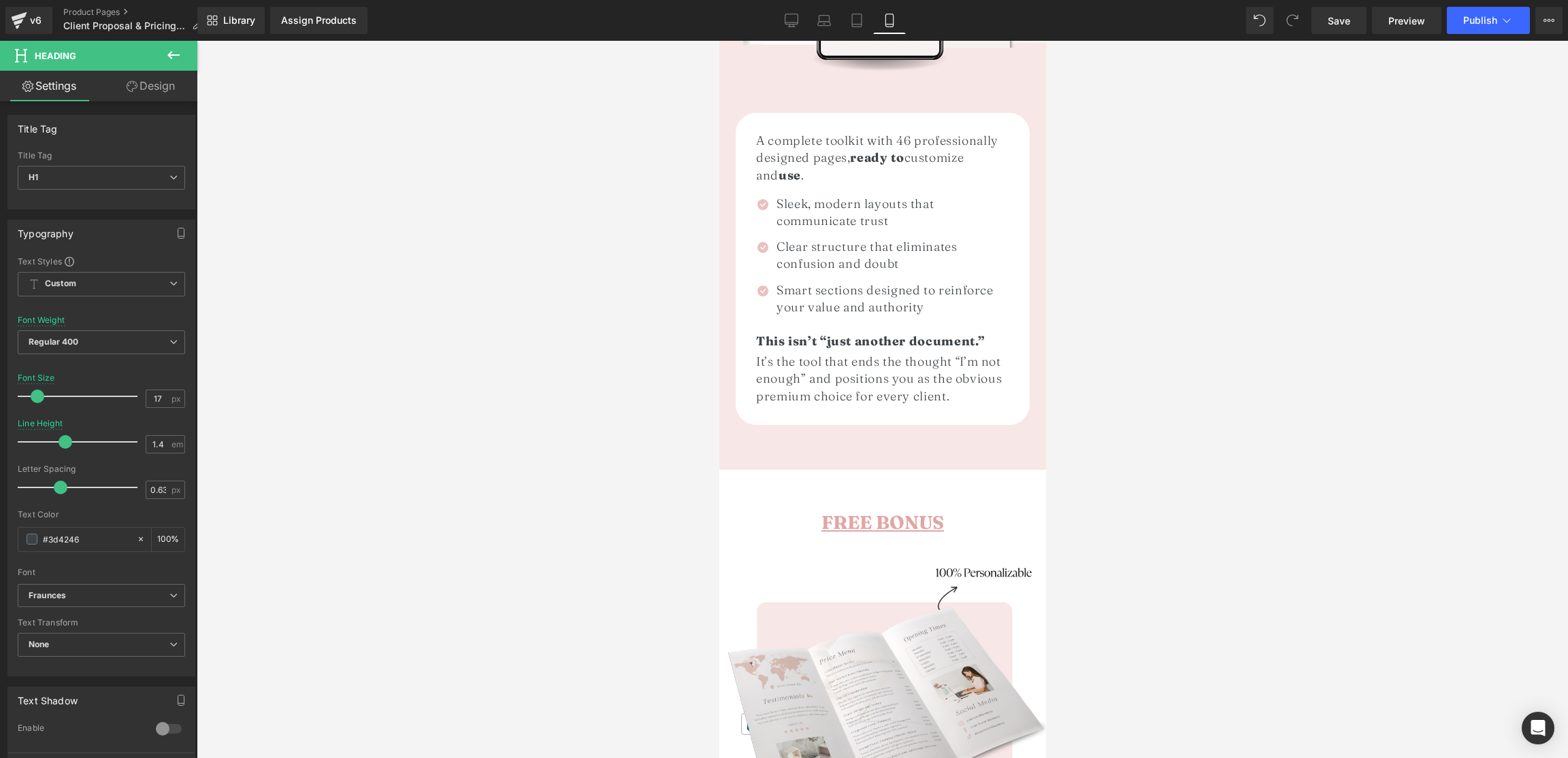
scroll to position [2071, 0]
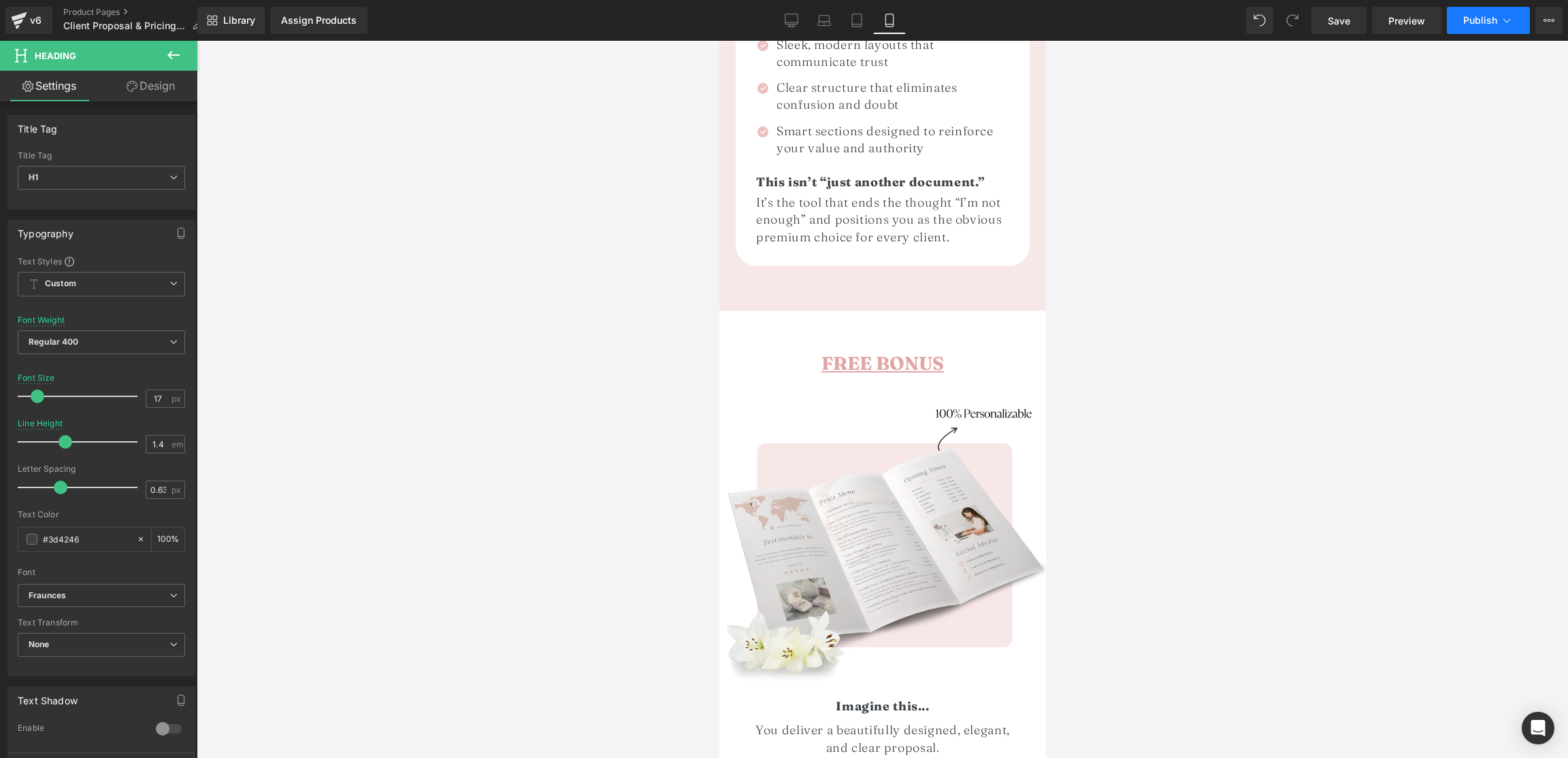
click at [1491, 27] on button "Publish" at bounding box center [1488, 20] width 83 height 27
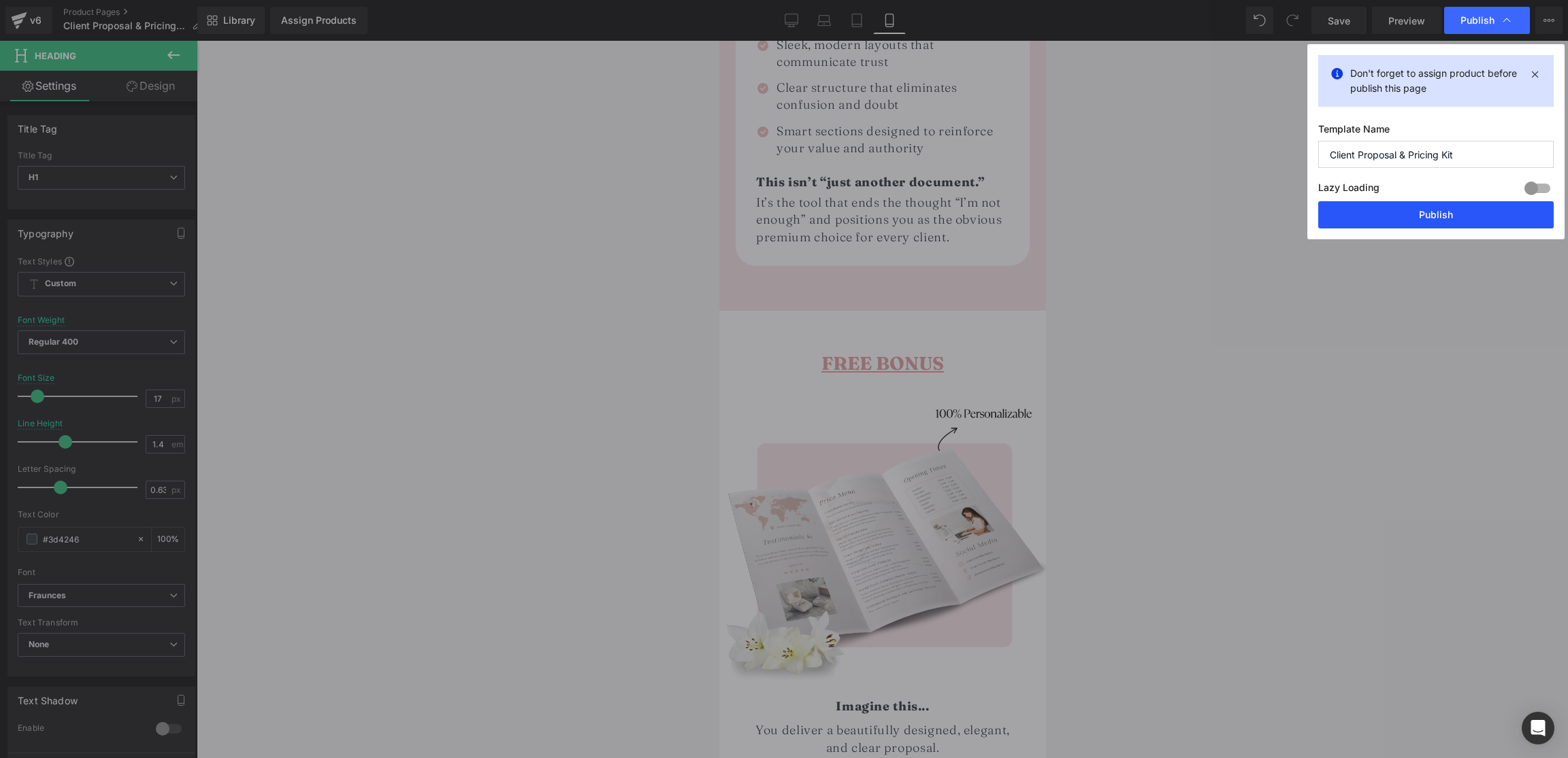
drag, startPoint x: 1424, startPoint y: 216, endPoint x: 319, endPoint y: 292, distance: 1107.6
click at [1424, 216] on button "Publish" at bounding box center [1436, 215] width 235 height 27
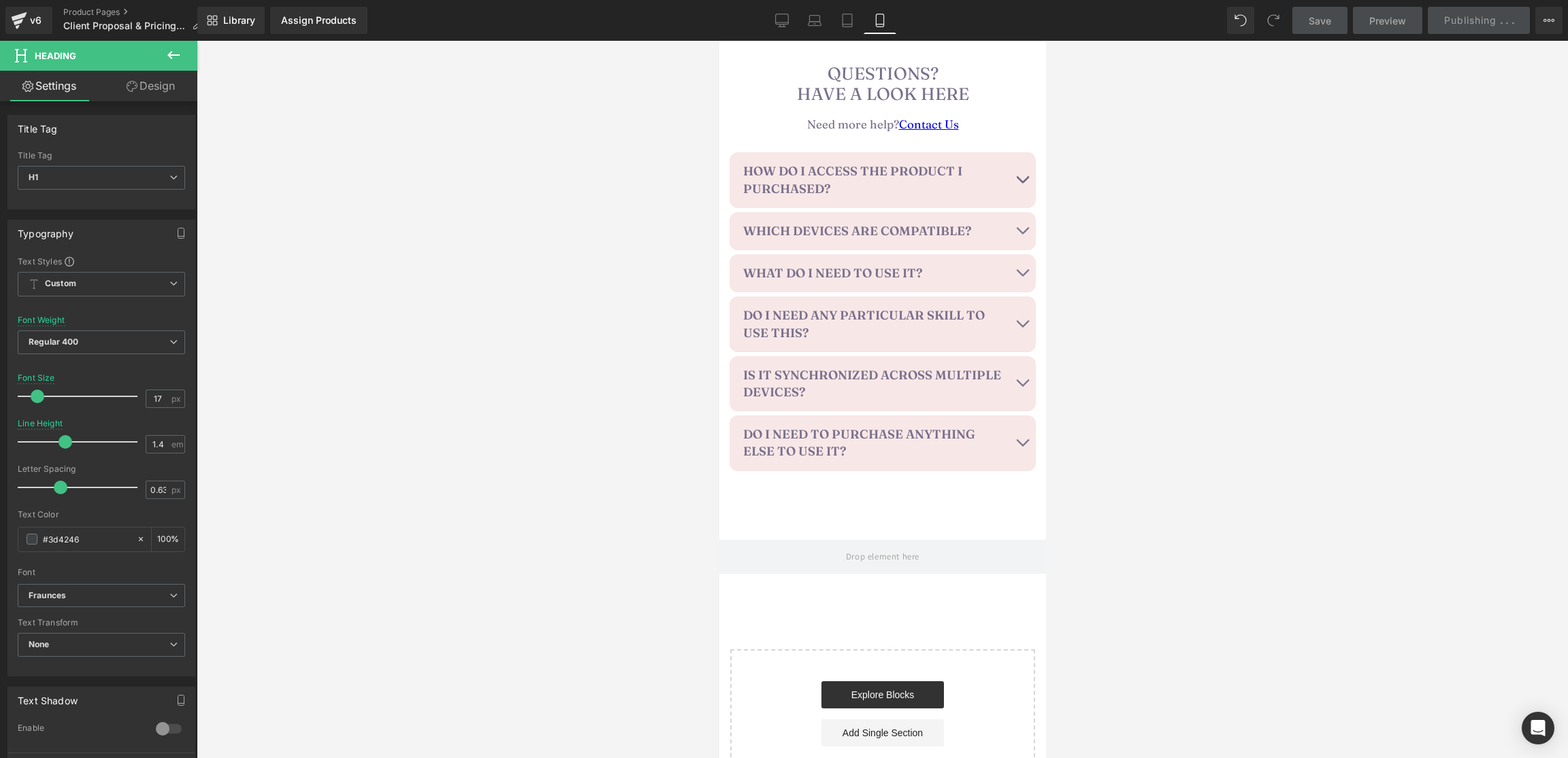
scroll to position [3354, 0]
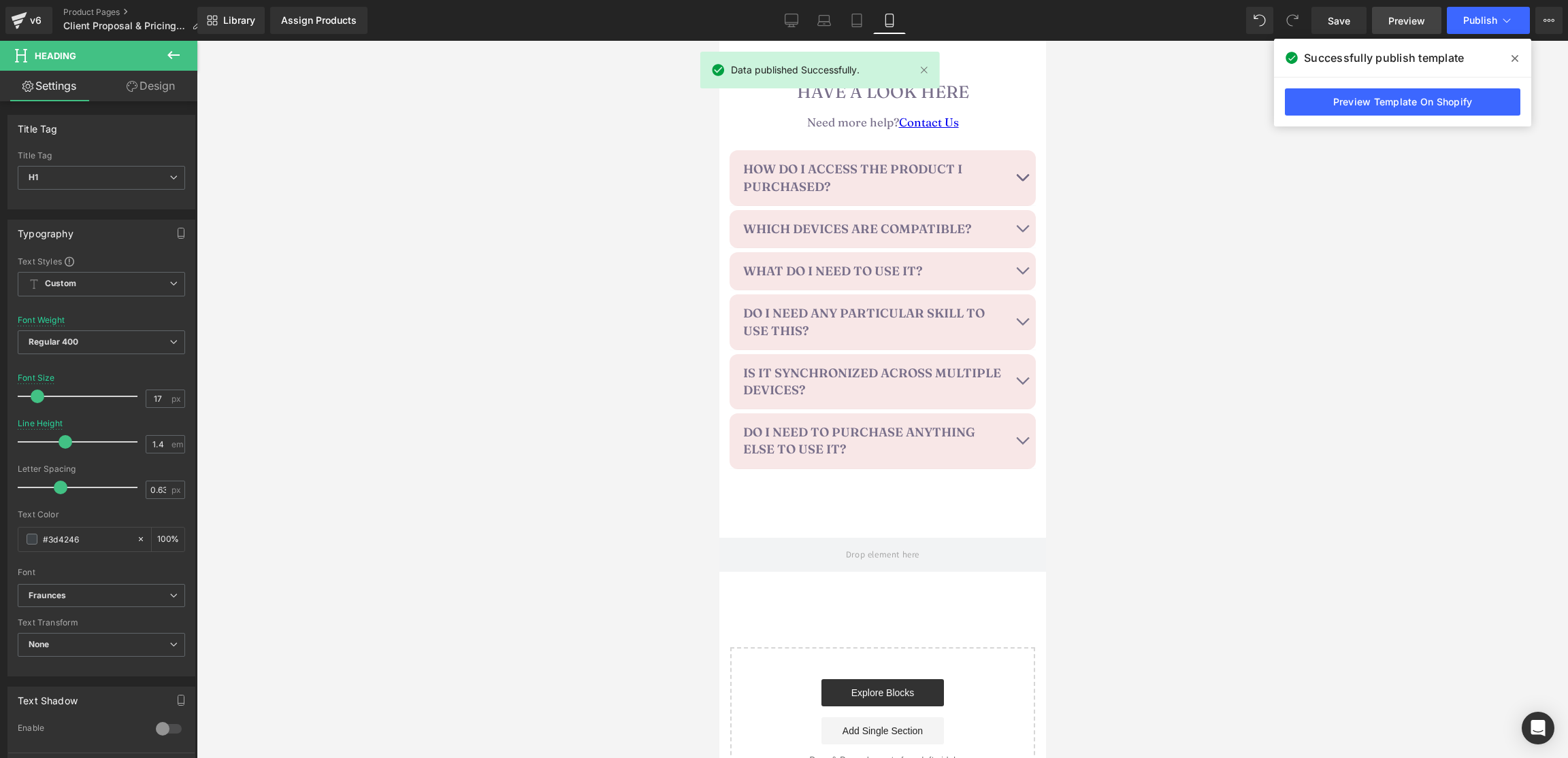
click at [1411, 23] on span "Preview" at bounding box center [1407, 20] width 37 height 14
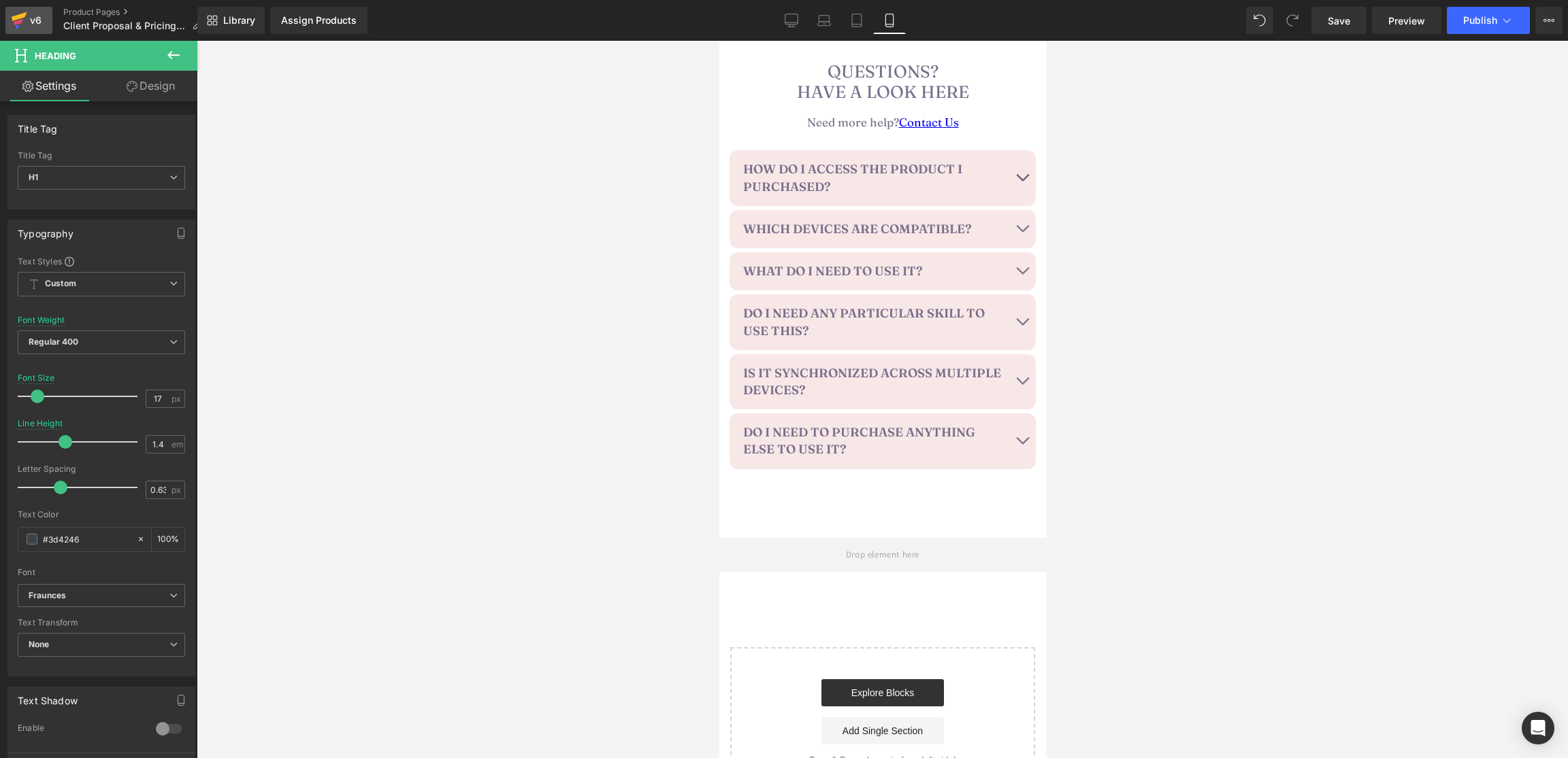
click at [27, 18] on icon at bounding box center [18, 20] width 16 height 34
